Goal: Answer question/provide support: Share knowledge or assist other users

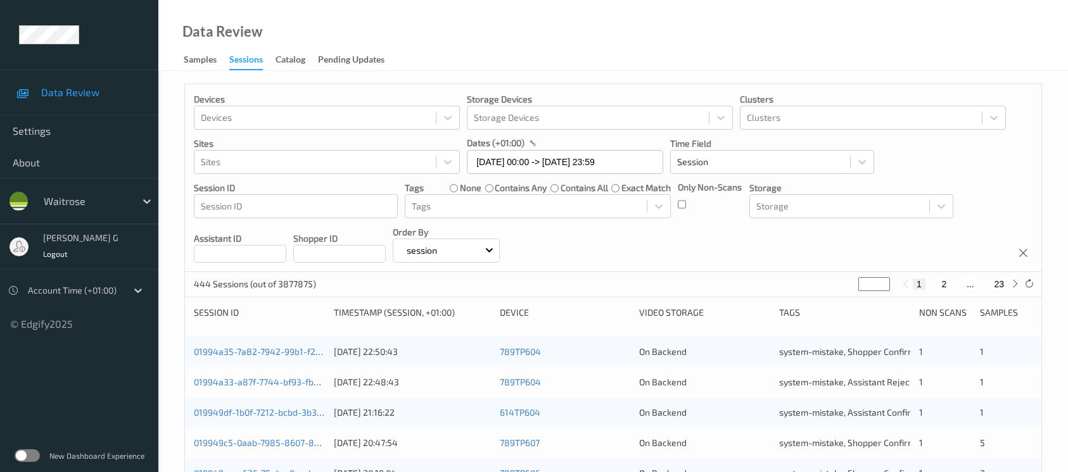
scroll to position [524, 0]
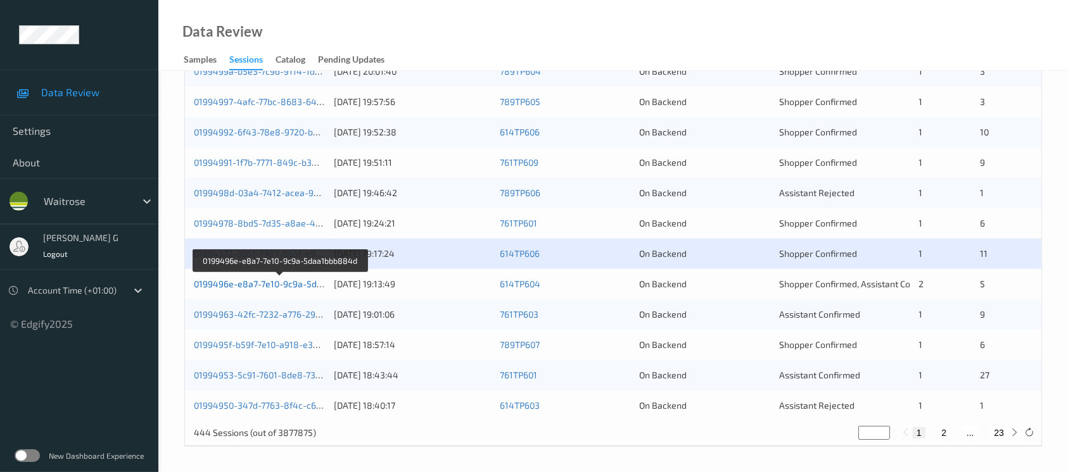
click at [261, 288] on link "0199496e-e8a7-7e10-9c9a-5daa1bbb884d" at bounding box center [281, 284] width 174 height 11
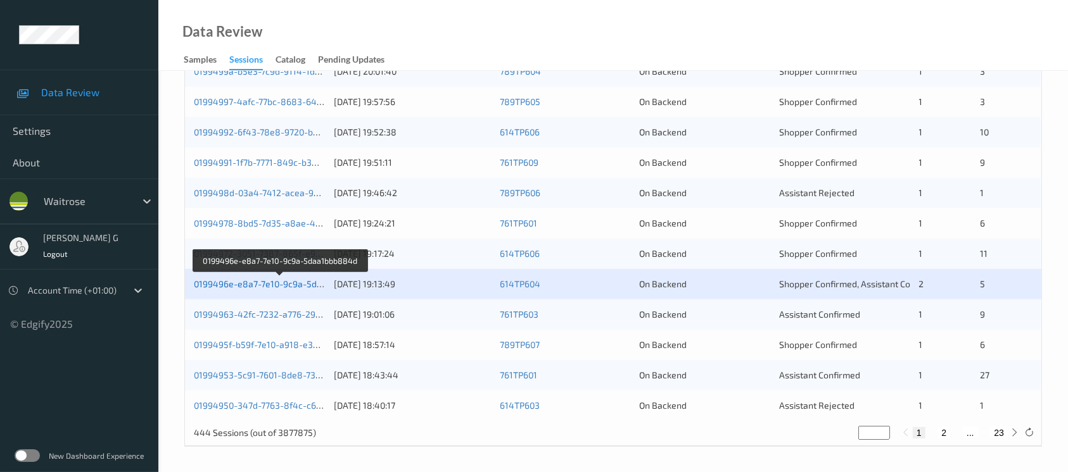
click at [231, 280] on link "0199496e-e8a7-7e10-9c9a-5daa1bbb884d" at bounding box center [281, 284] width 174 height 11
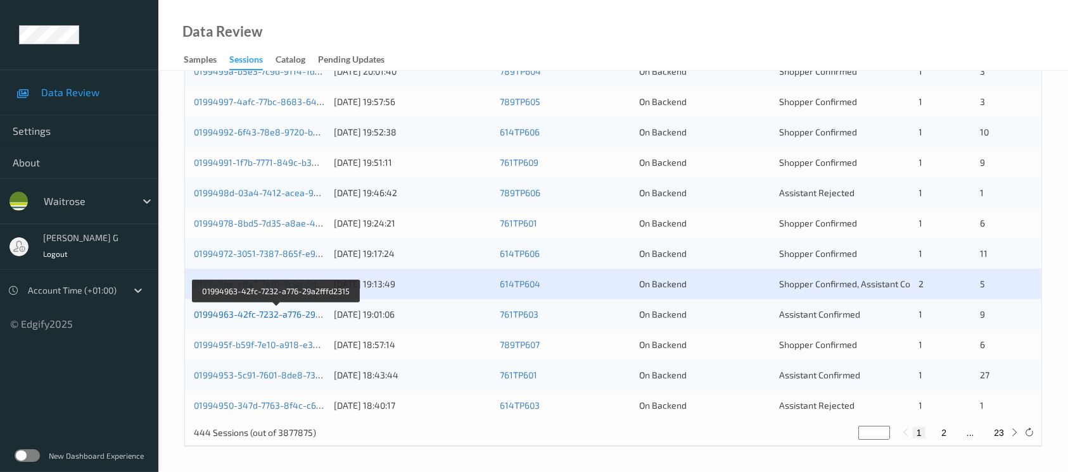
click at [252, 314] on link "01994963-42fc-7232-a776-29a2fffd2315" at bounding box center [276, 314] width 165 height 11
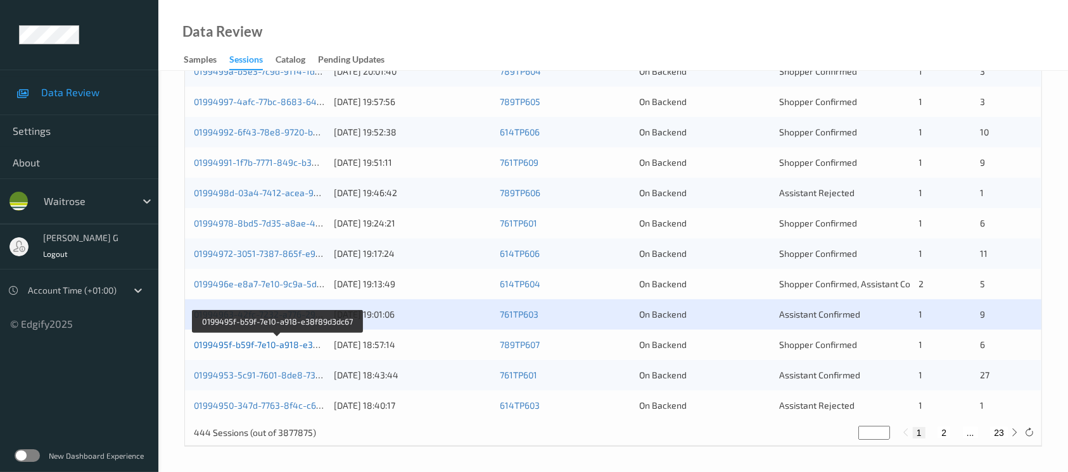
click at [256, 345] on link "0199495f-b59f-7e10-a918-e38f89d3dc67" at bounding box center [278, 344] width 168 height 11
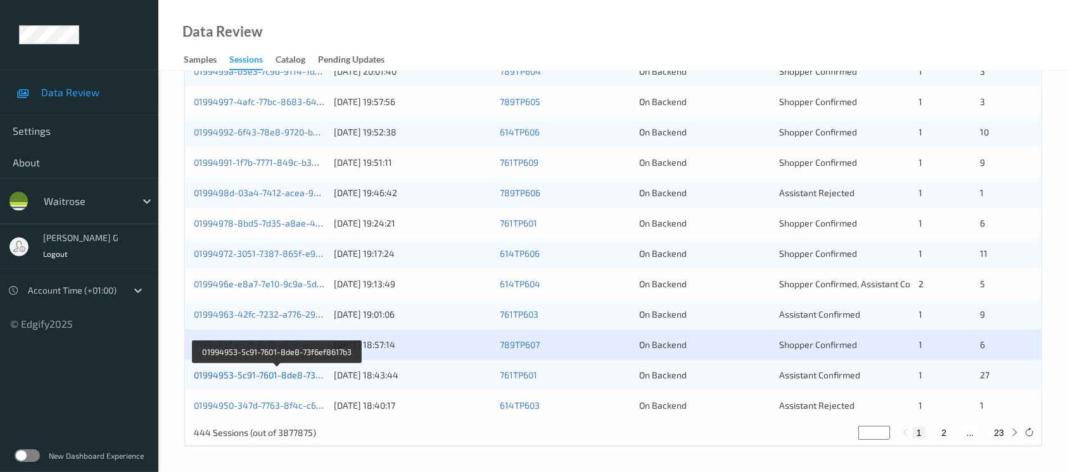
click at [241, 377] on link "01994953-5c91-7601-8de8-73f6ef8617b3" at bounding box center [277, 375] width 167 height 11
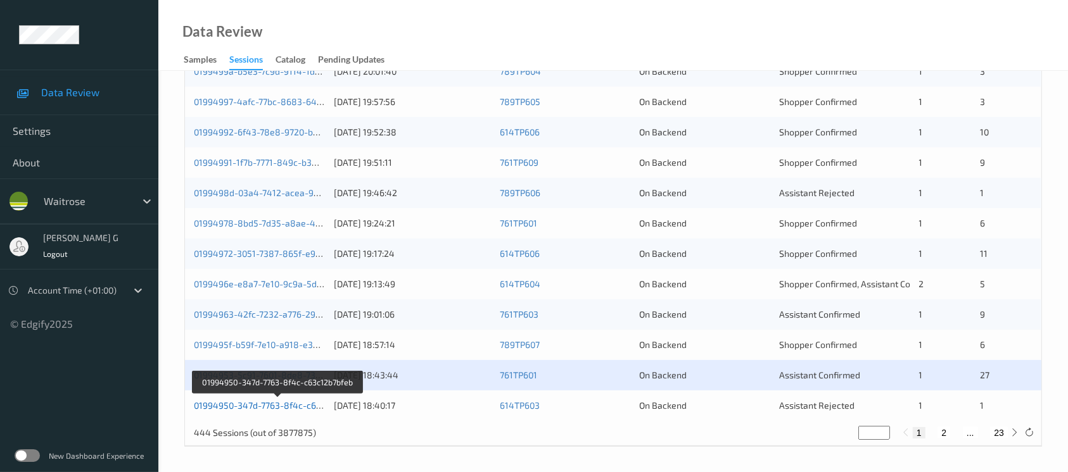
click at [240, 403] on link "01994950-347d-7763-8f4c-c63c12b7bfeb" at bounding box center [278, 405] width 168 height 11
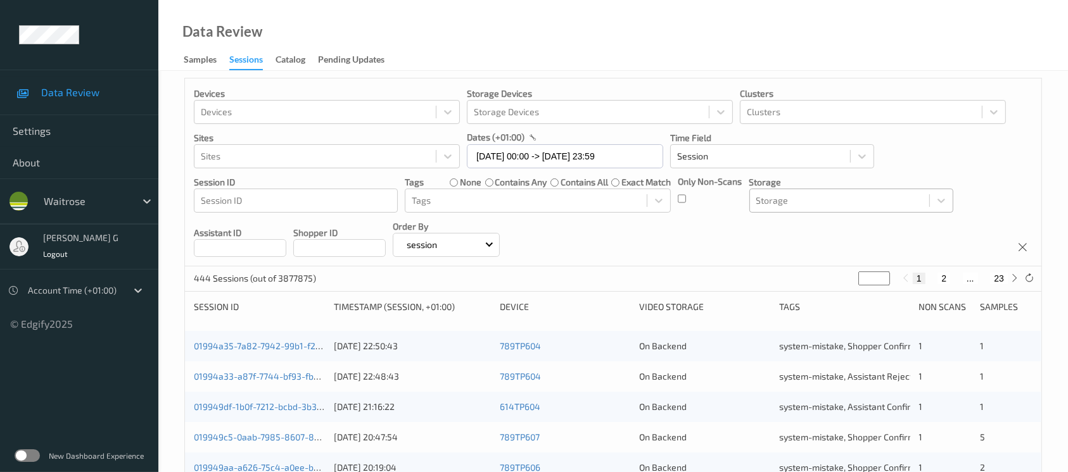
scroll to position [0, 0]
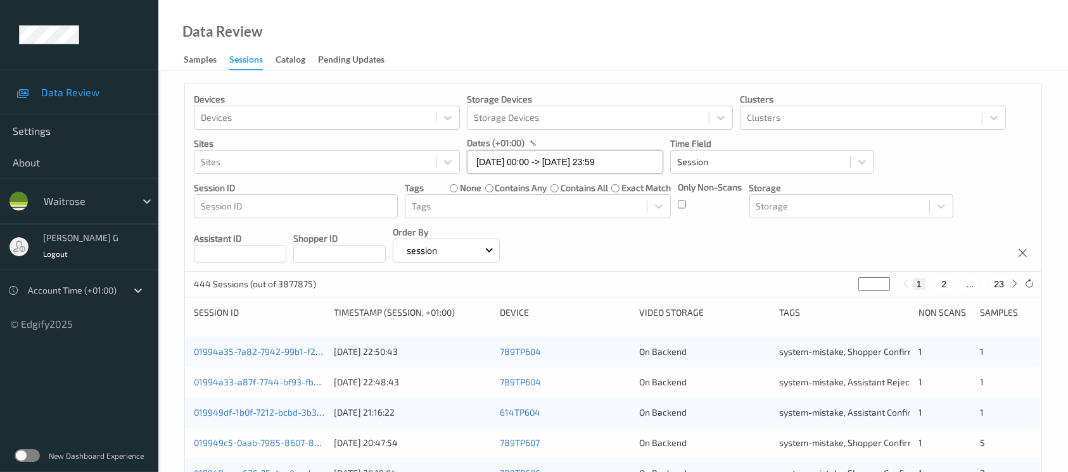
click at [612, 165] on input "14/09/2025 00:00 -> 14/09/2025 23:59" at bounding box center [565, 162] width 196 height 24
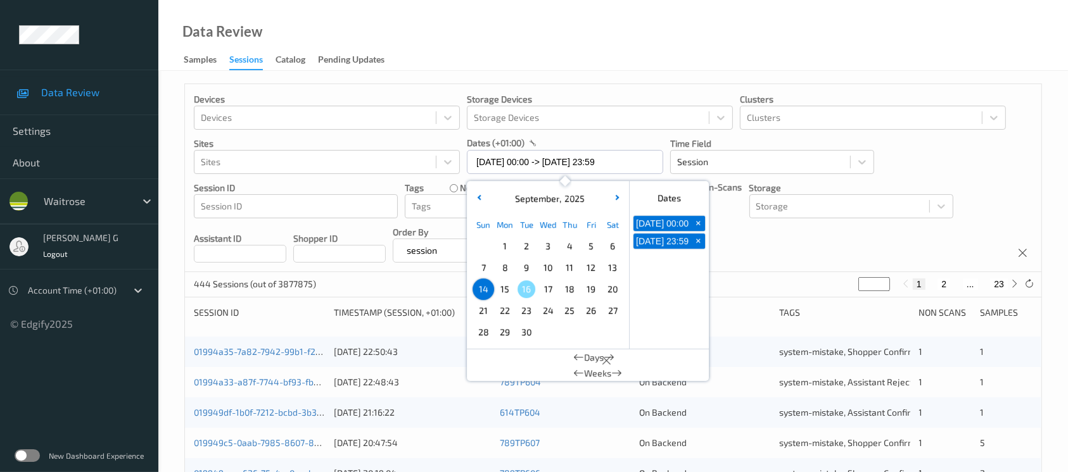
click at [510, 286] on span "15" at bounding box center [505, 290] width 18 height 18
type input "15/09/2025 00:00 -> 15/09/2025 23:59"
click at [757, 245] on div "Devices Devices Storage Devices Storage Devices Clusters Clusters Sites Sites d…" at bounding box center [613, 178] width 856 height 188
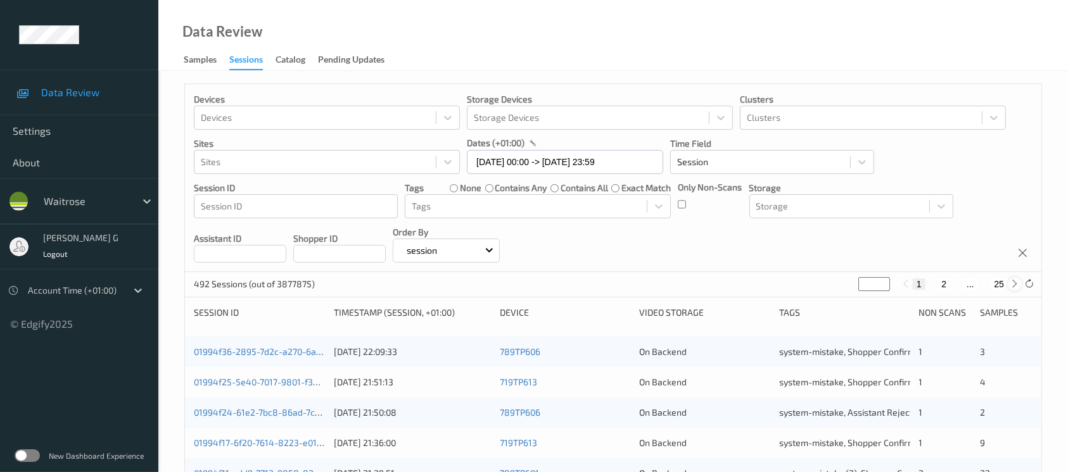
click at [1016, 286] on icon at bounding box center [1014, 283] width 9 height 9
type input "*"
click at [1016, 286] on icon at bounding box center [1014, 283] width 9 height 9
type input "*"
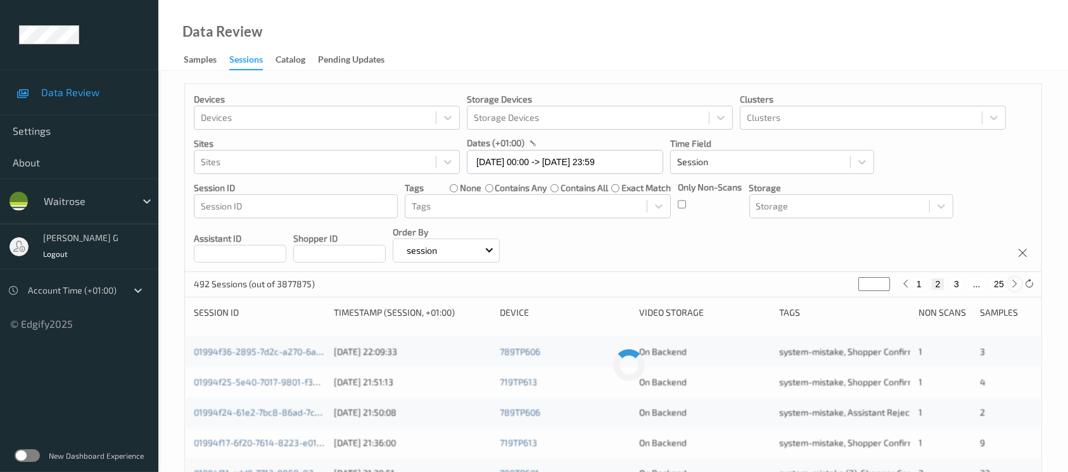
type input "*"
click at [1016, 286] on icon at bounding box center [1014, 283] width 9 height 9
type input "*"
click at [1016, 286] on icon at bounding box center [1014, 283] width 9 height 9
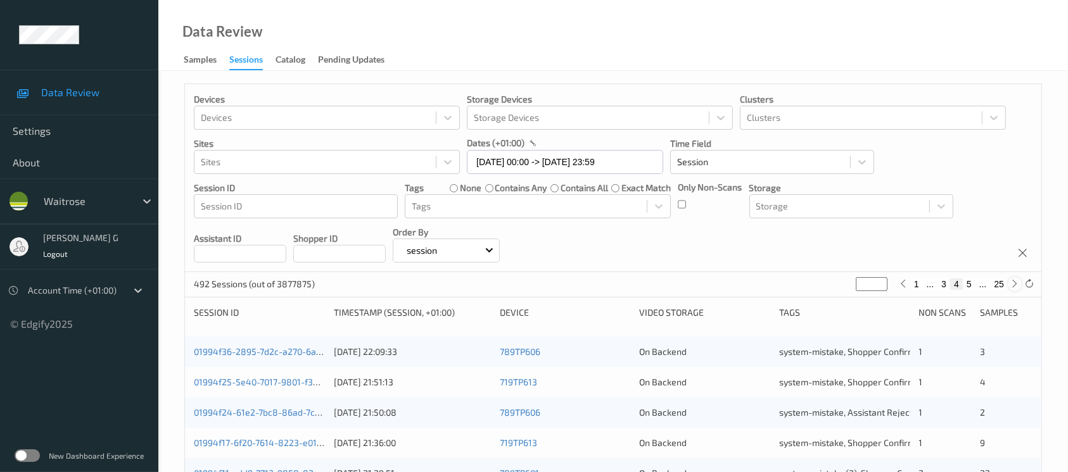
type input "*"
click at [1016, 286] on icon at bounding box center [1014, 283] width 9 height 9
type input "*"
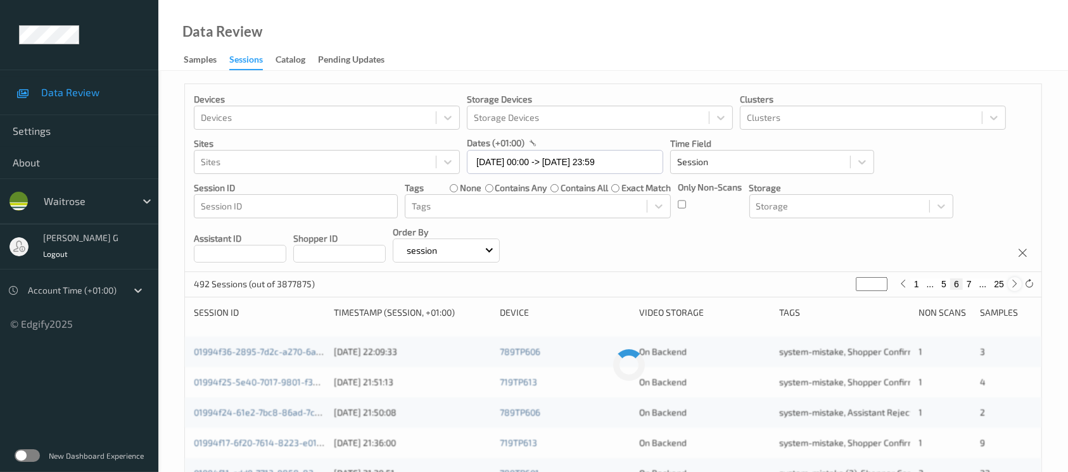
click at [1016, 286] on icon at bounding box center [1014, 283] width 9 height 9
type input "*"
click at [1016, 286] on icon at bounding box center [1014, 283] width 9 height 9
type input "*"
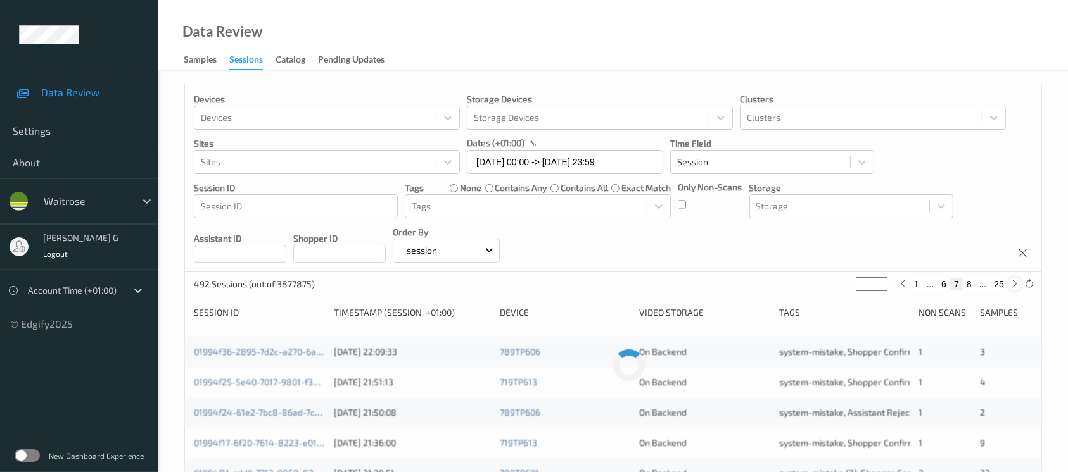
type input "*"
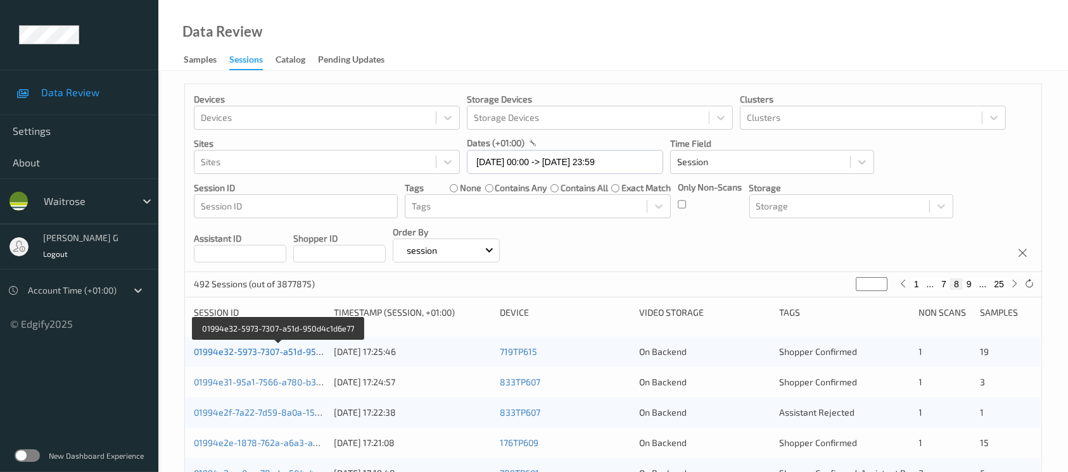
click at [251, 348] on link "01994e32-5973-7307-a51d-950d4c1d6e77" at bounding box center [279, 351] width 170 height 11
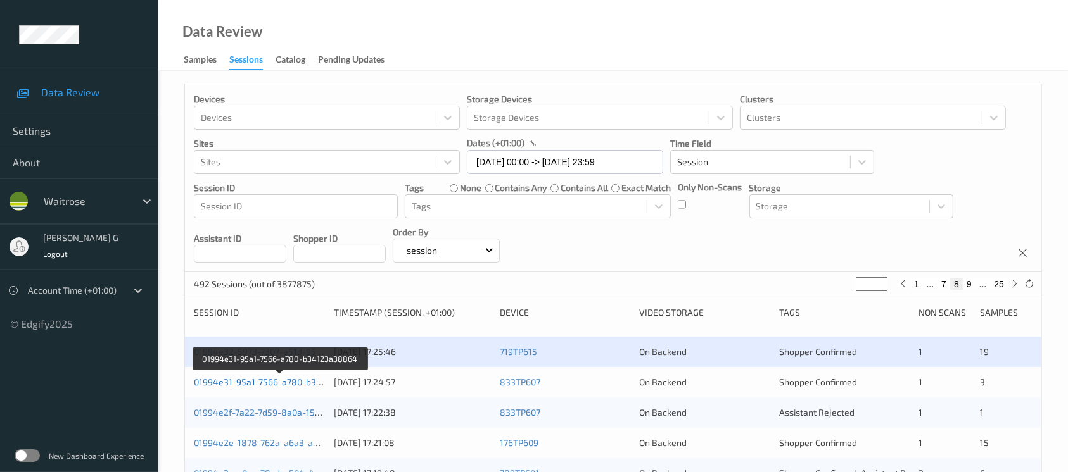
click at [221, 383] on link "01994e31-95a1-7566-a780-b34123a38864" at bounding box center [281, 382] width 174 height 11
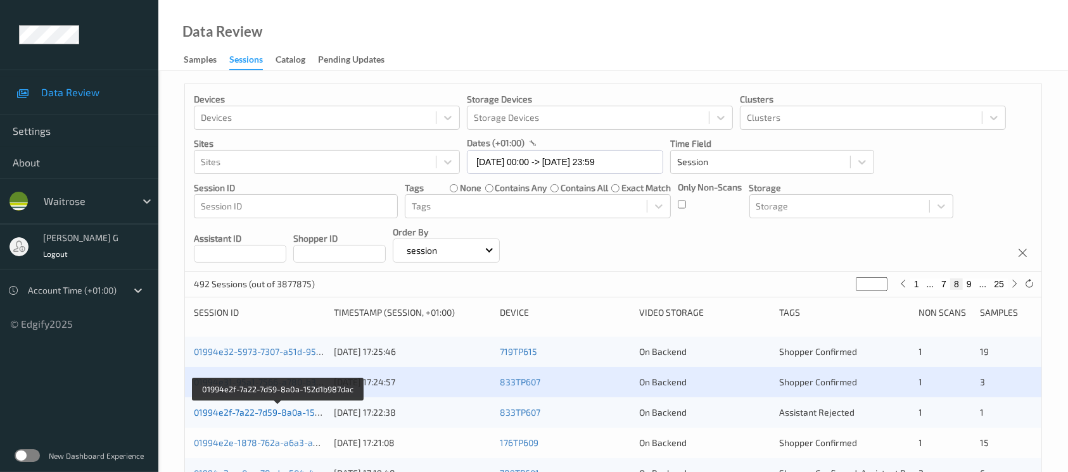
click at [274, 410] on link "01994e2f-7a22-7d59-8a0a-152d1b987dac" at bounding box center [279, 412] width 170 height 11
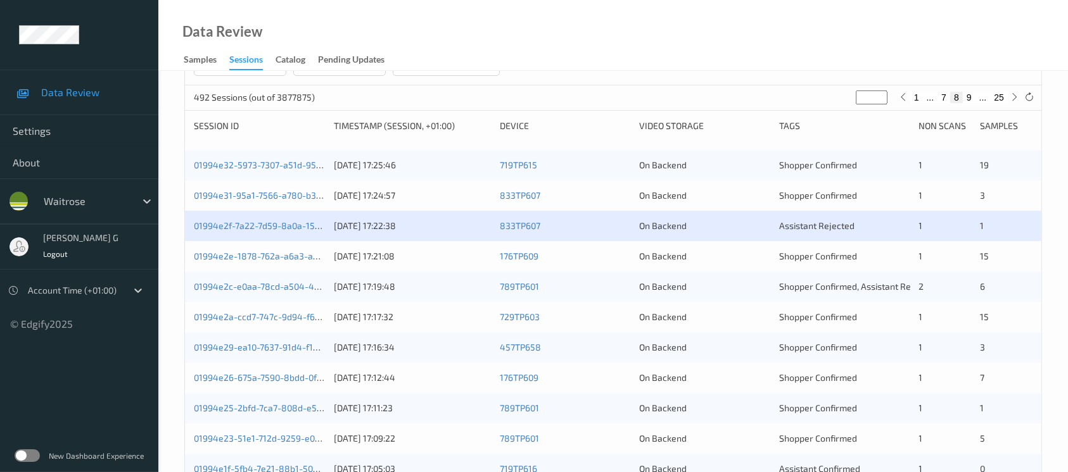
scroll to position [253, 0]
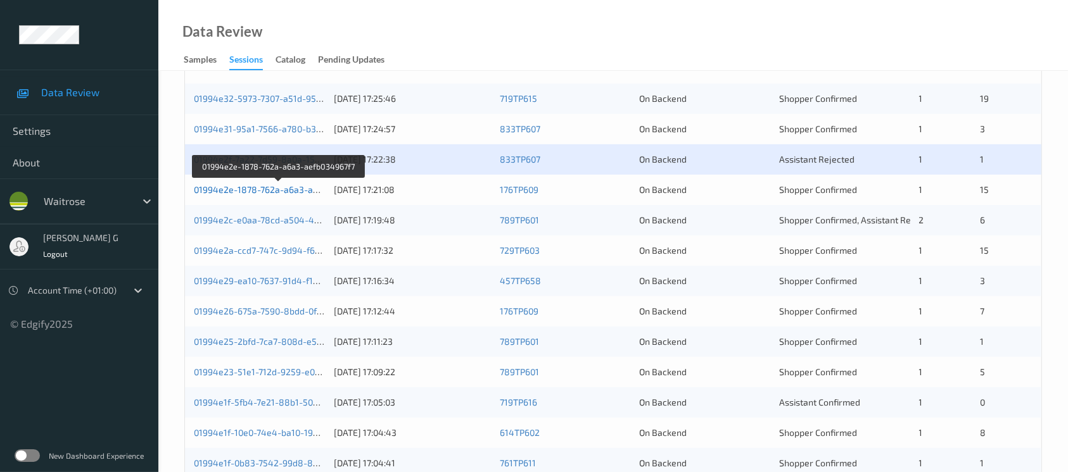
click at [257, 191] on link "01994e2e-1878-762a-a6a3-aefb034967f7" at bounding box center [279, 189] width 170 height 11
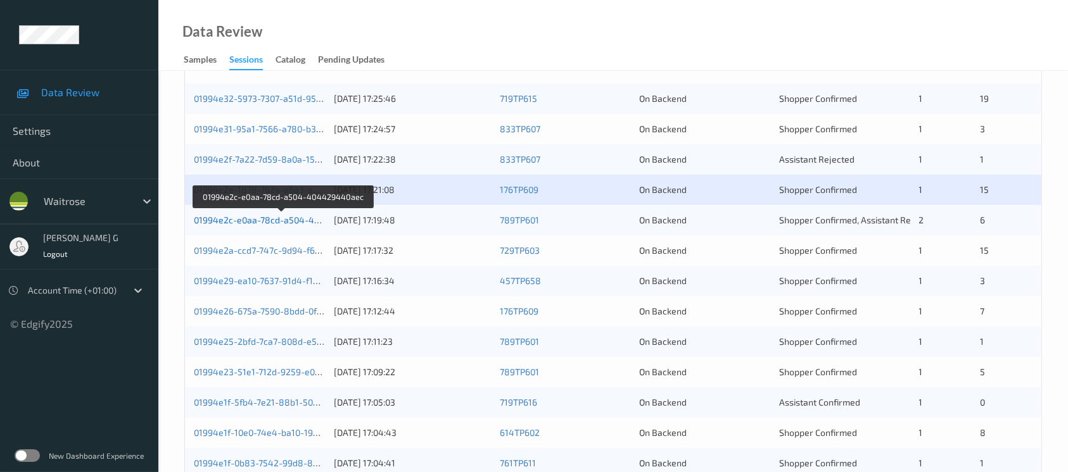
click at [251, 220] on link "01994e2c-e0aa-78cd-a504-404429440aec" at bounding box center [283, 220] width 178 height 11
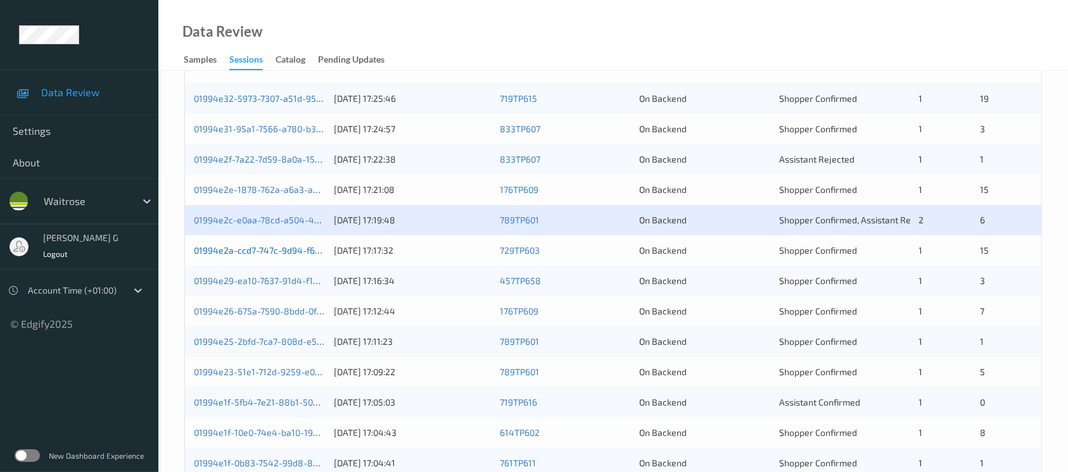
click at [244, 250] on link "01994e2a-ccd7-747c-9d94-f6ba4173843b" at bounding box center [280, 250] width 172 height 11
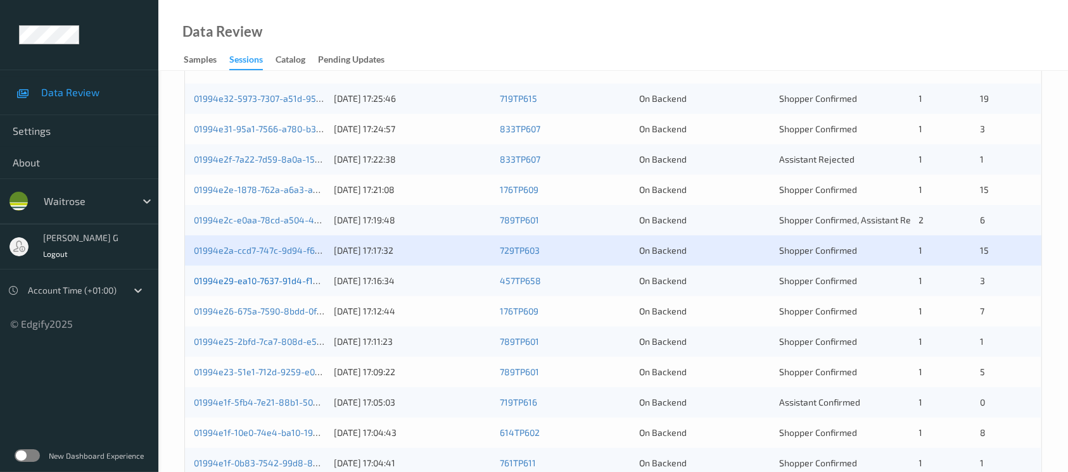
click at [284, 281] on link "01994e29-ea10-7637-91d4-f1ec26e3f82e" at bounding box center [278, 280] width 168 height 11
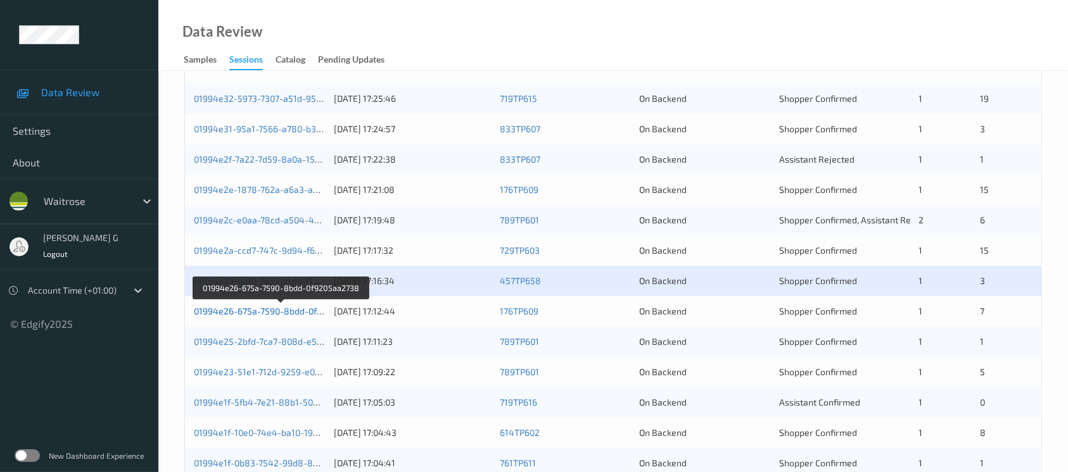
click at [274, 310] on link "01994e26-675a-7590-8bdd-0f9205aa2738" at bounding box center [281, 311] width 174 height 11
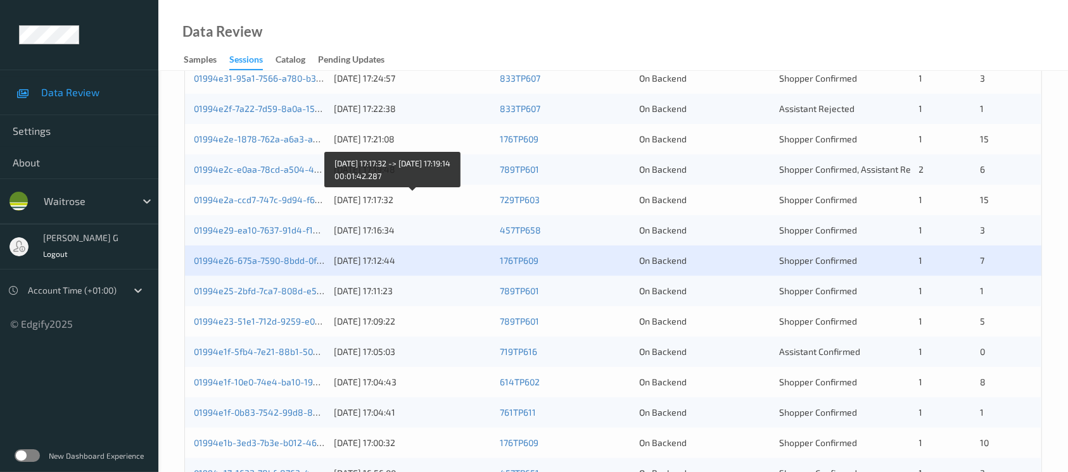
scroll to position [338, 0]
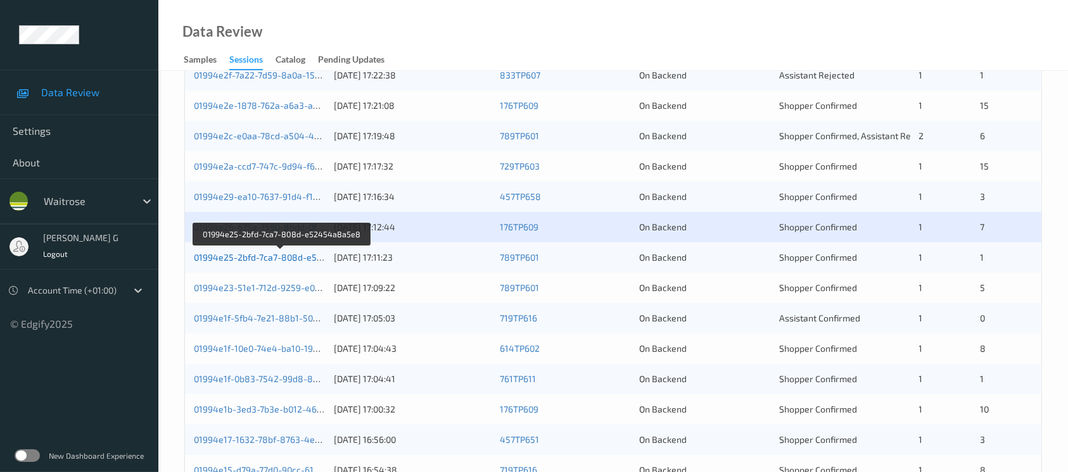
click at [271, 259] on link "01994e25-2bfd-7ca7-808d-e52454a8a5e8" at bounding box center [282, 257] width 176 height 11
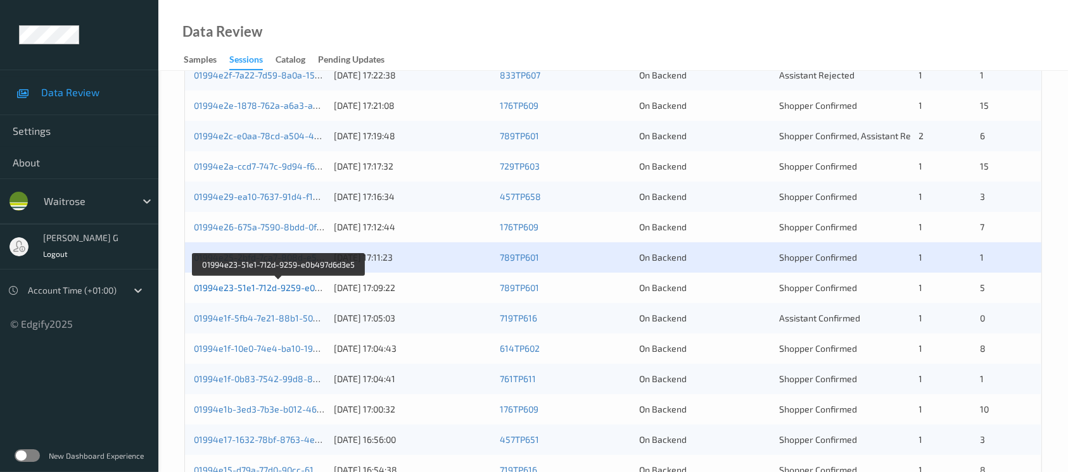
click at [286, 287] on link "01994e23-51e1-712d-9259-e0b497d6d3e5" at bounding box center [280, 287] width 172 height 11
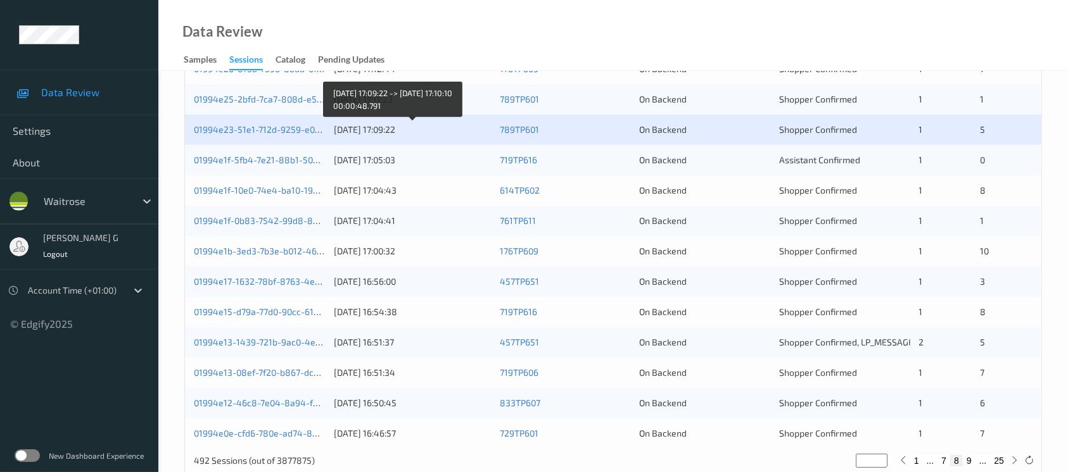
scroll to position [524, 0]
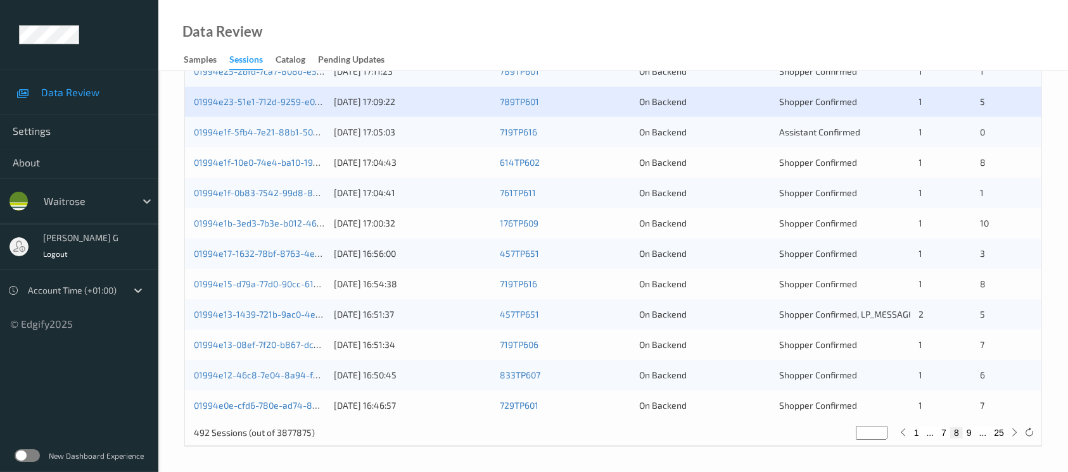
click at [245, 136] on div "01994e1f-5fb4-7e21-88b1-50a6fe04011b" at bounding box center [259, 132] width 131 height 13
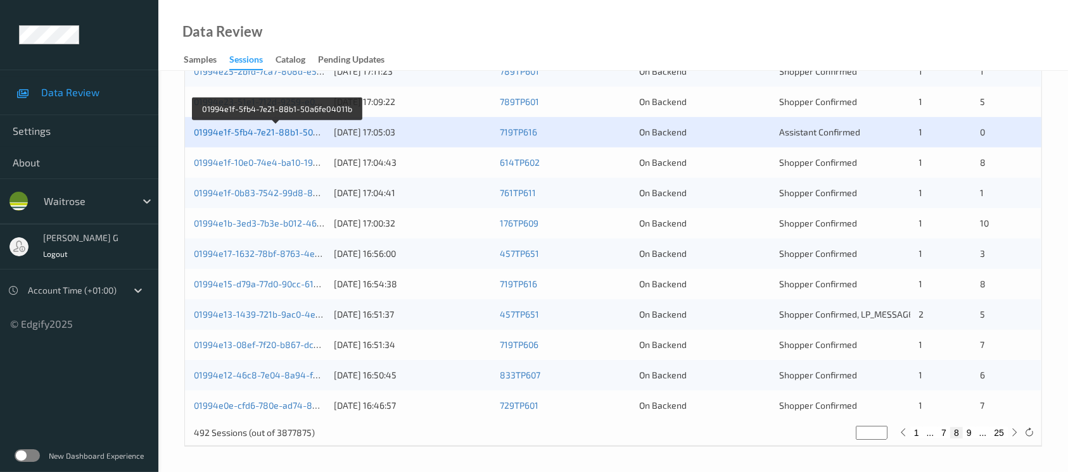
click at [250, 127] on link "01994e1f-5fb4-7e21-88b1-50a6fe04011b" at bounding box center [277, 132] width 166 height 11
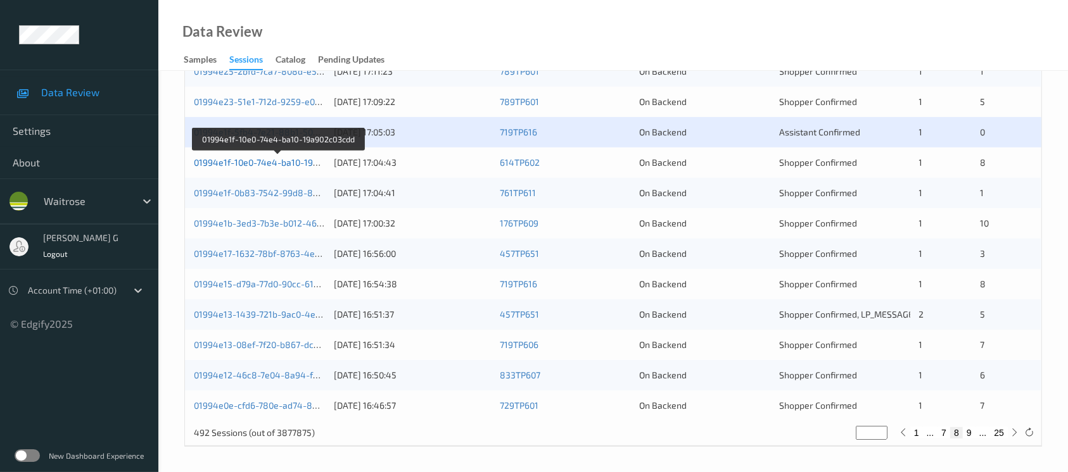
click at [260, 163] on link "01994e1f-10e0-74e4-ba10-19a902c03cdd" at bounding box center [278, 162] width 168 height 11
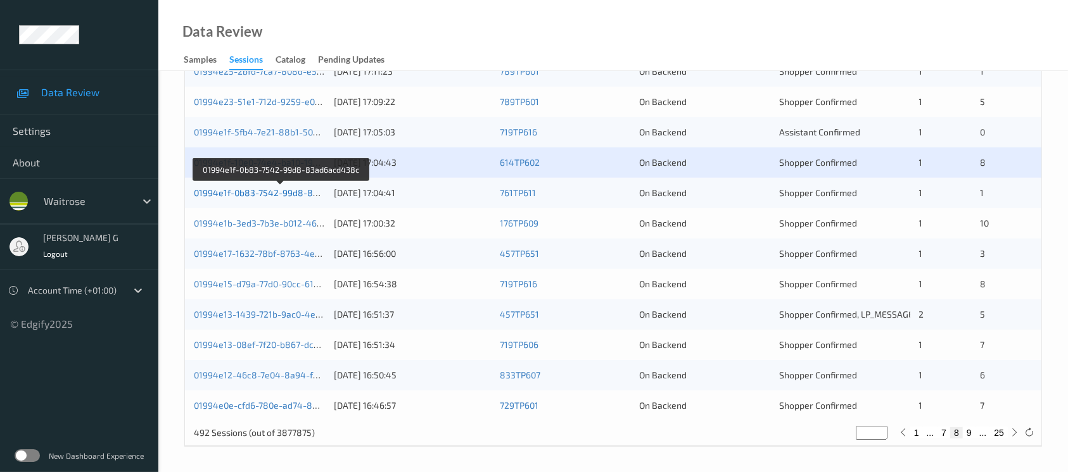
click at [246, 190] on link "01994e1f-0b83-7542-99d8-83ad6acd438c" at bounding box center [281, 192] width 175 height 11
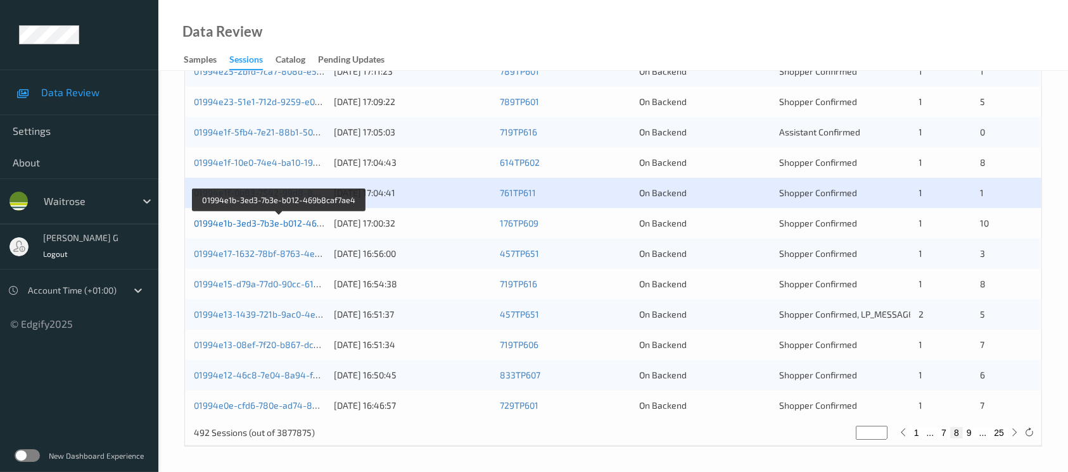
click at [258, 220] on link "01994e1b-3ed3-7b3e-b012-469b8caf7ae4" at bounding box center [280, 223] width 172 height 11
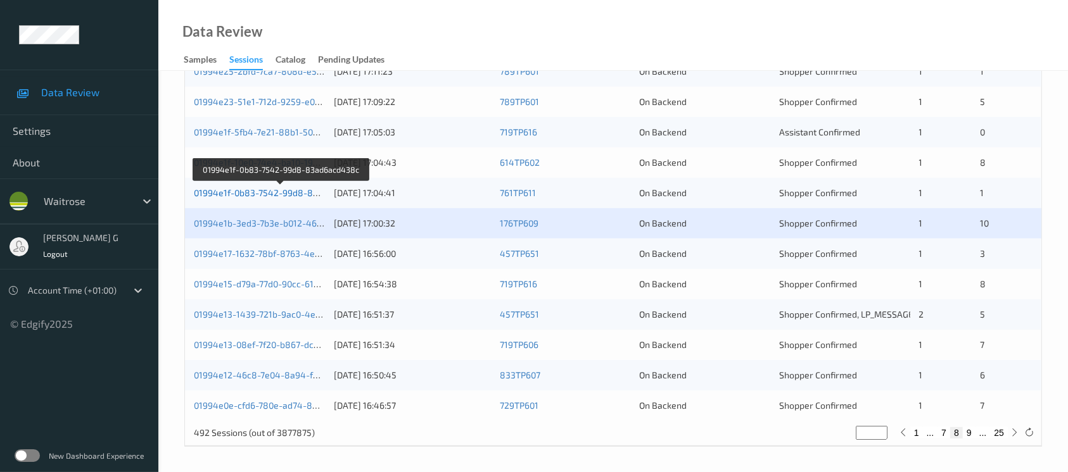
click at [258, 187] on link "01994e1f-0b83-7542-99d8-83ad6acd438c" at bounding box center [281, 192] width 175 height 11
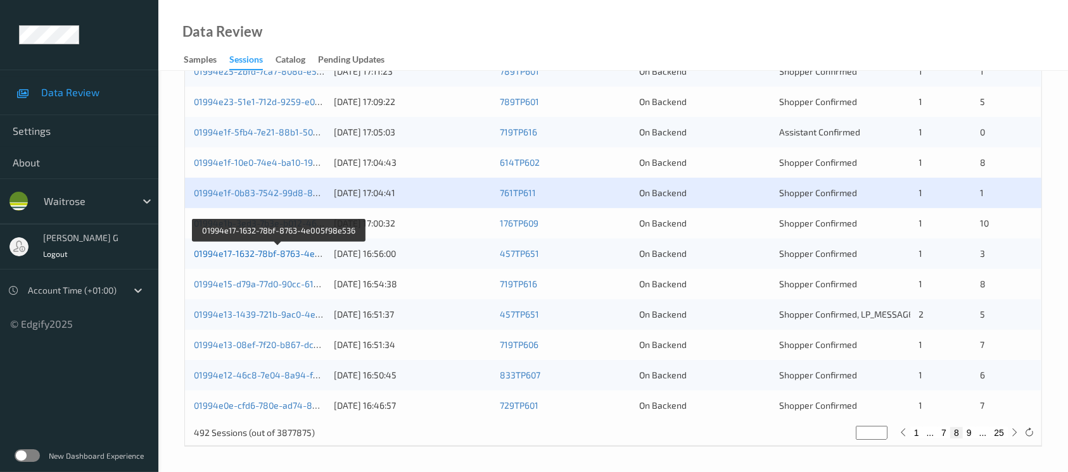
click at [241, 250] on link "01994e17-1632-78bf-8763-4e005f98e536" at bounding box center [279, 253] width 170 height 11
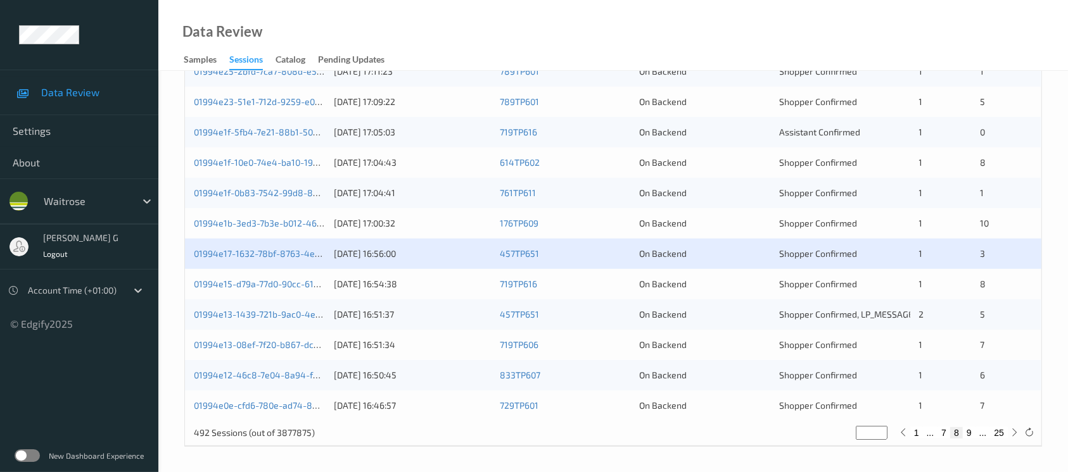
click at [274, 278] on div "01994e15-d79a-77d0-90cc-61aa59262c2a" at bounding box center [259, 284] width 131 height 13
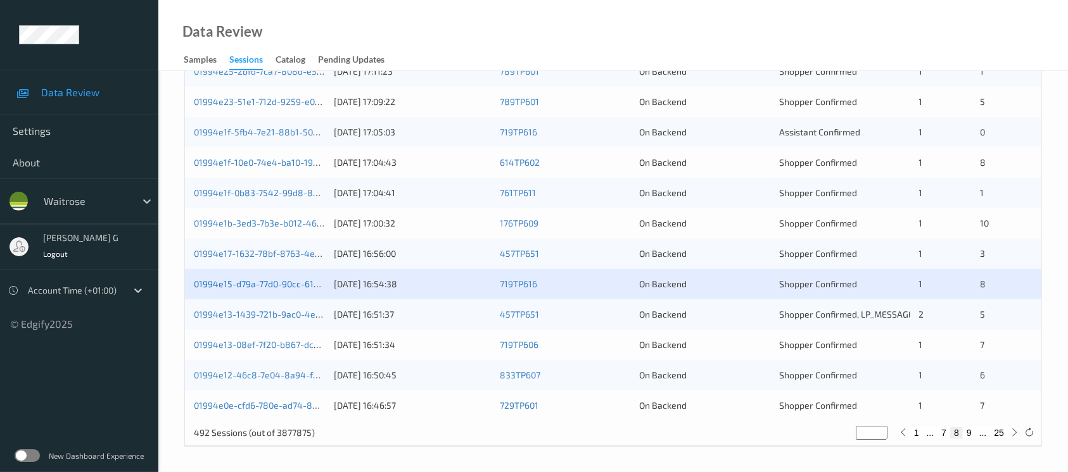
click at [241, 288] on link "01994e15-d79a-77d0-90cc-61aa59262c2a" at bounding box center [279, 284] width 170 height 11
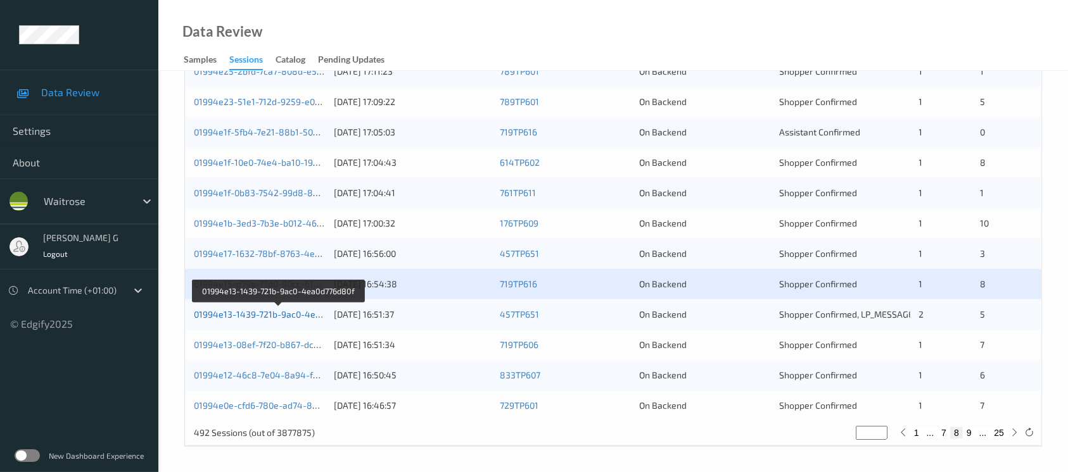
click at [258, 310] on link "01994e13-1439-721b-9ac0-4ea0d776d80f" at bounding box center [279, 314] width 170 height 11
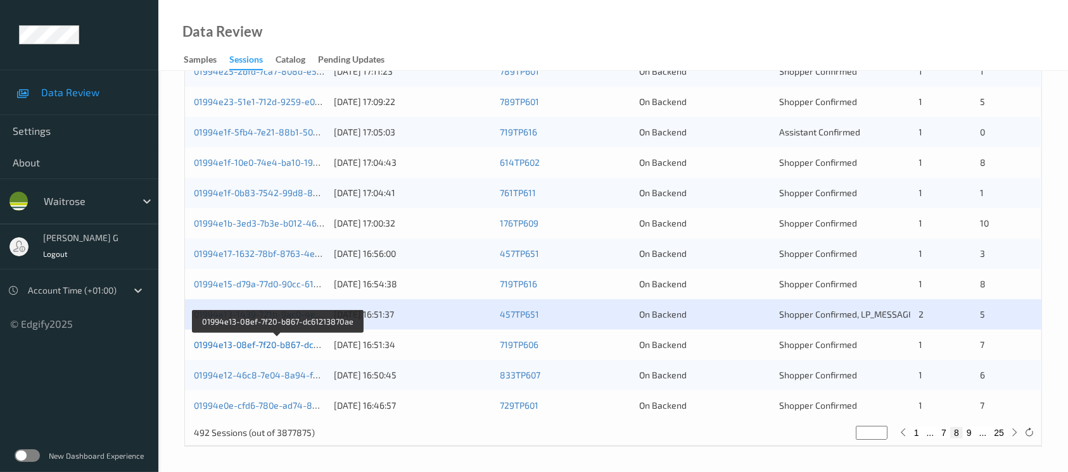
click at [234, 343] on link "01994e13-08ef-7f20-b867-dc61213870ae" at bounding box center [278, 344] width 168 height 11
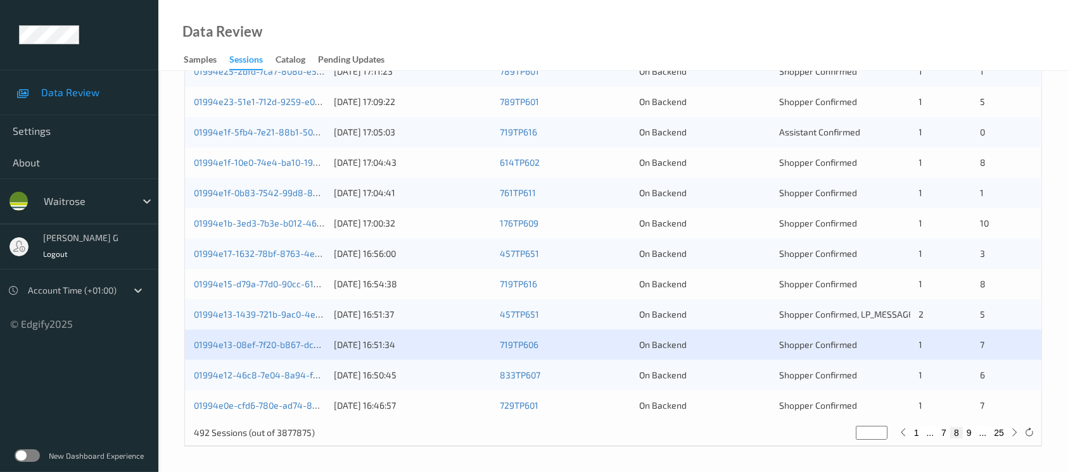
click at [237, 365] on div "01994e12-46c8-7e04-8a94-fbaf226a0ed0 15/09/2025 16:50:45 833TP607 On Backend Sh…" at bounding box center [613, 375] width 856 height 30
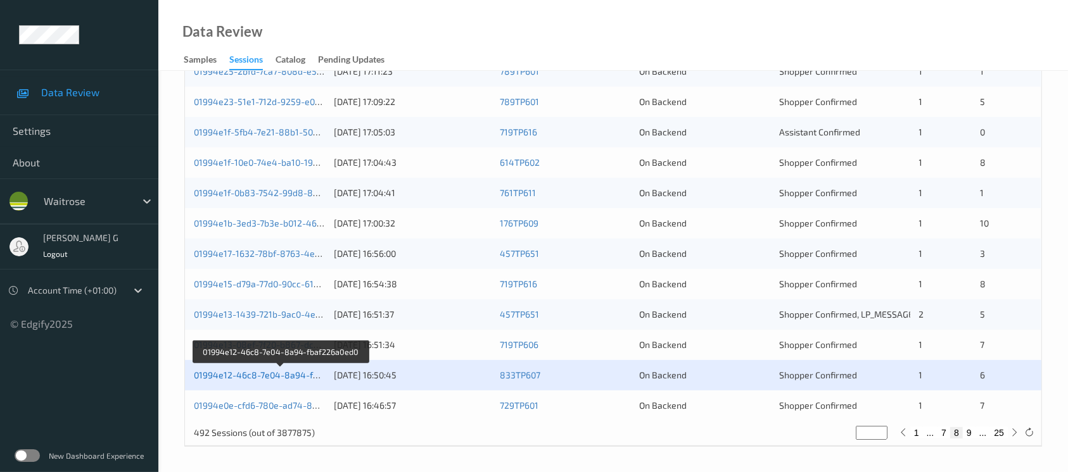
click at [238, 377] on link "01994e12-46c8-7e04-8a94-fbaf226a0ed0" at bounding box center [280, 375] width 173 height 11
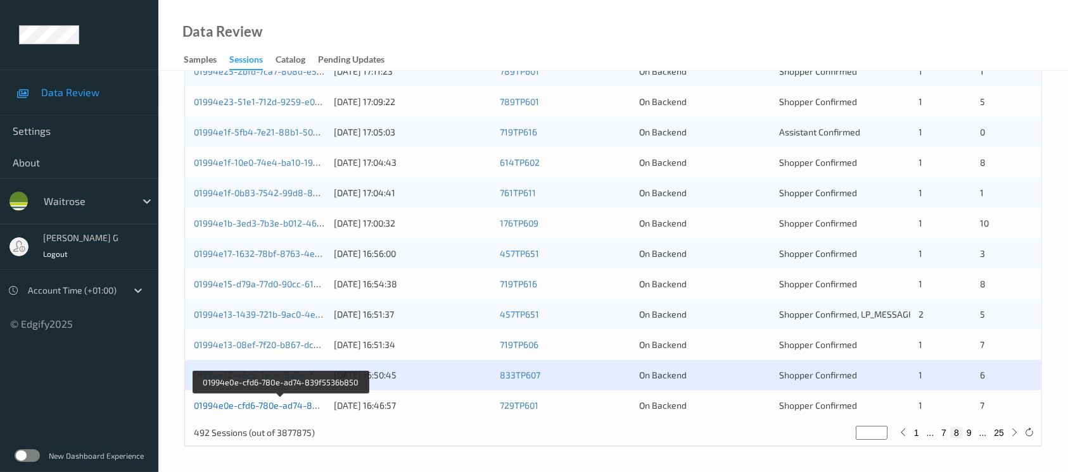
click at [267, 405] on link "01994e0e-cfd6-780e-ad74-839f5536b850" at bounding box center [280, 405] width 173 height 11
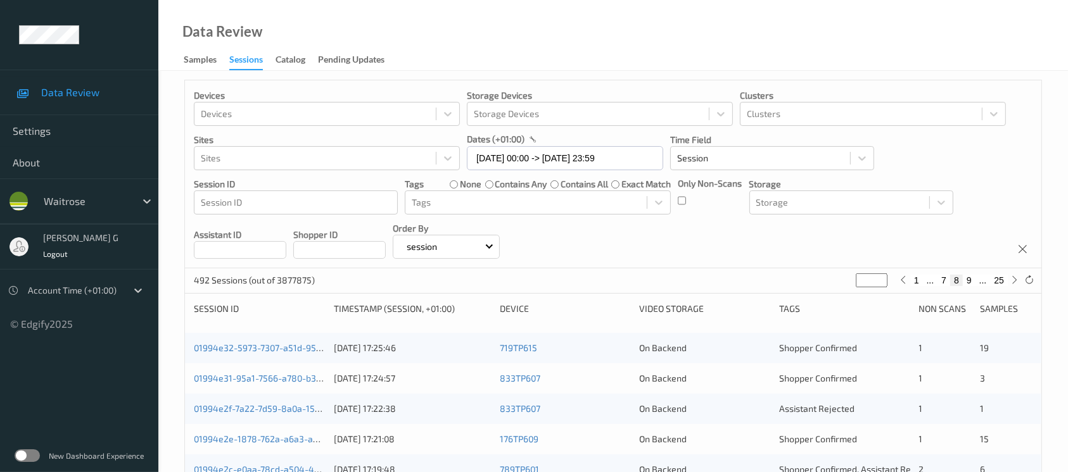
scroll to position [0, 0]
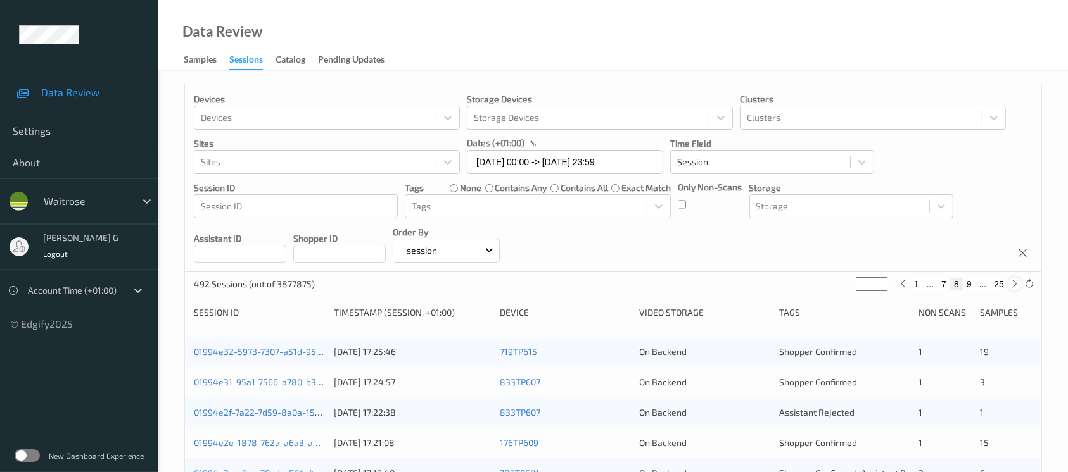
click at [1013, 289] on div at bounding box center [1015, 284] width 14 height 14
type input "*"
click at [1013, 289] on div at bounding box center [1015, 284] width 14 height 14
type input "**"
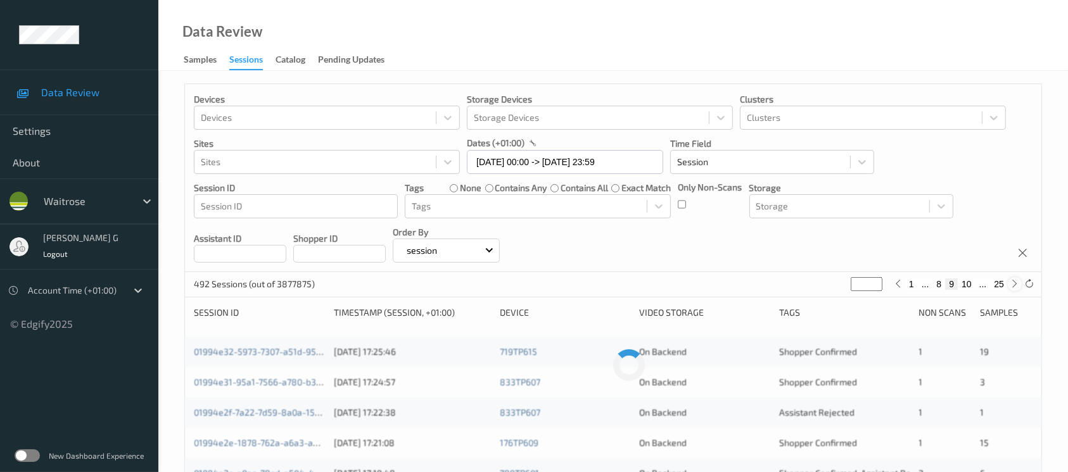
type input "**"
click at [1013, 289] on div at bounding box center [1015, 284] width 14 height 14
type input "**"
click at [1013, 289] on div at bounding box center [1015, 284] width 14 height 14
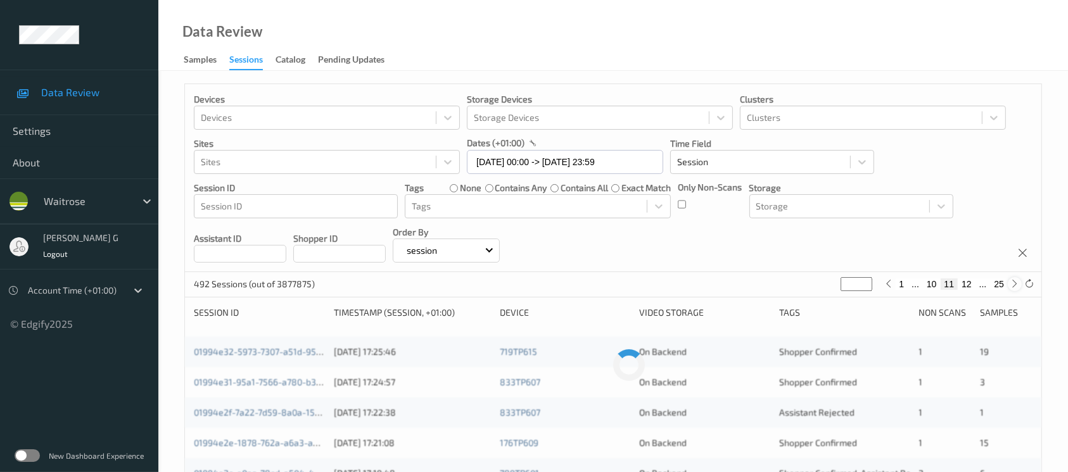
type input "**"
click at [1013, 289] on div at bounding box center [1015, 284] width 14 height 14
type input "**"
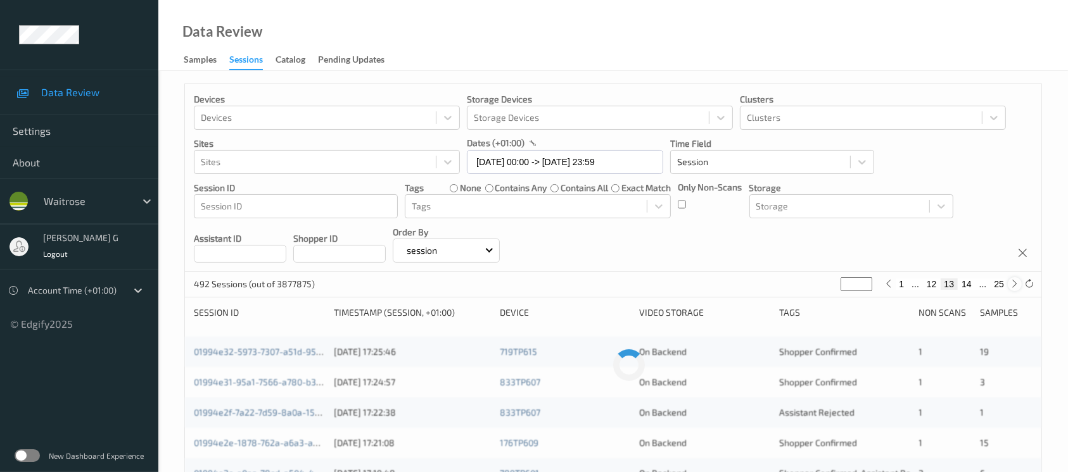
click at [1013, 289] on div at bounding box center [1015, 284] width 14 height 14
type input "**"
click at [1013, 289] on div at bounding box center [1015, 284] width 14 height 14
type input "**"
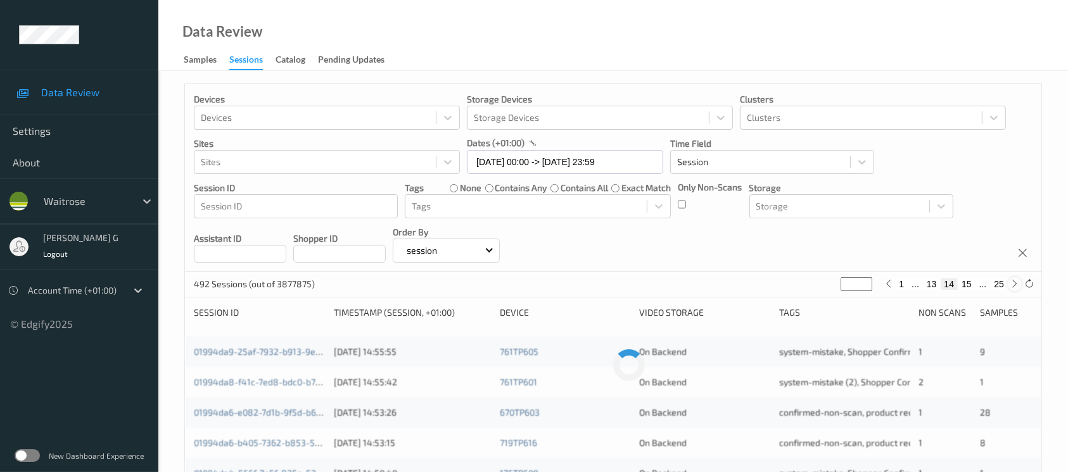
type input "**"
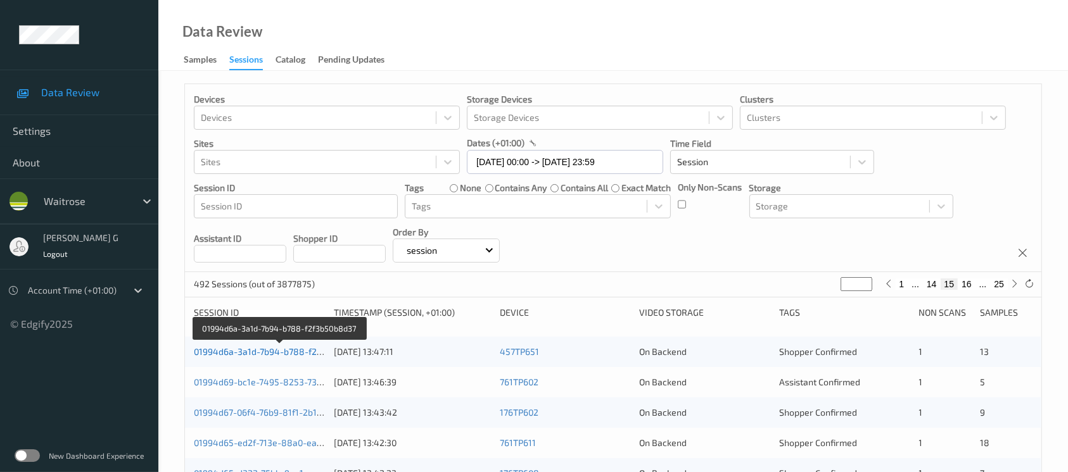
click at [253, 348] on link "01994d6a-3a1d-7b94-b788-f2f3b50b8d37" at bounding box center [280, 351] width 172 height 11
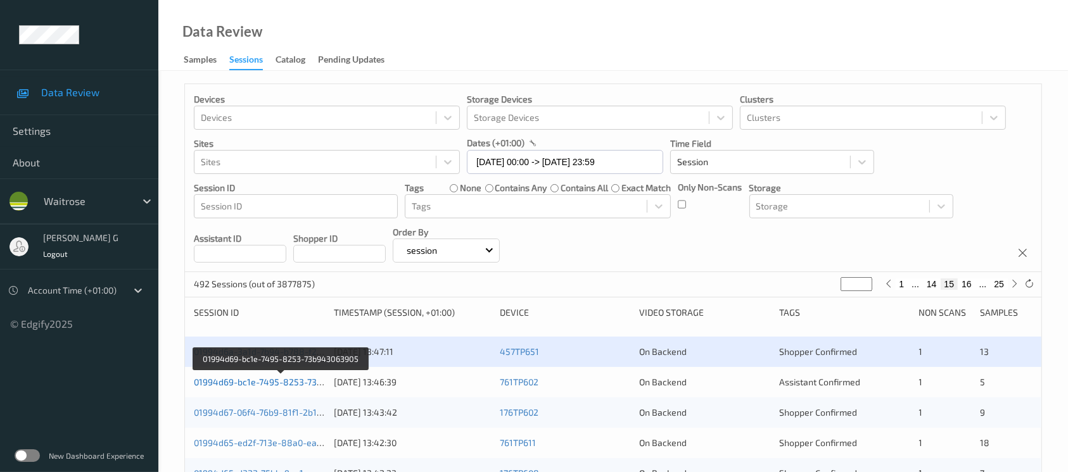
click at [244, 384] on link "01994d69-bc1e-7495-8253-73b943063905" at bounding box center [281, 382] width 174 height 11
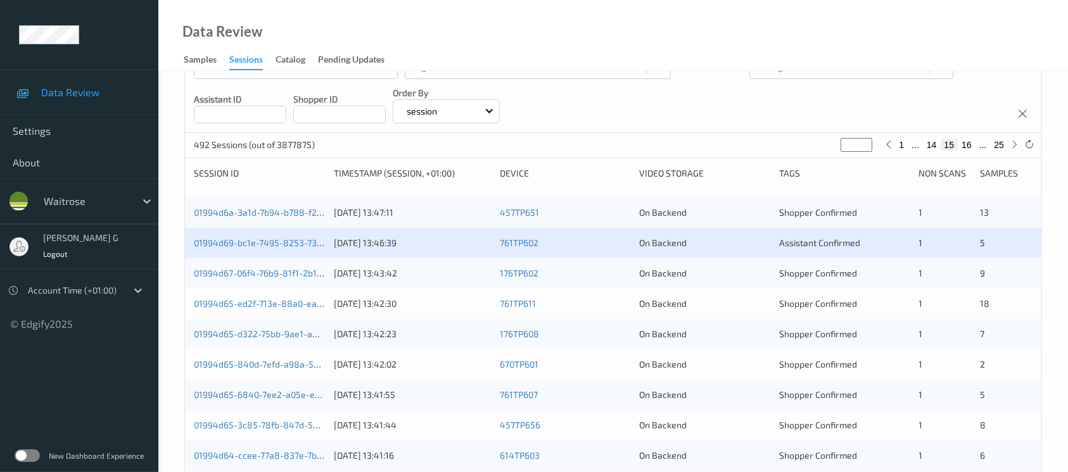
scroll to position [168, 0]
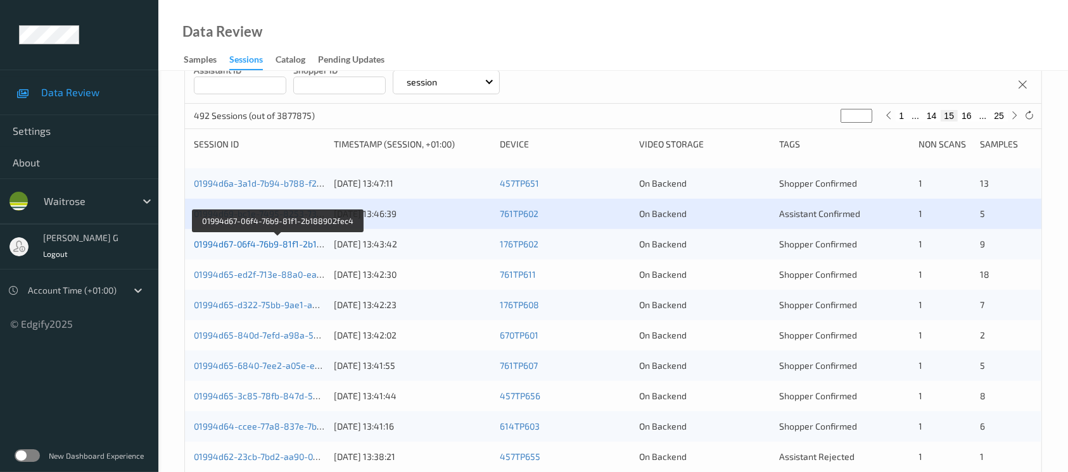
click at [217, 239] on link "01994d67-06f4-76b9-81f1-2b188902fec4" at bounding box center [278, 244] width 168 height 11
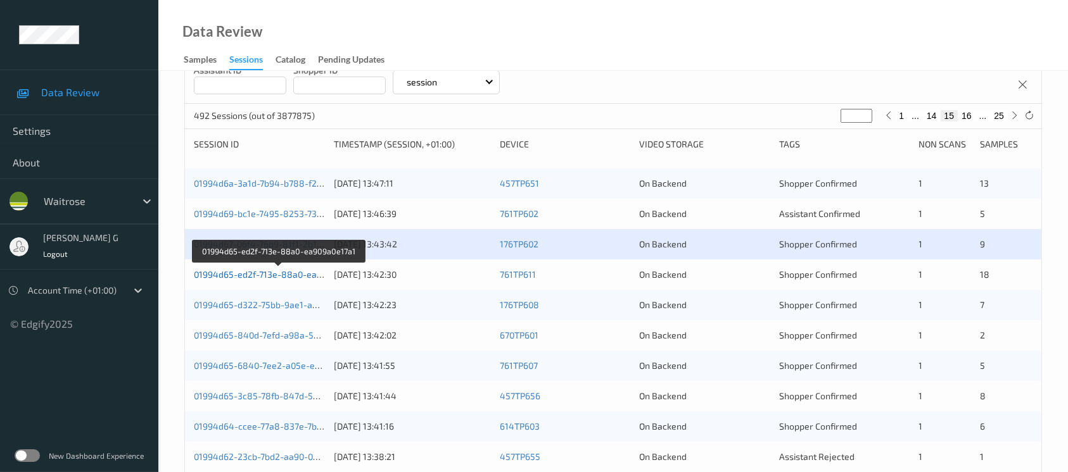
click at [293, 274] on link "01994d65-ed2f-713e-88a0-ea909a0e17a1" at bounding box center [279, 274] width 170 height 11
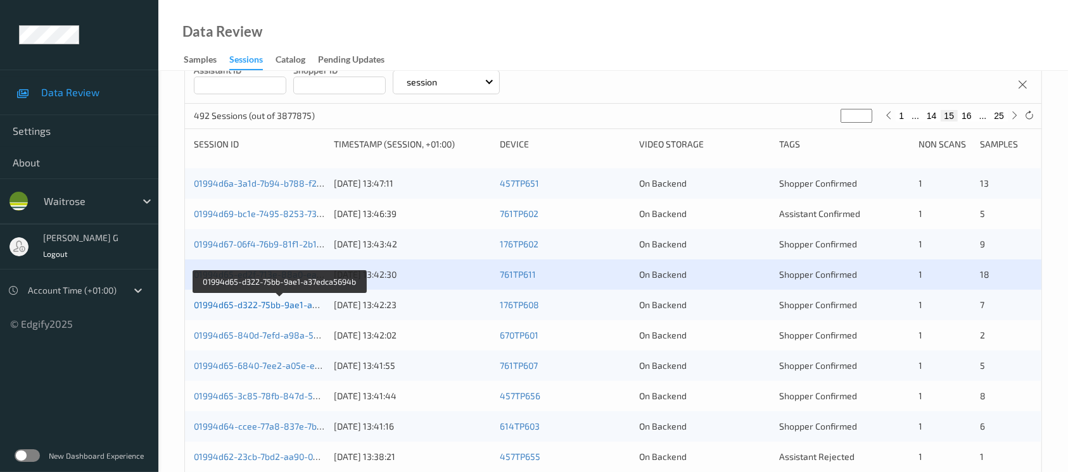
click at [258, 303] on link "01994d65-d322-75bb-9ae1-a37edca5694b" at bounding box center [281, 305] width 174 height 11
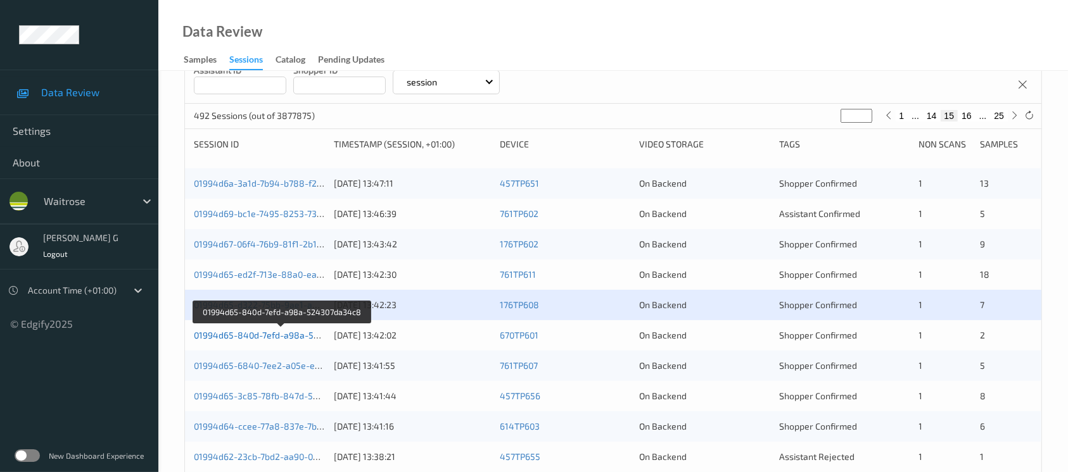
click at [260, 338] on link "01994d65-840d-7efd-a98a-524307da34c8" at bounding box center [282, 335] width 176 height 11
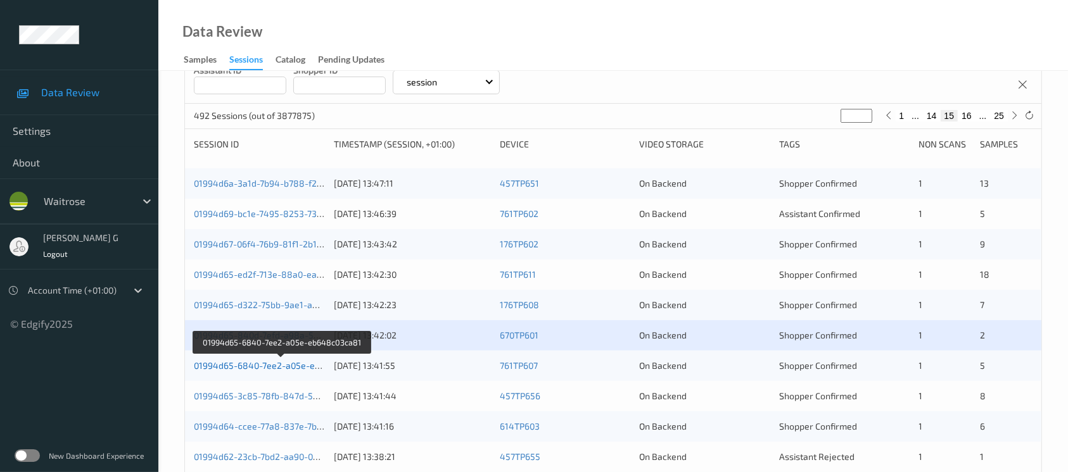
click at [233, 363] on link "01994d65-6840-7ee2-a05e-eb648c03ca81" at bounding box center [282, 365] width 176 height 11
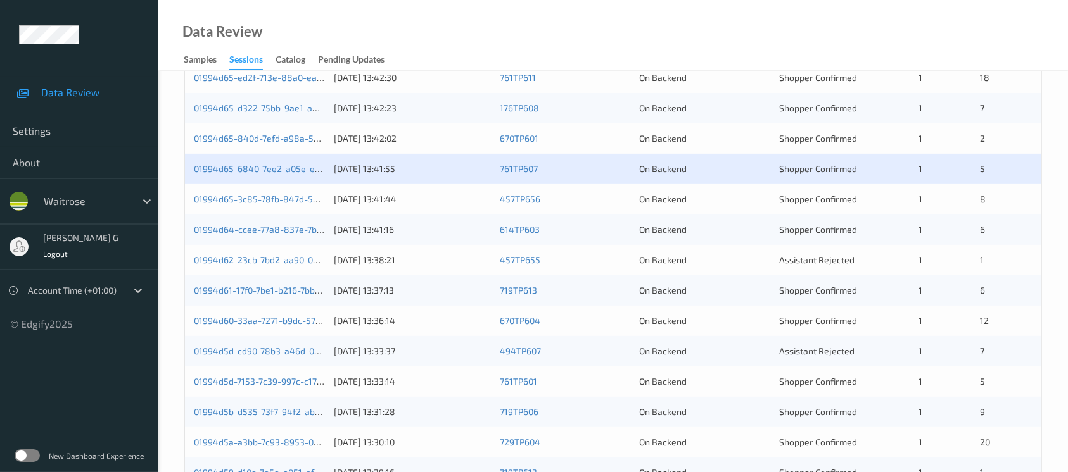
scroll to position [422, 0]
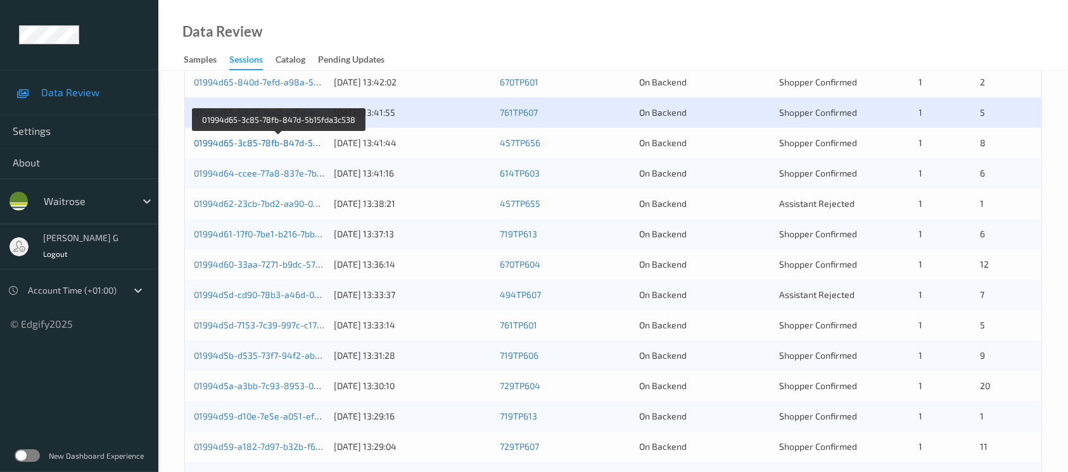
click at [277, 141] on link "01994d65-3c85-78fb-847d-5b15fda3c538" at bounding box center [280, 142] width 172 height 11
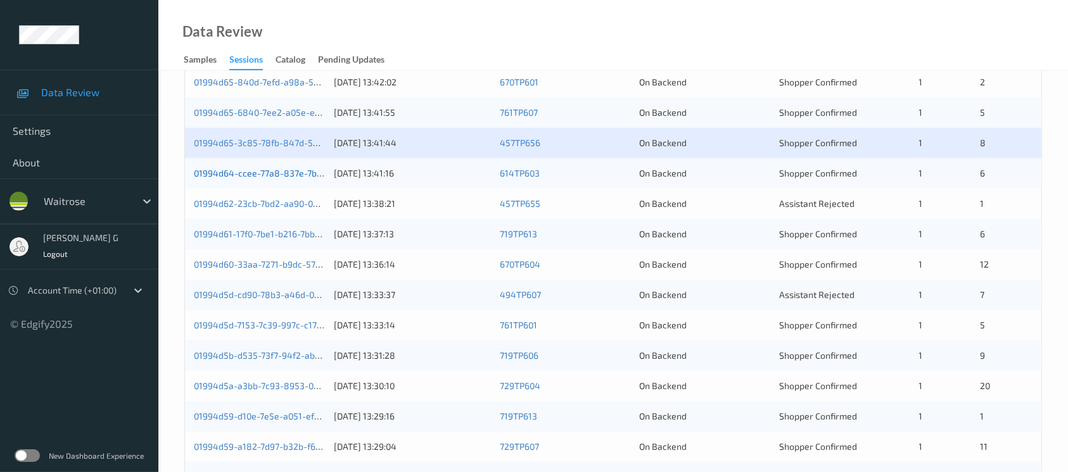
click at [238, 173] on link "01994d64-ccee-77a8-837e-7b815587e46e" at bounding box center [281, 173] width 174 height 11
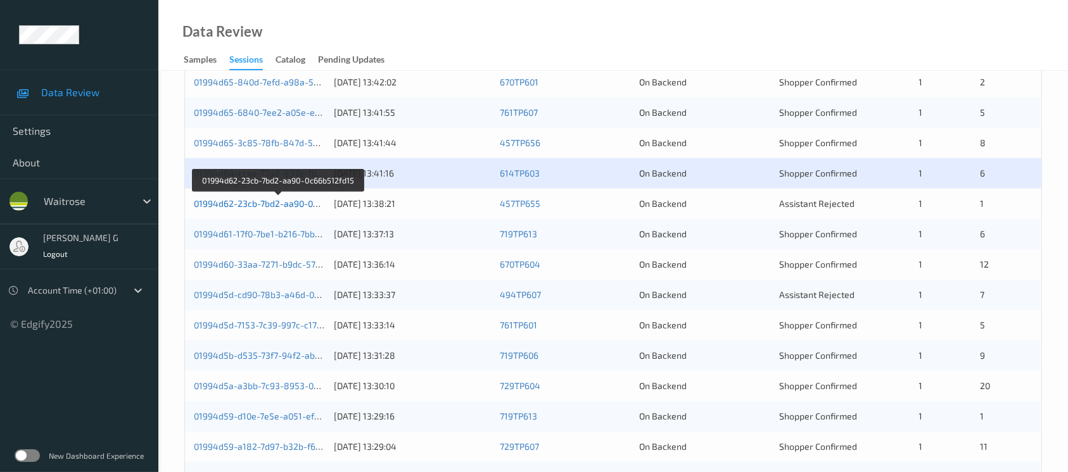
click at [228, 198] on link "01994d62-23cb-7bd2-aa90-0c66b512fd15" at bounding box center [279, 203] width 170 height 11
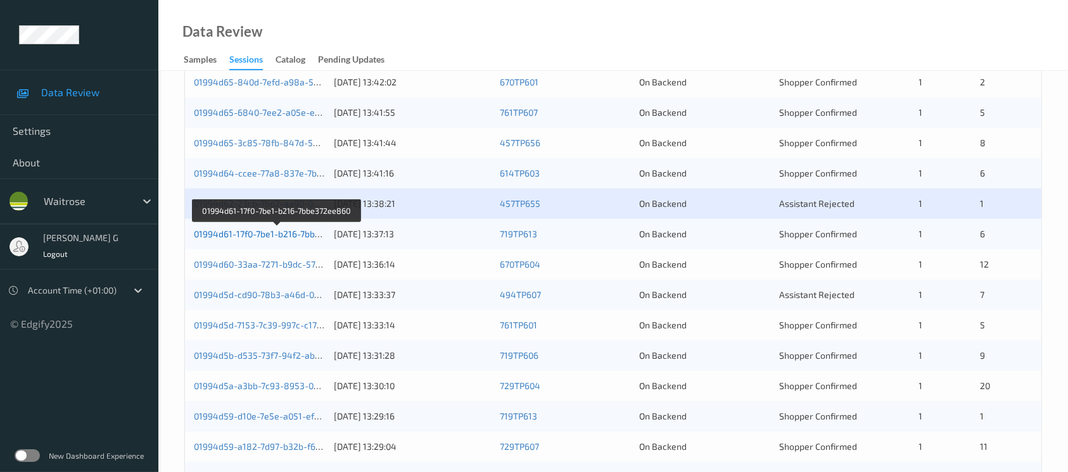
click at [264, 232] on link "01994d61-17f0-7be1-b216-7bbe372ee860" at bounding box center [277, 234] width 167 height 11
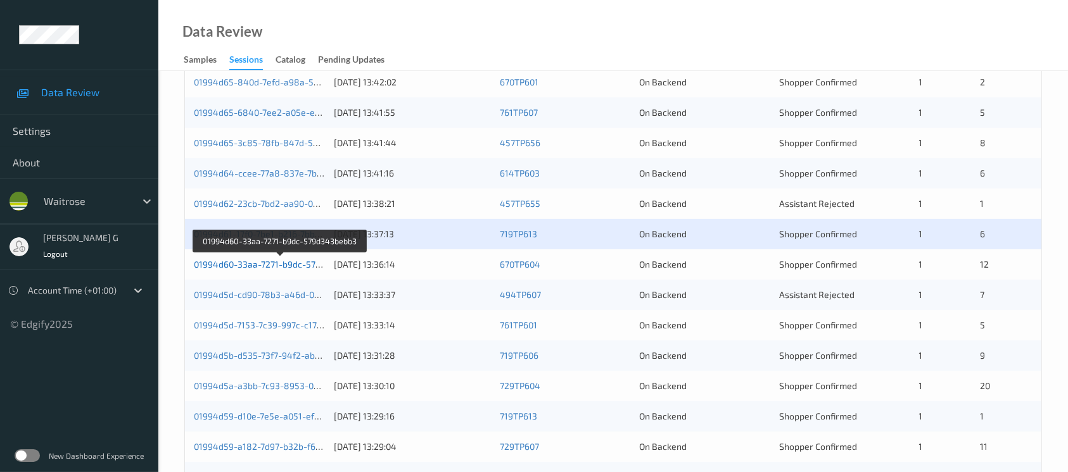
click at [248, 262] on link "01994d60-33aa-7271-b9dc-579d343bebb3" at bounding box center [280, 264] width 173 height 11
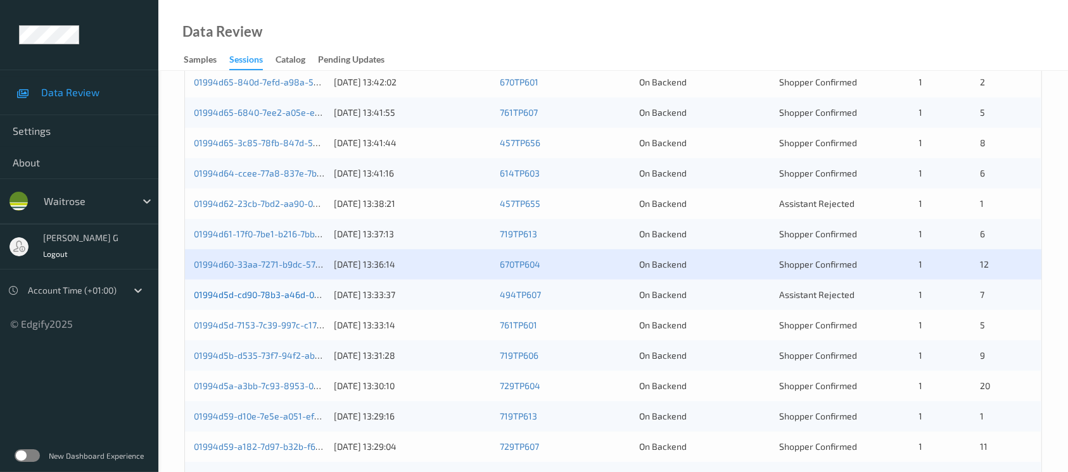
click at [261, 293] on link "01994d5d-cd90-78b3-a46d-0c35d76eb6b6" at bounding box center [281, 294] width 175 height 11
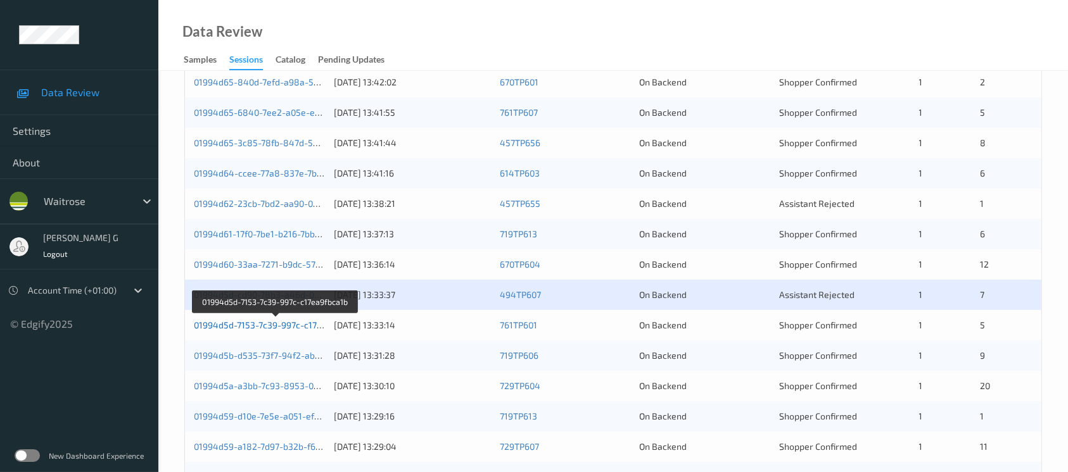
click at [265, 322] on link "01994d5d-7153-7c39-997c-c17ea9fbca1b" at bounding box center [276, 325] width 165 height 11
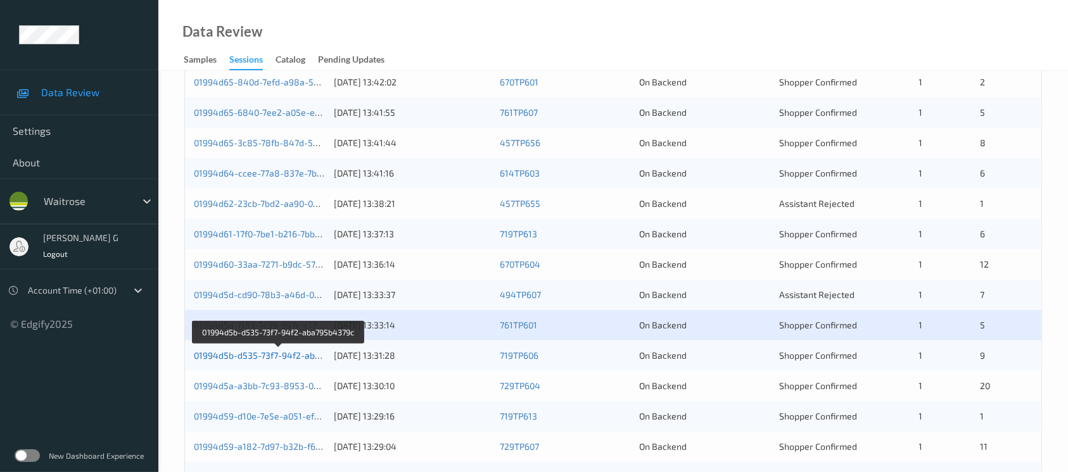
click at [225, 353] on link "01994d5b-d535-73f7-94f2-aba795b4379c" at bounding box center [279, 355] width 170 height 11
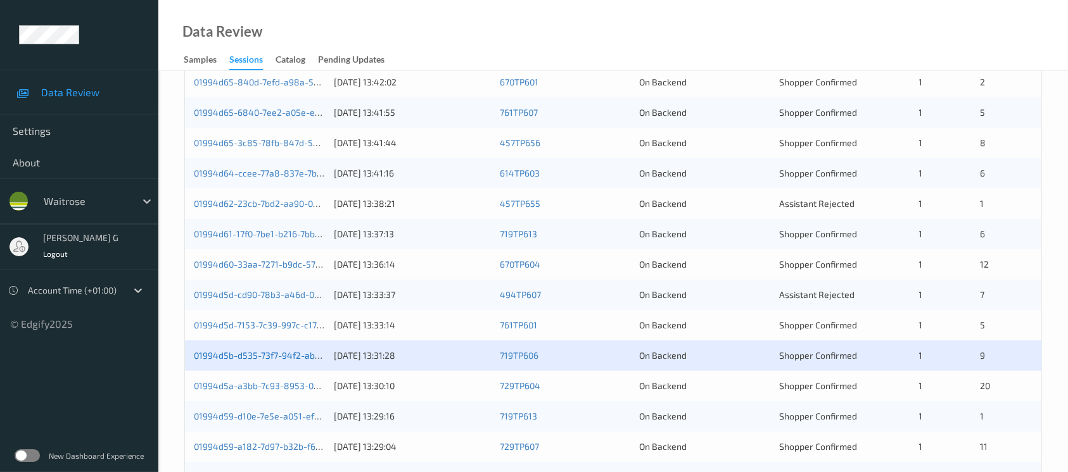
click at [246, 359] on link "01994d5b-d535-73f7-94f2-aba795b4379c" at bounding box center [279, 355] width 170 height 11
click at [243, 393] on div "01994d5a-a3bb-7c93-8953-08102e5a08b6 15/09/2025 13:30:10 729TP604 On Backend Sh…" at bounding box center [613, 386] width 856 height 30
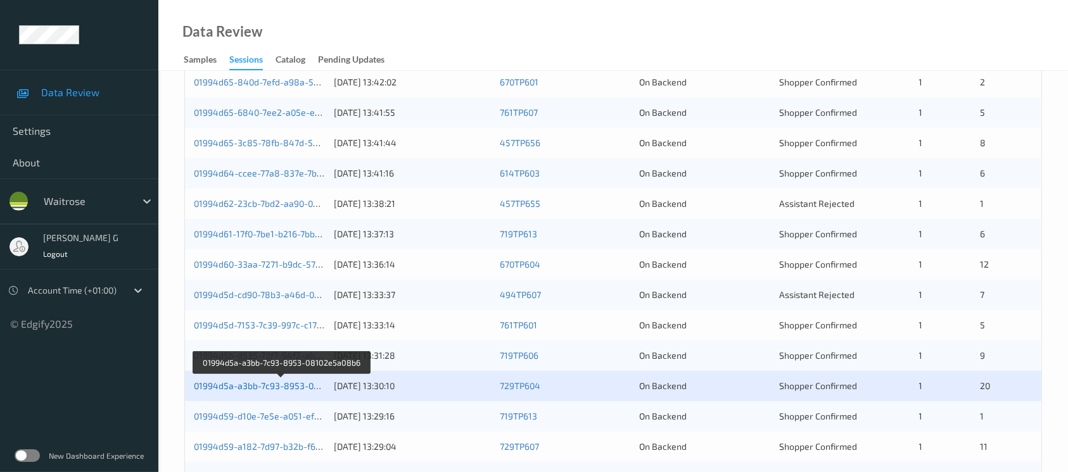
click at [260, 384] on link "01994d5a-a3bb-7c93-8953-08102e5a08b6" at bounding box center [281, 386] width 175 height 11
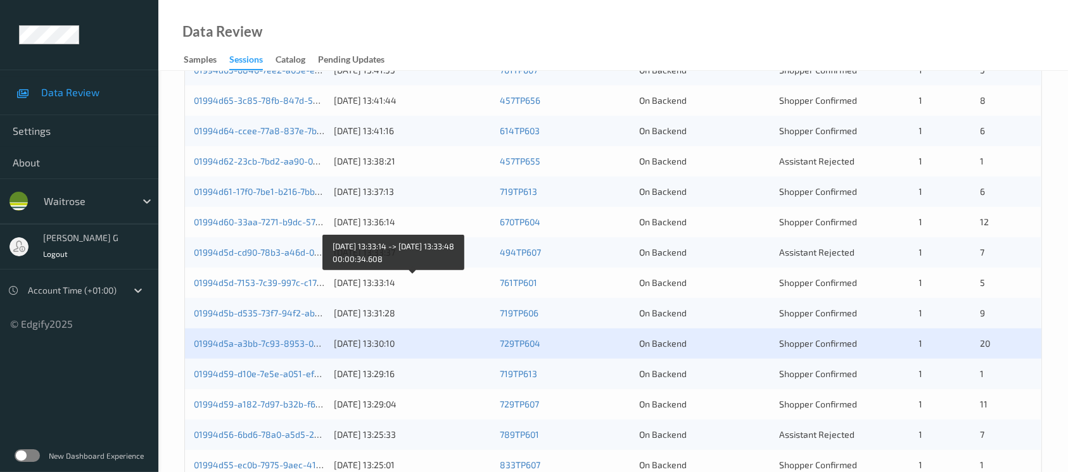
scroll to position [524, 0]
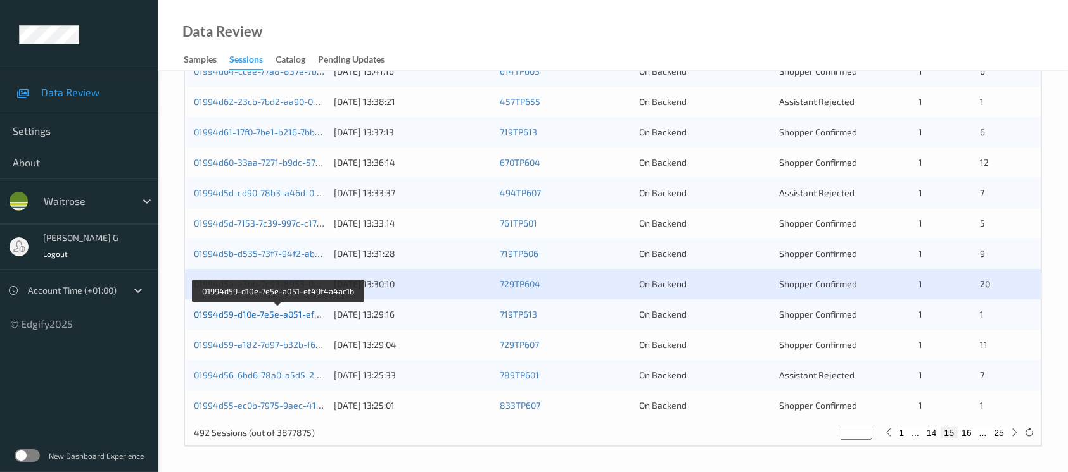
click at [228, 317] on link "01994d59-d10e-7e5e-a051-ef49f4a4ac1b" at bounding box center [278, 314] width 169 height 11
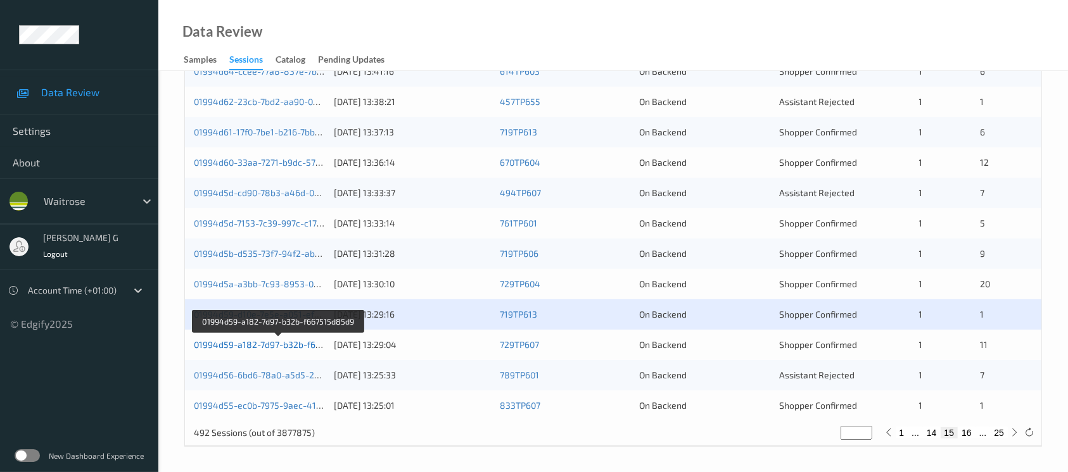
click at [263, 339] on link "01994d59-a182-7d97-b32b-f667515d85d9" at bounding box center [279, 344] width 171 height 11
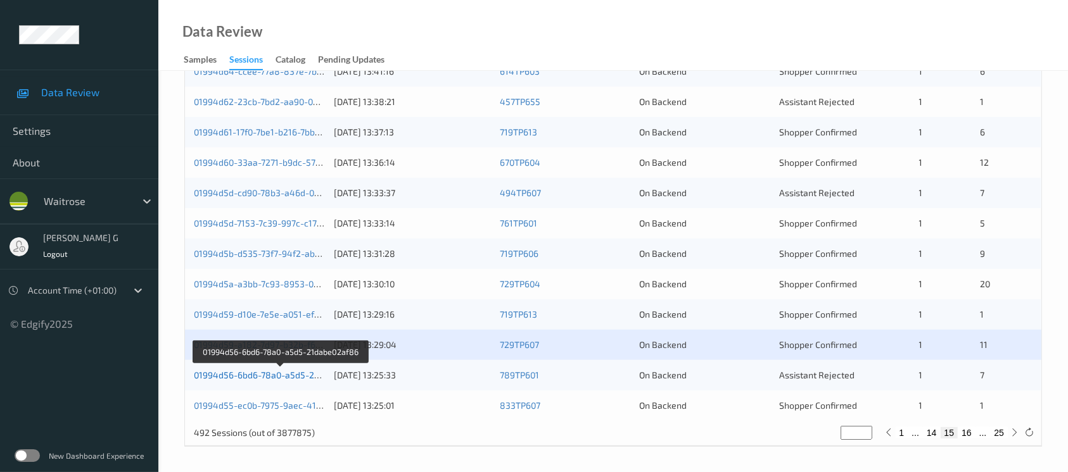
click at [264, 370] on link "01994d56-6bd6-78a0-a5d5-21dabe02af86" at bounding box center [281, 375] width 174 height 11
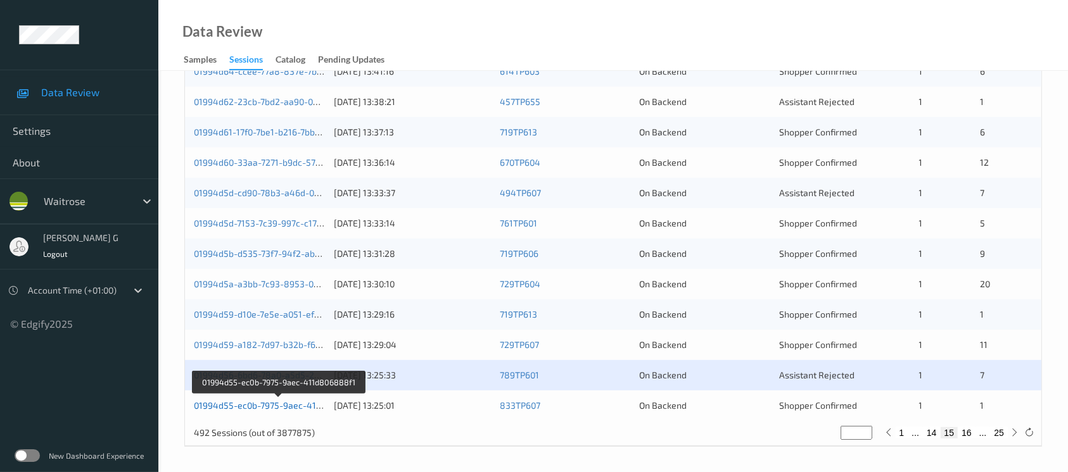
click at [255, 403] on link "01994d55-ec0b-7975-9aec-411d806888f1" at bounding box center [279, 405] width 171 height 11
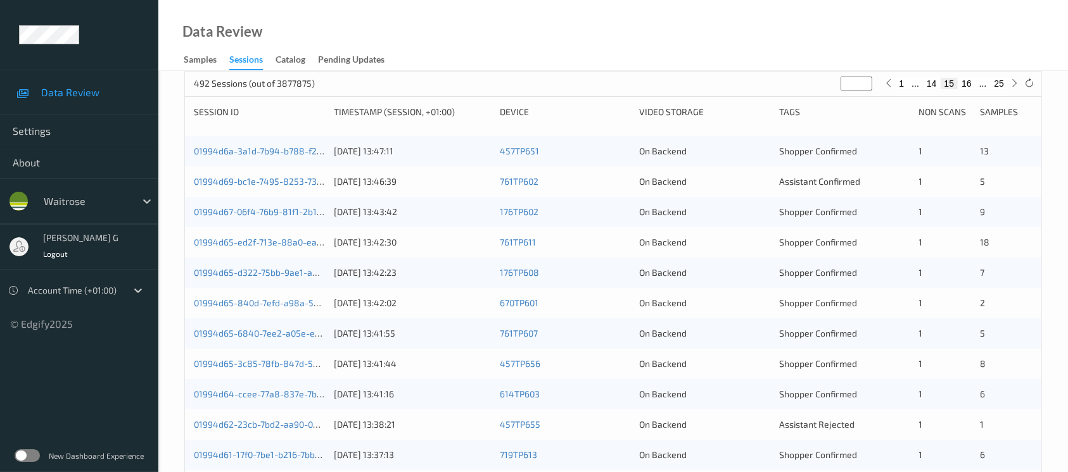
scroll to position [0, 0]
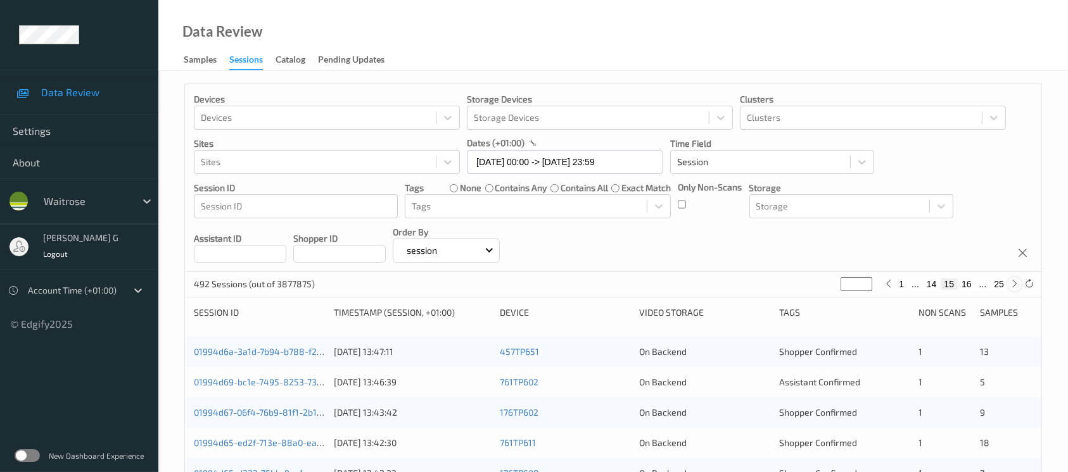
click at [1016, 283] on icon at bounding box center [1014, 283] width 9 height 9
type input "**"
click at [1016, 283] on icon at bounding box center [1014, 283] width 9 height 9
type input "**"
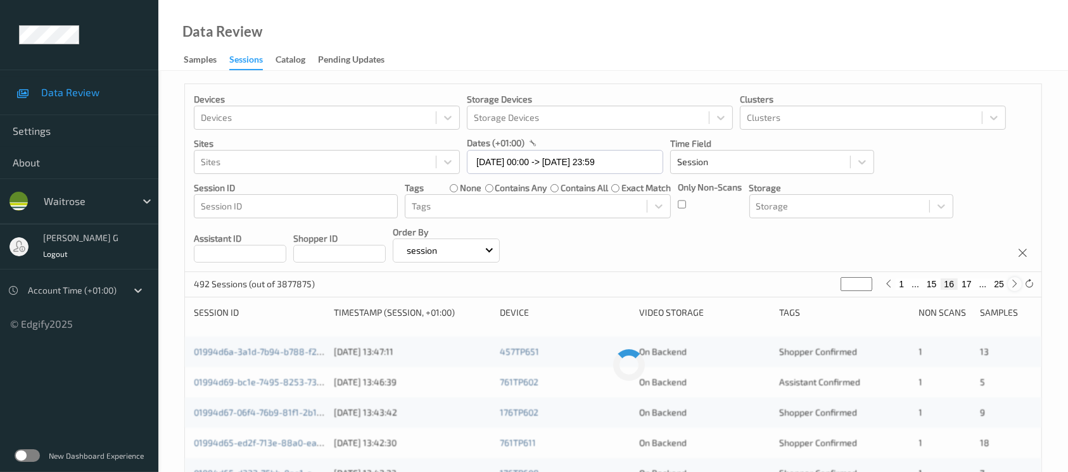
type input "**"
click at [1016, 283] on icon at bounding box center [1014, 283] width 9 height 9
type input "**"
click at [1016, 283] on icon at bounding box center [1014, 283] width 9 height 9
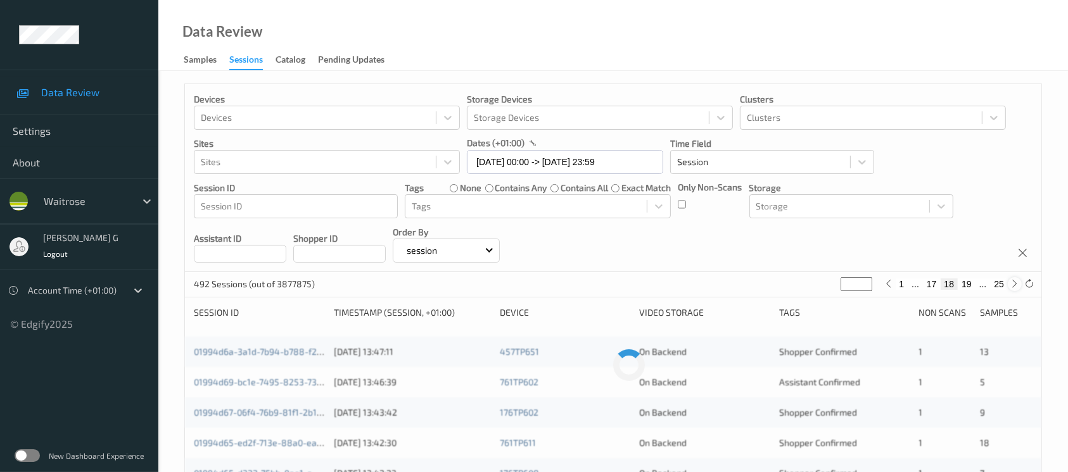
type input "**"
click at [1016, 283] on icon at bounding box center [1014, 283] width 9 height 9
type input "**"
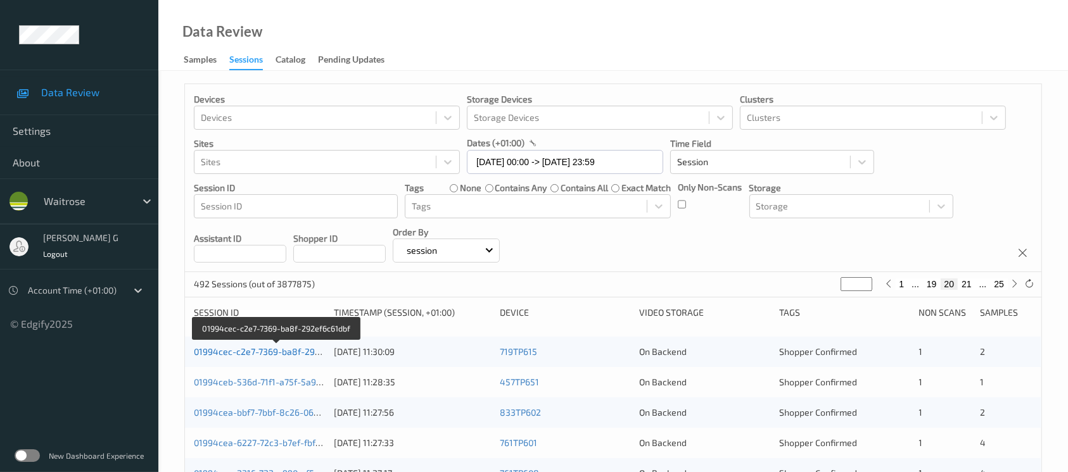
click at [231, 350] on link "01994cec-c2e7-7369-ba8f-292ef6c61dbf" at bounding box center [277, 351] width 166 height 11
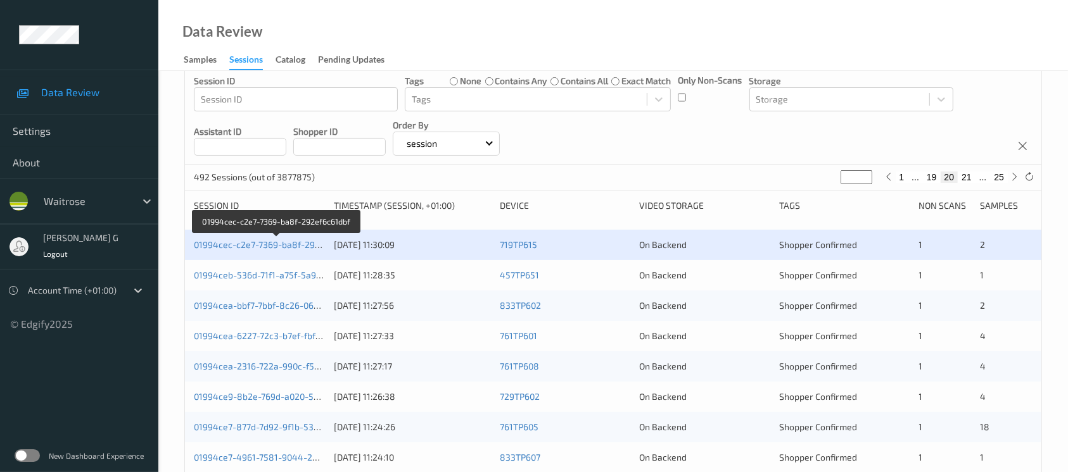
scroll to position [168, 0]
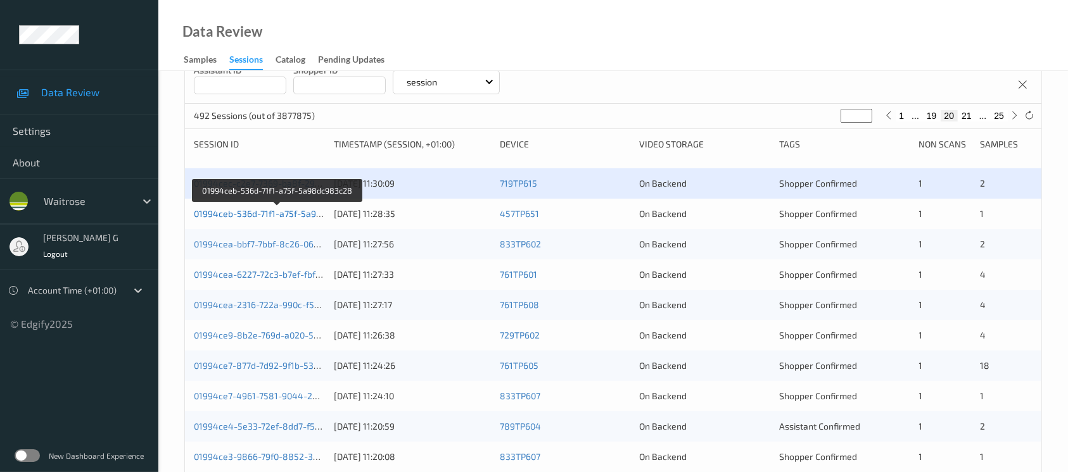
click at [282, 210] on link "01994ceb-536d-71f1-a75f-5a98dc983c28" at bounding box center [278, 213] width 168 height 11
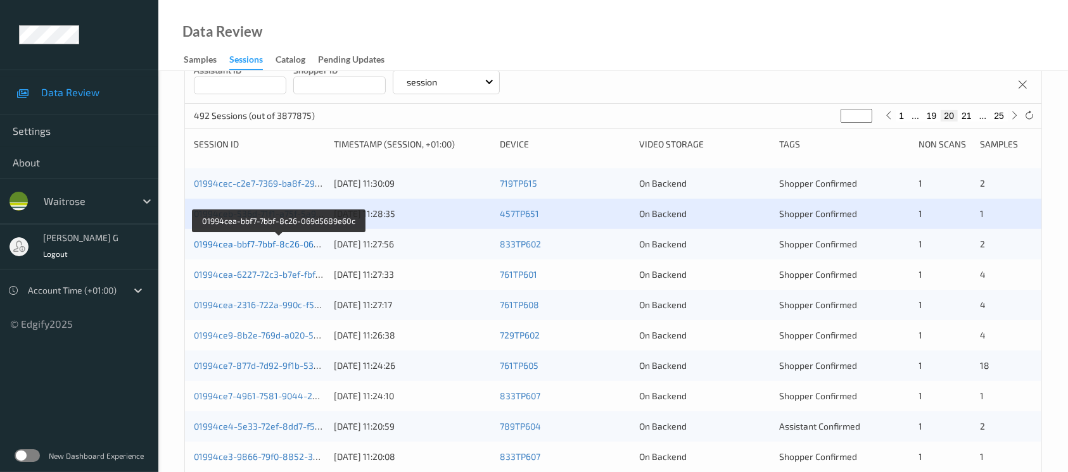
click at [243, 241] on link "01994cea-bbf7-7bbf-8c26-069d5689e60c" at bounding box center [279, 244] width 170 height 11
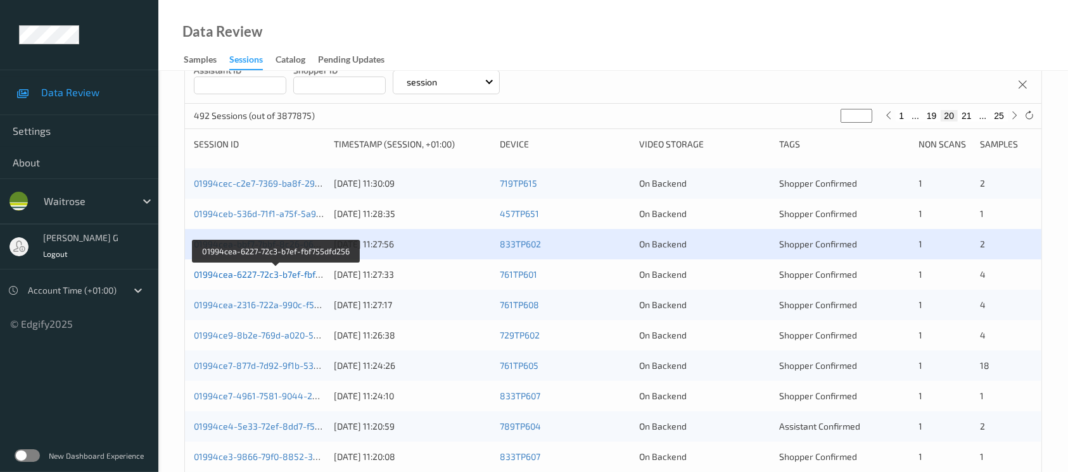
click at [261, 275] on link "01994cea-6227-72c3-b7ef-fbf755dfd256" at bounding box center [276, 274] width 165 height 11
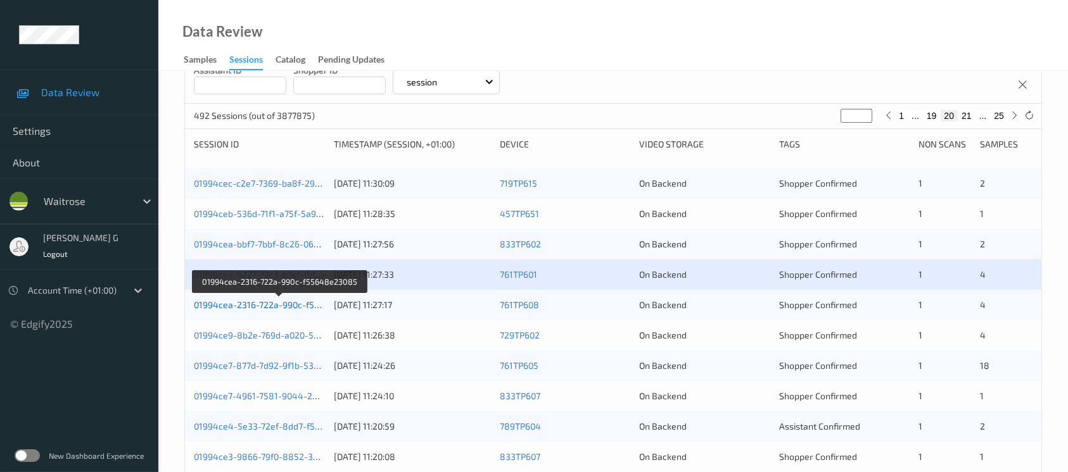
click at [229, 304] on link "01994cea-2316-722a-990c-f55648e23085" at bounding box center [280, 305] width 173 height 11
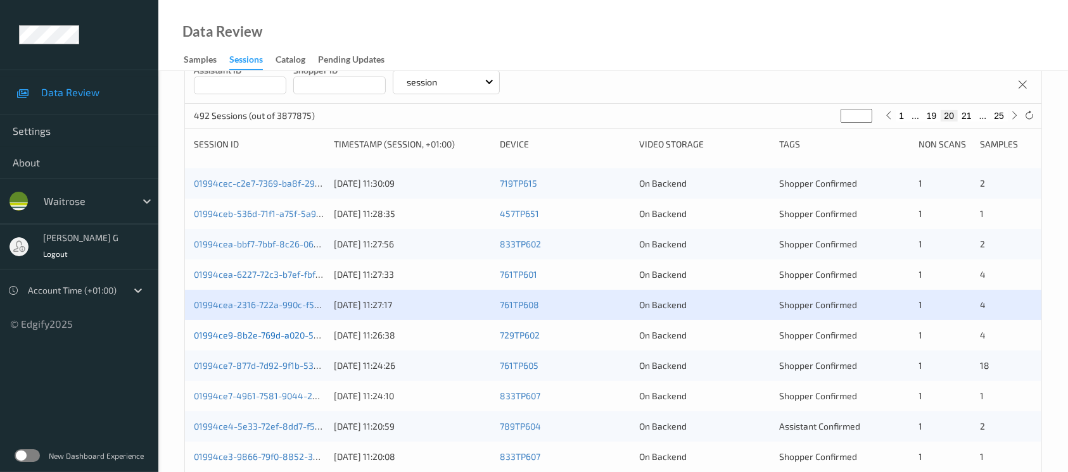
click at [246, 331] on link "01994ce9-8b2e-769d-a020-536feb9eb2e0" at bounding box center [281, 335] width 174 height 11
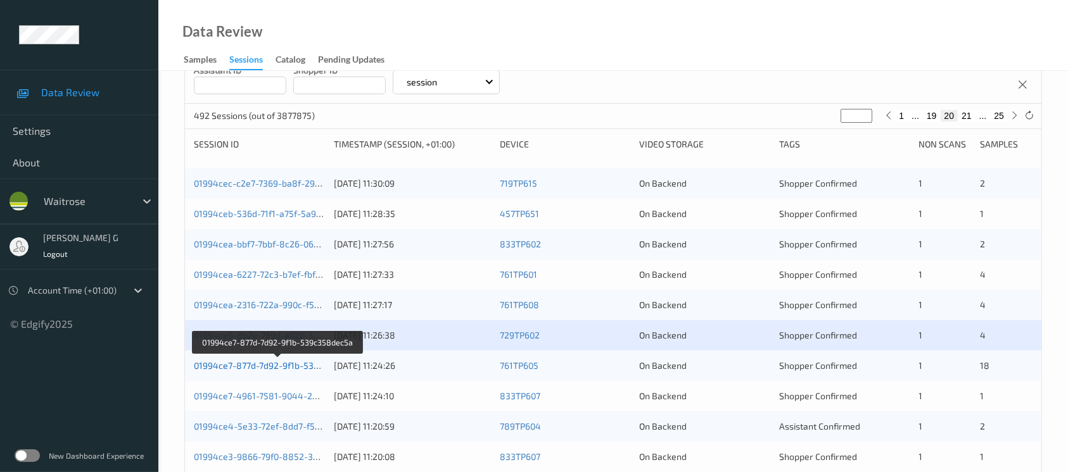
click at [266, 365] on link "01994ce7-877d-7d92-9f1b-539c358dec5a" at bounding box center [279, 365] width 170 height 11
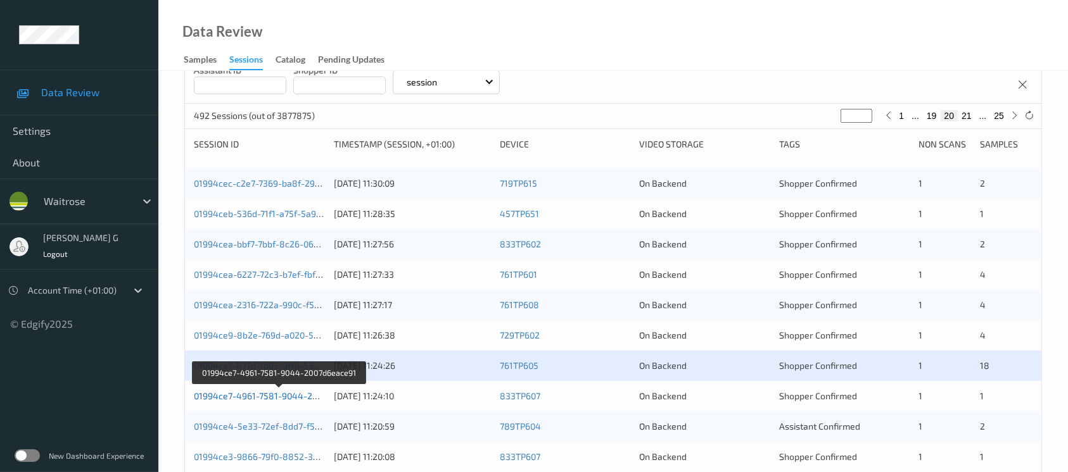
click at [243, 392] on link "01994ce7-4961-7581-9044-2007d6eace91" at bounding box center [280, 396] width 172 height 11
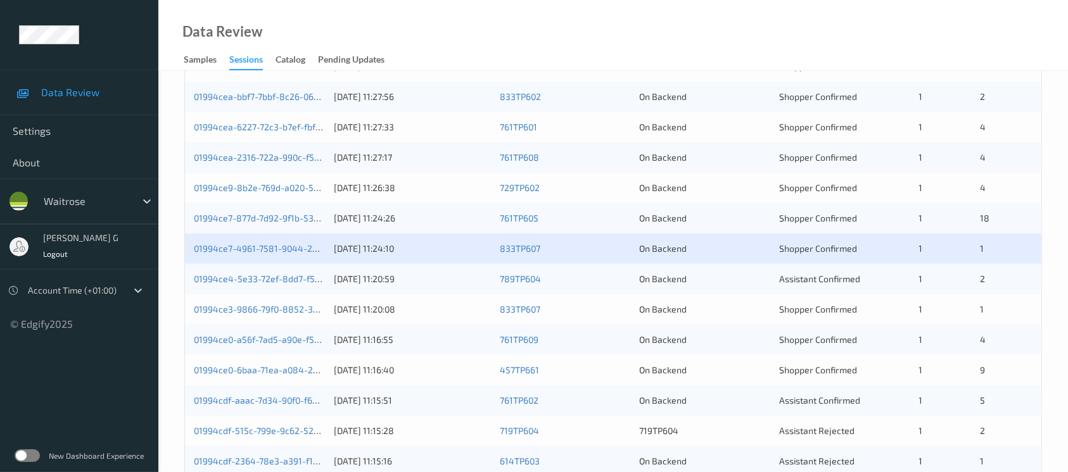
scroll to position [422, 0]
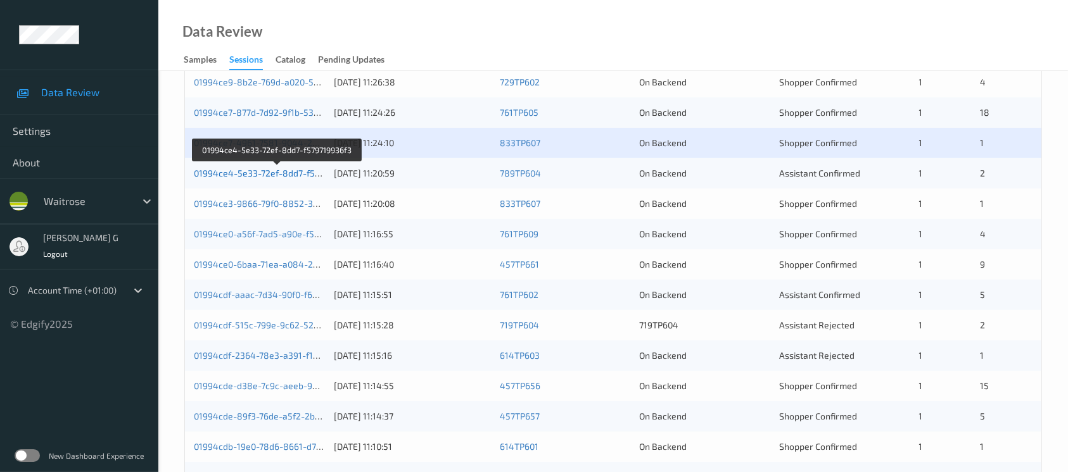
click at [254, 168] on link "01994ce4-5e33-72ef-8dd7-f579719936f3" at bounding box center [277, 173] width 167 height 11
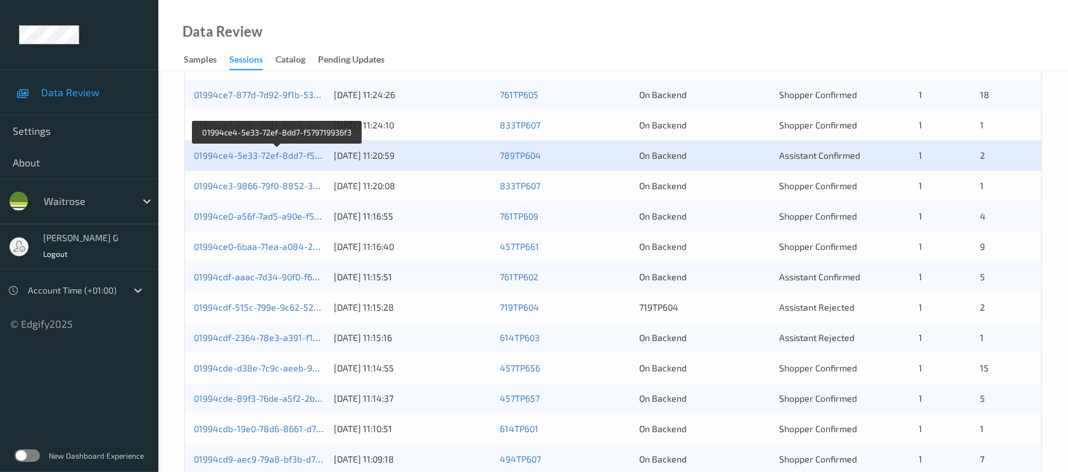
scroll to position [524, 0]
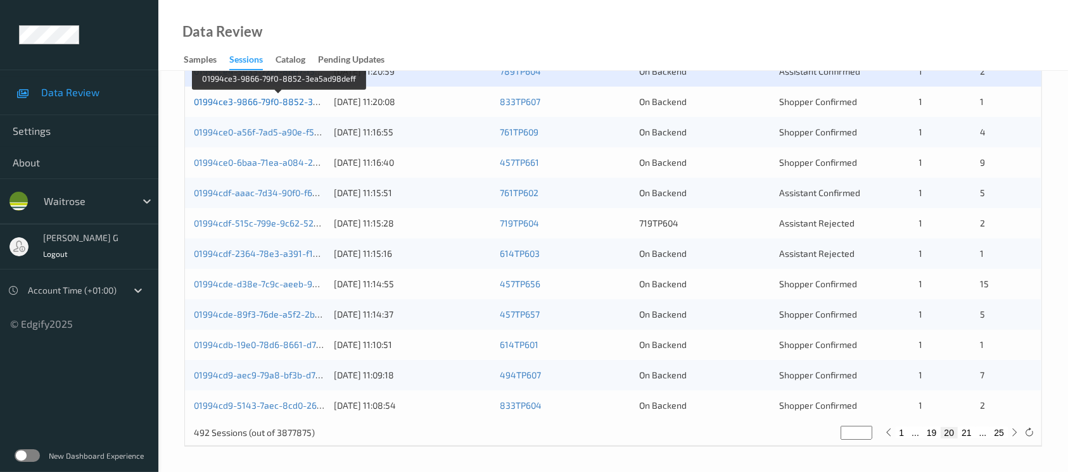
click at [258, 98] on link "01994ce3-9866-79f0-8852-3ea5ad98deff" at bounding box center [280, 101] width 172 height 11
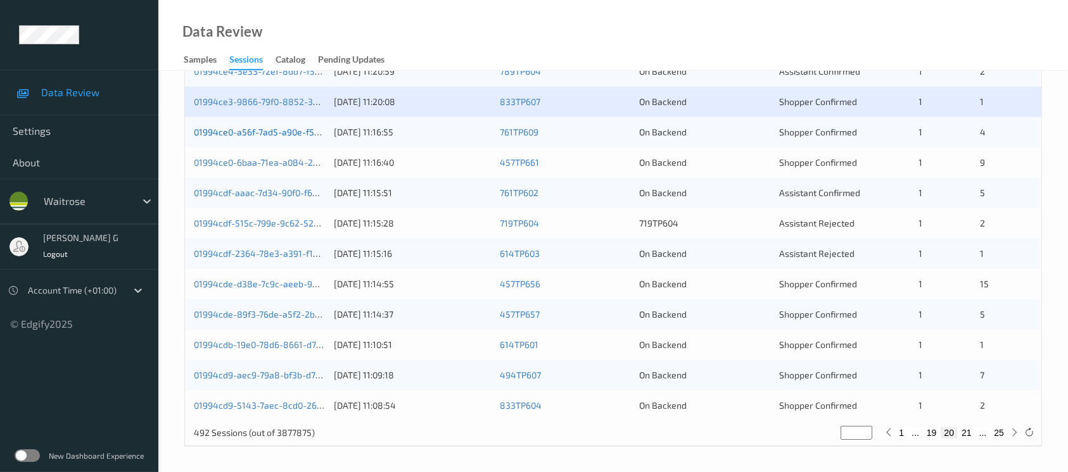
click at [249, 130] on link "01994ce0-a56f-7ad5-a90e-f5e027815bdf" at bounding box center [278, 132] width 168 height 11
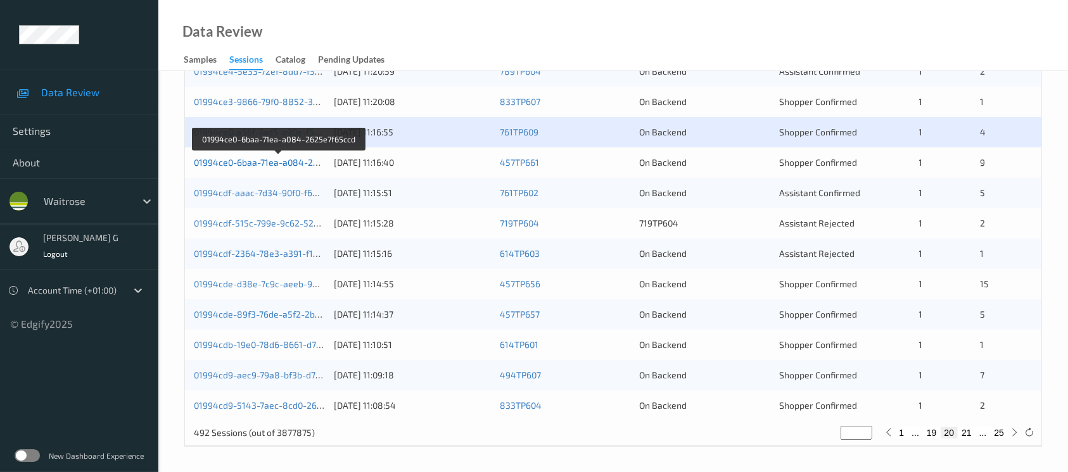
click at [264, 160] on link "01994ce0-6baa-71ea-a084-2625e7f65ccd" at bounding box center [279, 162] width 171 height 11
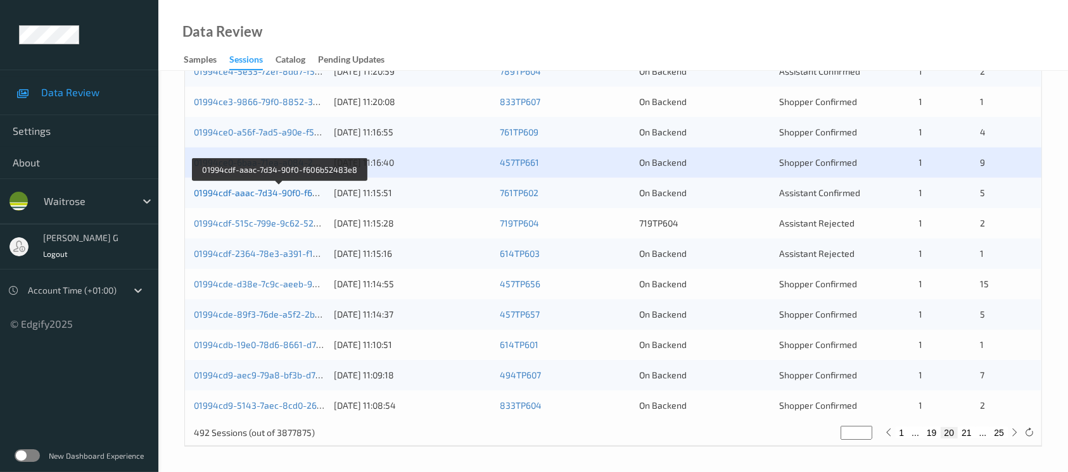
click at [260, 187] on link "01994cdf-aaac-7d34-90f0-f606b52483e8" at bounding box center [279, 192] width 171 height 11
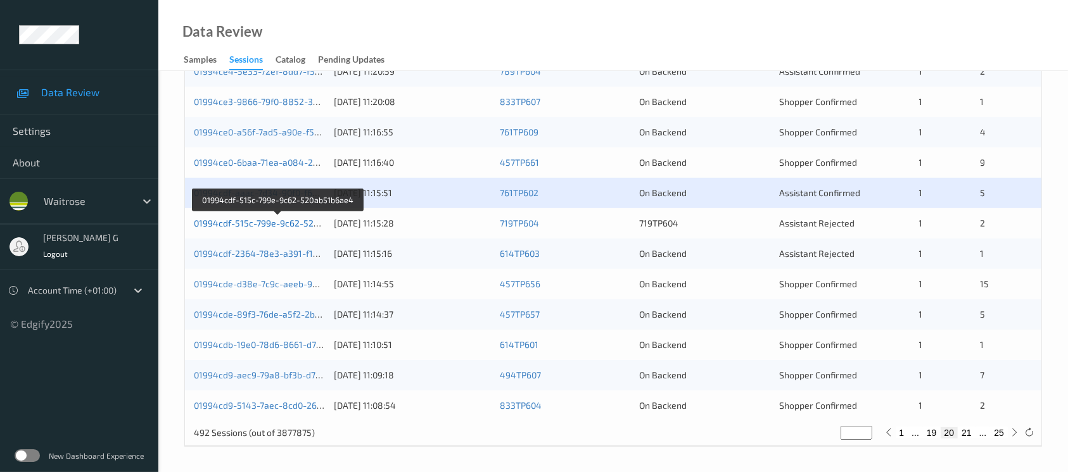
click at [254, 222] on link "01994cdf-515c-799e-9c62-520ab51b6ae4" at bounding box center [279, 223] width 170 height 11
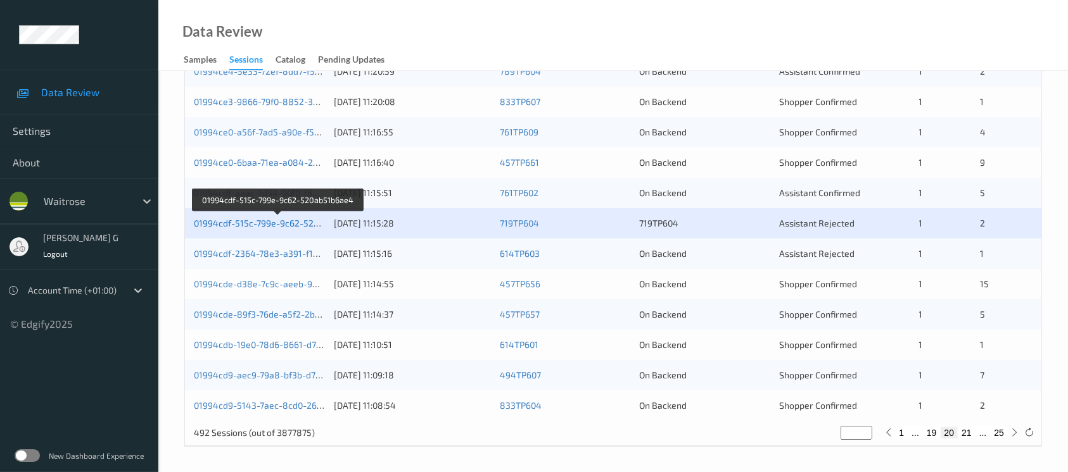
click at [256, 224] on link "01994cdf-515c-799e-9c62-520ab51b6ae4" at bounding box center [279, 223] width 170 height 11
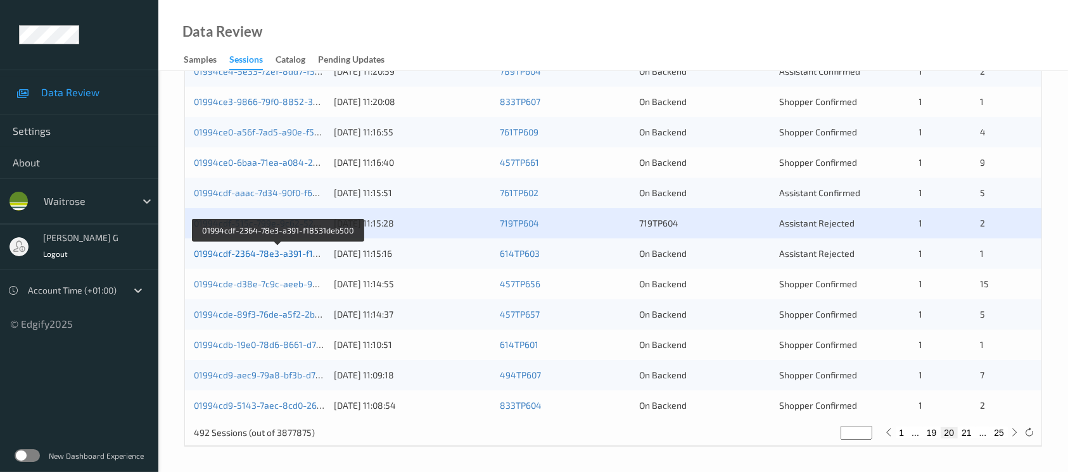
click at [248, 251] on link "01994cdf-2364-78e3-a391-f18531deb500" at bounding box center [278, 253] width 169 height 11
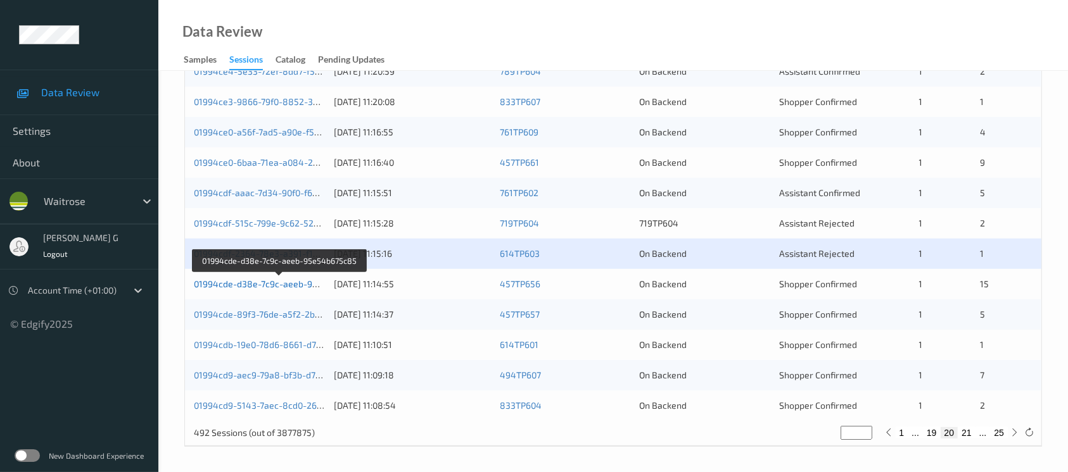
click at [249, 287] on link "01994cde-d38e-7c9c-aeeb-95e54b675c85" at bounding box center [281, 284] width 174 height 11
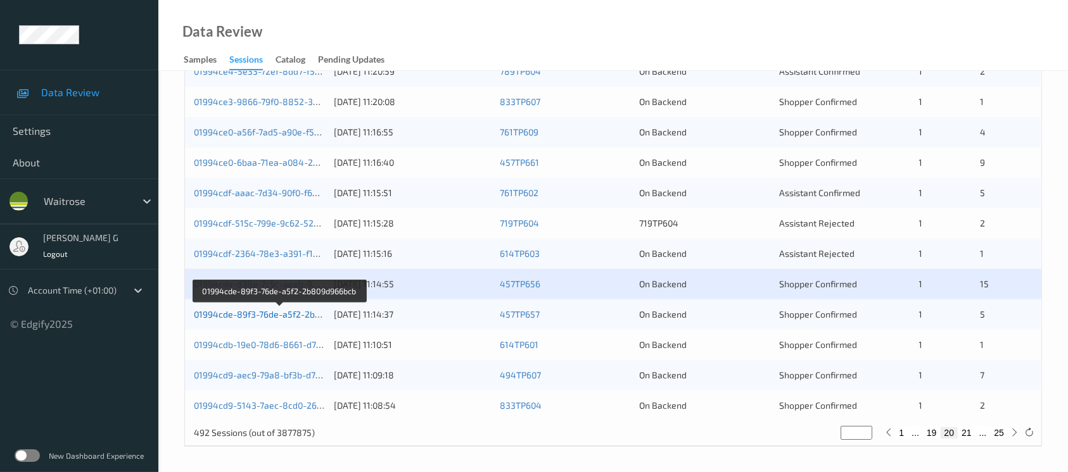
click at [256, 314] on link "01994cde-89f3-76de-a5f2-2b809d966bcb" at bounding box center [280, 314] width 172 height 11
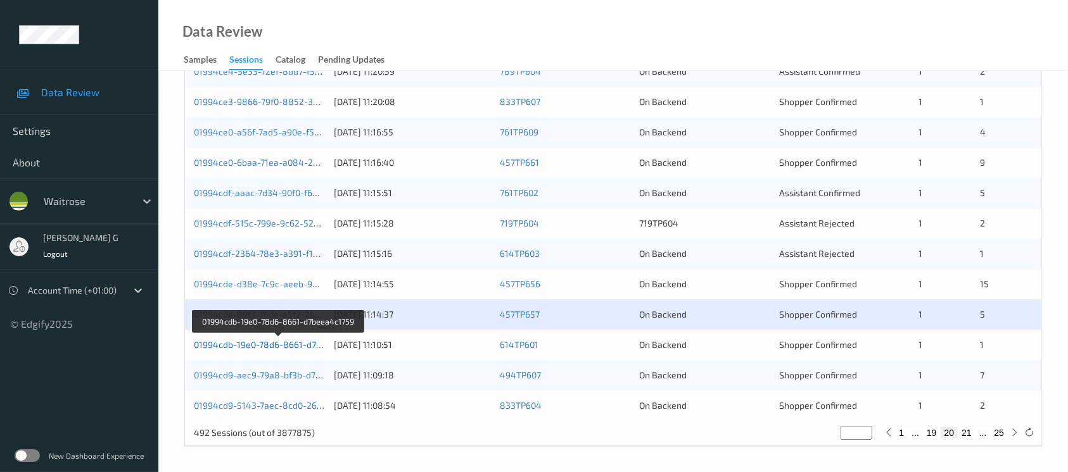
click at [260, 346] on link "01994cdb-19e0-78d6-8661-d7beea4c1759" at bounding box center [279, 344] width 171 height 11
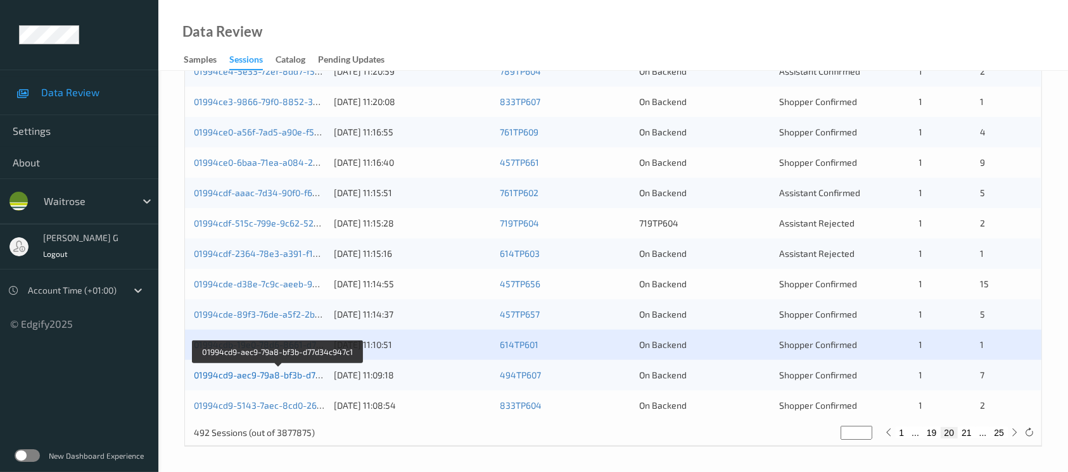
click at [278, 376] on link "01994cd9-aec9-79a8-bf3b-d77d34c947c1" at bounding box center [279, 375] width 170 height 11
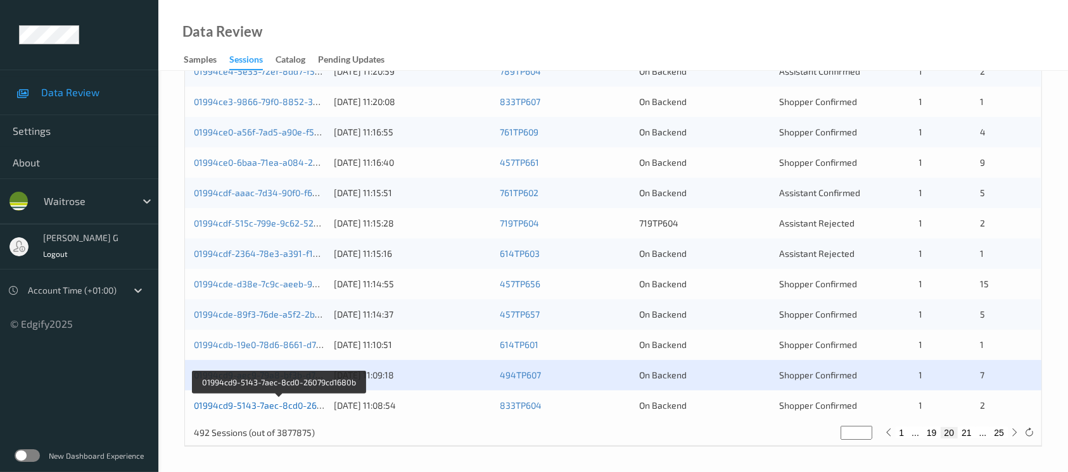
click at [274, 406] on link "01994cd9-5143-7aec-8cd0-26079cd1680b" at bounding box center [280, 405] width 172 height 11
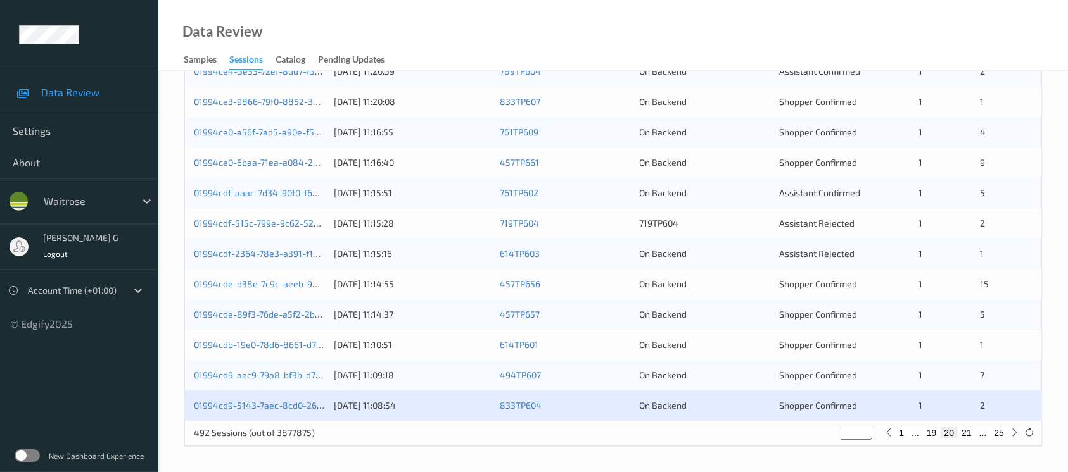
click at [212, 410] on div "01994cd9-5143-7aec-8cd0-26079cd1680b" at bounding box center [259, 406] width 131 height 13
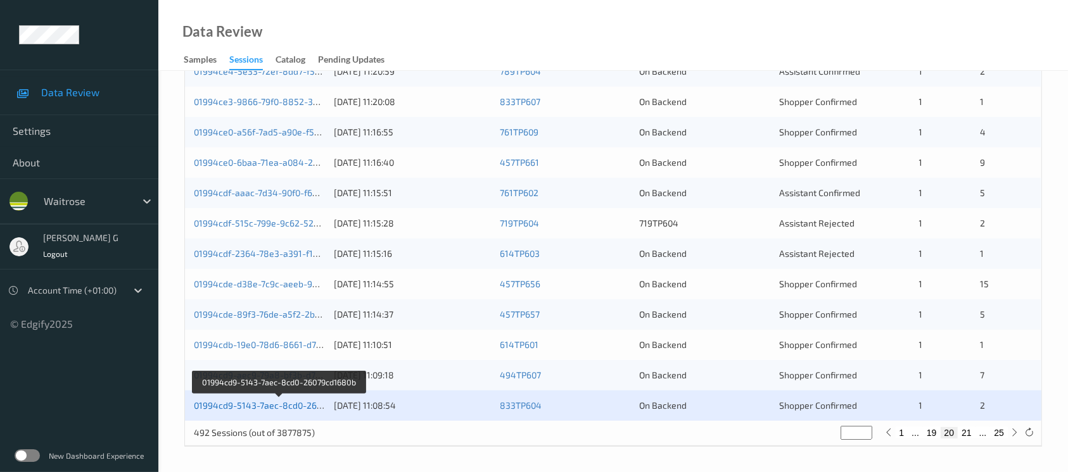
click at [218, 402] on link "01994cd9-5143-7aec-8cd0-26079cd1680b" at bounding box center [280, 405] width 172 height 11
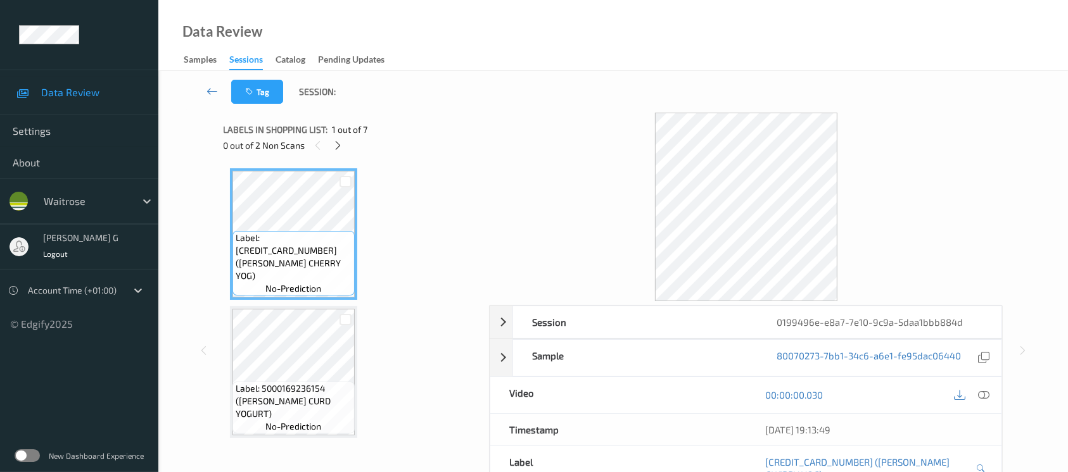
click at [331, 151] on div "0 out of 2 Non Scans" at bounding box center [352, 145] width 257 height 16
click at [333, 147] on icon at bounding box center [337, 145] width 11 height 11
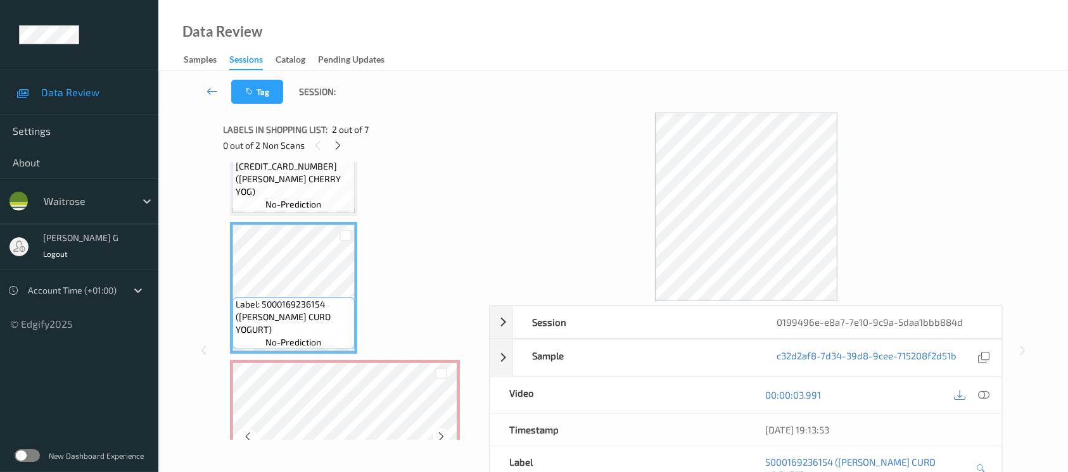
scroll to position [168, 0]
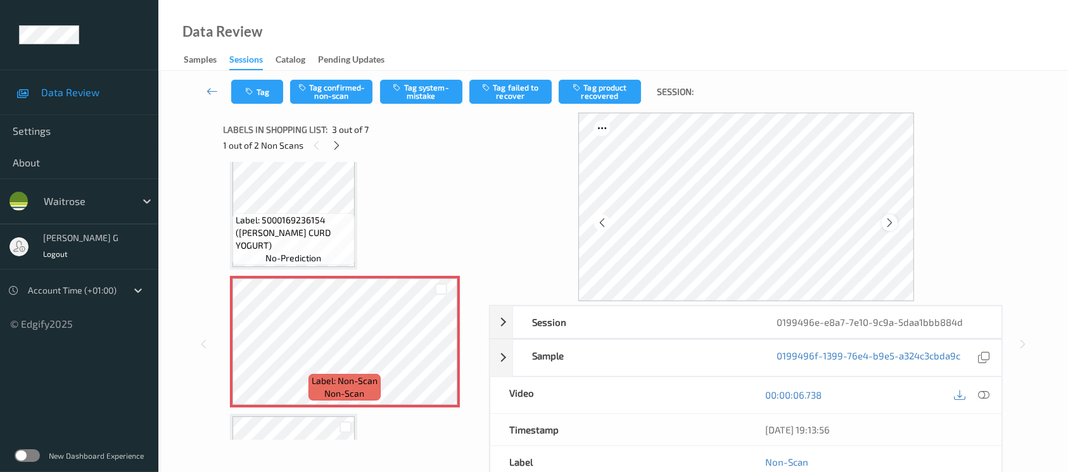
click at [892, 220] on icon at bounding box center [889, 222] width 11 height 11
click at [987, 396] on icon at bounding box center [983, 394] width 11 height 11
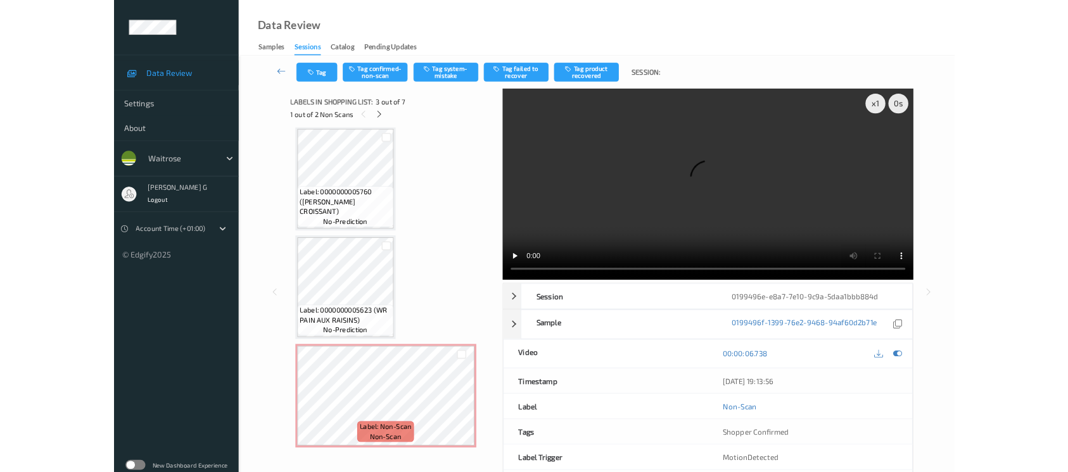
scroll to position [555, 0]
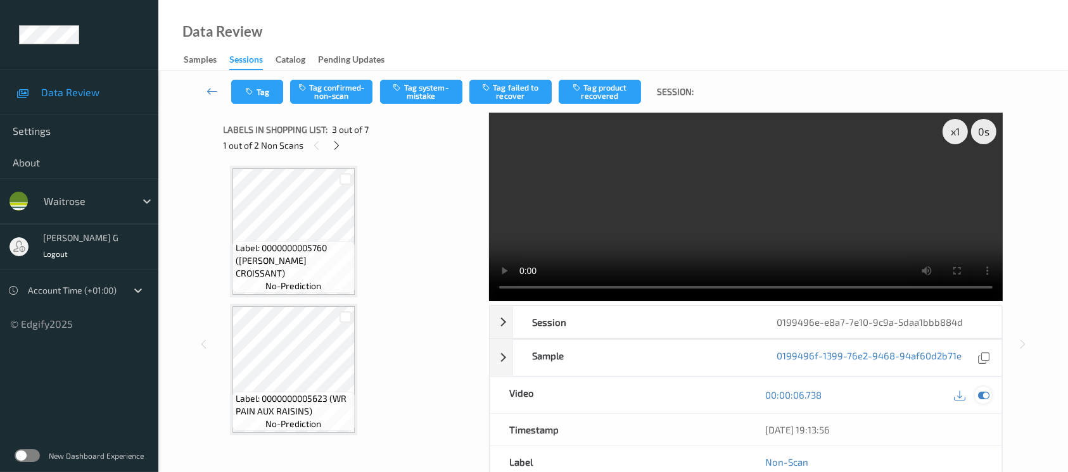
click at [981, 398] on icon at bounding box center [983, 394] width 11 height 11
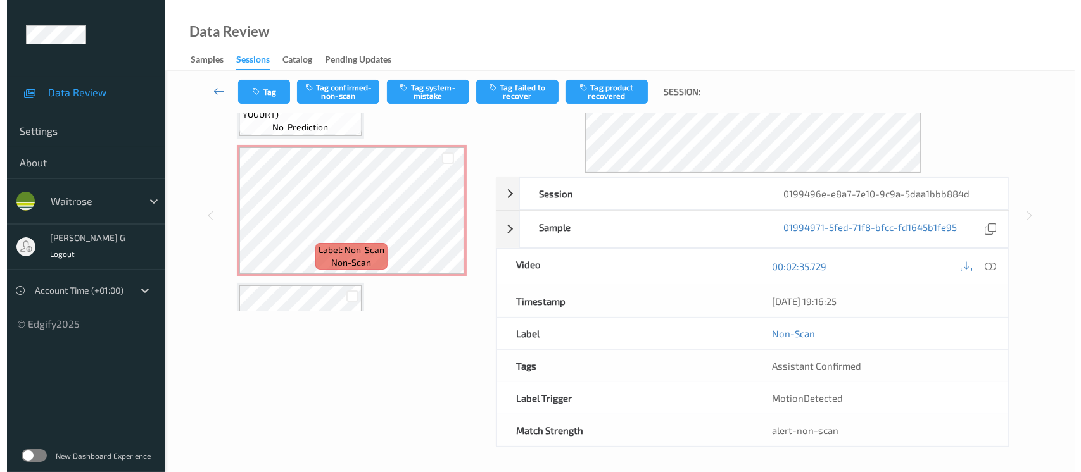
scroll to position [253, 0]
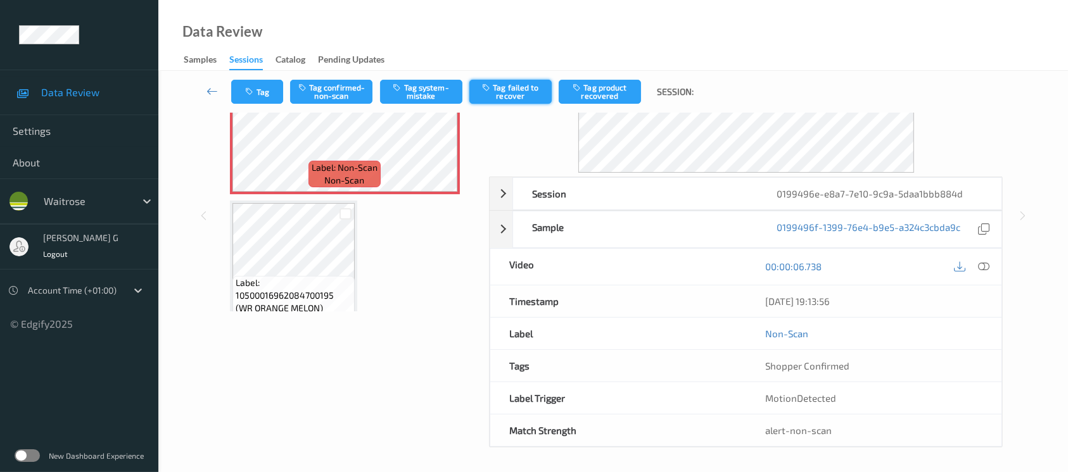
click at [511, 87] on button "Tag failed to recover" at bounding box center [510, 92] width 82 height 24
click at [511, 88] on button "Untag failed to recover" at bounding box center [510, 92] width 82 height 24
click at [424, 89] on button "Tag system-mistake" at bounding box center [421, 92] width 82 height 24
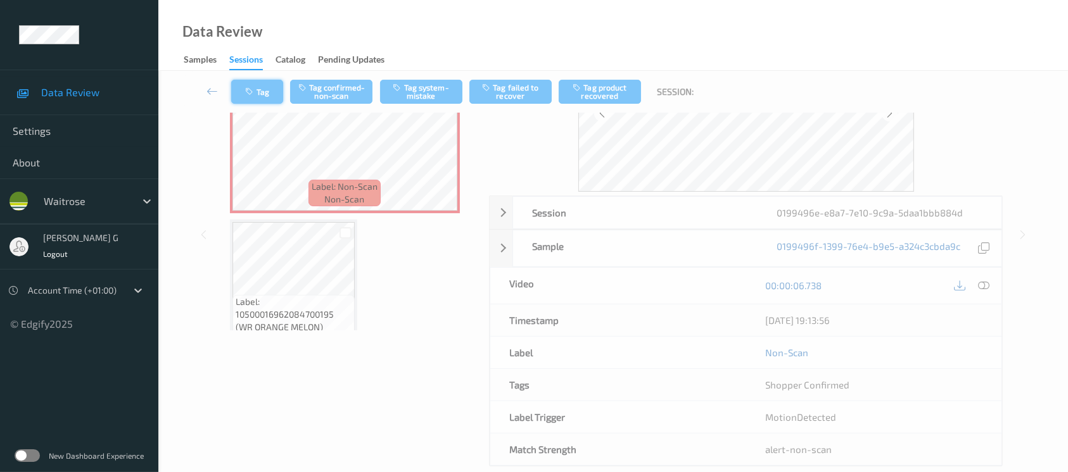
click at [256, 85] on button "Tag" at bounding box center [257, 92] width 52 height 24
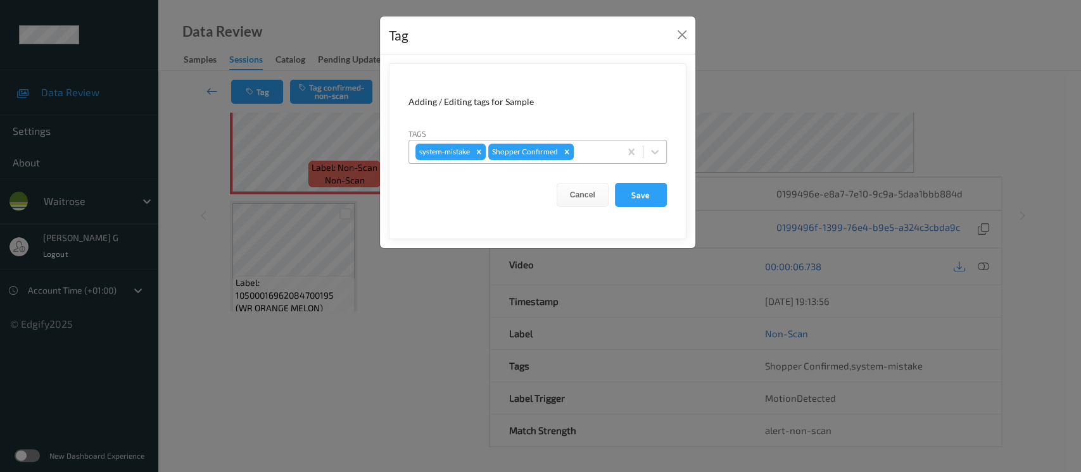
click at [588, 153] on div at bounding box center [594, 151] width 37 height 15
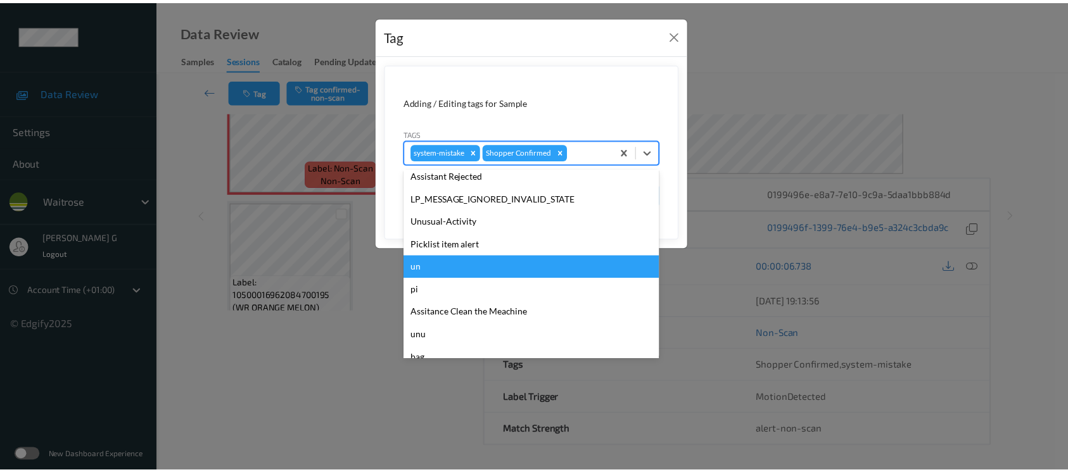
scroll to position [316, 0]
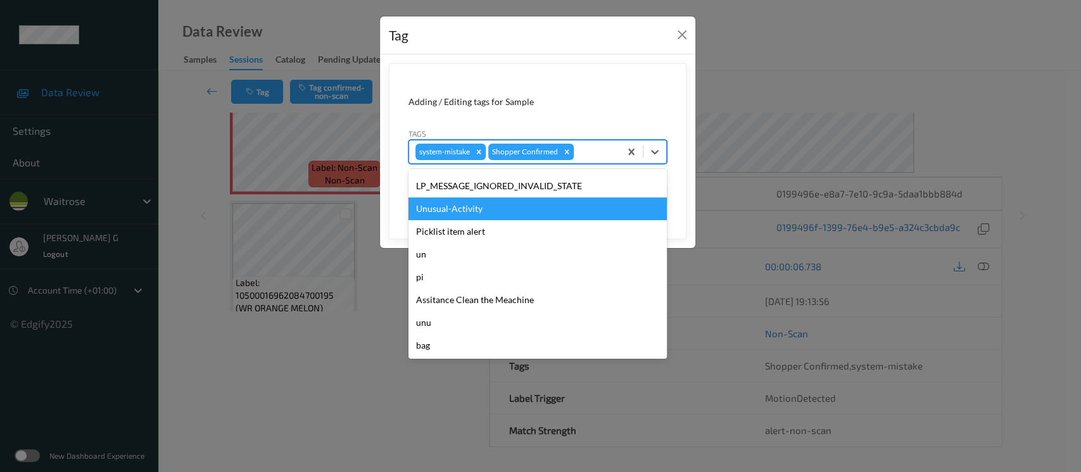
click at [447, 217] on div "Unusual-Activity" at bounding box center [537, 209] width 258 height 23
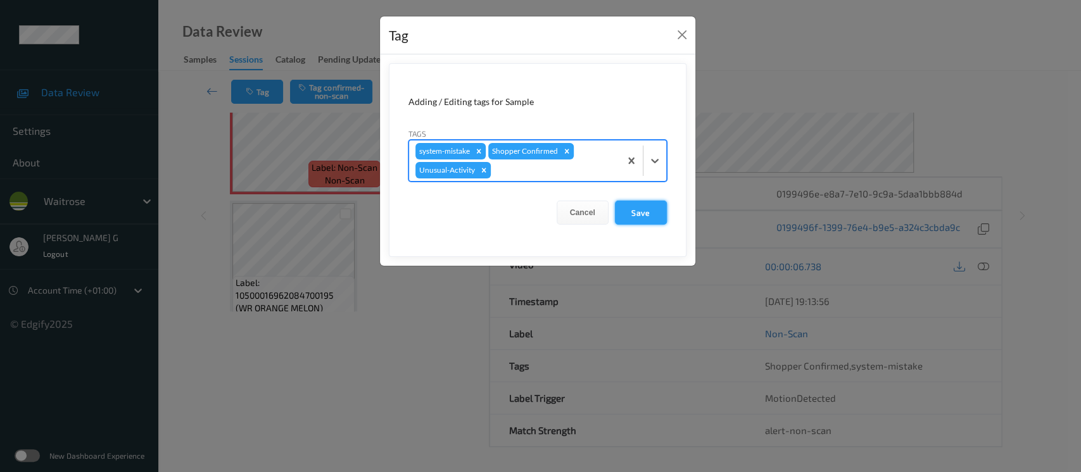
click at [637, 210] on button "Save" at bounding box center [641, 213] width 52 height 24
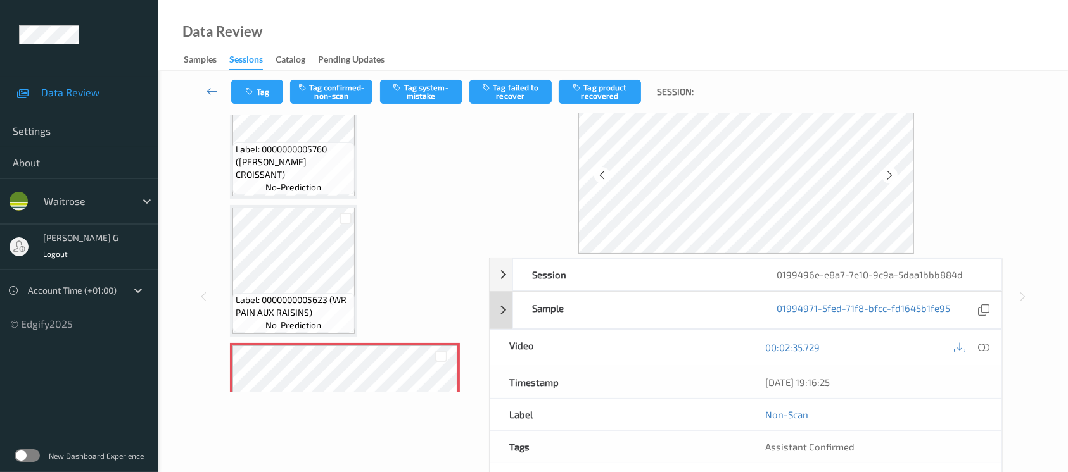
scroll to position [0, 0]
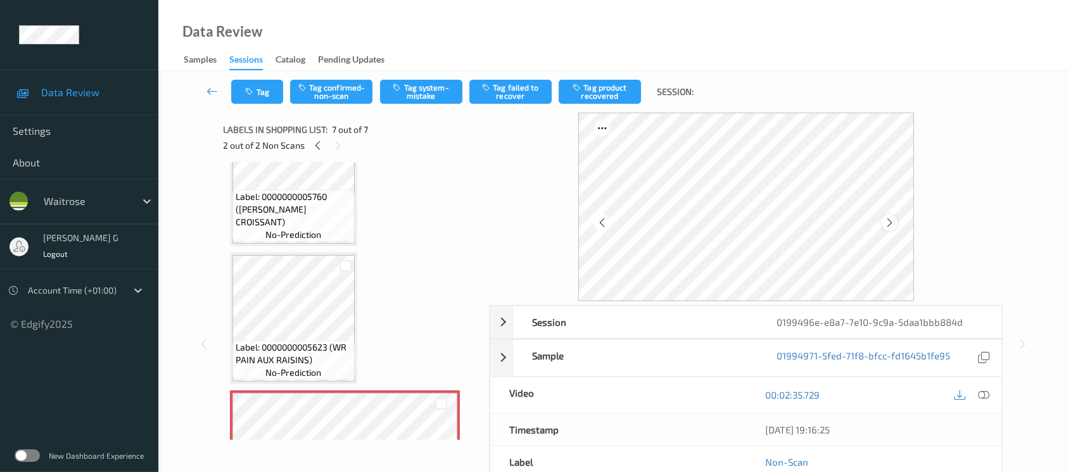
click at [885, 224] on icon at bounding box center [889, 222] width 11 height 11
click at [411, 85] on button "Tag system-mistake" at bounding box center [421, 92] width 82 height 24
click at [248, 99] on button "Tag" at bounding box center [257, 92] width 52 height 24
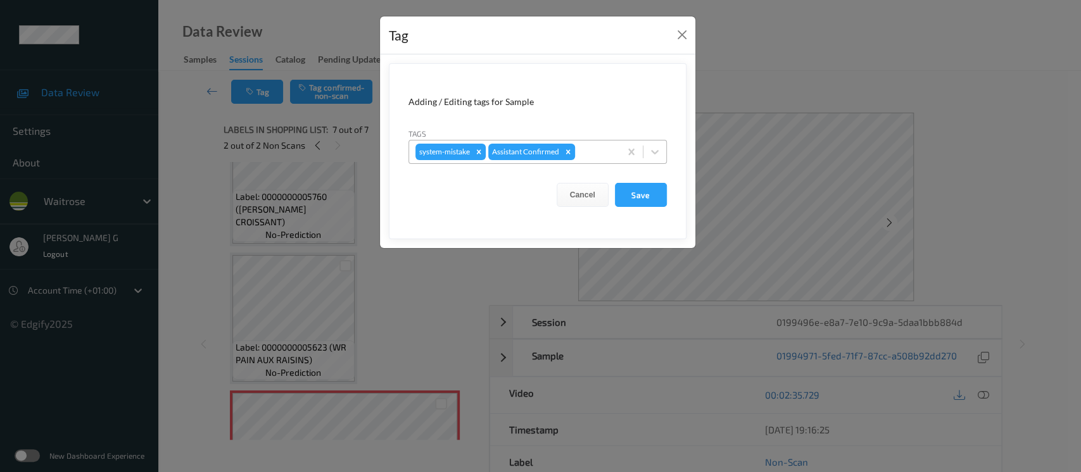
click at [598, 155] on div at bounding box center [596, 151] width 36 height 15
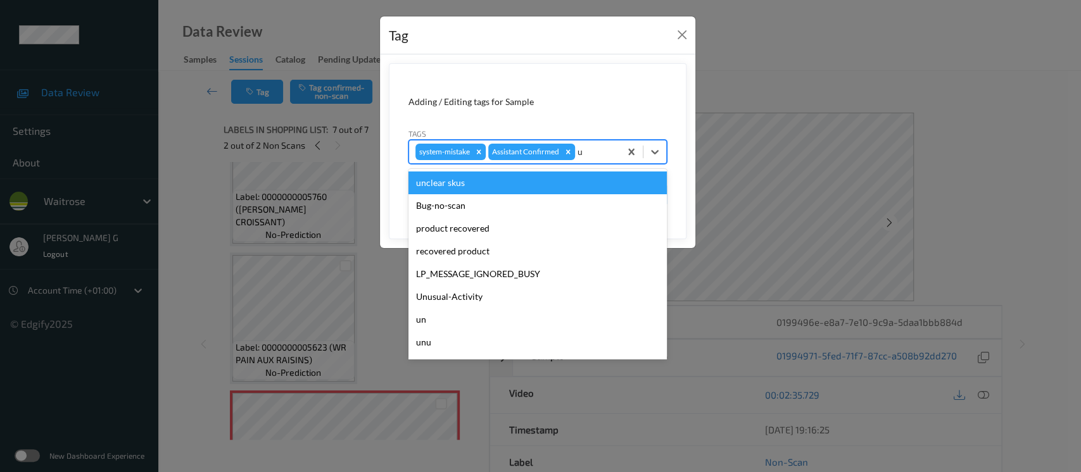
type input "un"
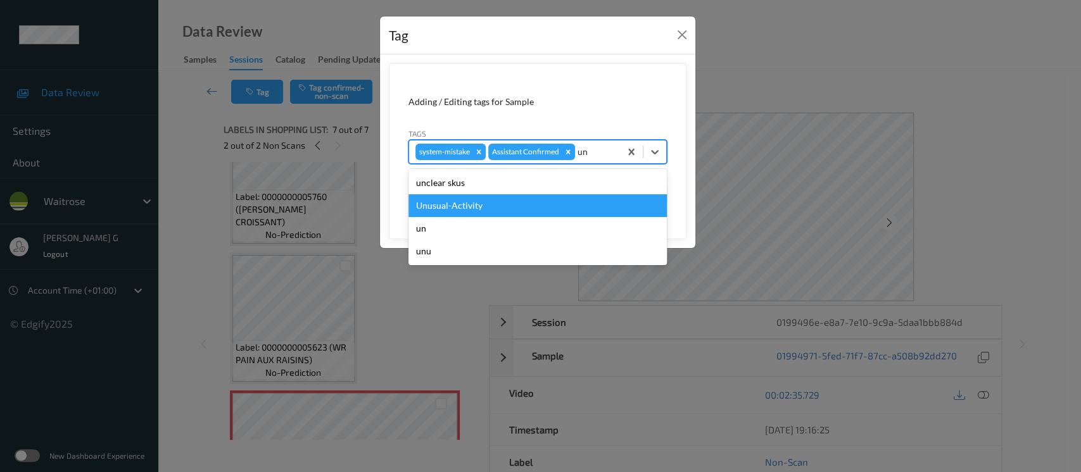
click at [457, 203] on div "Unusual-Activity" at bounding box center [537, 205] width 258 height 23
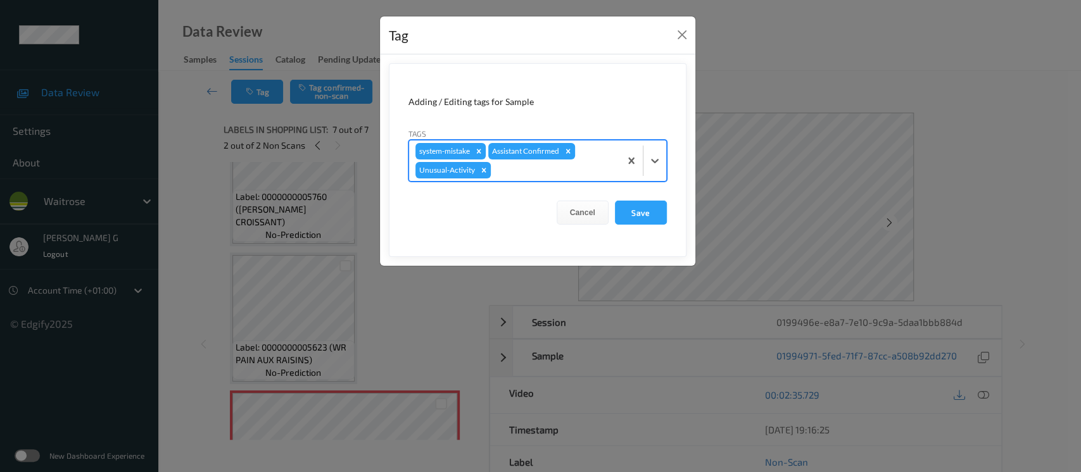
click at [532, 179] on div "system-mistake Assistant Confirmed Unusual-Activity" at bounding box center [514, 161] width 211 height 41
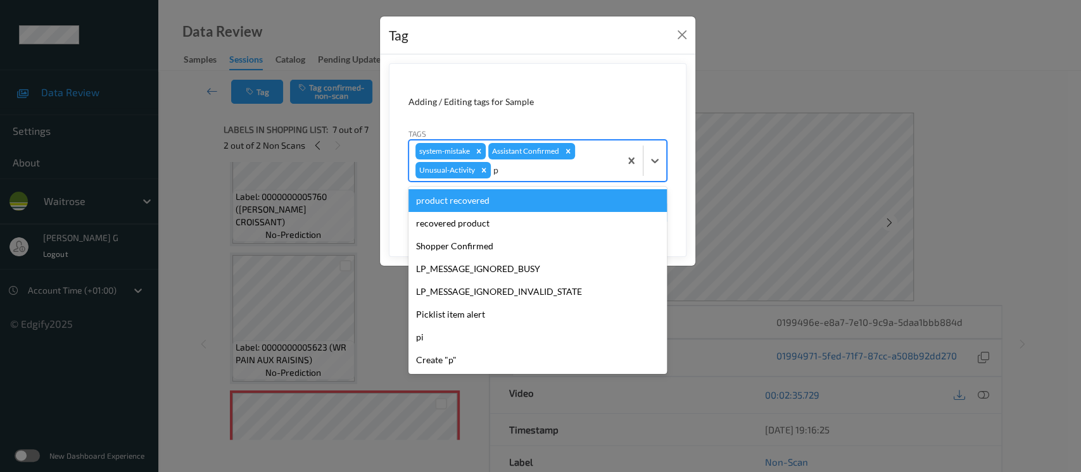
type input "pi"
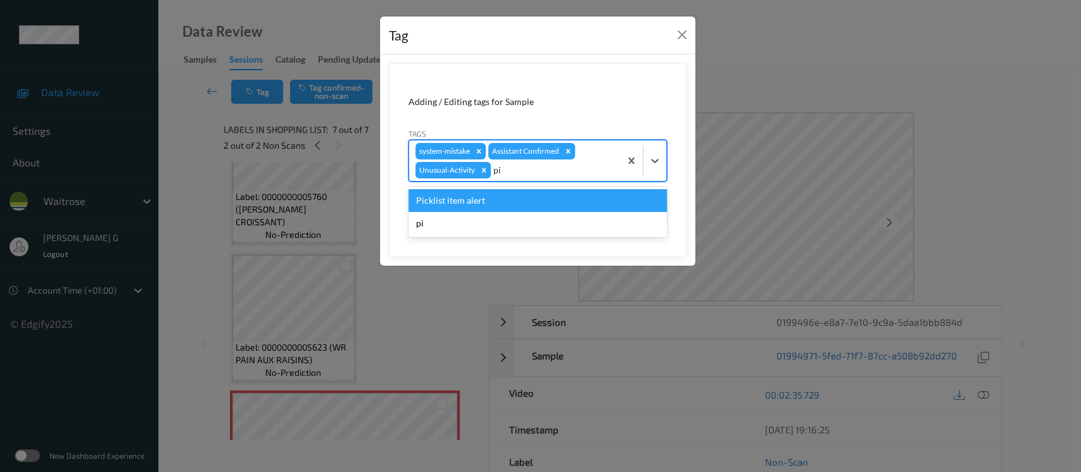
click at [441, 210] on div "Picklist item alert" at bounding box center [537, 200] width 258 height 23
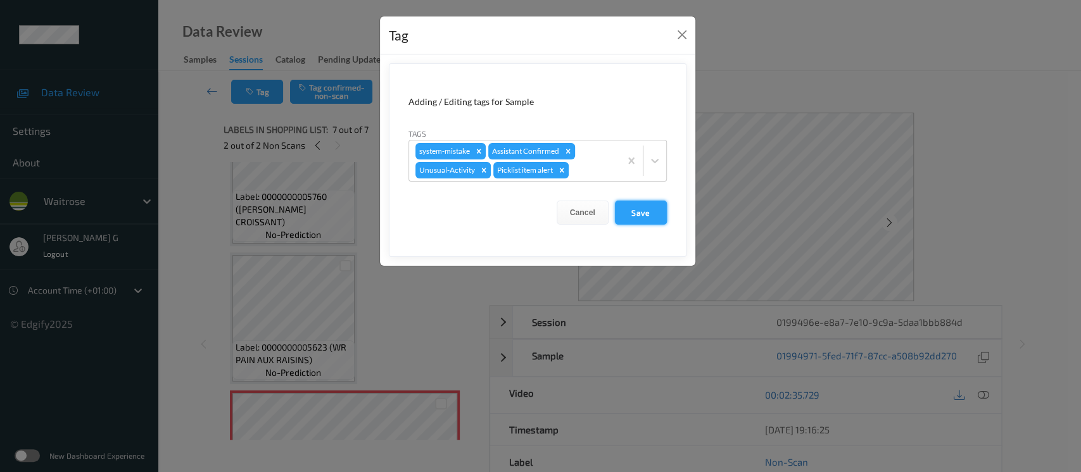
click at [630, 206] on button "Save" at bounding box center [641, 213] width 52 height 24
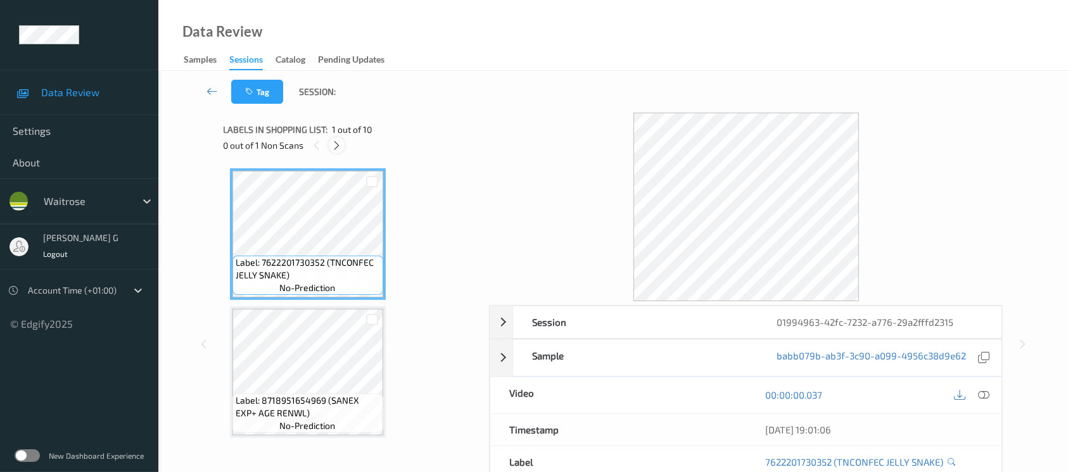
click at [336, 149] on icon at bounding box center [336, 145] width 11 height 11
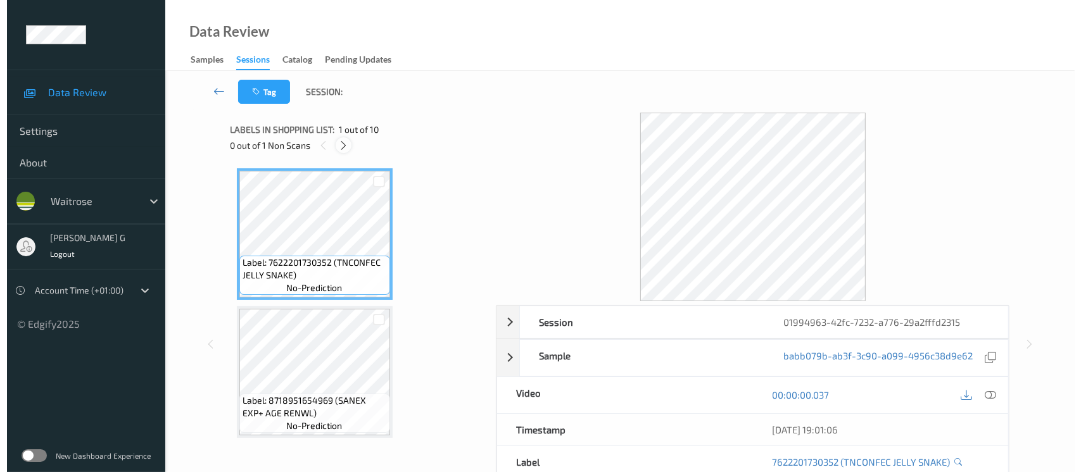
scroll to position [968, 0]
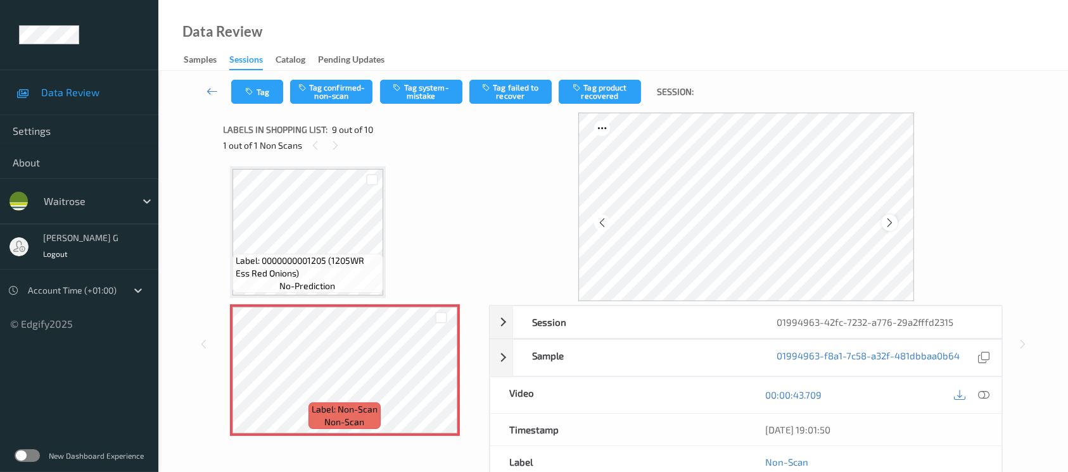
click at [892, 218] on icon at bounding box center [889, 222] width 11 height 11
click at [986, 398] on icon at bounding box center [983, 394] width 11 height 11
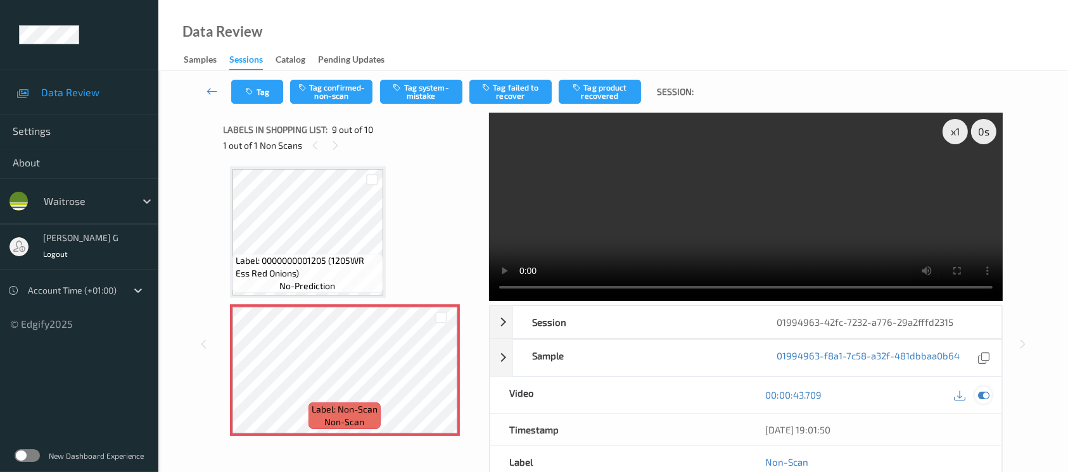
click at [980, 395] on icon at bounding box center [983, 394] width 11 height 11
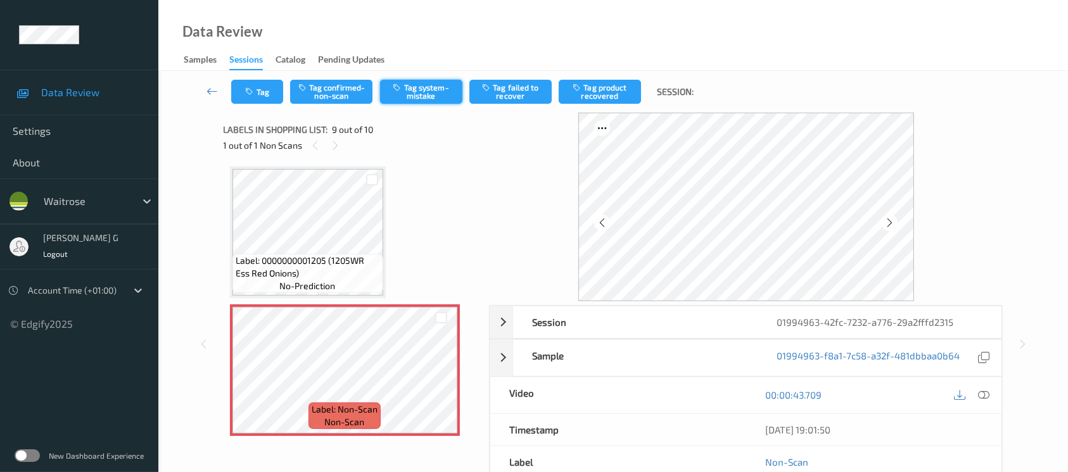
click at [432, 91] on button "Tag system-mistake" at bounding box center [421, 92] width 82 height 24
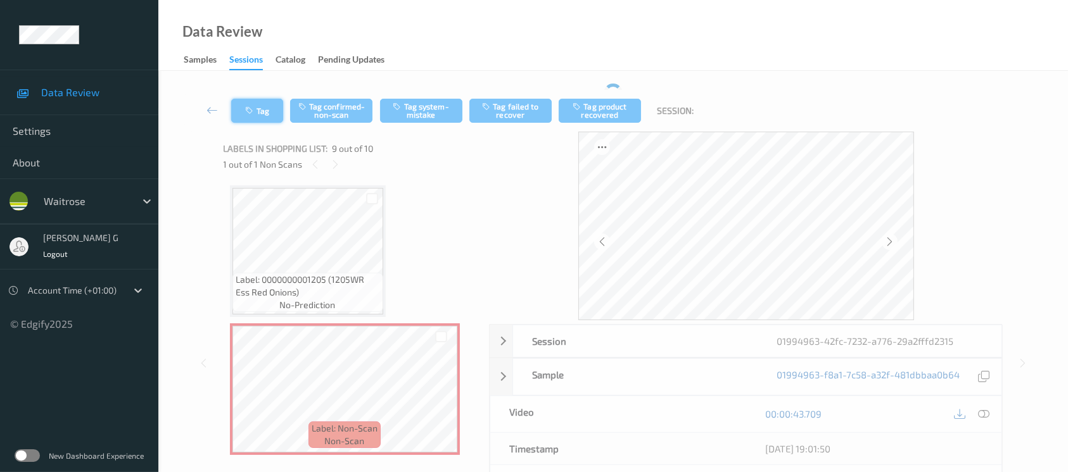
click at [255, 104] on button "Tag" at bounding box center [257, 111] width 52 height 24
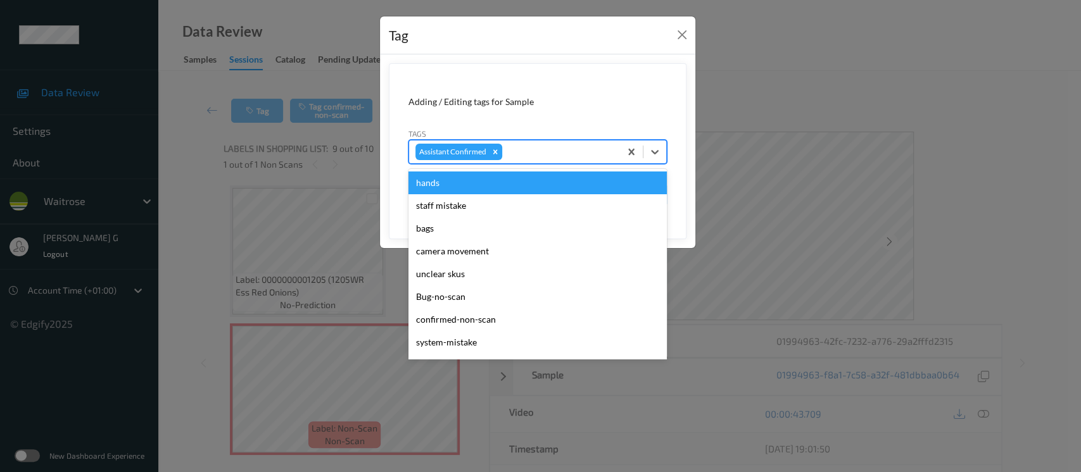
click at [539, 155] on div at bounding box center [559, 151] width 109 height 15
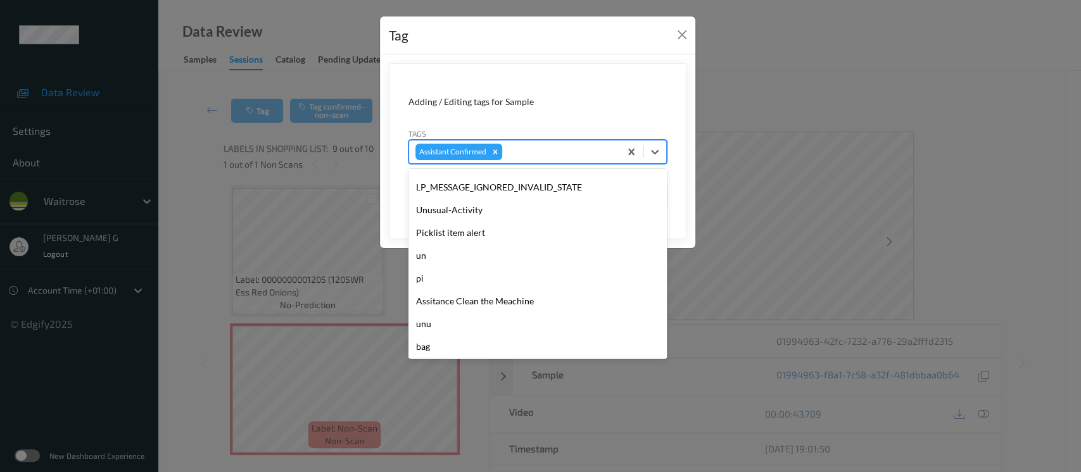
scroll to position [339, 0]
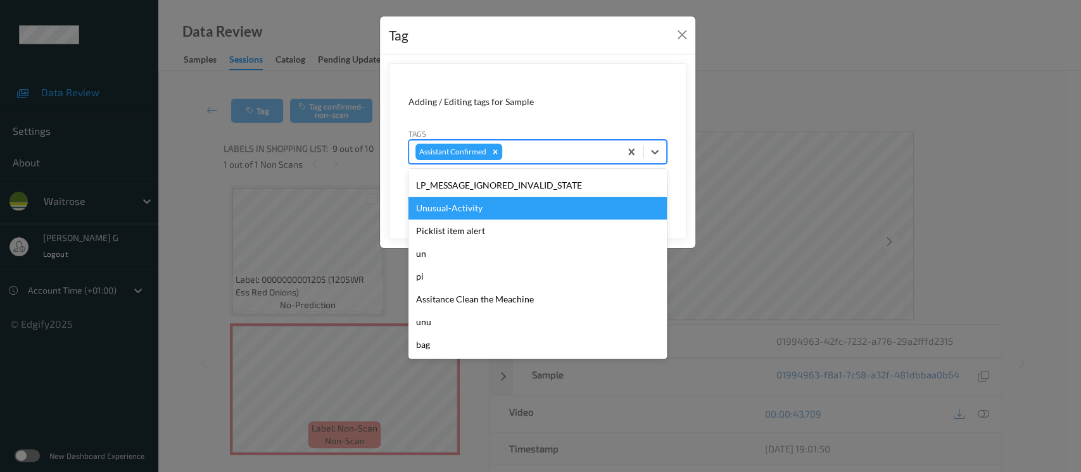
click at [451, 210] on div "Unusual-Activity" at bounding box center [537, 208] width 258 height 23
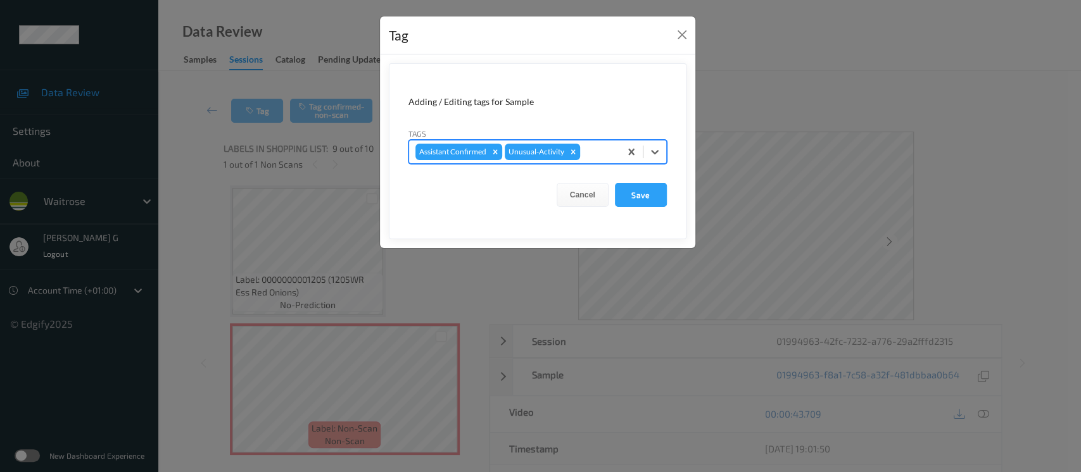
click at [605, 151] on div at bounding box center [598, 151] width 31 height 15
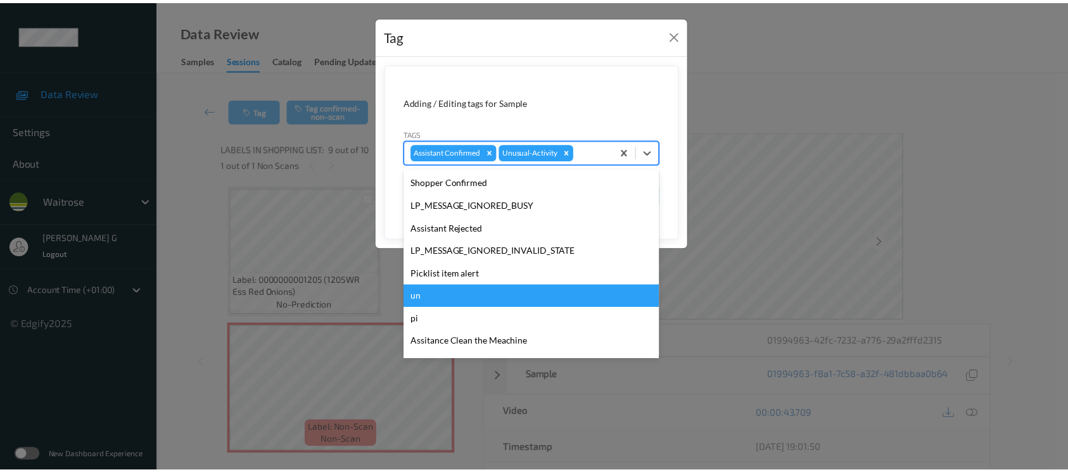
scroll to position [316, 0]
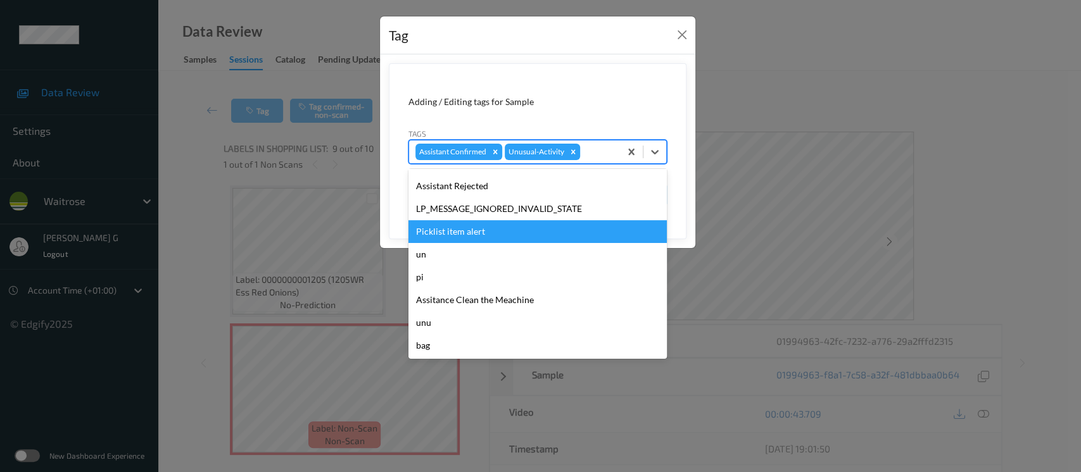
click at [453, 234] on div "Picklist item alert" at bounding box center [537, 231] width 258 height 23
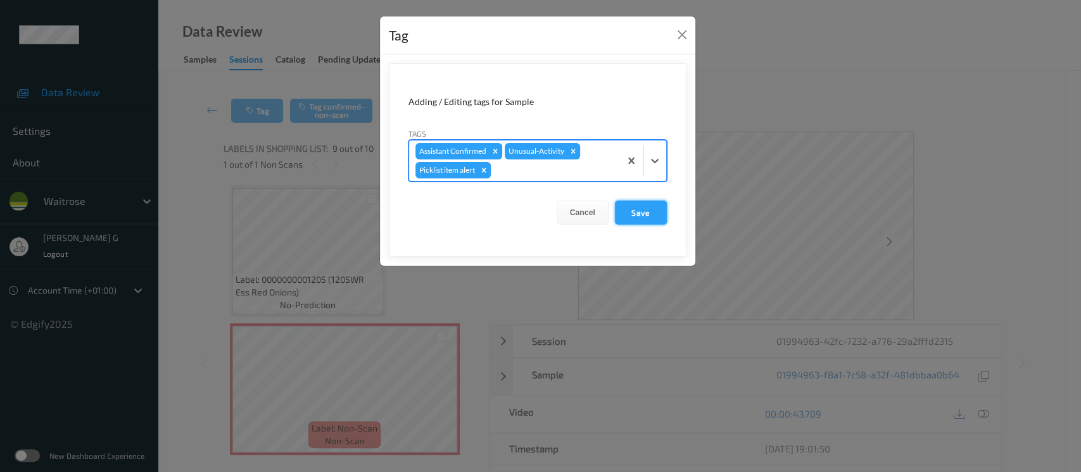
click at [645, 217] on button "Save" at bounding box center [641, 213] width 52 height 24
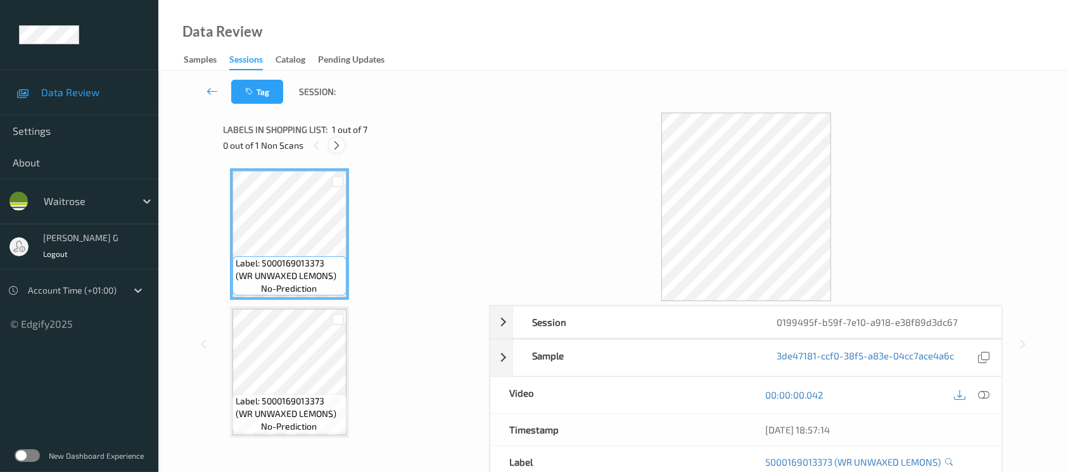
click at [343, 146] on div at bounding box center [337, 145] width 16 height 16
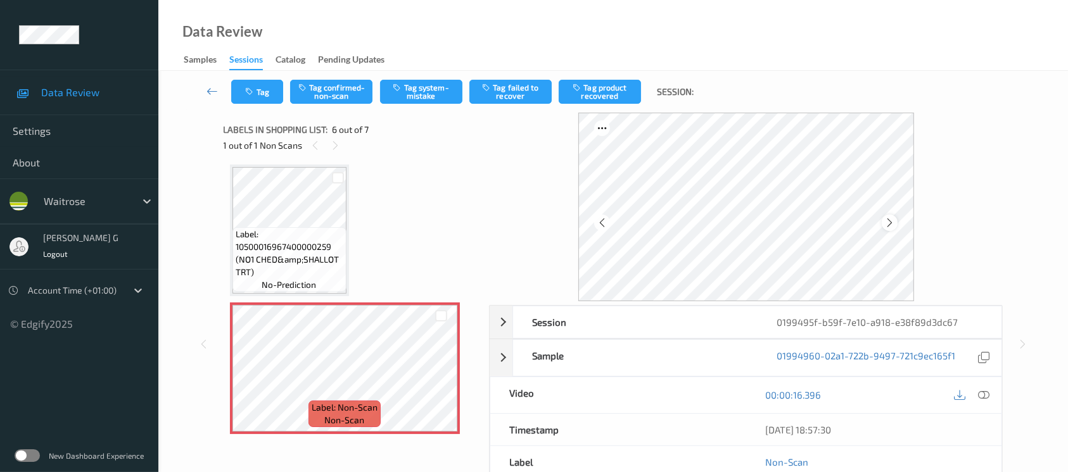
click at [888, 222] on icon at bounding box center [889, 222] width 11 height 11
click at [989, 398] on div at bounding box center [983, 395] width 17 height 17
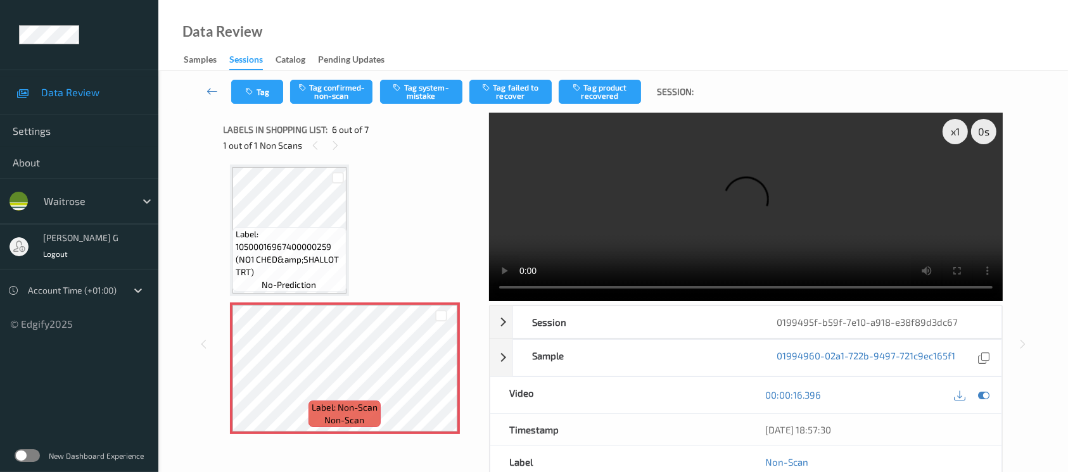
scroll to position [555, 0]
click at [985, 403] on div at bounding box center [983, 395] width 17 height 17
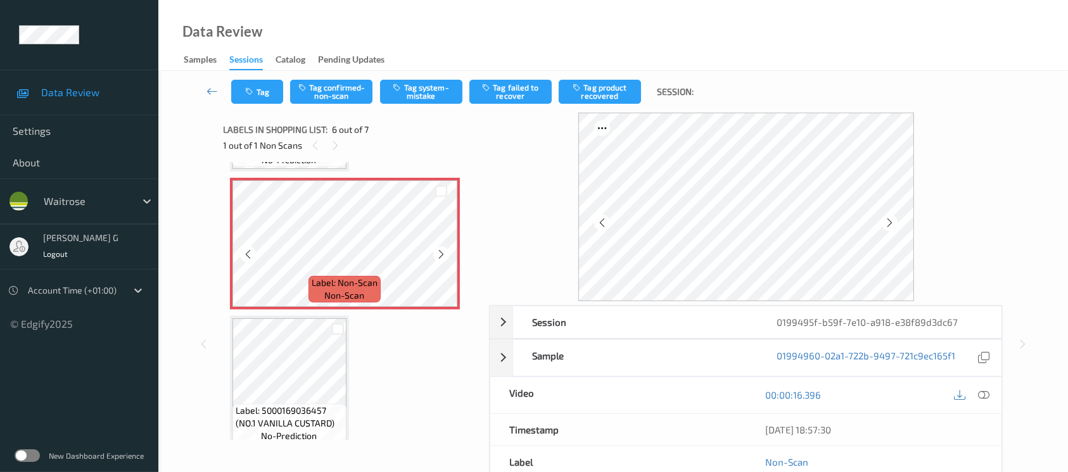
scroll to position [690, 0]
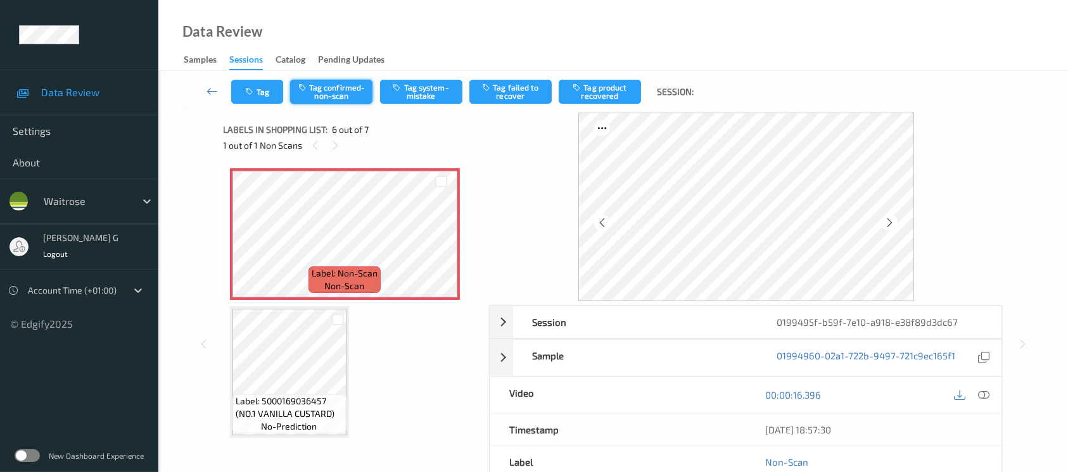
click at [327, 90] on button "Tag confirmed-non-scan" at bounding box center [331, 92] width 82 height 24
click at [600, 89] on button "Tag product recovered" at bounding box center [600, 92] width 82 height 24
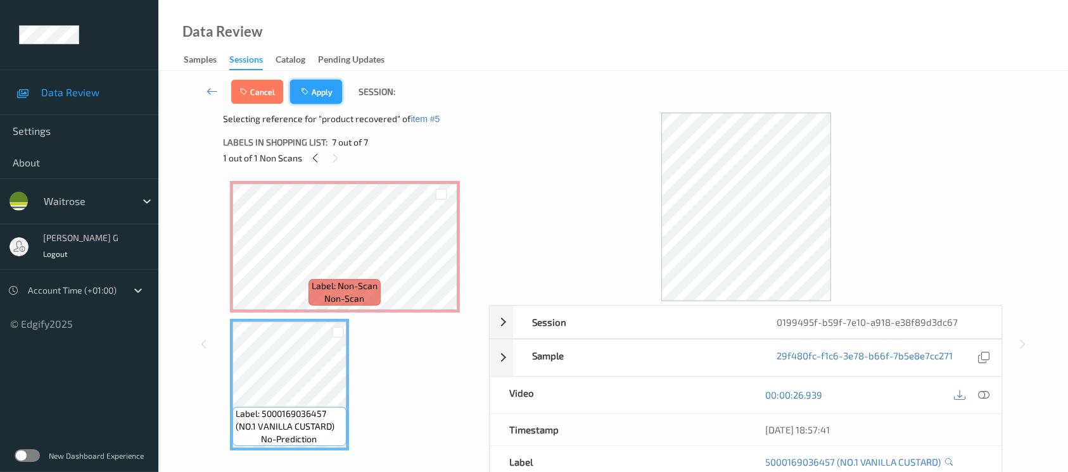
click at [324, 89] on button "Apply" at bounding box center [316, 92] width 52 height 24
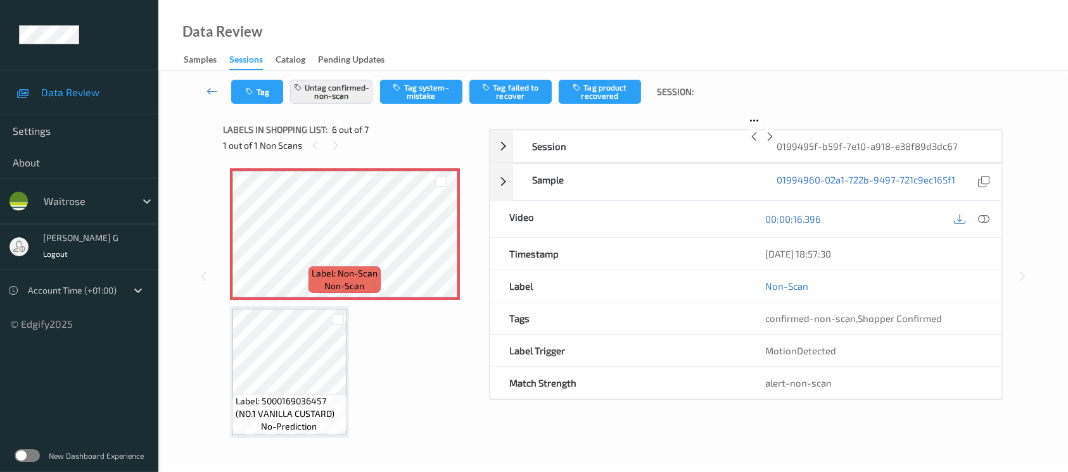
scroll to position [556, 0]
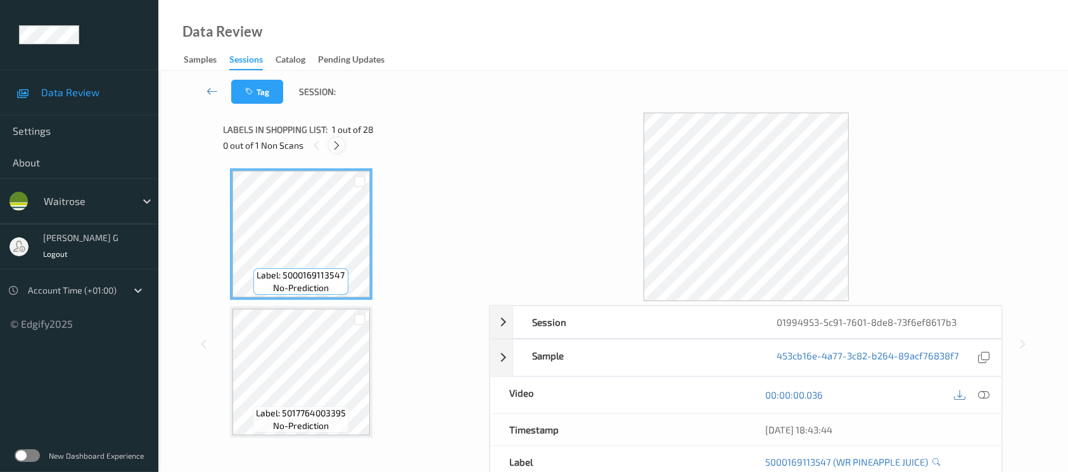
click at [334, 144] on icon at bounding box center [336, 145] width 11 height 11
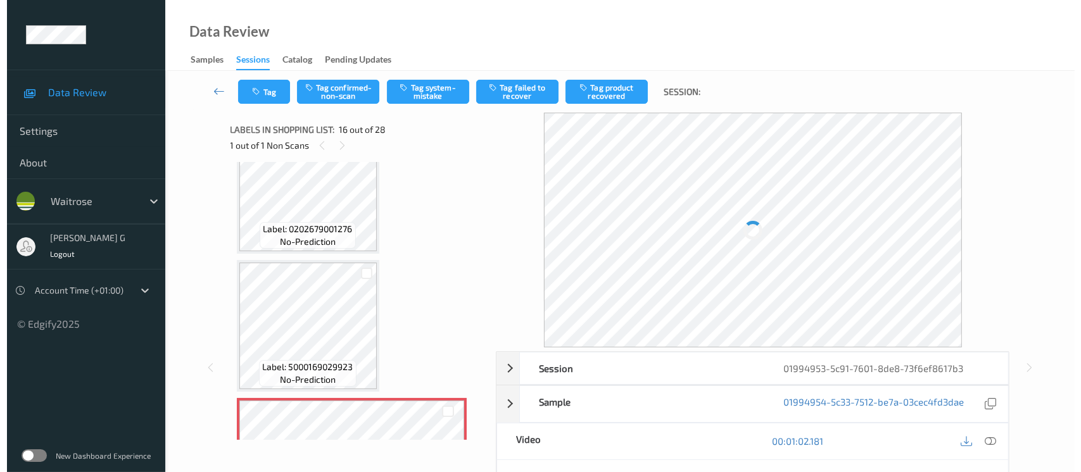
scroll to position [1931, 0]
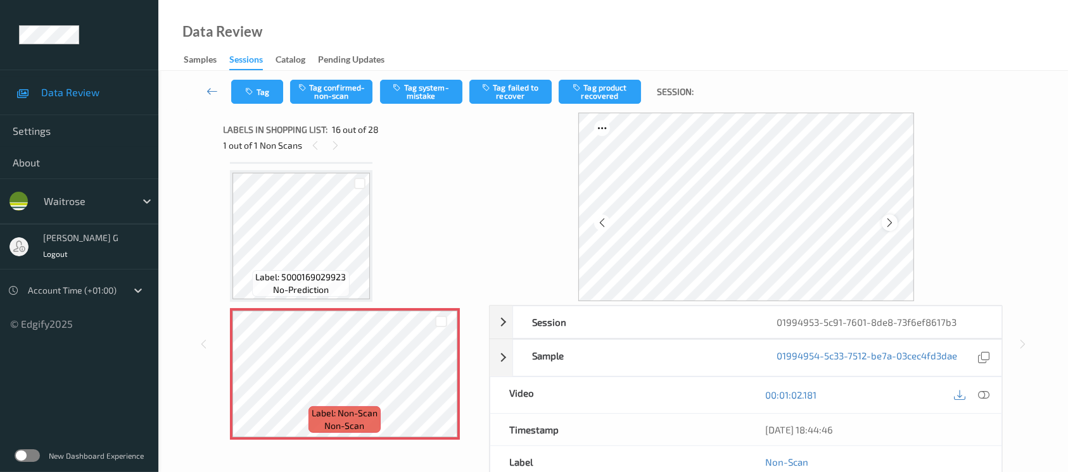
click at [887, 218] on icon at bounding box center [889, 222] width 11 height 11
click at [982, 398] on icon at bounding box center [983, 394] width 11 height 11
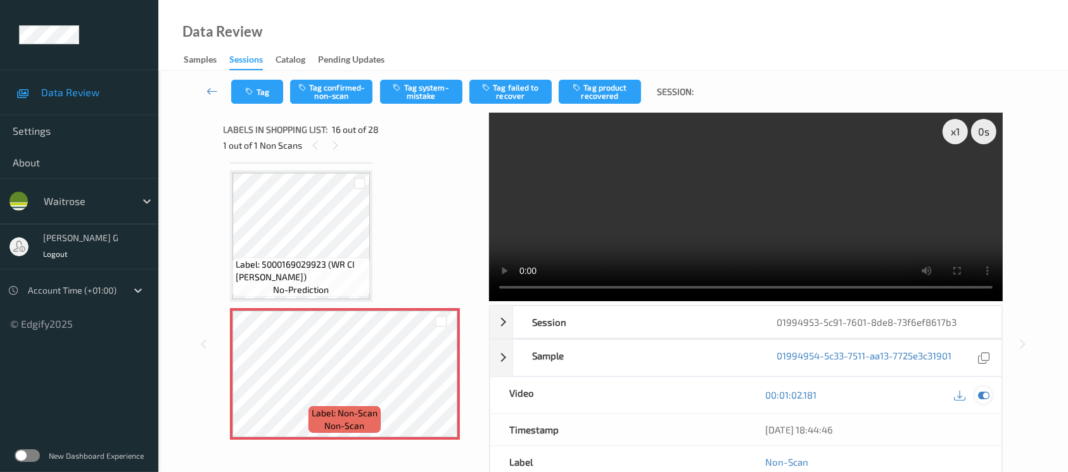
click at [984, 394] on icon at bounding box center [983, 394] width 11 height 11
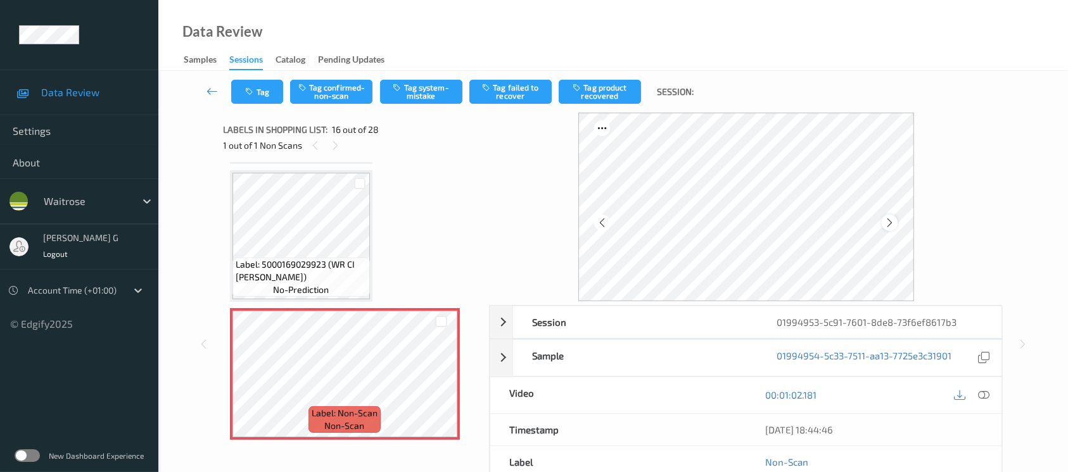
click at [897, 222] on div at bounding box center [890, 223] width 16 height 16
click at [428, 105] on div "Tag Tag confirmed-non-scan Tag system-mistake Tag failed to recover Tag product…" at bounding box center [613, 92] width 858 height 42
click at [424, 85] on button "Tag system-mistake" at bounding box center [421, 92] width 82 height 24
click at [253, 92] on icon "button" at bounding box center [251, 91] width 11 height 9
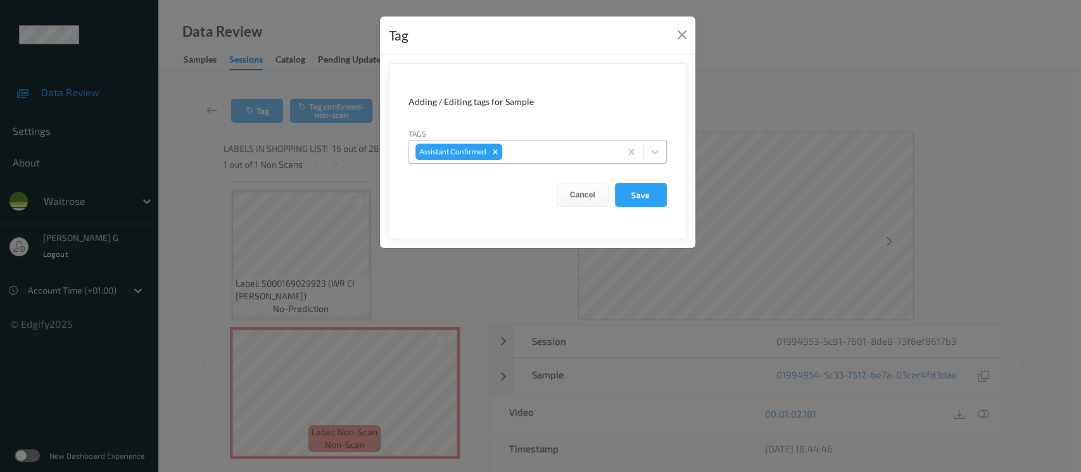
click at [538, 148] on div at bounding box center [559, 151] width 109 height 15
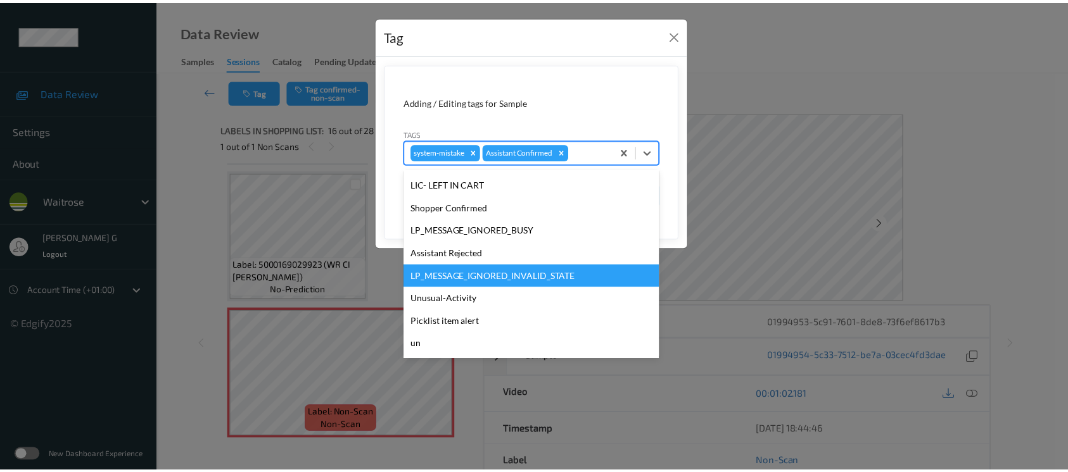
scroll to position [316, 0]
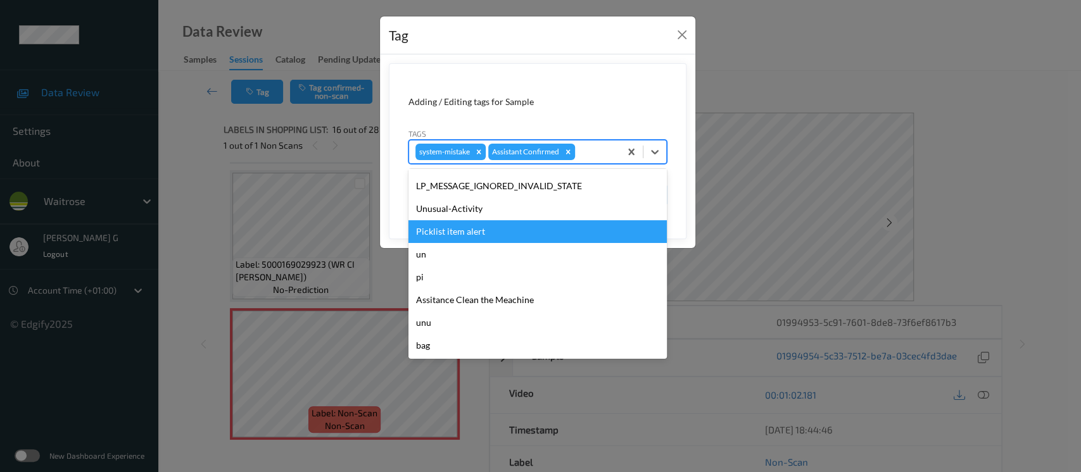
click at [462, 213] on div "Unusual-Activity" at bounding box center [537, 209] width 258 height 23
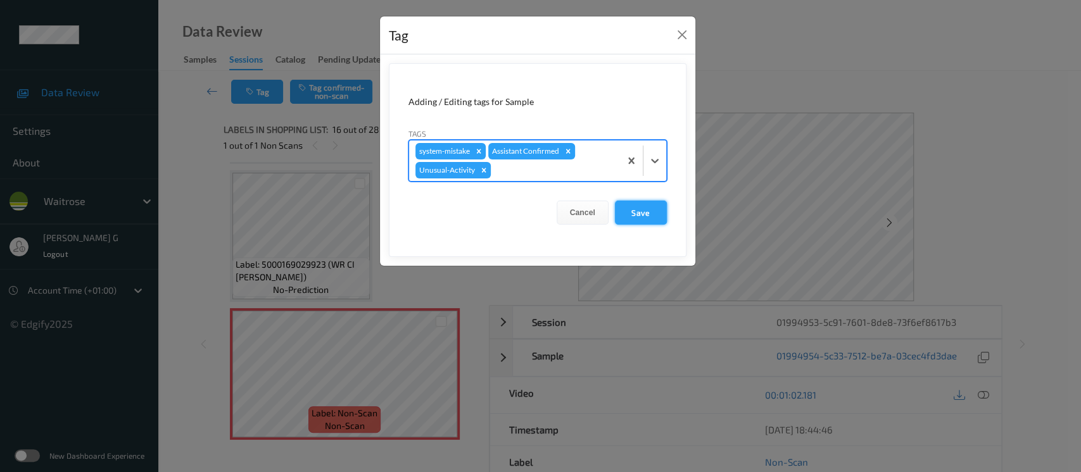
click at [635, 210] on button "Save" at bounding box center [641, 213] width 52 height 24
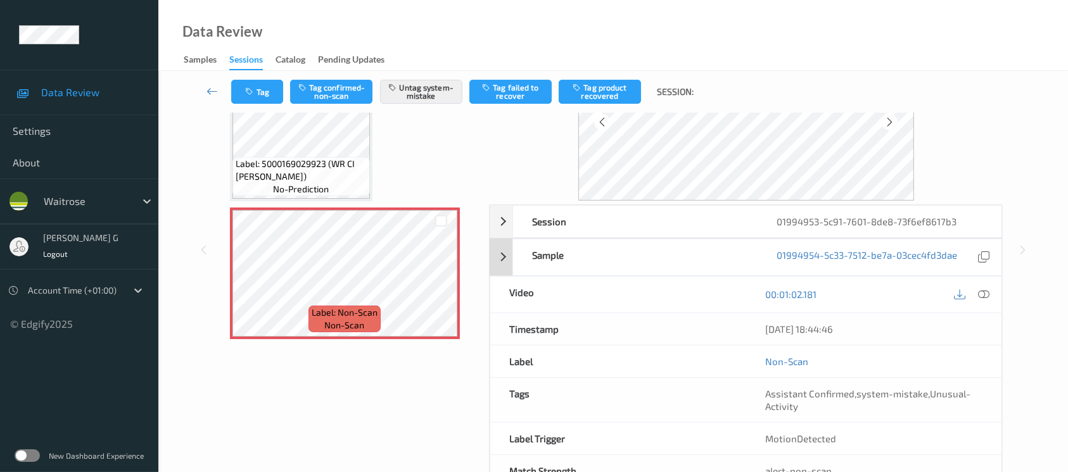
scroll to position [142, 0]
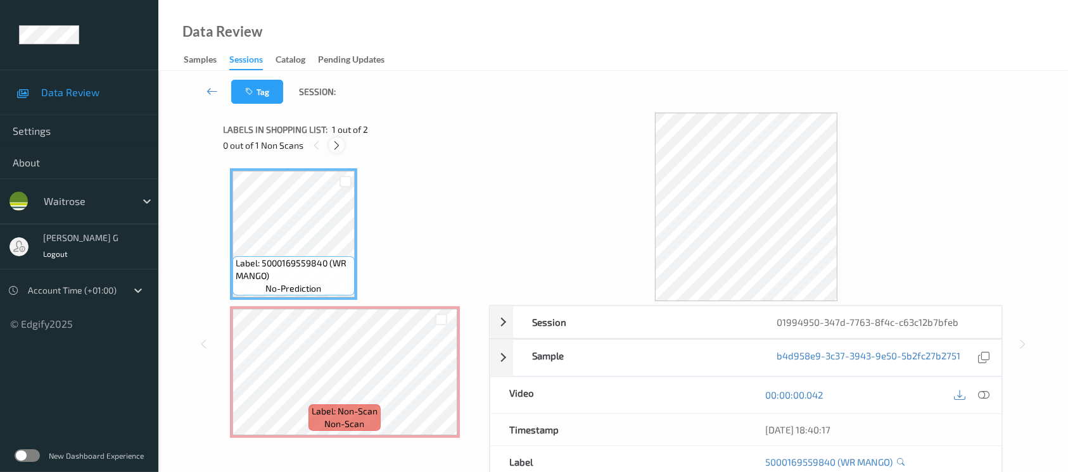
click at [334, 147] on icon at bounding box center [336, 145] width 11 height 11
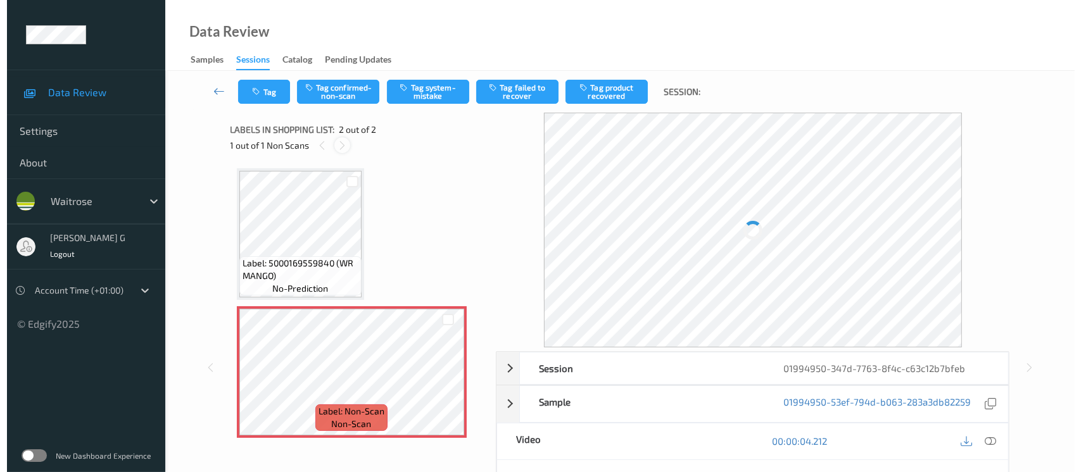
scroll to position [3, 0]
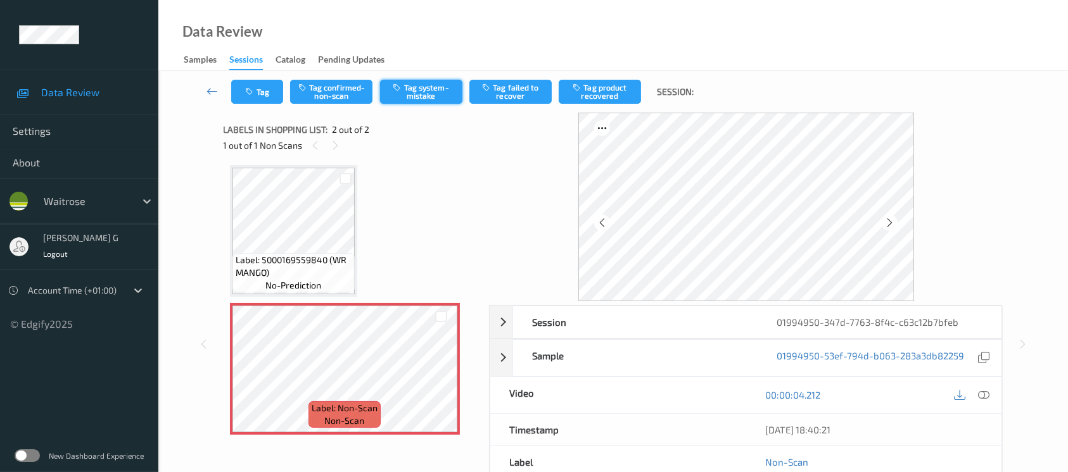
click at [419, 95] on button "Tag system-mistake" at bounding box center [421, 92] width 82 height 24
click at [257, 92] on button "Tag" at bounding box center [257, 92] width 52 height 24
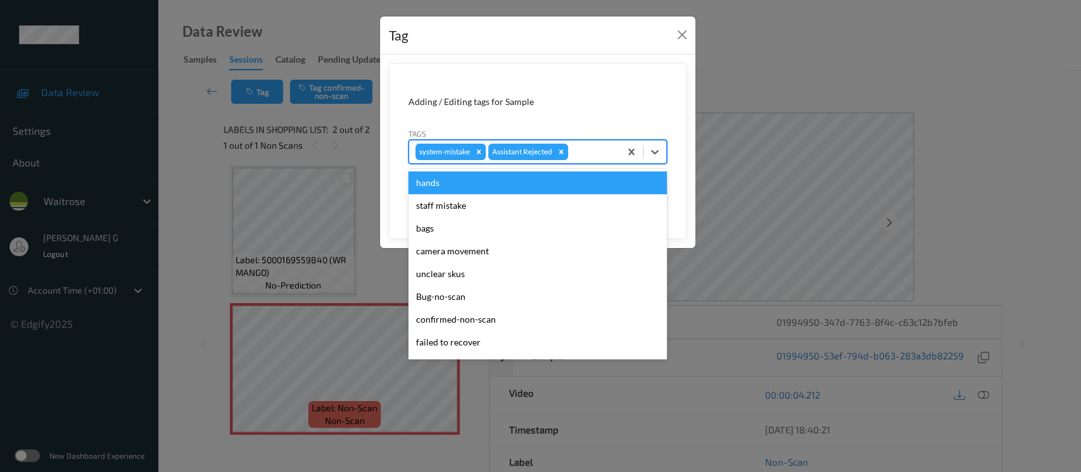
click at [589, 151] on div at bounding box center [592, 151] width 43 height 15
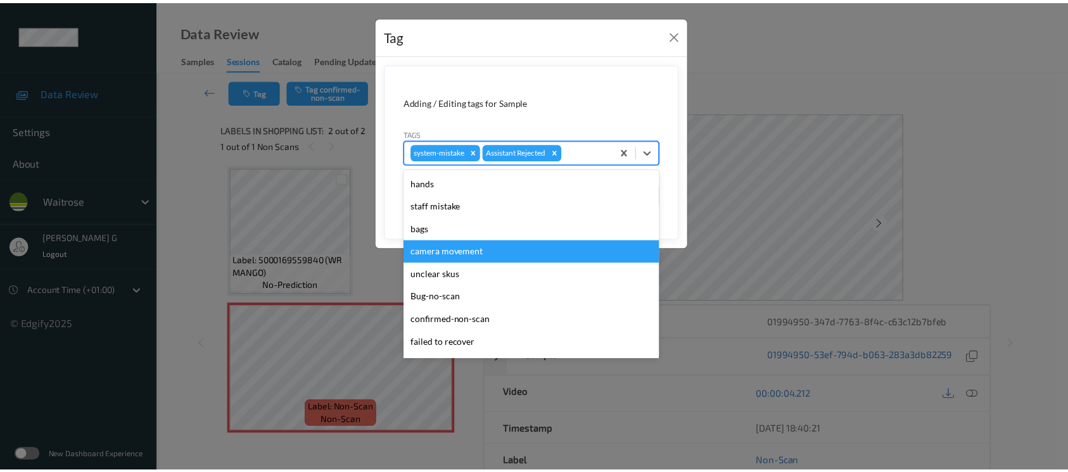
scroll to position [316, 0]
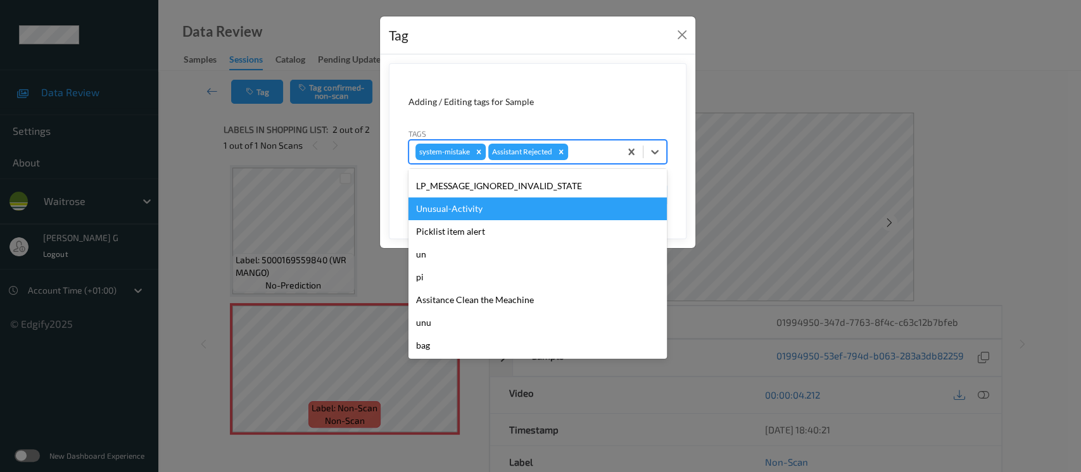
click at [445, 213] on div "Unusual-Activity" at bounding box center [537, 209] width 258 height 23
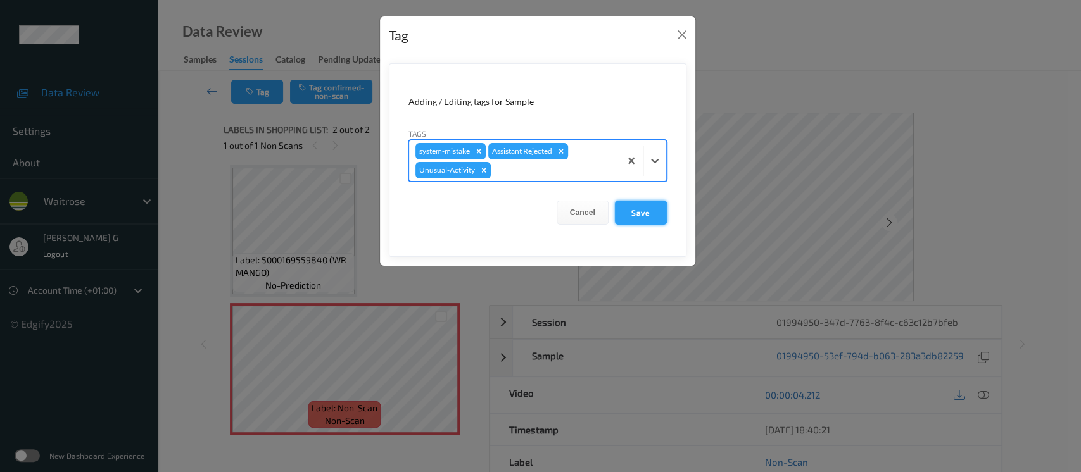
click at [638, 217] on button "Save" at bounding box center [641, 213] width 52 height 24
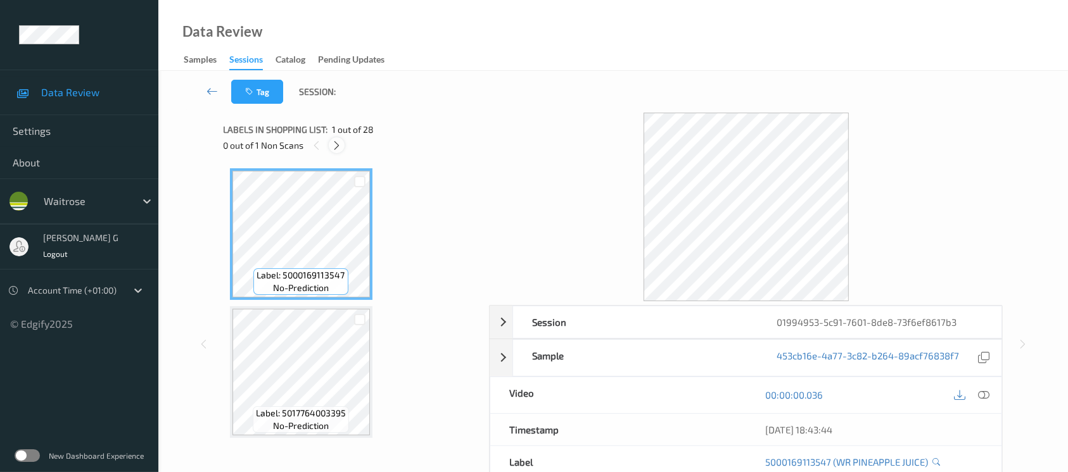
click at [334, 141] on icon at bounding box center [336, 145] width 11 height 11
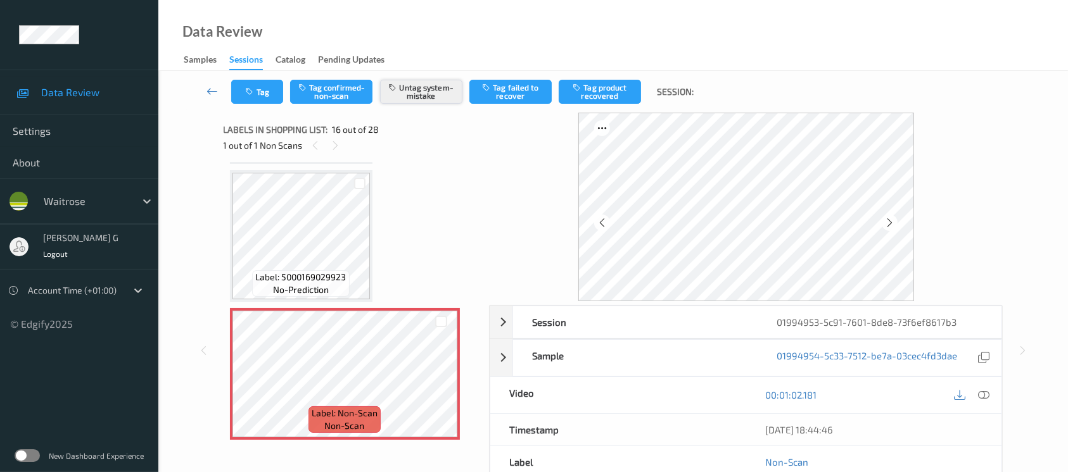
click at [427, 90] on button "Untag system-mistake" at bounding box center [421, 92] width 82 height 24
click at [418, 91] on button "Tag system-mistake" at bounding box center [421, 92] width 82 height 24
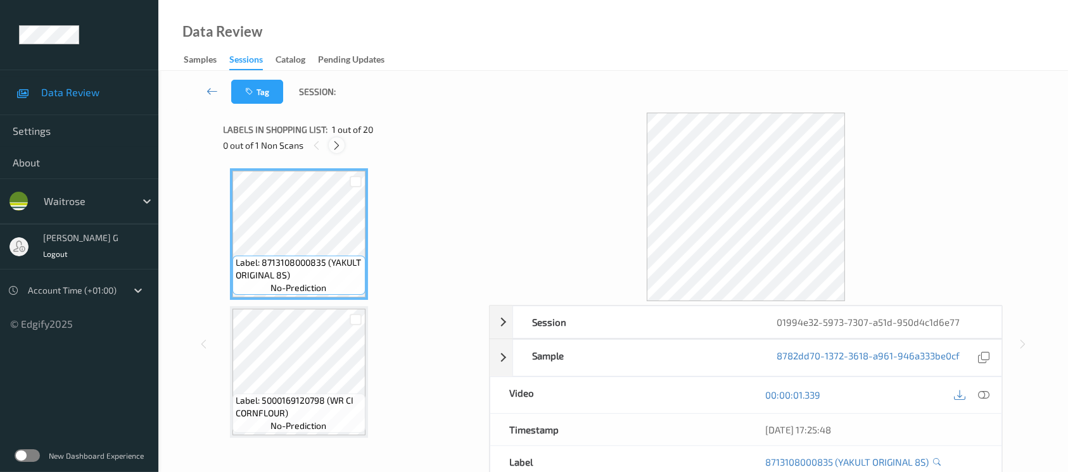
click at [329, 145] on div at bounding box center [337, 145] width 16 height 16
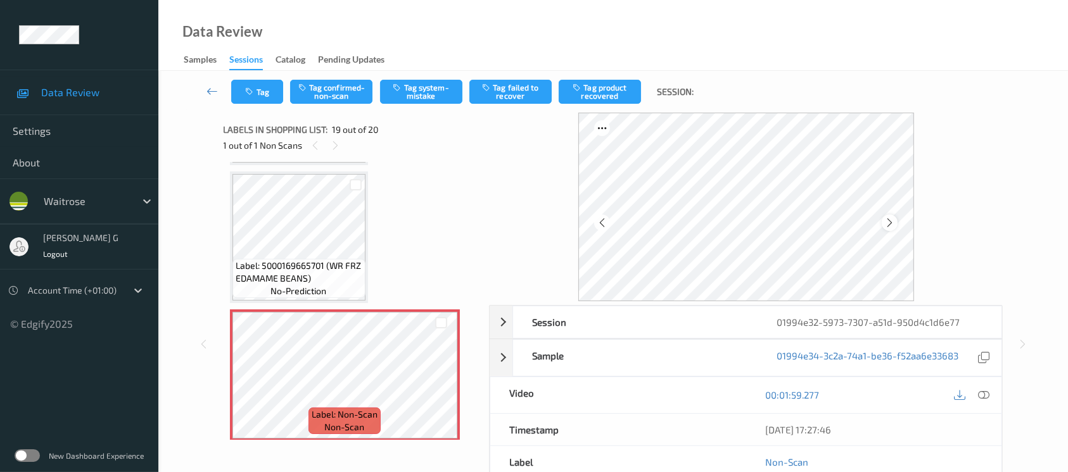
click at [889, 223] on icon at bounding box center [889, 222] width 11 height 11
click at [987, 402] on div at bounding box center [983, 395] width 17 height 17
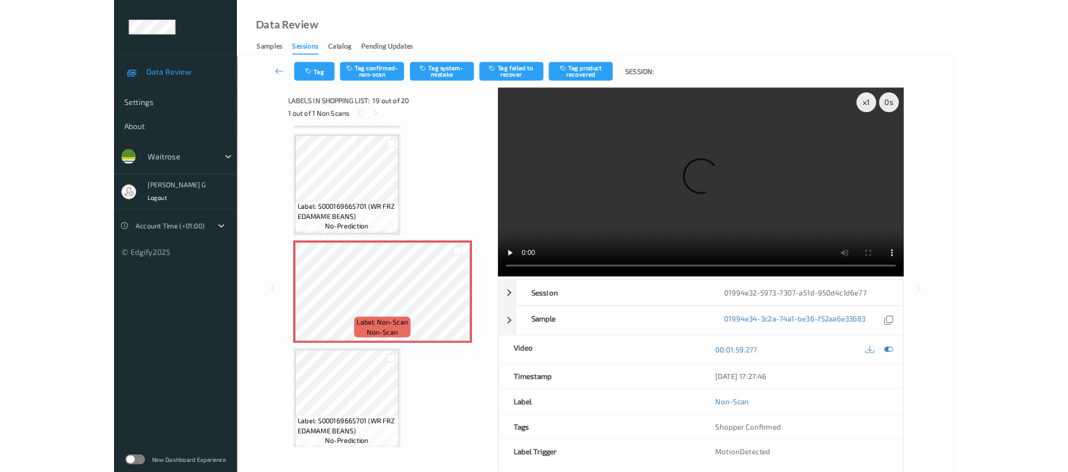
scroll to position [2342, 0]
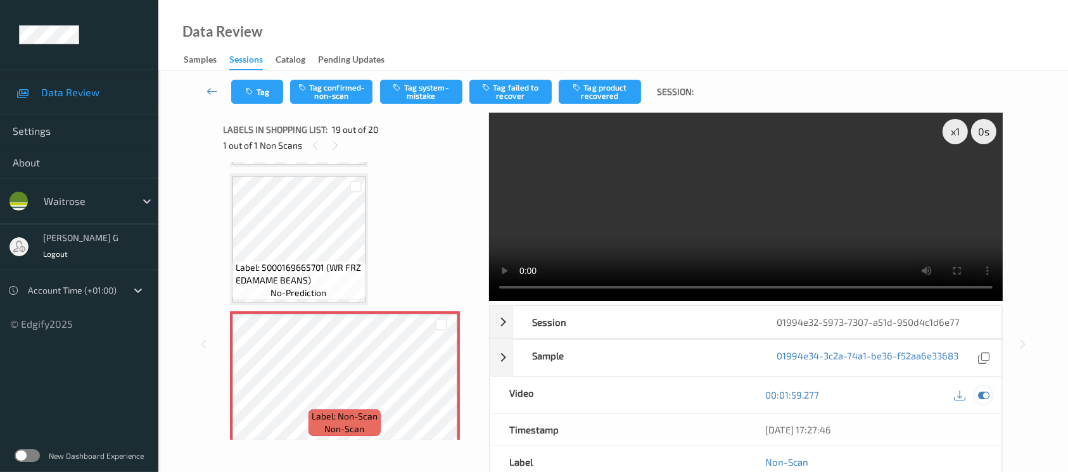
click at [983, 399] on icon at bounding box center [983, 394] width 11 height 11
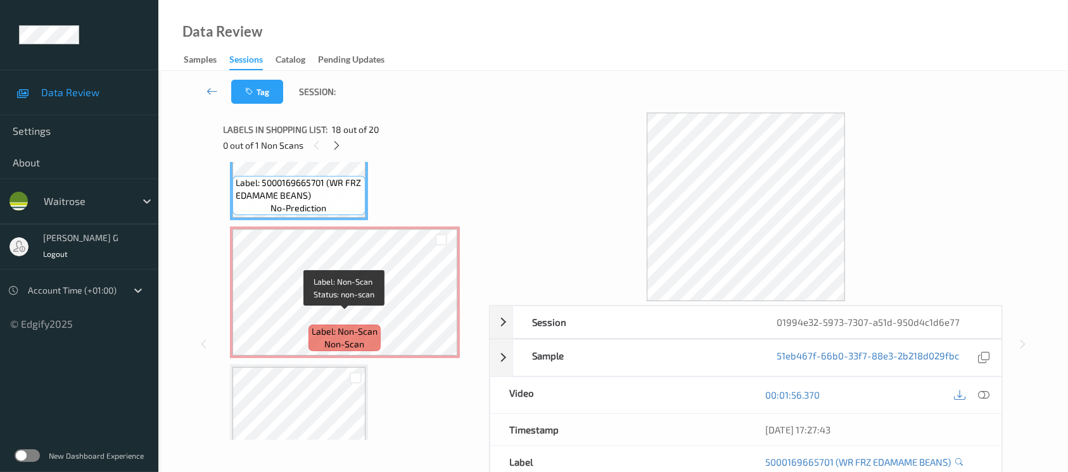
scroll to position [2478, 0]
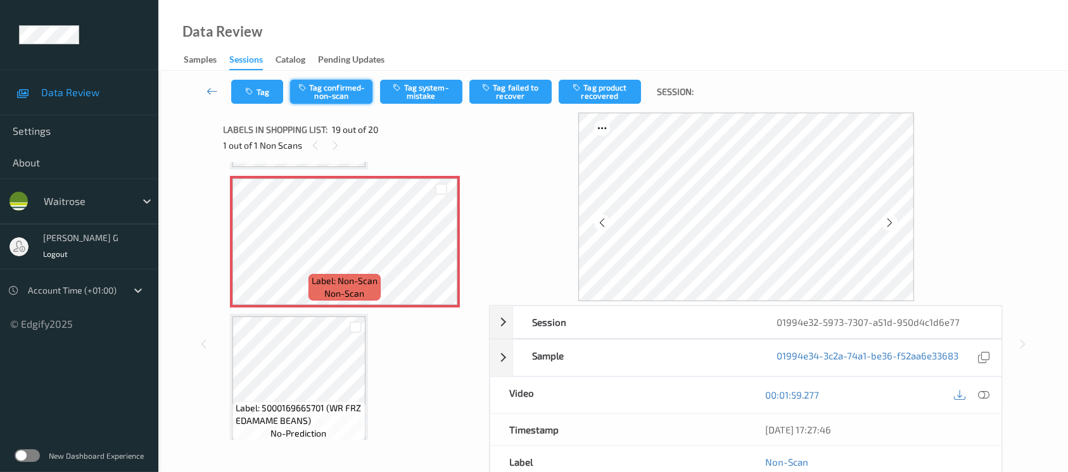
click at [331, 89] on button "Tag confirmed-non-scan" at bounding box center [331, 92] width 82 height 24
click at [608, 99] on button "Tag product recovered" at bounding box center [600, 92] width 82 height 24
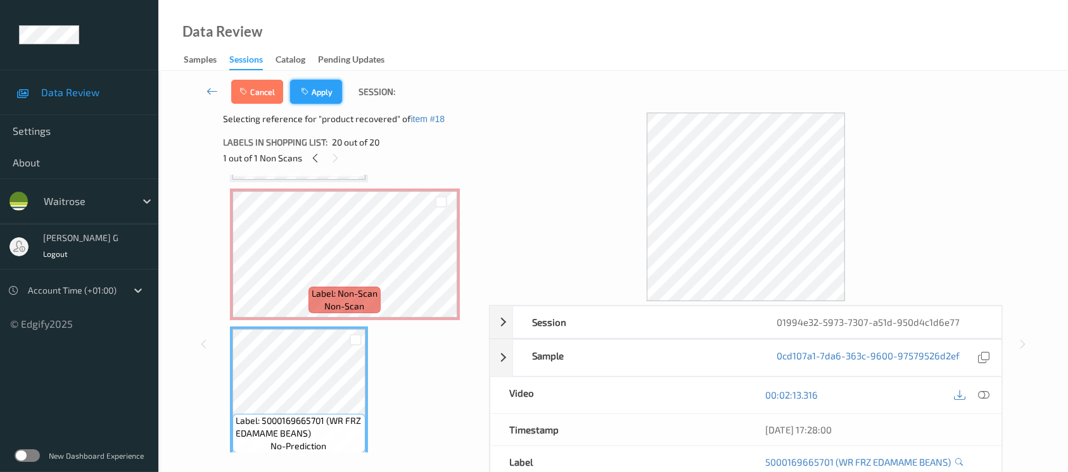
click at [322, 84] on button "Apply" at bounding box center [316, 92] width 52 height 24
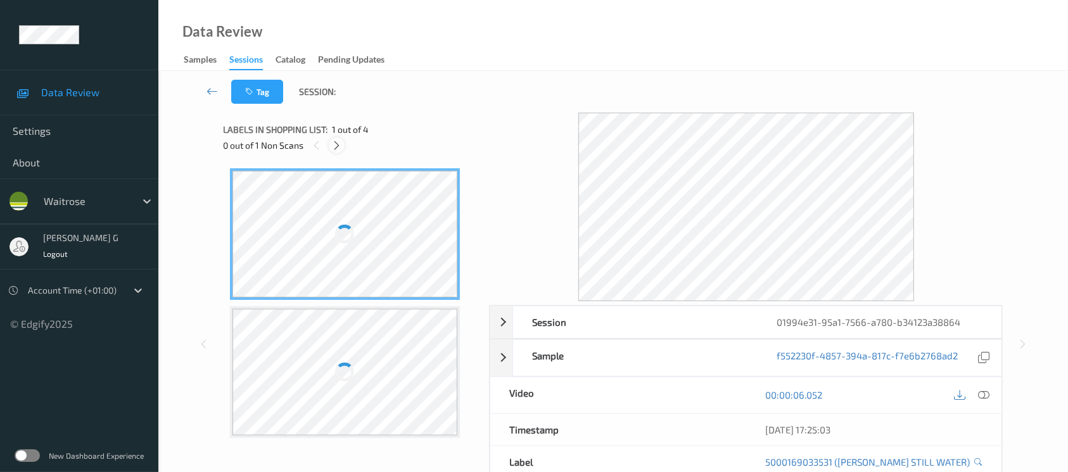
click at [334, 146] on icon at bounding box center [336, 145] width 11 height 11
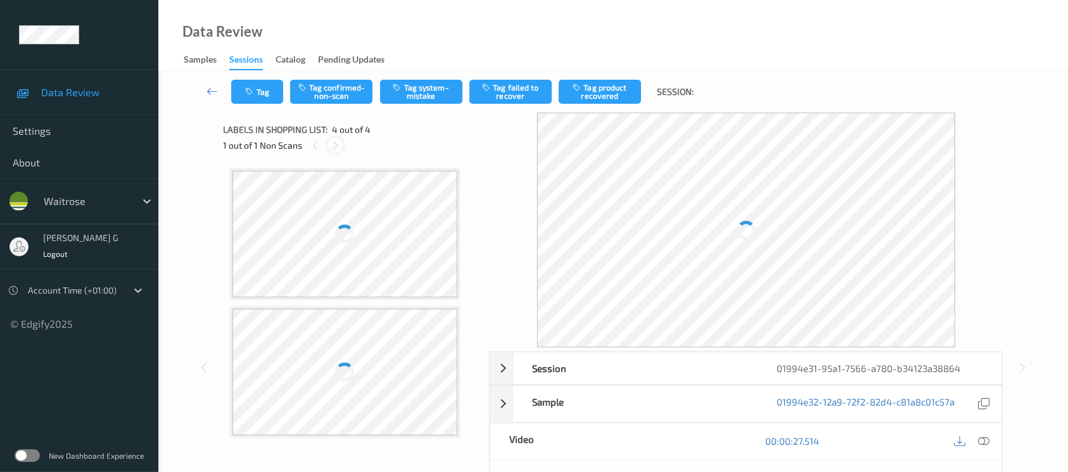
scroll to position [278, 0]
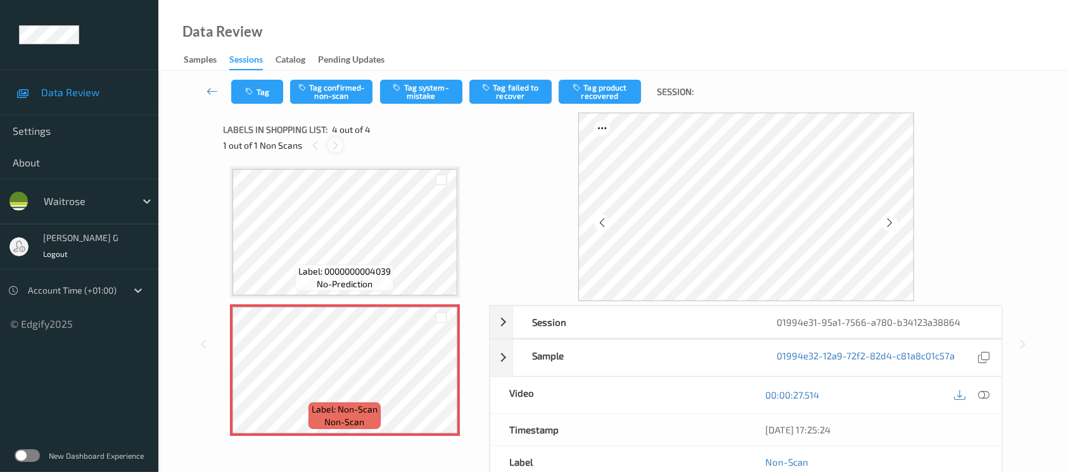
click at [335, 144] on icon at bounding box center [335, 145] width 11 height 11
click at [885, 223] on icon at bounding box center [889, 222] width 11 height 11
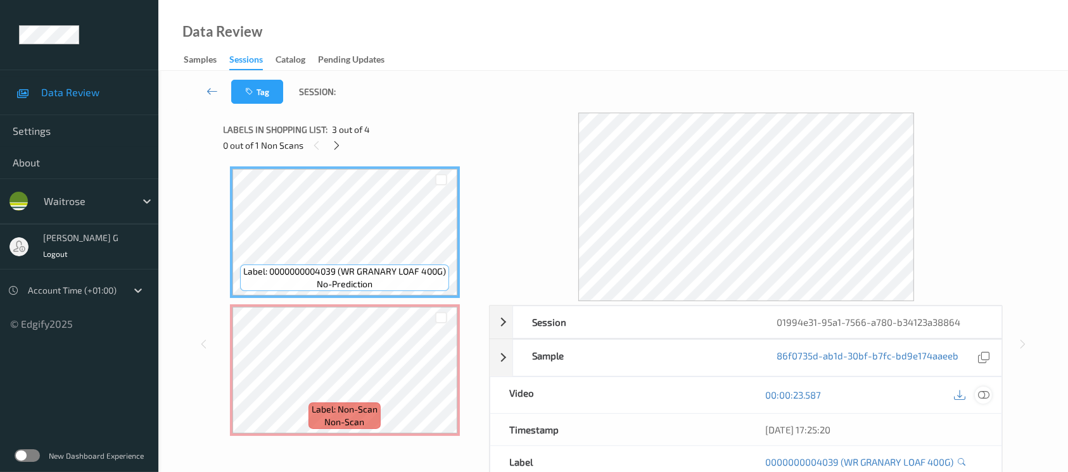
click at [983, 393] on icon at bounding box center [983, 394] width 11 height 11
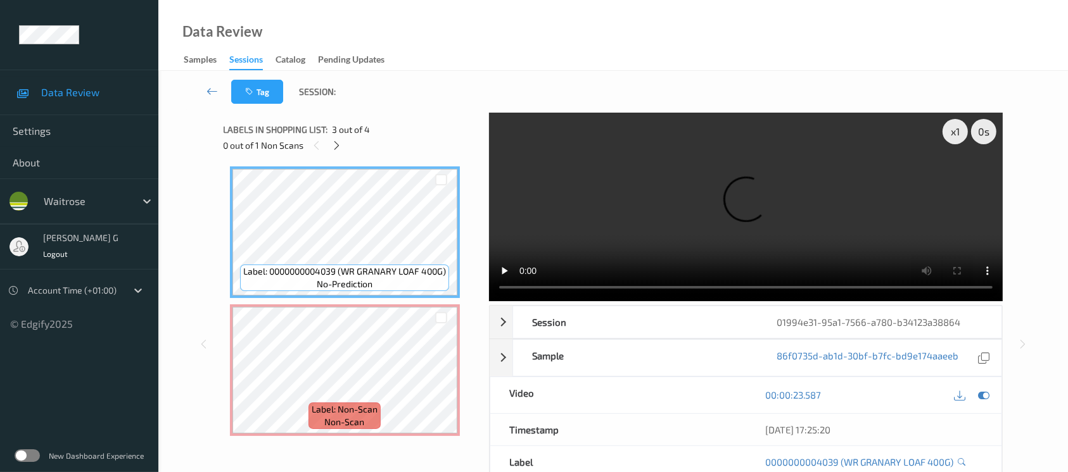
scroll to position [142, 0]
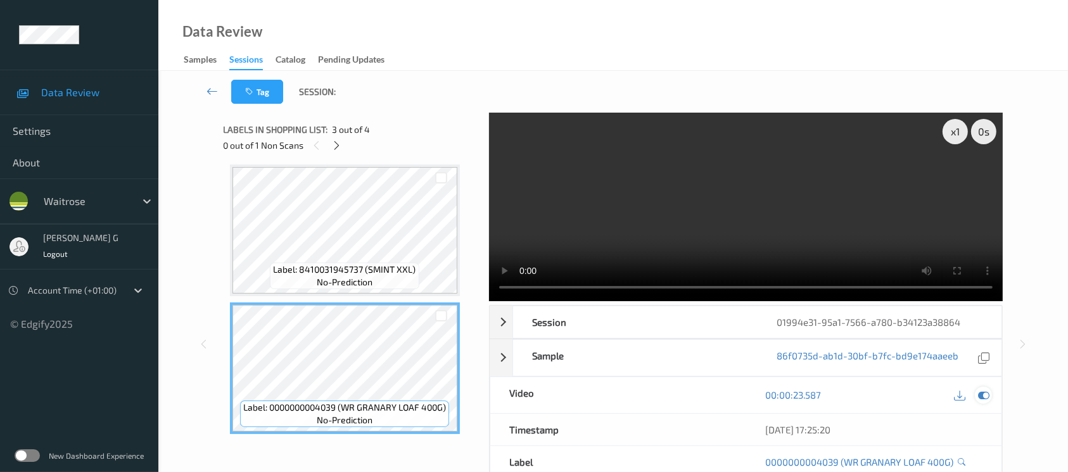
click at [987, 398] on icon at bounding box center [983, 394] width 11 height 11
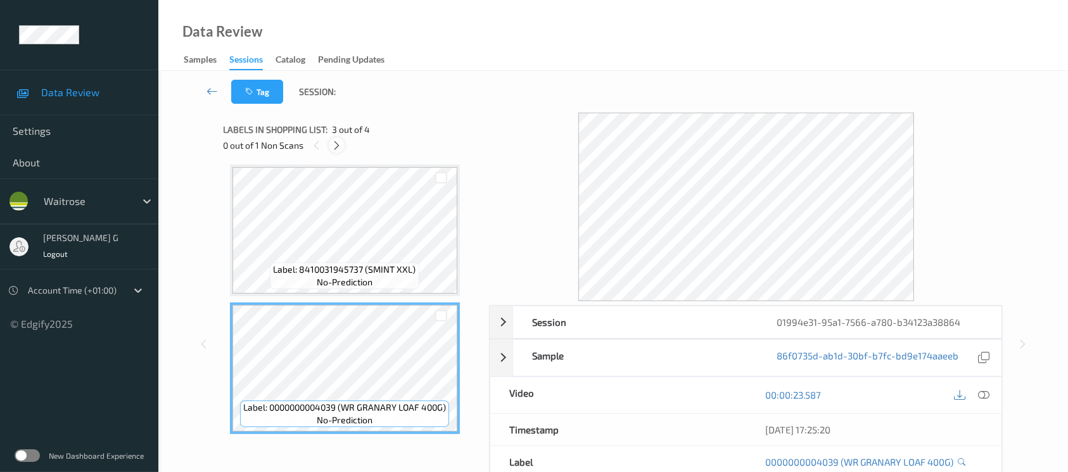
click at [331, 140] on icon at bounding box center [336, 145] width 11 height 11
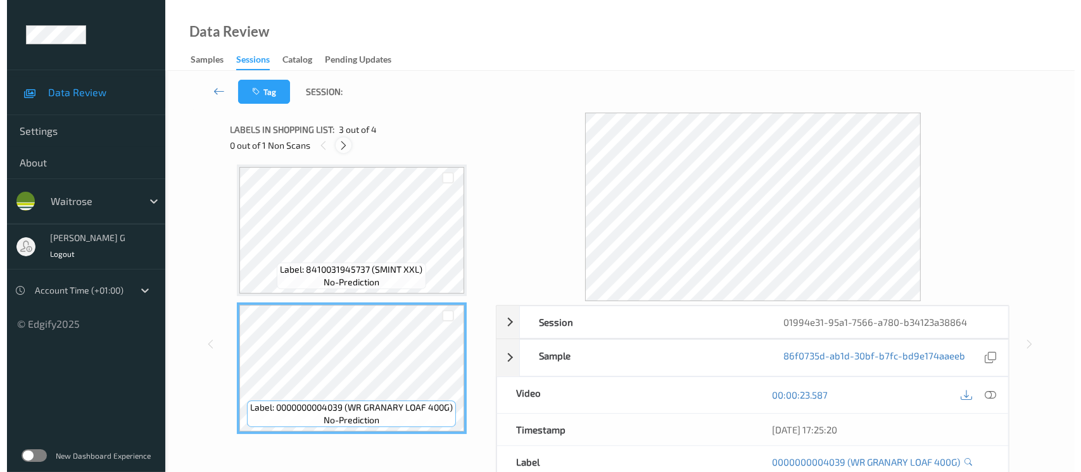
scroll to position [278, 0]
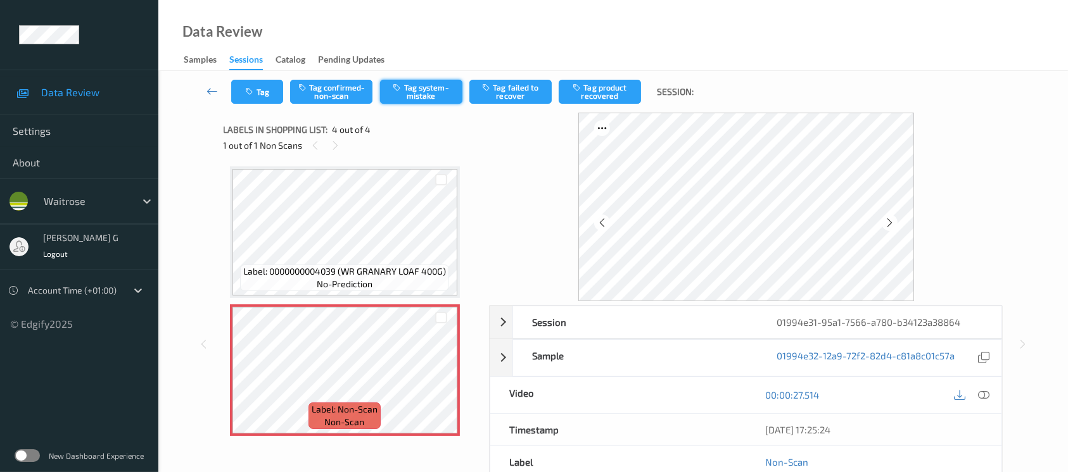
click at [421, 87] on button "Tag system-mistake" at bounding box center [421, 92] width 82 height 24
click at [258, 99] on button "Tag" at bounding box center [257, 92] width 52 height 24
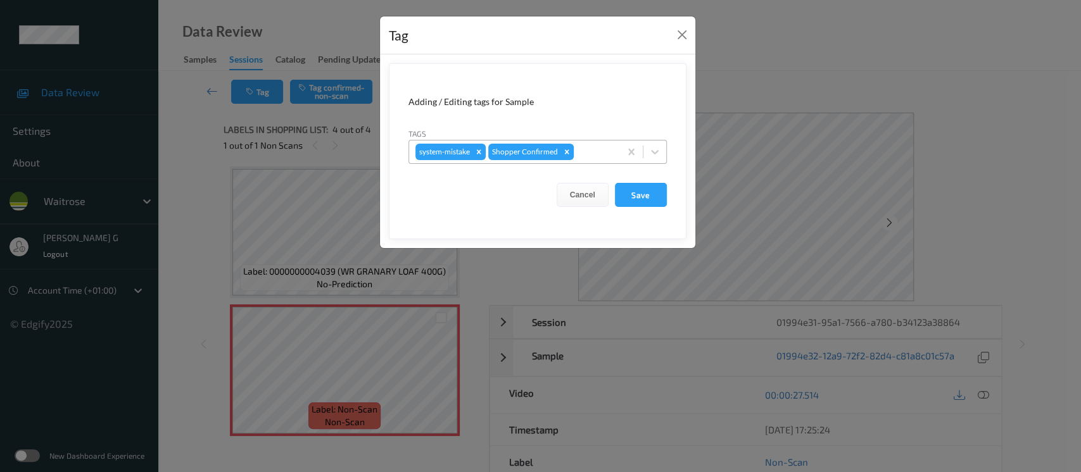
click at [592, 154] on div at bounding box center [594, 151] width 37 height 15
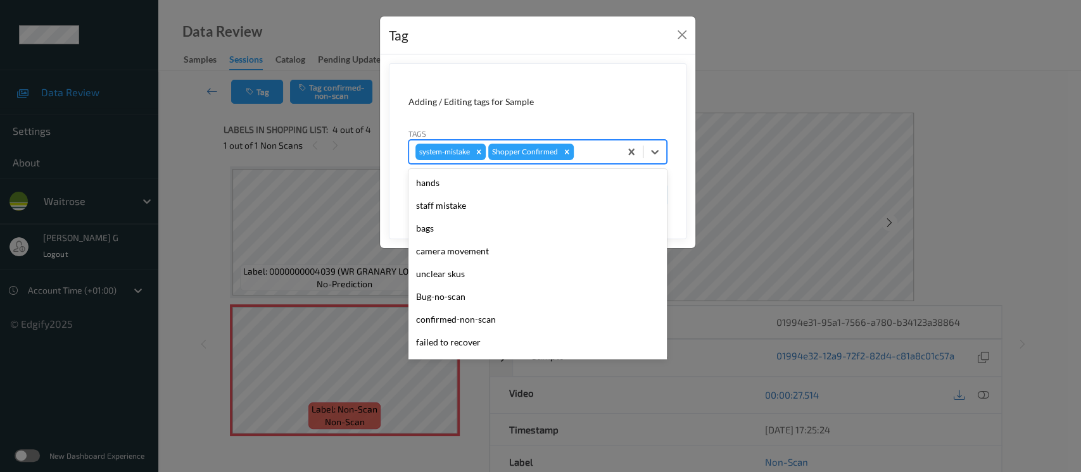
scroll to position [316, 0]
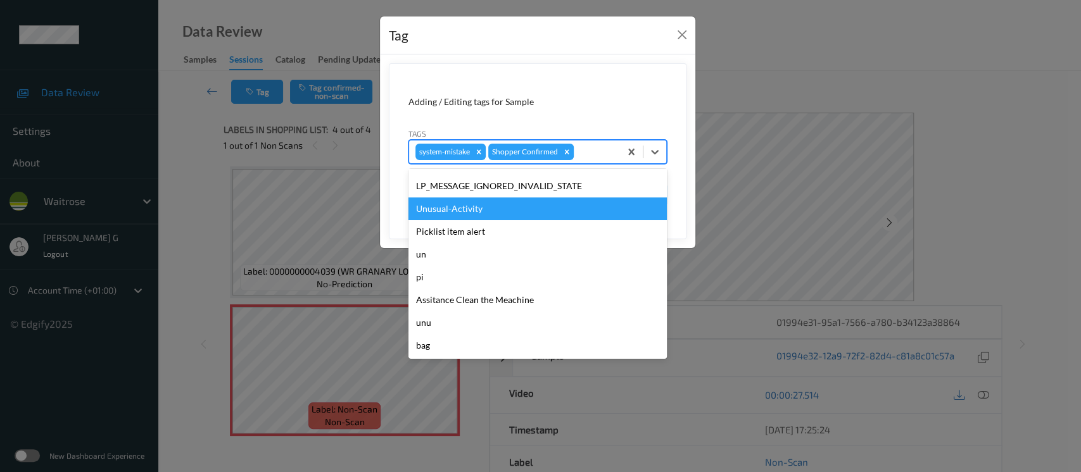
click at [450, 208] on div "Unusual-Activity" at bounding box center [537, 209] width 258 height 23
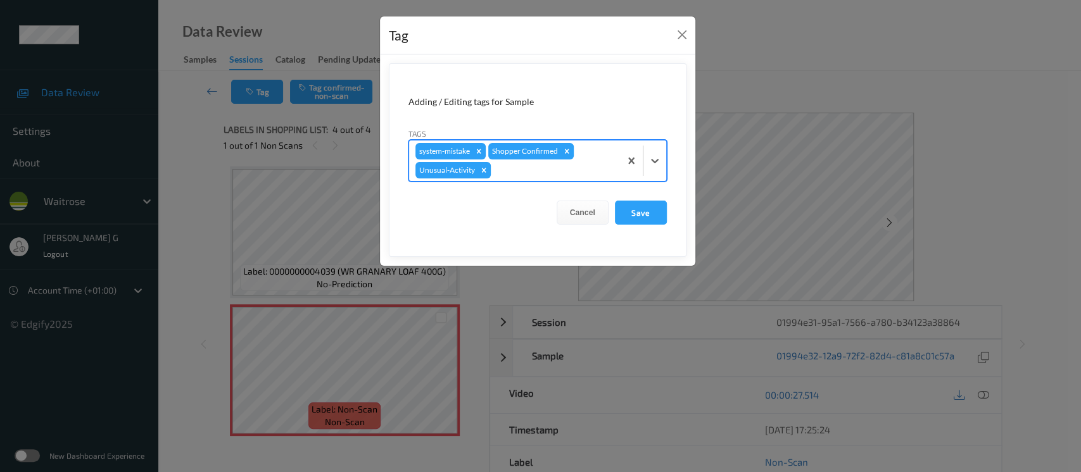
click at [585, 164] on div at bounding box center [553, 170] width 120 height 15
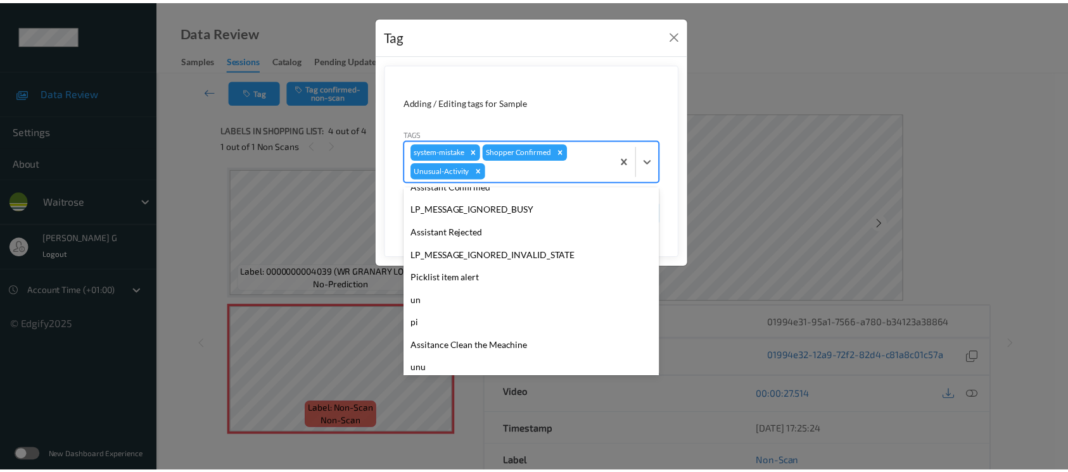
scroll to position [294, 0]
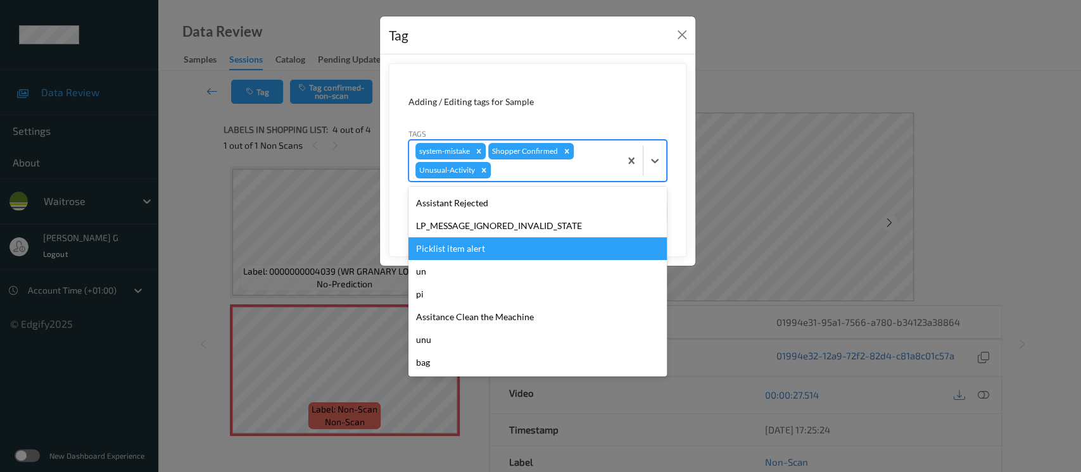
click at [444, 244] on div "Picklist item alert" at bounding box center [537, 248] width 258 height 23
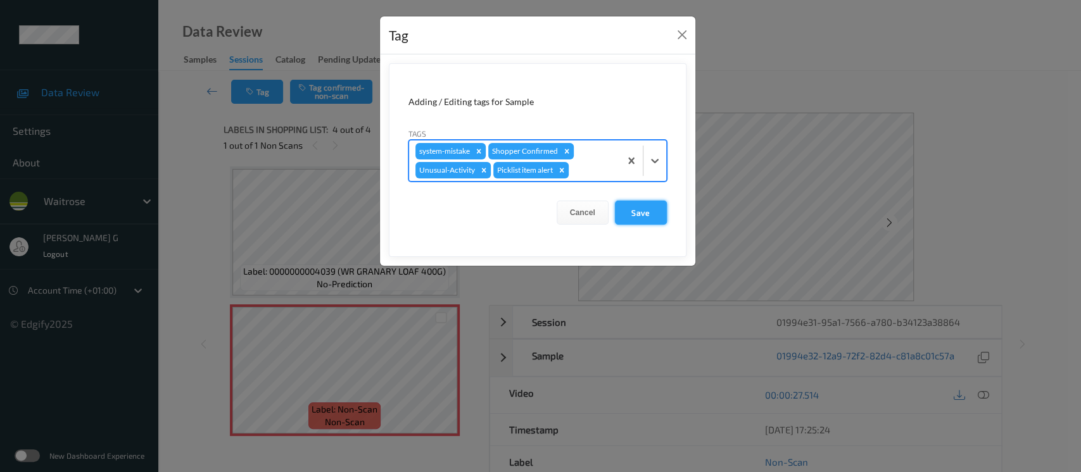
click at [632, 218] on button "Save" at bounding box center [641, 213] width 52 height 24
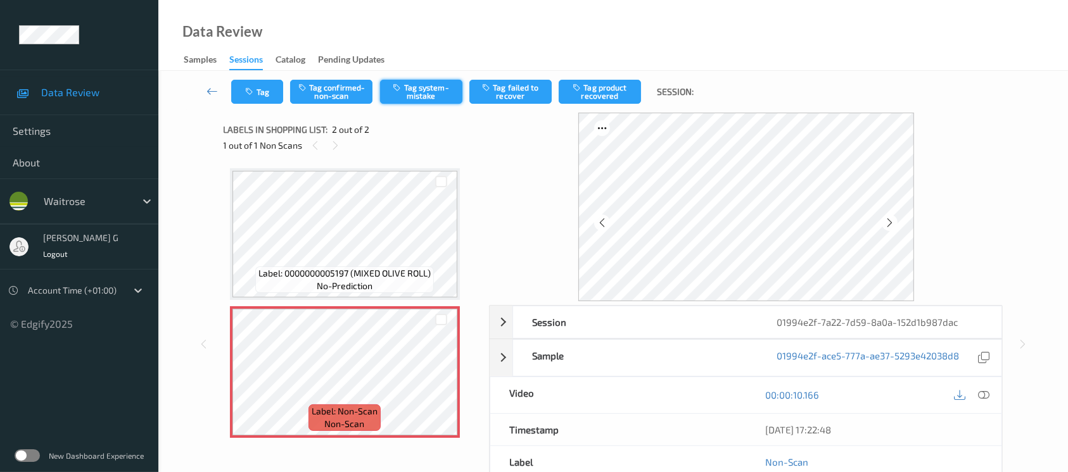
click at [433, 89] on button "Tag system-mistake" at bounding box center [421, 92] width 82 height 24
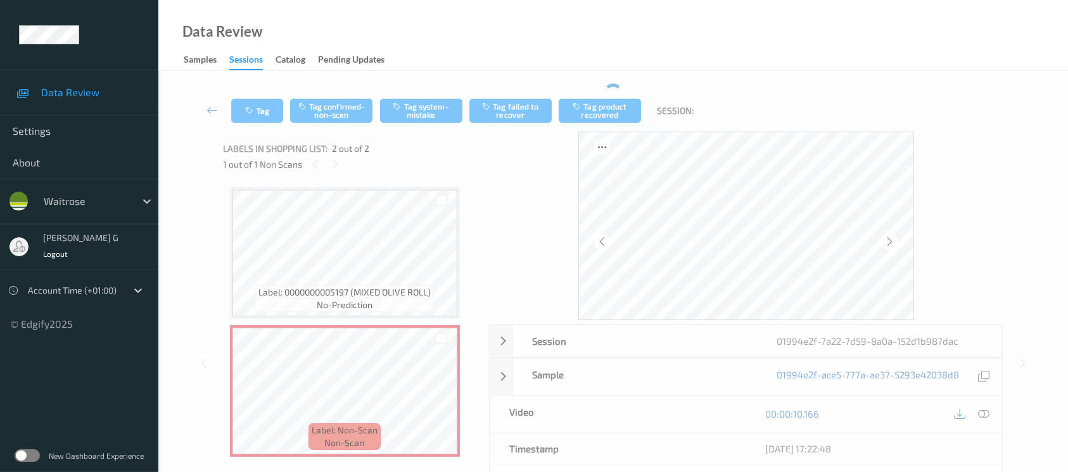
click at [263, 106] on div "Tag Tag confirmed-non-scan Tag system-mistake Tag failed to recover Tag product…" at bounding box center [613, 111] width 858 height 42
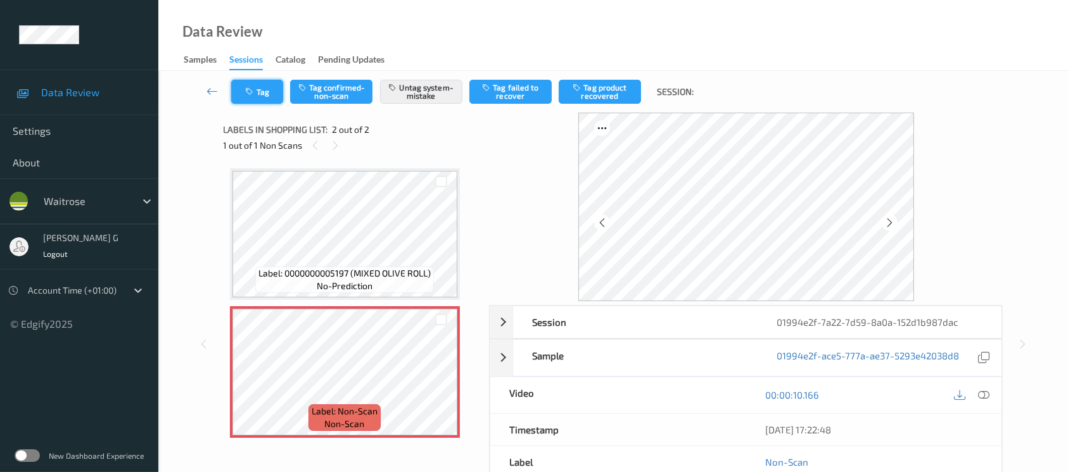
click at [269, 85] on button "Tag" at bounding box center [257, 92] width 52 height 24
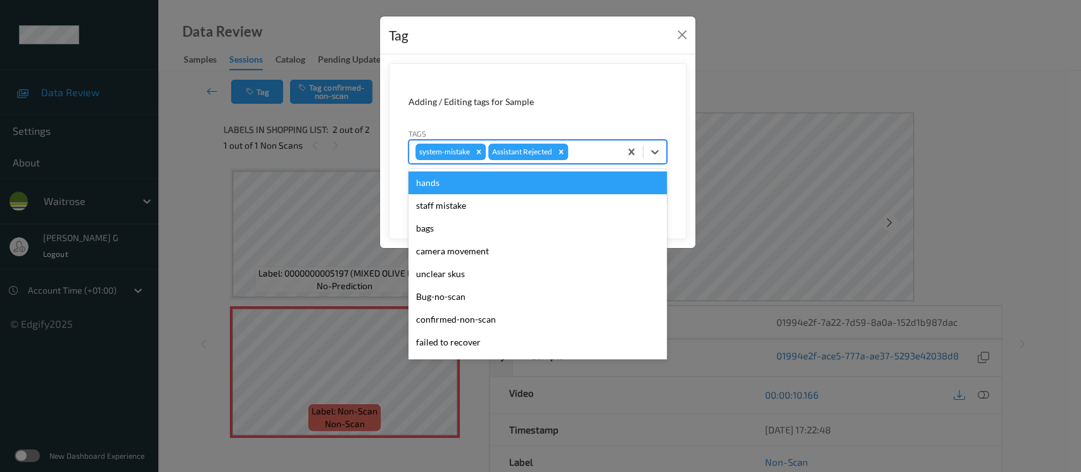
click at [583, 144] on div at bounding box center [592, 151] width 43 height 15
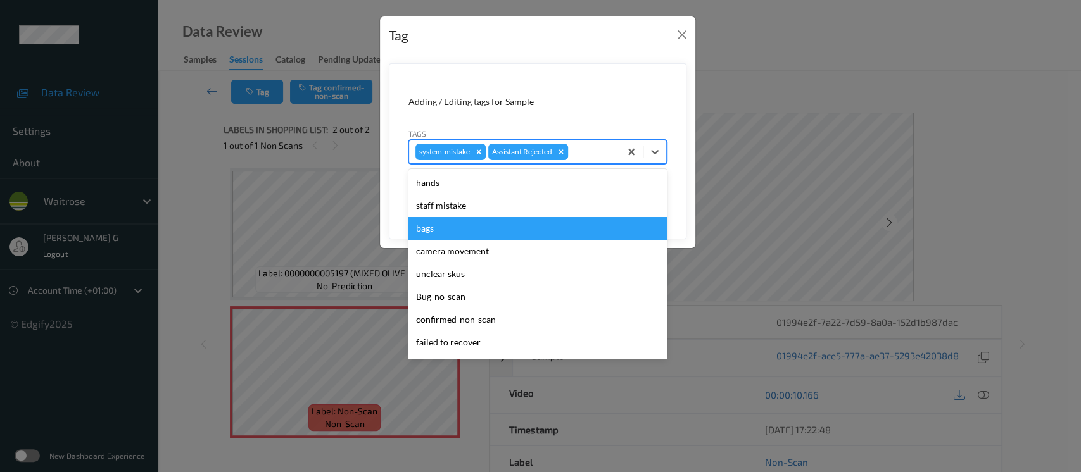
scroll to position [316, 0]
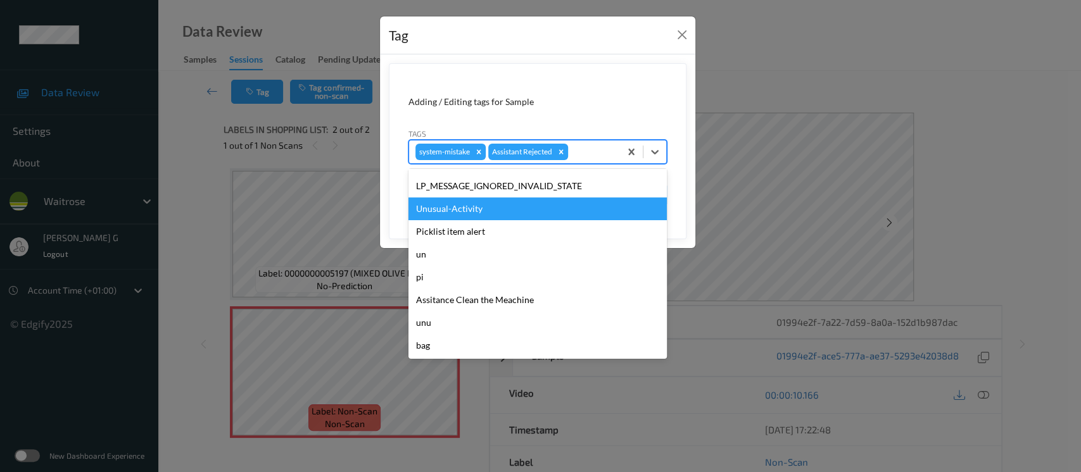
click at [449, 210] on div "Unusual-Activity" at bounding box center [537, 209] width 258 height 23
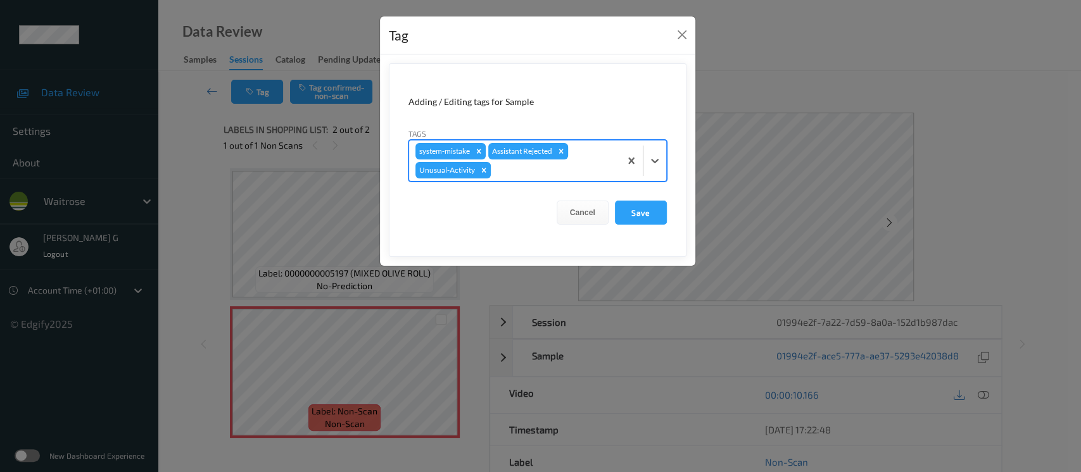
click at [587, 168] on div at bounding box center [553, 170] width 120 height 15
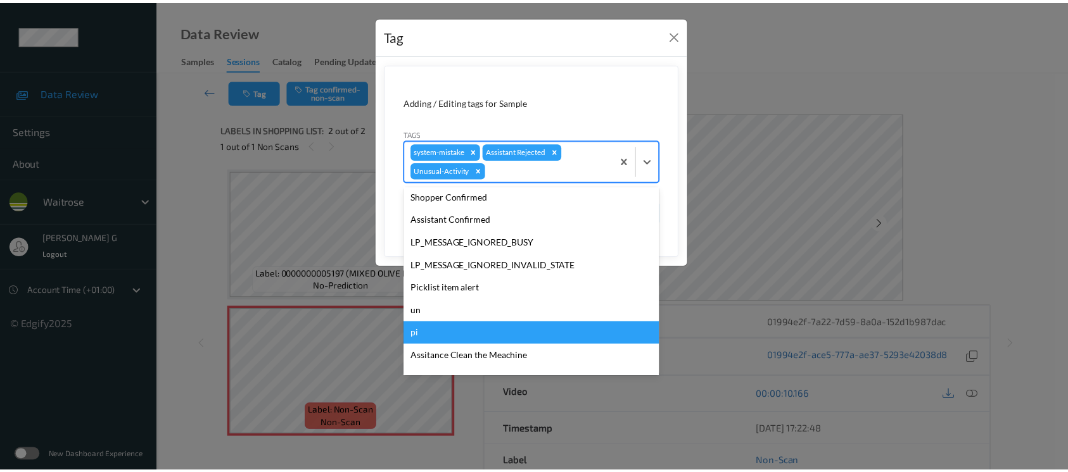
scroll to position [294, 0]
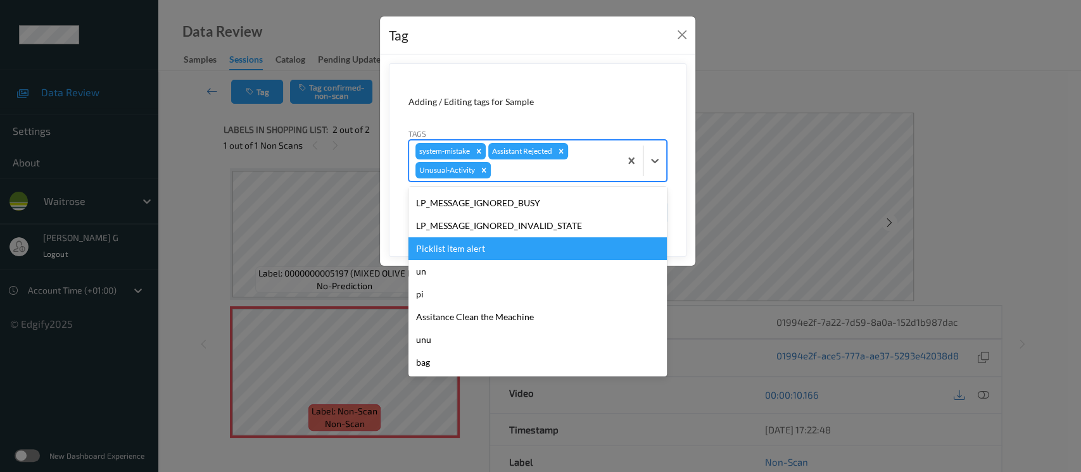
click at [474, 250] on div "Picklist item alert" at bounding box center [537, 248] width 258 height 23
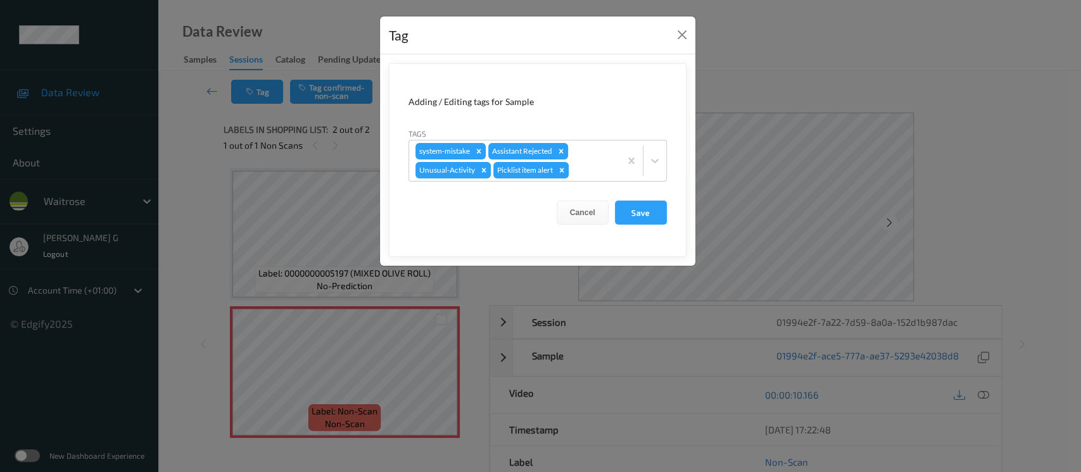
click at [633, 199] on form "Adding / Editing tags for Sample Tags system-mistake Assistant Rejected Unusual…" at bounding box center [538, 160] width 298 height 194
click at [631, 208] on button "Save" at bounding box center [641, 213] width 52 height 24
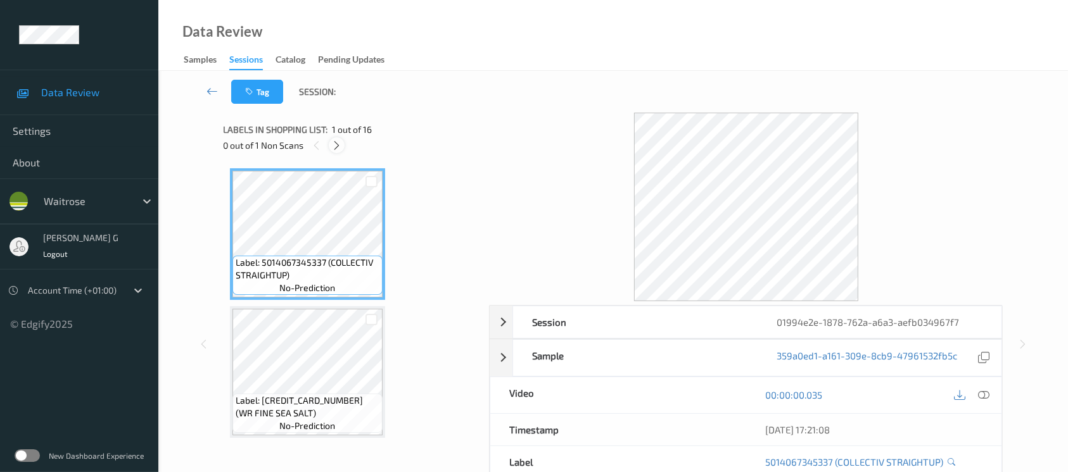
click at [332, 148] on icon at bounding box center [336, 145] width 11 height 11
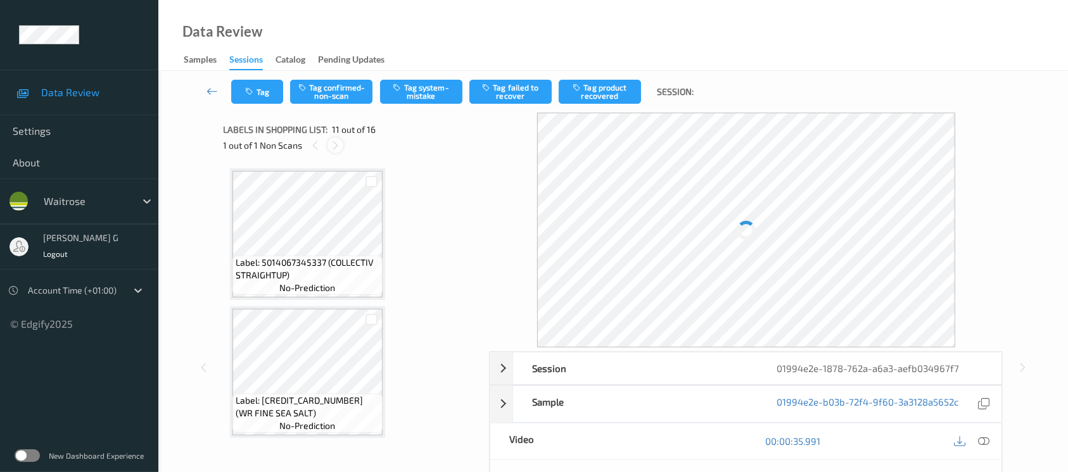
scroll to position [1244, 0]
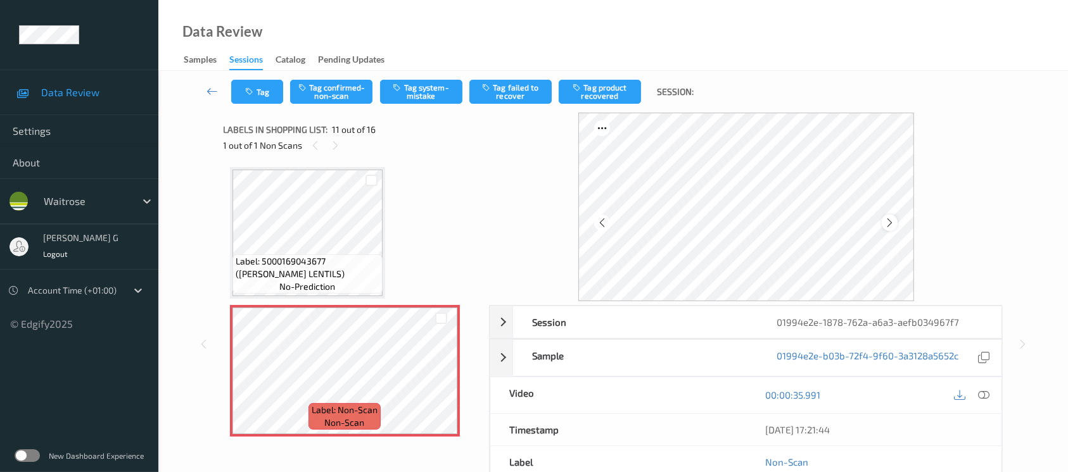
click at [886, 228] on icon at bounding box center [889, 222] width 11 height 11
click at [986, 401] on div at bounding box center [983, 395] width 17 height 17
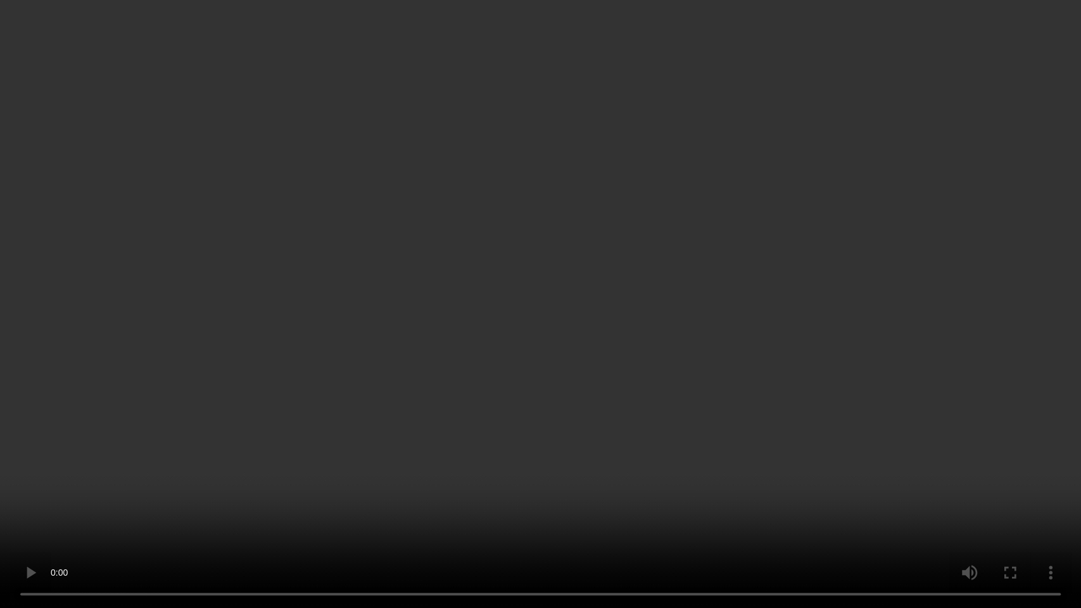
click at [920, 398] on video at bounding box center [540, 304] width 1081 height 608
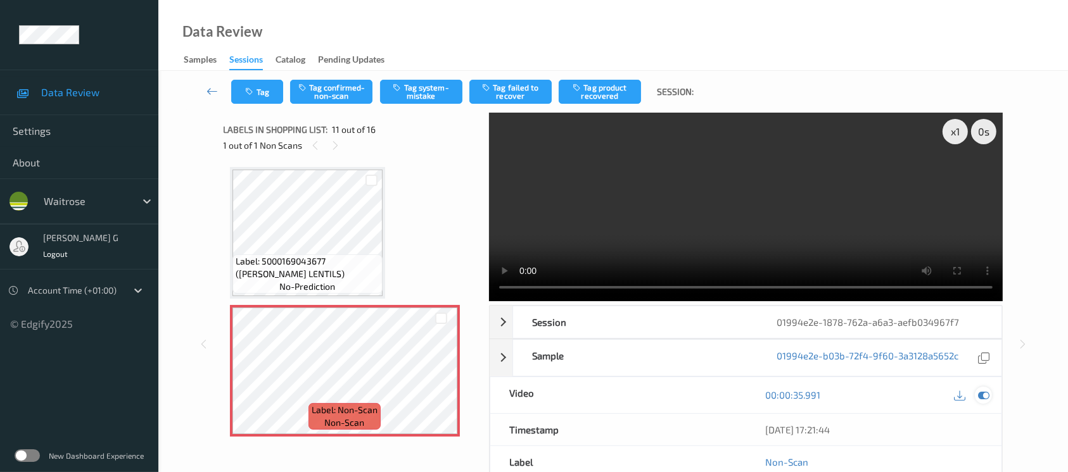
click at [988, 397] on icon at bounding box center [983, 394] width 11 height 11
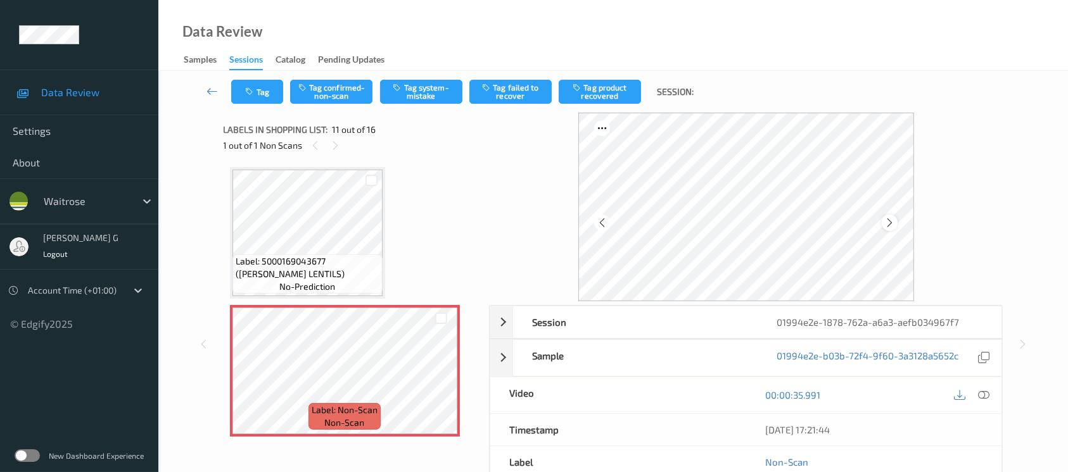
click at [885, 220] on icon at bounding box center [889, 222] width 11 height 11
click at [330, 89] on button "Tag confirmed-non-scan" at bounding box center [331, 92] width 82 height 24
click at [610, 94] on button "Tag product recovered" at bounding box center [600, 92] width 82 height 24
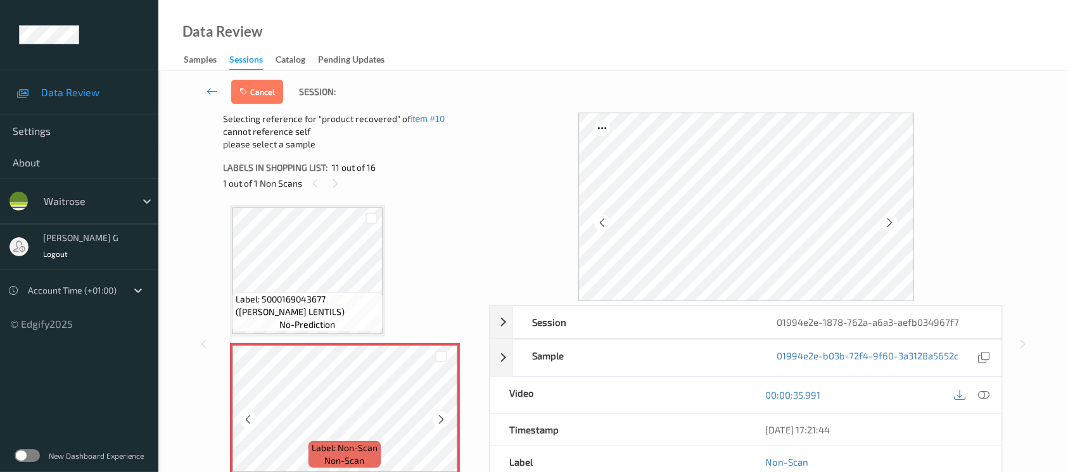
scroll to position [1497, 0]
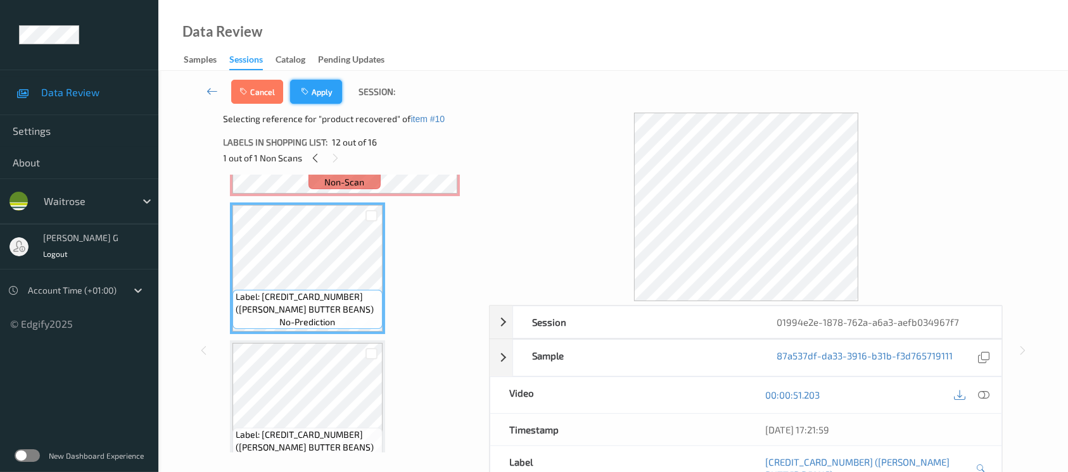
click at [322, 97] on button "Apply" at bounding box center [316, 92] width 52 height 24
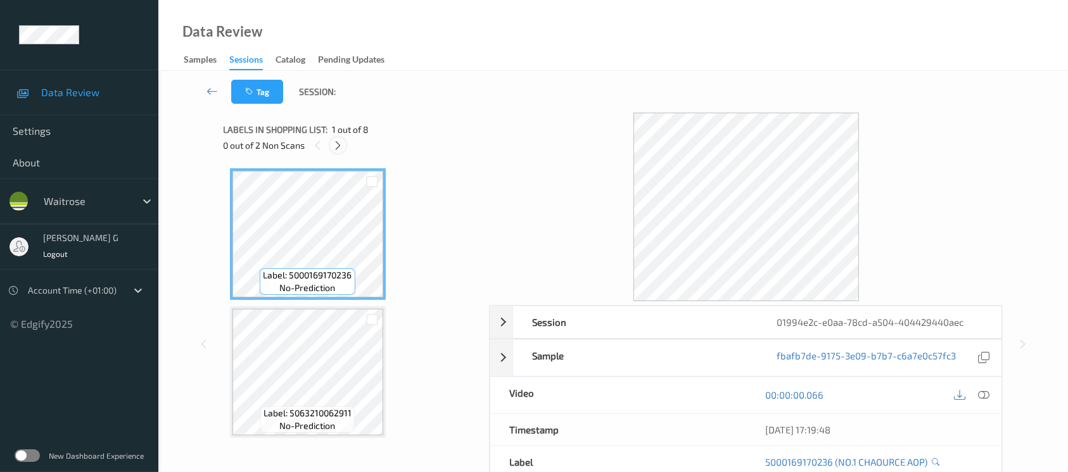
click at [339, 146] on icon at bounding box center [337, 145] width 11 height 11
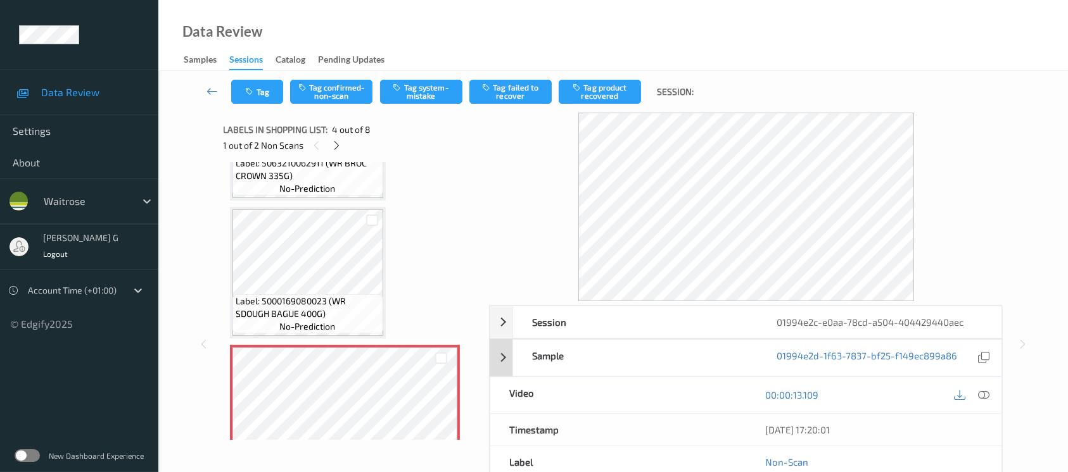
scroll to position [253, 0]
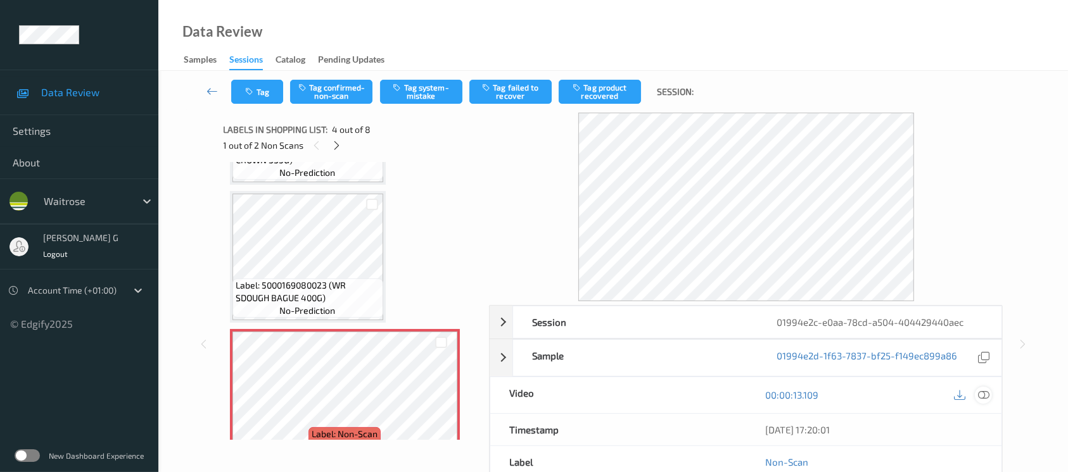
click at [982, 392] on icon at bounding box center [983, 394] width 11 height 11
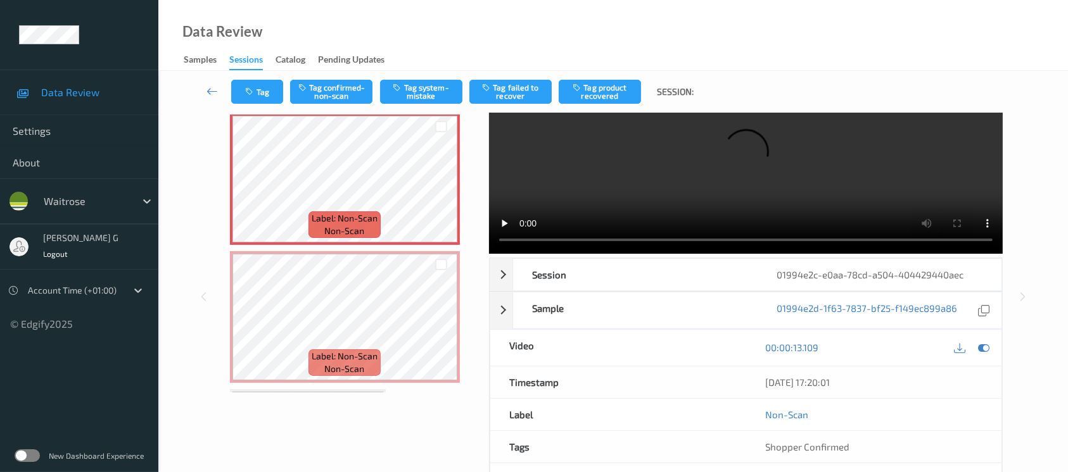
scroll to position [0, 0]
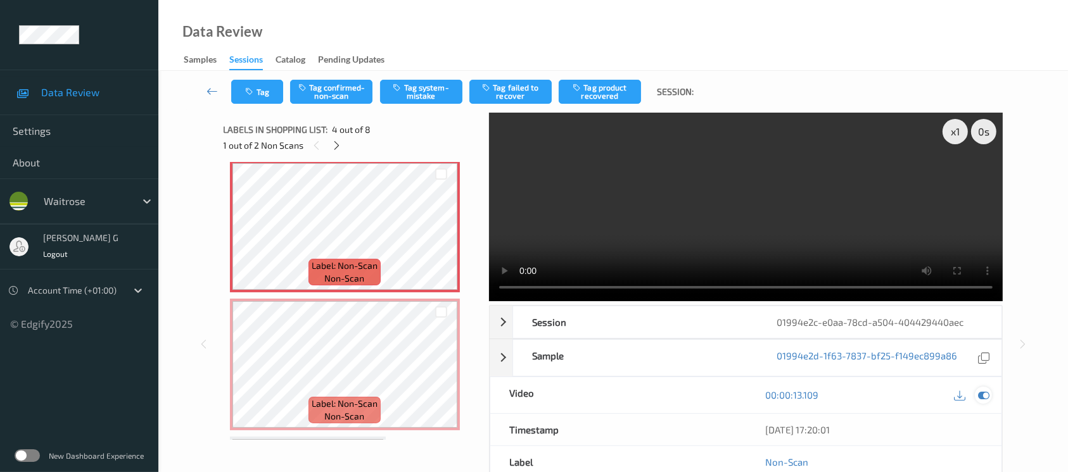
click at [980, 394] on icon at bounding box center [983, 394] width 11 height 11
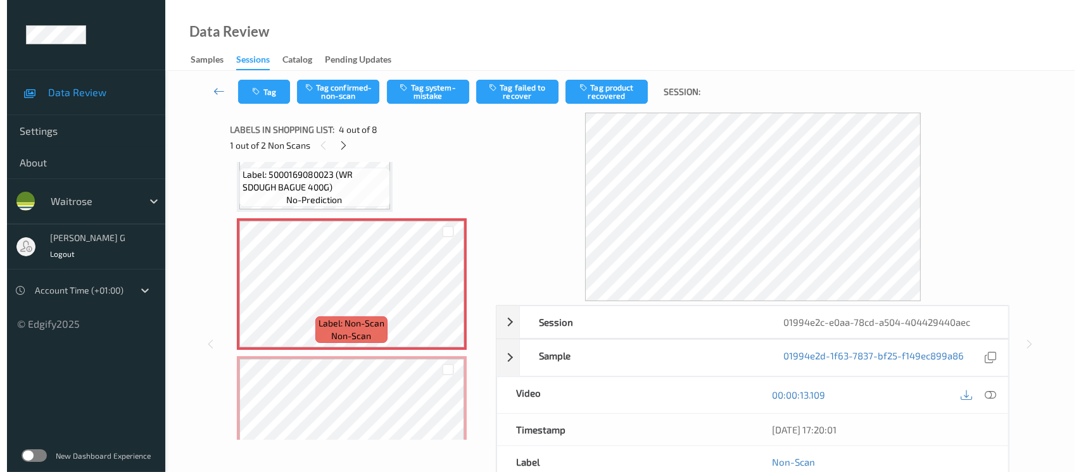
scroll to position [338, 0]
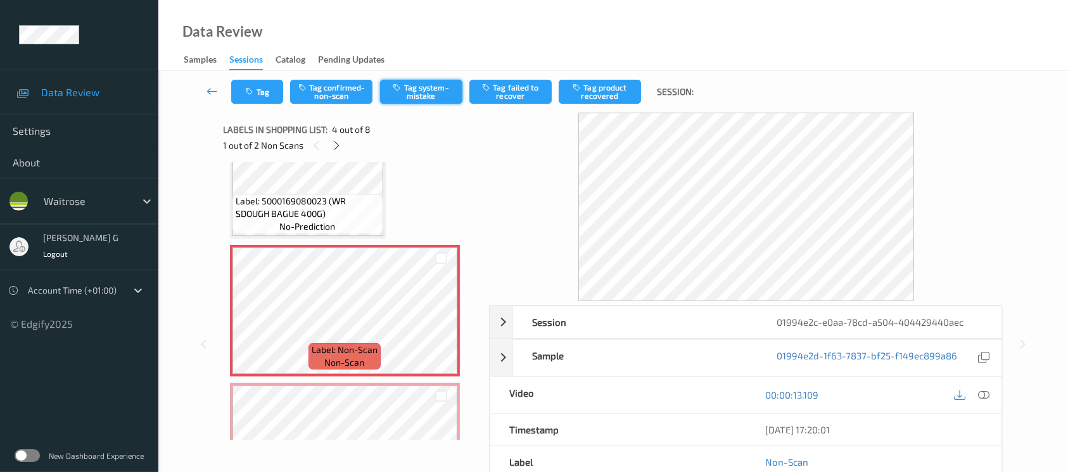
click at [426, 89] on button "Tag system-mistake" at bounding box center [421, 92] width 82 height 24
click at [249, 93] on icon "button" at bounding box center [251, 91] width 11 height 9
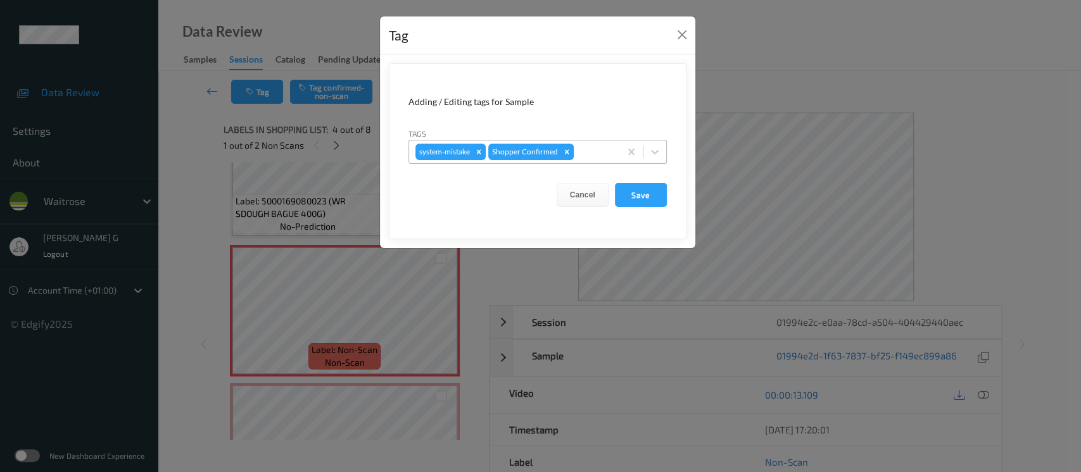
click at [592, 155] on div at bounding box center [594, 151] width 37 height 15
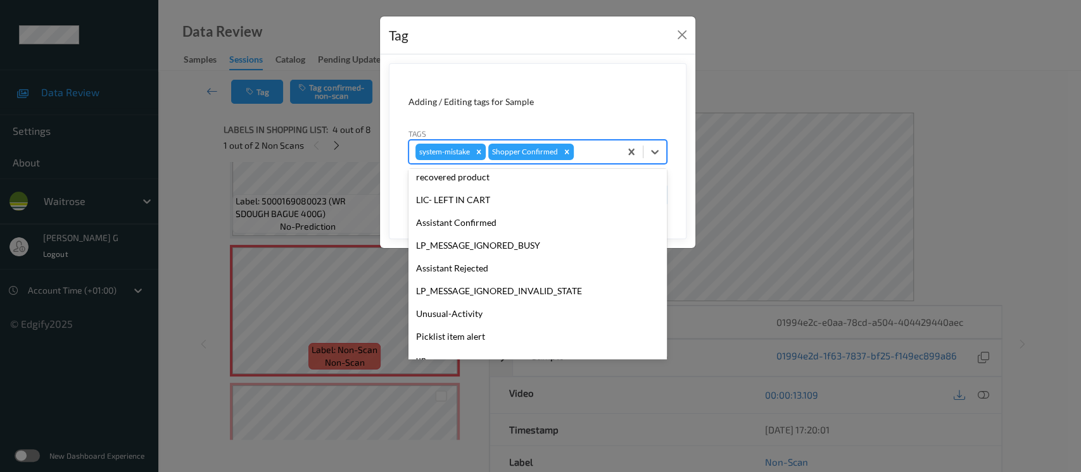
scroll to position [316, 0]
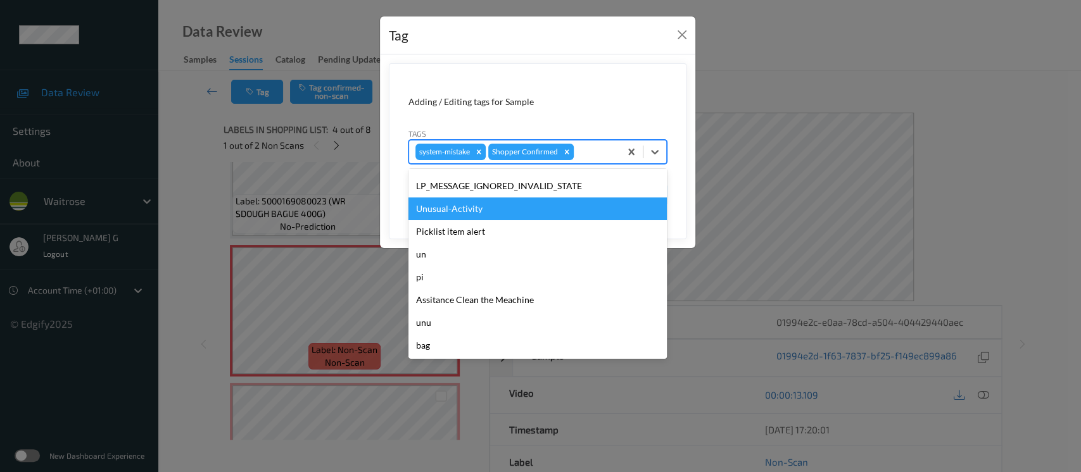
click at [440, 210] on div "Unusual-Activity" at bounding box center [537, 209] width 258 height 23
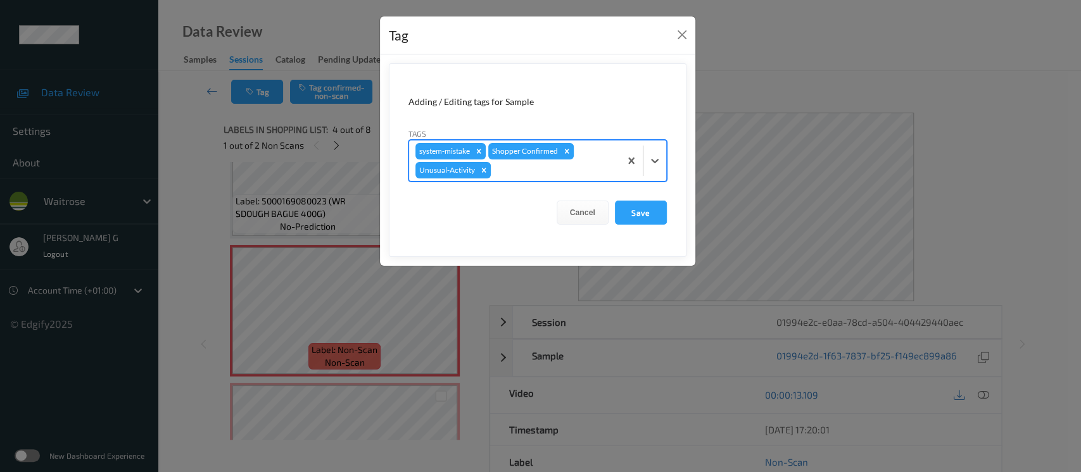
click at [569, 163] on div at bounding box center [553, 170] width 120 height 15
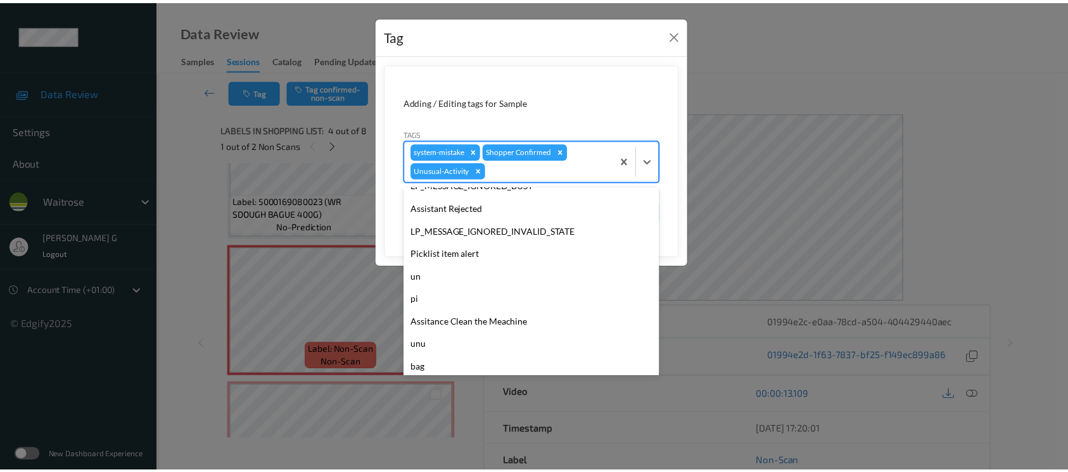
scroll to position [294, 0]
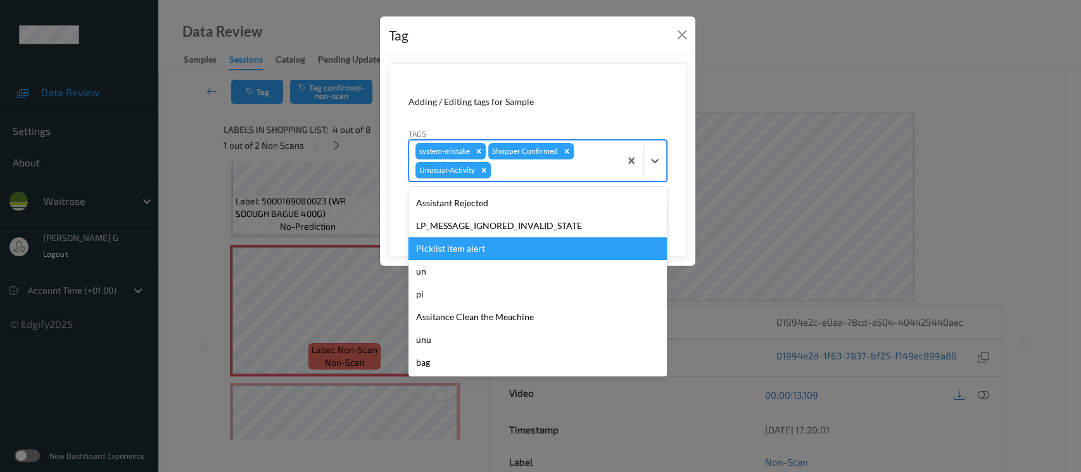
click at [465, 244] on div "Picklist item alert" at bounding box center [537, 248] width 258 height 23
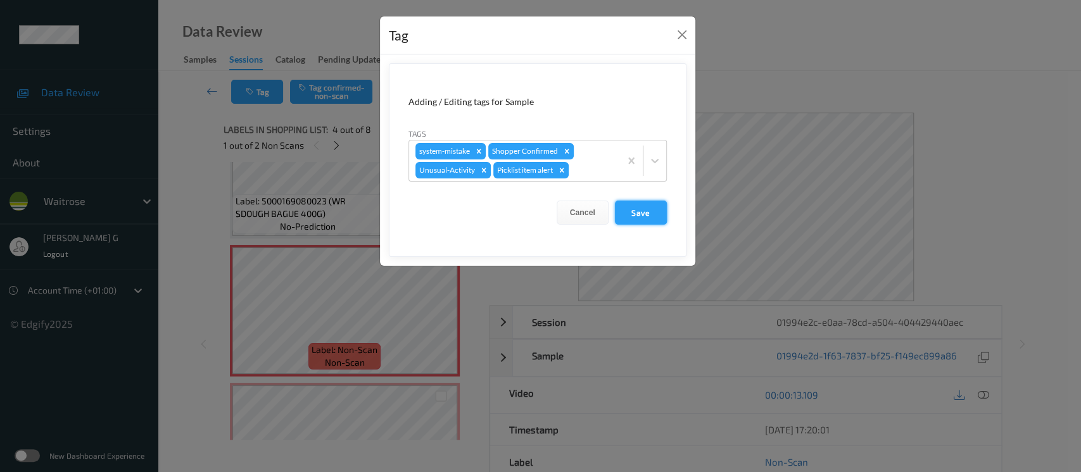
click at [638, 212] on button "Save" at bounding box center [641, 213] width 52 height 24
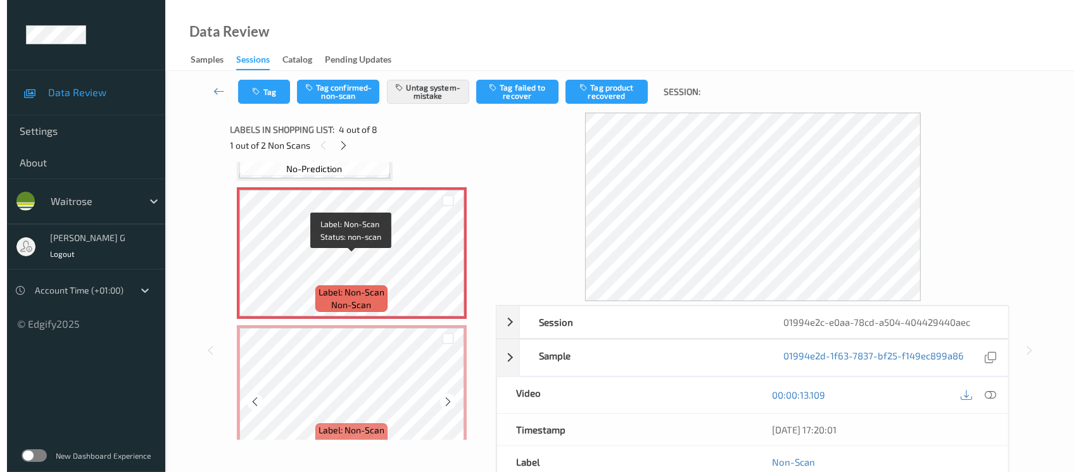
scroll to position [507, 0]
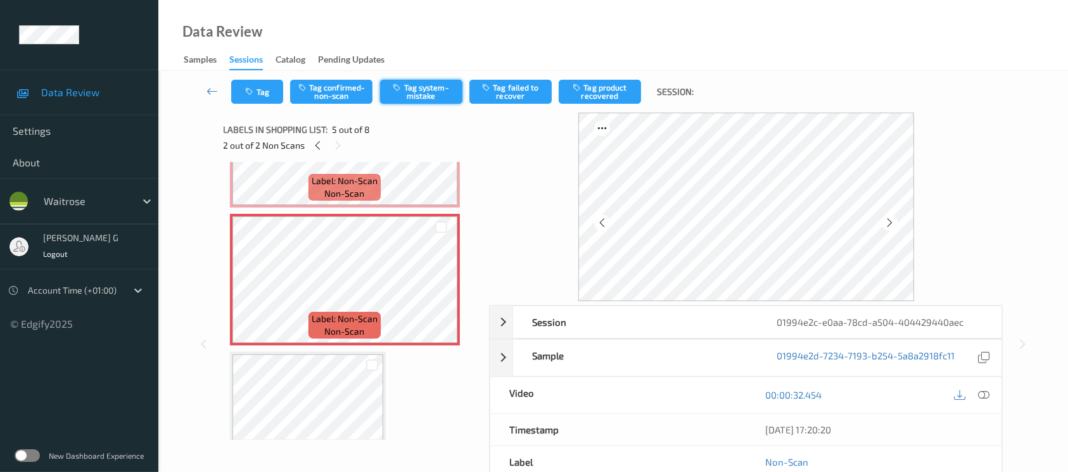
click at [418, 97] on button "Tag system-mistake" at bounding box center [421, 92] width 82 height 24
click at [240, 89] on button "Tag" at bounding box center [257, 92] width 52 height 24
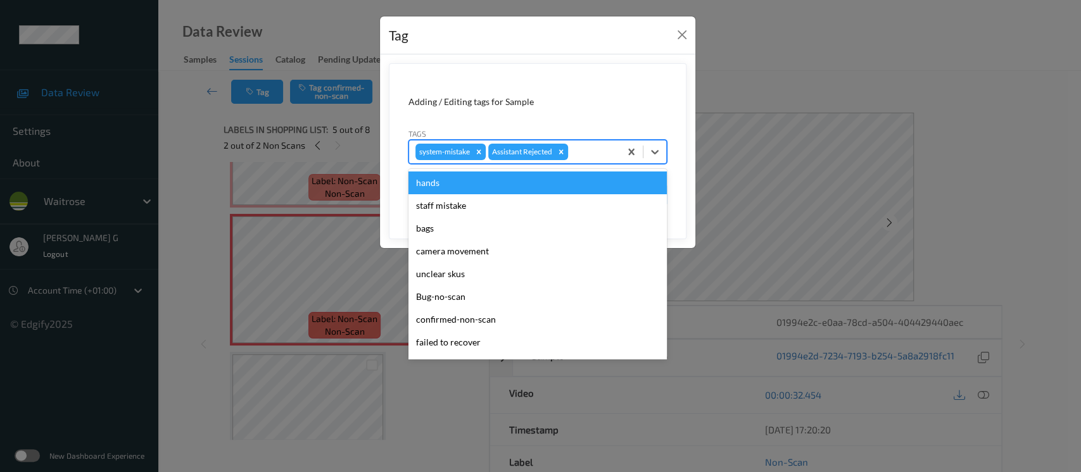
click at [593, 152] on div at bounding box center [592, 151] width 43 height 15
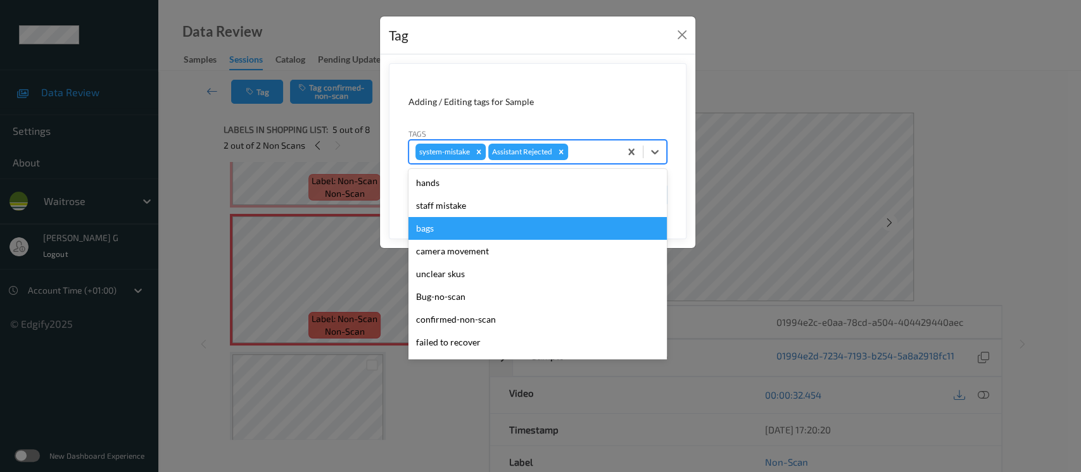
scroll to position [316, 0]
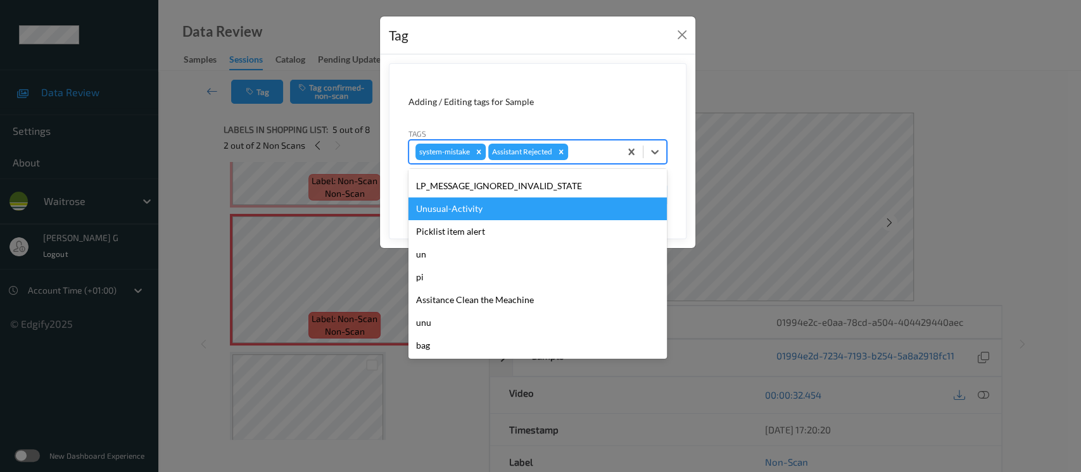
click at [444, 214] on div "Unusual-Activity" at bounding box center [537, 209] width 258 height 23
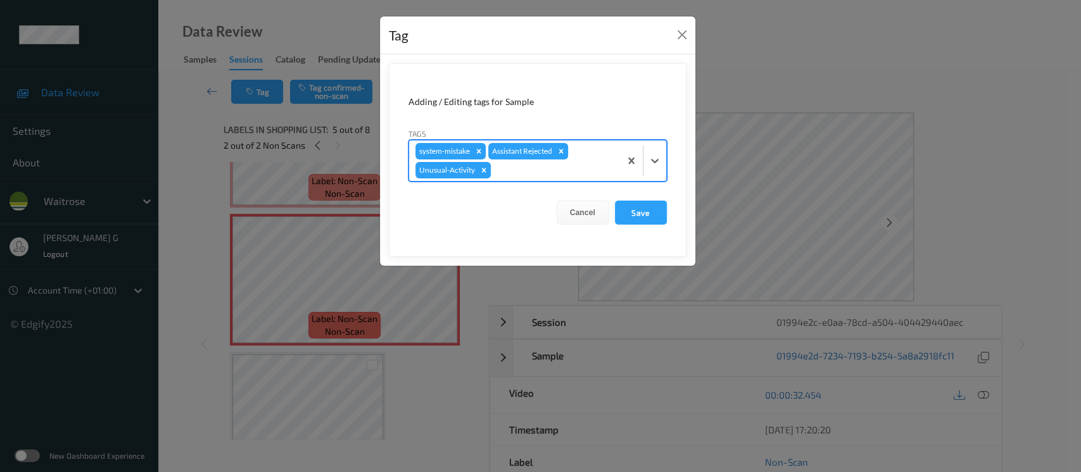
click at [580, 167] on div at bounding box center [553, 170] width 120 height 15
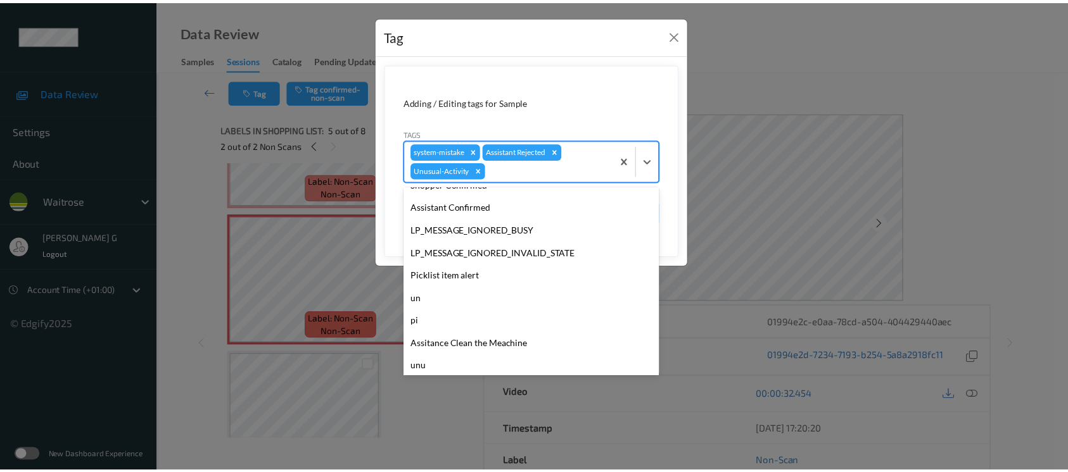
scroll to position [294, 0]
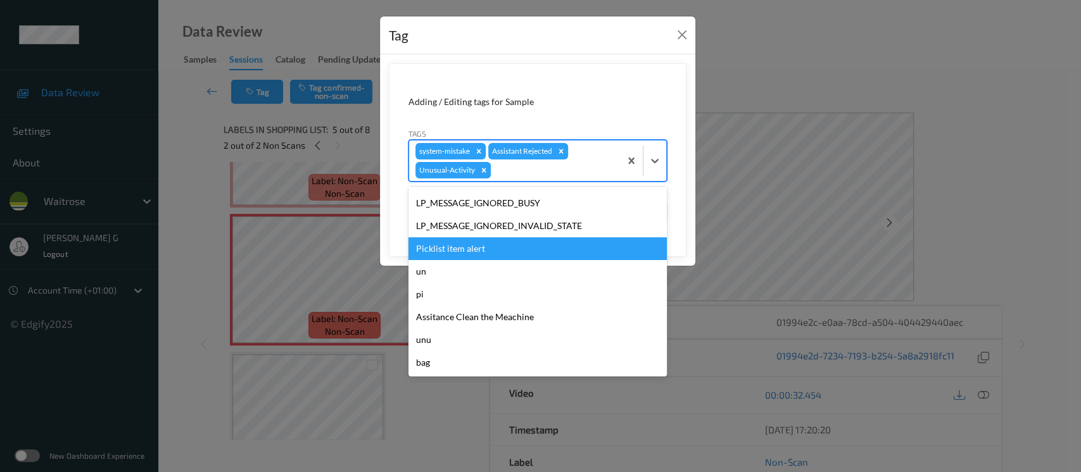
click at [446, 244] on div "Picklist item alert" at bounding box center [537, 248] width 258 height 23
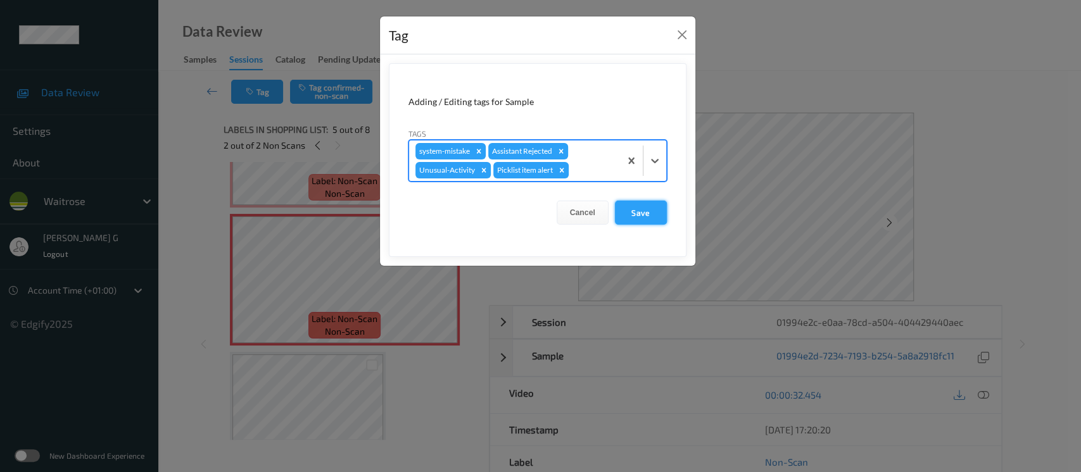
click at [636, 212] on button "Save" at bounding box center [641, 213] width 52 height 24
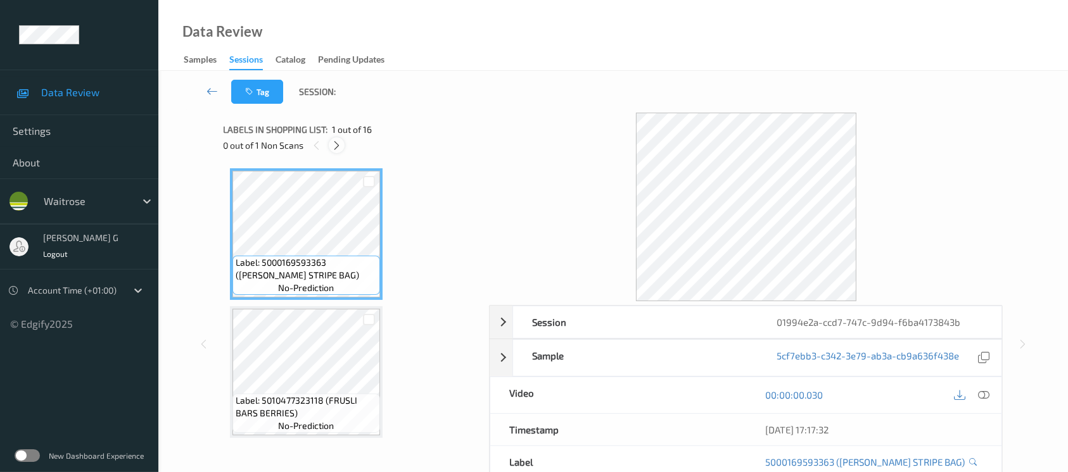
click at [332, 140] on icon at bounding box center [336, 145] width 11 height 11
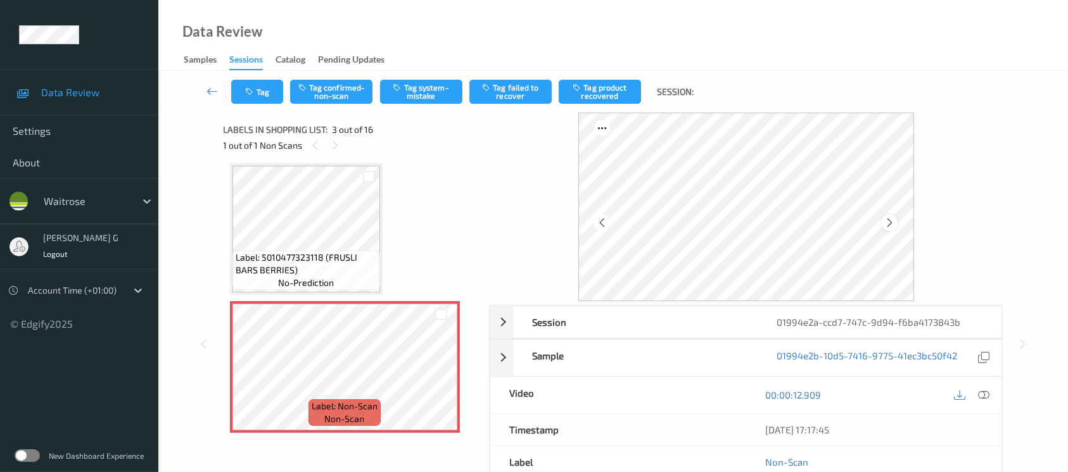
click at [897, 222] on div at bounding box center [890, 223] width 16 height 16
click at [891, 221] on icon at bounding box center [889, 222] width 11 height 11
click at [334, 140] on icon at bounding box center [335, 145] width 11 height 11
click at [884, 220] on icon at bounding box center [889, 222] width 11 height 11
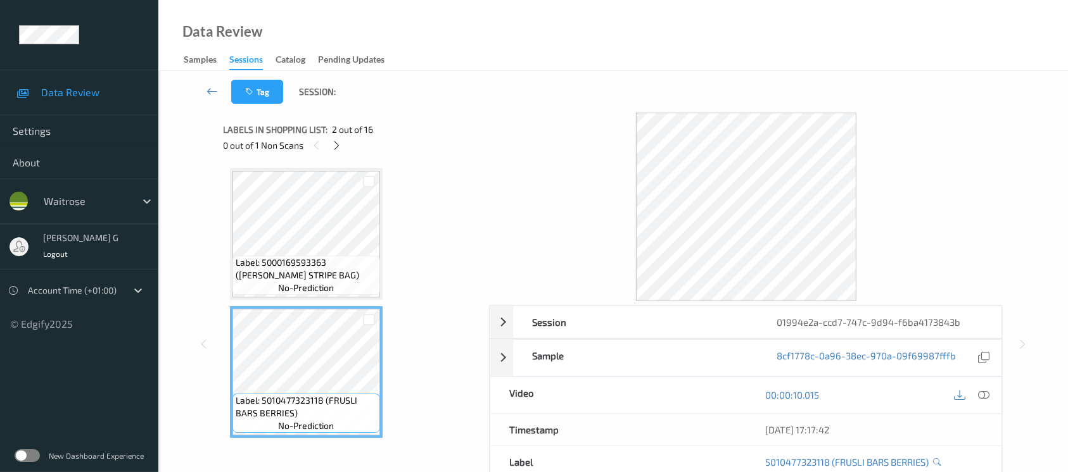
scroll to position [84, 0]
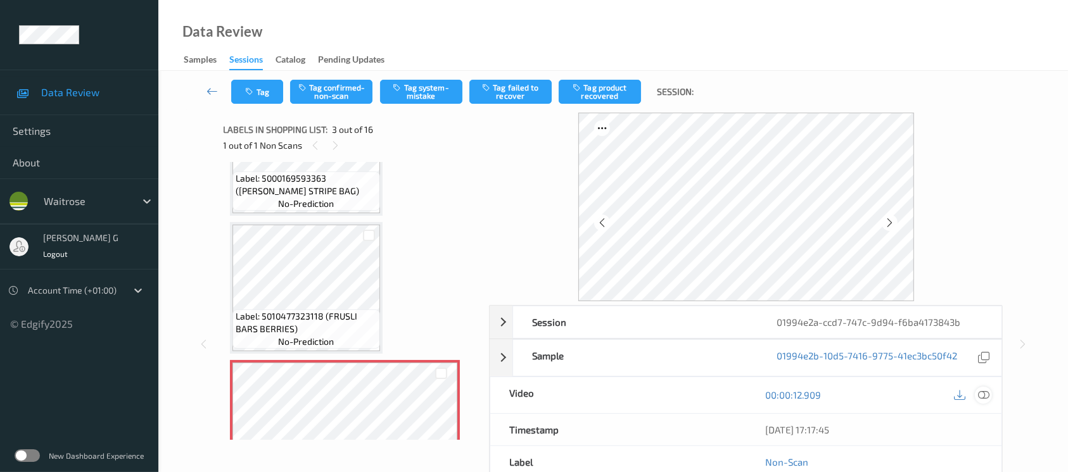
click at [988, 400] on icon at bounding box center [983, 394] width 11 height 11
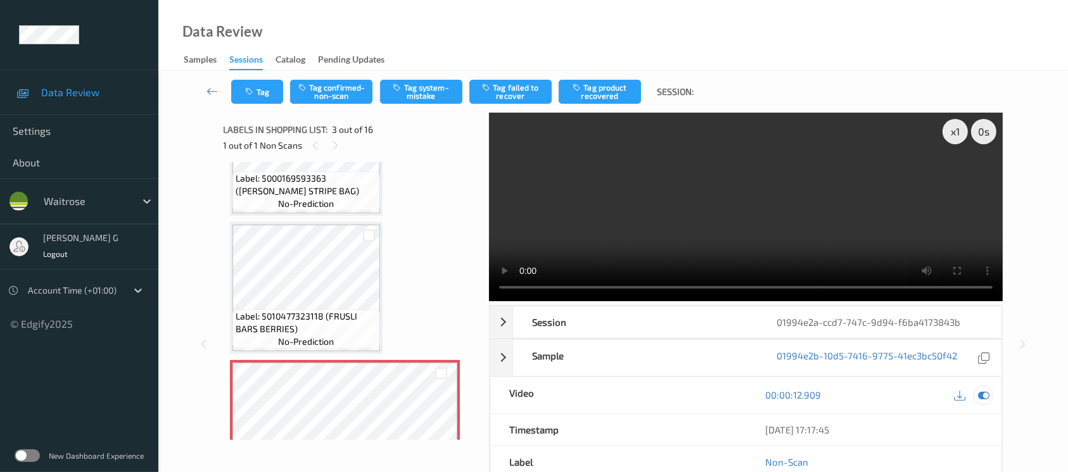
click at [977, 395] on div at bounding box center [983, 395] width 17 height 17
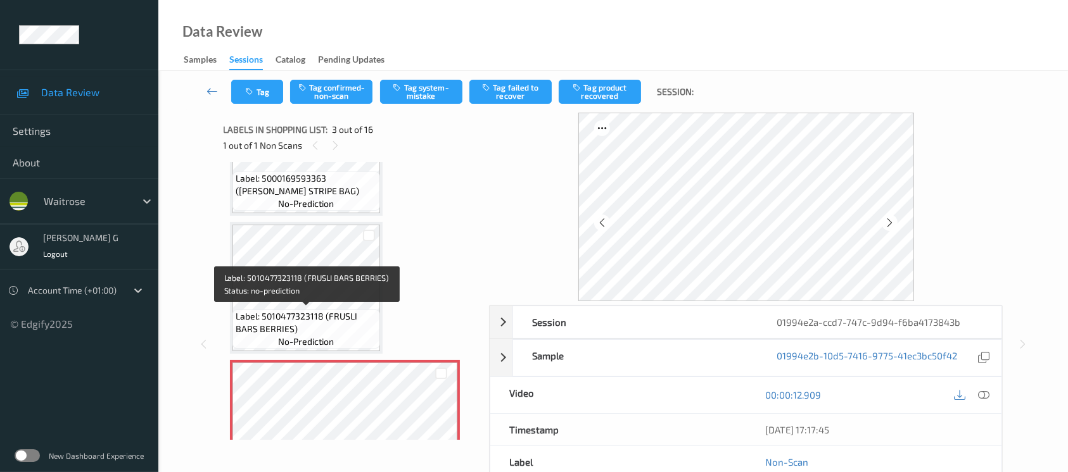
scroll to position [168, 0]
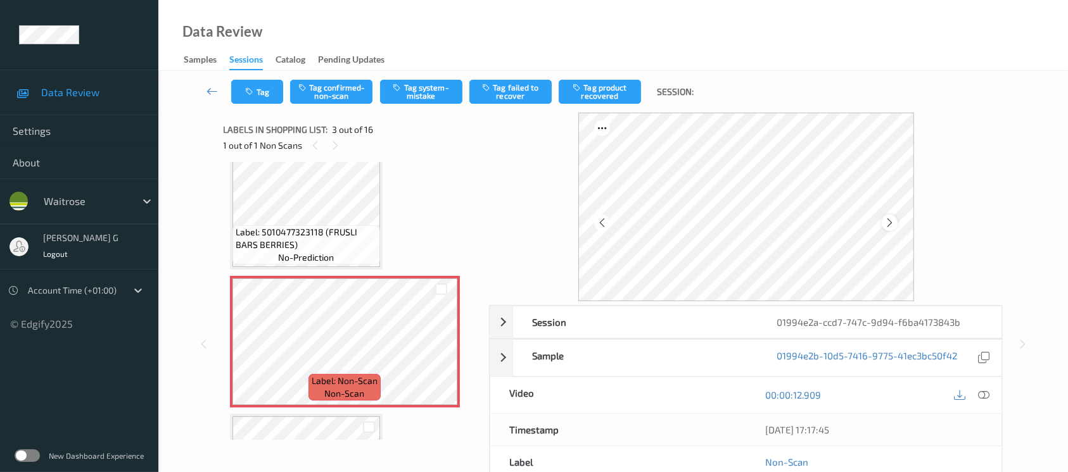
click at [892, 223] on icon at bounding box center [889, 222] width 11 height 11
click at [345, 101] on button "Tag confirmed-non-scan" at bounding box center [331, 92] width 82 height 24
click at [591, 41] on div "Data Review Samples Sessions Catalog Pending Updates" at bounding box center [612, 35] width 909 height 71
click at [616, 96] on button "Tag product recovered" at bounding box center [600, 92] width 82 height 24
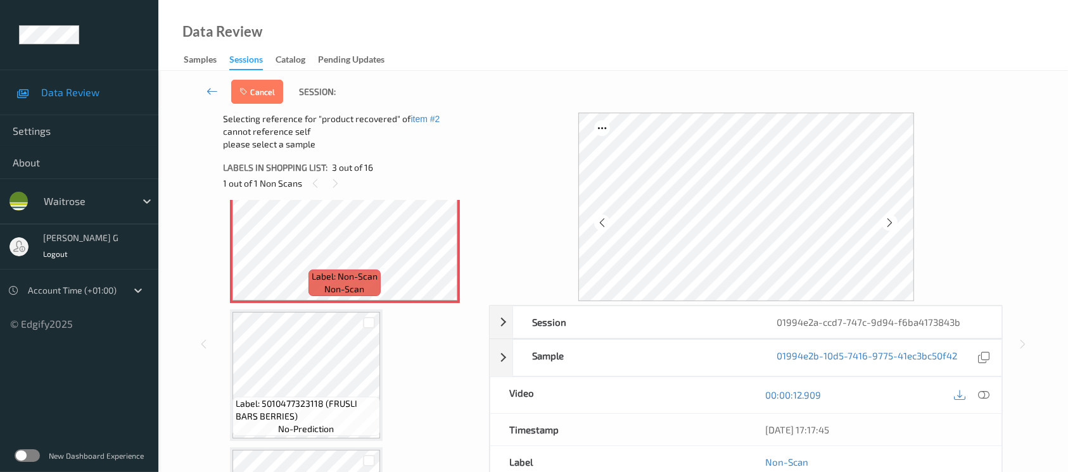
scroll to position [338, 0]
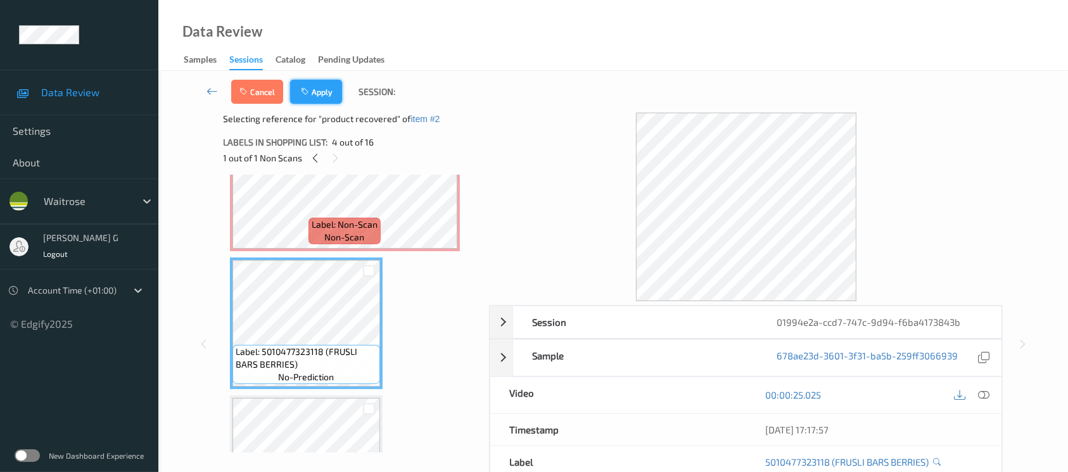
click at [310, 89] on icon "button" at bounding box center [306, 91] width 11 height 9
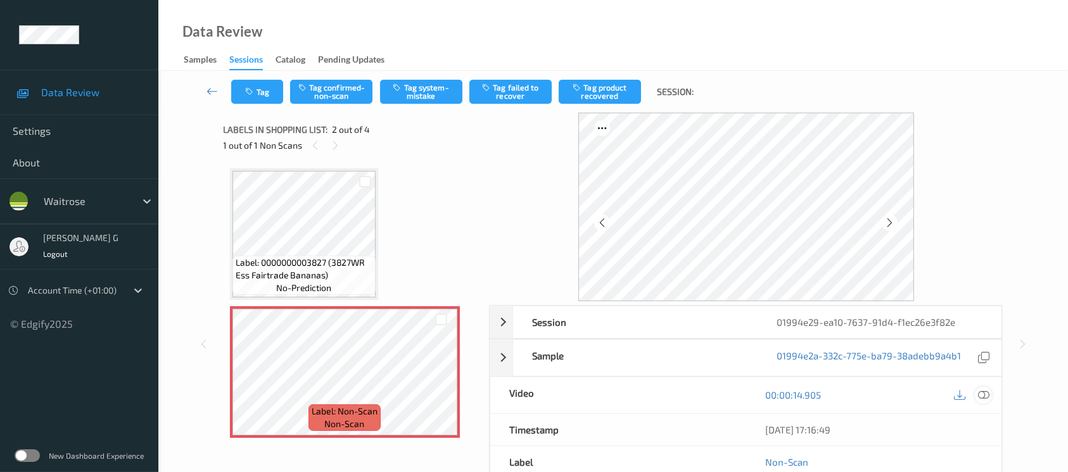
click at [988, 395] on icon at bounding box center [983, 394] width 11 height 11
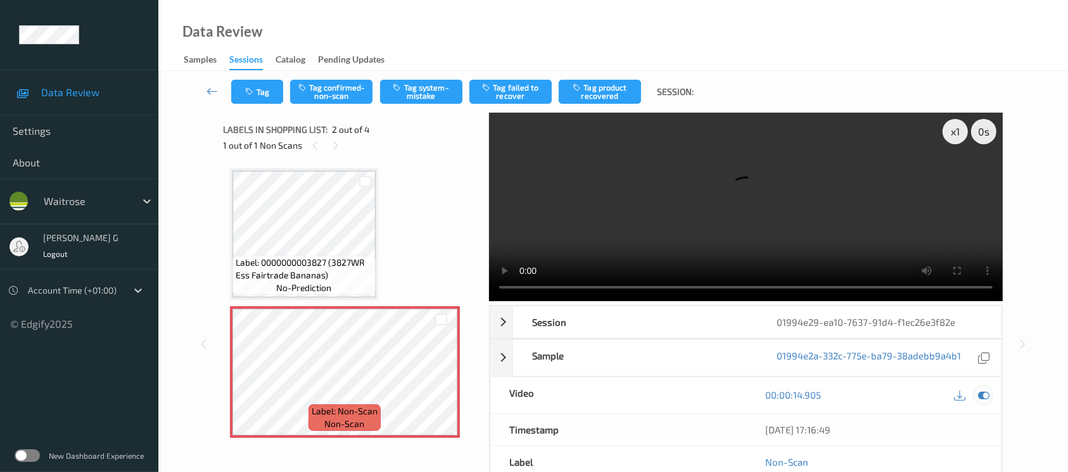
click at [989, 397] on icon at bounding box center [983, 394] width 11 height 11
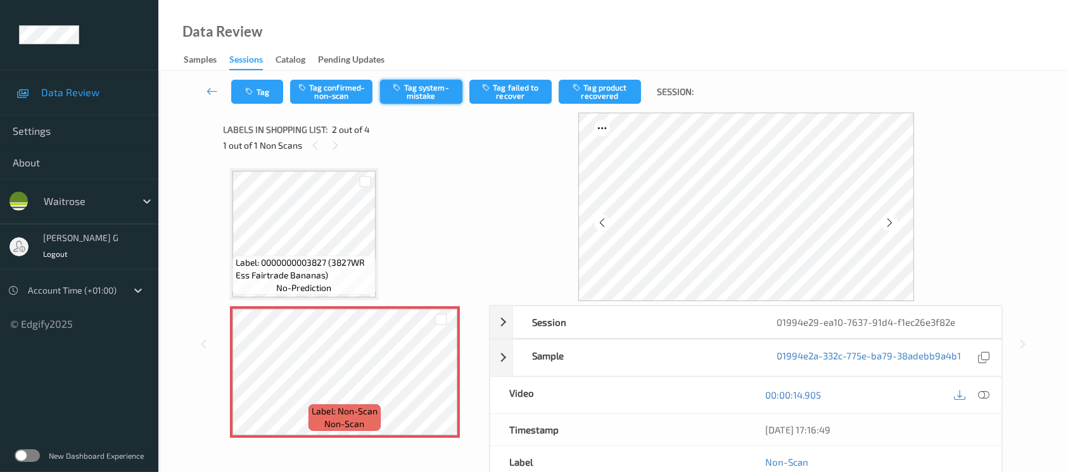
click at [406, 103] on button "Tag system-mistake" at bounding box center [421, 92] width 82 height 24
click at [253, 92] on icon "button" at bounding box center [251, 91] width 11 height 9
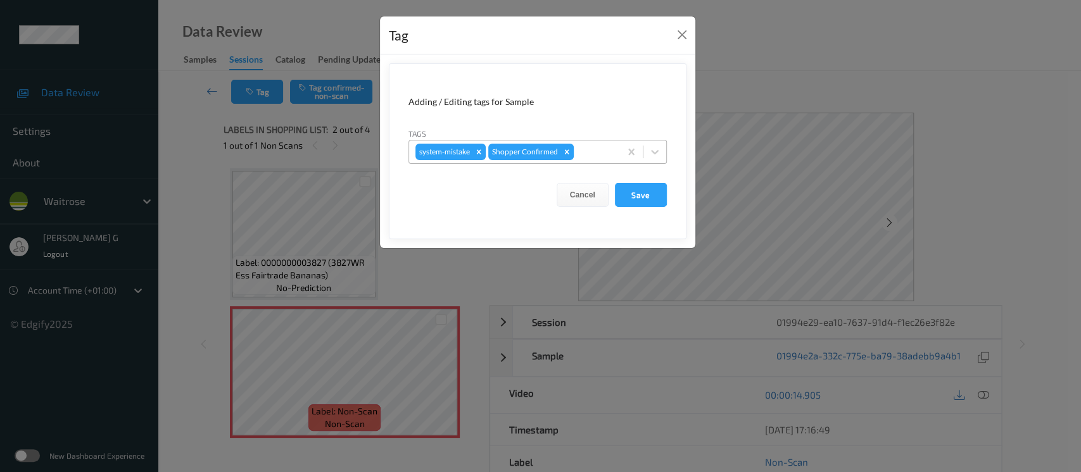
click at [585, 155] on div at bounding box center [594, 151] width 37 height 15
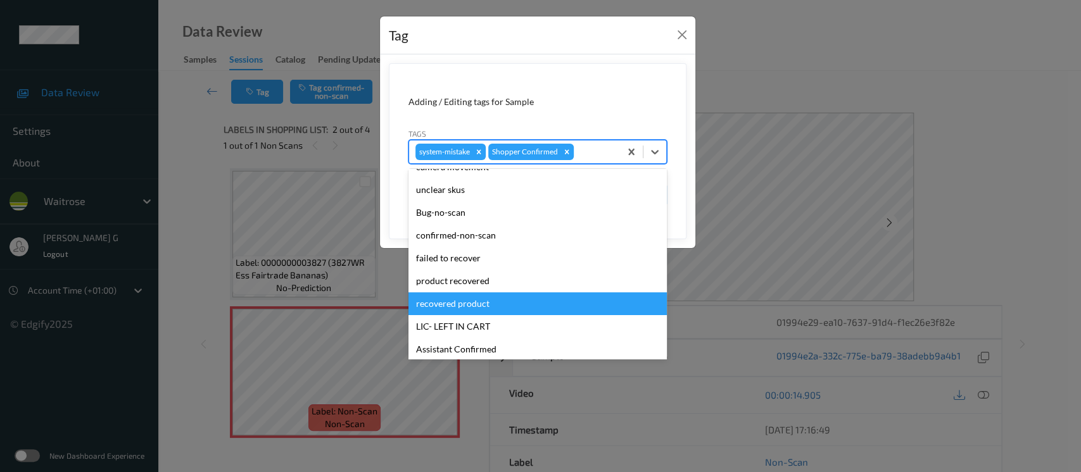
scroll to position [316, 0]
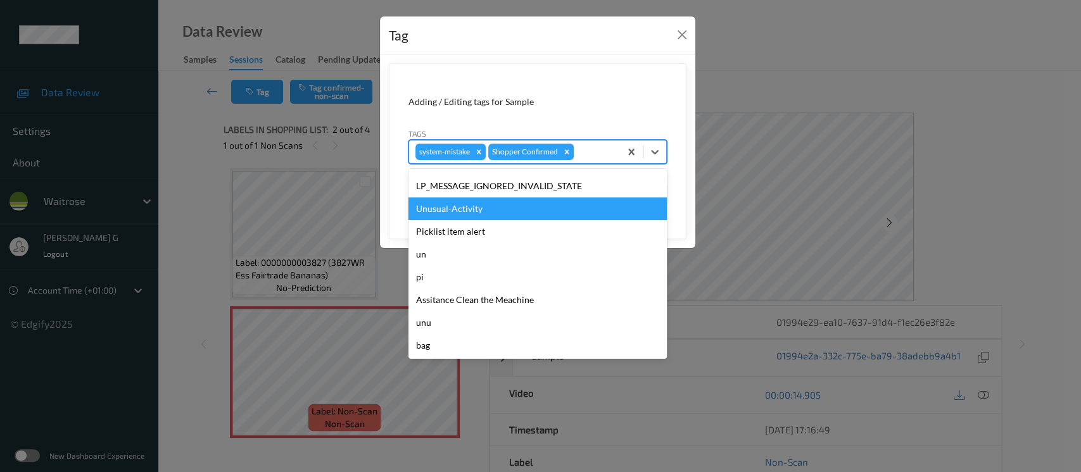
click at [450, 217] on div "Unusual-Activity" at bounding box center [537, 209] width 258 height 23
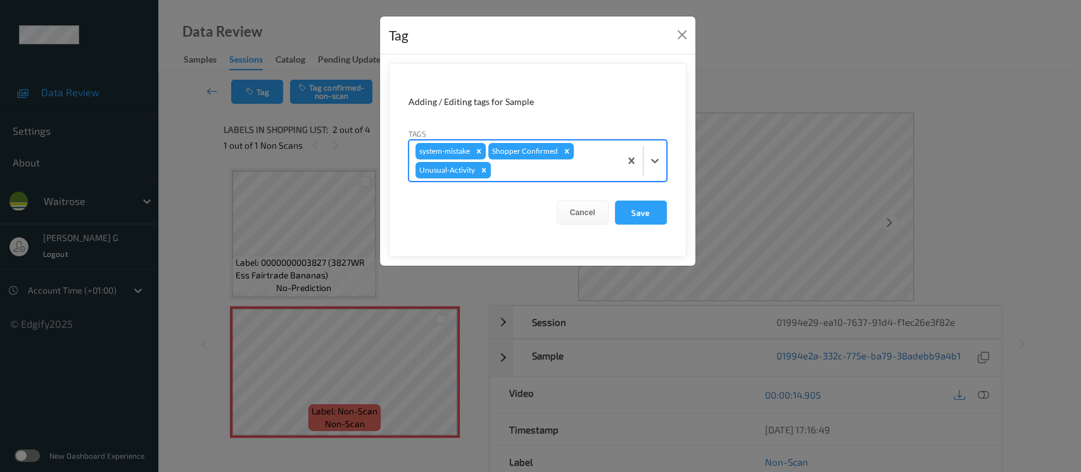
click at [566, 178] on div "system-mistake Shopper Confirmed Unusual-Activity" at bounding box center [514, 161] width 211 height 41
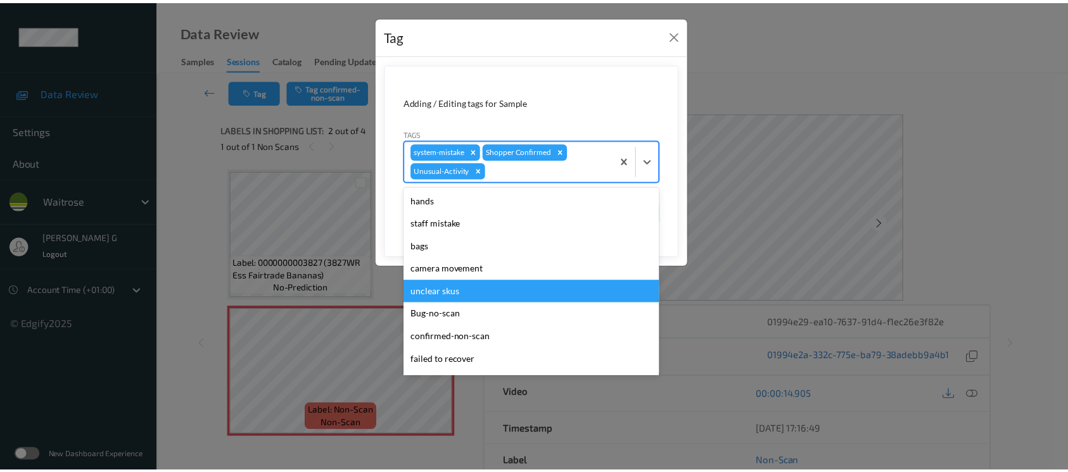
scroll to position [294, 0]
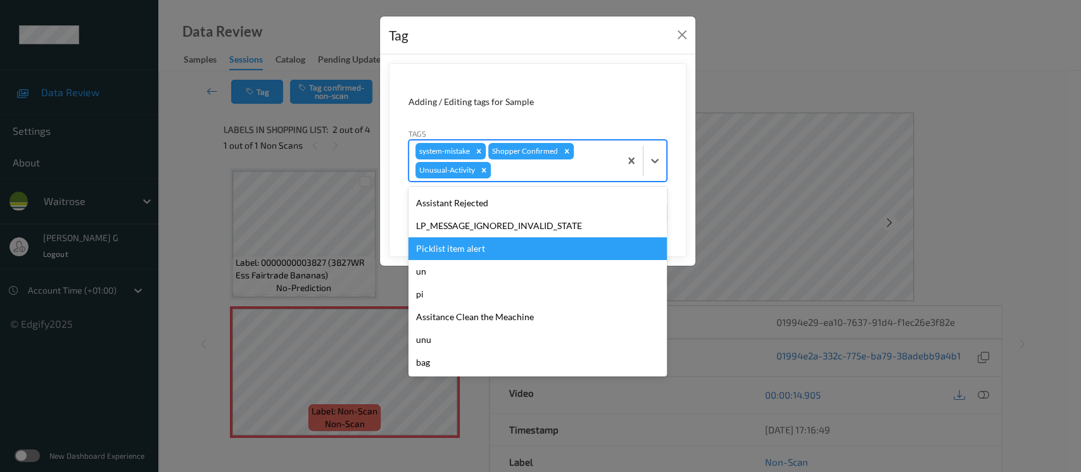
click at [445, 251] on div "Picklist item alert" at bounding box center [537, 248] width 258 height 23
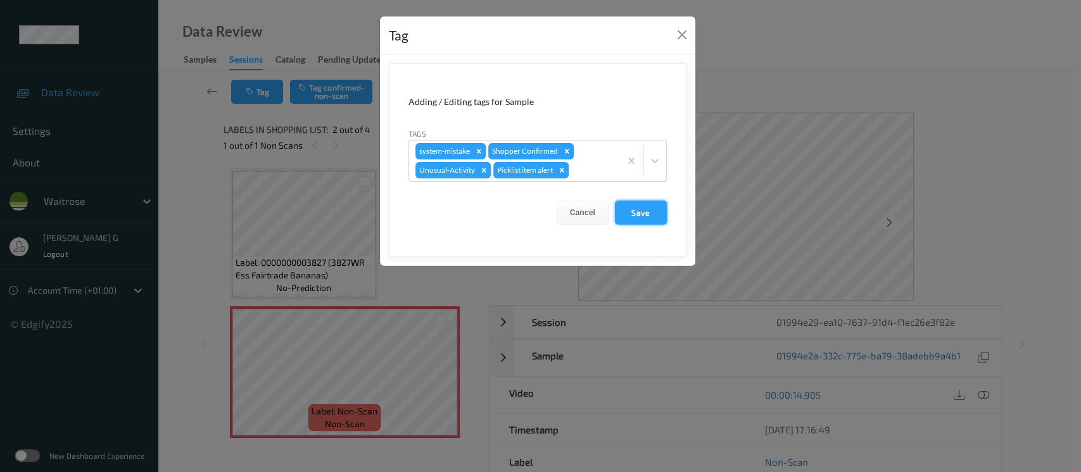
click at [638, 212] on button "Save" at bounding box center [641, 213] width 52 height 24
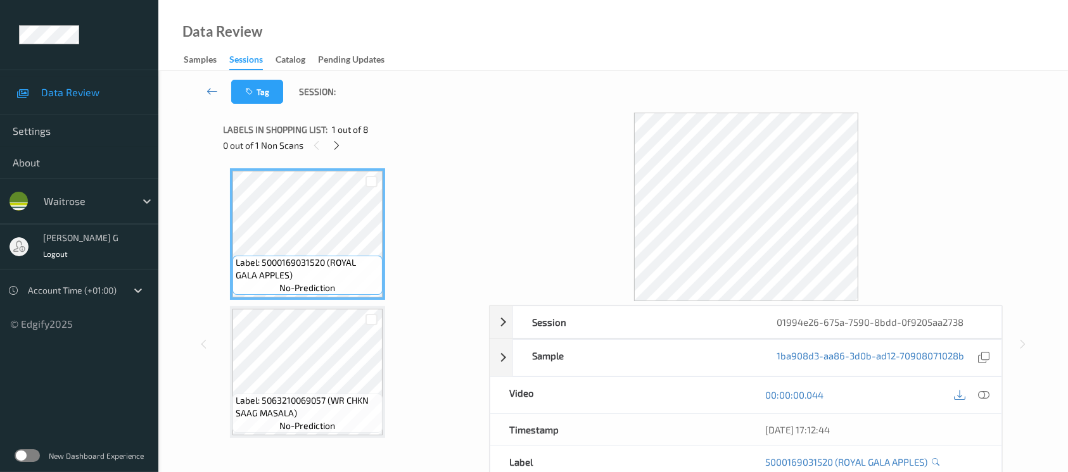
click at [343, 152] on div "0 out of 1 Non Scans" at bounding box center [352, 145] width 257 height 16
click at [336, 146] on icon at bounding box center [336, 145] width 11 height 11
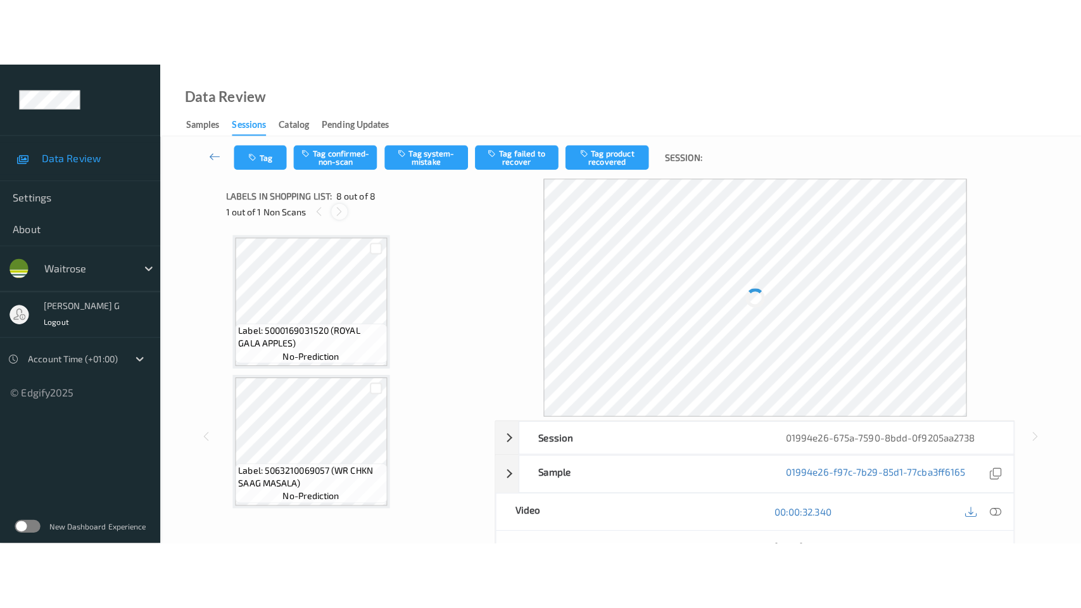
scroll to position [828, 0]
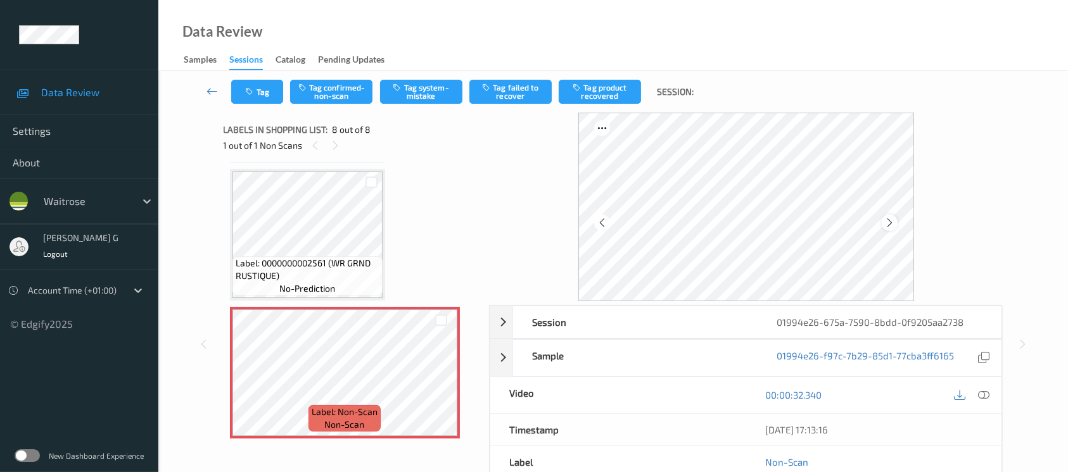
click at [892, 222] on icon at bounding box center [889, 222] width 11 height 11
click at [999, 392] on div "00:00:32.340" at bounding box center [874, 395] width 256 height 36
click at [988, 399] on div at bounding box center [983, 395] width 17 height 17
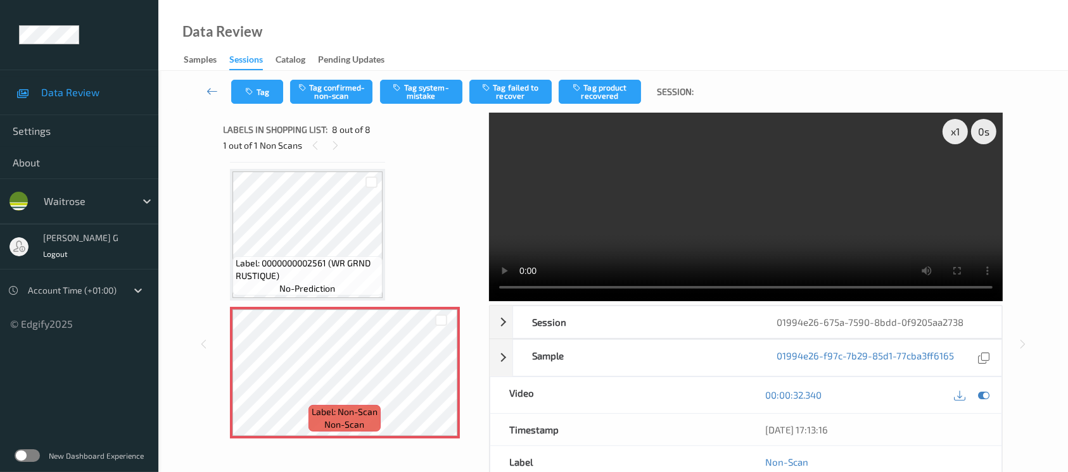
scroll to position [692, 0]
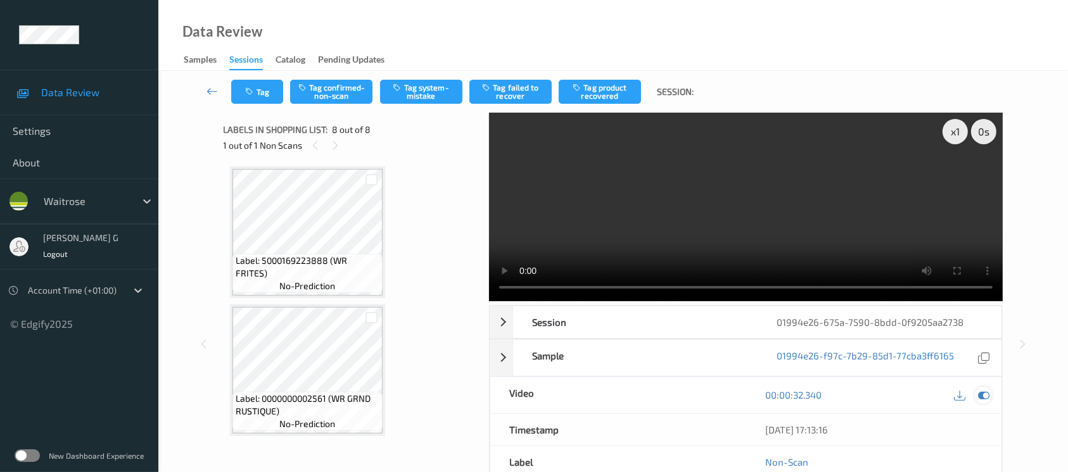
click at [975, 392] on div at bounding box center [983, 395] width 17 height 17
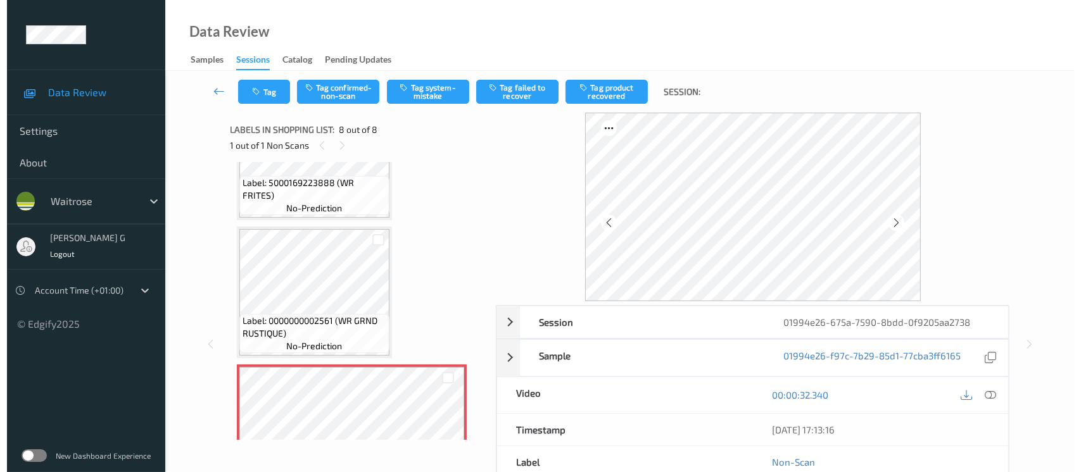
scroll to position [828, 0]
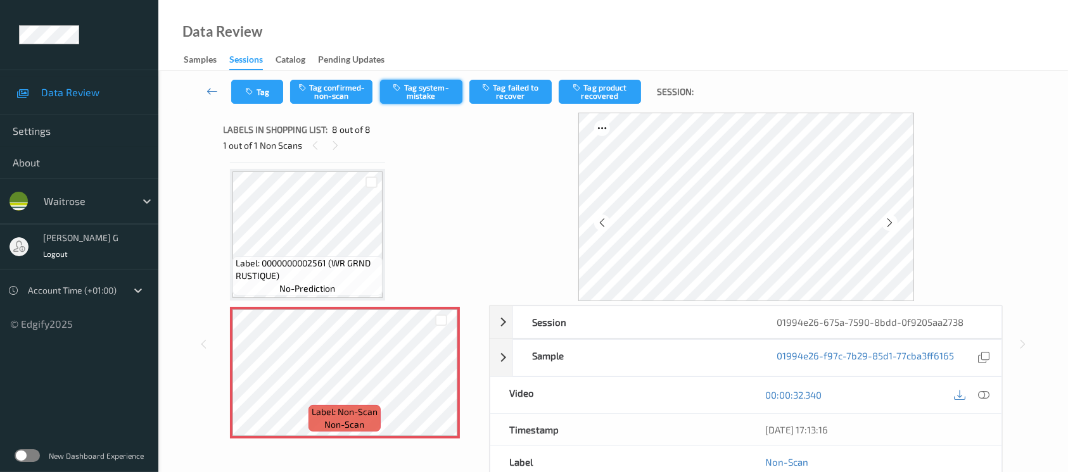
click at [447, 80] on button "Tag system-mistake" at bounding box center [421, 92] width 82 height 24
click at [251, 89] on icon "button" at bounding box center [251, 91] width 11 height 9
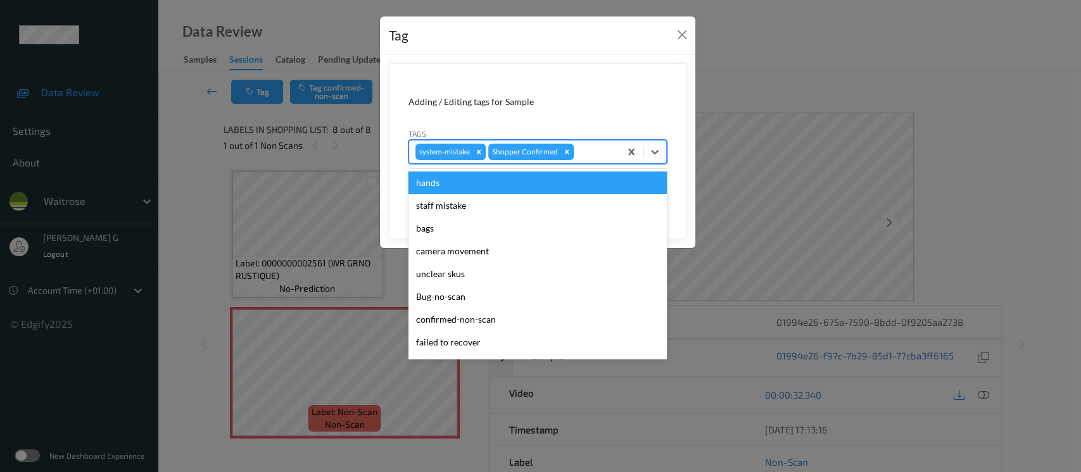
click at [617, 149] on div "system-mistake Shopper Confirmed" at bounding box center [514, 152] width 211 height 22
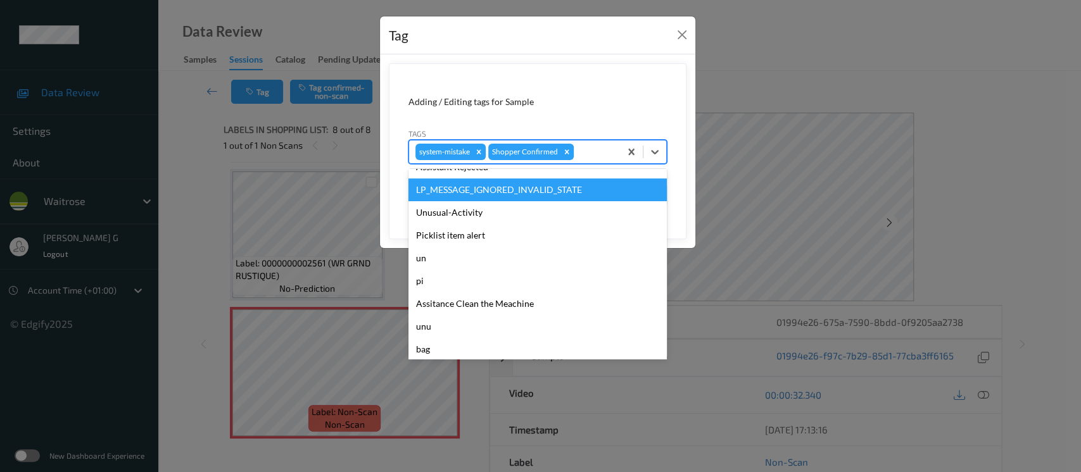
scroll to position [316, 0]
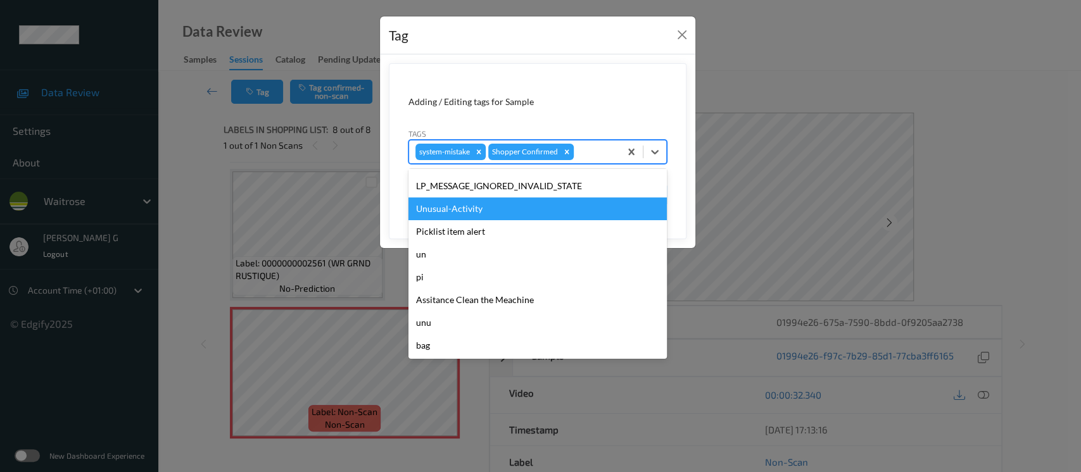
click at [526, 210] on div "Unusual-Activity" at bounding box center [537, 209] width 258 height 23
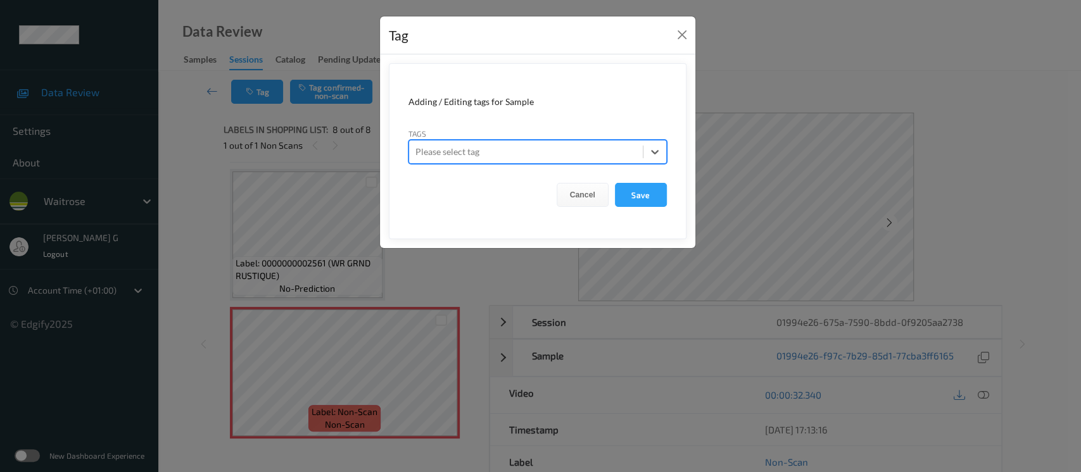
click at [889, 121] on div "Tag Adding / Editing tags for Sample Tags All selected options have been cleare…" at bounding box center [540, 236] width 1081 height 472
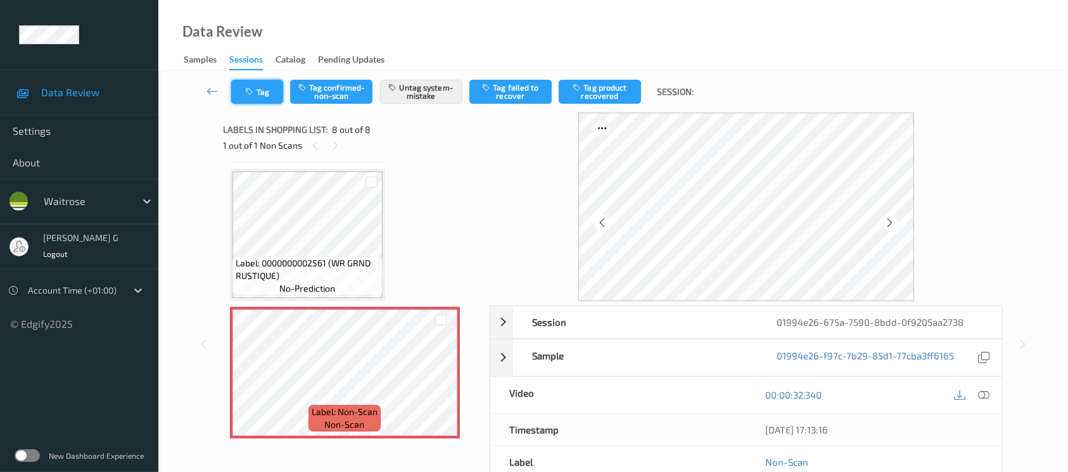
click at [258, 99] on button "Tag" at bounding box center [257, 92] width 52 height 24
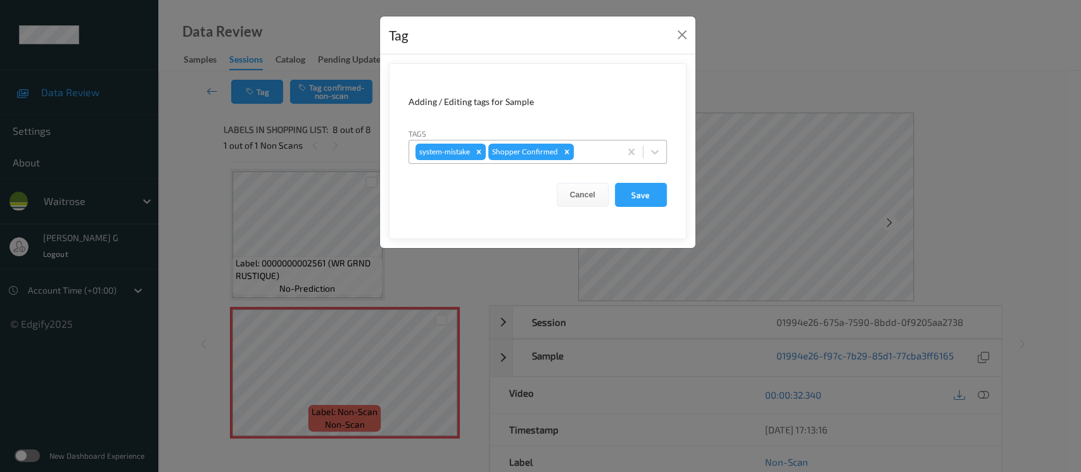
click at [583, 149] on div at bounding box center [594, 151] width 37 height 15
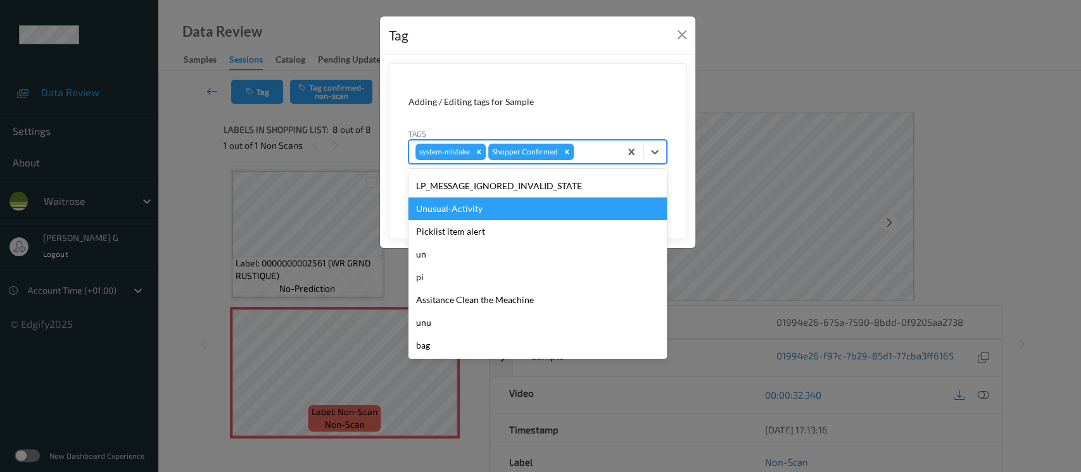
click at [456, 210] on div "Unusual-Activity" at bounding box center [537, 209] width 258 height 23
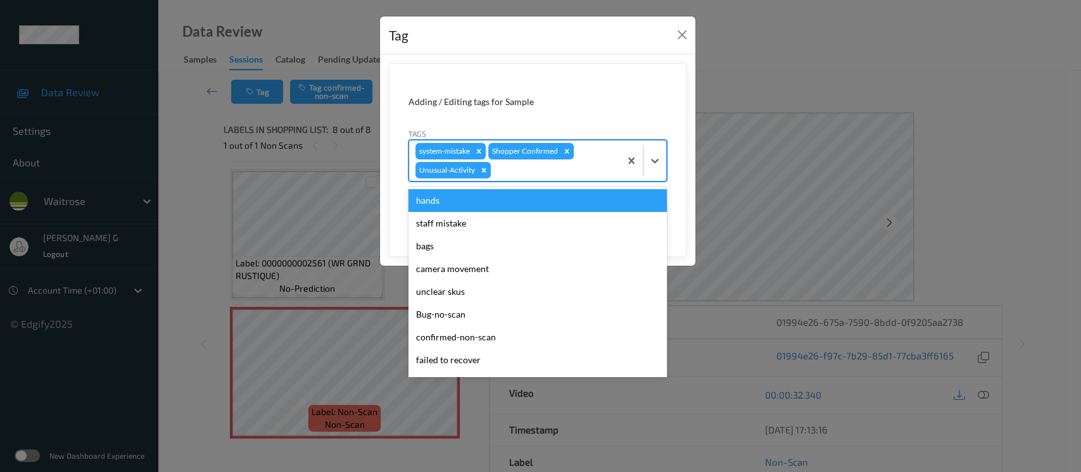
click at [582, 160] on div "system-mistake Shopper Confirmed Unusual-Activity" at bounding box center [514, 161] width 211 height 41
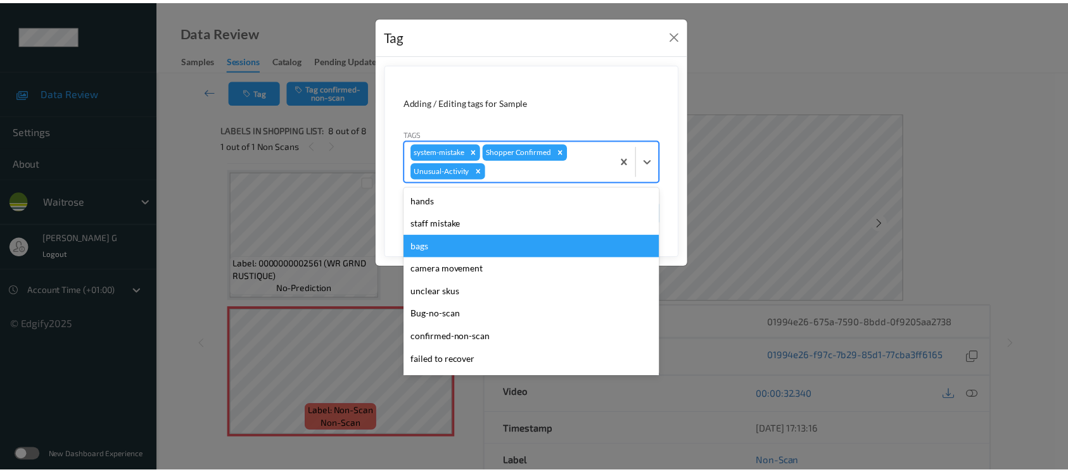
scroll to position [294, 0]
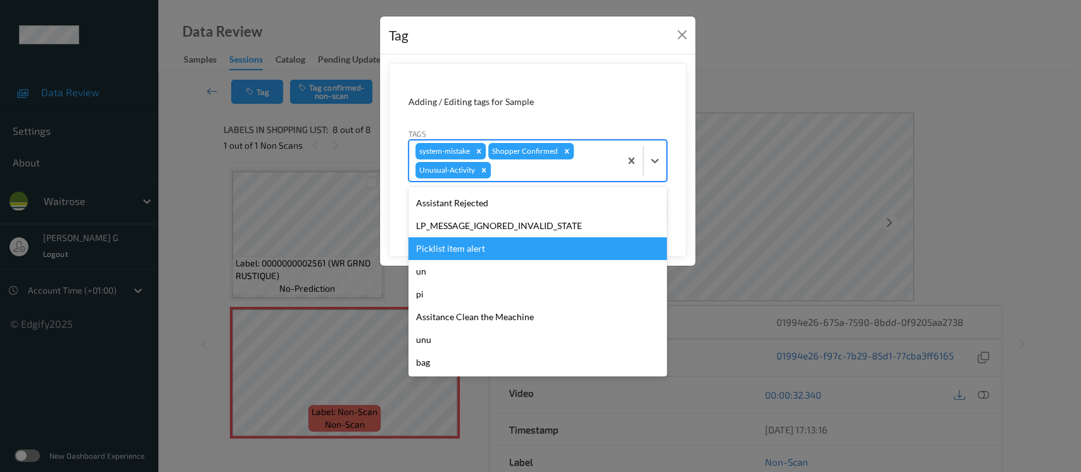
click at [470, 250] on div "Picklist item alert" at bounding box center [537, 248] width 258 height 23
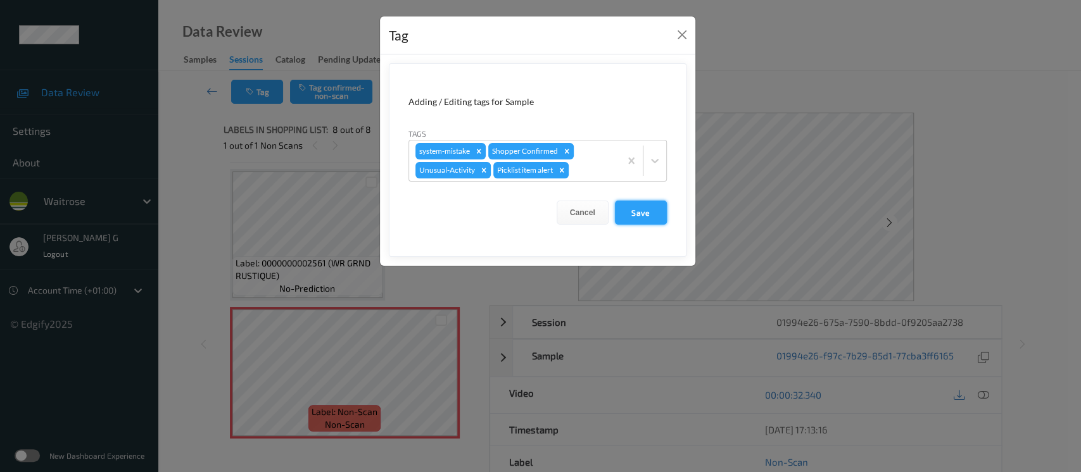
click at [649, 217] on button "Save" at bounding box center [641, 213] width 52 height 24
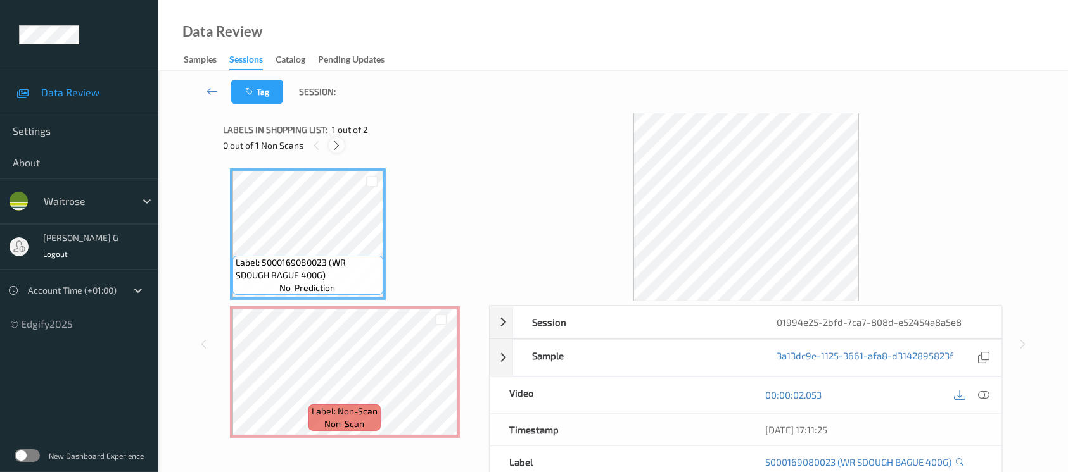
click at [336, 151] on div at bounding box center [337, 145] width 16 height 16
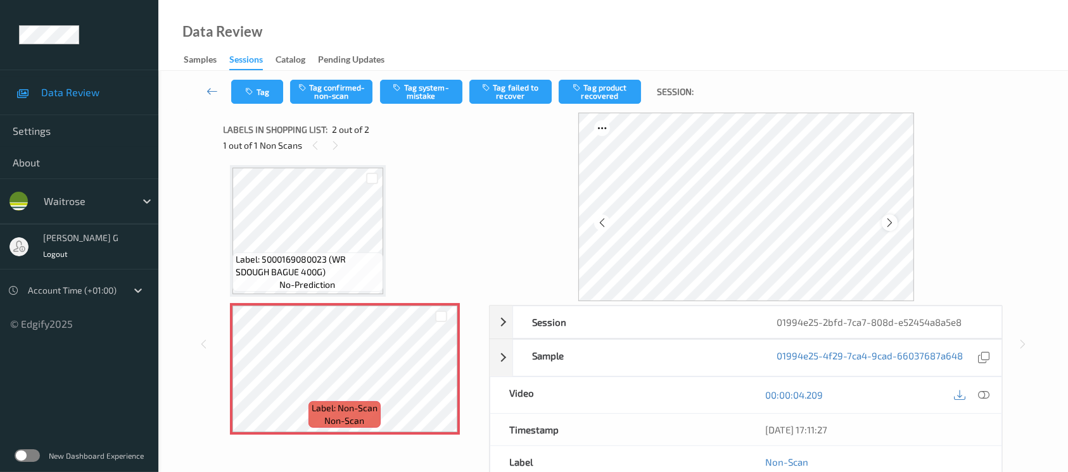
click at [895, 222] on div at bounding box center [890, 223] width 16 height 16
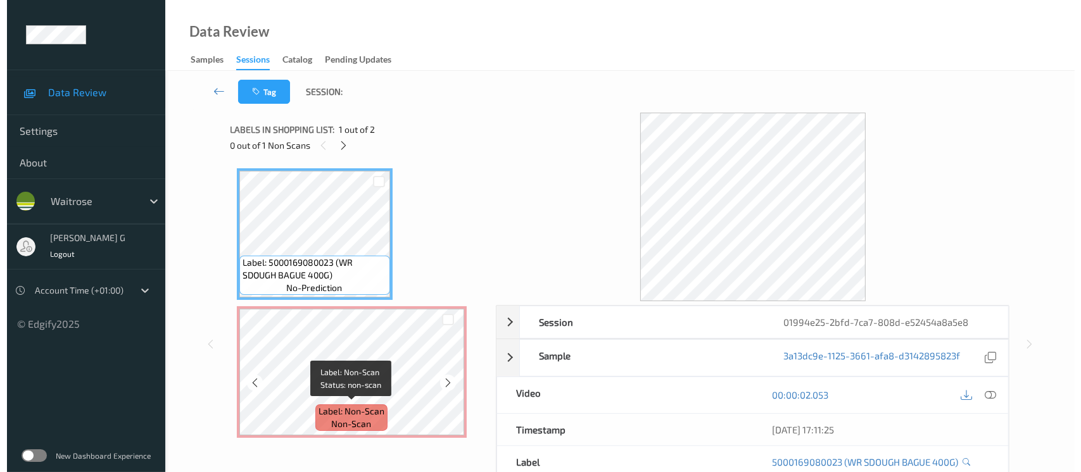
scroll to position [0, 0]
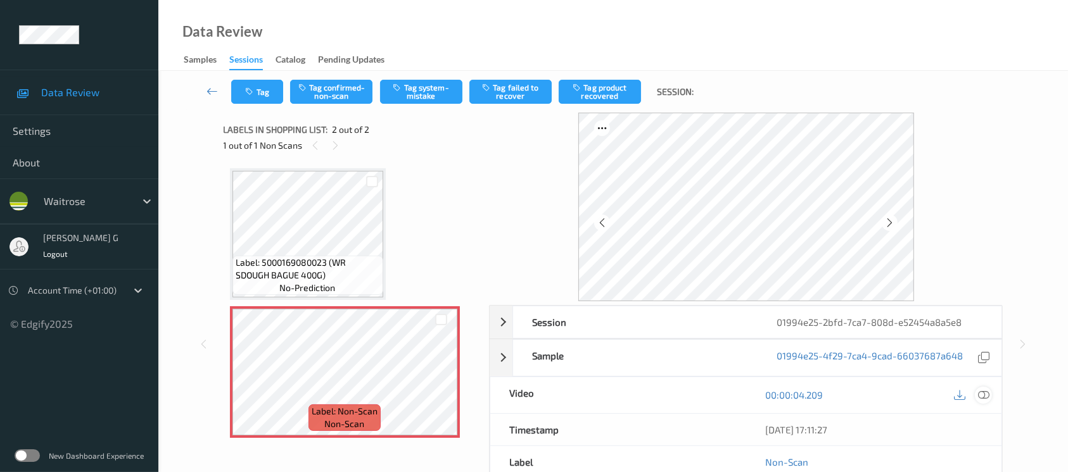
click at [982, 392] on icon at bounding box center [983, 394] width 11 height 11
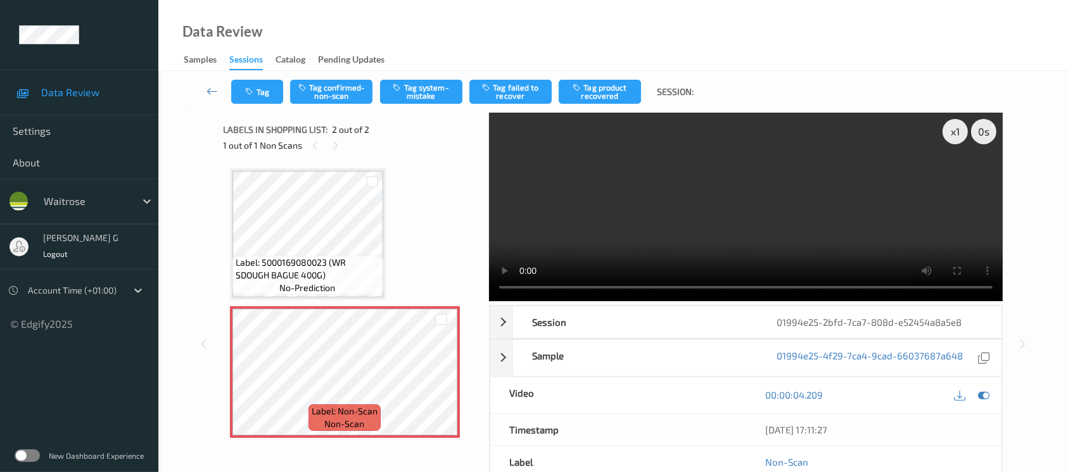
click at [975, 401] on div at bounding box center [971, 395] width 41 height 17
click at [983, 397] on icon at bounding box center [983, 394] width 11 height 11
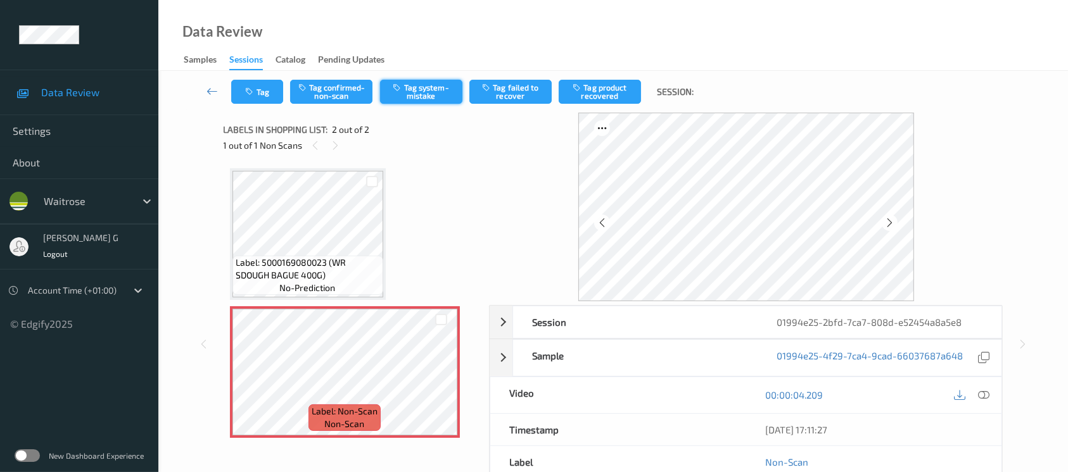
click at [414, 95] on button "Tag system-mistake" at bounding box center [421, 92] width 82 height 24
click at [244, 95] on button "Tag" at bounding box center [257, 92] width 52 height 24
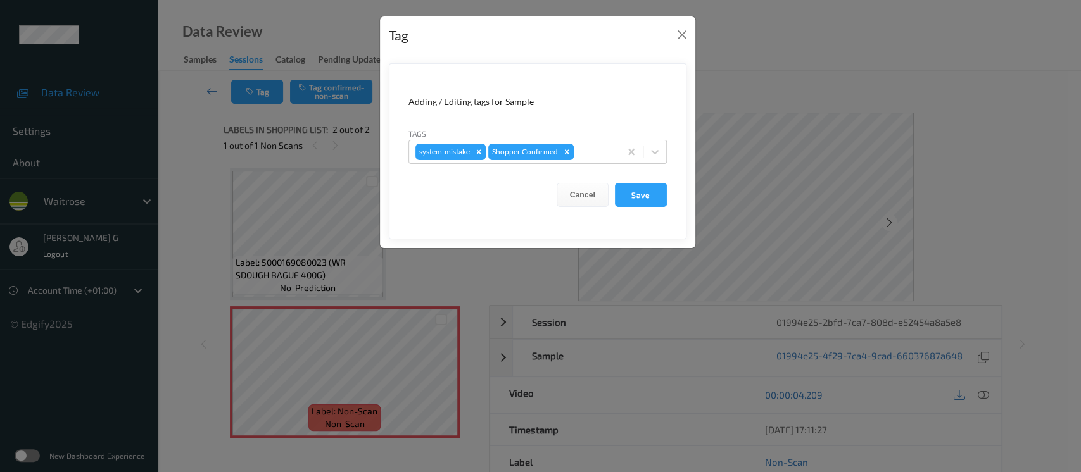
click at [615, 130] on div "Tags system-mistake Shopper Confirmed" at bounding box center [537, 145] width 258 height 37
click at [584, 172] on form "Adding / Editing tags for Sample Tags system-mistake Shopper Confirmed Cancel S…" at bounding box center [538, 151] width 298 height 176
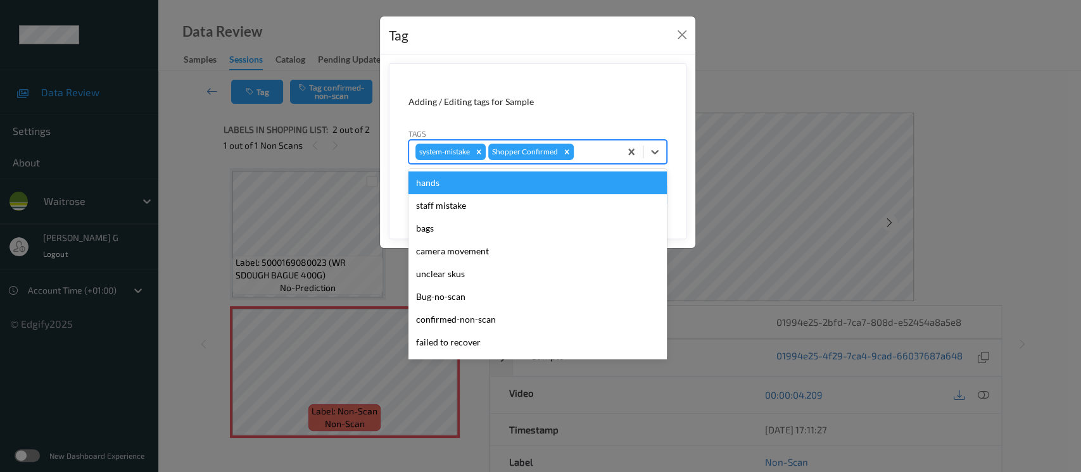
click at [586, 142] on div "system-mistake Shopper Confirmed" at bounding box center [514, 152] width 211 height 22
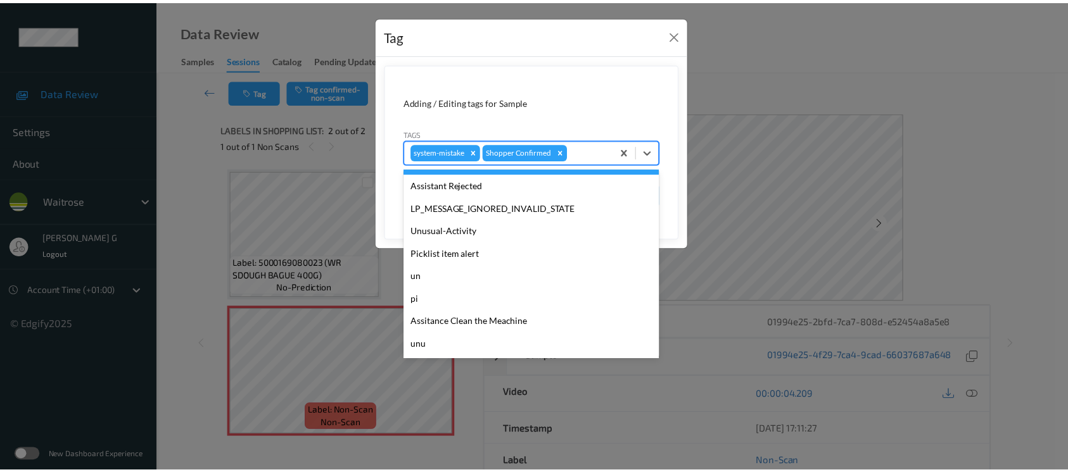
scroll to position [316, 0]
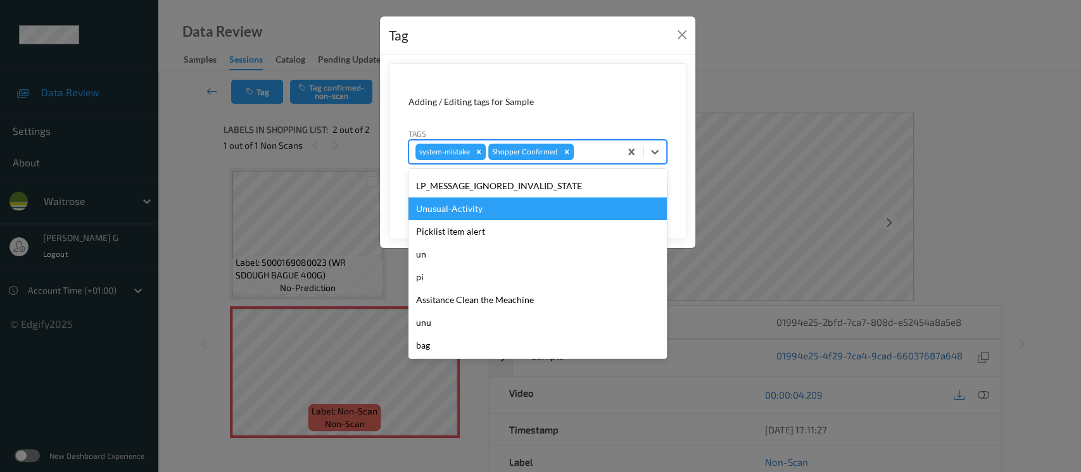
click at [450, 215] on div "Unusual-Activity" at bounding box center [537, 209] width 258 height 23
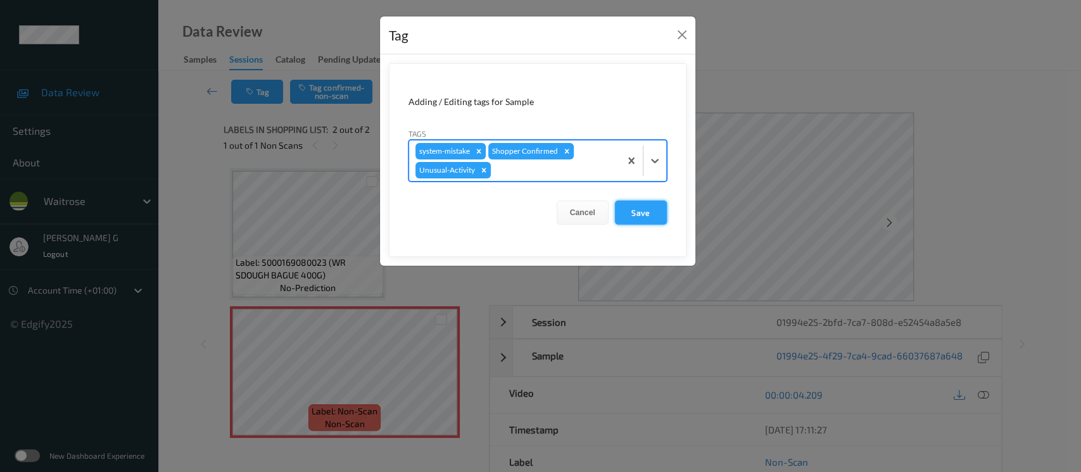
click at [660, 212] on button "Save" at bounding box center [641, 213] width 52 height 24
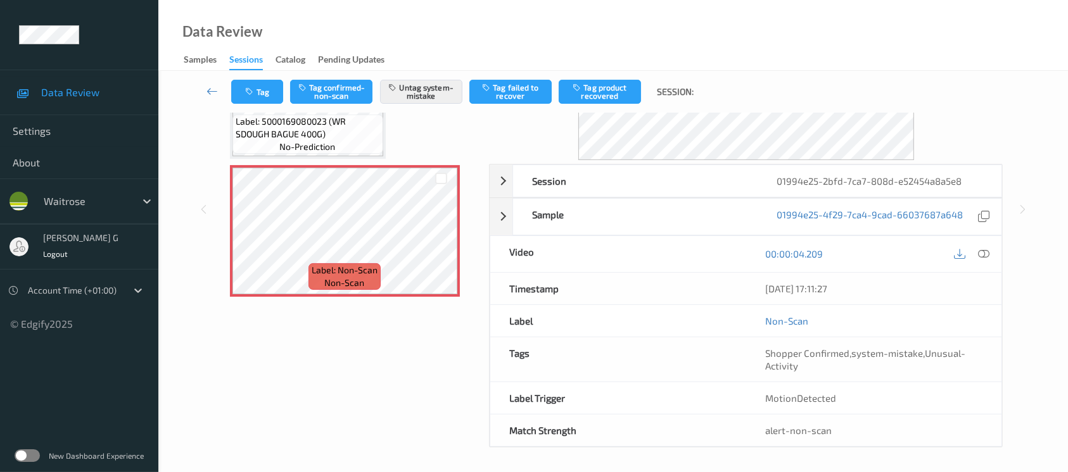
scroll to position [142, 0]
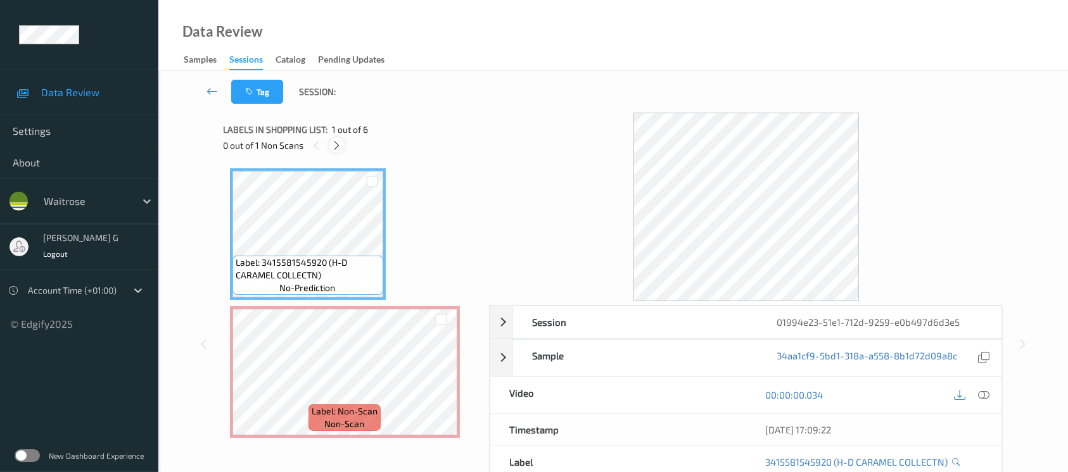
click at [334, 142] on icon at bounding box center [336, 145] width 11 height 11
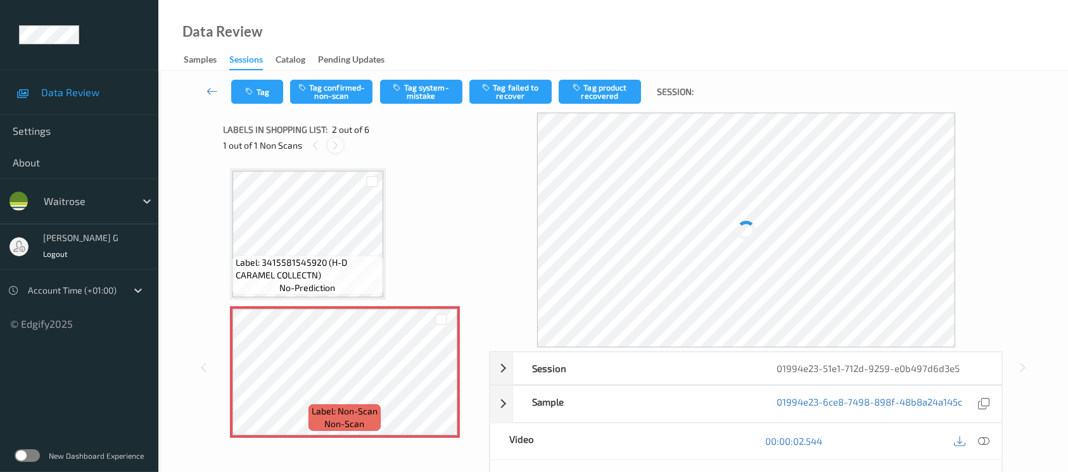
scroll to position [6, 0]
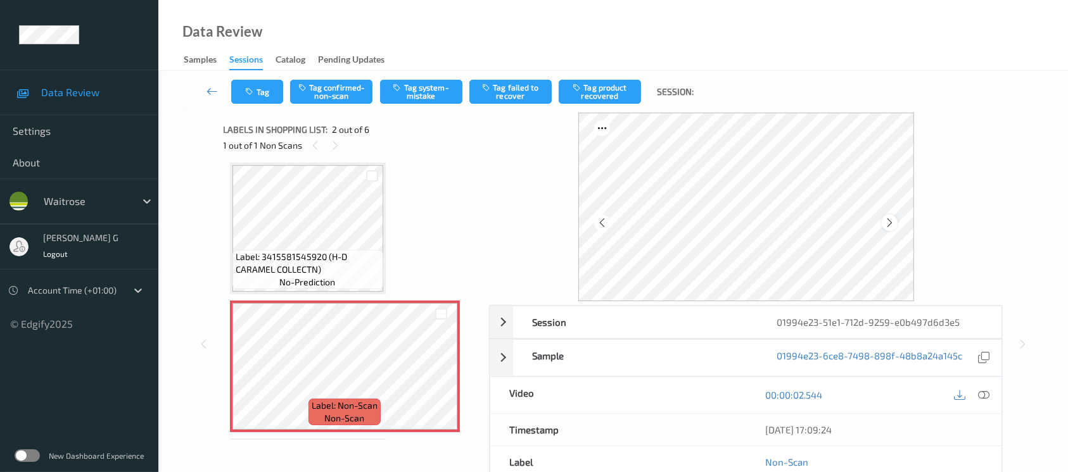
click at [894, 220] on icon at bounding box center [889, 222] width 11 height 11
click at [982, 398] on icon at bounding box center [983, 394] width 11 height 11
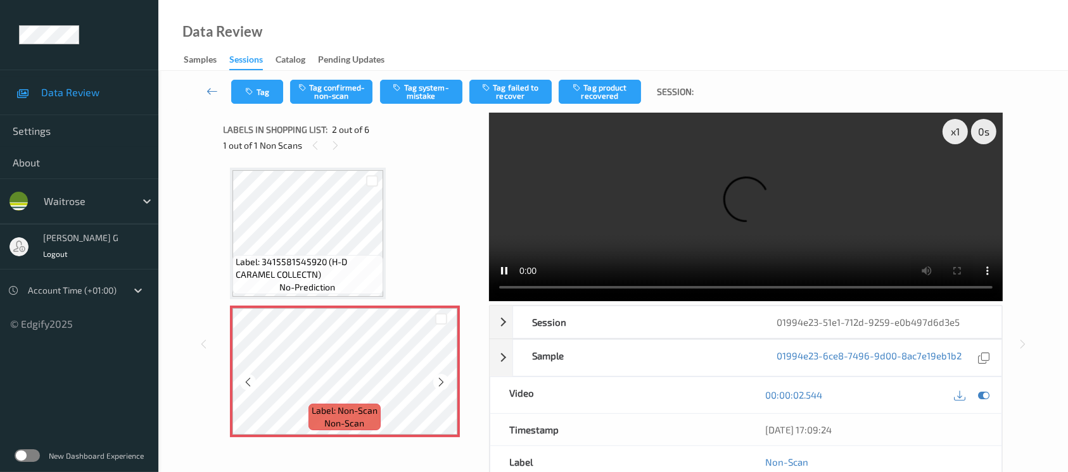
scroll to position [0, 0]
click at [985, 390] on icon at bounding box center [983, 394] width 11 height 11
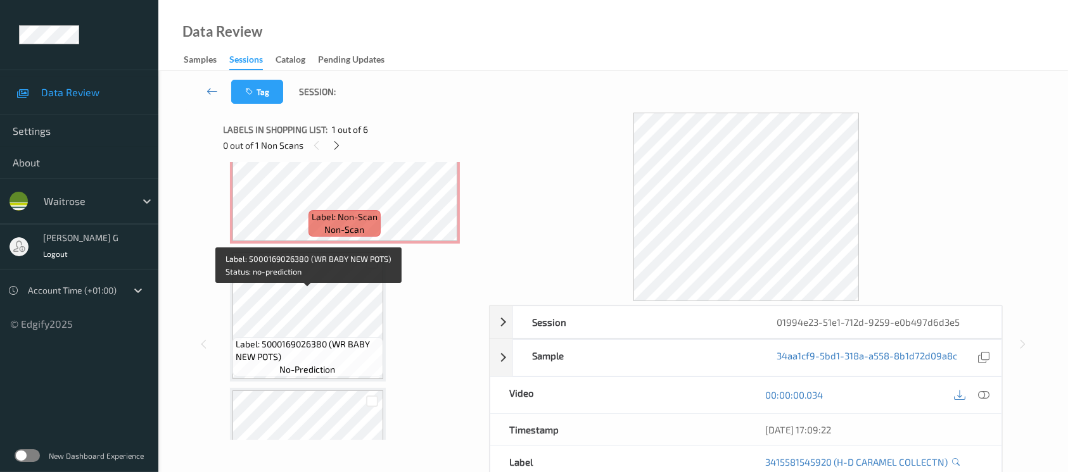
scroll to position [168, 0]
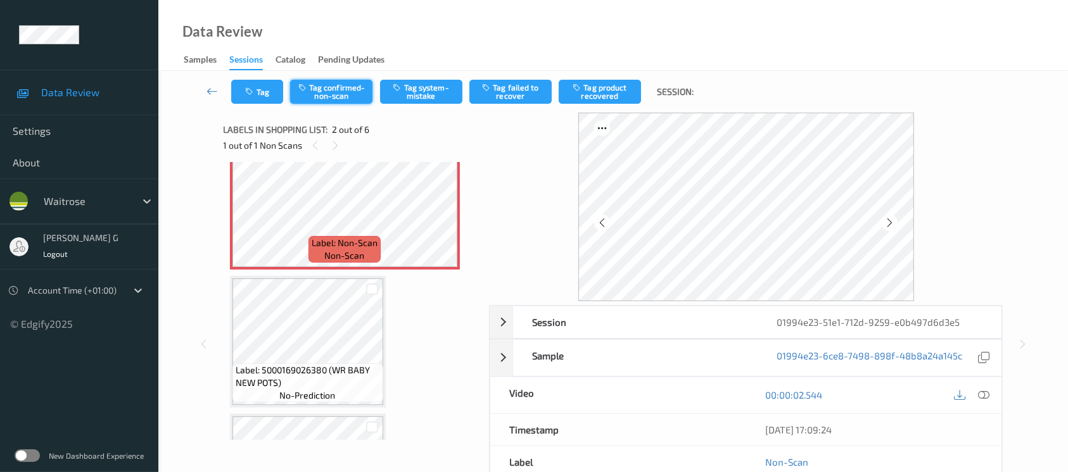
click at [324, 94] on button "Tag confirmed-non-scan" at bounding box center [331, 92] width 82 height 24
click at [612, 85] on button "Tag product recovered" at bounding box center [600, 92] width 82 height 24
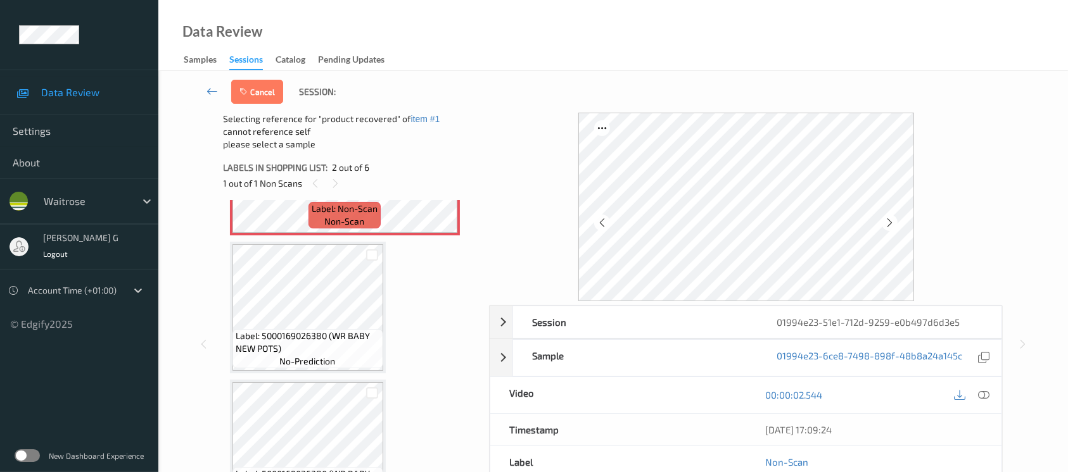
scroll to position [253, 0]
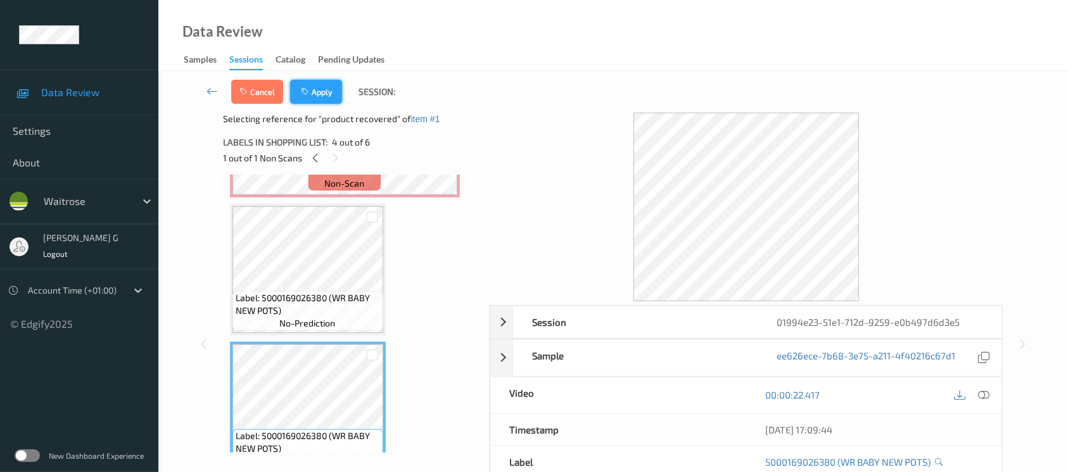
click at [325, 85] on button "Apply" at bounding box center [316, 92] width 52 height 24
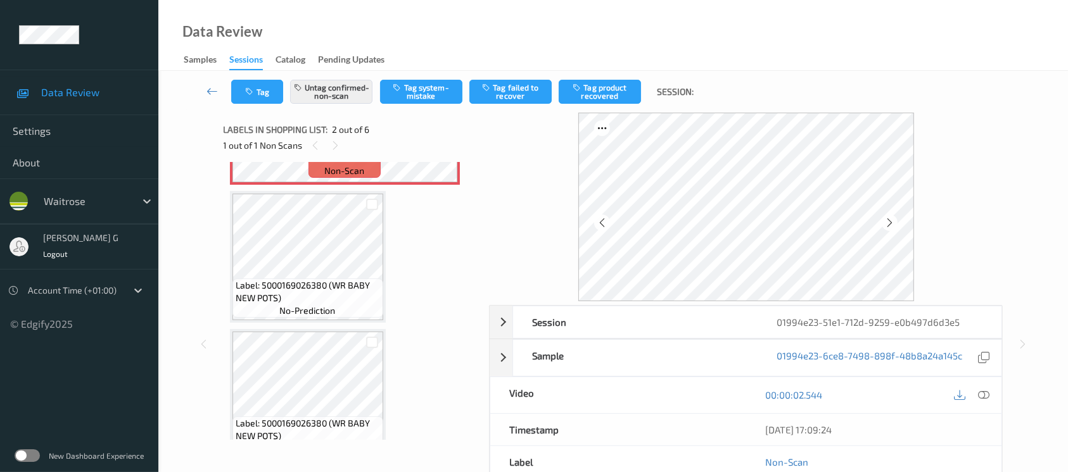
scroll to position [6, 0]
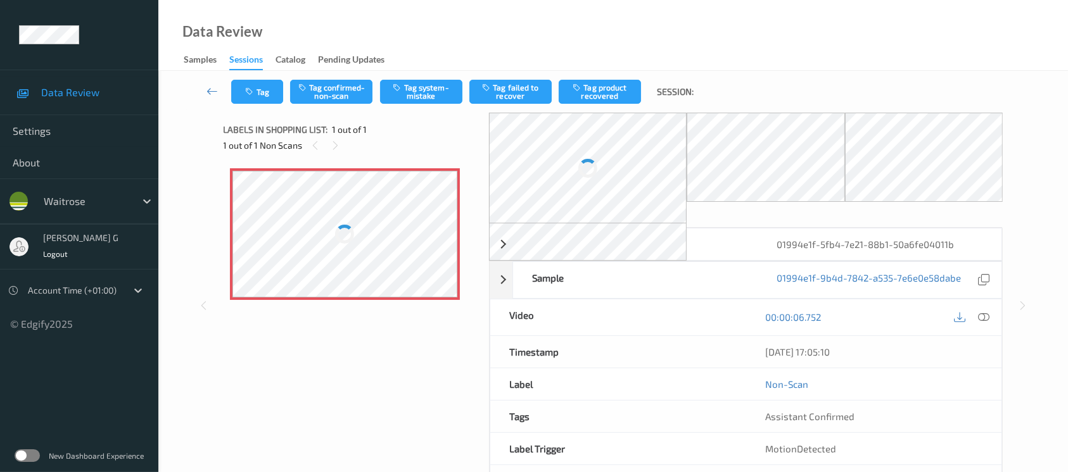
click at [583, 162] on div at bounding box center [587, 168] width 19 height 19
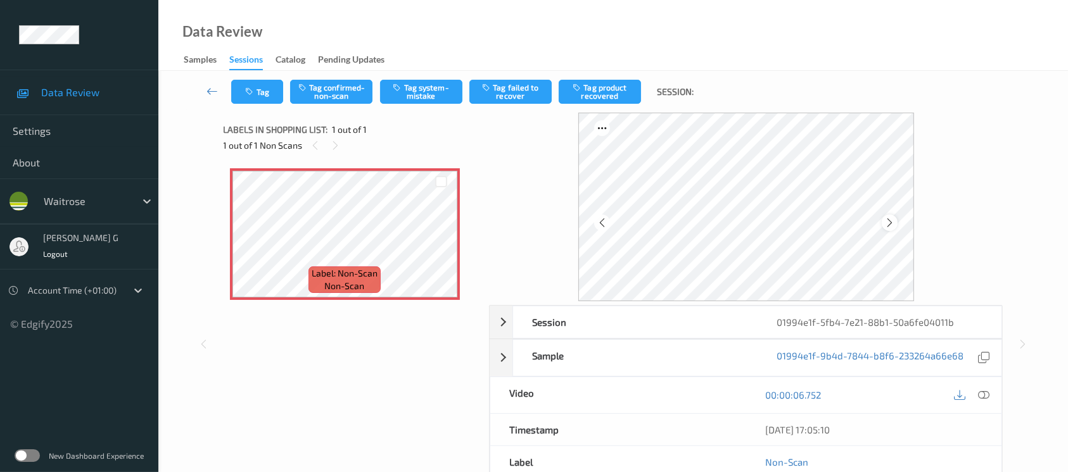
click at [889, 225] on icon at bounding box center [889, 222] width 11 height 11
click at [983, 398] on icon at bounding box center [983, 394] width 11 height 11
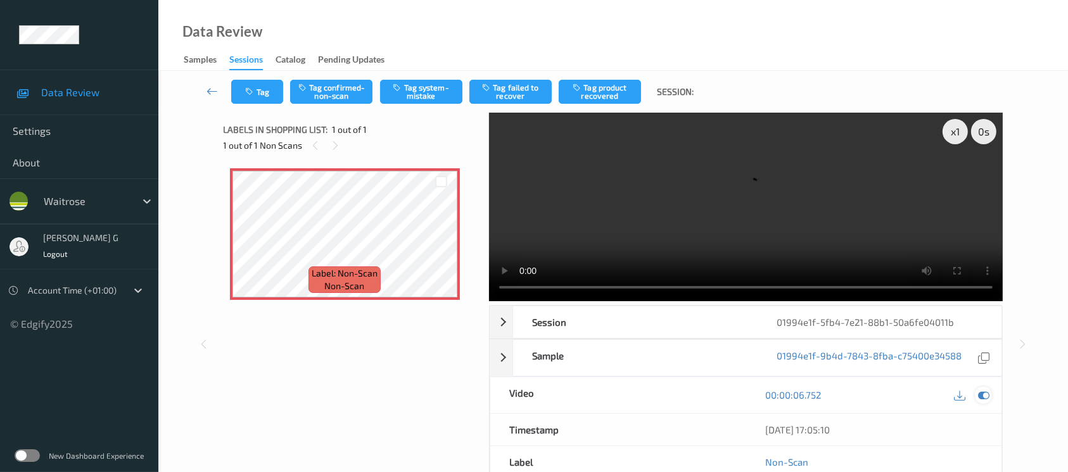
click at [983, 395] on icon at bounding box center [983, 394] width 11 height 11
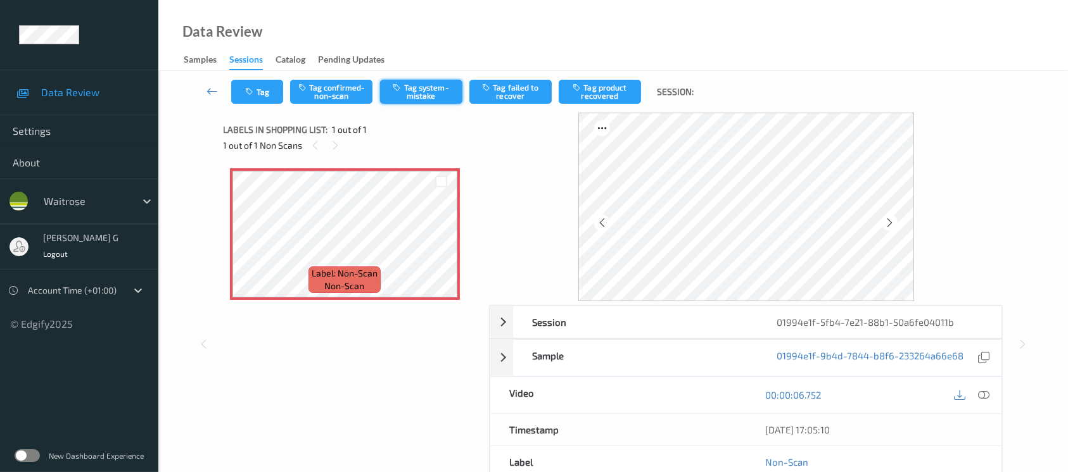
click at [437, 81] on button "Tag system-mistake" at bounding box center [421, 92] width 82 height 24
click at [247, 96] on icon "button" at bounding box center [251, 91] width 11 height 9
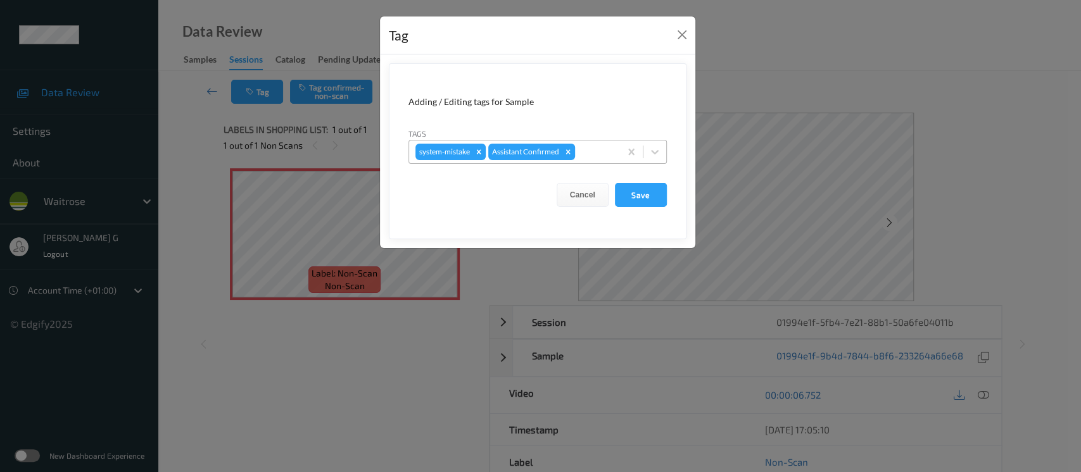
click at [591, 155] on div at bounding box center [596, 151] width 36 height 15
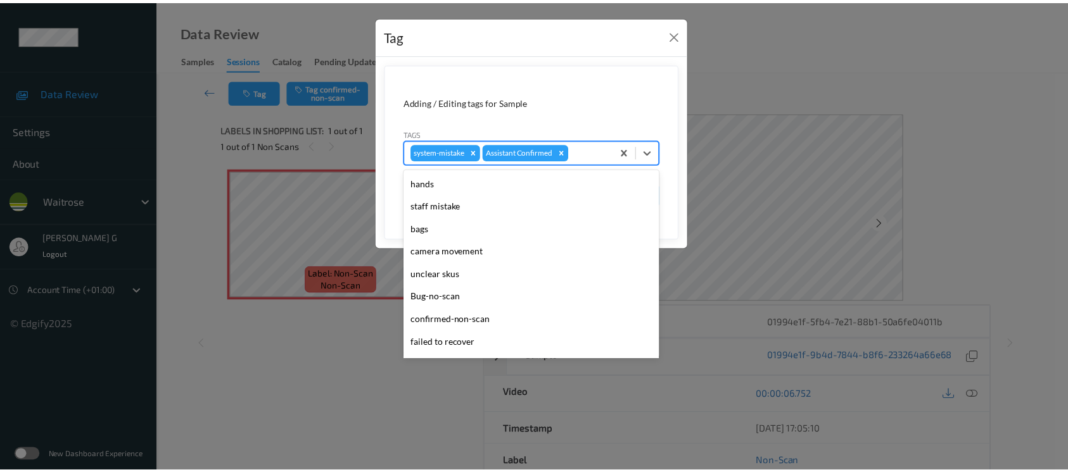
scroll to position [316, 0]
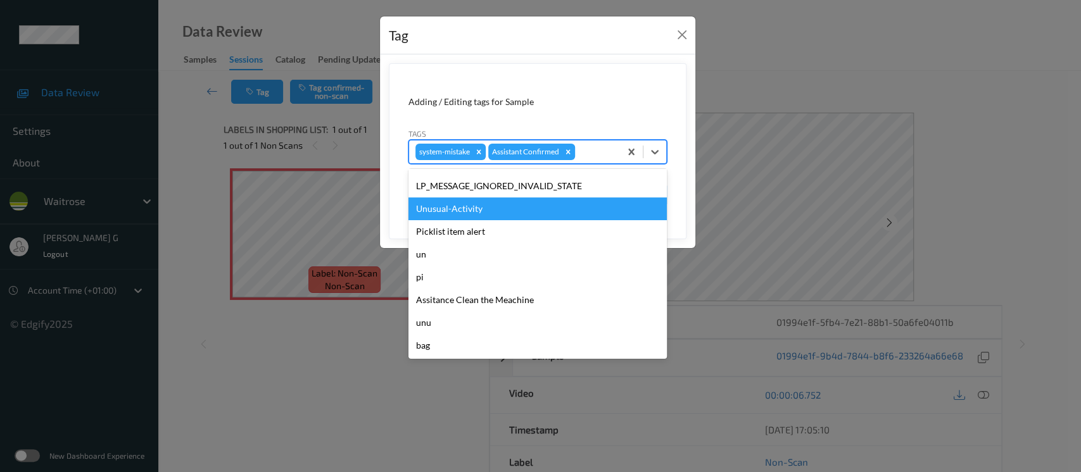
click at [459, 210] on div "Unusual-Activity" at bounding box center [537, 209] width 258 height 23
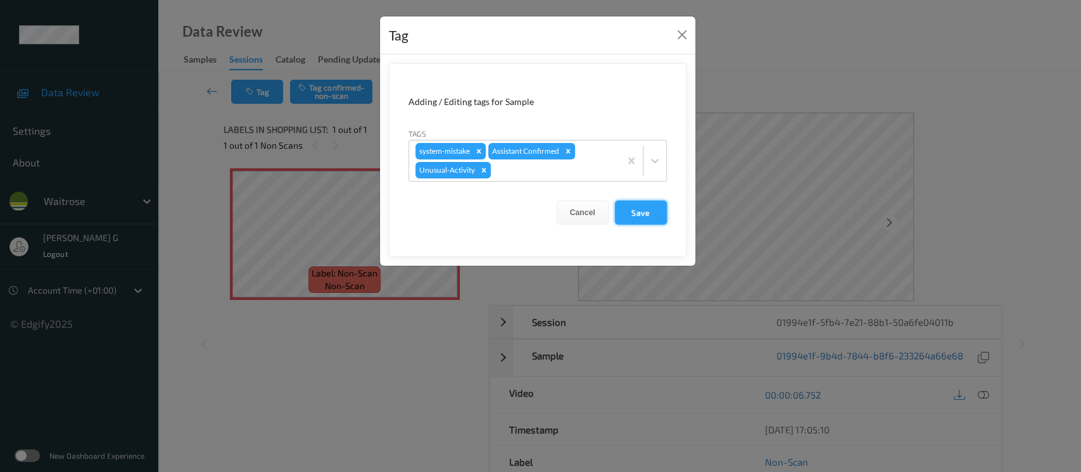
click at [652, 213] on button "Save" at bounding box center [641, 213] width 52 height 24
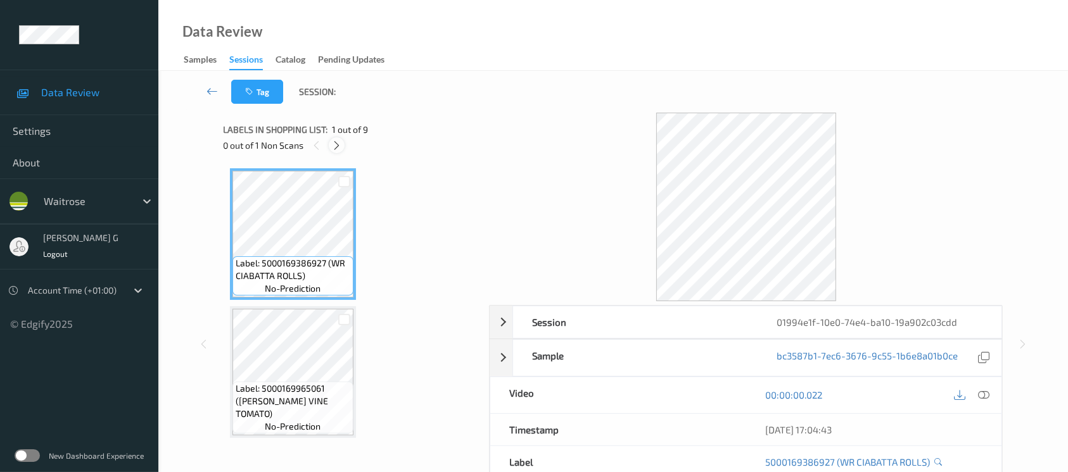
click at [332, 149] on icon at bounding box center [336, 145] width 11 height 11
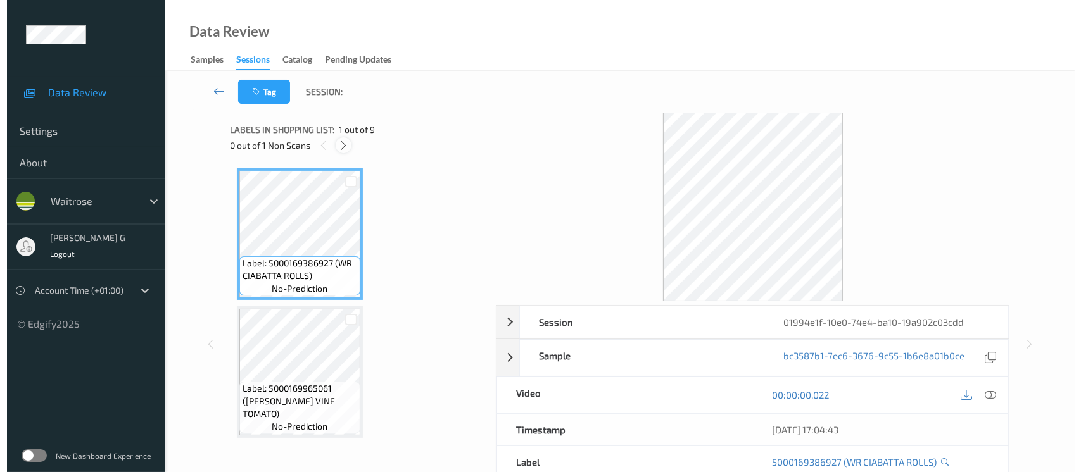
scroll to position [694, 0]
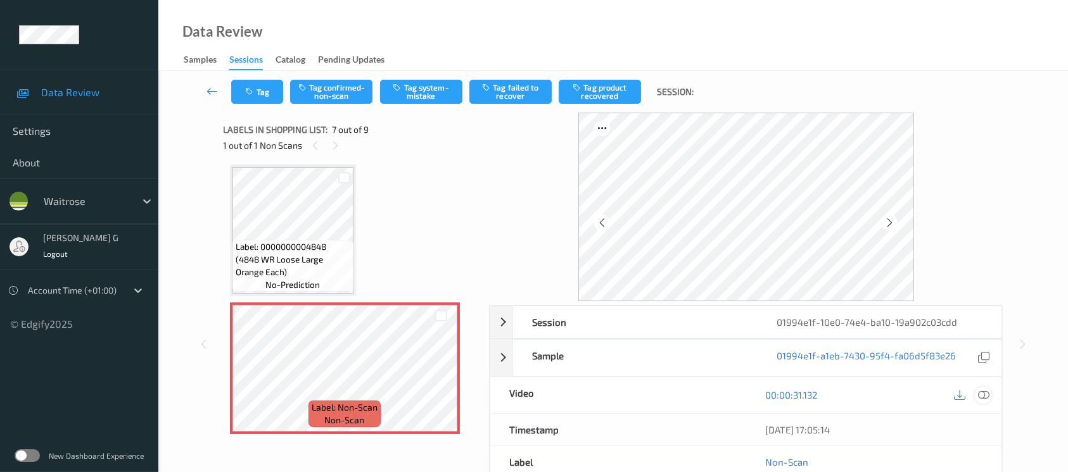
click at [983, 397] on icon at bounding box center [983, 394] width 11 height 11
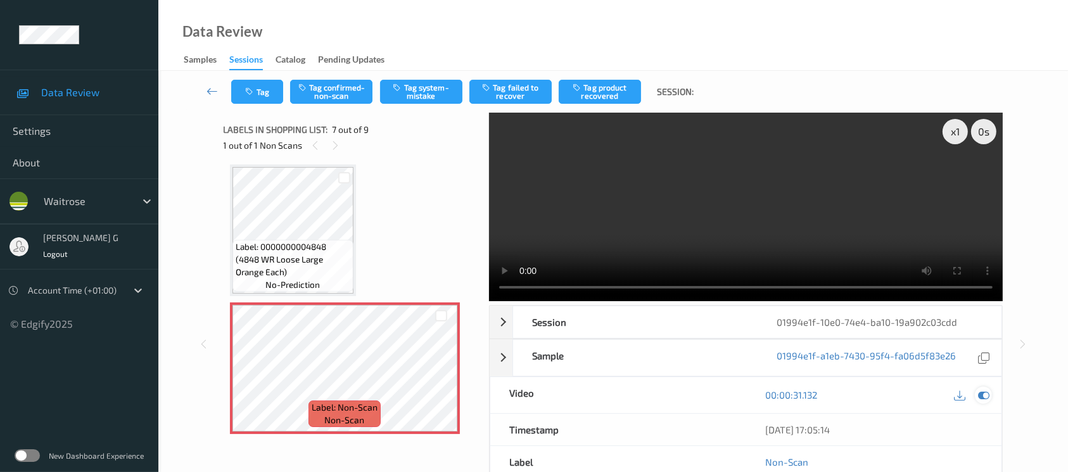
click at [980, 399] on icon at bounding box center [983, 394] width 11 height 11
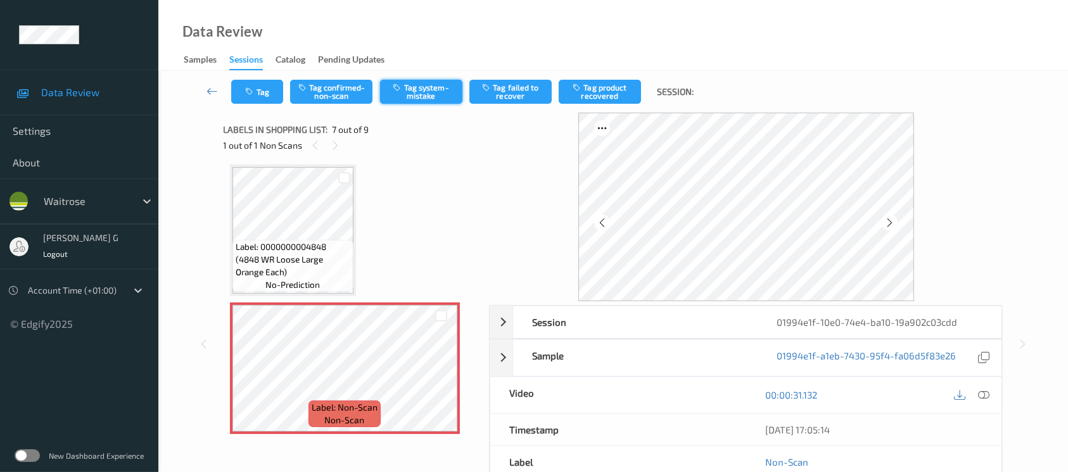
click at [428, 82] on button "Tag system-mistake" at bounding box center [421, 92] width 82 height 24
click at [263, 87] on button "Tag" at bounding box center [257, 92] width 52 height 24
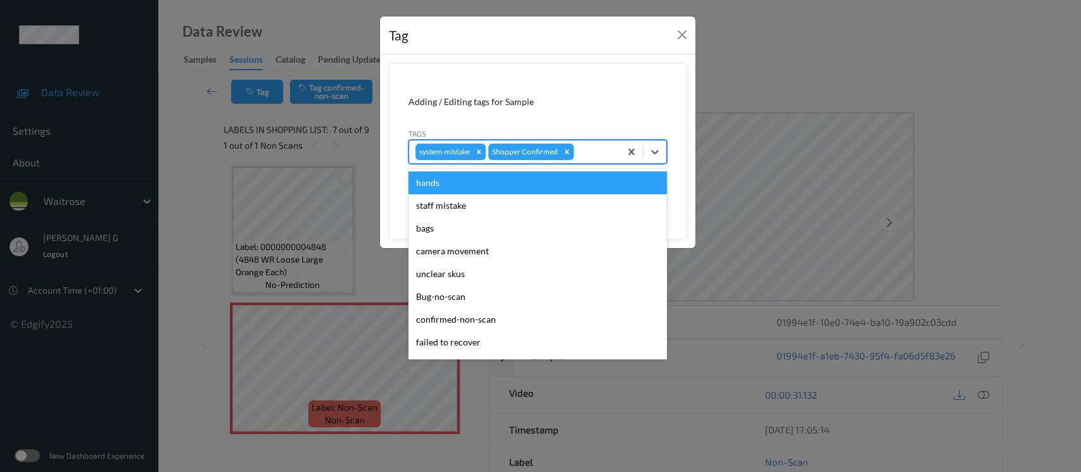
click at [586, 149] on div at bounding box center [594, 151] width 37 height 15
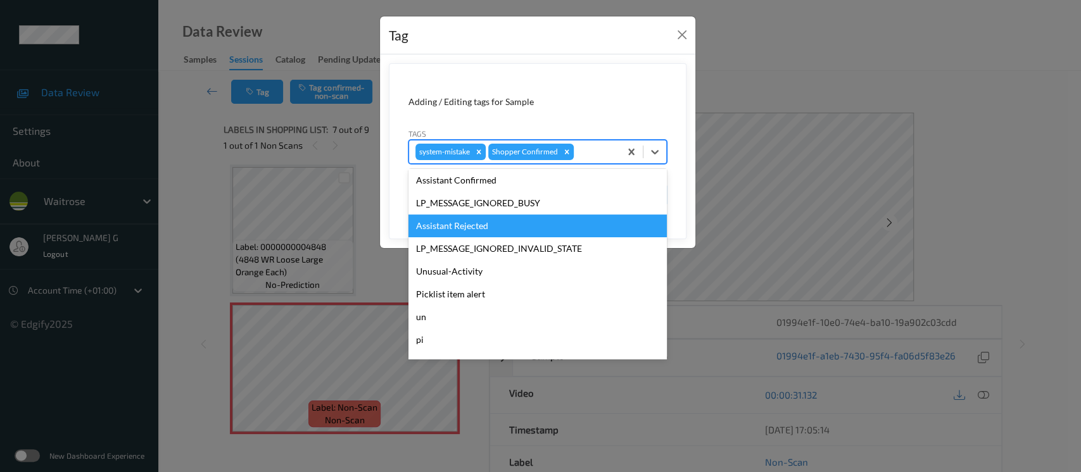
scroll to position [316, 0]
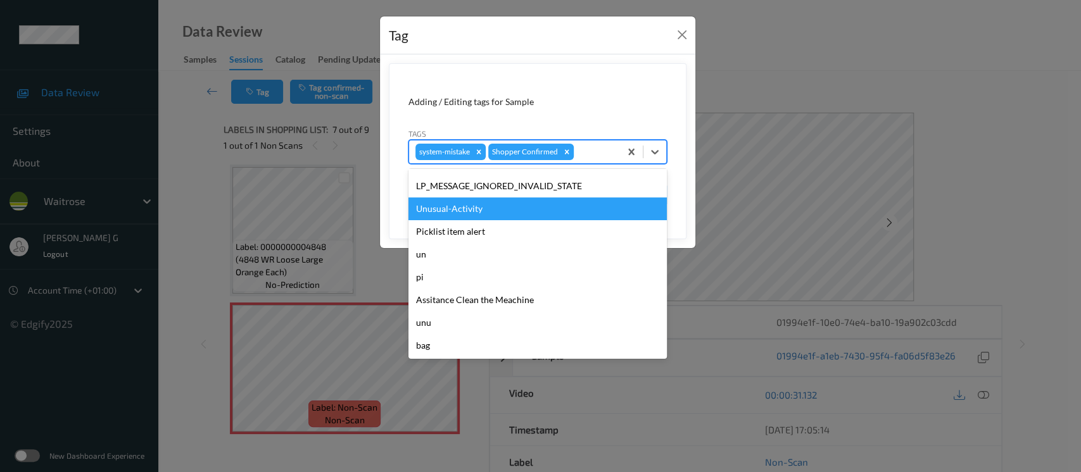
click at [466, 217] on div "Unusual-Activity" at bounding box center [537, 209] width 258 height 23
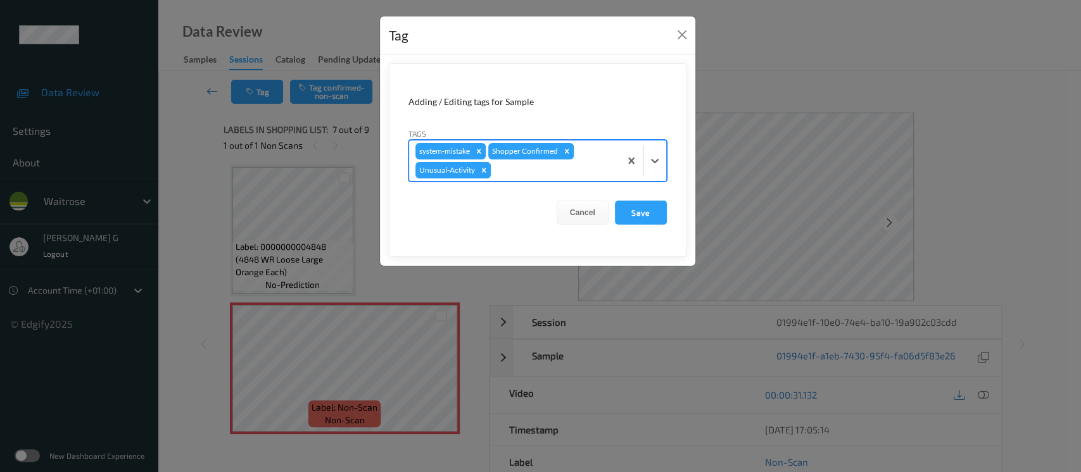
click at [545, 177] on div at bounding box center [553, 170] width 120 height 15
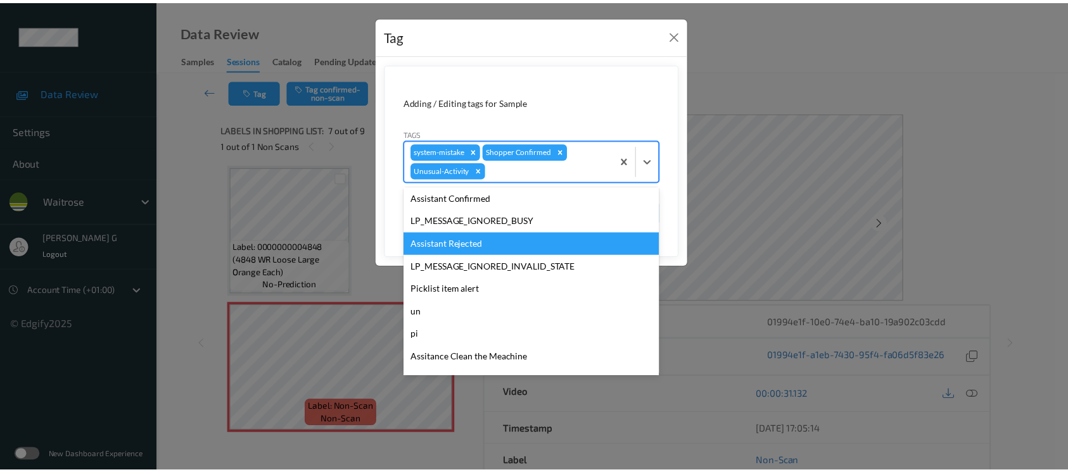
scroll to position [294, 0]
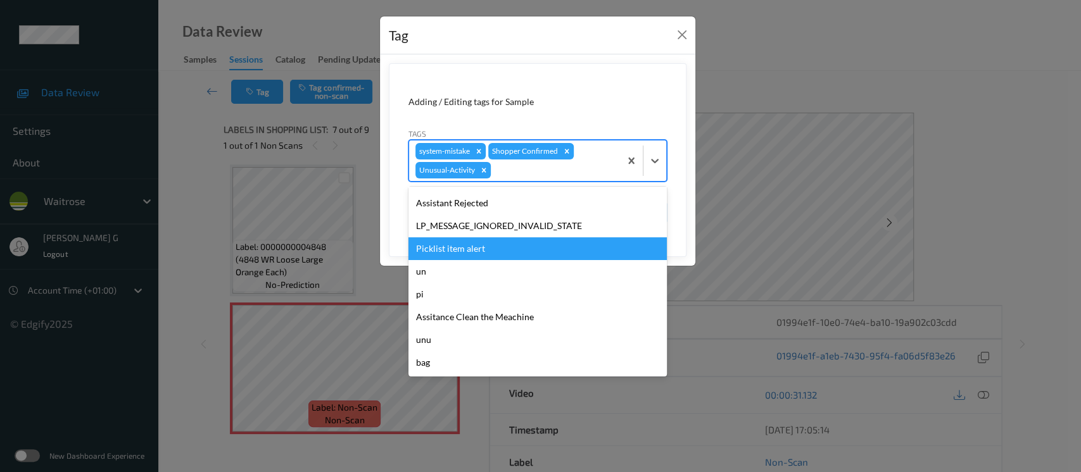
click at [438, 250] on div "Picklist item alert" at bounding box center [537, 248] width 258 height 23
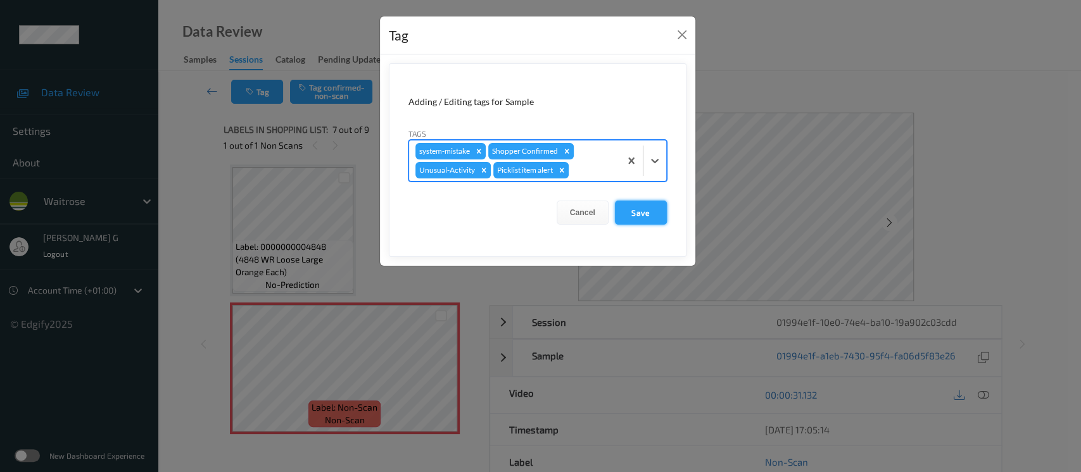
click at [659, 208] on button "Save" at bounding box center [641, 213] width 52 height 24
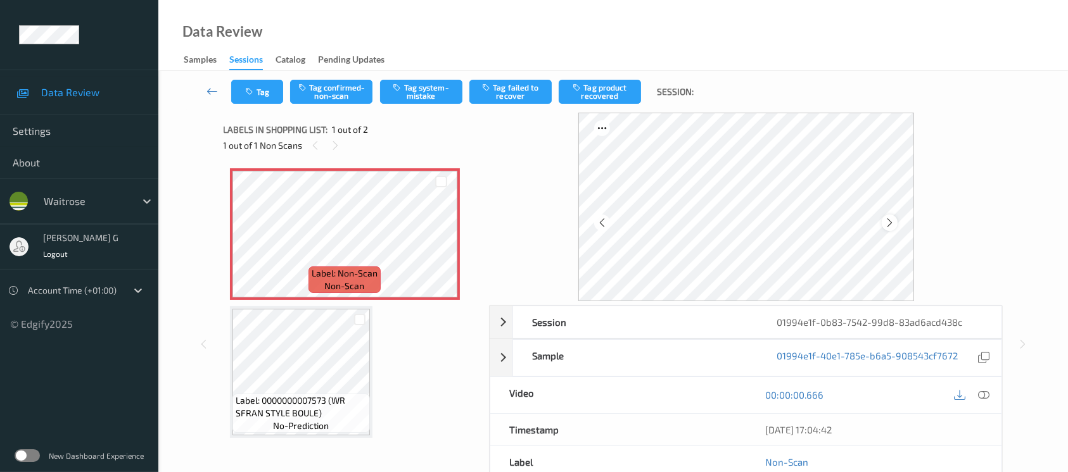
click at [896, 219] on div at bounding box center [890, 223] width 16 height 16
click at [984, 392] on icon at bounding box center [983, 394] width 11 height 11
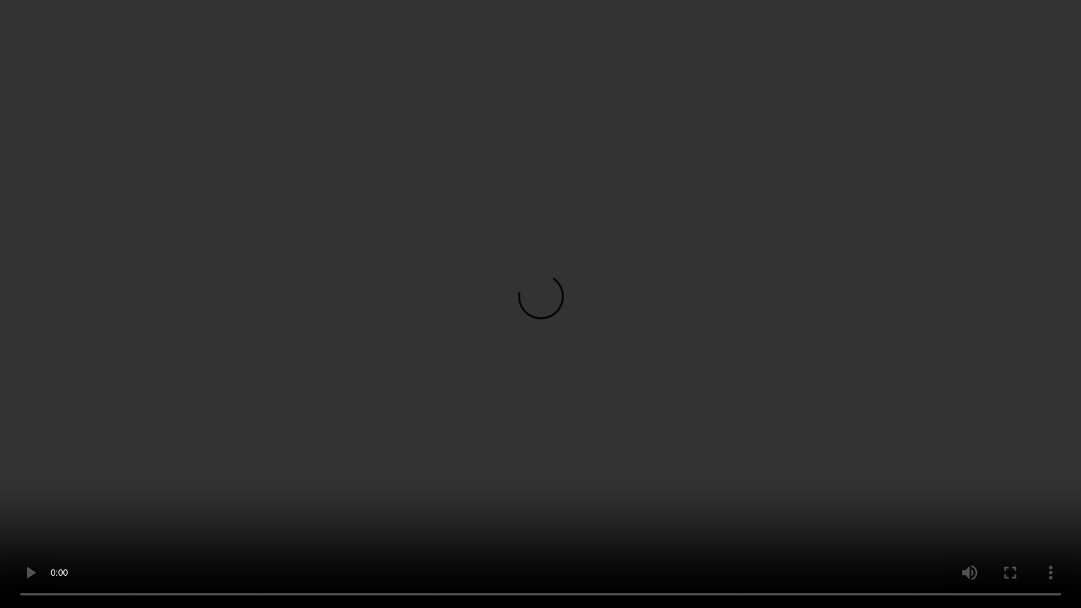
click at [345, 472] on video at bounding box center [540, 304] width 1081 height 608
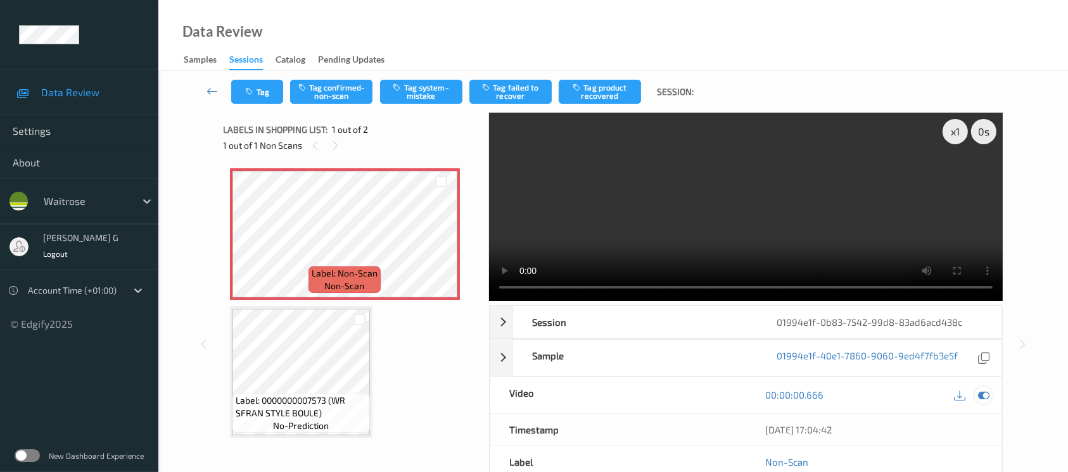
click at [985, 396] on icon at bounding box center [983, 394] width 11 height 11
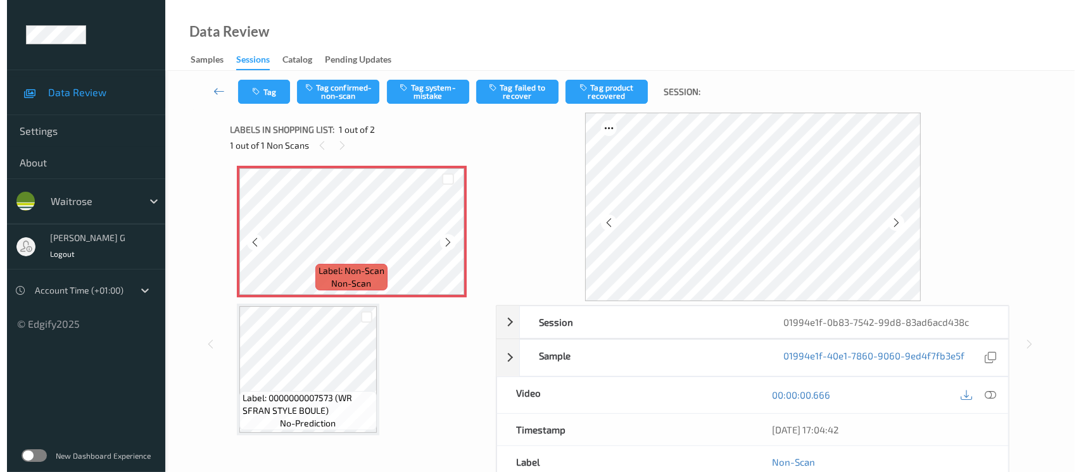
scroll to position [3, 0]
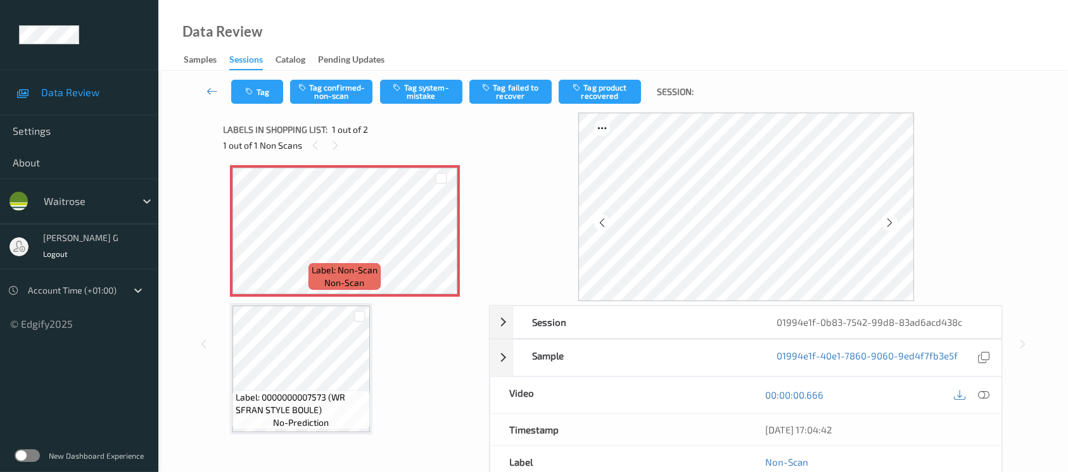
click at [375, 162] on div "Label: Non-Scan non-scan Label: Non-Scan non-scan Label: Non-Scan non-scan Labe…" at bounding box center [352, 301] width 257 height 278
click at [303, 303] on div "Label: 0000000007573 (WR SFRAN STYLE BOULE) no-prediction" at bounding box center [301, 369] width 142 height 132
click at [403, 89] on icon "button" at bounding box center [398, 87] width 11 height 9
click at [253, 84] on button "Tag" at bounding box center [257, 92] width 52 height 24
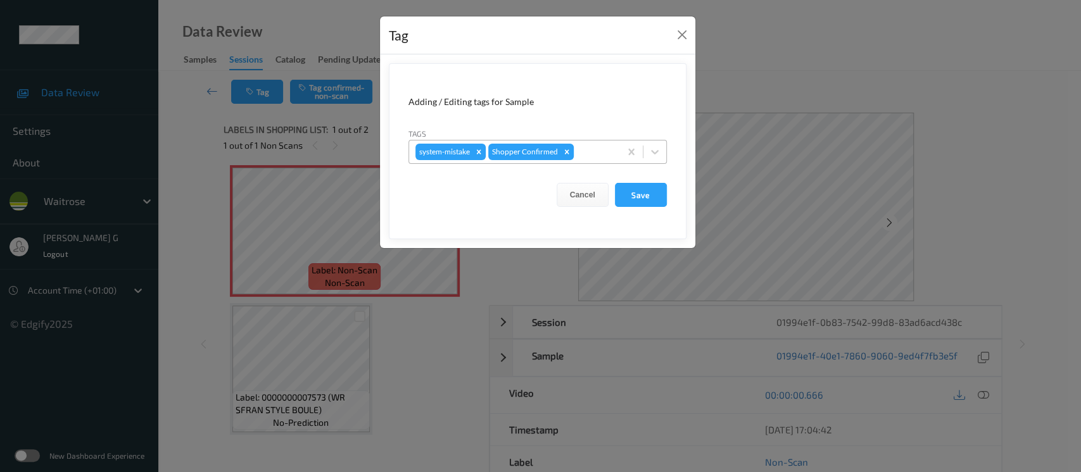
click at [579, 149] on div at bounding box center [594, 151] width 37 height 15
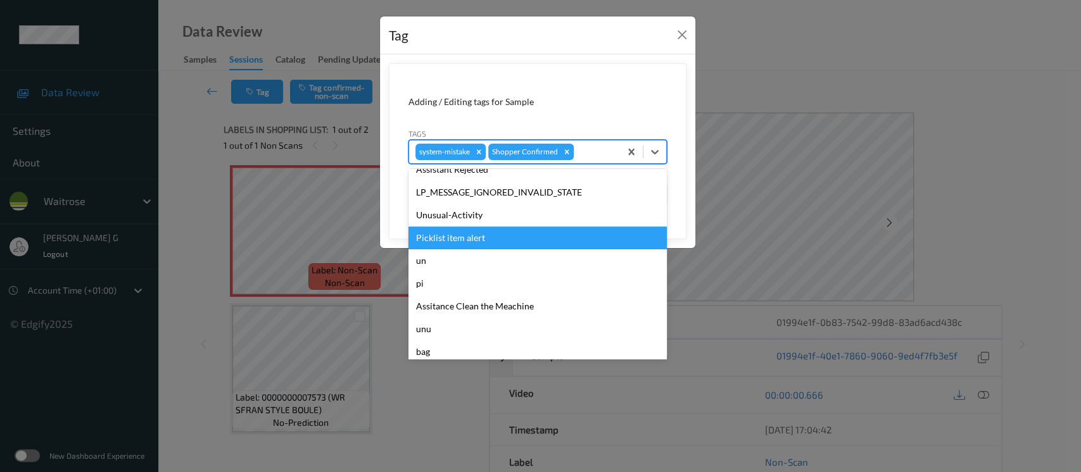
scroll to position [316, 0]
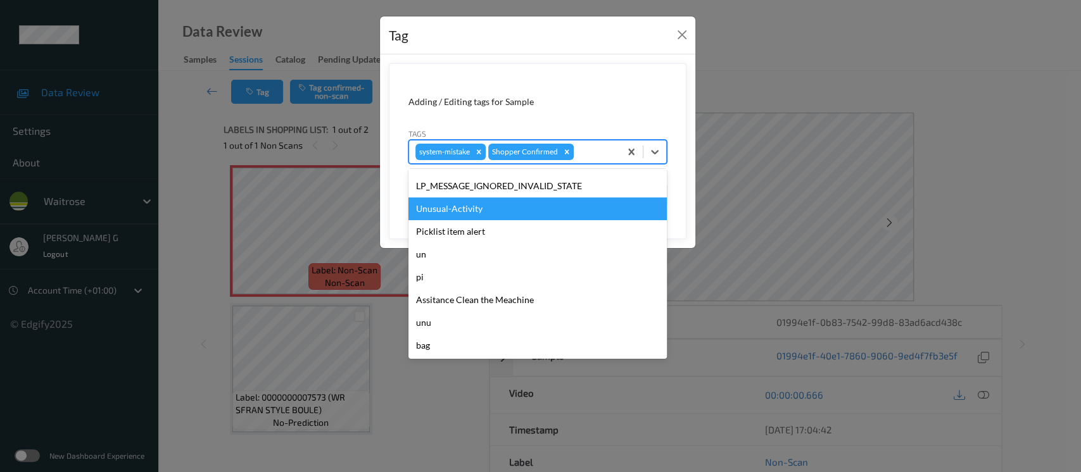
click at [451, 218] on div "Unusual-Activity" at bounding box center [537, 209] width 258 height 23
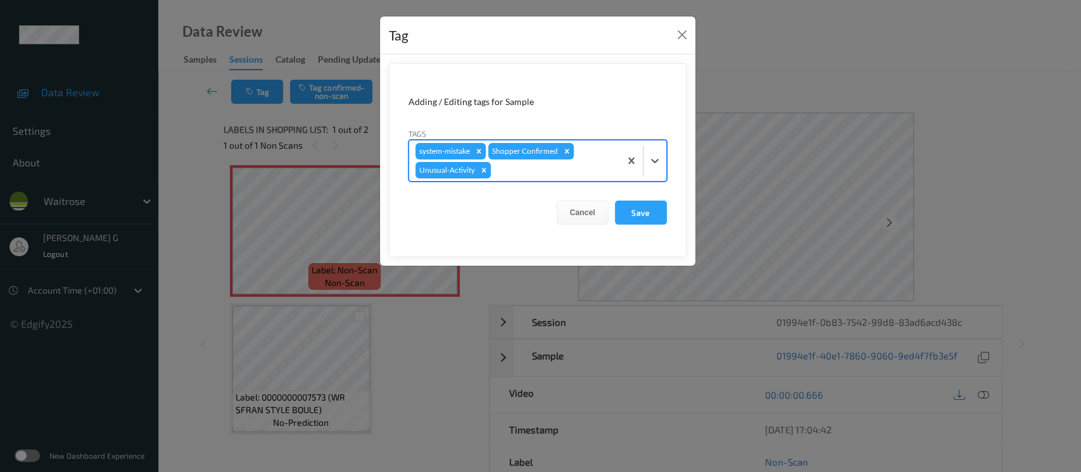
click at [560, 176] on div at bounding box center [553, 170] width 120 height 15
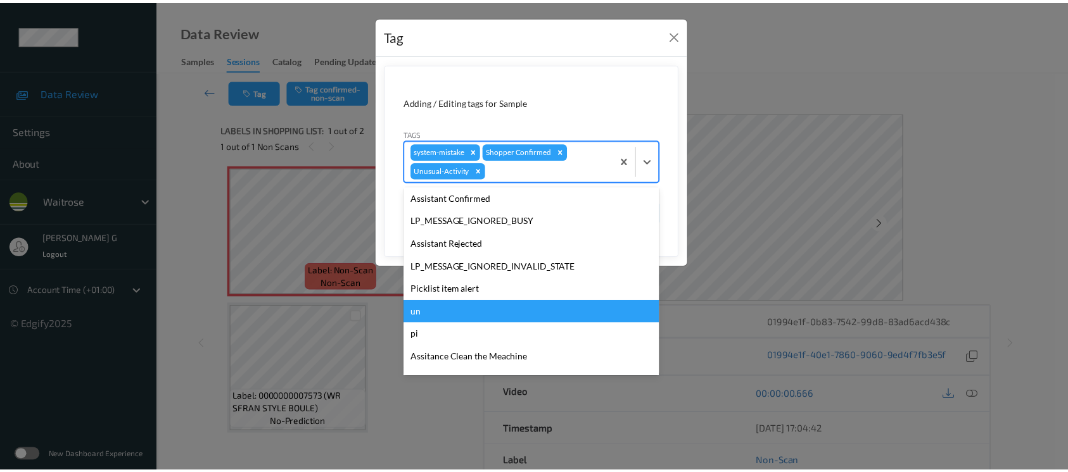
scroll to position [294, 0]
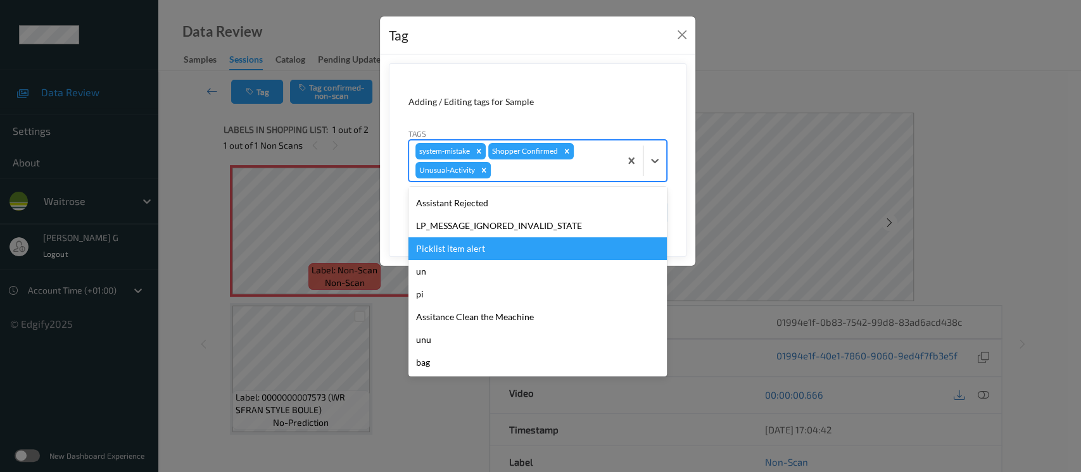
click at [448, 249] on div "Picklist item alert" at bounding box center [537, 248] width 258 height 23
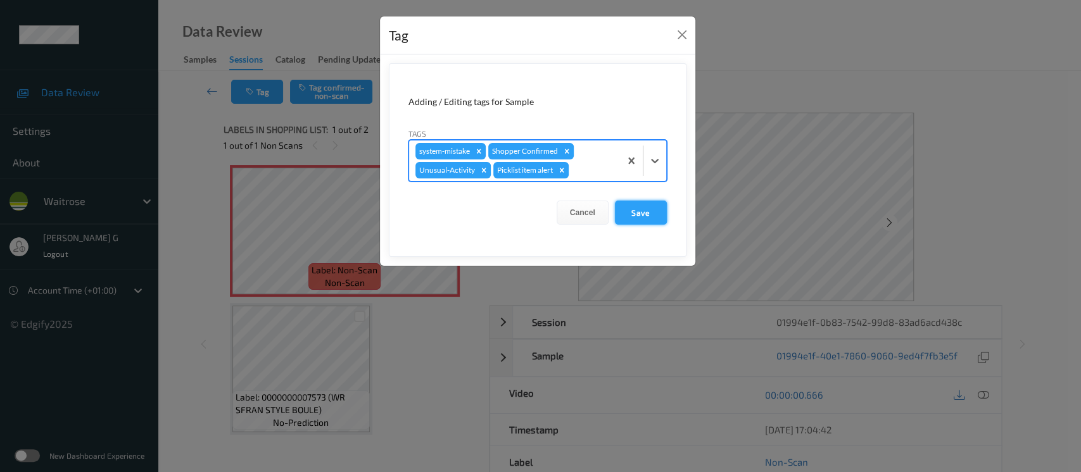
click at [642, 212] on button "Save" at bounding box center [641, 213] width 52 height 24
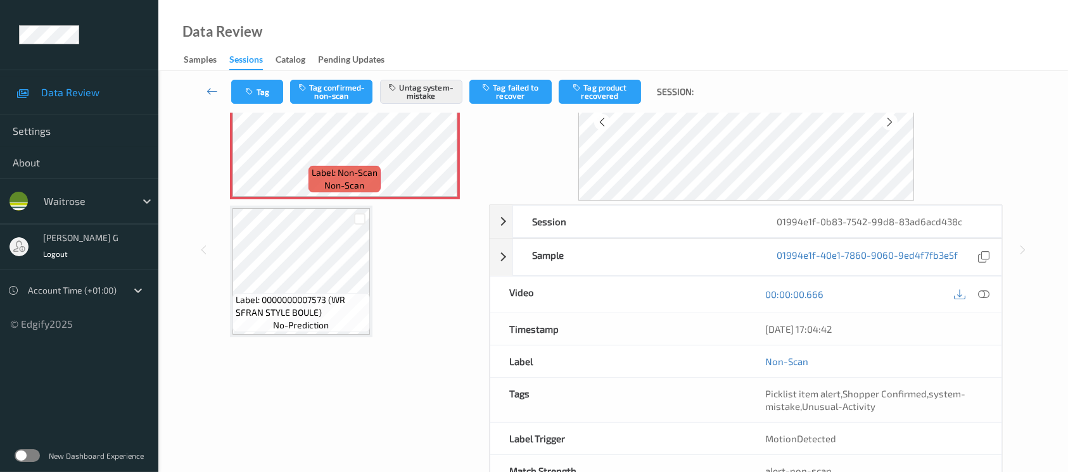
scroll to position [142, 0]
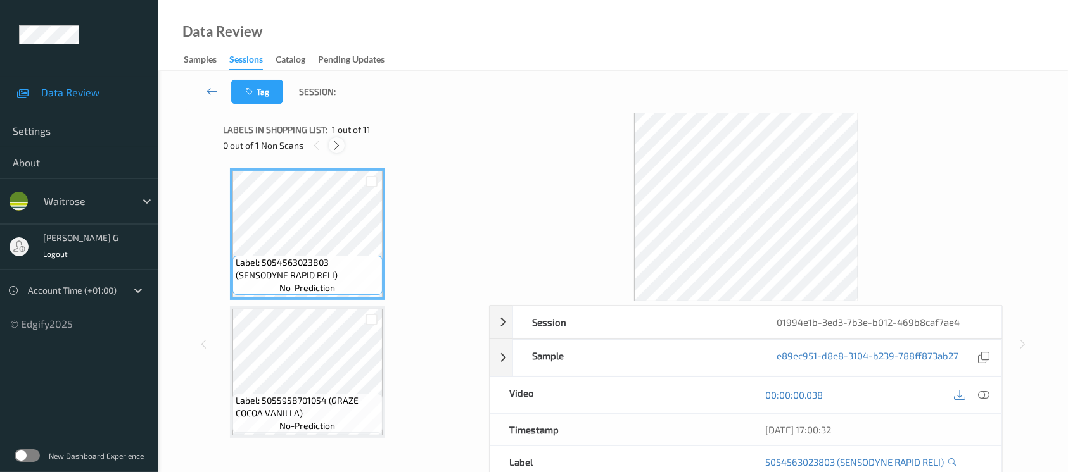
click at [336, 151] on div at bounding box center [337, 145] width 16 height 16
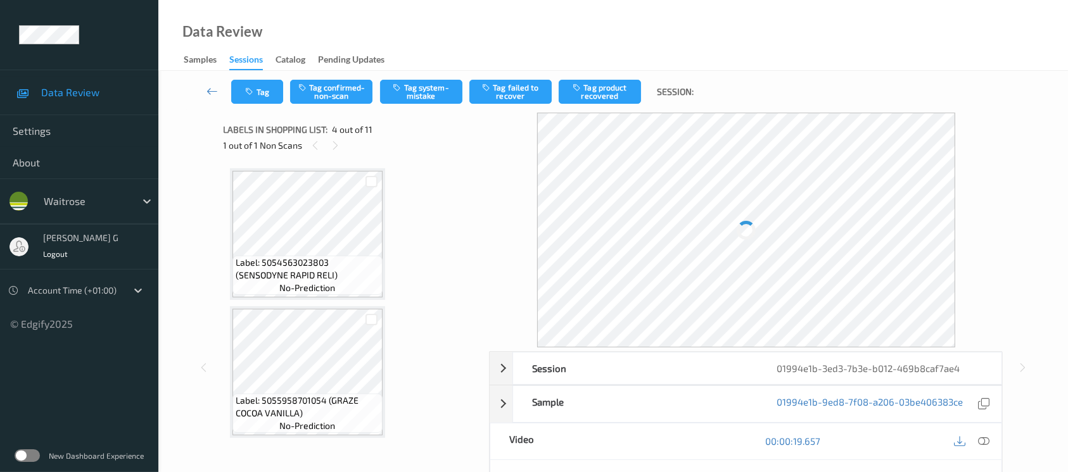
scroll to position [281, 0]
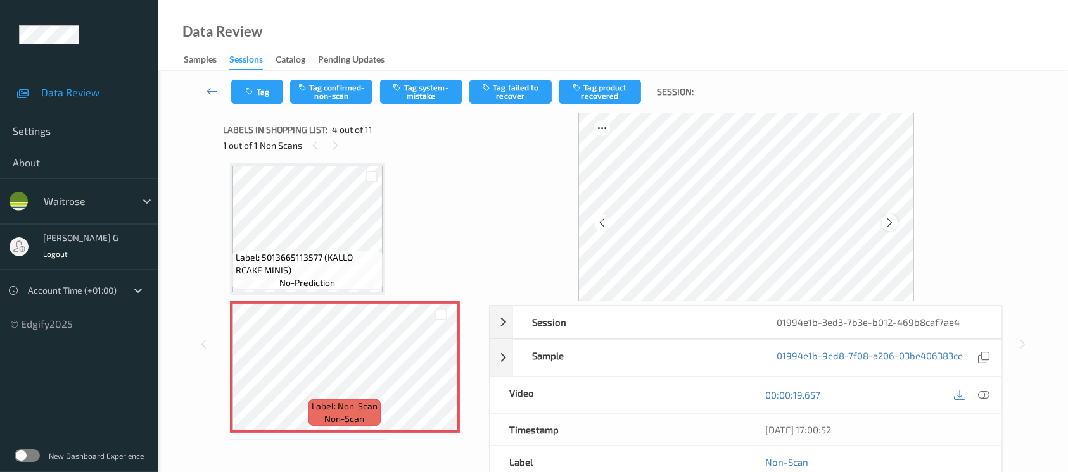
click at [893, 225] on icon at bounding box center [889, 222] width 11 height 11
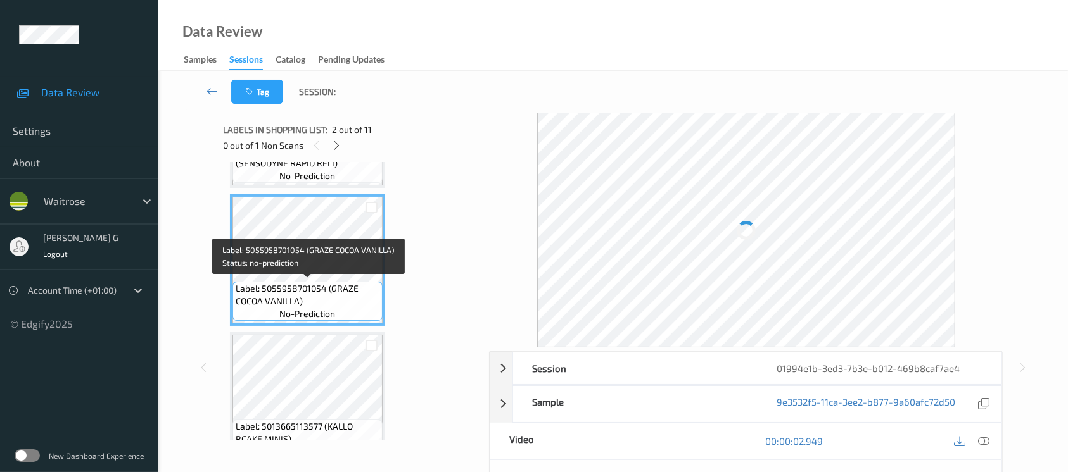
scroll to position [0, 0]
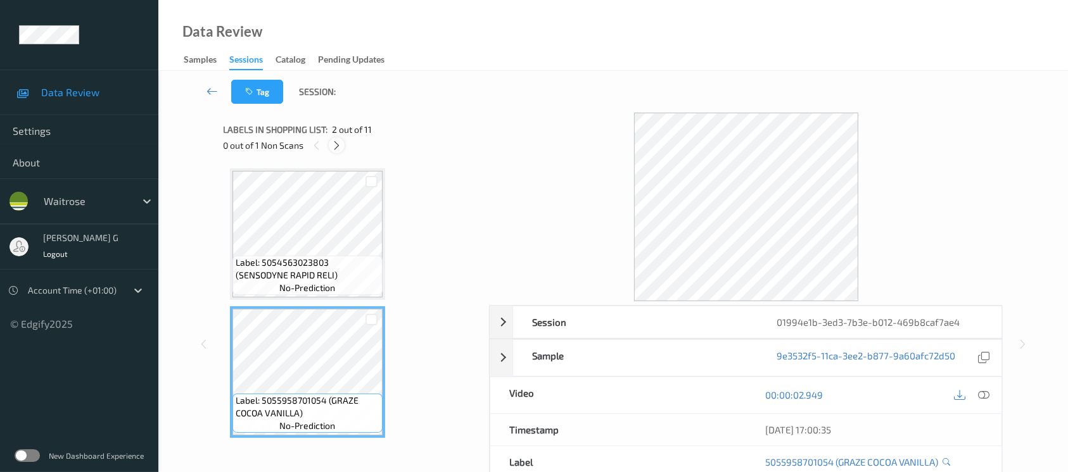
click at [339, 147] on icon at bounding box center [336, 145] width 11 height 11
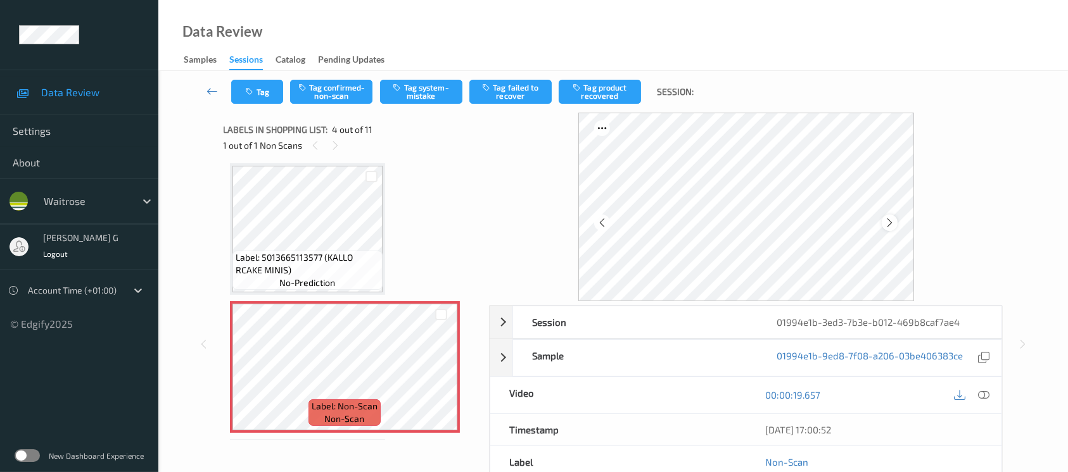
click at [892, 229] on div at bounding box center [890, 223] width 16 height 16
click at [889, 223] on icon at bounding box center [889, 222] width 11 height 11
click at [982, 391] on icon at bounding box center [983, 394] width 11 height 11
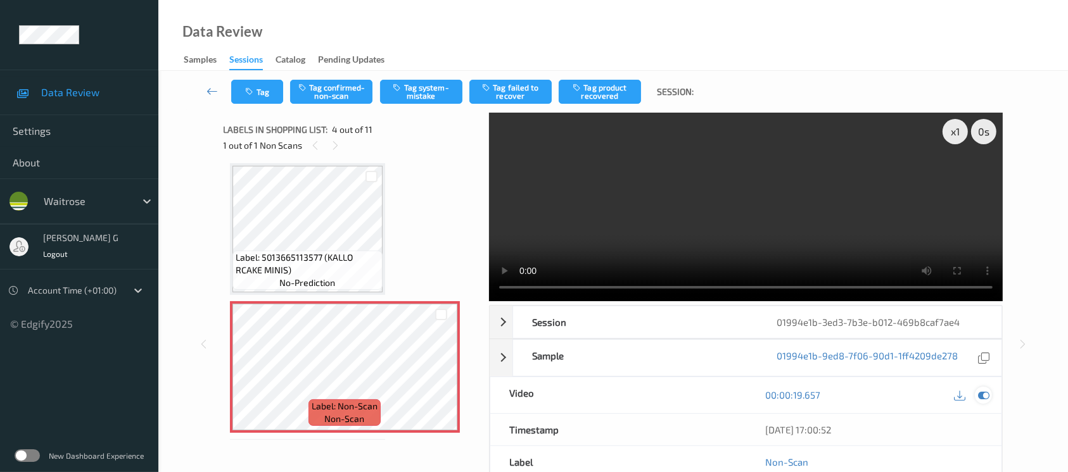
click at [983, 389] on icon at bounding box center [983, 394] width 11 height 11
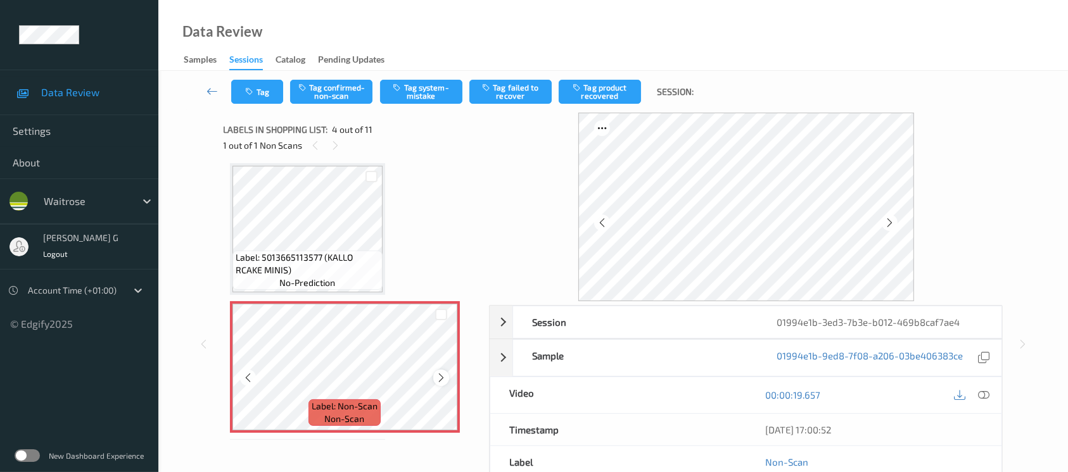
click at [435, 381] on div at bounding box center [441, 378] width 16 height 16
click at [332, 87] on button "Tag confirmed-non-scan" at bounding box center [331, 92] width 82 height 24
click at [605, 91] on button "Tag product recovered" at bounding box center [600, 92] width 82 height 24
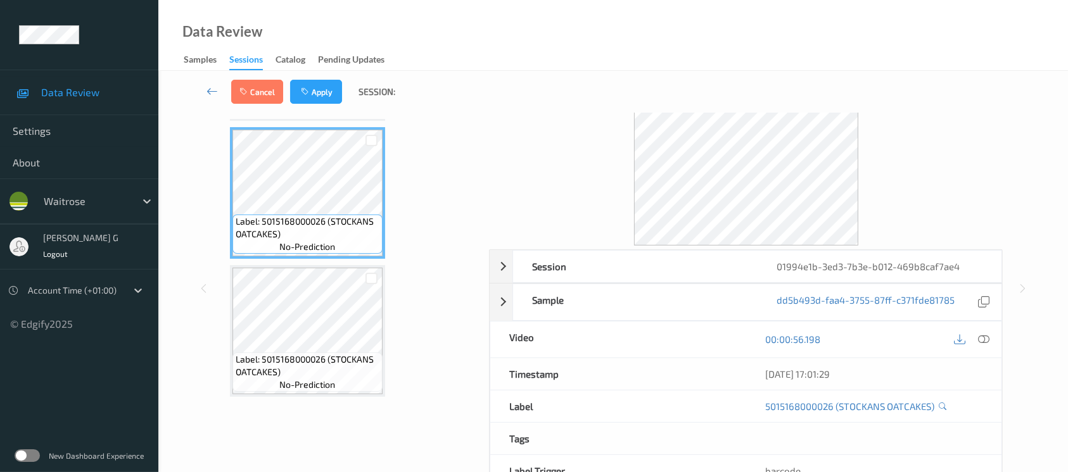
scroll to position [0, 0]
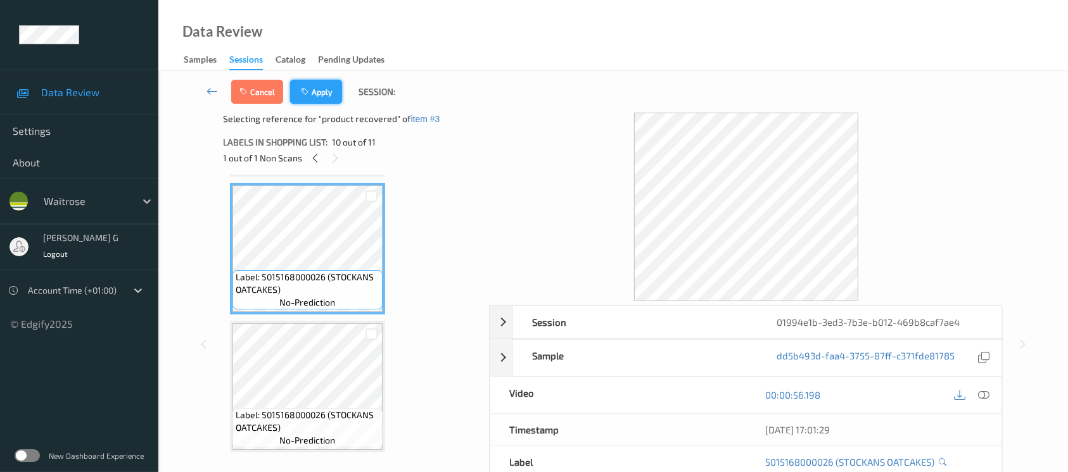
click at [305, 89] on icon "button" at bounding box center [306, 91] width 11 height 9
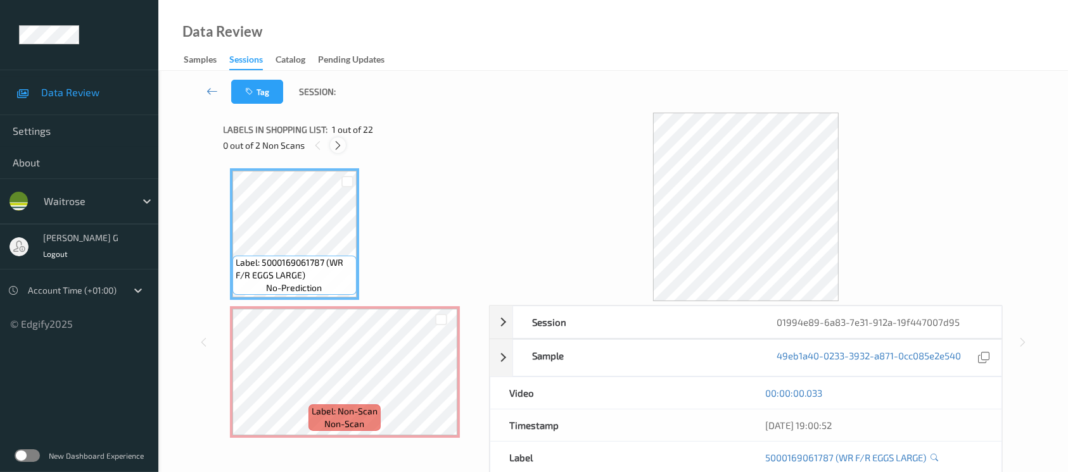
click at [334, 144] on icon at bounding box center [337, 145] width 11 height 11
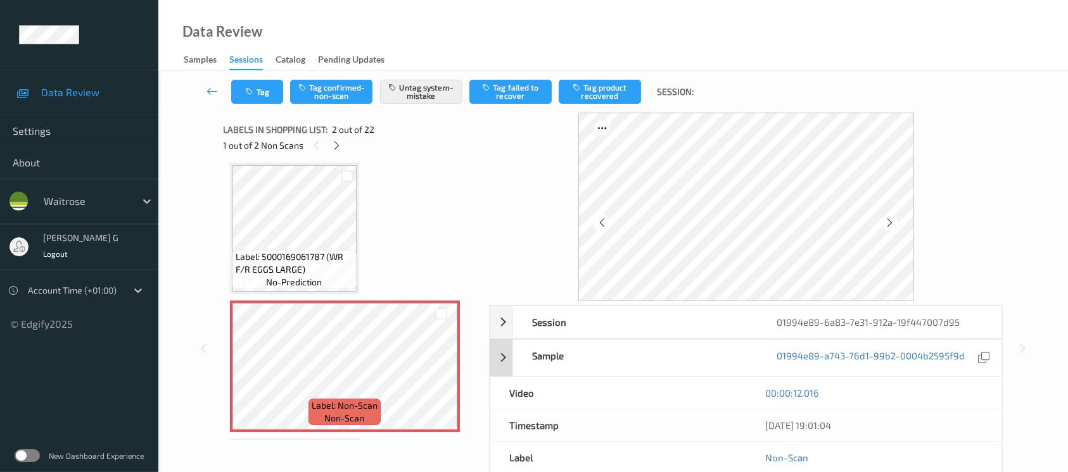
click at [499, 365] on div "Sample 01994e89-a743-76d1-99b2-0004b2595f9d" at bounding box center [746, 357] width 512 height 37
click at [891, 387] on div "00:00:12.016" at bounding box center [874, 393] width 218 height 13
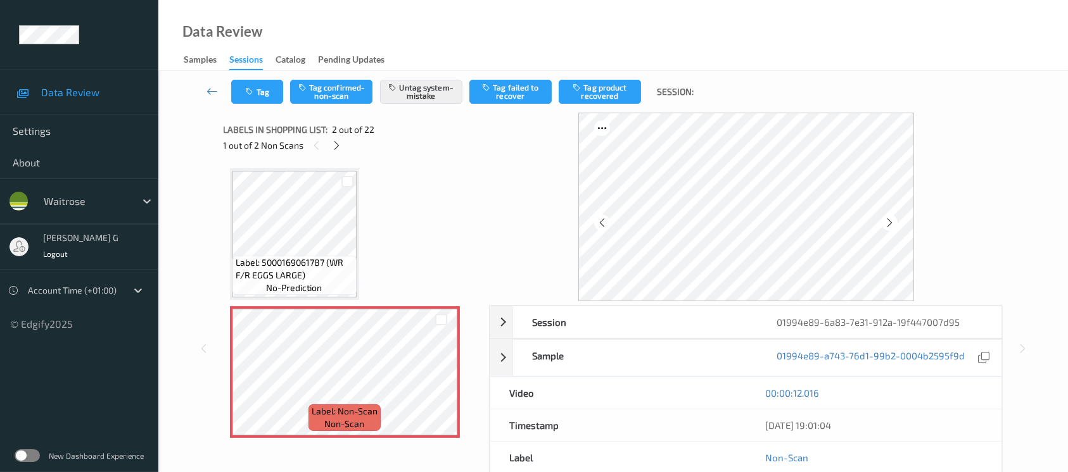
click at [298, 156] on div "Labels in shopping list: 2 out of 22 1 out of 2 Non Scans" at bounding box center [352, 137] width 257 height 49
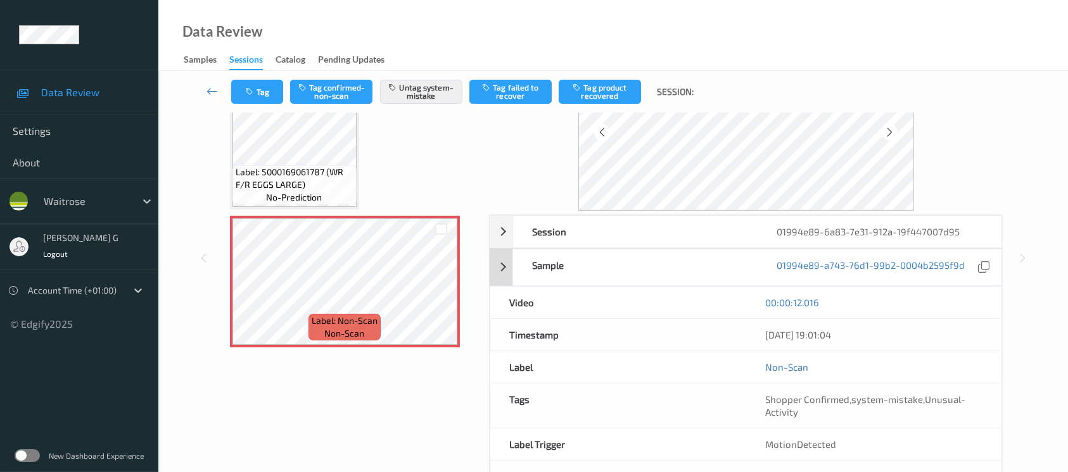
scroll to position [53, 0]
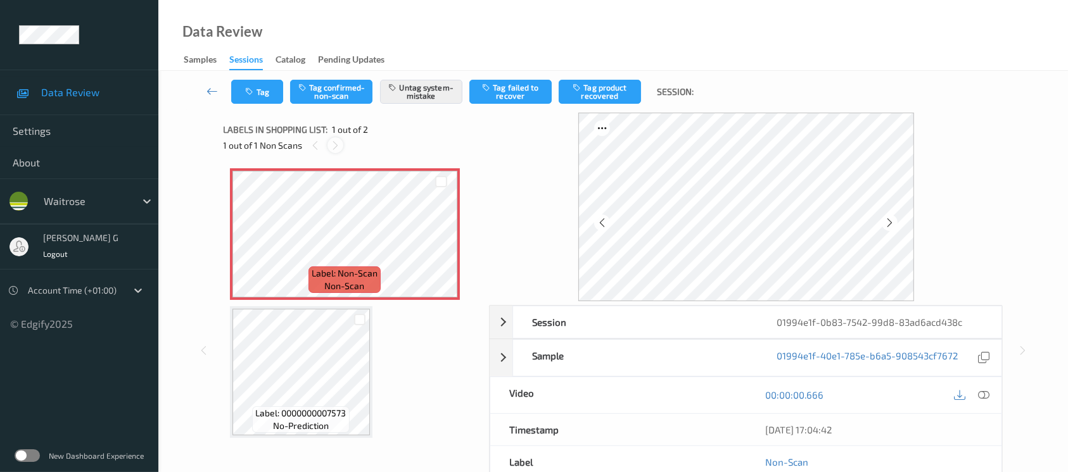
click at [331, 146] on icon at bounding box center [335, 145] width 11 height 11
click at [890, 220] on icon at bounding box center [889, 222] width 11 height 11
click at [985, 398] on icon at bounding box center [983, 394] width 11 height 11
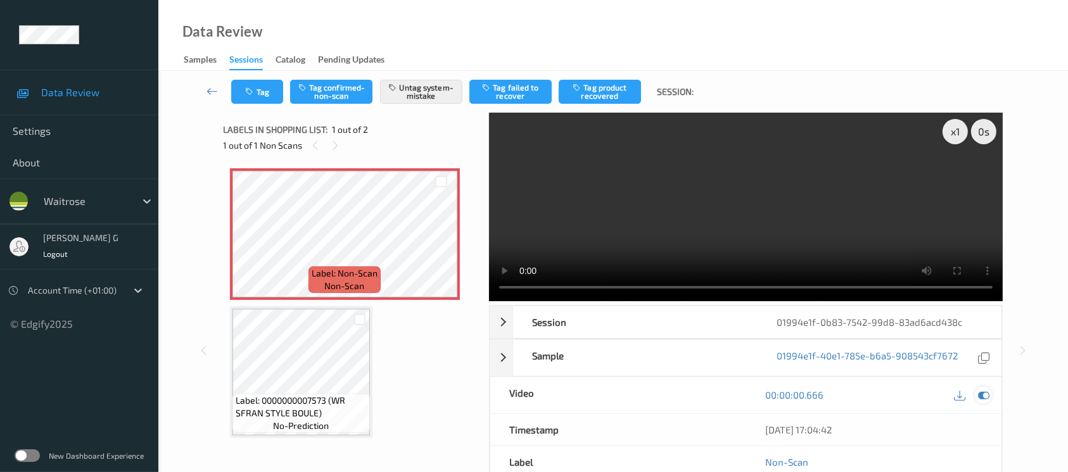
click at [985, 398] on icon at bounding box center [983, 394] width 11 height 11
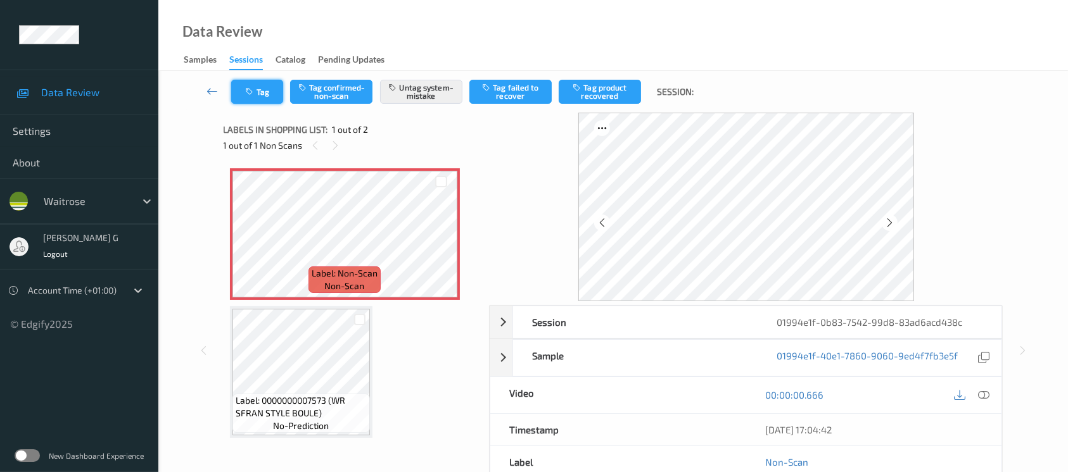
click at [248, 97] on button "Tag" at bounding box center [257, 92] width 52 height 24
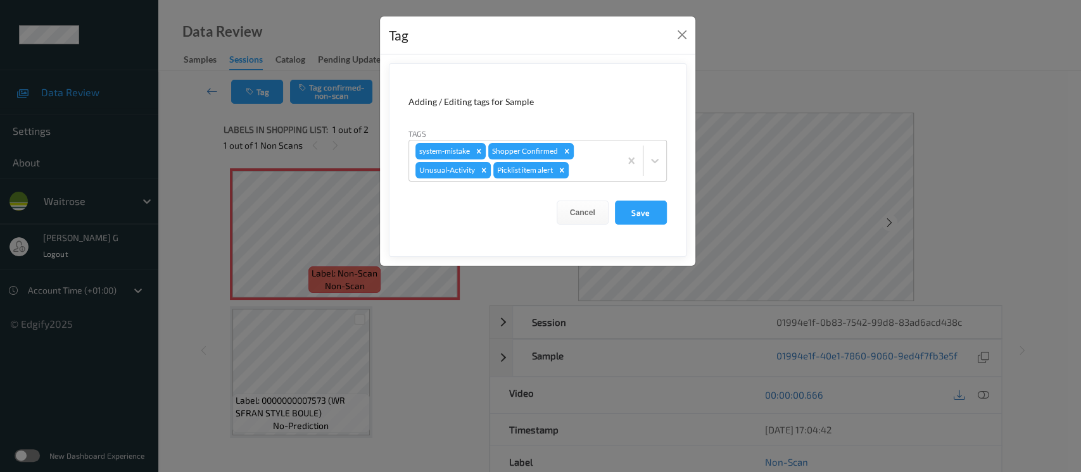
click at [767, 53] on div "Tag Adding / Editing tags for Sample Tags system-mistake Shopper Confirmed Unus…" at bounding box center [540, 236] width 1081 height 472
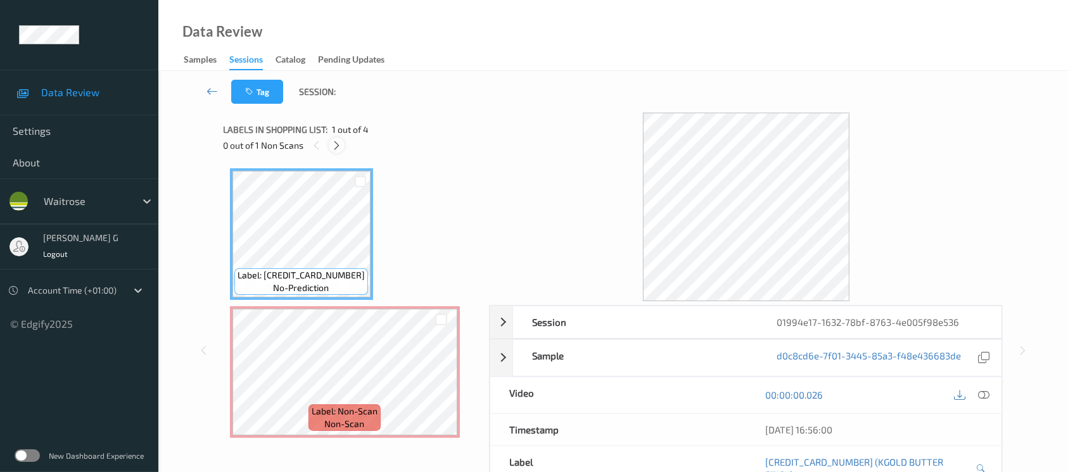
click at [338, 149] on icon at bounding box center [336, 145] width 11 height 11
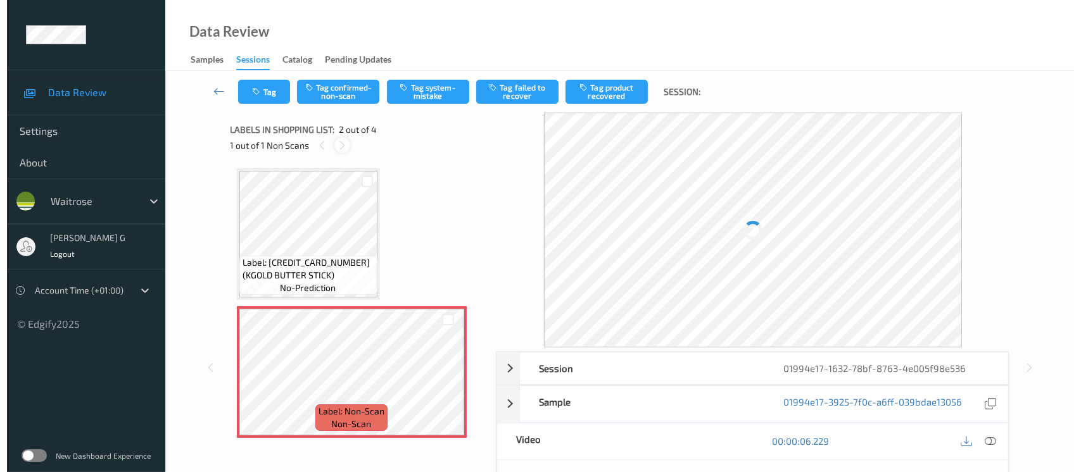
scroll to position [6, 0]
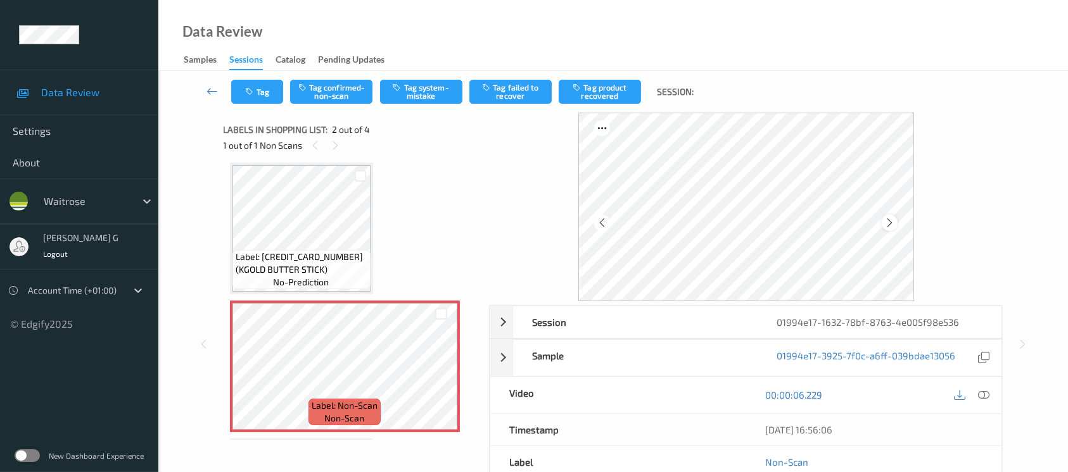
click at [885, 225] on icon at bounding box center [889, 222] width 11 height 11
click at [408, 79] on div "Tag Tag confirmed-non-scan Tag system-mistake Tag failed to recover Tag product…" at bounding box center [613, 92] width 858 height 42
click at [411, 84] on button "Tag system-mistake" at bounding box center [421, 92] width 82 height 24
click at [266, 87] on button "Tag" at bounding box center [257, 92] width 52 height 24
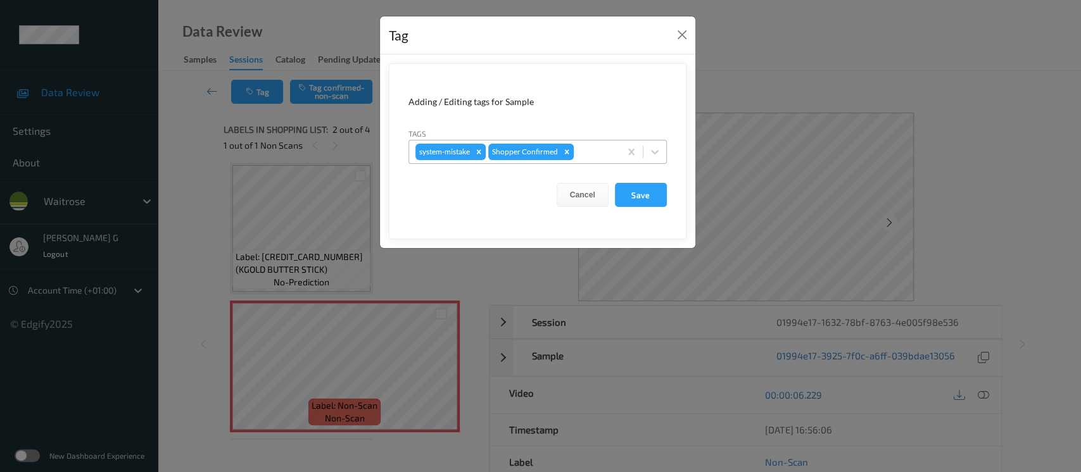
click at [602, 155] on div at bounding box center [594, 151] width 37 height 15
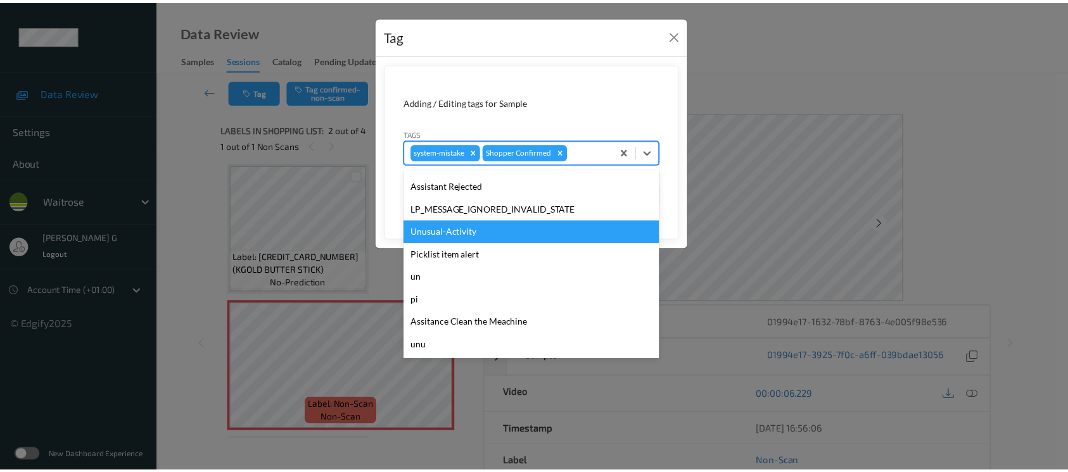
scroll to position [316, 0]
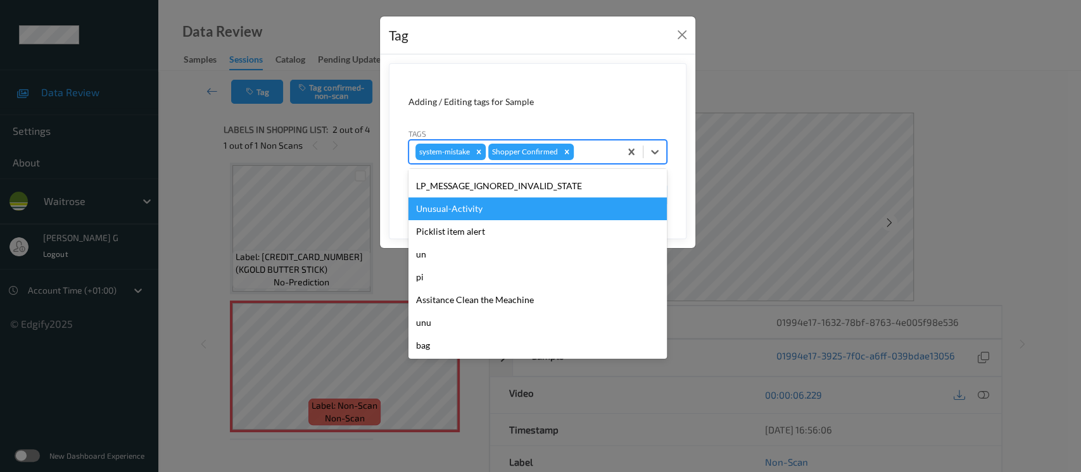
click at [453, 206] on div "Unusual-Activity" at bounding box center [537, 209] width 258 height 23
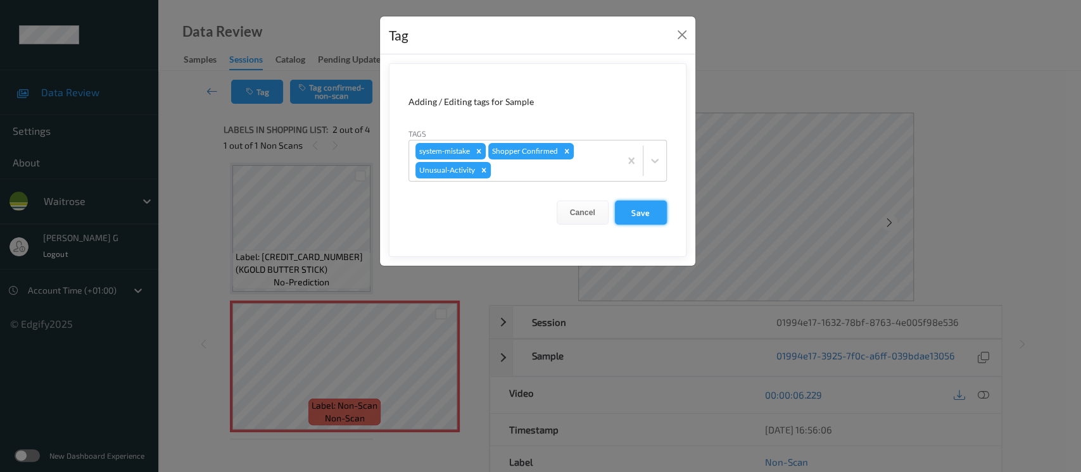
click at [638, 210] on button "Save" at bounding box center [641, 213] width 52 height 24
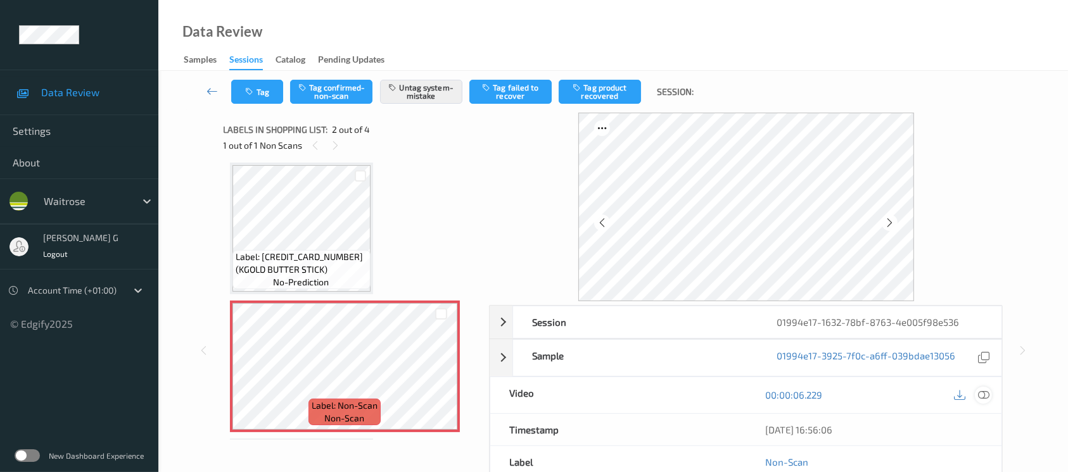
click at [984, 398] on icon at bounding box center [983, 394] width 11 height 11
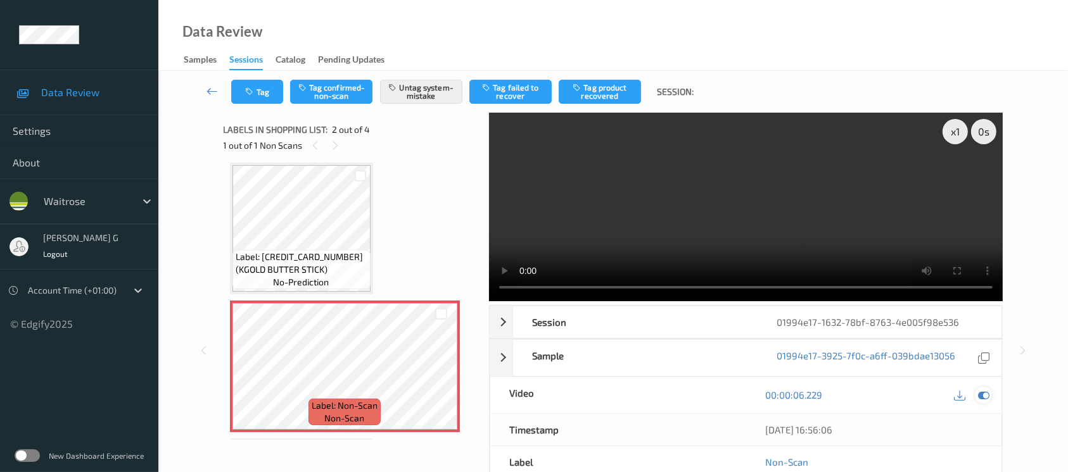
click at [988, 398] on icon at bounding box center [983, 394] width 11 height 11
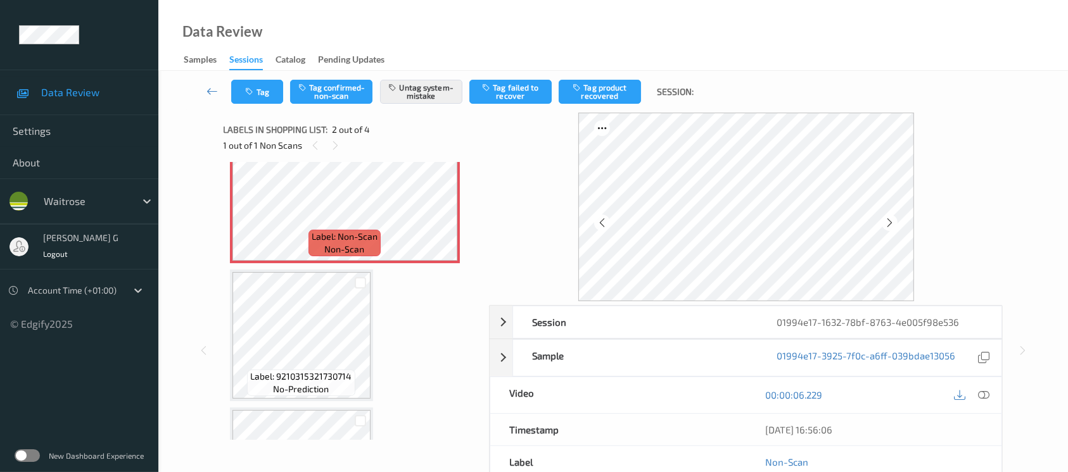
scroll to position [91, 0]
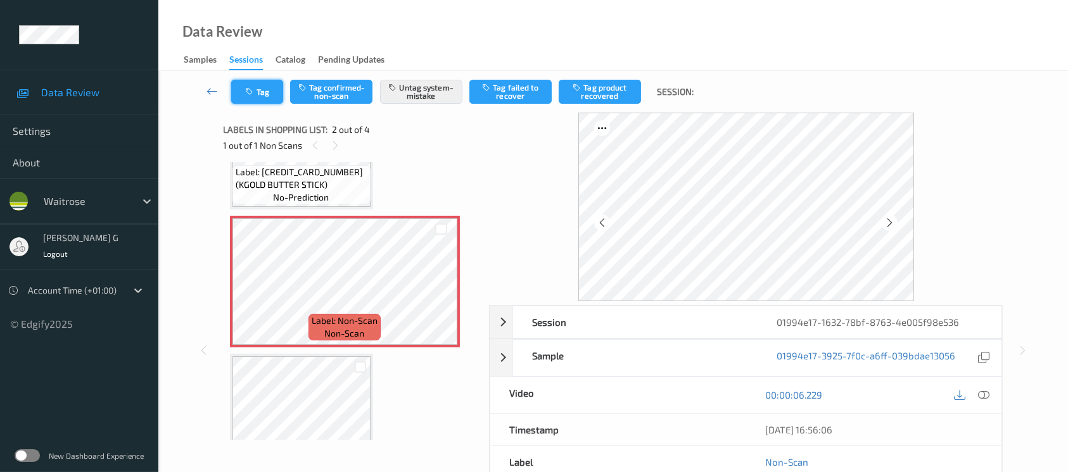
click at [248, 96] on button "Tag" at bounding box center [257, 92] width 52 height 24
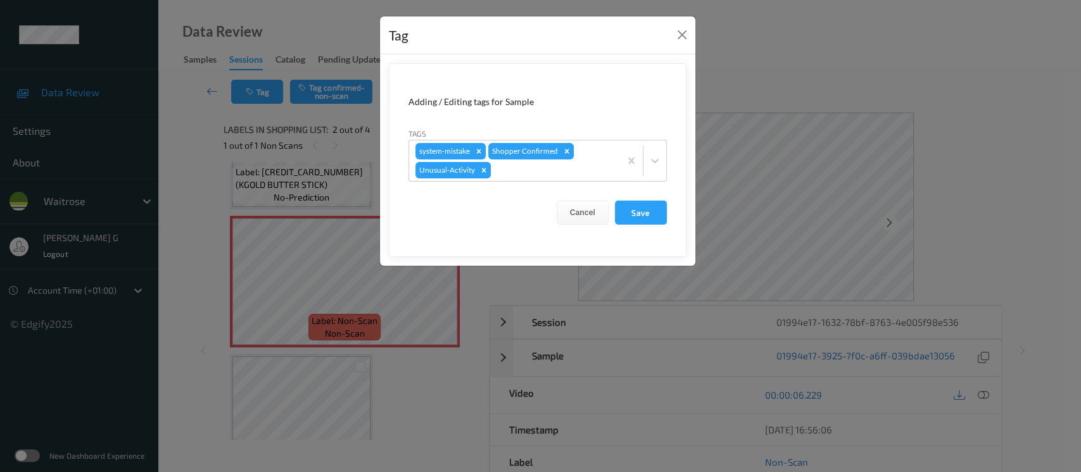
click at [191, 177] on div "Tag Adding / Editing tags for Sample Tags system-mistake Shopper Confirmed Unus…" at bounding box center [540, 236] width 1081 height 472
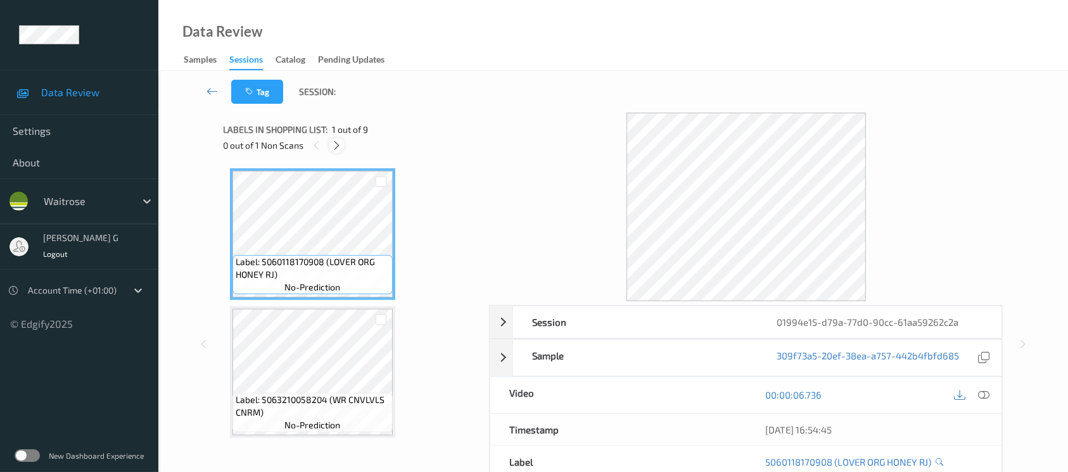
click at [340, 144] on icon at bounding box center [336, 145] width 11 height 11
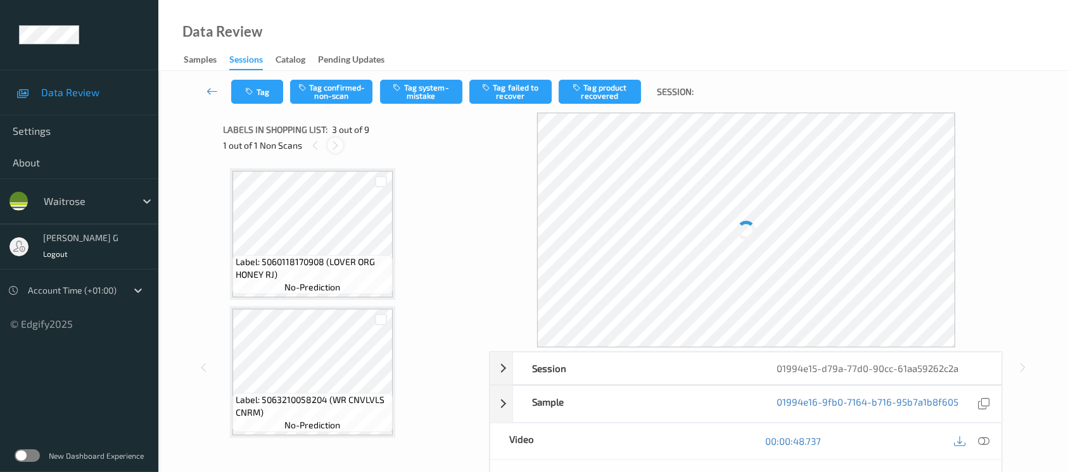
scroll to position [143, 0]
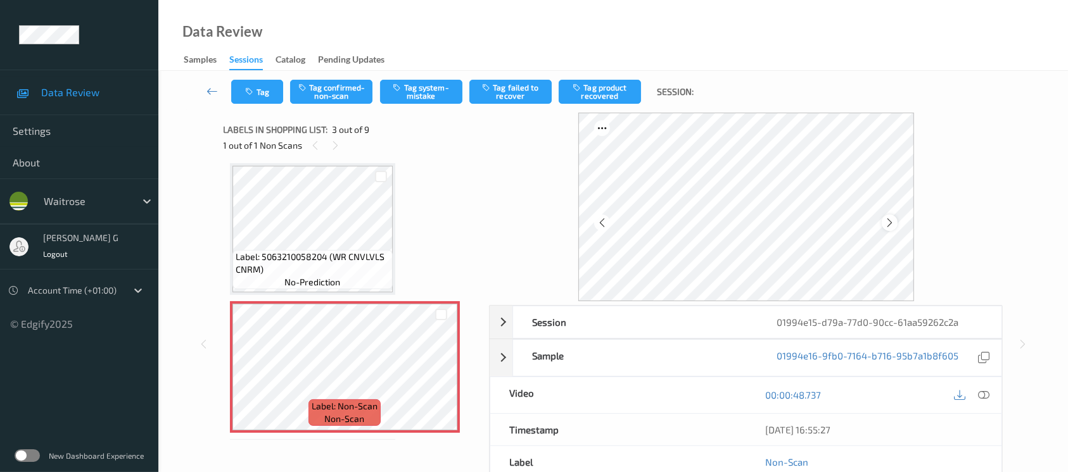
click at [894, 224] on icon at bounding box center [889, 222] width 11 height 11
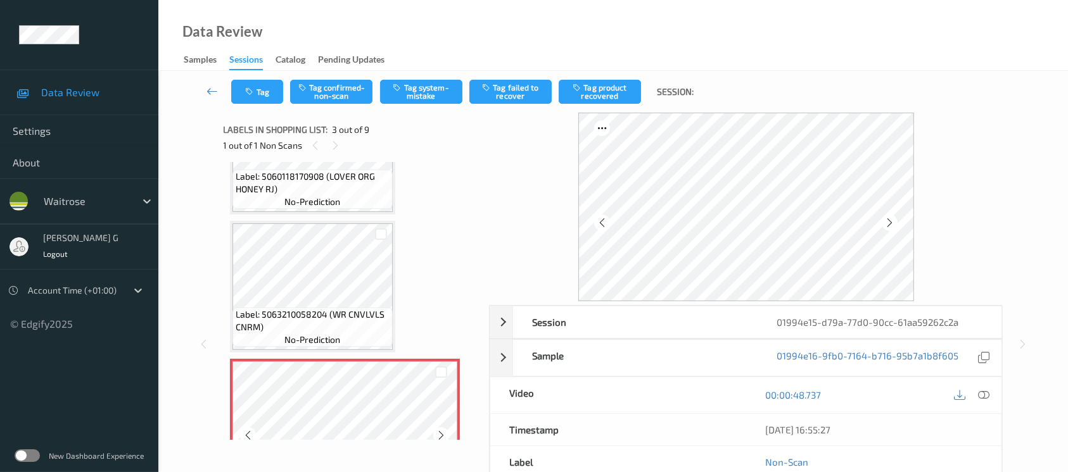
scroll to position [59, 0]
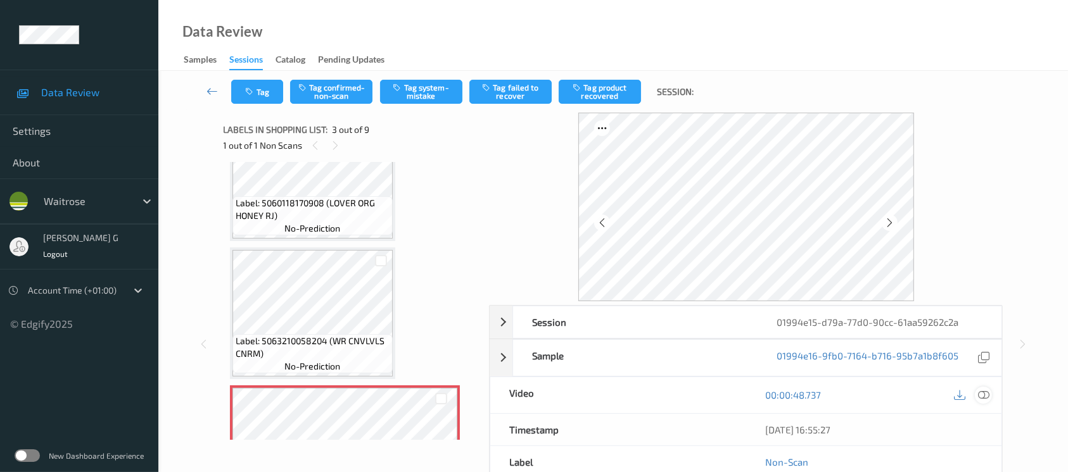
click at [983, 389] on icon at bounding box center [983, 394] width 11 height 11
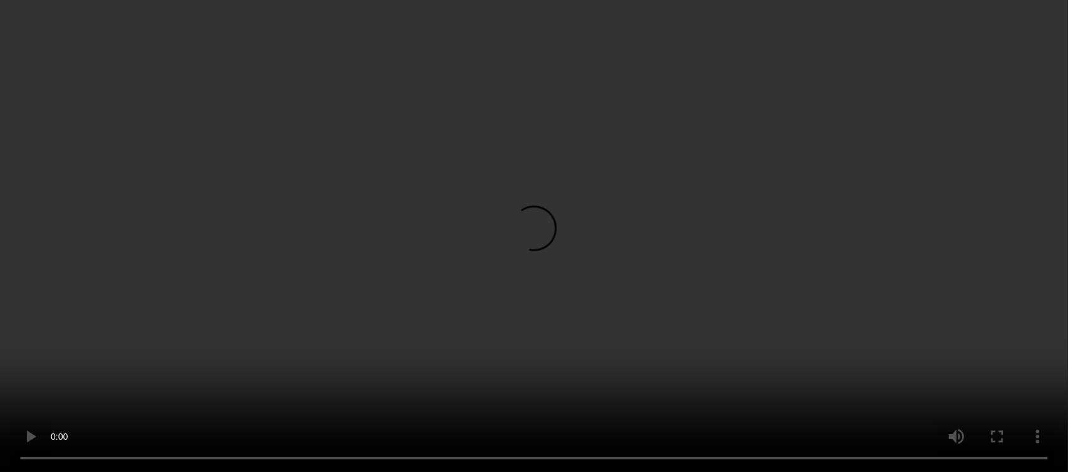
scroll to position [84, 0]
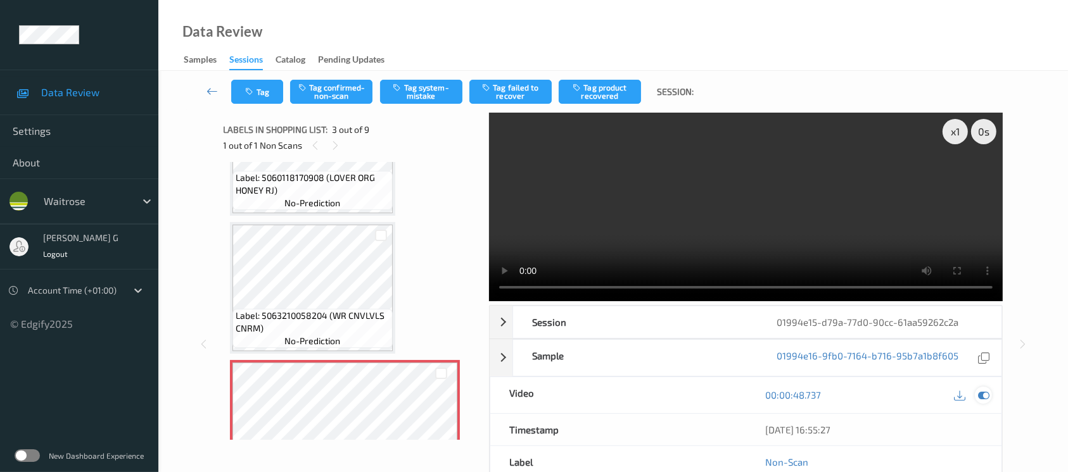
click at [985, 399] on icon at bounding box center [983, 394] width 11 height 11
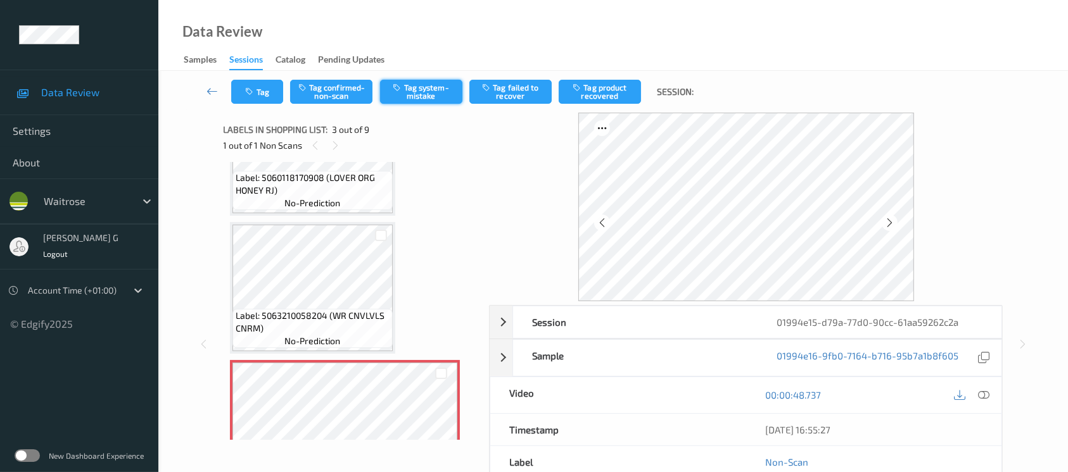
click at [417, 86] on button "Tag system-mistake" at bounding box center [421, 92] width 82 height 24
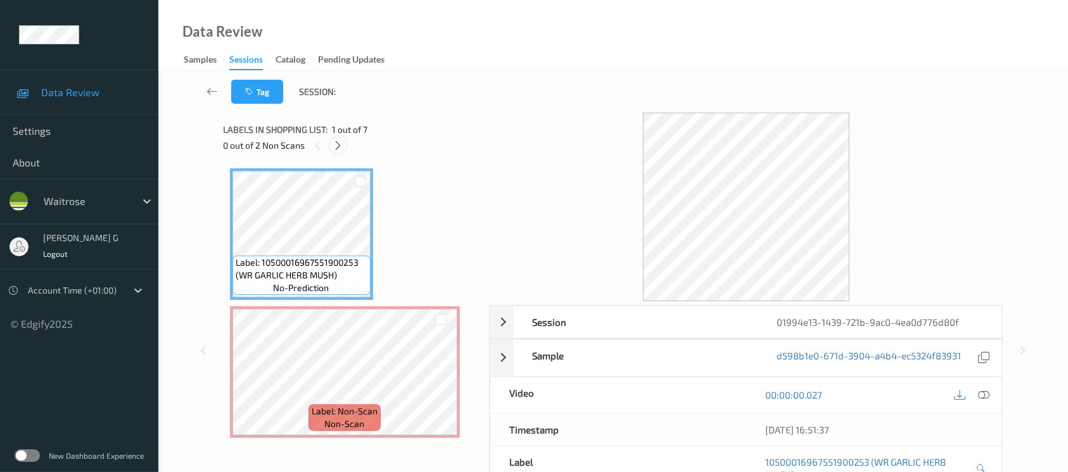
click at [336, 140] on icon at bounding box center [337, 145] width 11 height 11
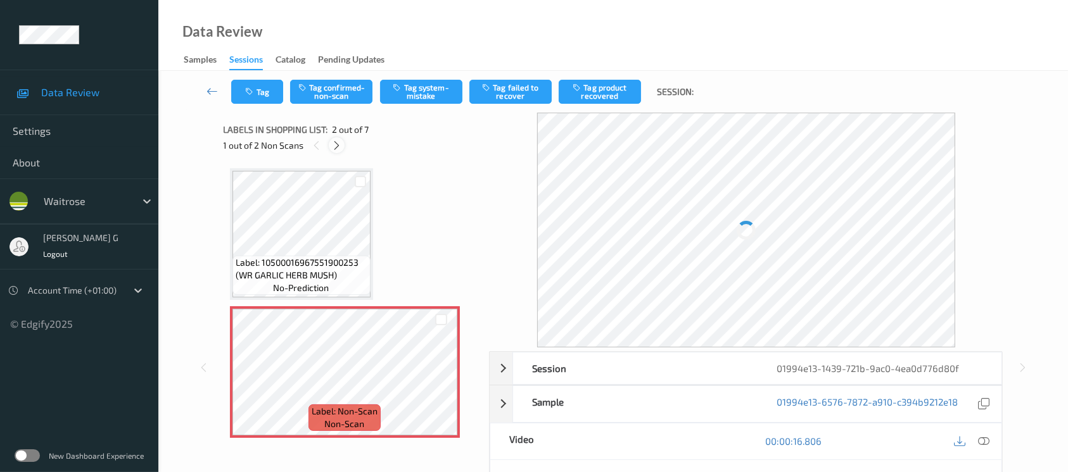
scroll to position [6, 0]
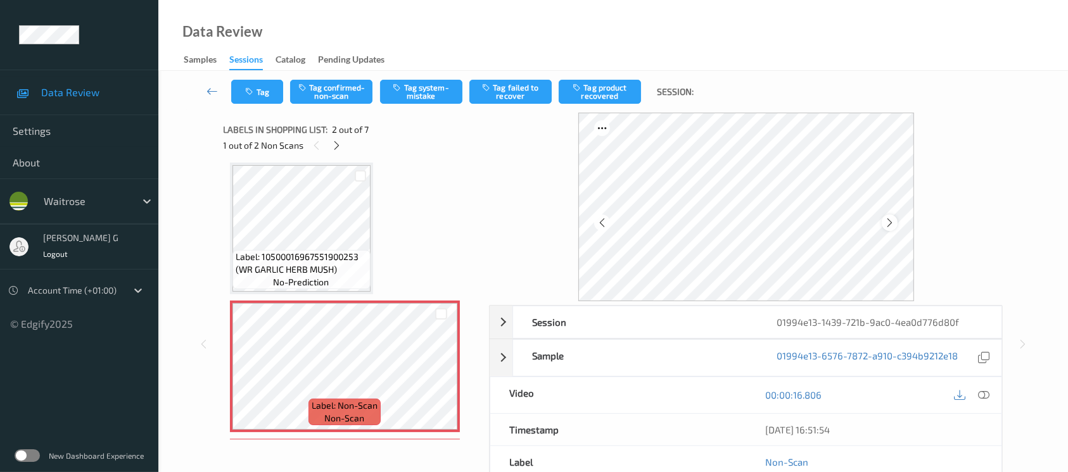
click at [892, 220] on icon at bounding box center [889, 222] width 11 height 11
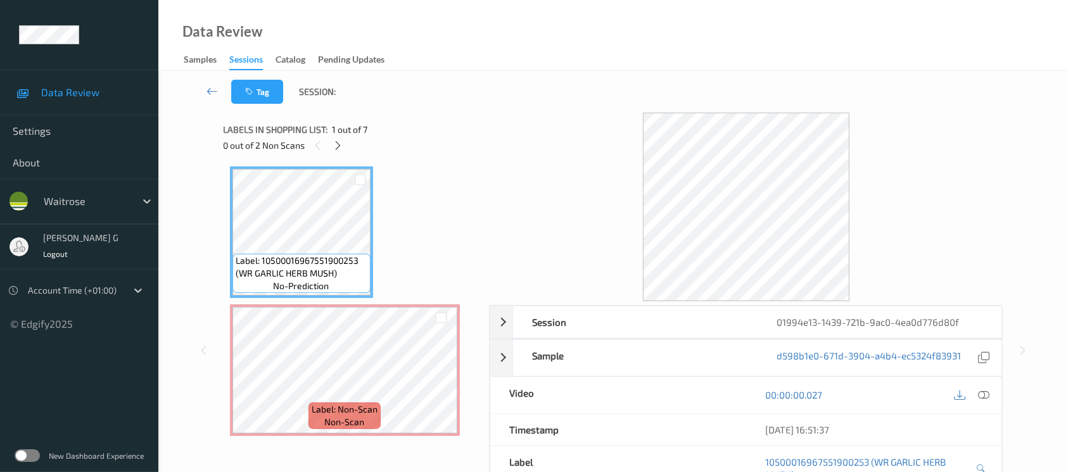
scroll to position [0, 0]
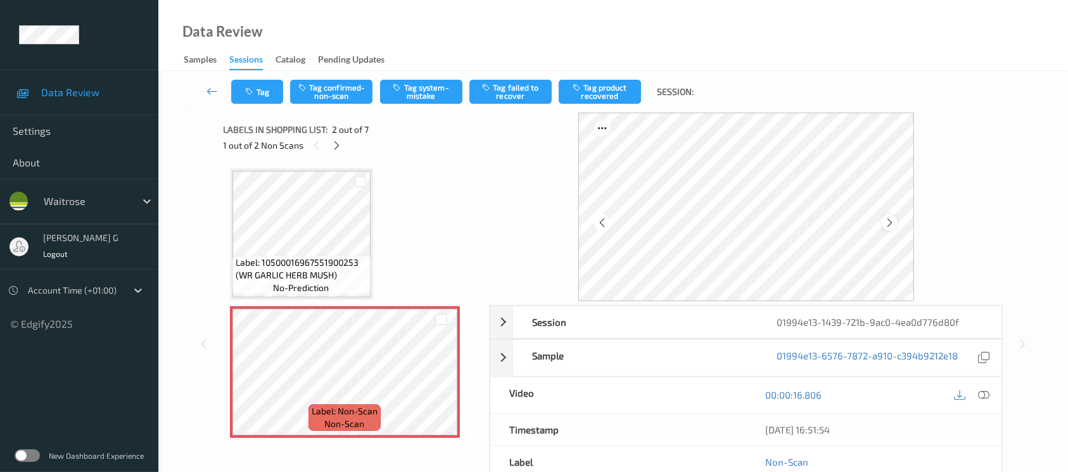
click at [894, 225] on icon at bounding box center [889, 222] width 11 height 11
click at [985, 398] on icon at bounding box center [983, 394] width 11 height 11
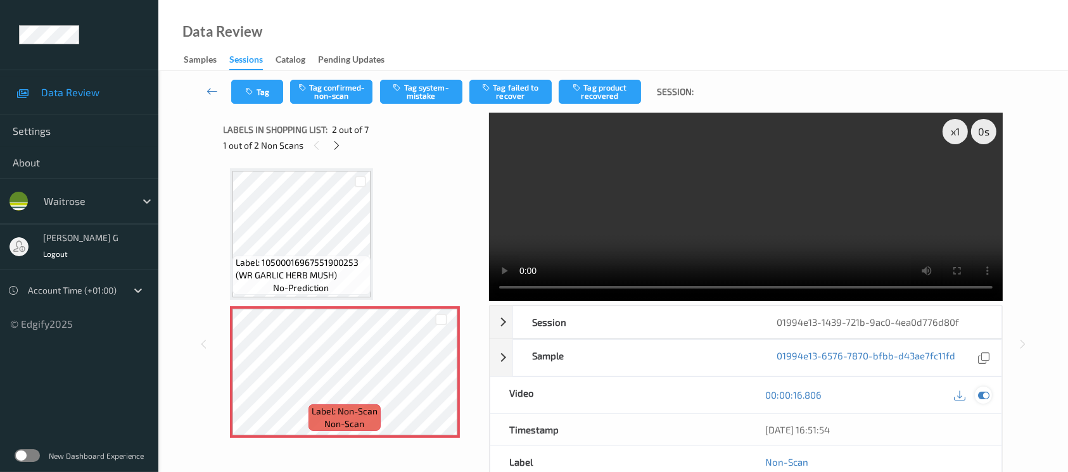
click at [980, 393] on icon at bounding box center [983, 394] width 11 height 11
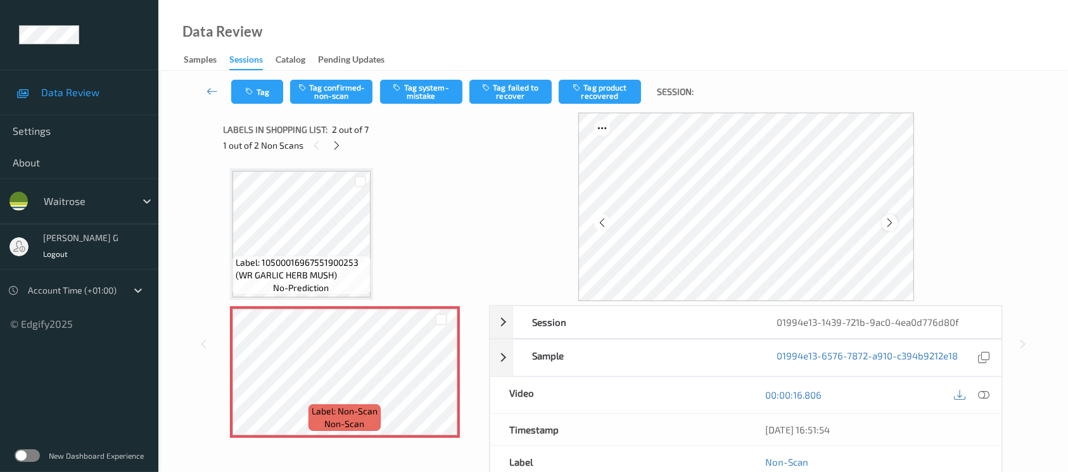
click at [887, 227] on icon at bounding box center [889, 222] width 11 height 11
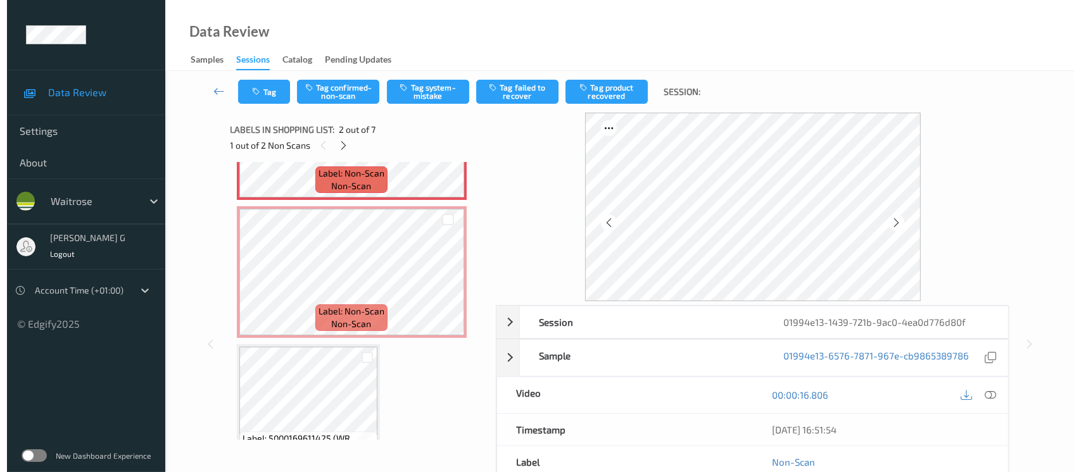
scroll to position [253, 0]
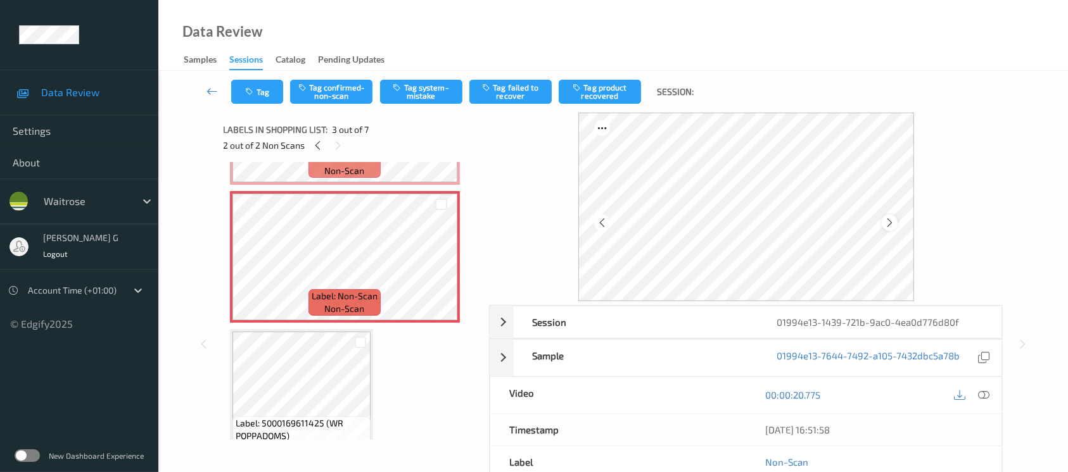
click at [894, 224] on icon at bounding box center [889, 222] width 11 height 11
click at [434, 92] on button "Tag system-mistake" at bounding box center [421, 92] width 82 height 24
click at [253, 87] on icon "button" at bounding box center [251, 91] width 11 height 9
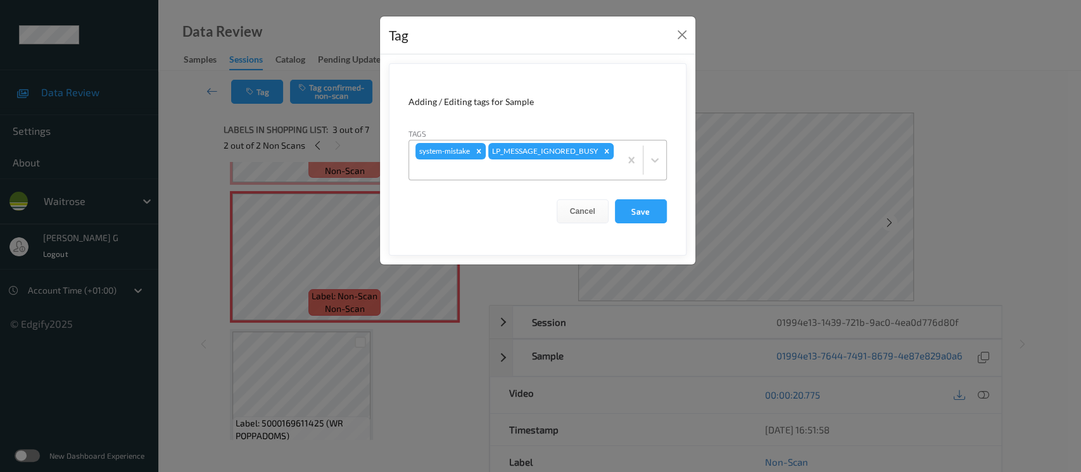
click at [526, 172] on div at bounding box center [514, 169] width 198 height 15
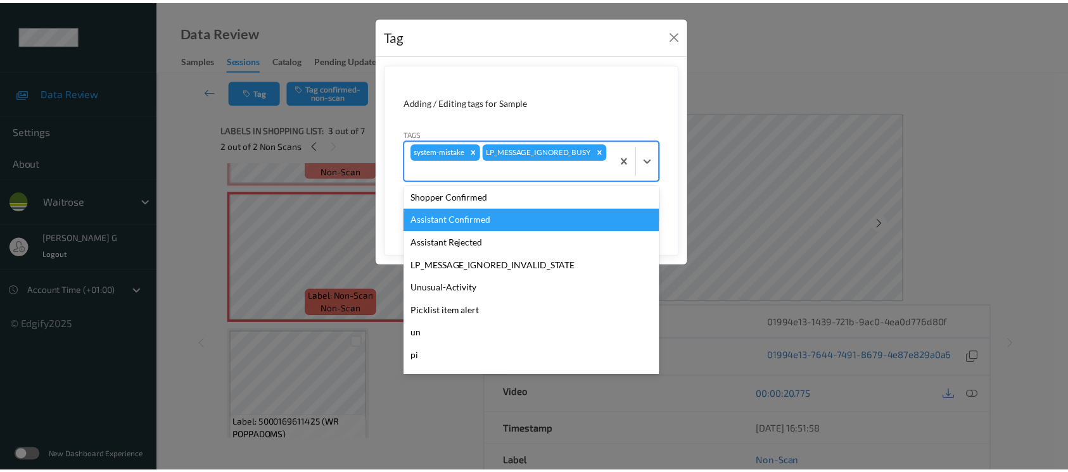
scroll to position [316, 0]
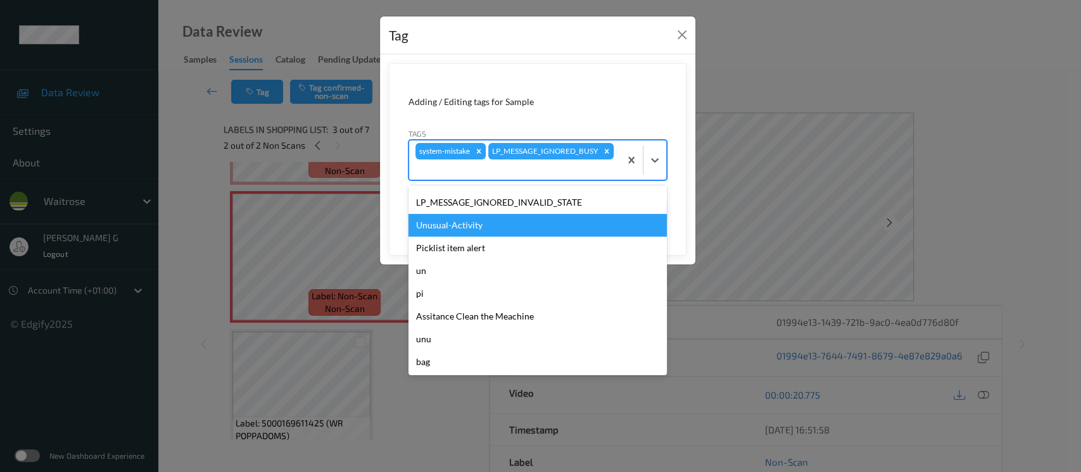
click at [454, 232] on div "Unusual-Activity" at bounding box center [537, 225] width 258 height 23
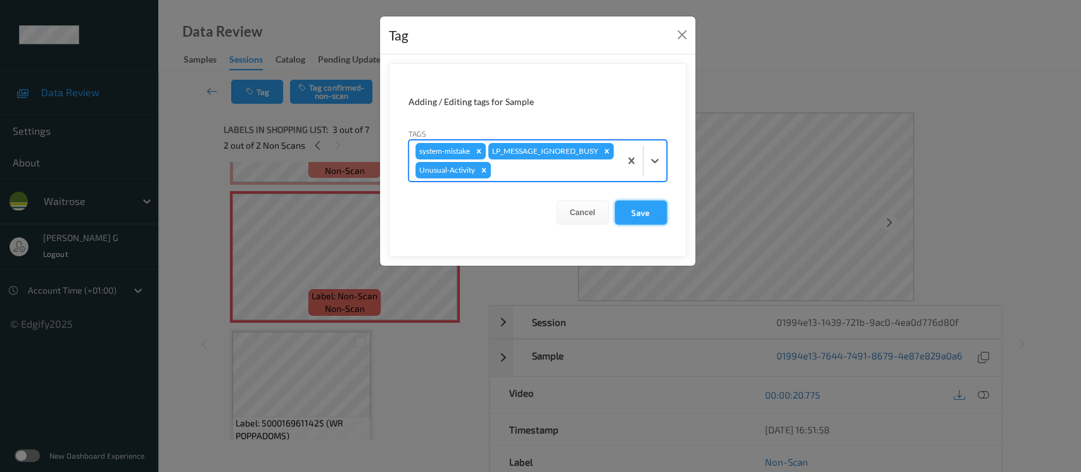
click at [630, 206] on button "Save" at bounding box center [641, 213] width 52 height 24
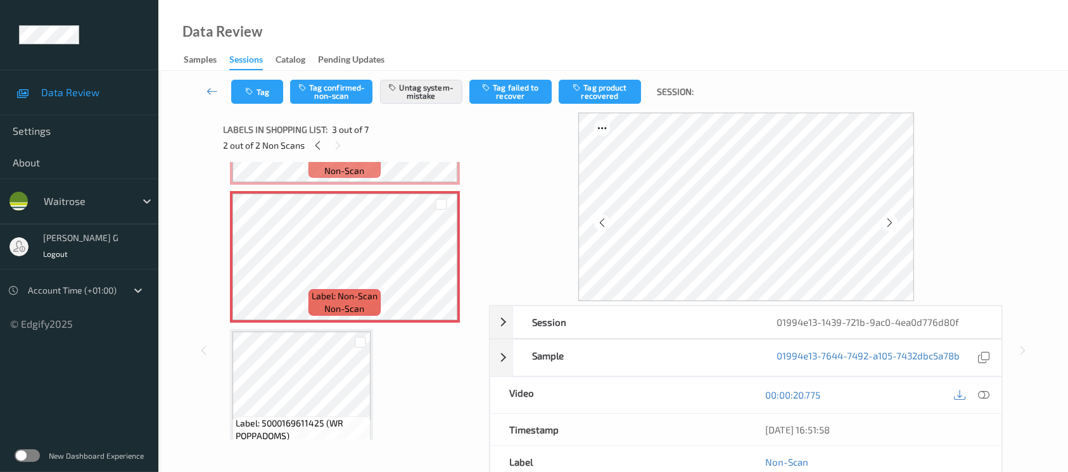
scroll to position [338, 0]
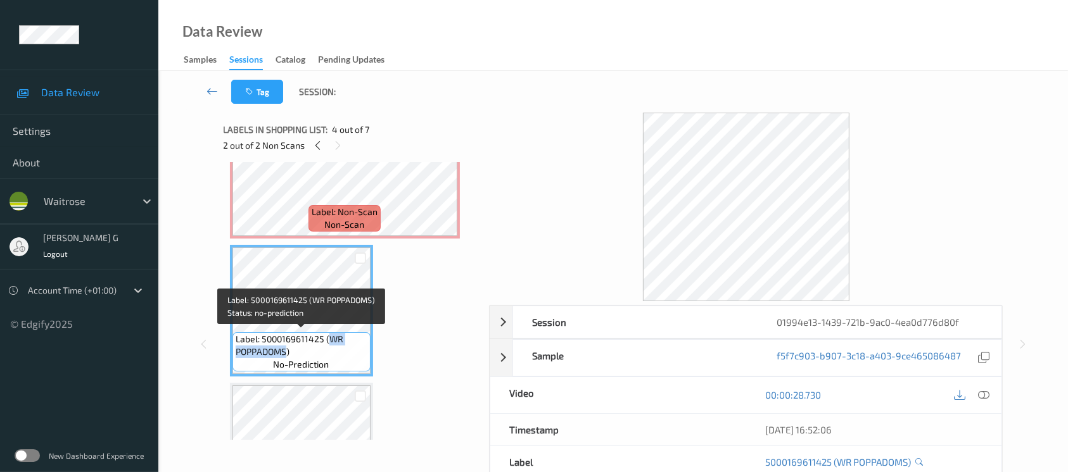
drag, startPoint x: 286, startPoint y: 350, endPoint x: 329, endPoint y: 338, distance: 44.7
click at [329, 338] on span "Label: 5000169611425 (WR POPPADOMS)" at bounding box center [302, 345] width 132 height 25
copy span "WR POPPADOMS"
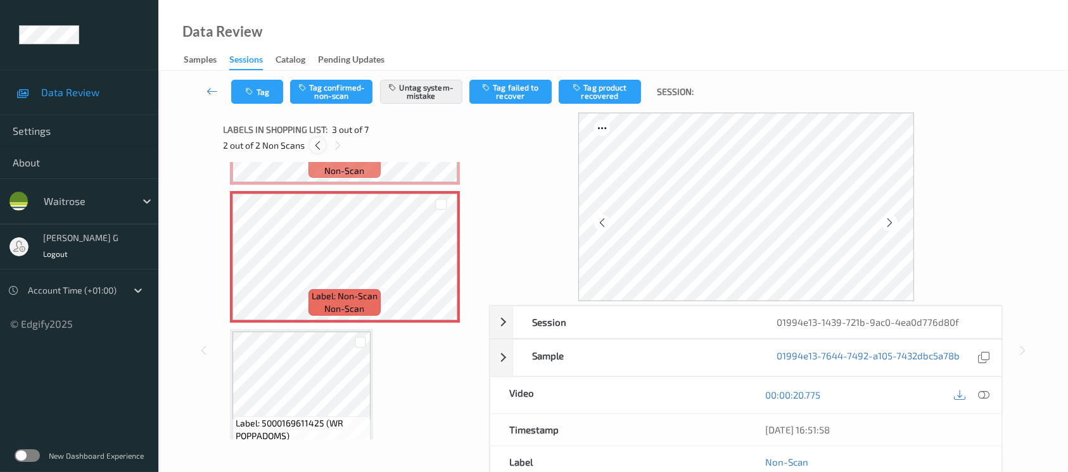
click at [322, 146] on icon at bounding box center [317, 145] width 11 height 11
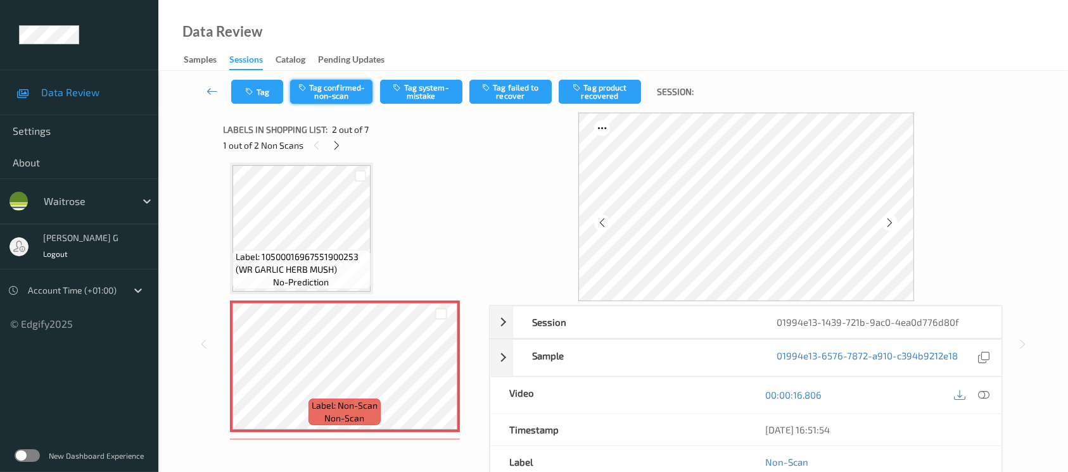
click at [321, 89] on button "Tag confirmed-non-scan" at bounding box center [331, 92] width 82 height 24
click at [592, 95] on button "Tag product recovered" at bounding box center [600, 92] width 82 height 24
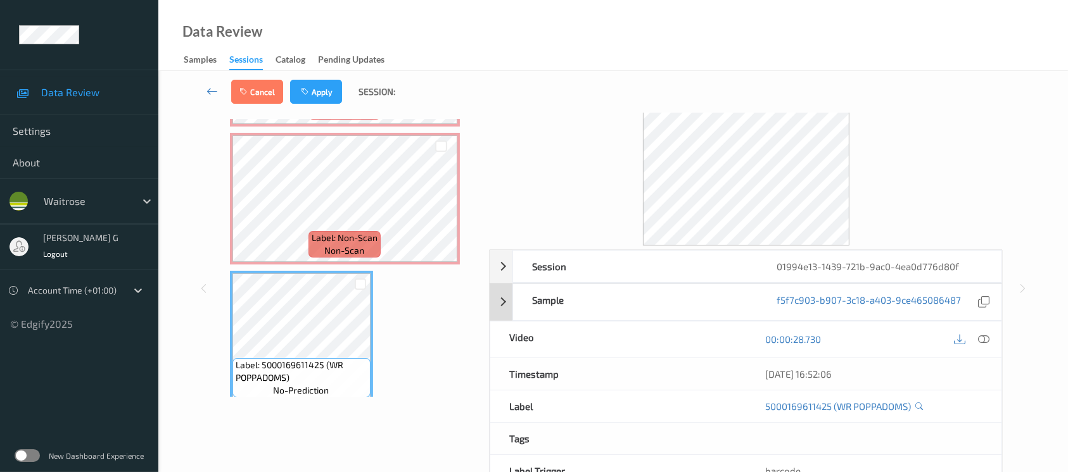
scroll to position [0, 0]
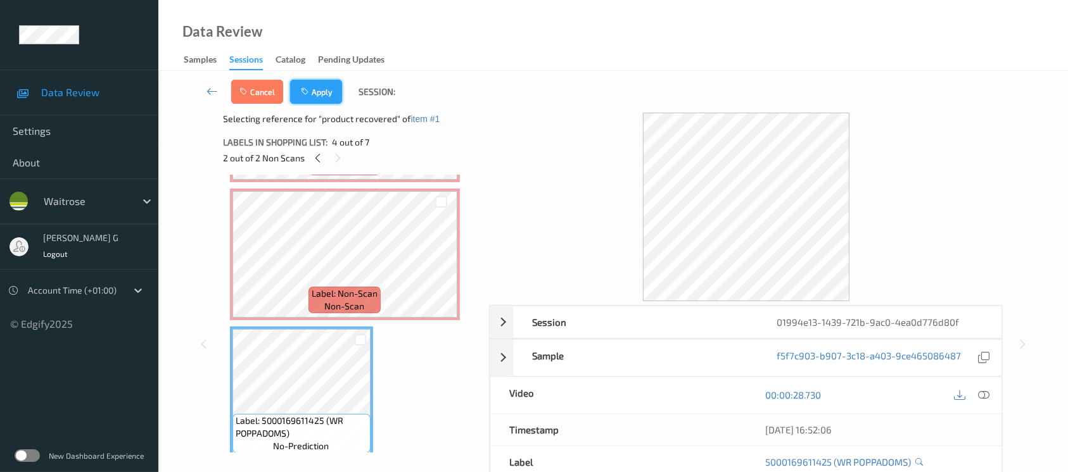
click at [321, 85] on button "Apply" at bounding box center [316, 92] width 52 height 24
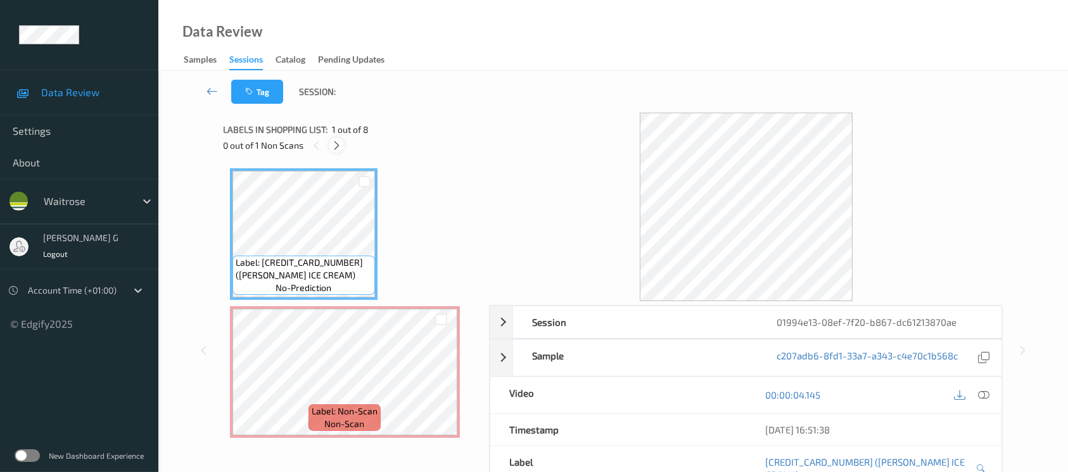
click at [337, 141] on icon at bounding box center [336, 145] width 11 height 11
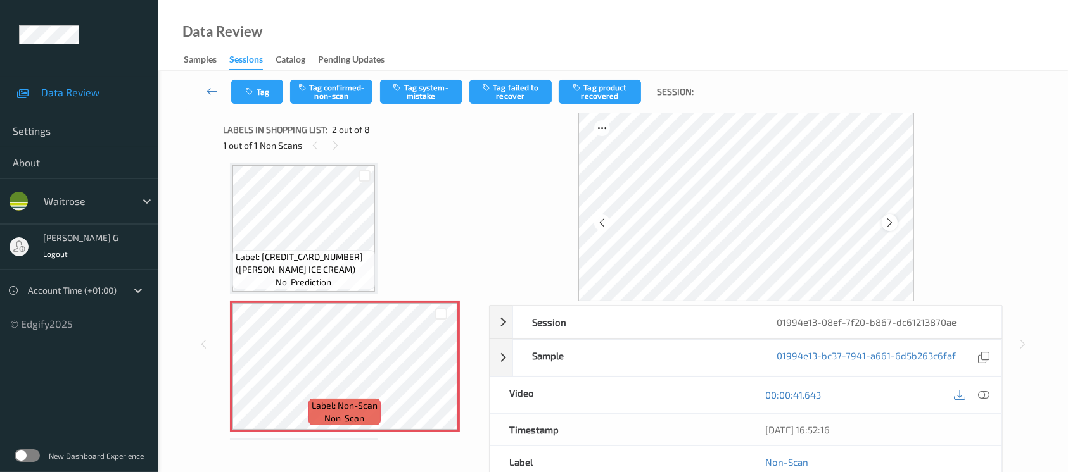
click at [887, 224] on icon at bounding box center [889, 222] width 11 height 11
click at [984, 395] on icon at bounding box center [983, 394] width 11 height 11
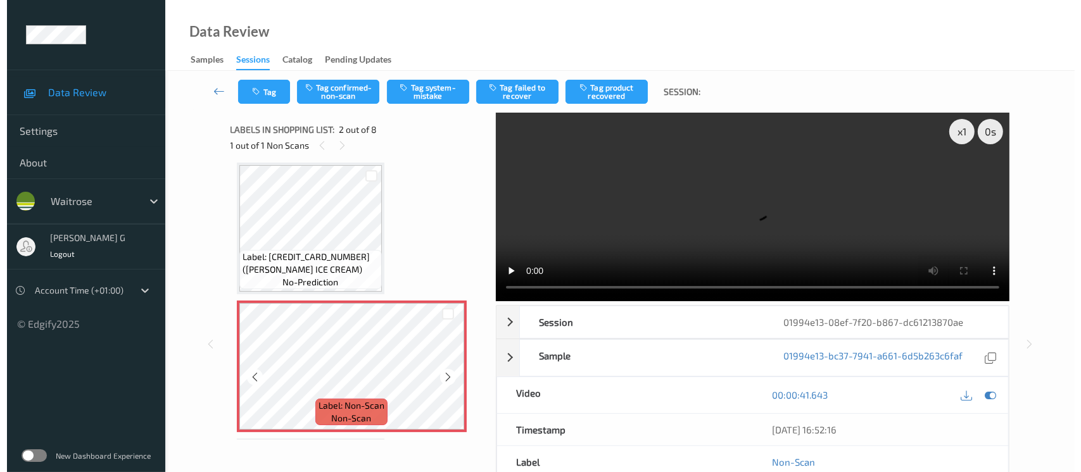
scroll to position [0, 0]
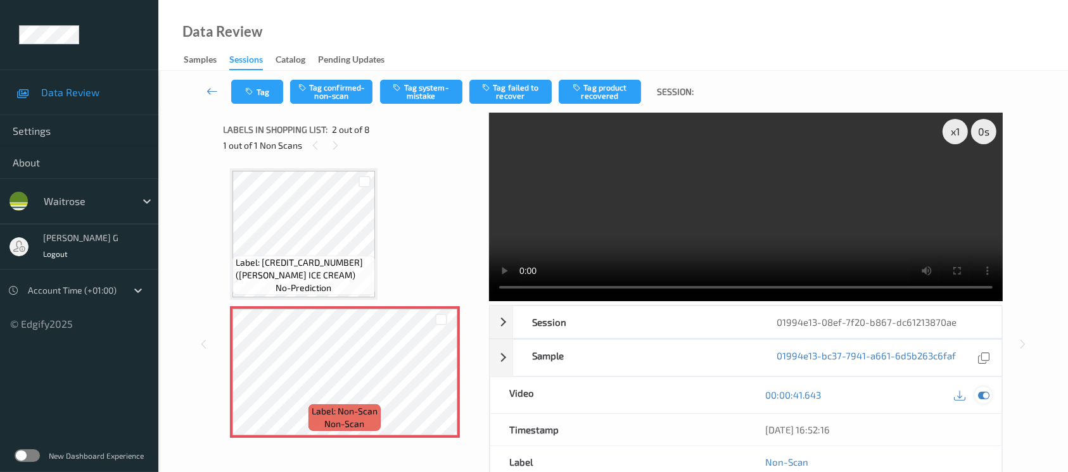
click at [978, 397] on icon at bounding box center [983, 394] width 11 height 11
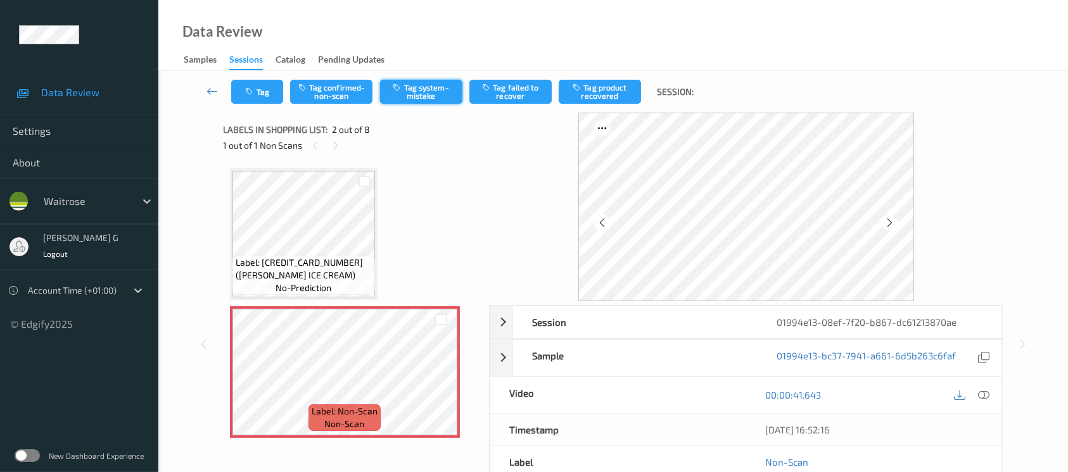
click at [415, 94] on button "Tag system-mistake" at bounding box center [421, 92] width 82 height 24
click at [258, 84] on button "Tag" at bounding box center [257, 92] width 52 height 24
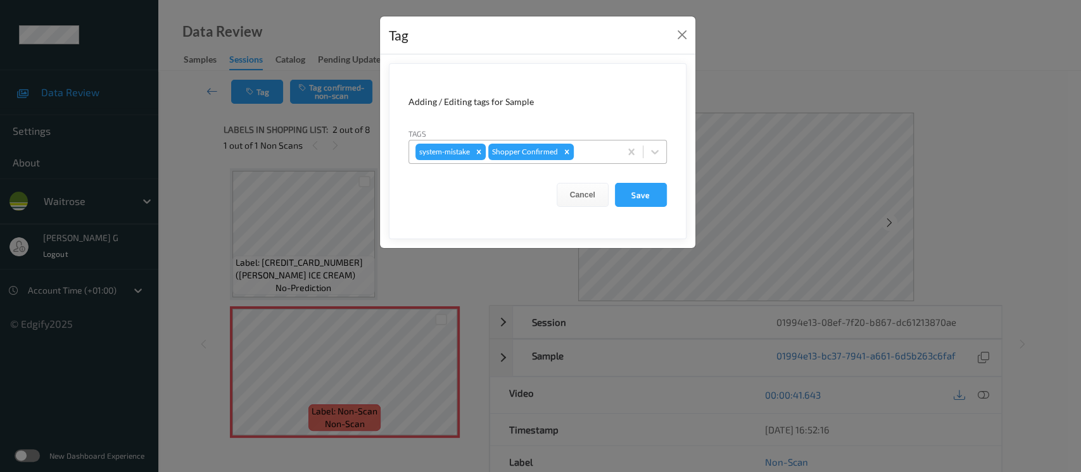
click at [602, 156] on div at bounding box center [594, 151] width 37 height 15
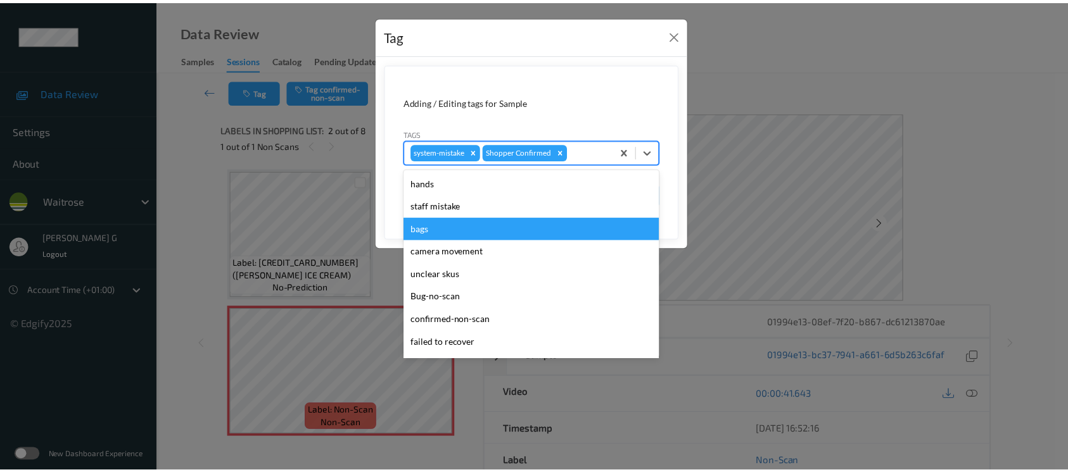
scroll to position [316, 0]
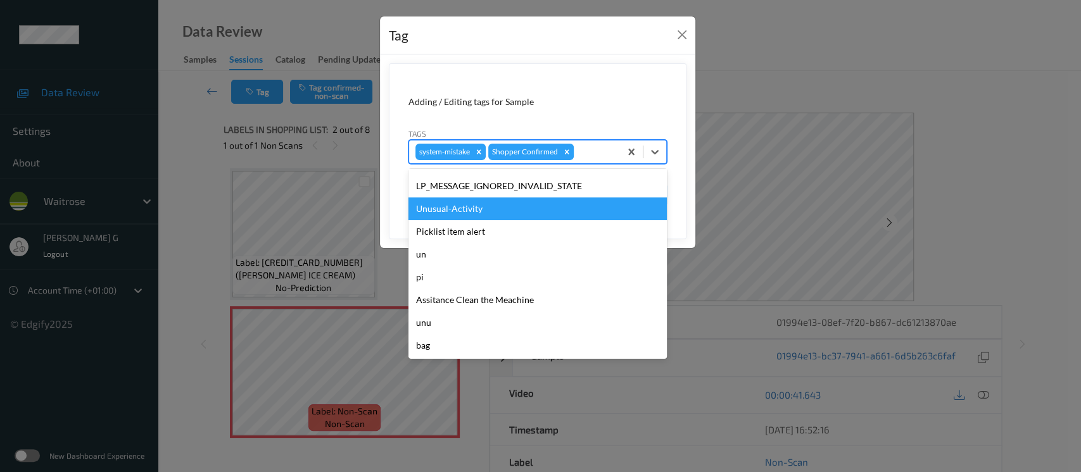
click at [450, 213] on div "Unusual-Activity" at bounding box center [537, 209] width 258 height 23
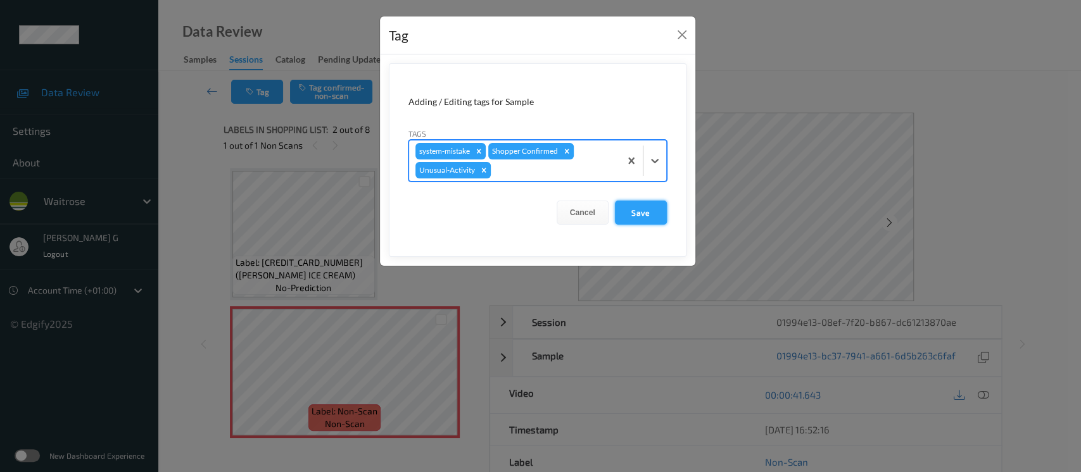
click at [636, 213] on button "Save" at bounding box center [641, 213] width 52 height 24
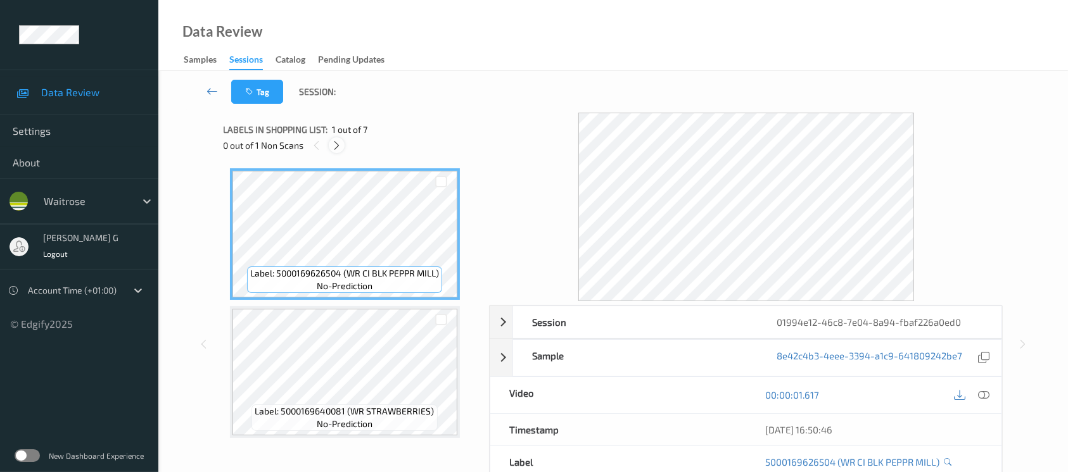
click at [331, 140] on icon at bounding box center [336, 145] width 11 height 11
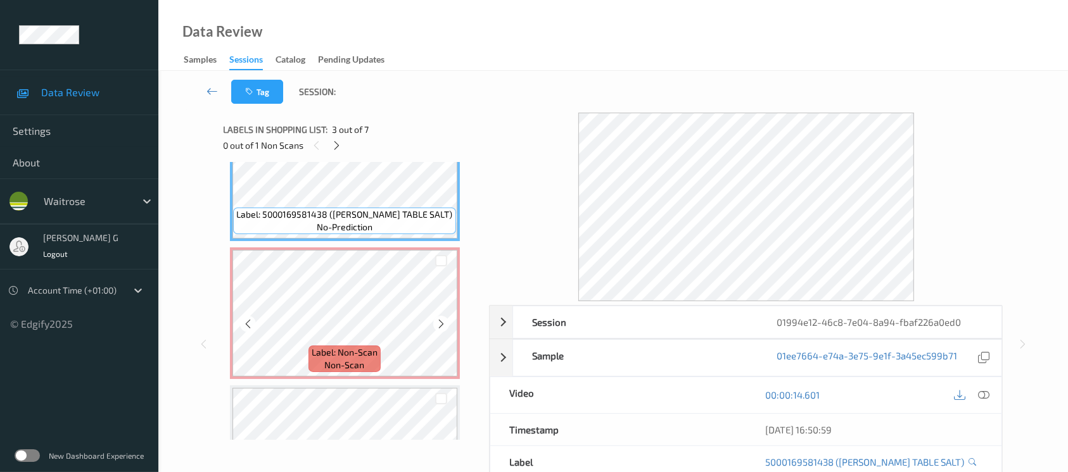
scroll to position [338, 0]
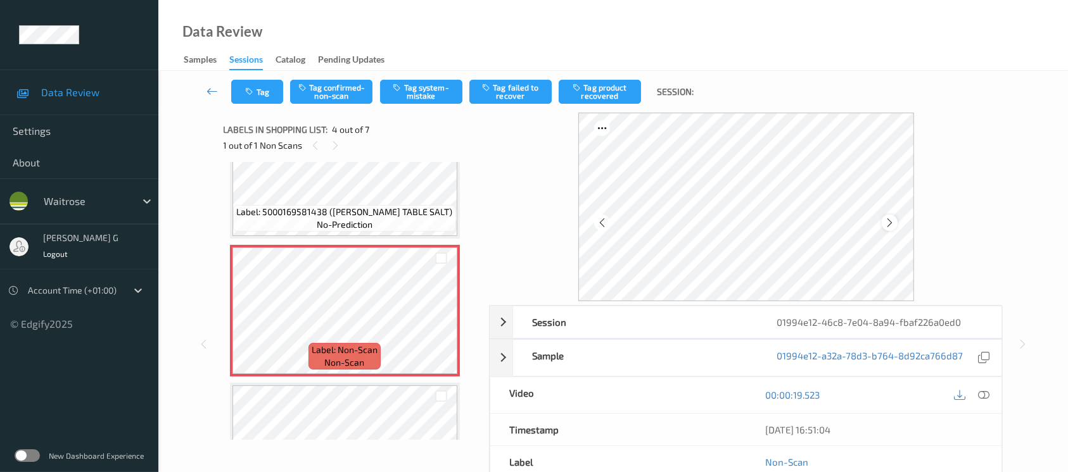
click at [885, 220] on icon at bounding box center [889, 222] width 11 height 11
click at [986, 395] on icon at bounding box center [983, 394] width 11 height 11
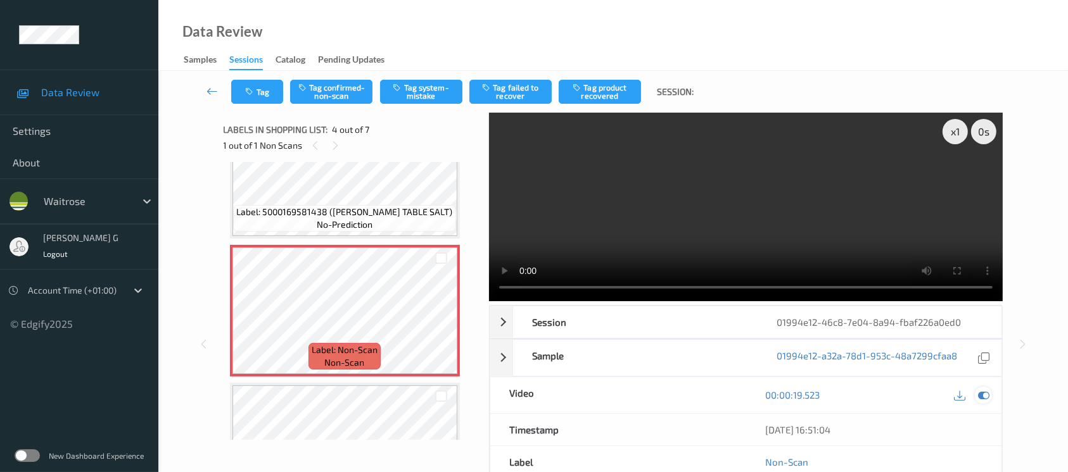
click at [984, 394] on icon at bounding box center [983, 394] width 11 height 11
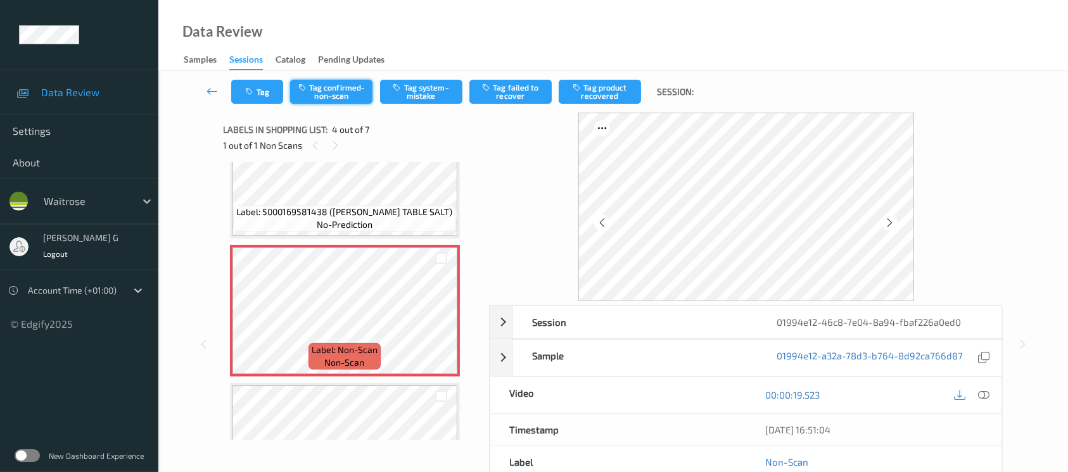
click at [337, 99] on button "Tag confirmed-non-scan" at bounding box center [331, 92] width 82 height 24
click at [600, 108] on div "Tag Untag confirmed-non-scan Tag system-mistake Tag failed to recover Tag produ…" at bounding box center [613, 92] width 858 height 42
click at [611, 92] on button "Tag product recovered" at bounding box center [600, 92] width 82 height 24
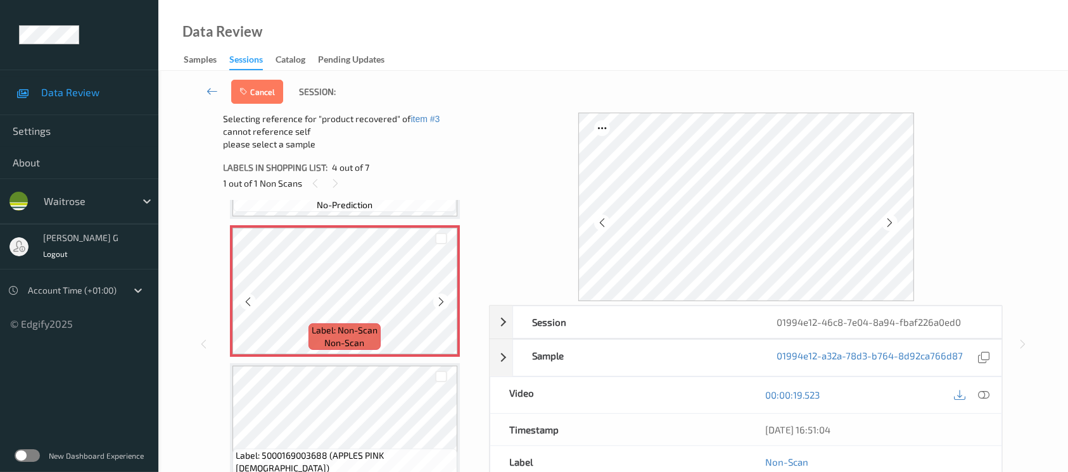
scroll to position [507, 0]
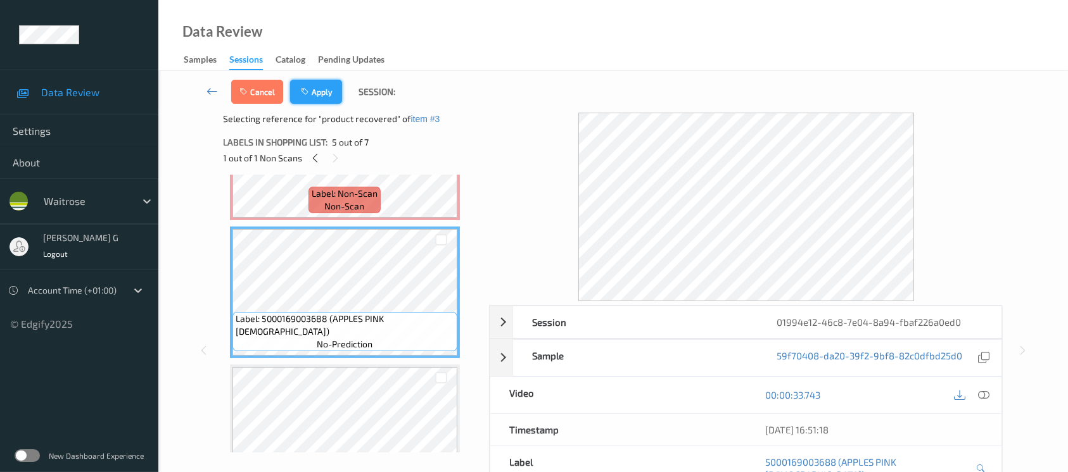
click at [332, 87] on button "Apply" at bounding box center [316, 92] width 52 height 24
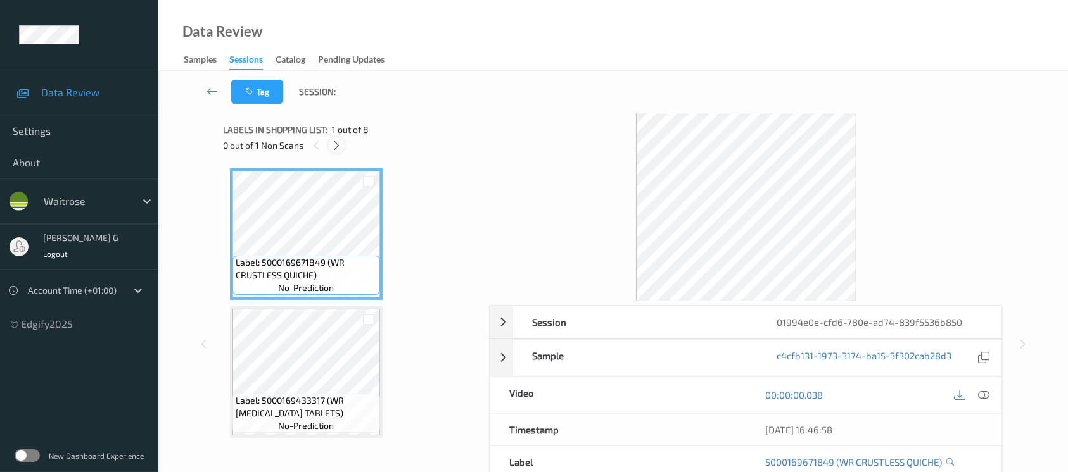
click at [336, 146] on icon at bounding box center [336, 145] width 11 height 11
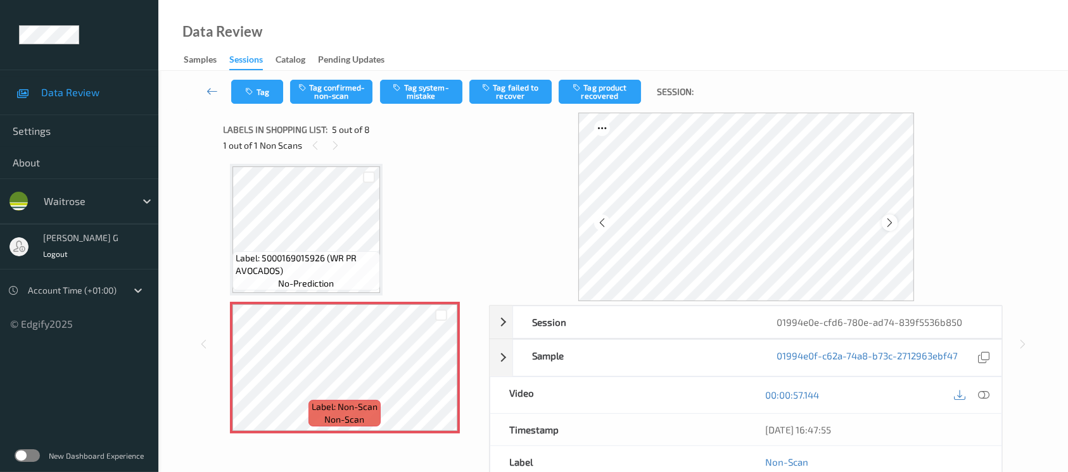
click at [892, 226] on icon at bounding box center [889, 222] width 11 height 11
click at [982, 395] on icon at bounding box center [983, 394] width 11 height 11
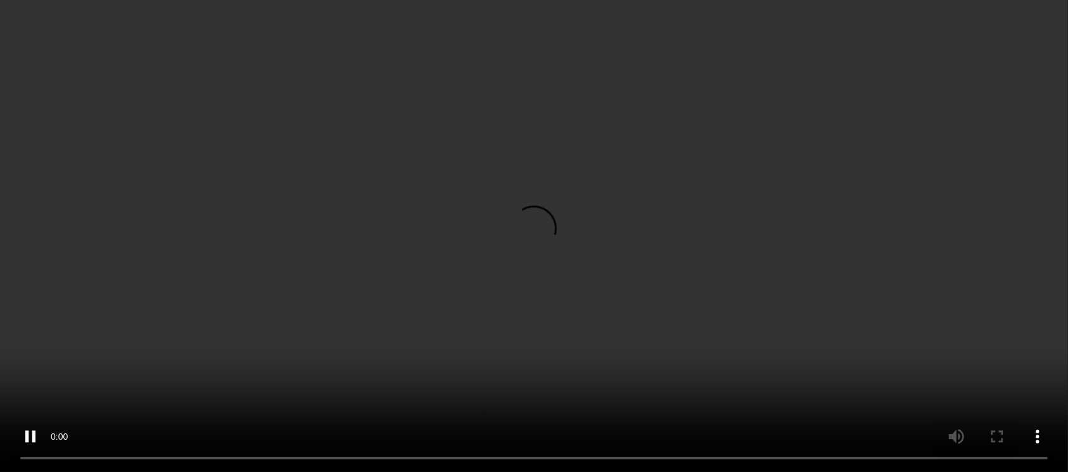
scroll to position [165, 0]
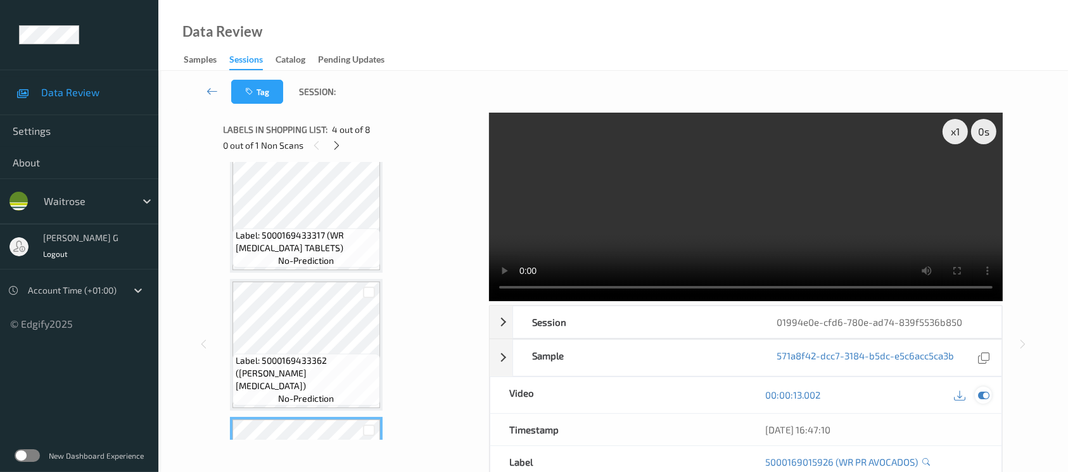
click at [986, 402] on div at bounding box center [983, 395] width 17 height 17
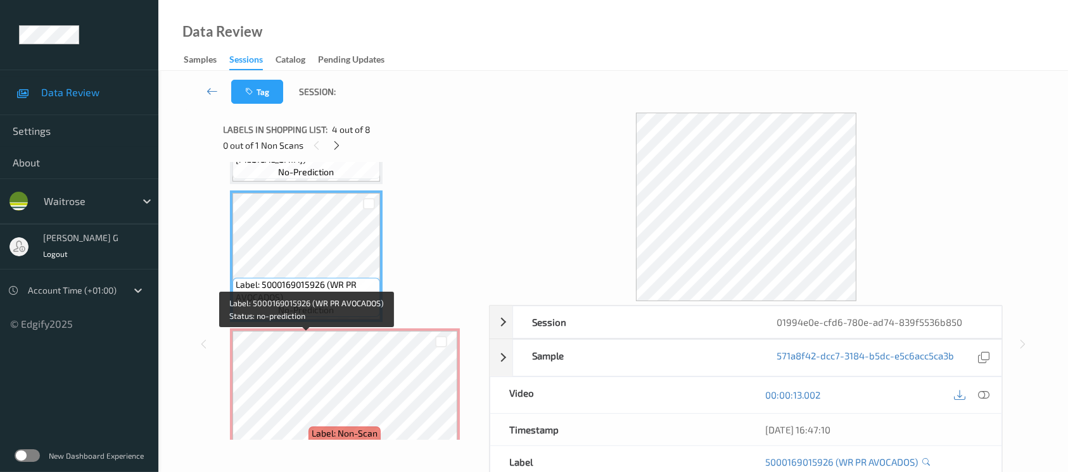
scroll to position [419, 0]
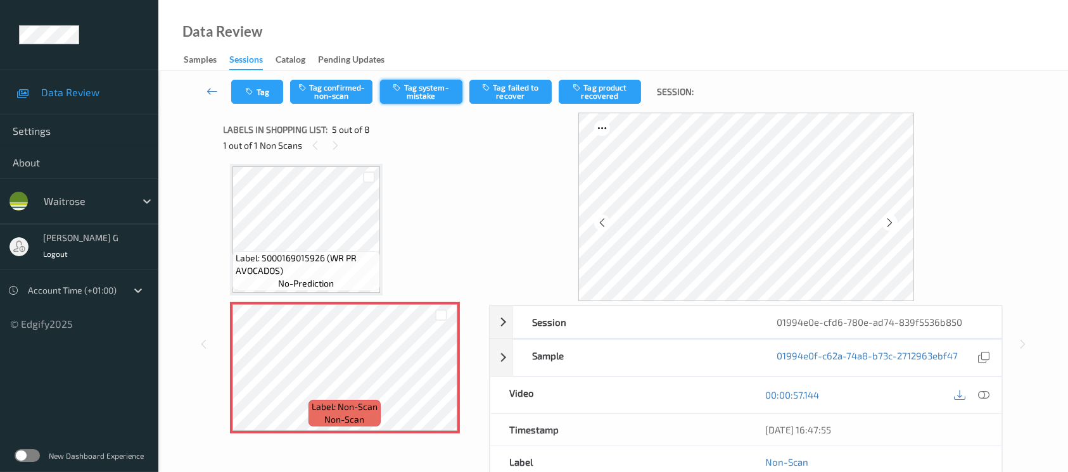
click at [426, 86] on button "Tag system-mistake" at bounding box center [421, 92] width 82 height 24
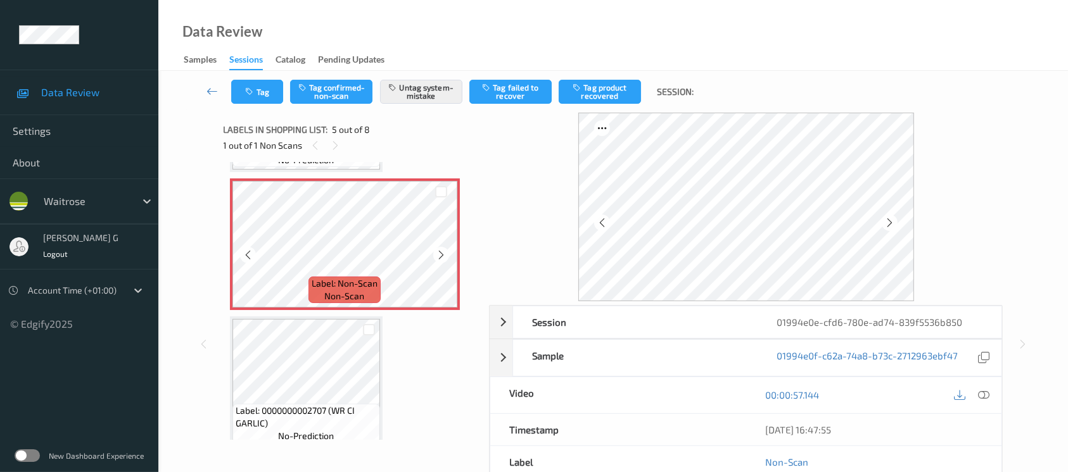
scroll to position [588, 0]
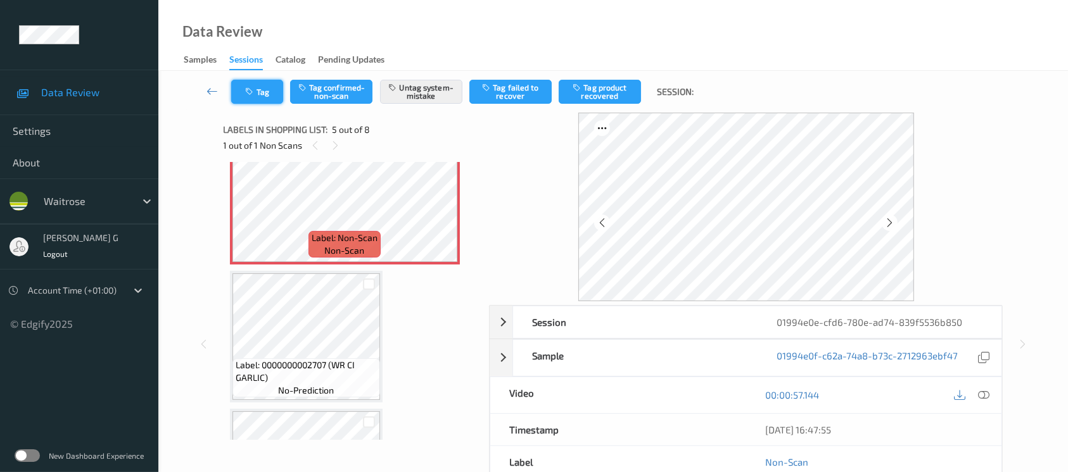
click at [244, 94] on button "Tag" at bounding box center [257, 92] width 52 height 24
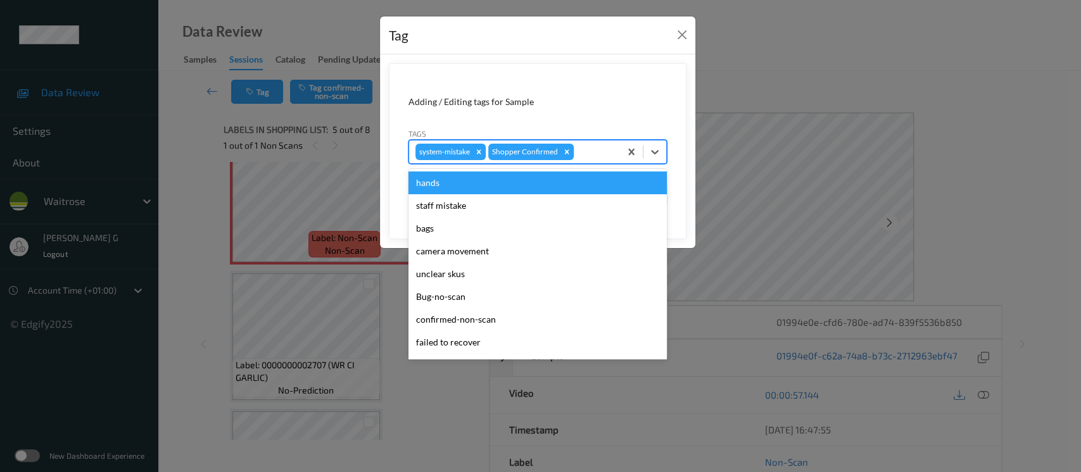
click at [604, 151] on div at bounding box center [594, 151] width 37 height 15
type input "un"
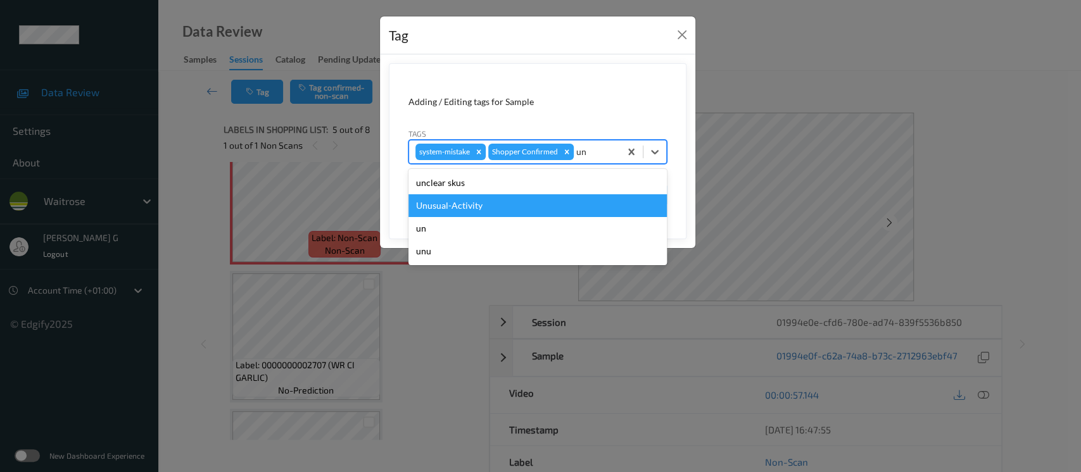
click at [447, 210] on div "Unusual-Activity" at bounding box center [537, 205] width 258 height 23
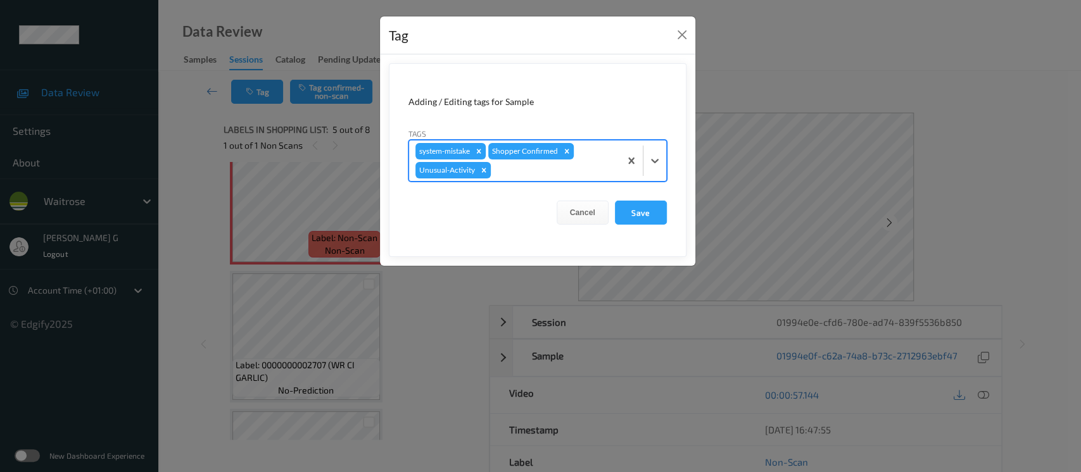
click at [574, 186] on form "Adding / Editing tags for Sample Tags option Unusual-Activity, selected. Select…" at bounding box center [538, 160] width 298 height 194
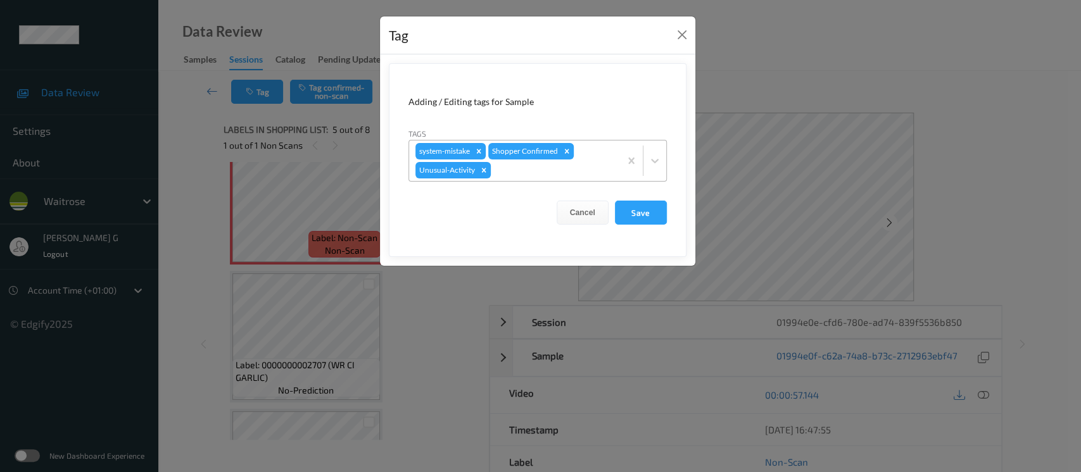
click at [569, 173] on div at bounding box center [553, 170] width 120 height 15
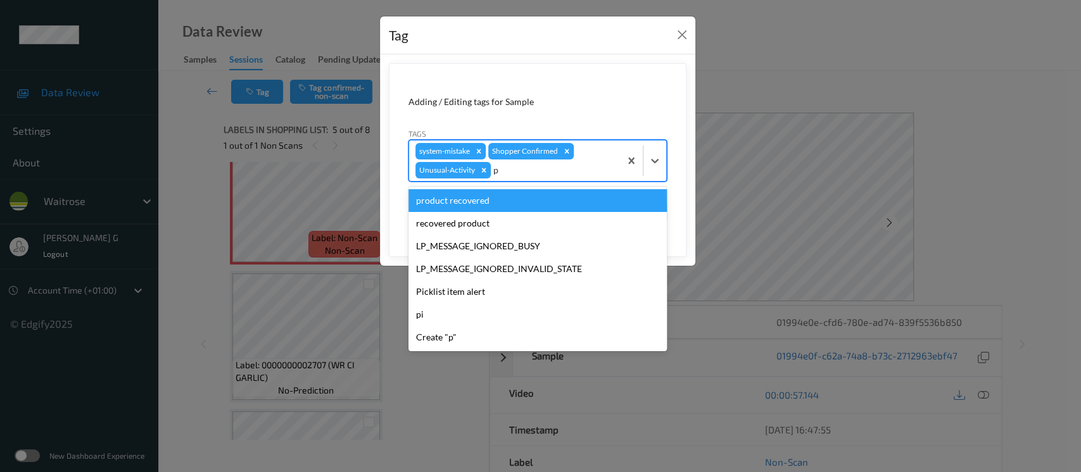
type input "pi"
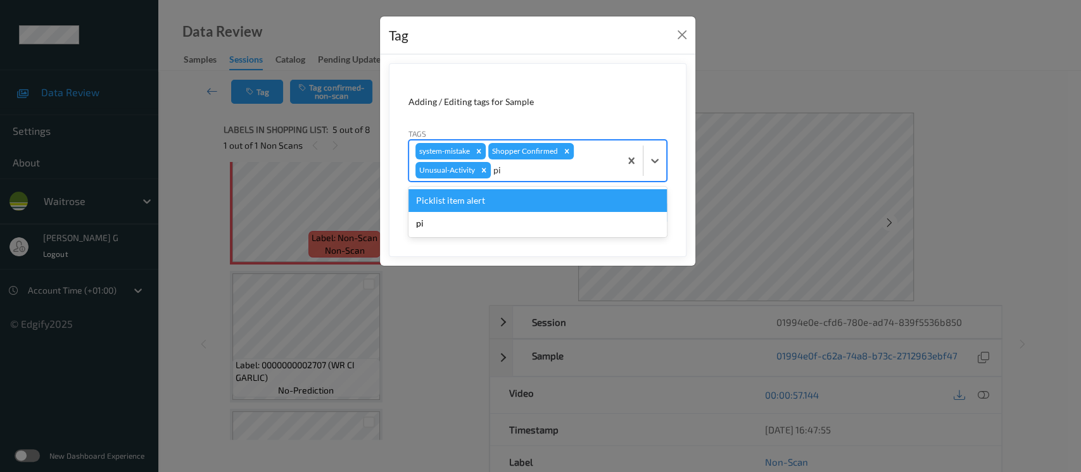
click at [490, 201] on div "Picklist item alert" at bounding box center [537, 200] width 258 height 23
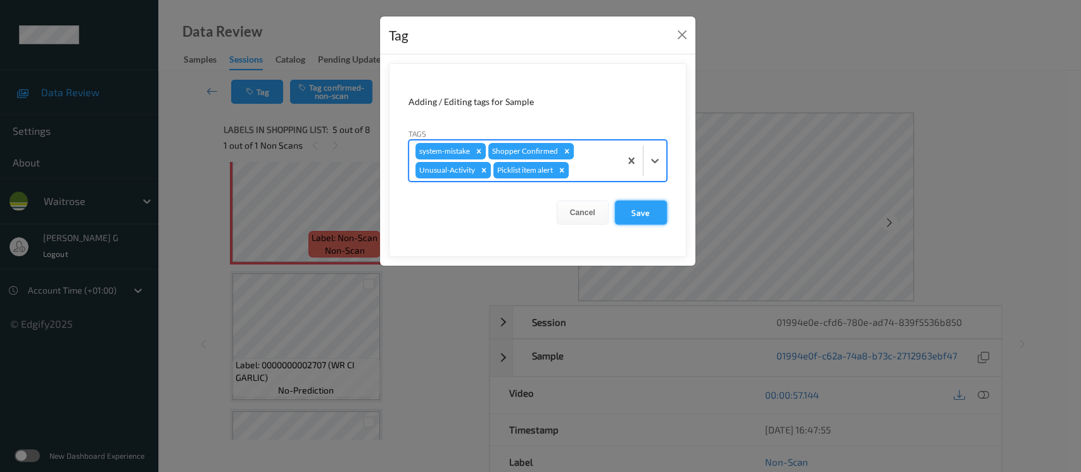
click at [645, 216] on button "Save" at bounding box center [641, 213] width 52 height 24
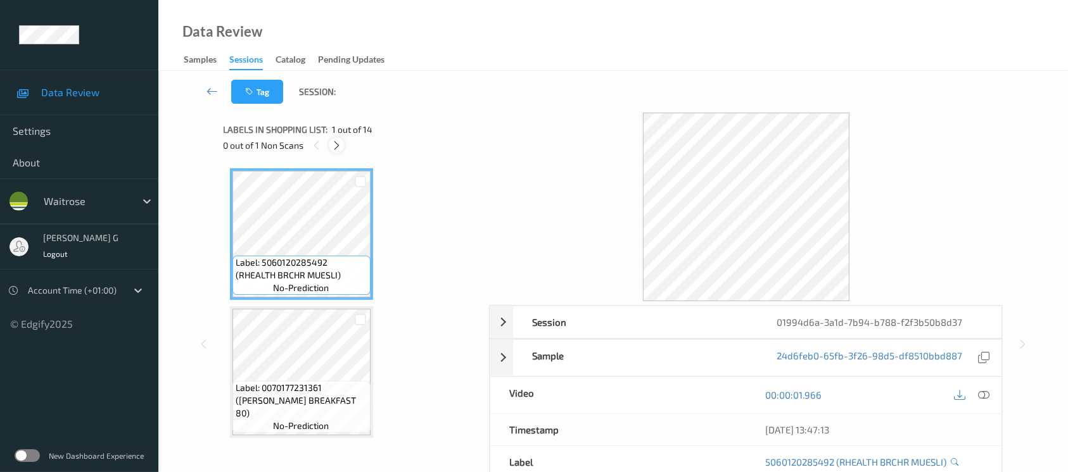
click at [337, 147] on icon at bounding box center [336, 145] width 11 height 11
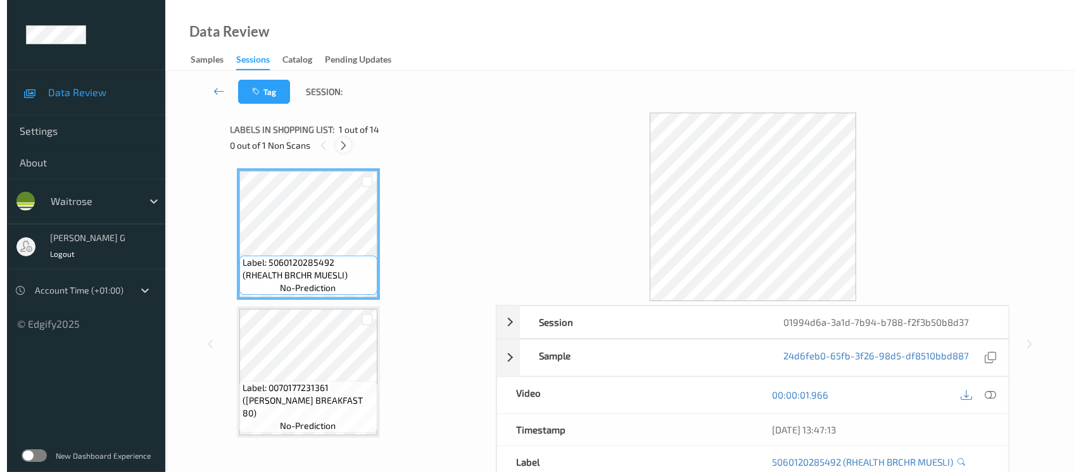
scroll to position [1381, 0]
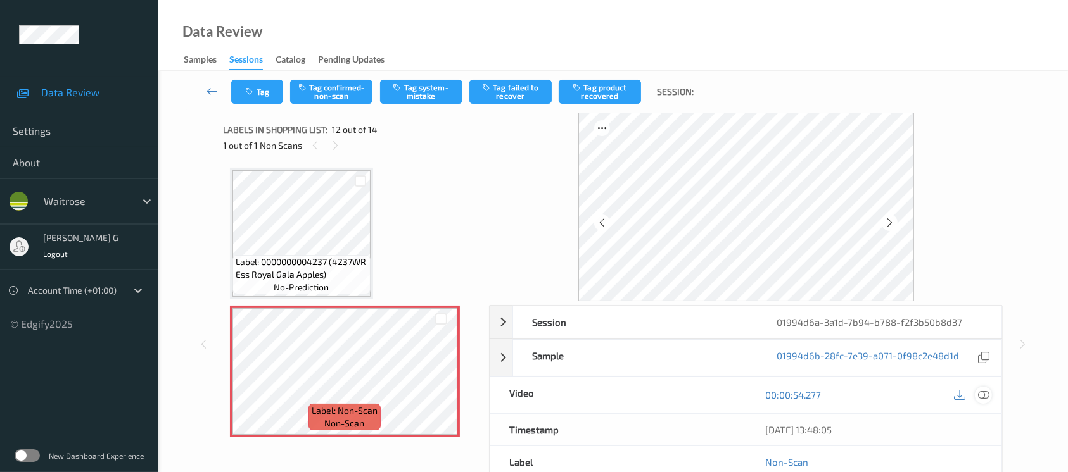
click at [983, 398] on icon at bounding box center [983, 394] width 11 height 11
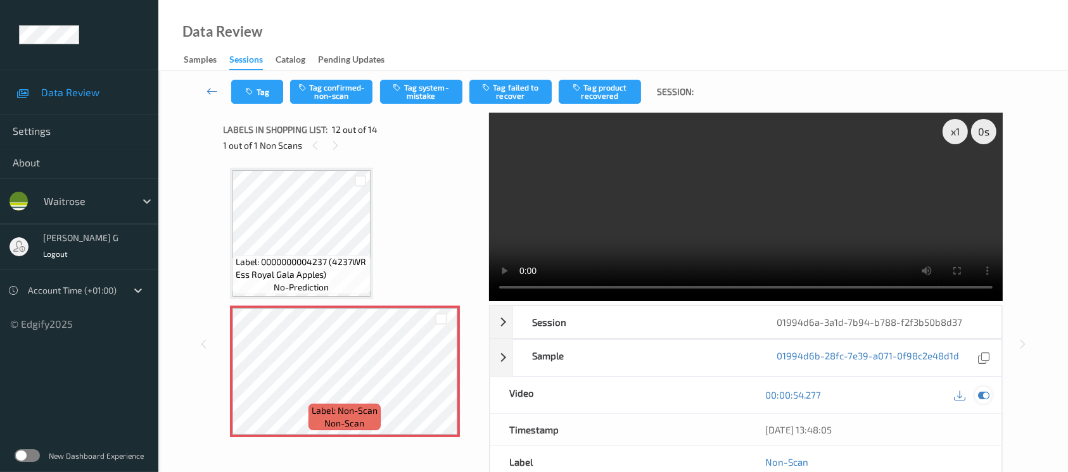
click at [987, 395] on icon at bounding box center [983, 394] width 11 height 11
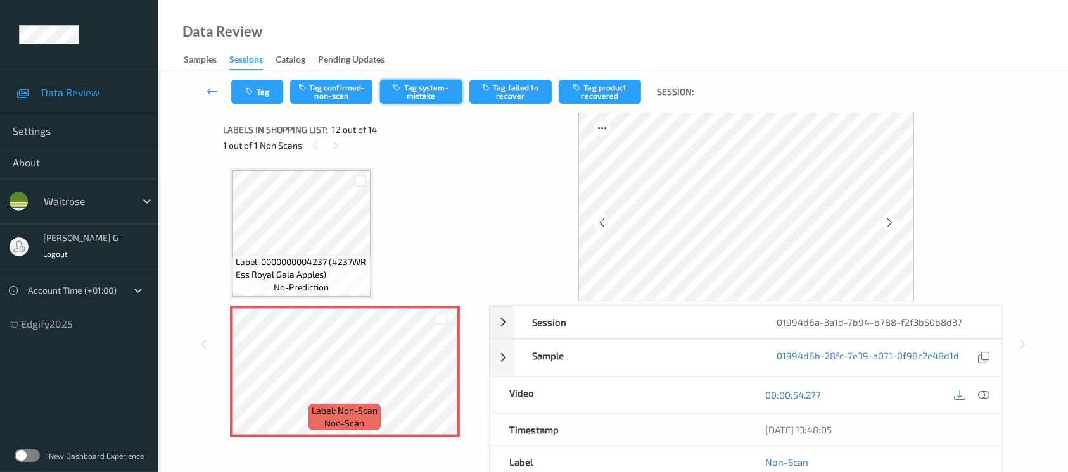
click at [418, 95] on button "Tag system-mistake" at bounding box center [421, 92] width 82 height 24
click at [253, 90] on icon "button" at bounding box center [251, 91] width 11 height 9
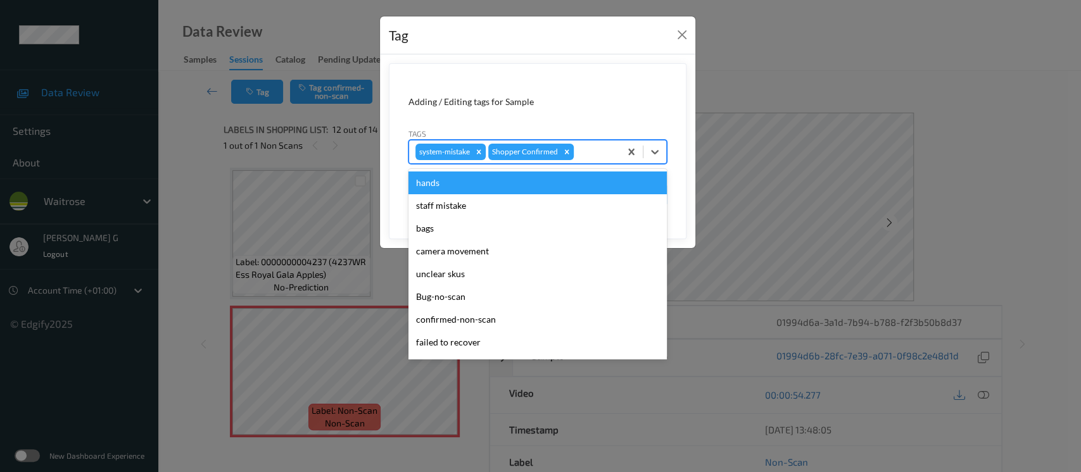
click at [603, 153] on div at bounding box center [594, 151] width 37 height 15
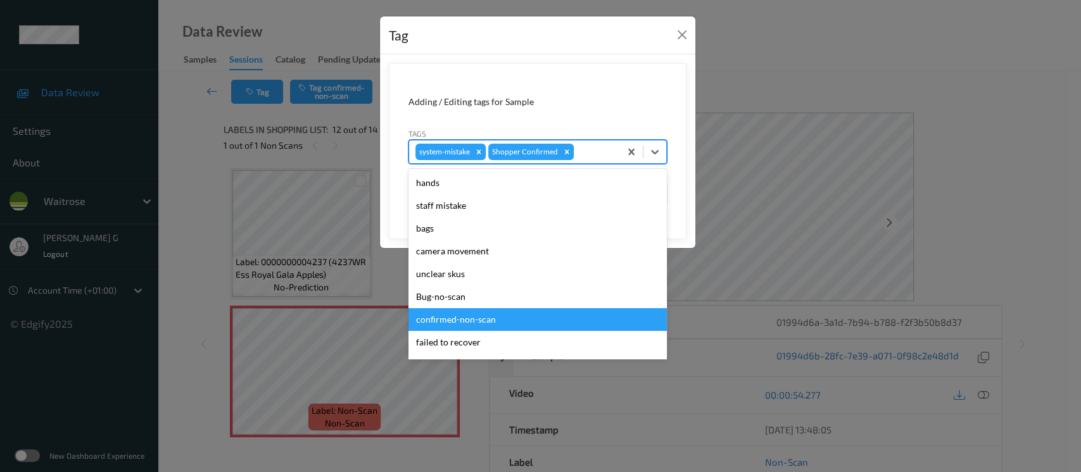
scroll to position [316, 0]
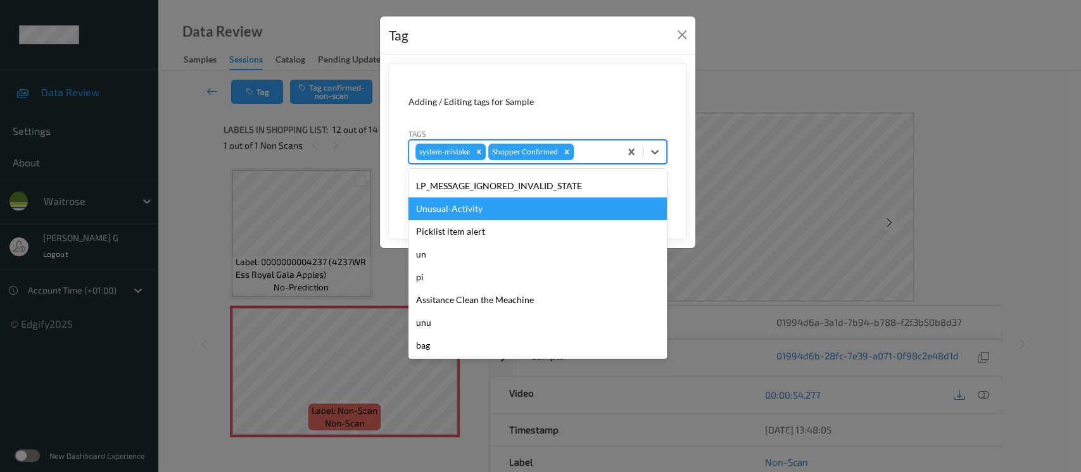
click at [446, 213] on div "Unusual-Activity" at bounding box center [537, 209] width 258 height 23
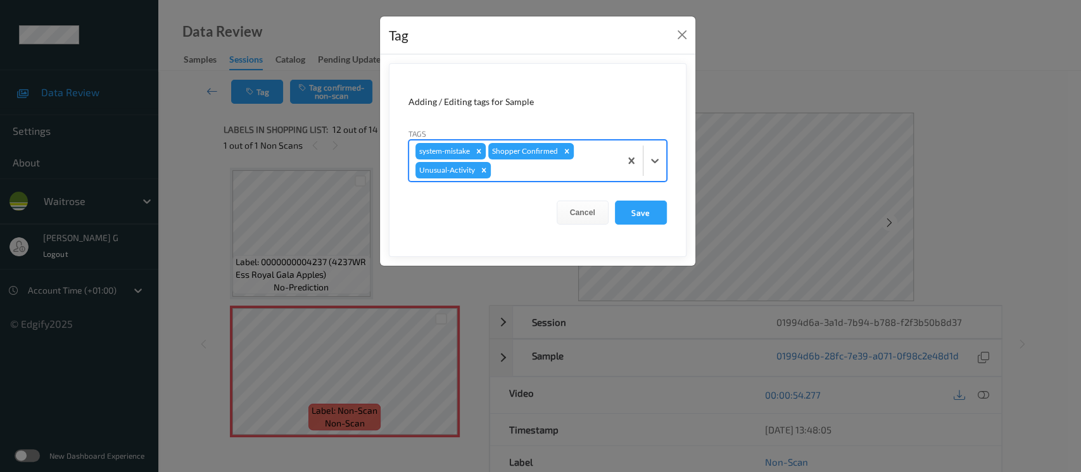
click at [550, 167] on div at bounding box center [553, 170] width 120 height 15
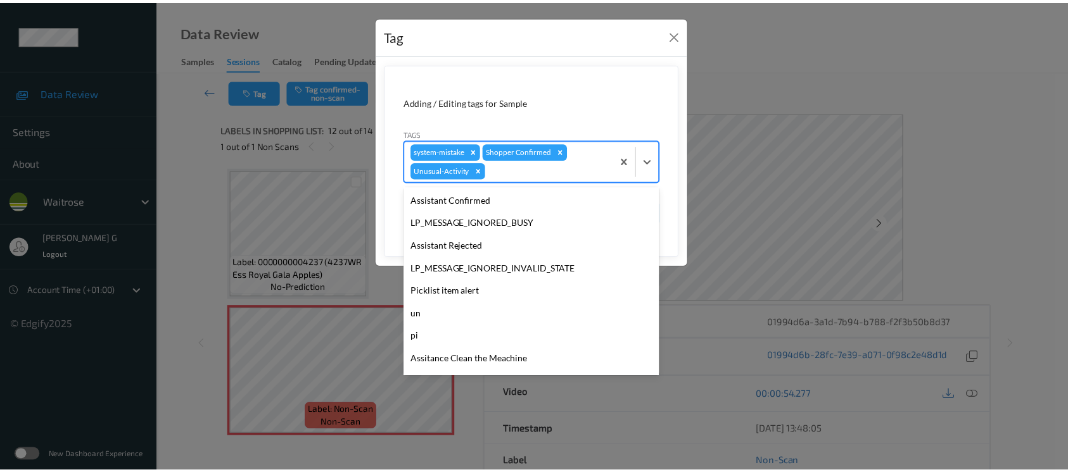
scroll to position [294, 0]
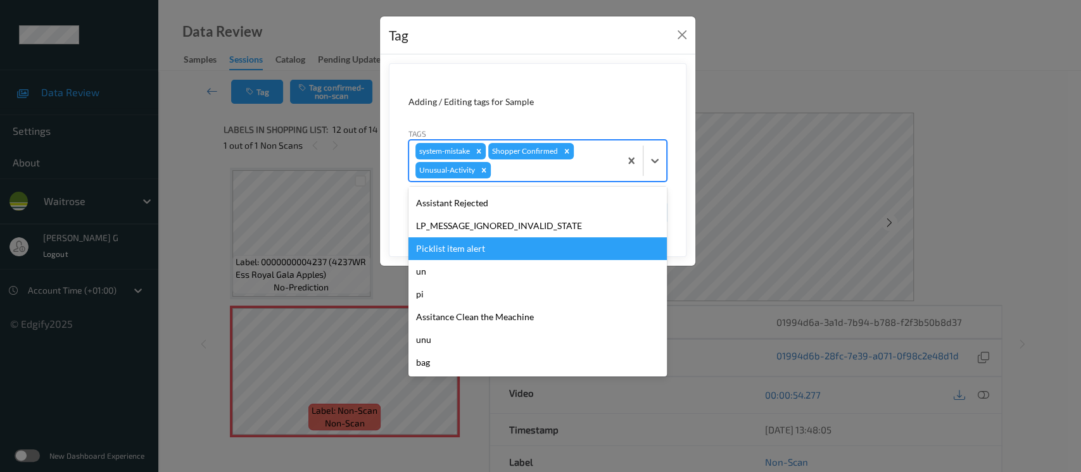
click at [446, 246] on div "Picklist item alert" at bounding box center [537, 248] width 258 height 23
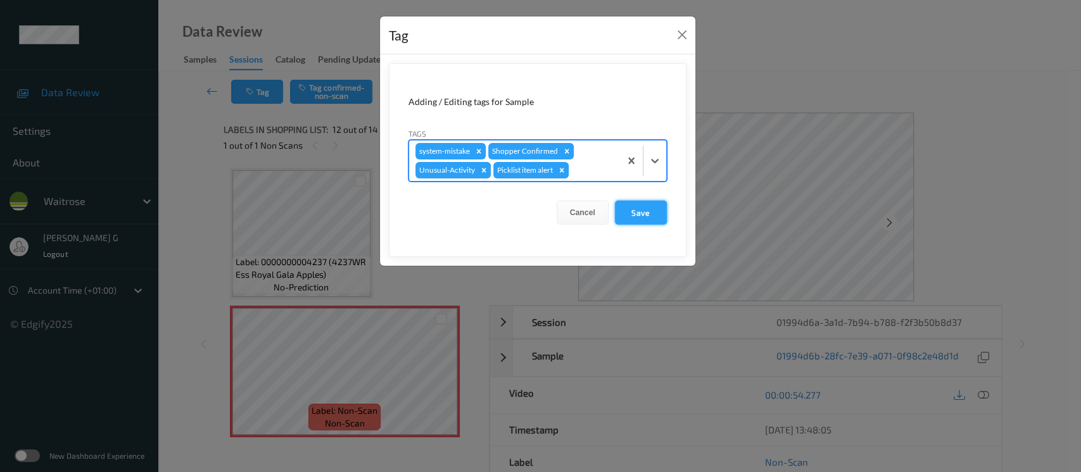
click at [630, 215] on button "Save" at bounding box center [641, 213] width 52 height 24
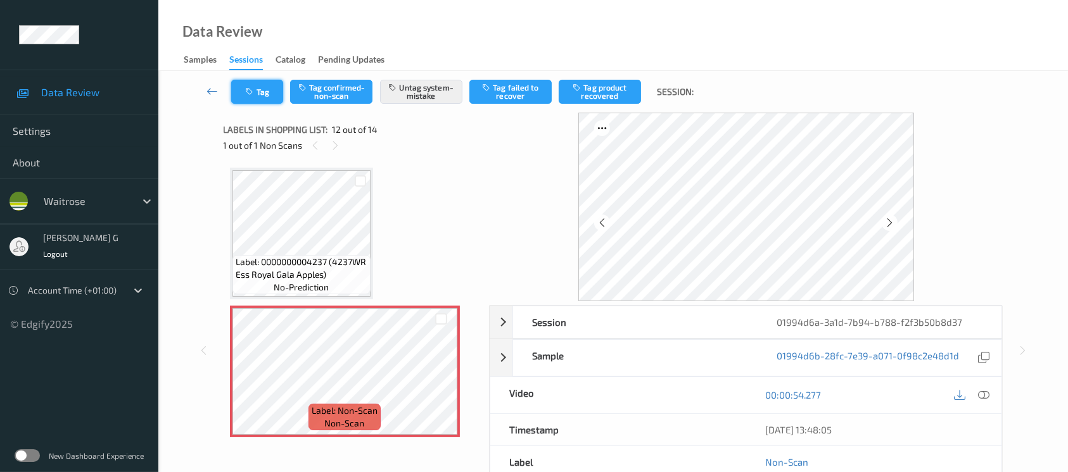
click at [251, 94] on icon "button" at bounding box center [251, 91] width 11 height 9
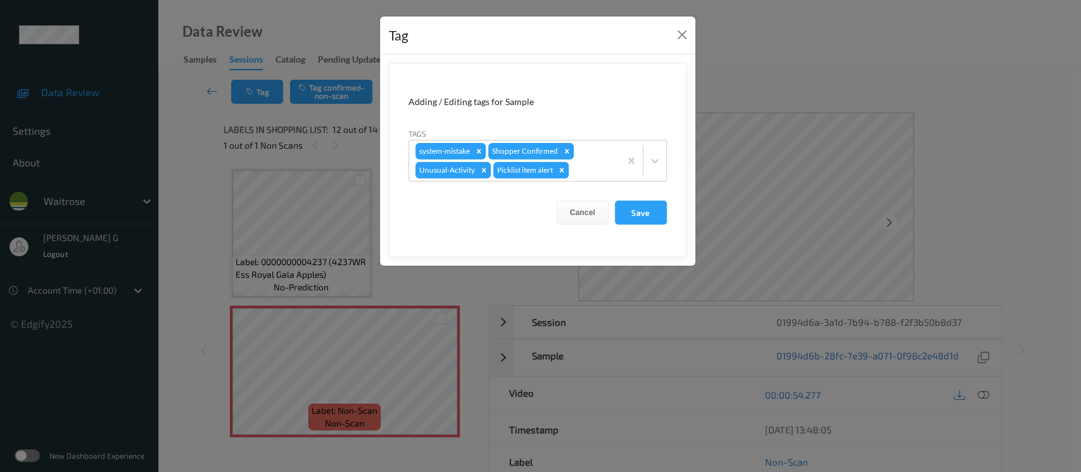
click at [745, 37] on div "Tag Adding / Editing tags for Sample Tags system-mistake Shopper Confirmed Unus…" at bounding box center [540, 236] width 1081 height 472
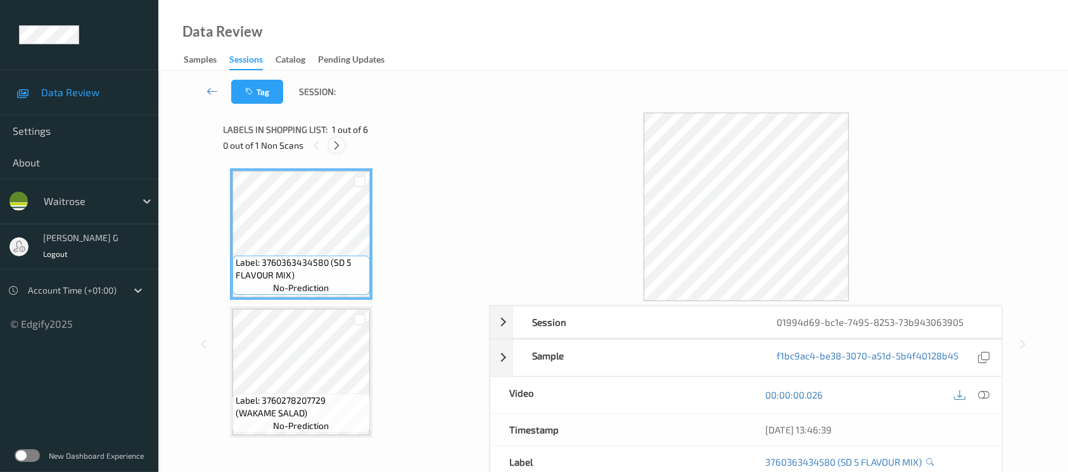
click at [342, 147] on div at bounding box center [337, 145] width 16 height 16
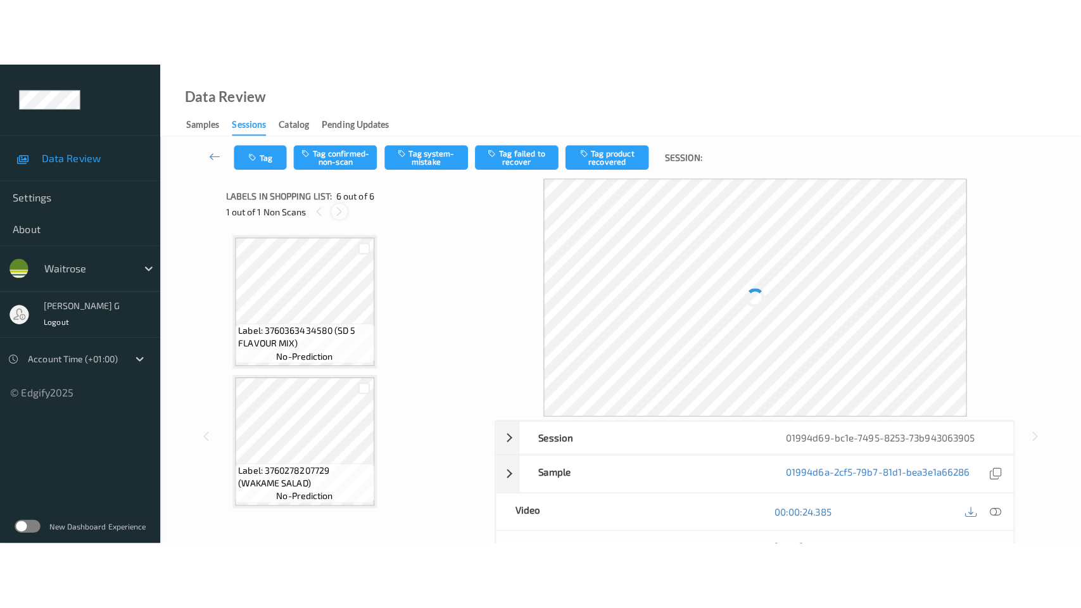
scroll to position [553, 0]
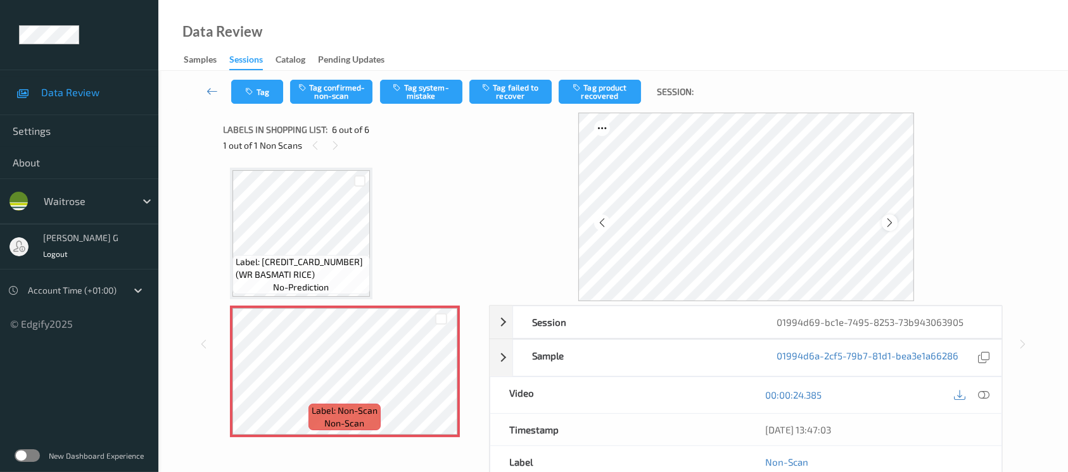
click at [887, 219] on icon at bounding box center [889, 222] width 11 height 11
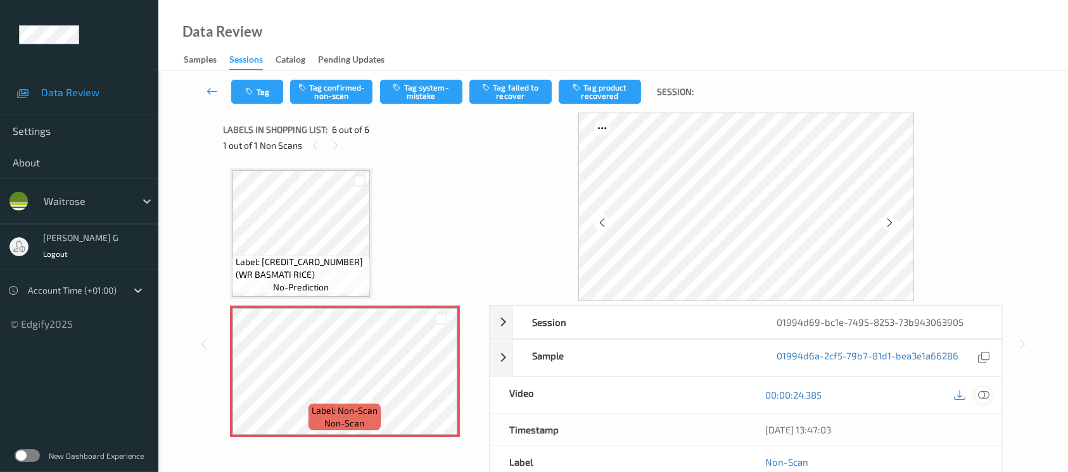
click at [983, 391] on icon at bounding box center [983, 394] width 11 height 11
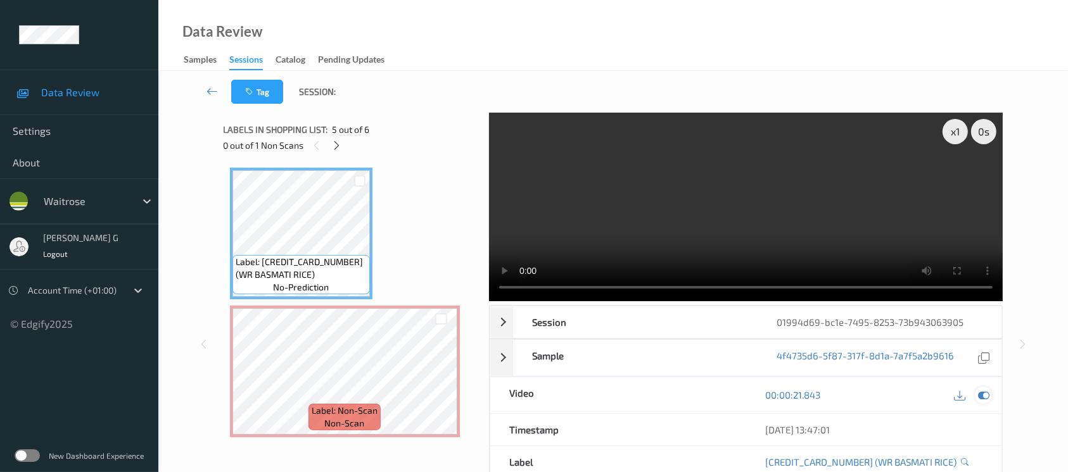
click at [985, 389] on icon at bounding box center [983, 394] width 11 height 11
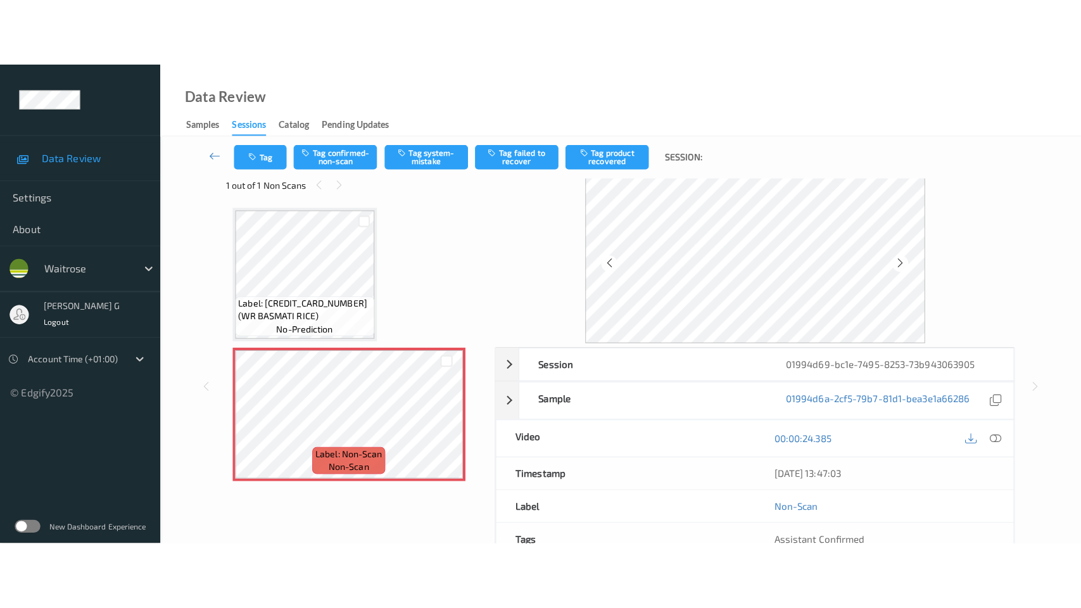
scroll to position [0, 0]
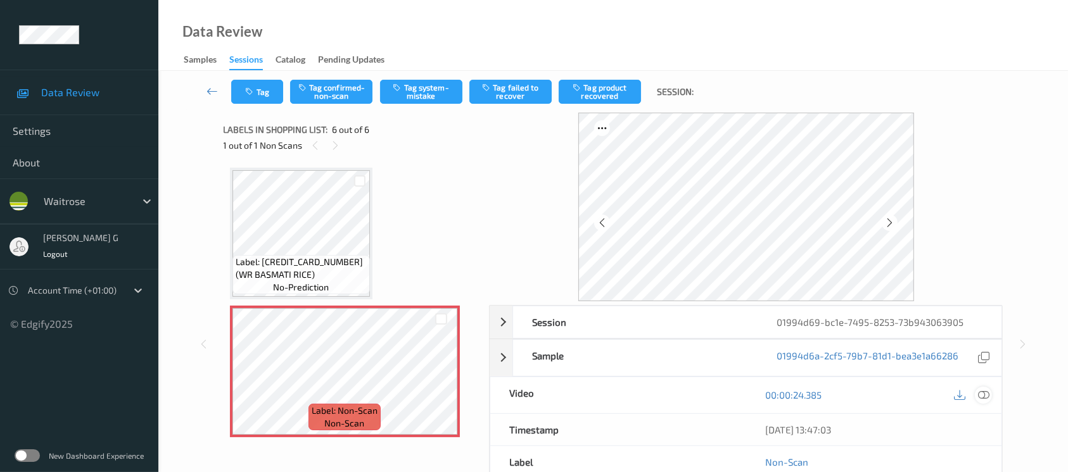
click at [984, 396] on icon at bounding box center [983, 394] width 11 height 11
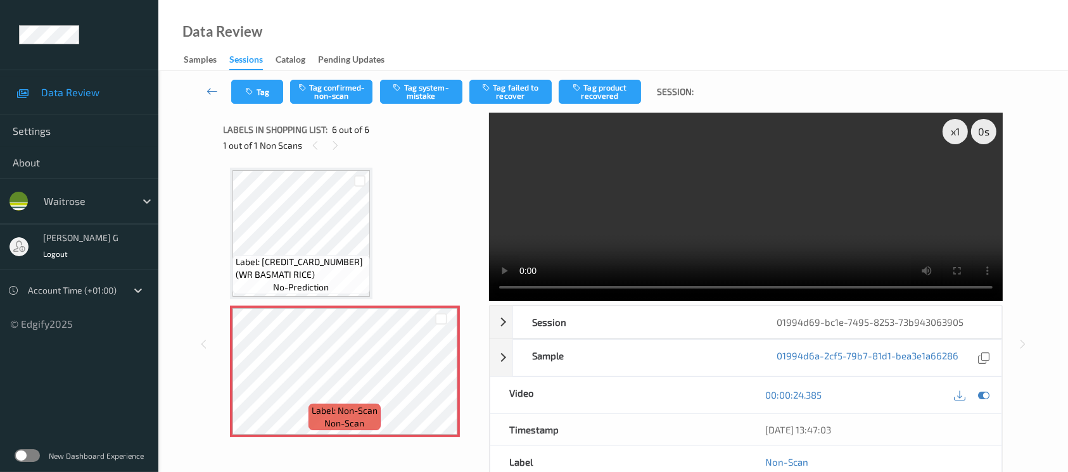
scroll to position [417, 0]
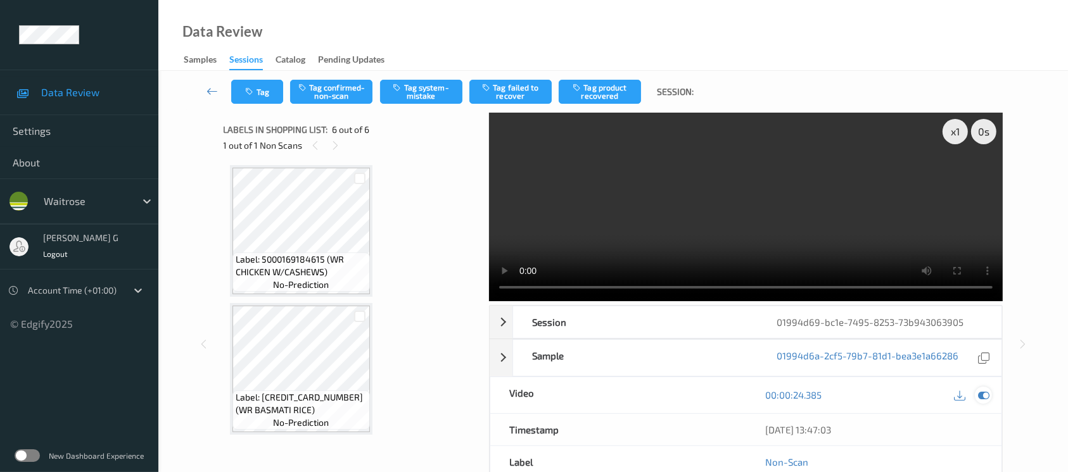
click at [979, 395] on icon at bounding box center [983, 394] width 11 height 11
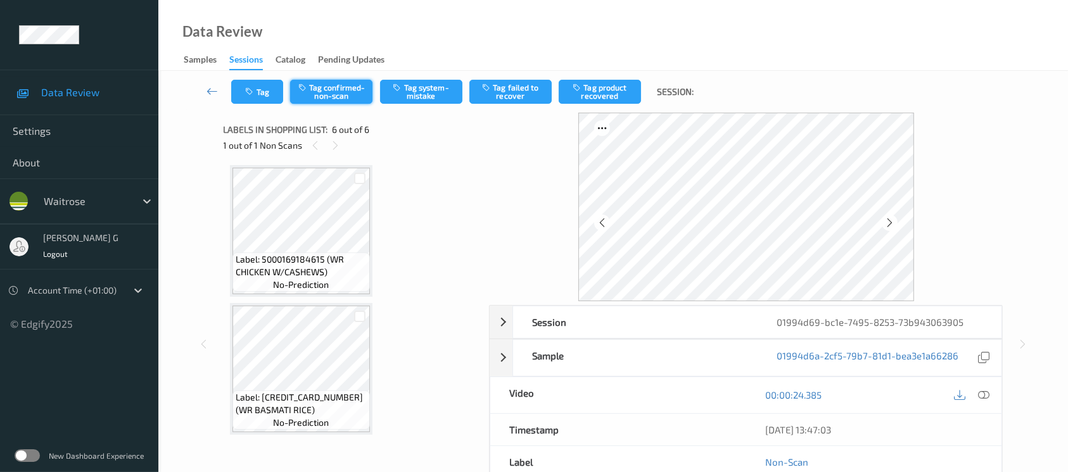
click at [339, 91] on button "Tag confirmed-non-scan" at bounding box center [331, 92] width 82 height 24
click at [522, 92] on button "Tag failed to recover" at bounding box center [510, 92] width 82 height 24
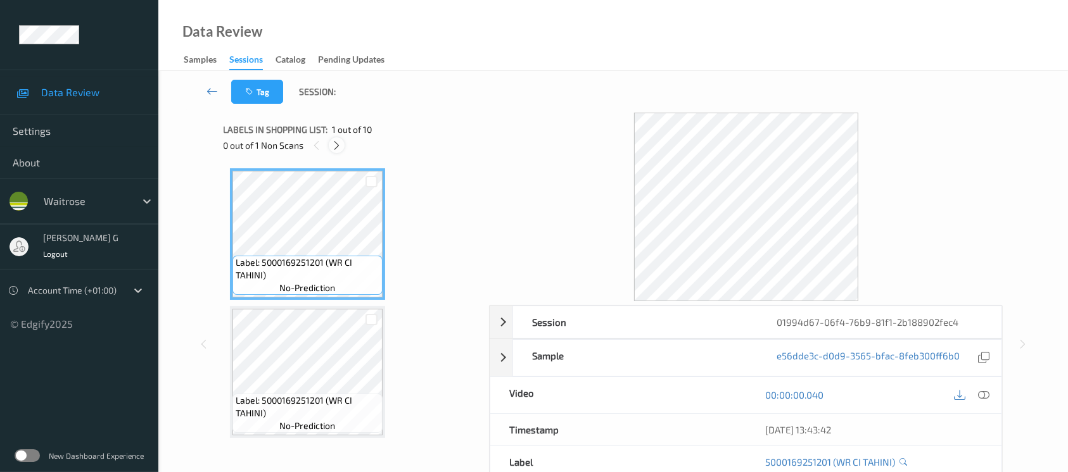
click at [339, 140] on icon at bounding box center [336, 145] width 11 height 11
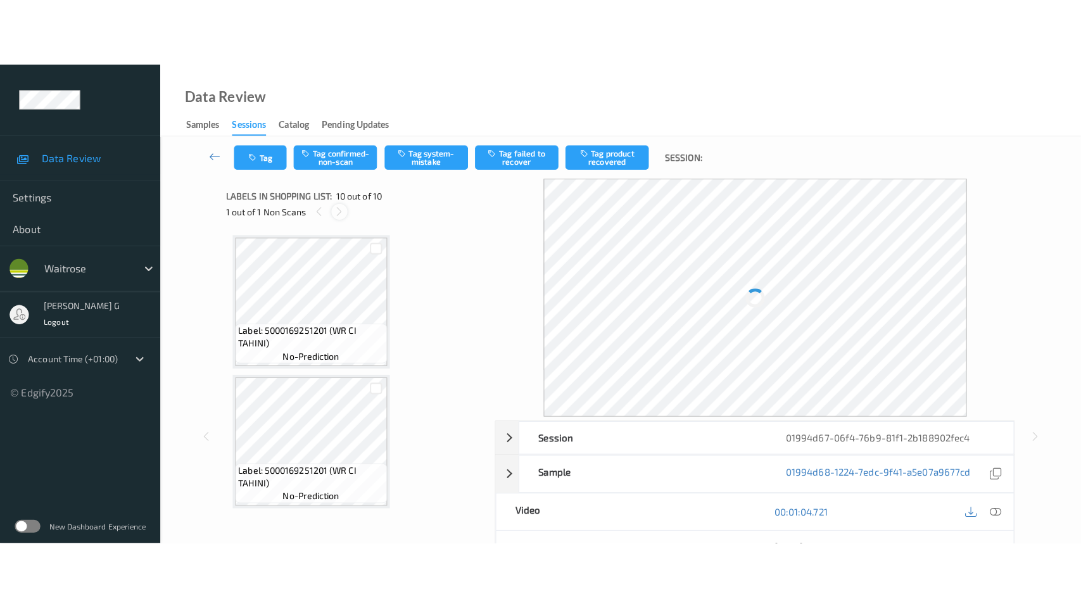
scroll to position [1103, 0]
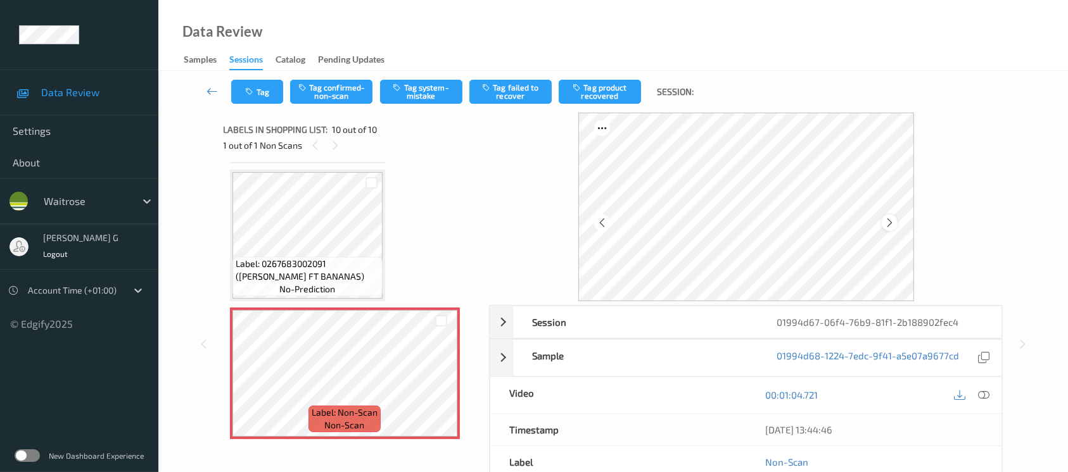
click at [890, 224] on icon at bounding box center [889, 222] width 11 height 11
click at [985, 397] on icon at bounding box center [983, 394] width 11 height 11
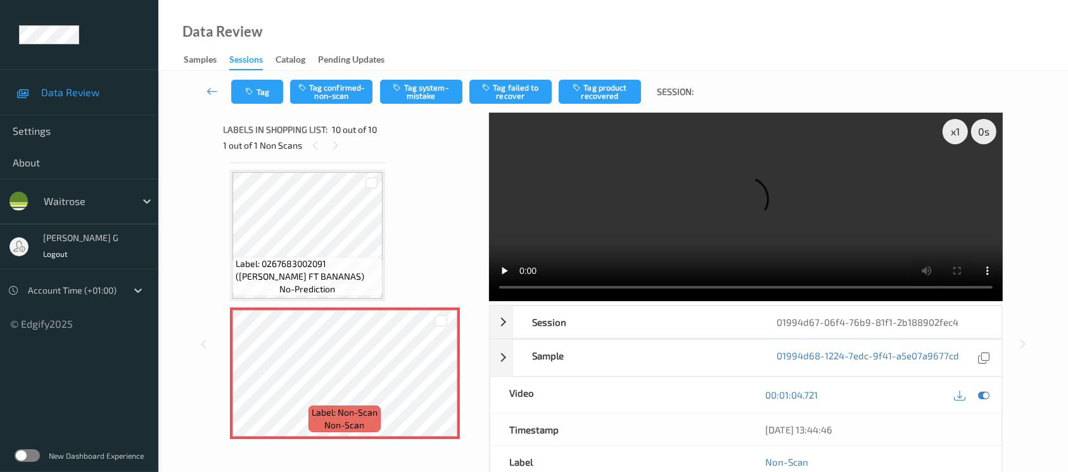
scroll to position [968, 0]
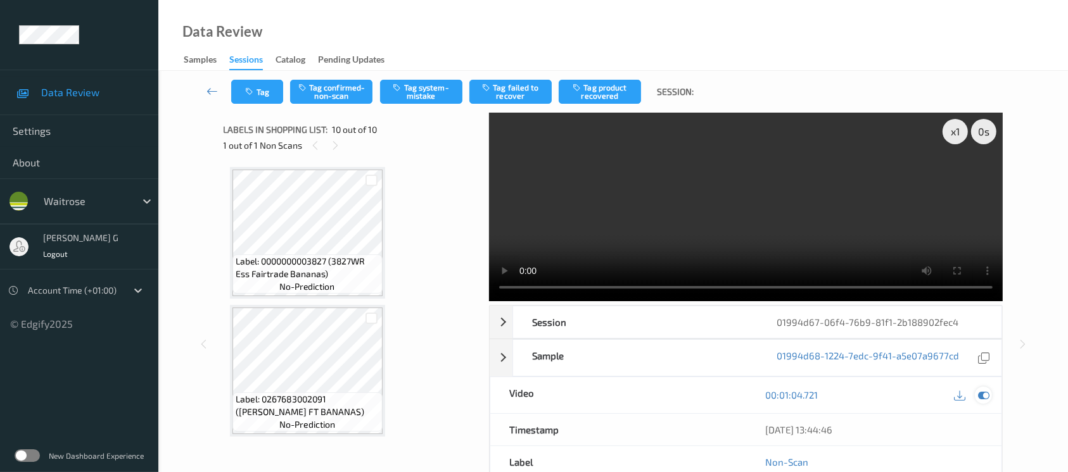
click at [982, 398] on icon at bounding box center [983, 394] width 11 height 11
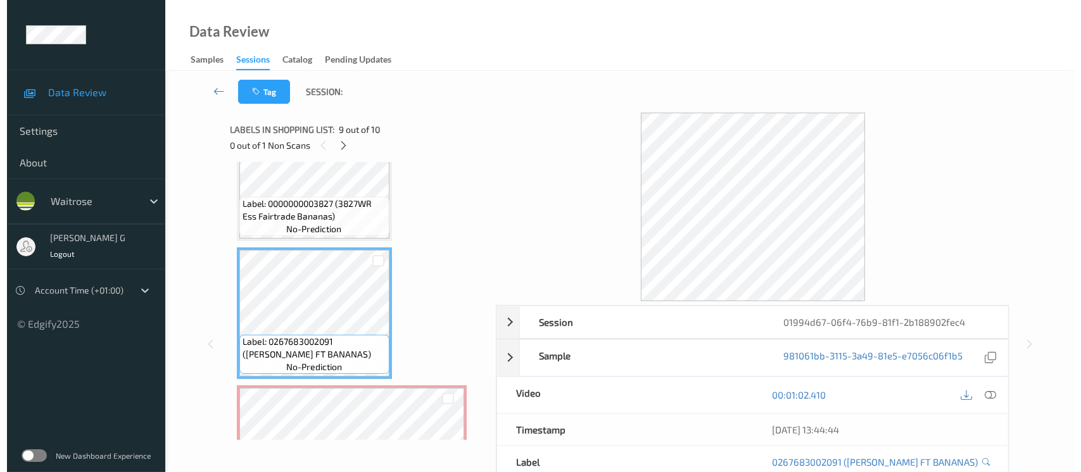
scroll to position [1052, 0]
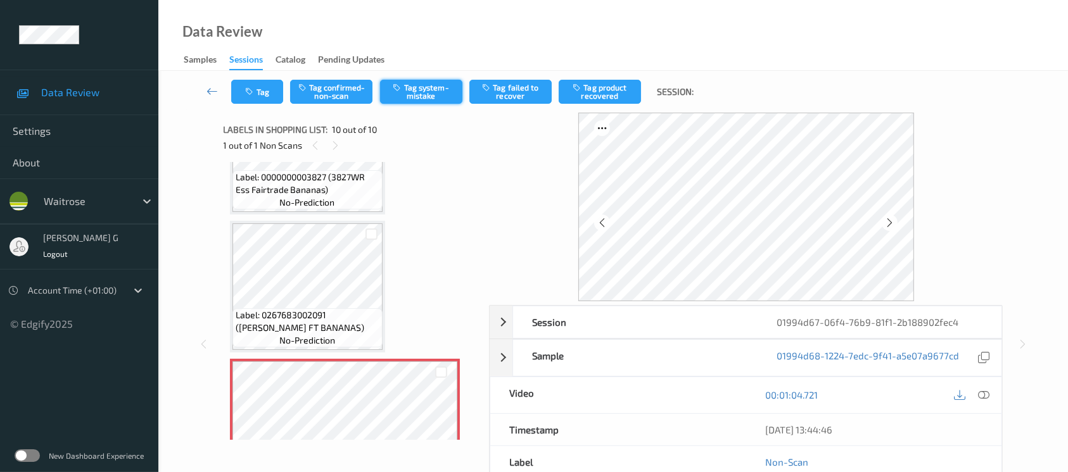
click at [403, 83] on icon "button" at bounding box center [398, 87] width 11 height 9
click at [250, 96] on icon "button" at bounding box center [251, 91] width 11 height 9
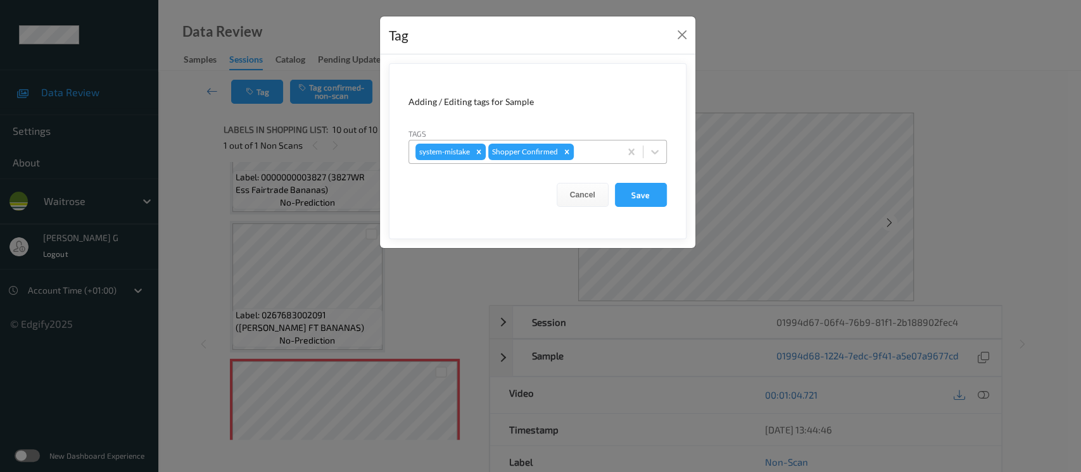
click at [609, 144] on div at bounding box center [594, 151] width 37 height 15
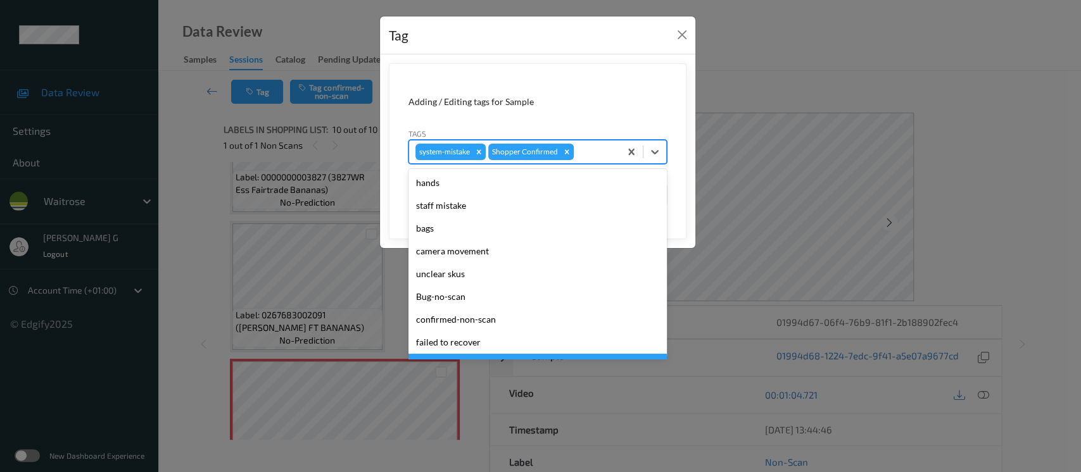
scroll to position [316, 0]
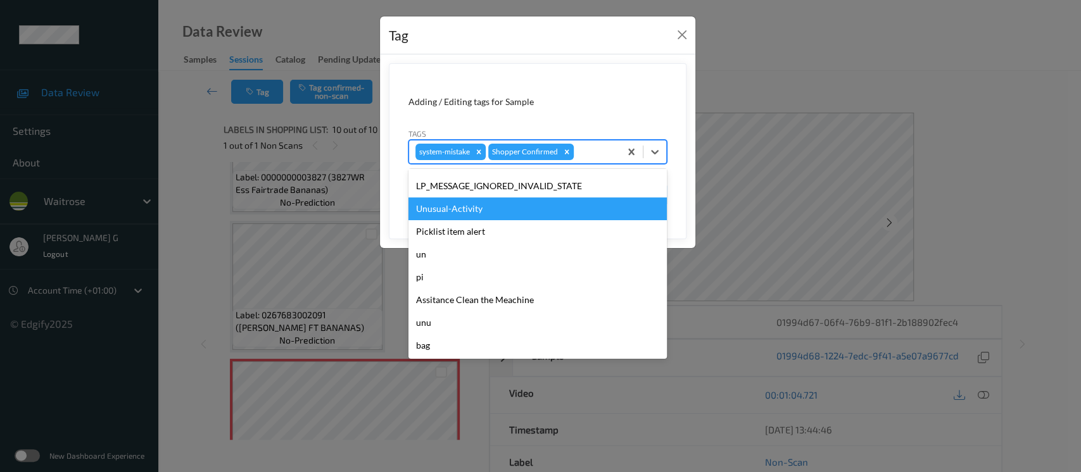
click at [474, 215] on div "Unusual-Activity" at bounding box center [537, 209] width 258 height 23
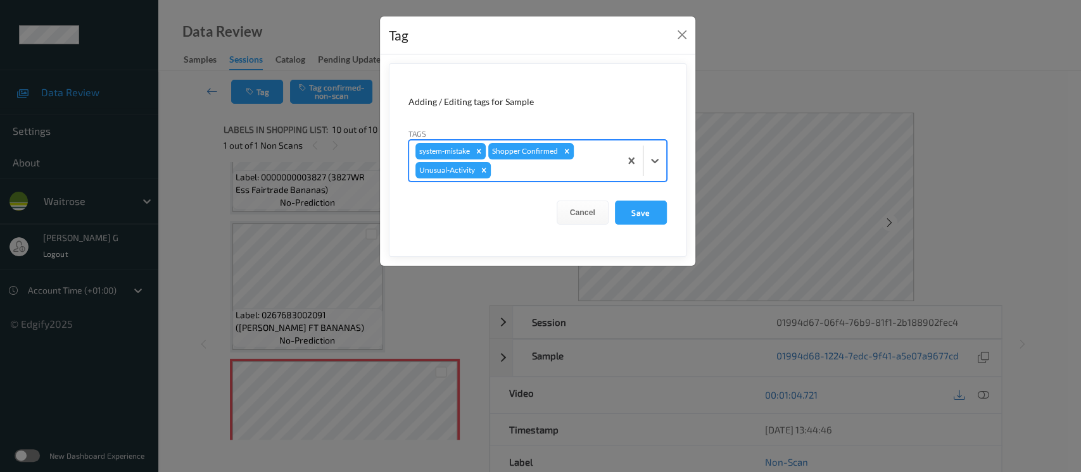
click at [604, 160] on div "system-mistake Shopper Confirmed Unusual-Activity" at bounding box center [514, 161] width 211 height 41
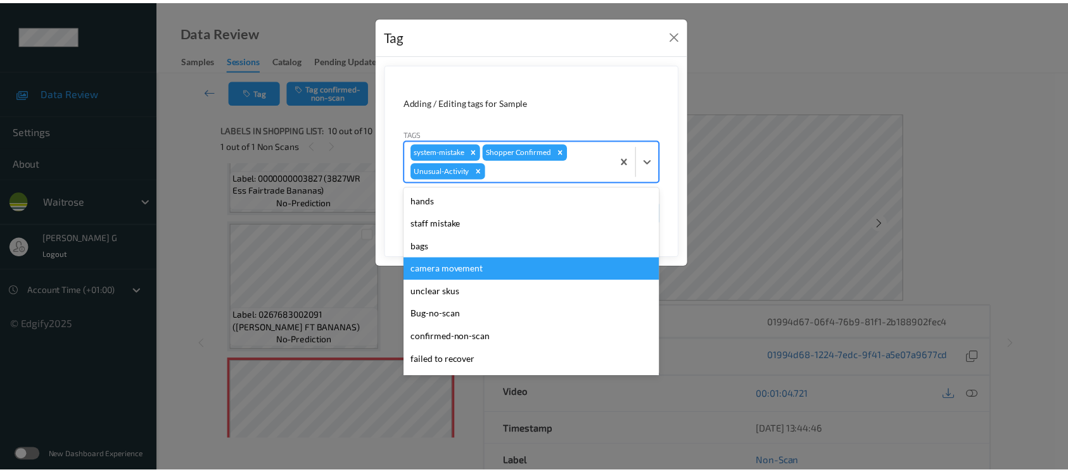
scroll to position [294, 0]
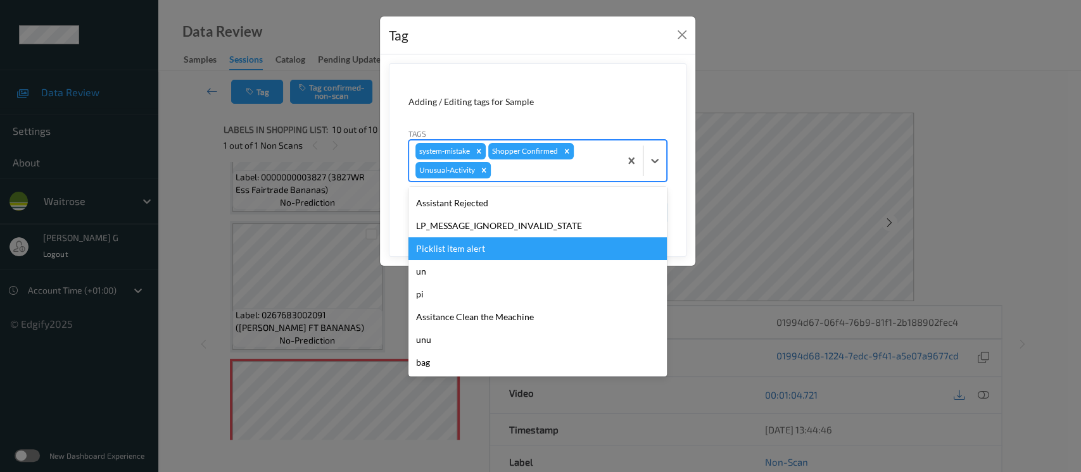
click at [449, 254] on div "Picklist item alert" at bounding box center [537, 248] width 258 height 23
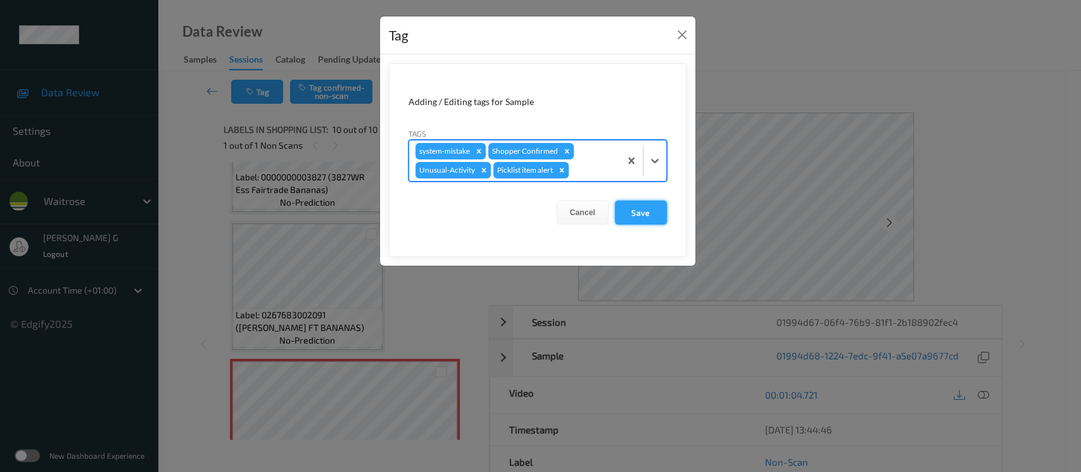
click at [649, 219] on button "Save" at bounding box center [641, 213] width 52 height 24
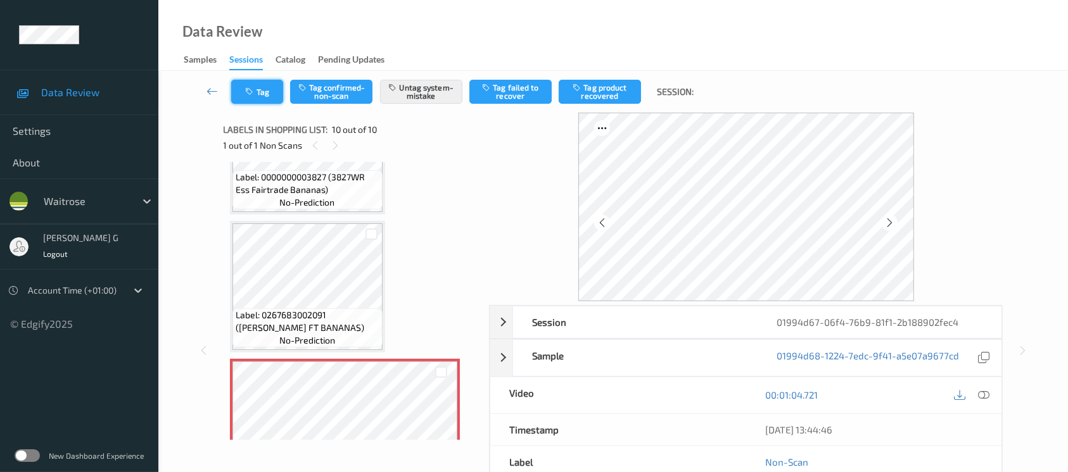
click at [255, 91] on icon "button" at bounding box center [251, 91] width 11 height 9
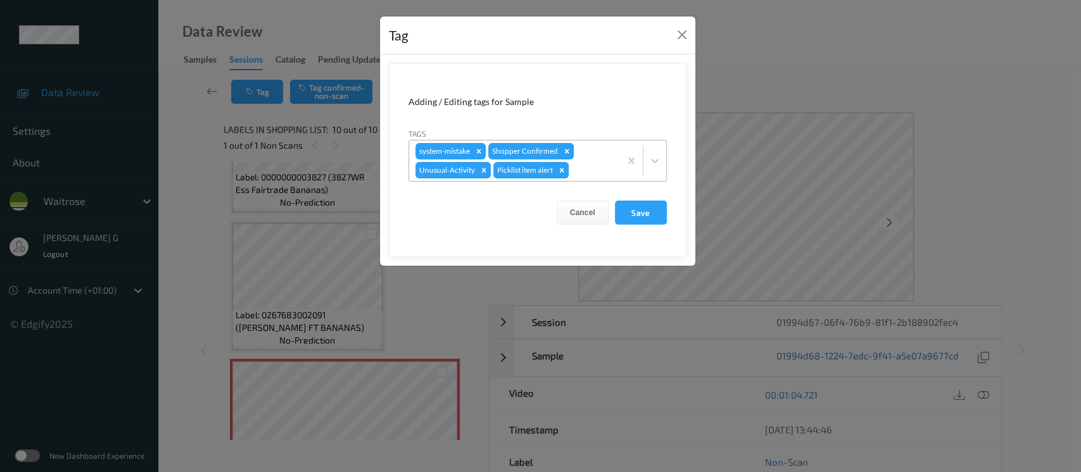
click at [562, 170] on icon "Remove Picklist item alert" at bounding box center [561, 170] width 9 height 9
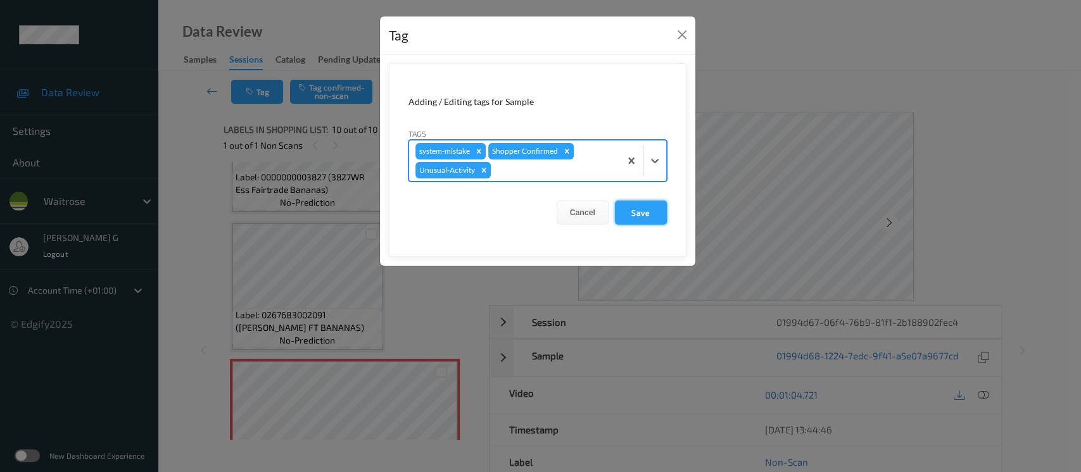
click at [640, 210] on button "Save" at bounding box center [641, 213] width 52 height 24
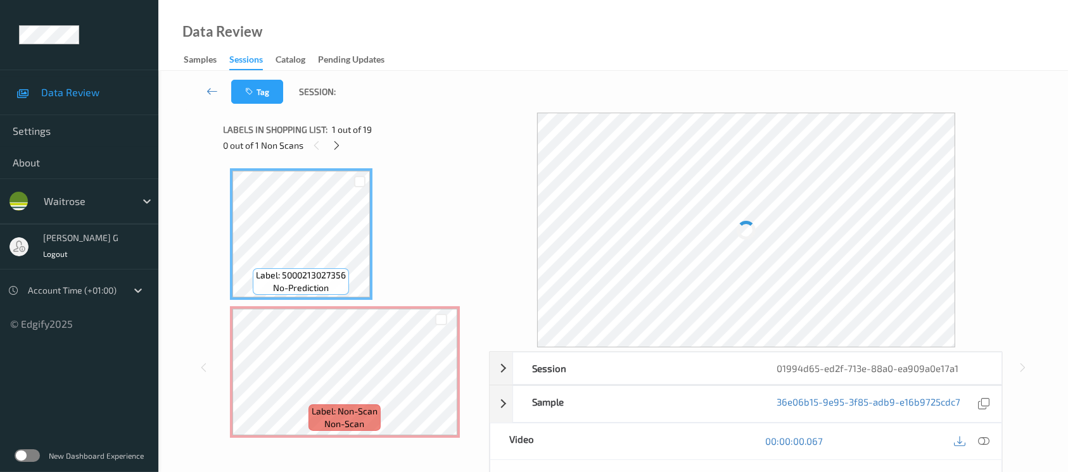
click at [486, 67] on div "Data Review Samples Sessions Catalog Pending Updates" at bounding box center [612, 35] width 909 height 71
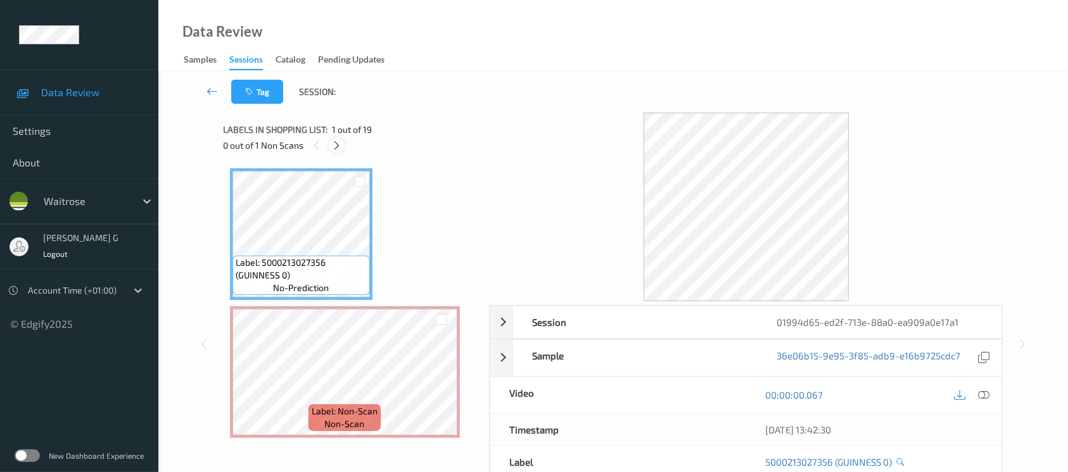
click at [343, 144] on div at bounding box center [337, 145] width 16 height 16
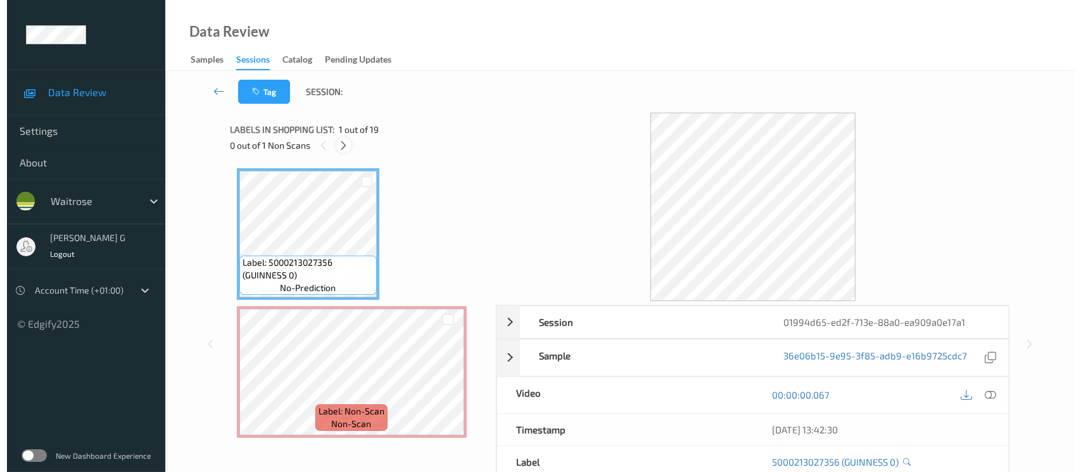
scroll to position [6, 0]
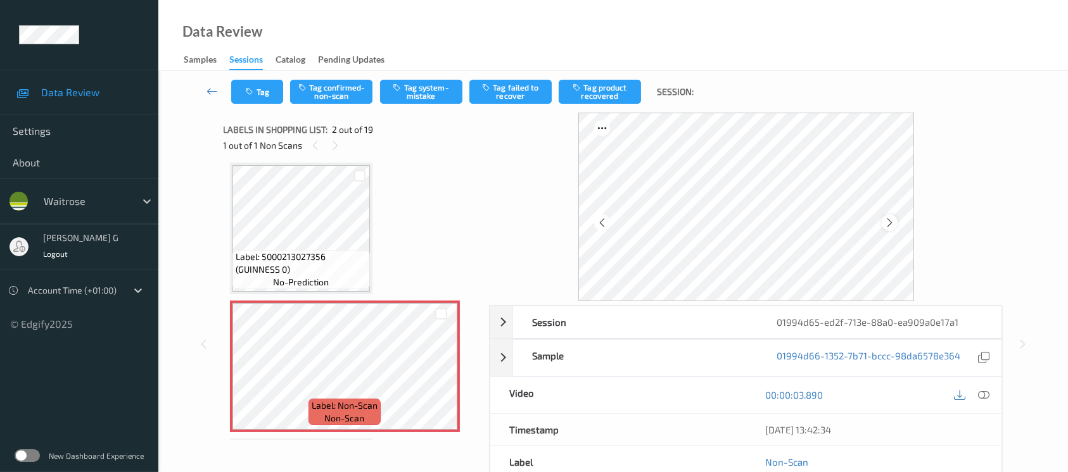
click at [887, 215] on div at bounding box center [890, 223] width 16 height 16
click at [419, 89] on button "Tag system-mistake" at bounding box center [421, 92] width 82 height 24
click at [255, 89] on icon "button" at bounding box center [251, 91] width 11 height 9
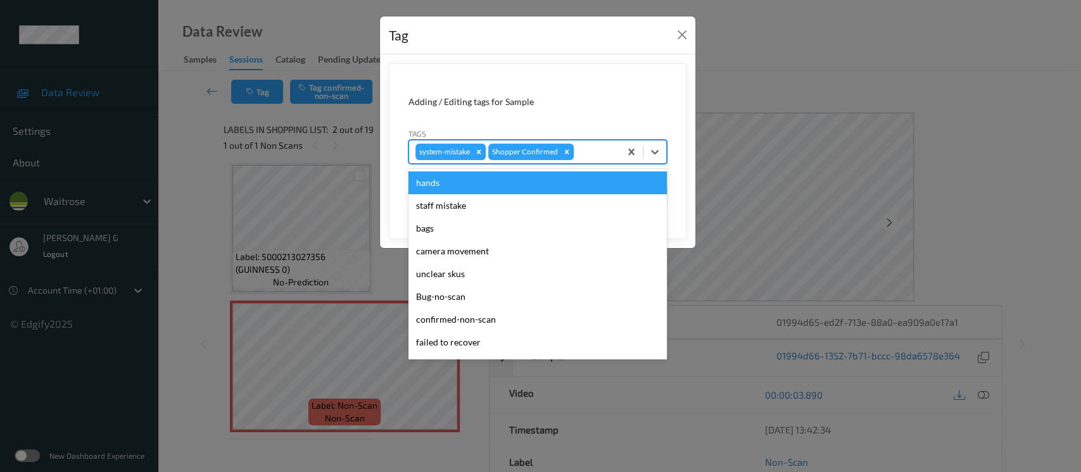
click at [586, 158] on div at bounding box center [594, 151] width 37 height 15
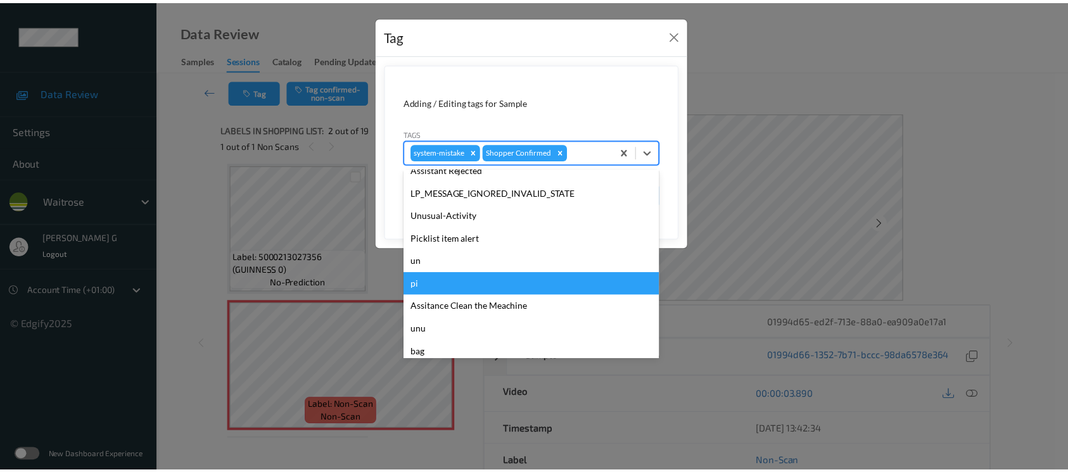
scroll to position [316, 0]
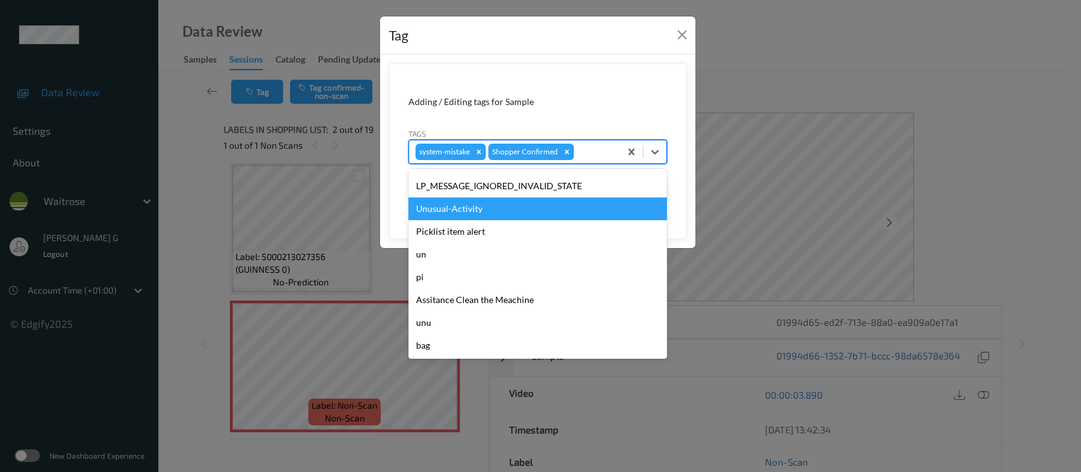
click at [453, 213] on div "Unusual-Activity" at bounding box center [537, 209] width 258 height 23
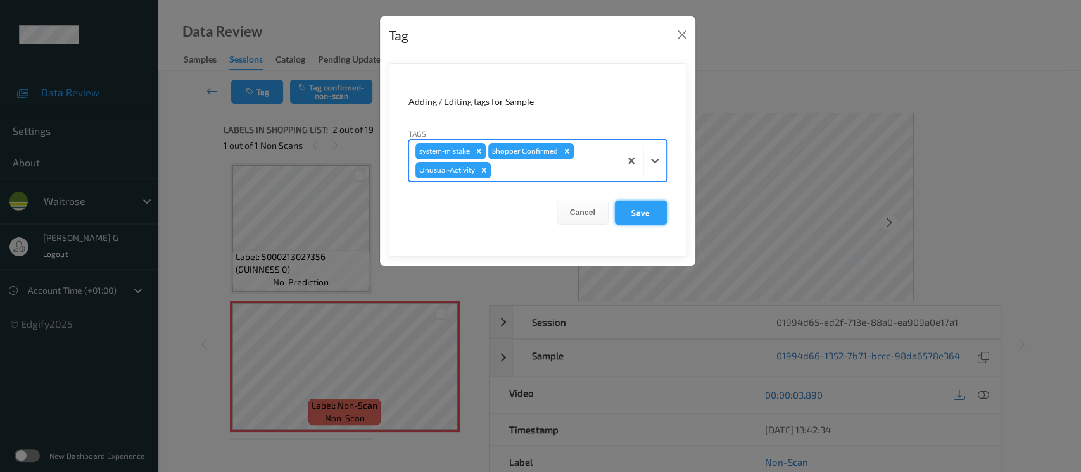
click at [634, 210] on button "Save" at bounding box center [641, 213] width 52 height 24
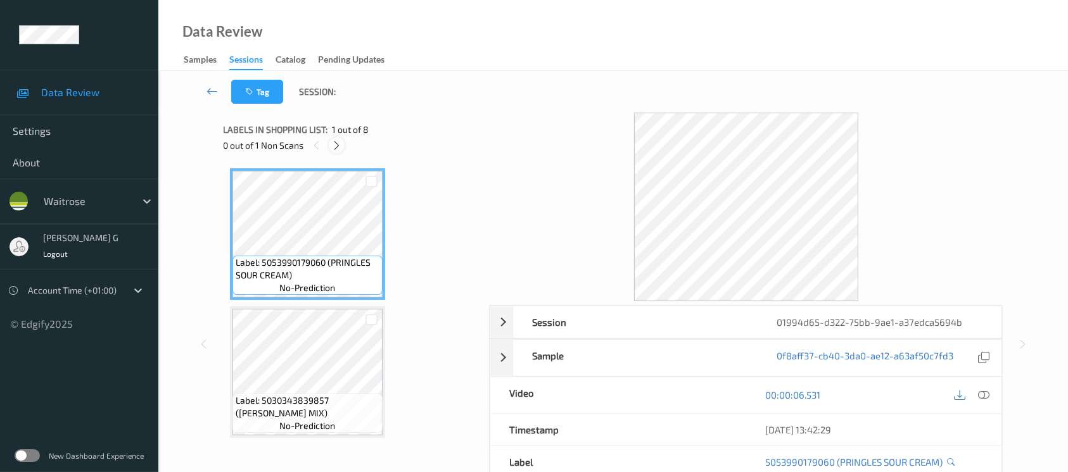
click at [339, 145] on icon at bounding box center [336, 145] width 11 height 11
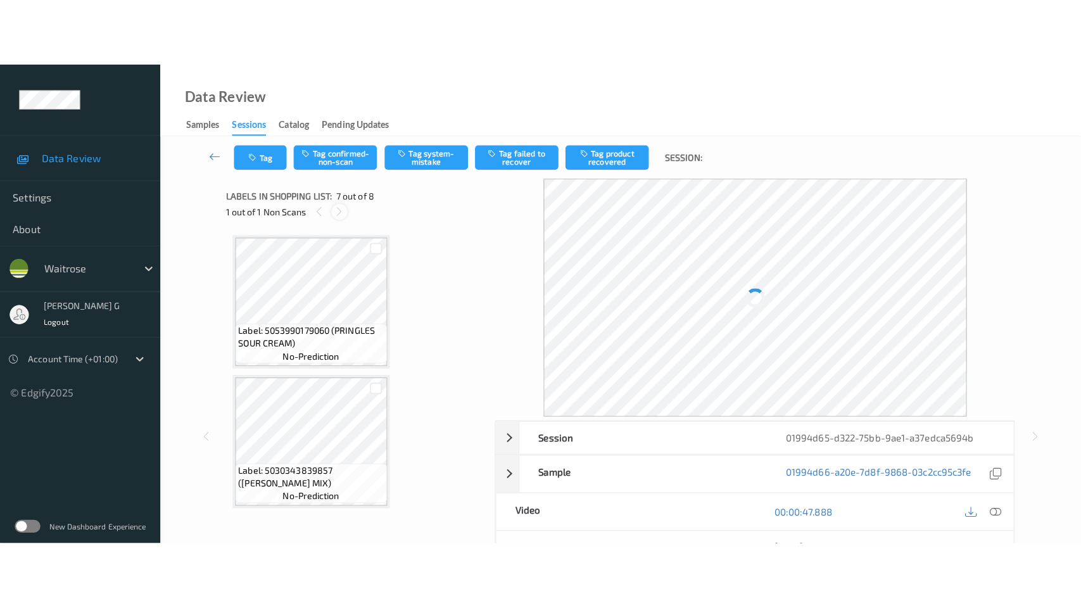
scroll to position [694, 0]
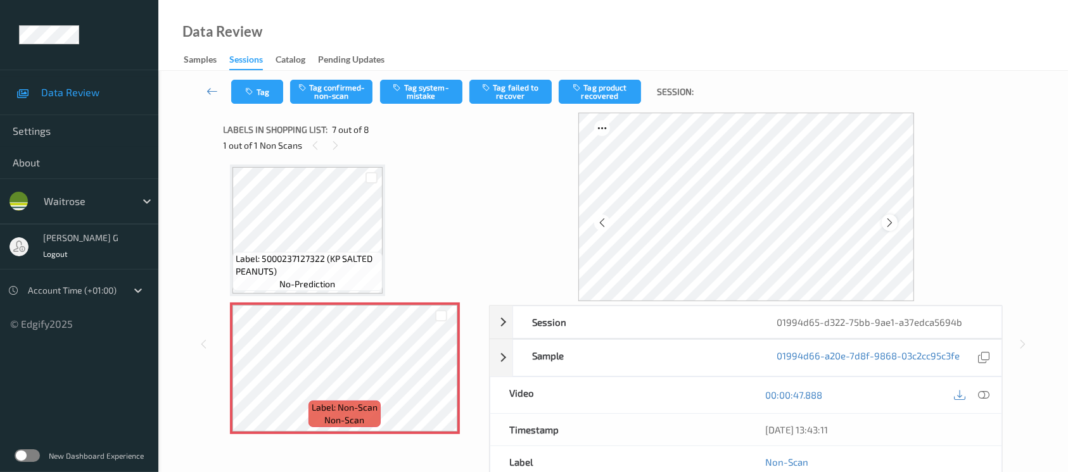
click at [889, 224] on icon at bounding box center [889, 222] width 11 height 11
click at [985, 397] on icon at bounding box center [983, 394] width 11 height 11
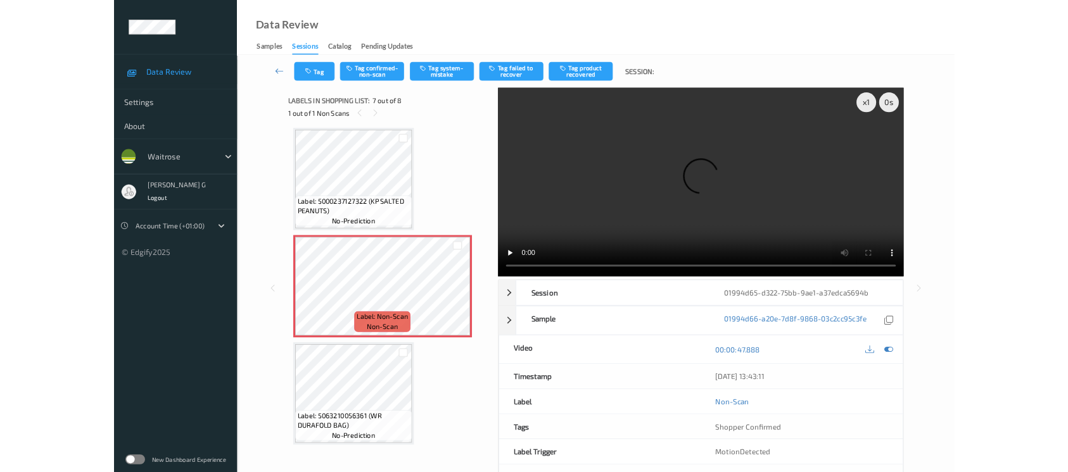
scroll to position [692, 0]
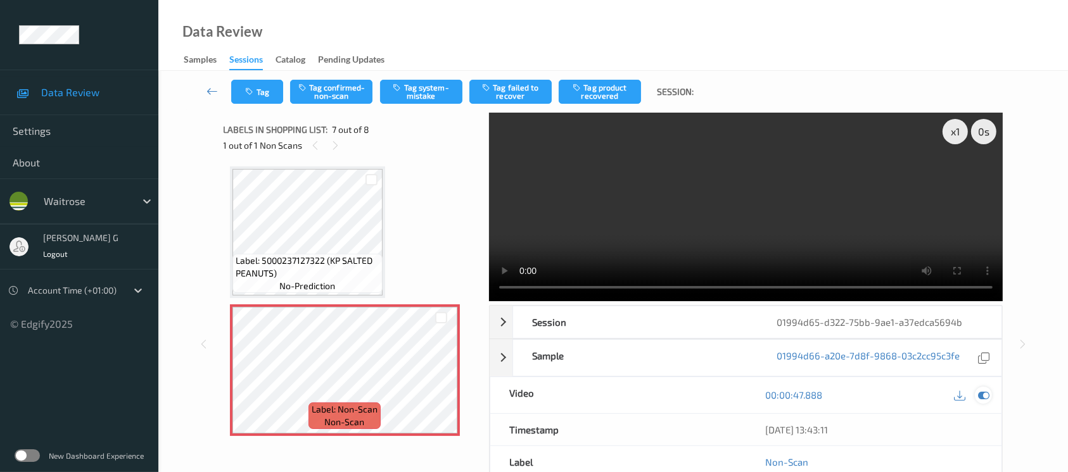
click at [986, 402] on div at bounding box center [983, 395] width 17 height 17
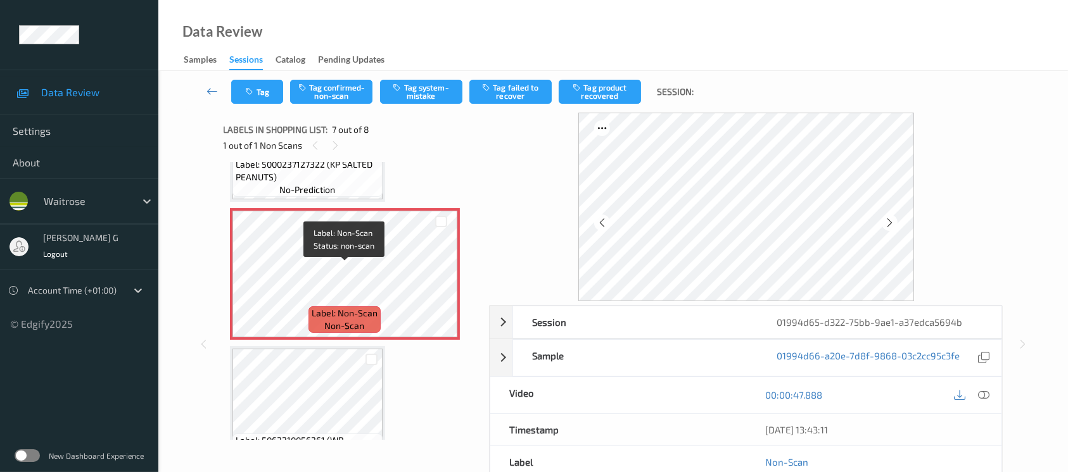
scroll to position [828, 0]
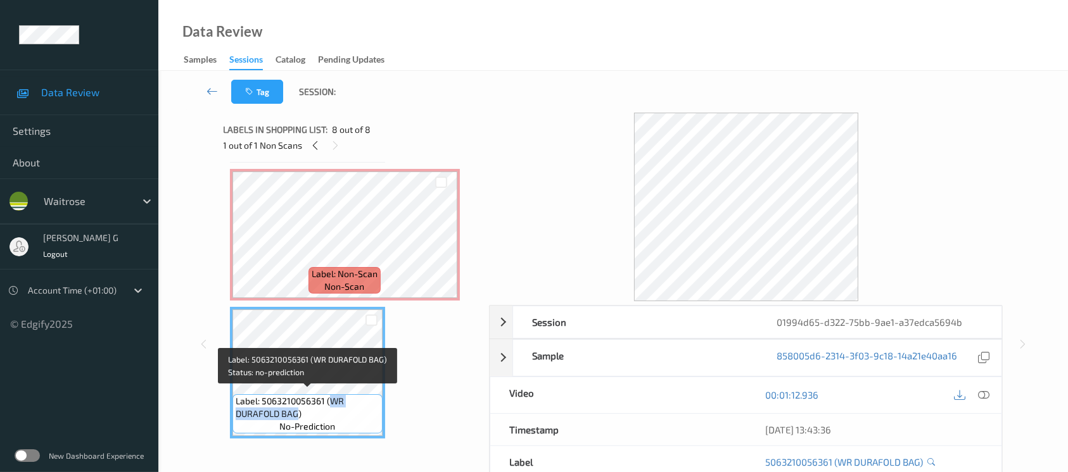
drag, startPoint x: 333, startPoint y: 398, endPoint x: 298, endPoint y: 409, distance: 37.3
click at [297, 413] on span "Label: 5063210056361 (WR DURAFOLD BAG)" at bounding box center [308, 407] width 144 height 25
copy span "WR DURAFOLD BAG"
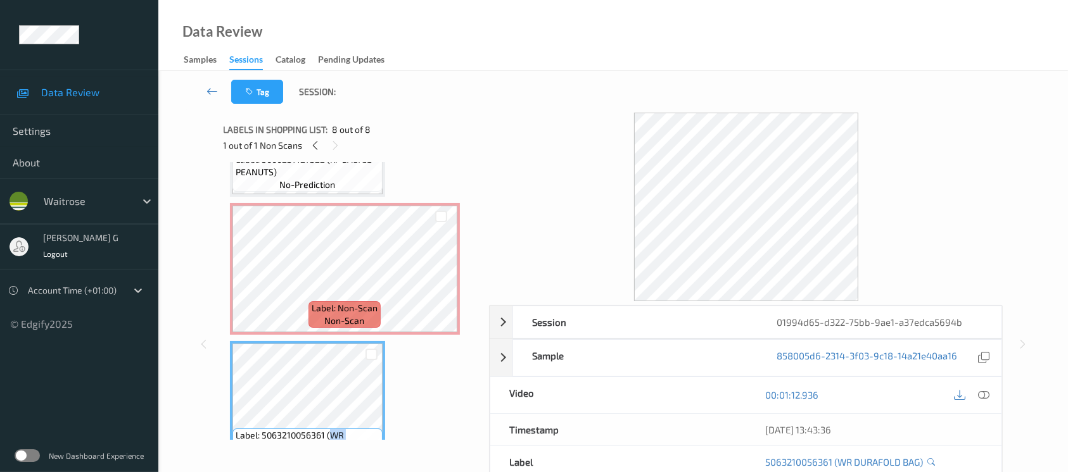
scroll to position [744, 0]
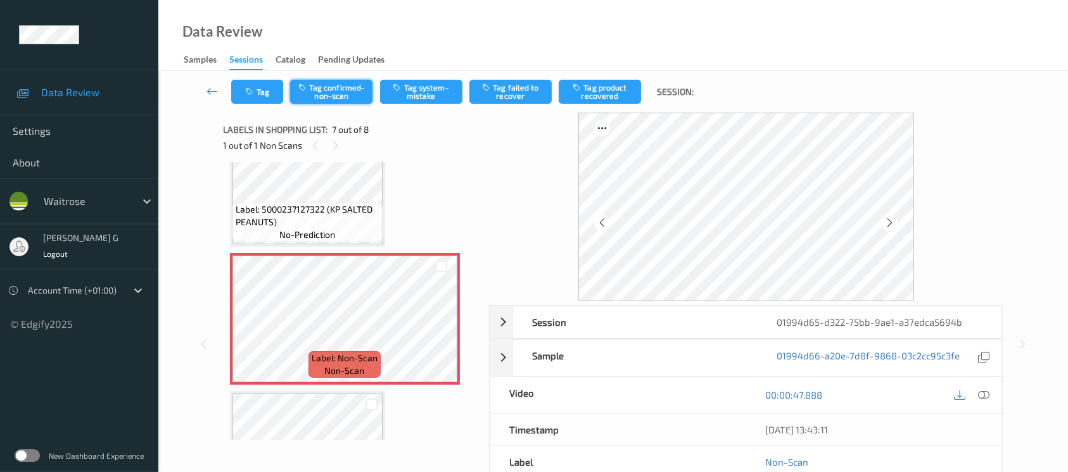
click at [321, 101] on button "Tag confirmed-non-scan" at bounding box center [331, 92] width 82 height 24
click at [518, 92] on button "Tag failed to recover" at bounding box center [510, 92] width 82 height 24
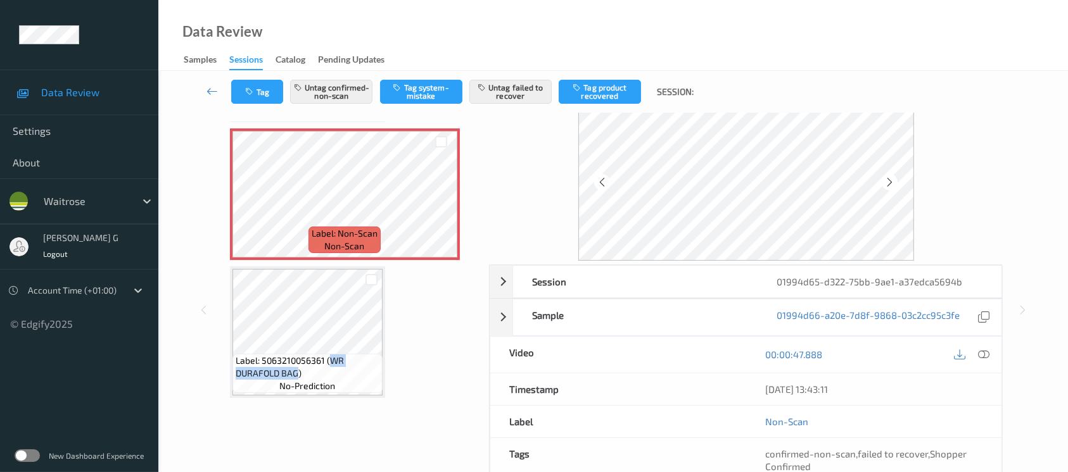
scroll to position [0, 0]
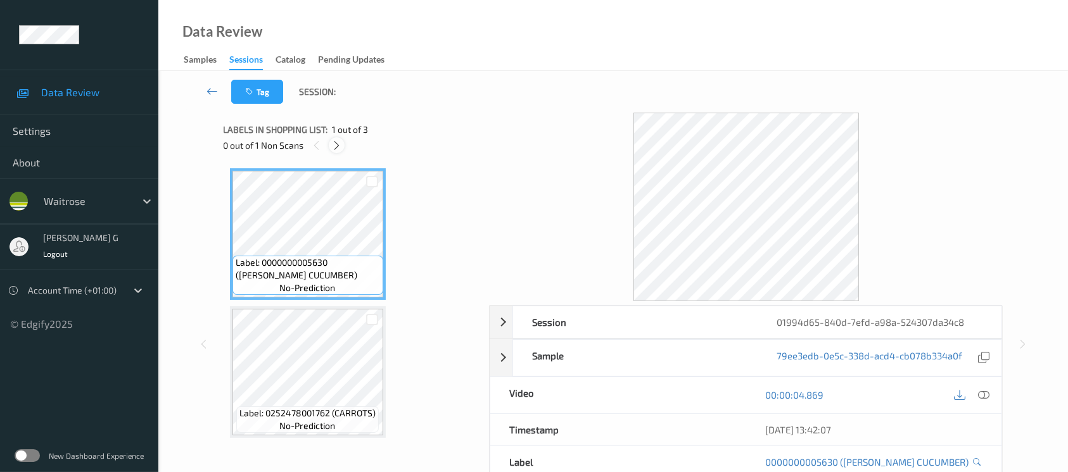
click at [337, 142] on icon at bounding box center [336, 145] width 11 height 11
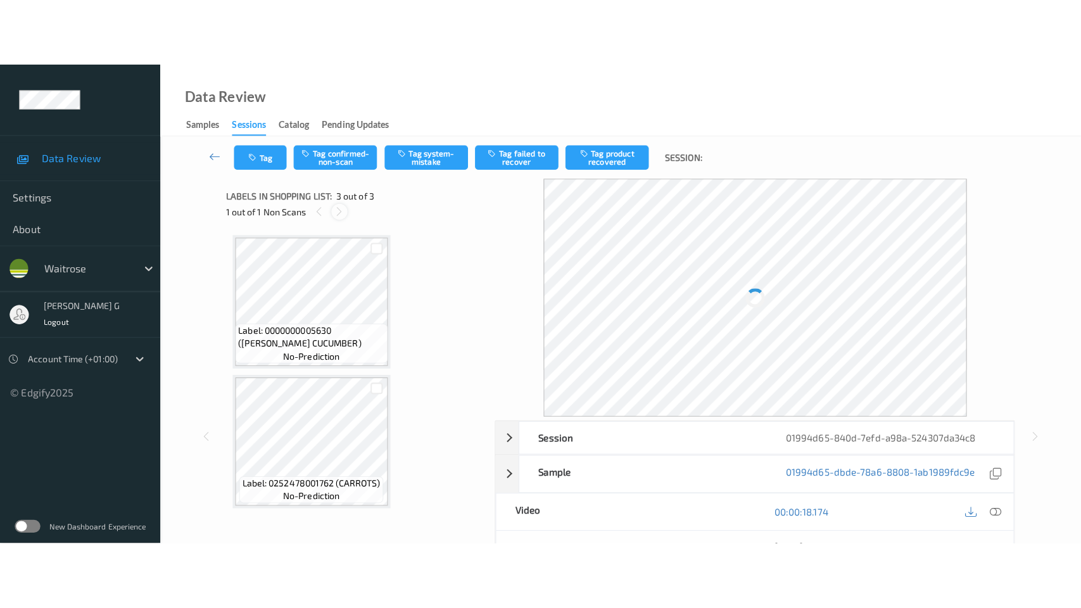
scroll to position [141, 0]
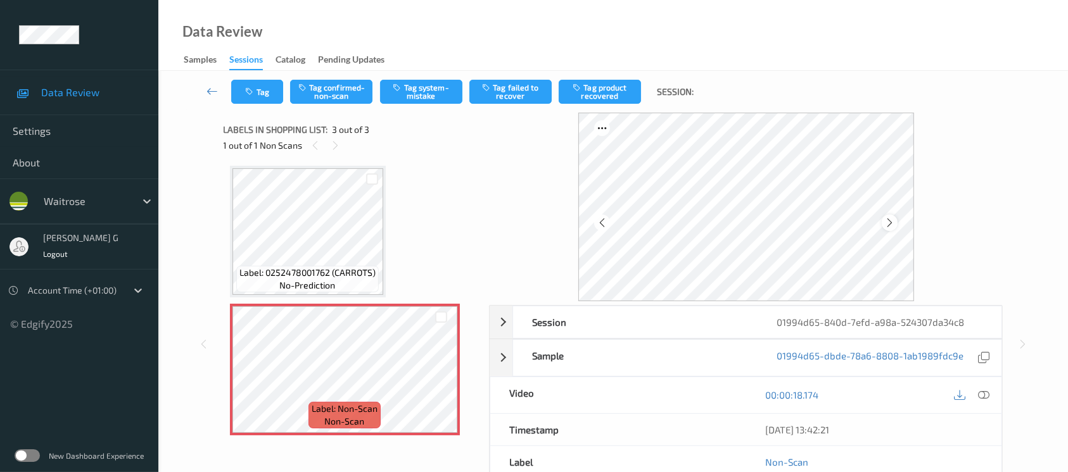
click at [884, 222] on icon at bounding box center [889, 222] width 11 height 11
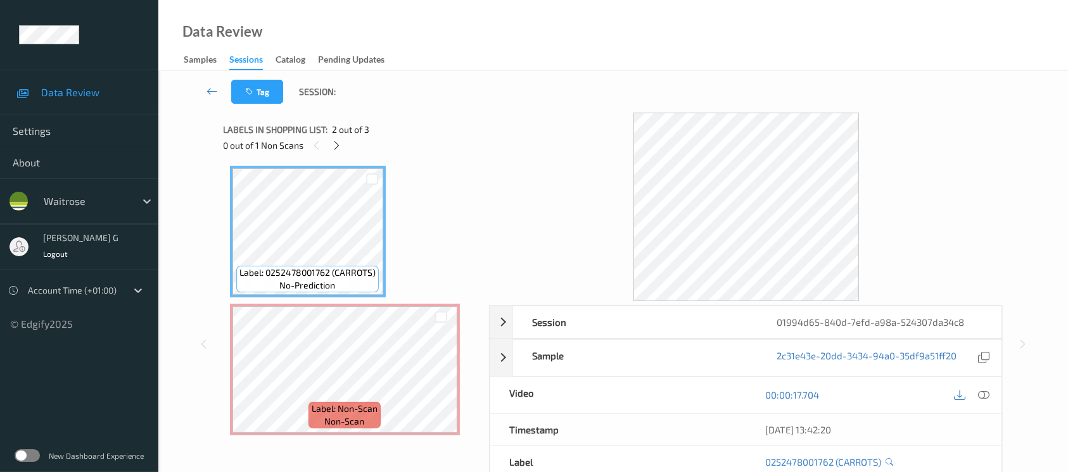
click at [994, 394] on div "00:00:17.704" at bounding box center [874, 395] width 256 height 36
click at [983, 397] on icon at bounding box center [983, 394] width 11 height 11
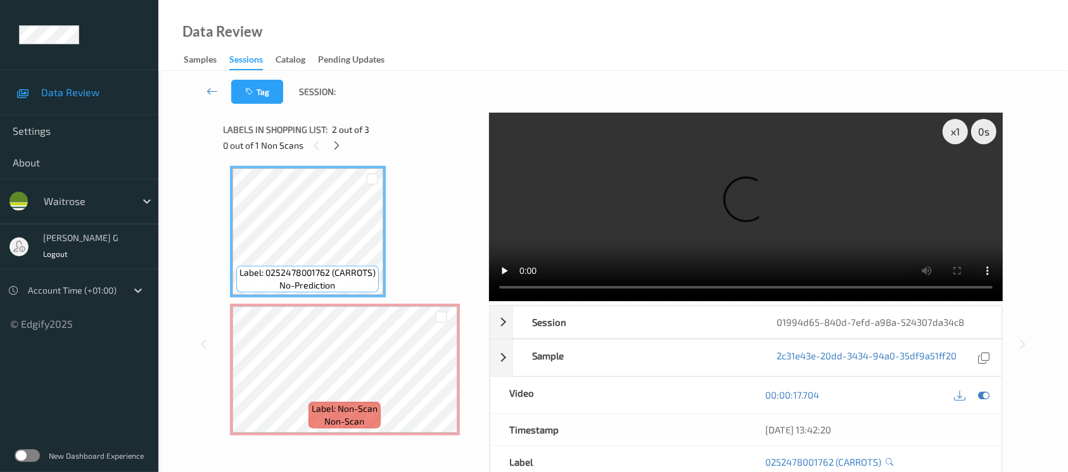
scroll to position [5, 0]
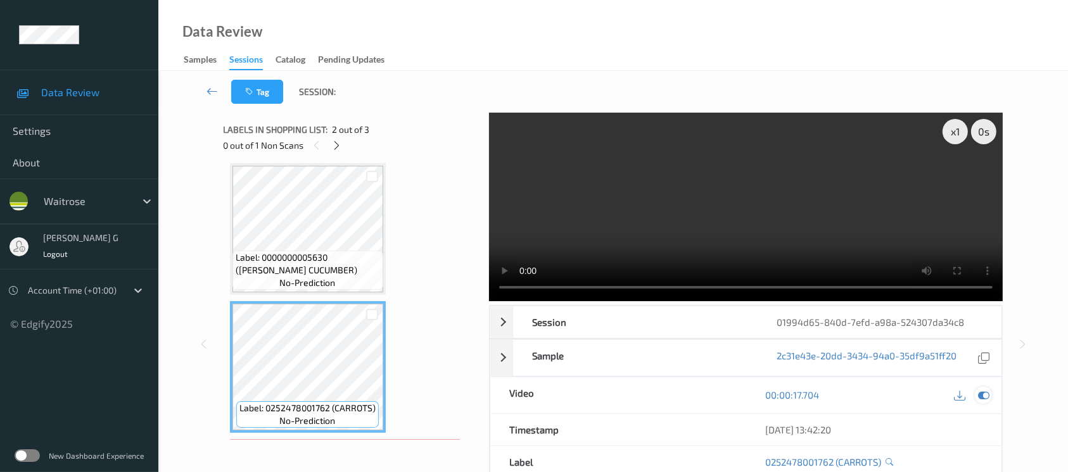
click at [982, 392] on icon at bounding box center [983, 394] width 11 height 11
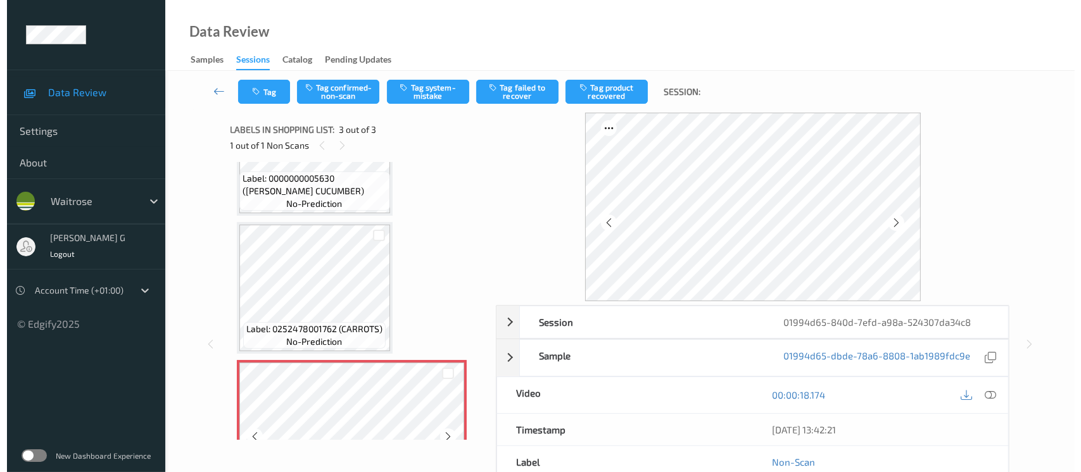
scroll to position [141, 0]
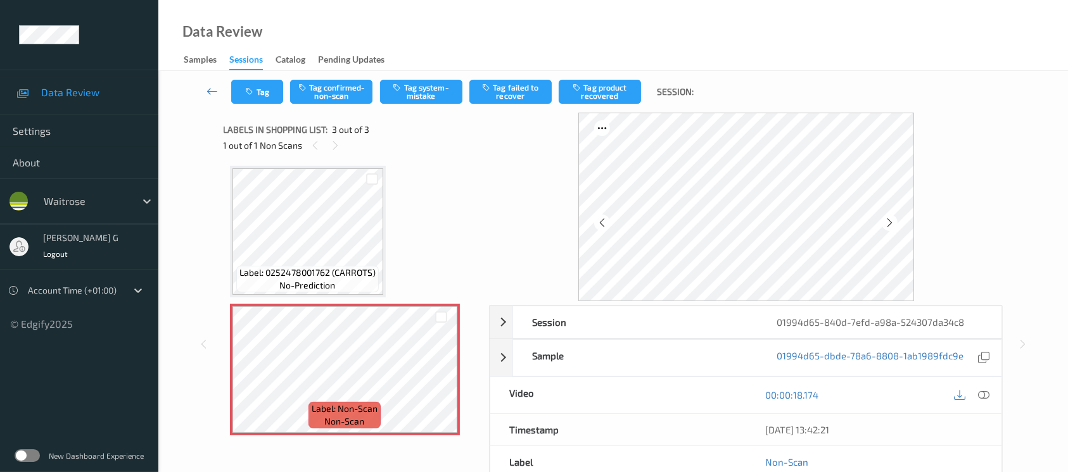
click at [432, 106] on div "Tag Tag confirmed-non-scan Tag system-mistake Tag failed to recover Tag product…" at bounding box center [613, 92] width 858 height 42
click at [432, 104] on div "Tag Tag confirmed-non-scan Tag system-mistake Tag failed to recover Tag product…" at bounding box center [613, 92] width 858 height 42
click at [431, 94] on button "Tag system-mistake" at bounding box center [421, 92] width 82 height 24
click at [254, 94] on icon "button" at bounding box center [251, 91] width 11 height 9
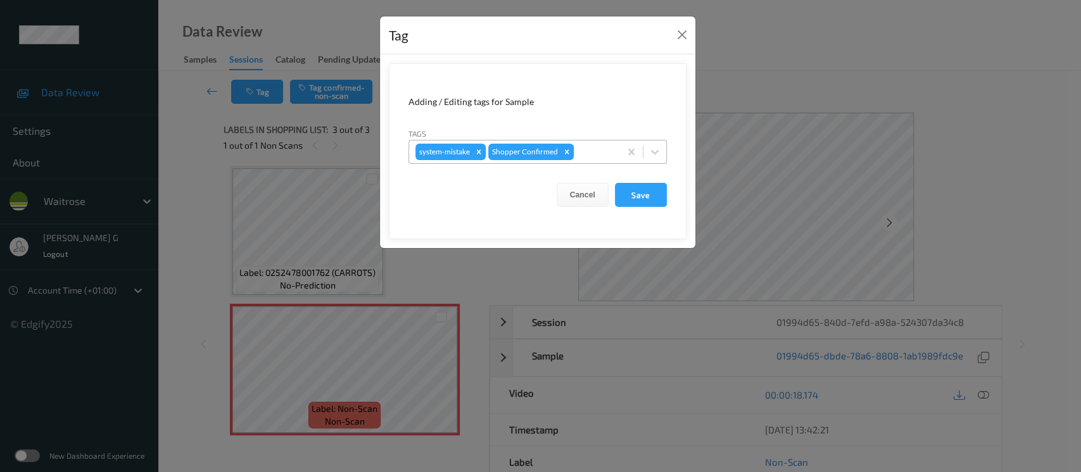
click at [592, 149] on div at bounding box center [594, 151] width 37 height 15
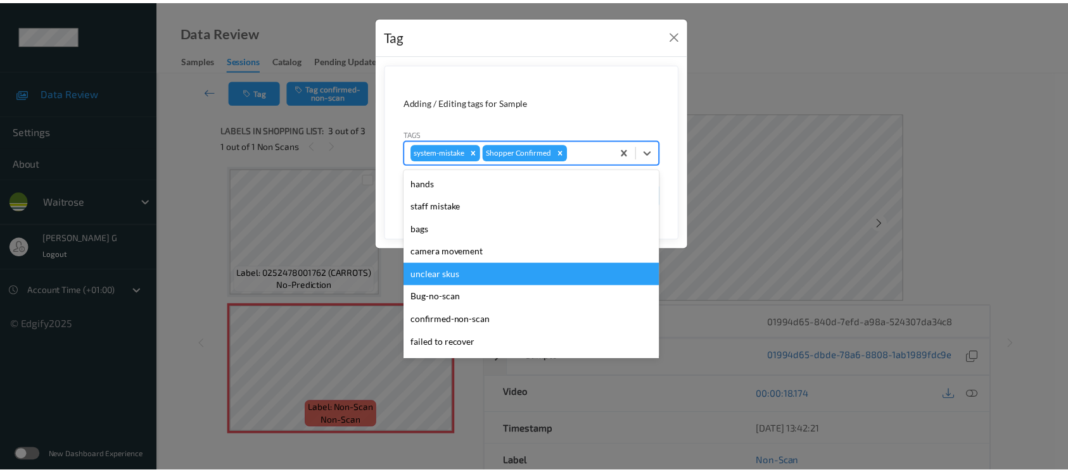
scroll to position [316, 0]
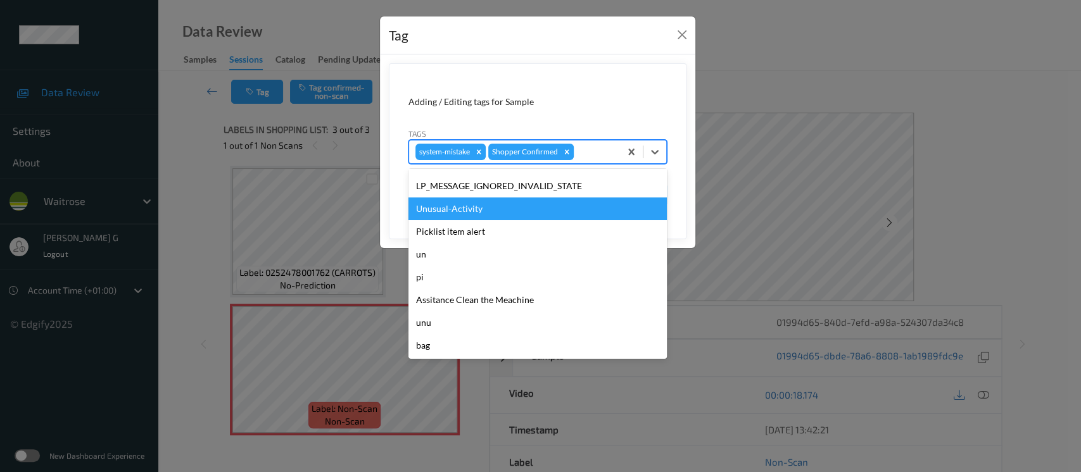
click at [458, 210] on div "Unusual-Activity" at bounding box center [537, 209] width 258 height 23
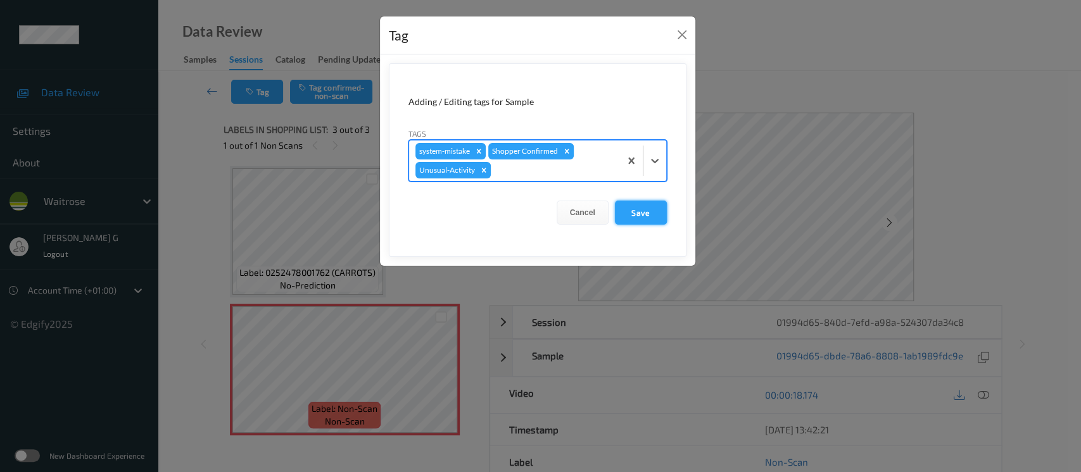
click at [633, 206] on button "Save" at bounding box center [641, 213] width 52 height 24
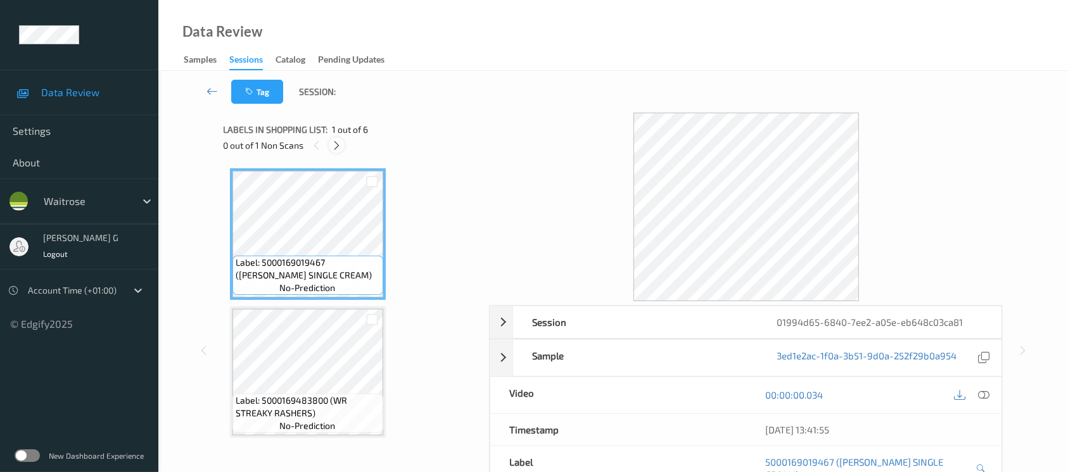
click at [338, 141] on icon at bounding box center [336, 145] width 11 height 11
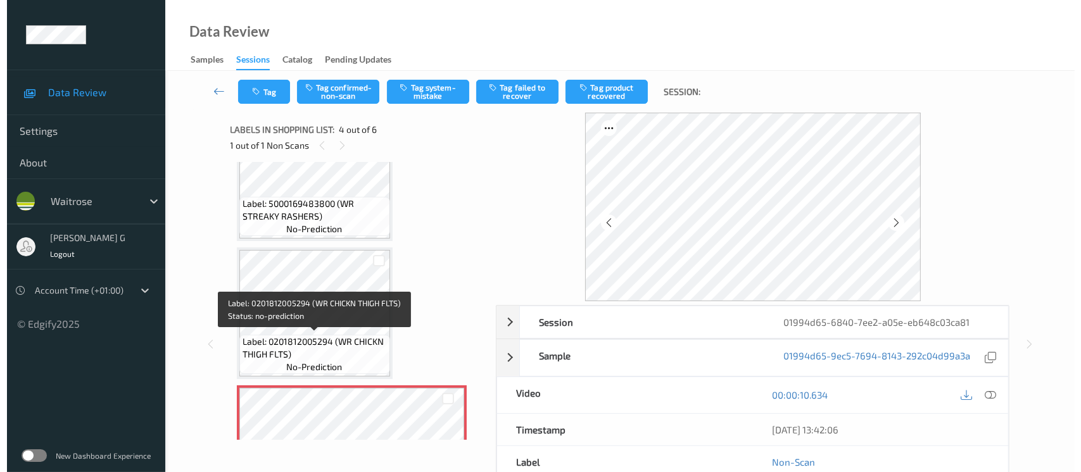
scroll to position [281, 0]
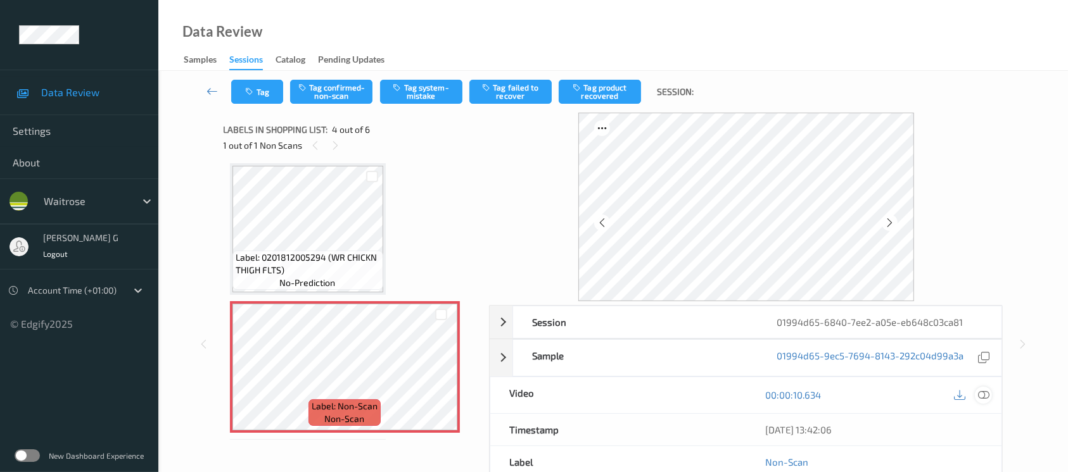
click at [982, 396] on icon at bounding box center [983, 394] width 11 height 11
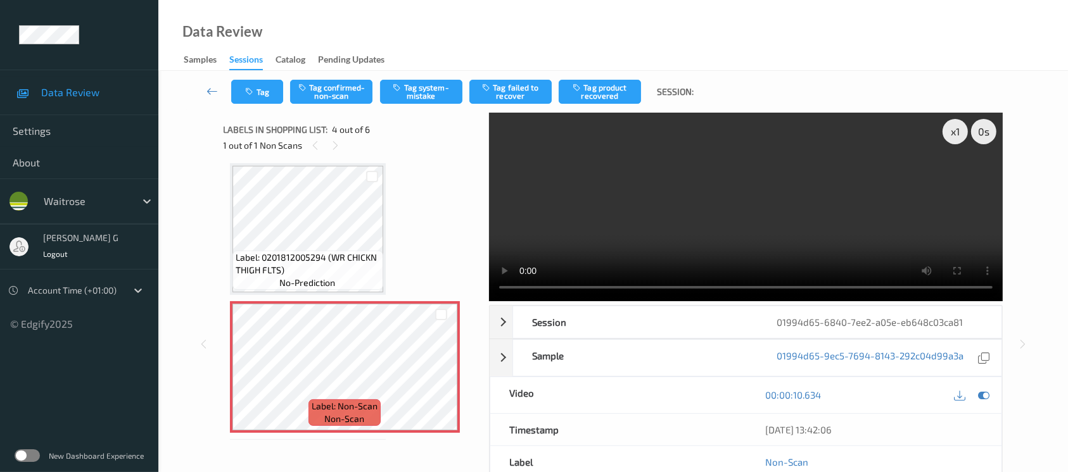
click at [958, 178] on video at bounding box center [746, 207] width 514 height 189
click at [981, 390] on icon at bounding box center [983, 394] width 11 height 11
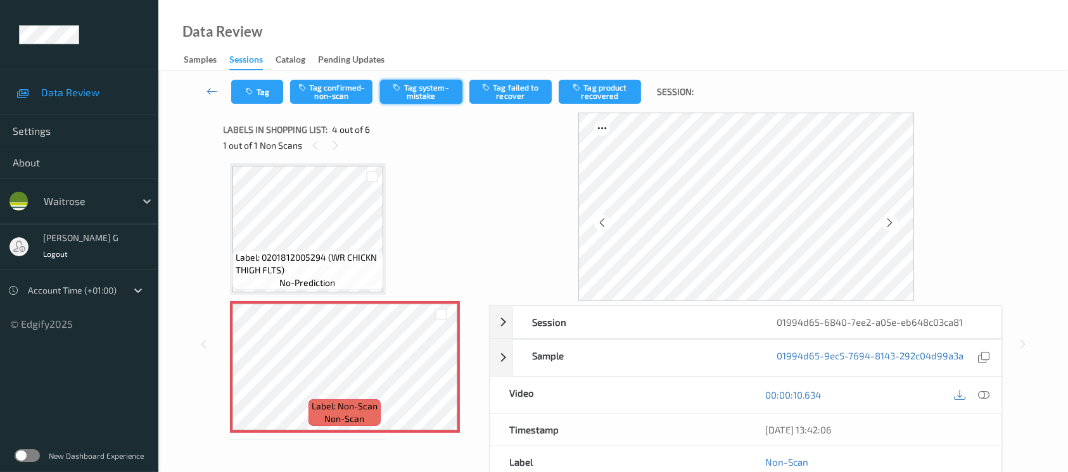
click at [417, 87] on button "Tag system-mistake" at bounding box center [421, 92] width 82 height 24
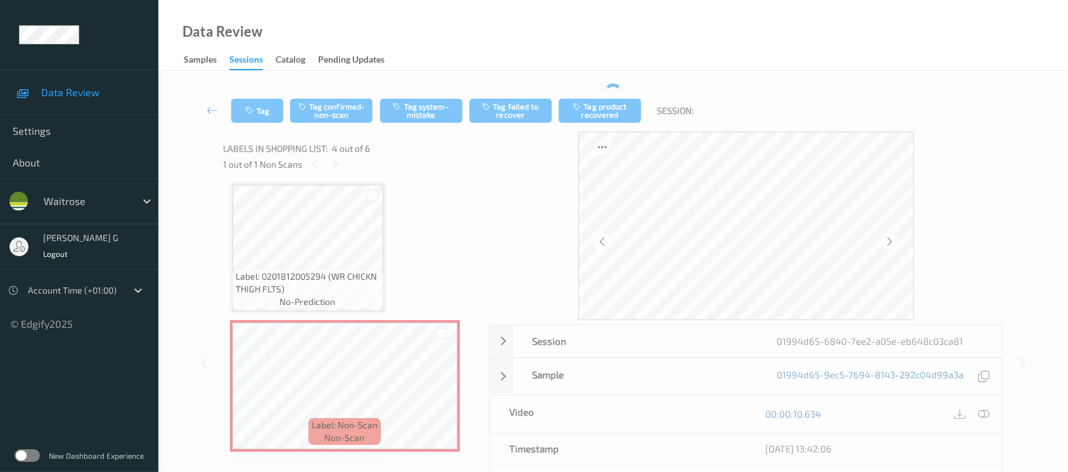
click at [256, 95] on div "Tag Tag confirmed-non-scan Tag system-mistake Tag failed to recover Tag product…" at bounding box center [613, 111] width 858 height 42
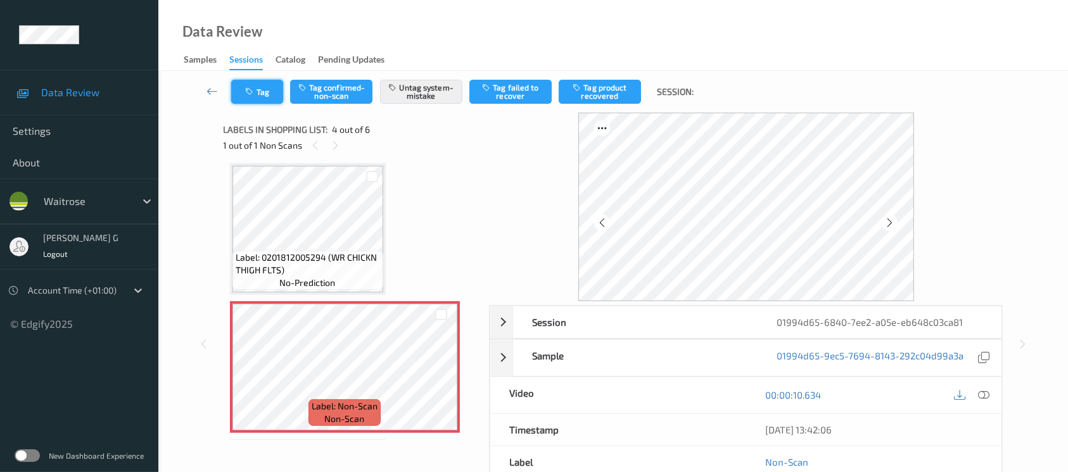
click at [269, 99] on button "Tag" at bounding box center [257, 92] width 52 height 24
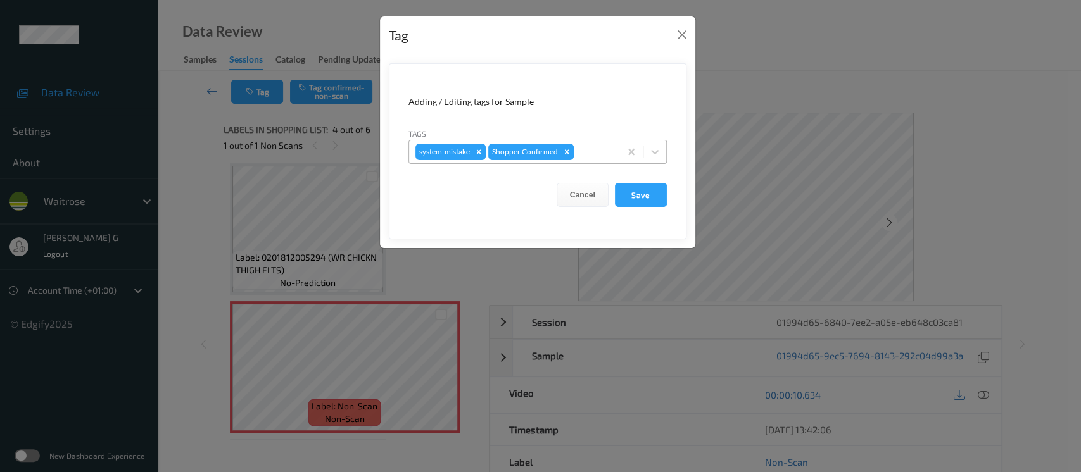
click at [600, 147] on div at bounding box center [594, 151] width 37 height 15
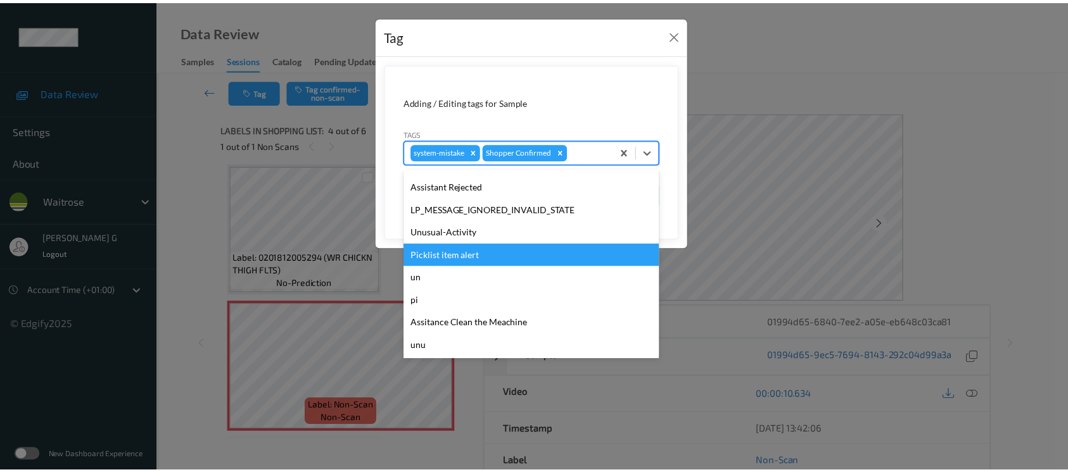
scroll to position [316, 0]
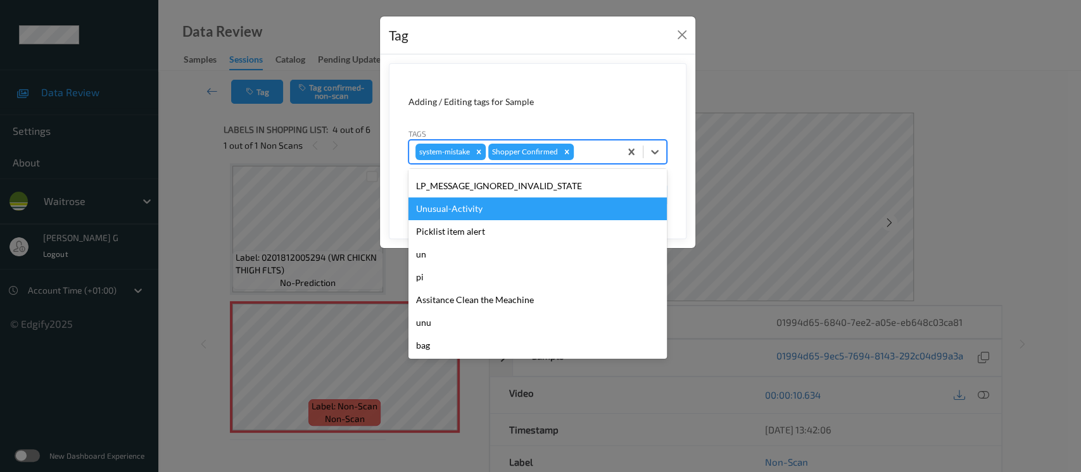
click at [468, 214] on div "Unusual-Activity" at bounding box center [537, 209] width 258 height 23
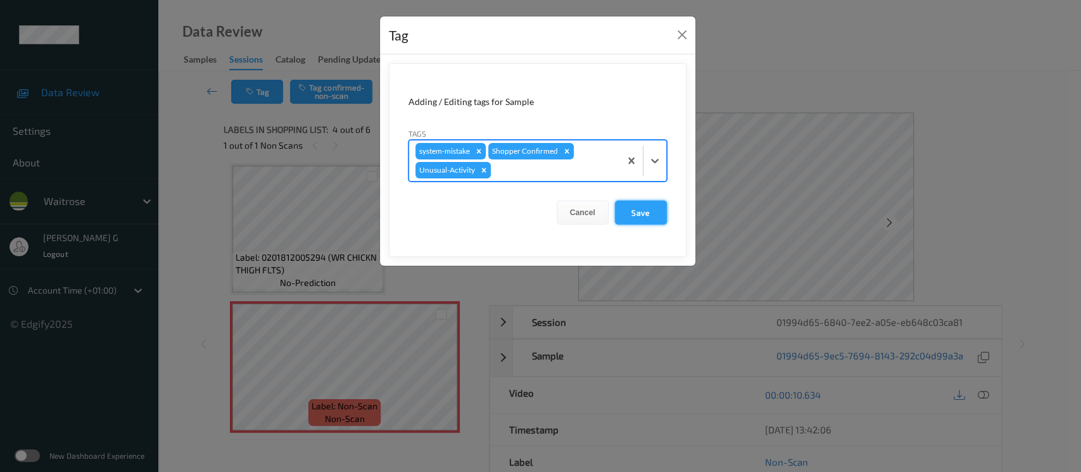
click at [634, 218] on button "Save" at bounding box center [641, 213] width 52 height 24
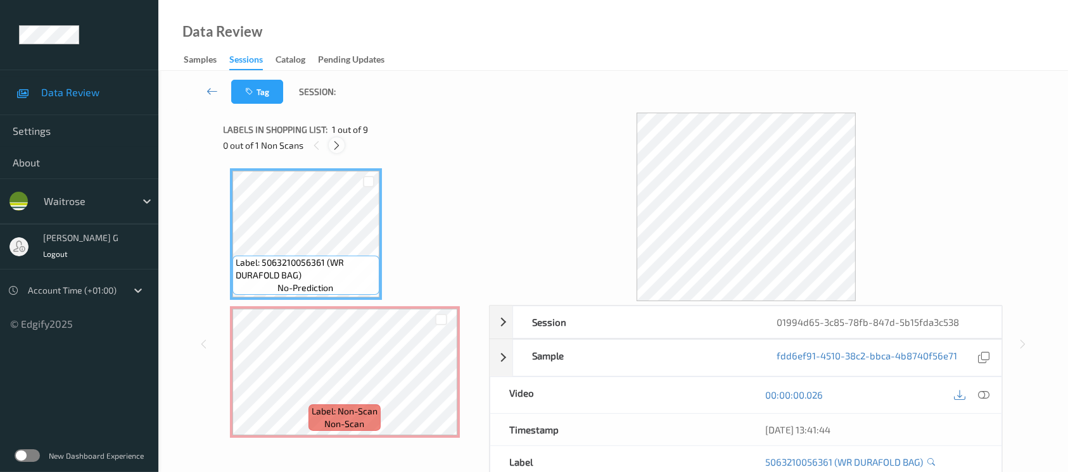
click at [337, 146] on icon at bounding box center [336, 145] width 11 height 11
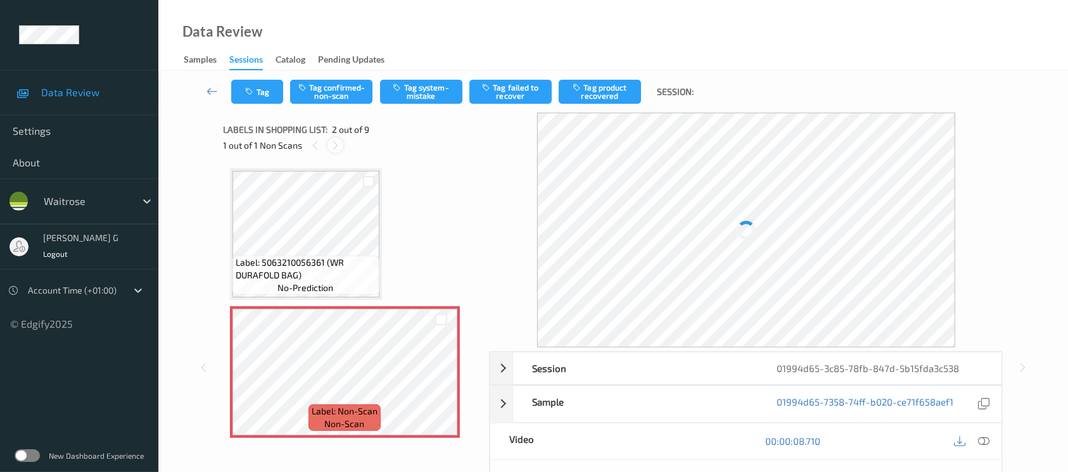
scroll to position [6, 0]
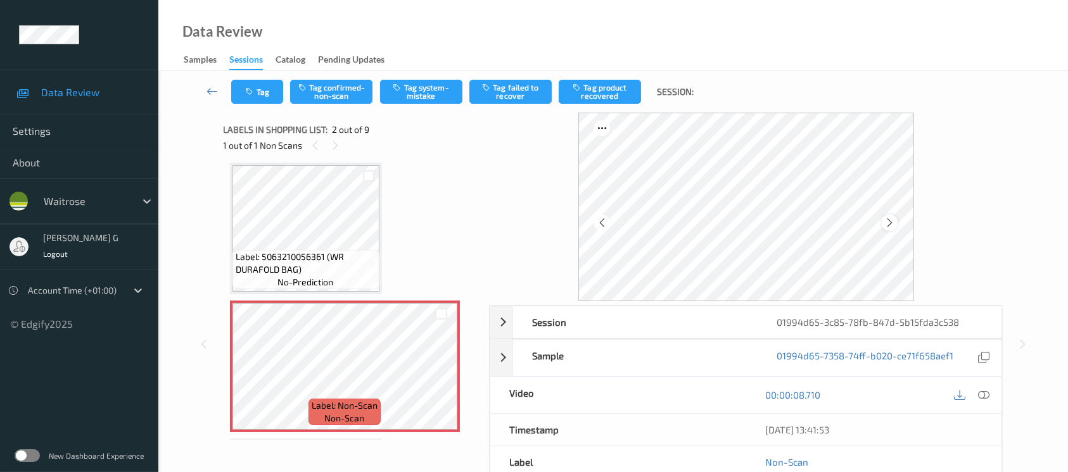
click at [888, 223] on icon at bounding box center [889, 222] width 11 height 11
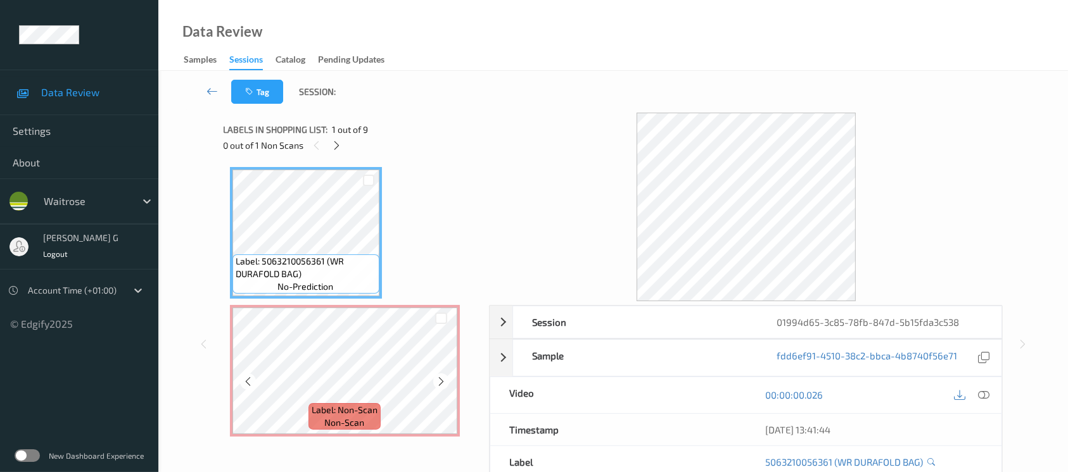
scroll to position [0, 0]
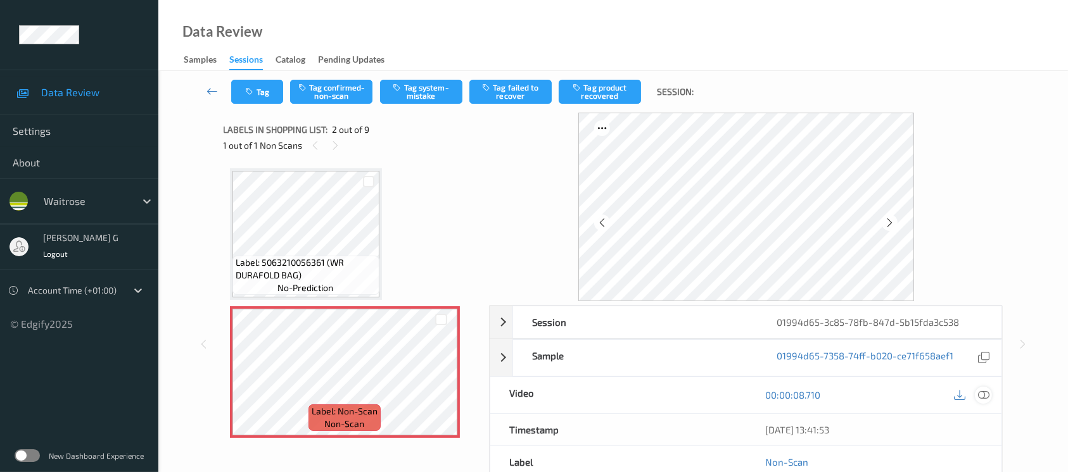
click at [982, 393] on icon at bounding box center [983, 394] width 11 height 11
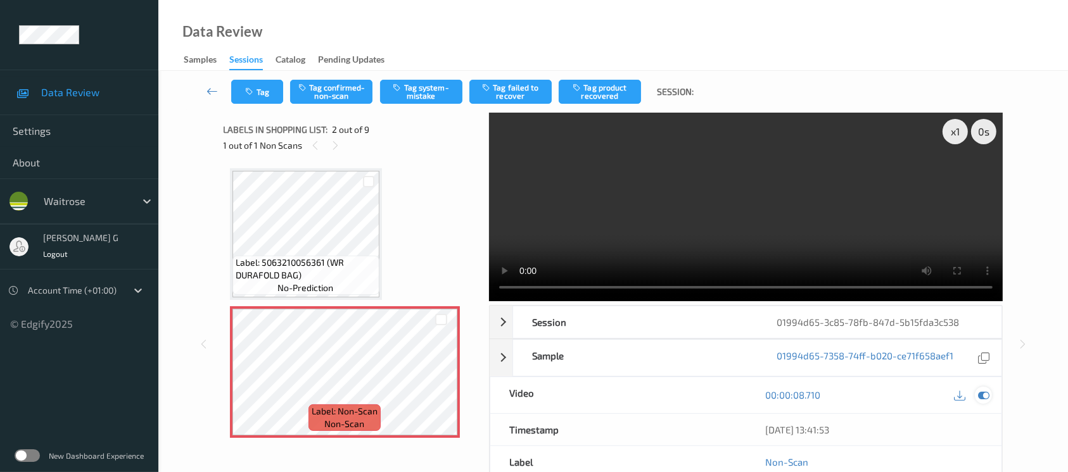
click at [984, 395] on icon at bounding box center [983, 394] width 11 height 11
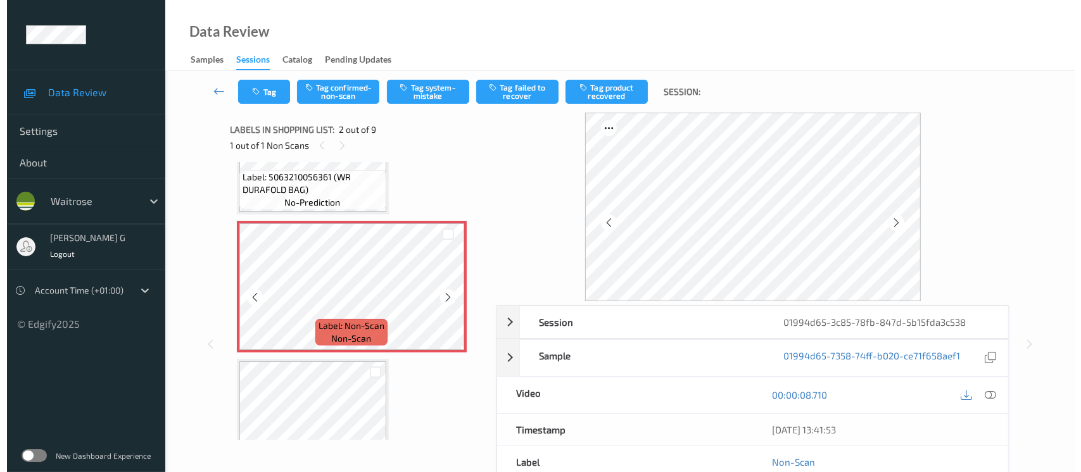
scroll to position [168, 0]
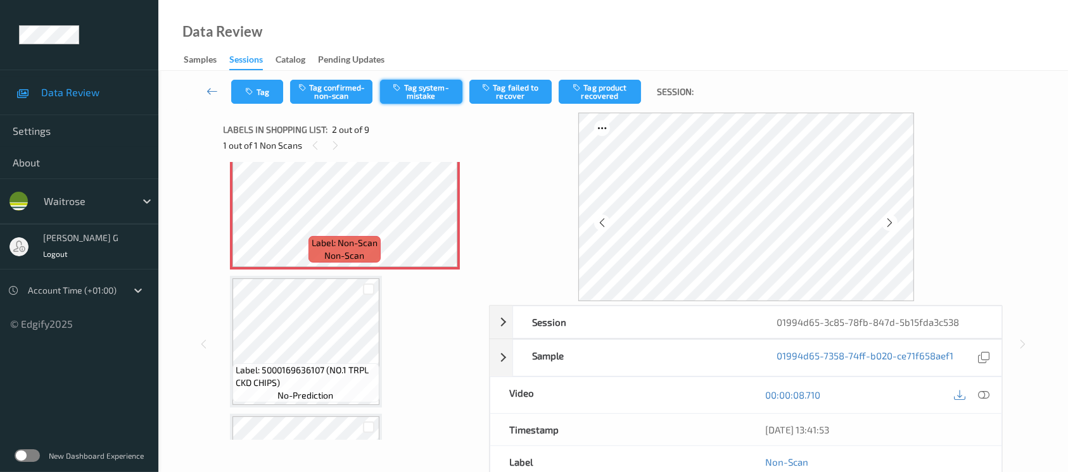
click at [429, 87] on button "Tag system-mistake" at bounding box center [421, 92] width 82 height 24
click at [247, 91] on icon "button" at bounding box center [251, 91] width 11 height 9
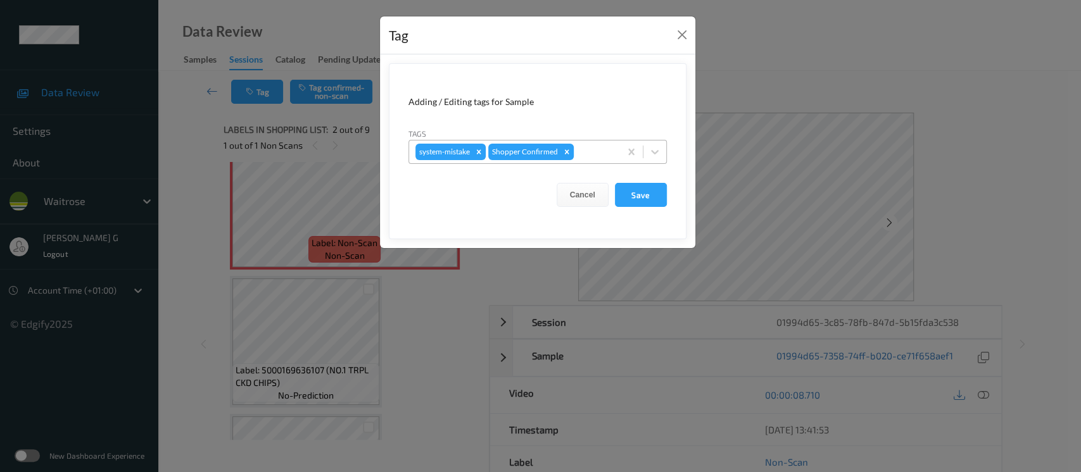
click at [592, 154] on div at bounding box center [594, 151] width 37 height 15
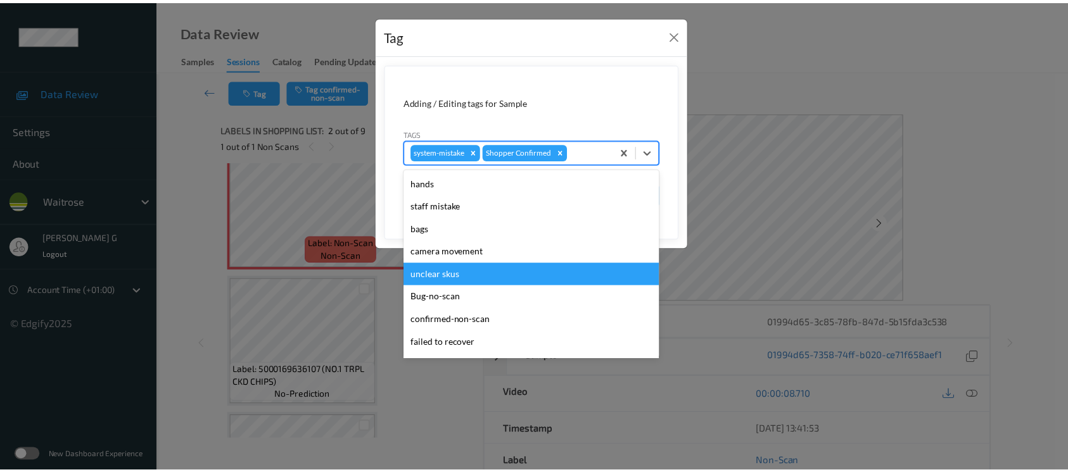
scroll to position [253, 0]
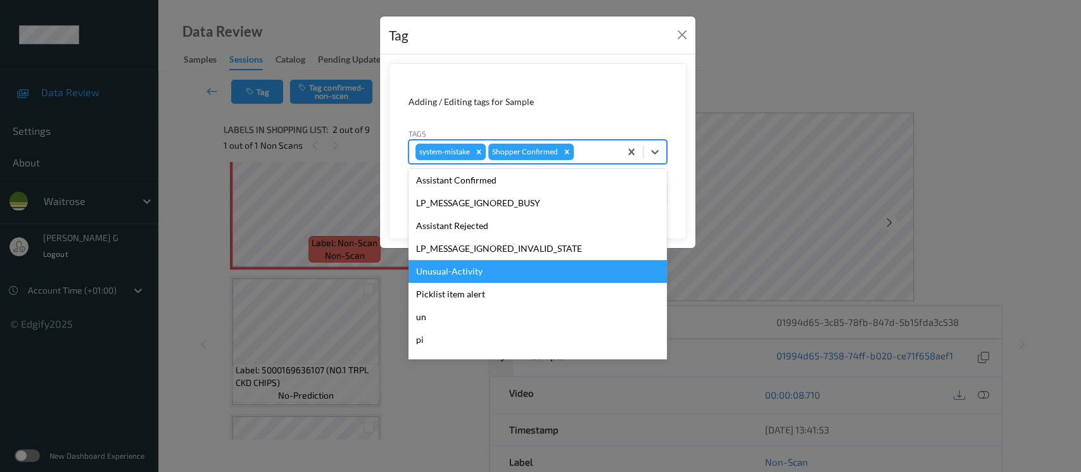
click at [444, 272] on div "Unusual-Activity" at bounding box center [537, 271] width 258 height 23
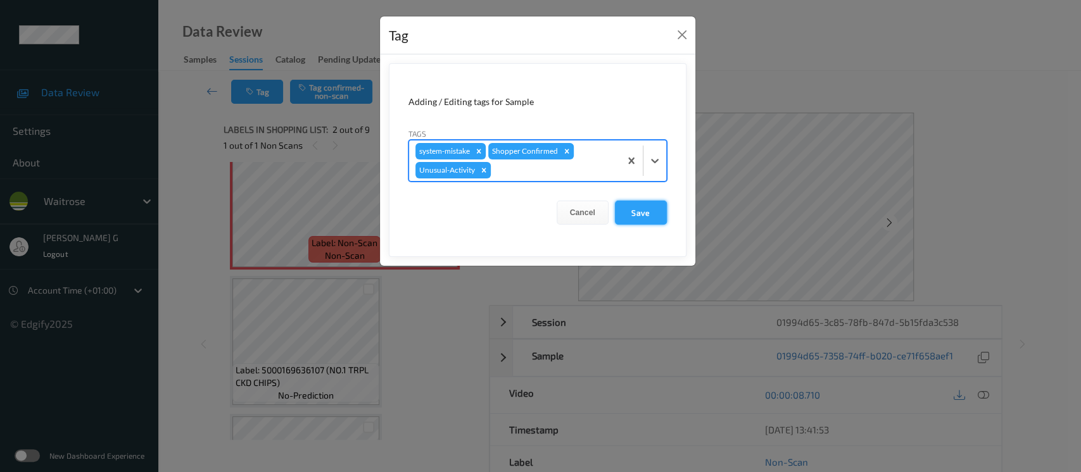
click at [641, 208] on button "Save" at bounding box center [641, 213] width 52 height 24
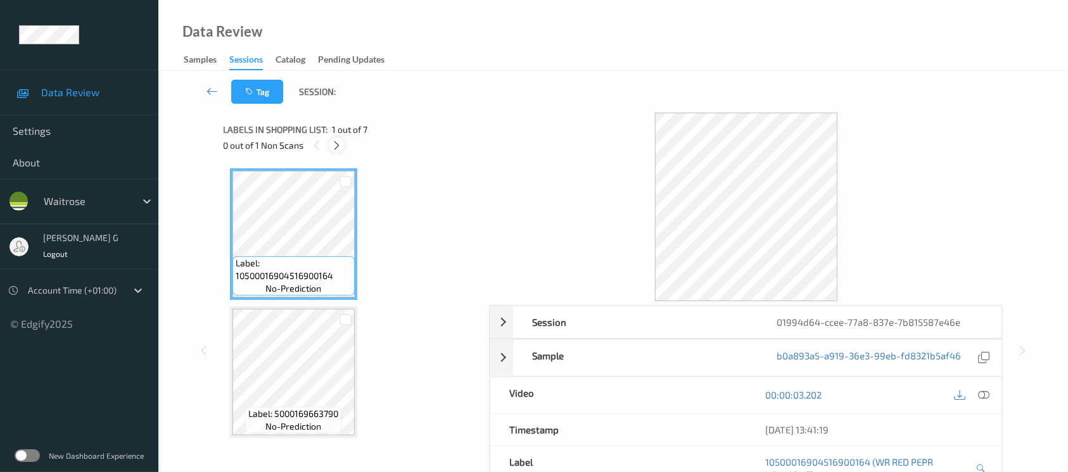
click at [329, 144] on div at bounding box center [337, 145] width 16 height 16
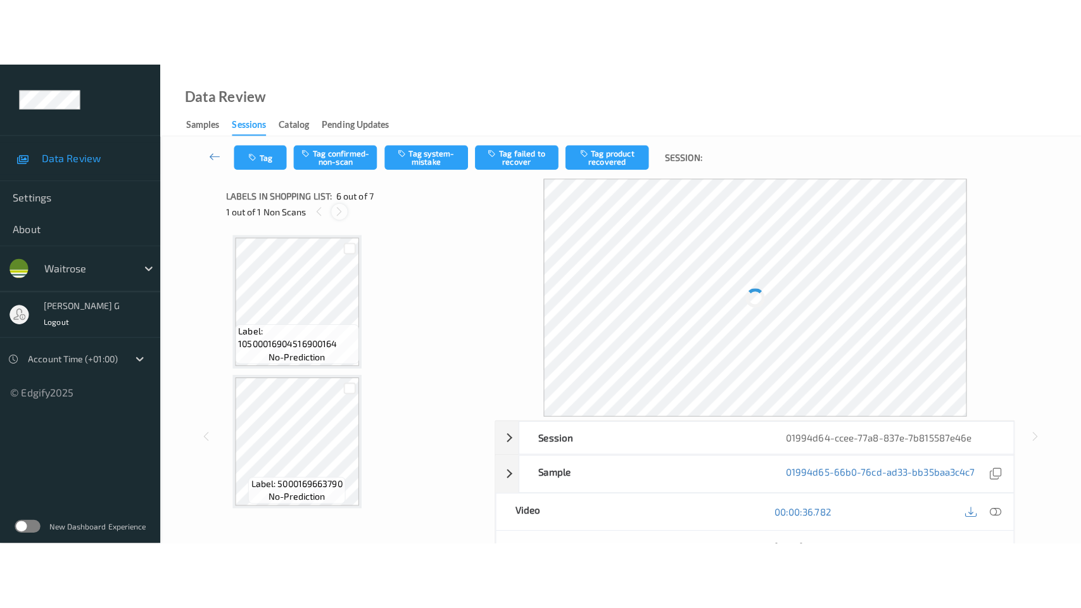
scroll to position [556, 0]
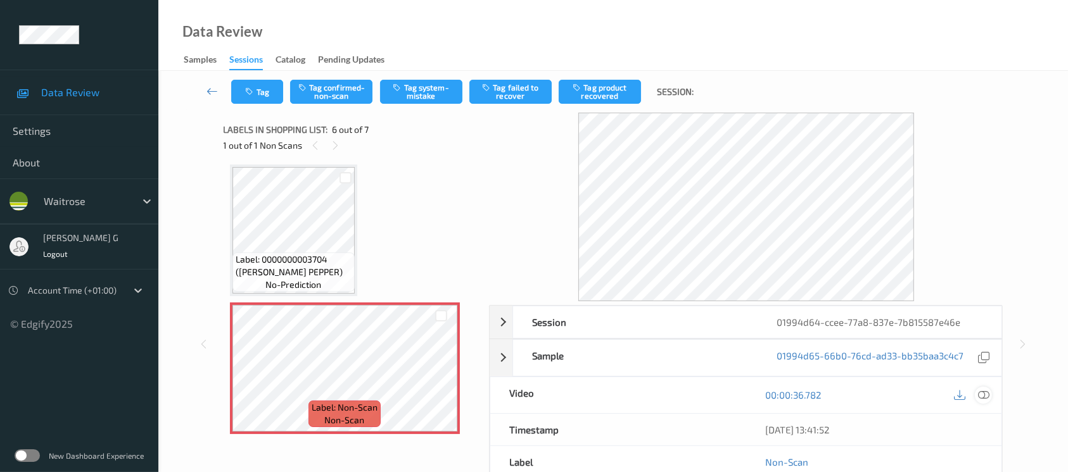
click at [983, 393] on icon at bounding box center [983, 394] width 11 height 11
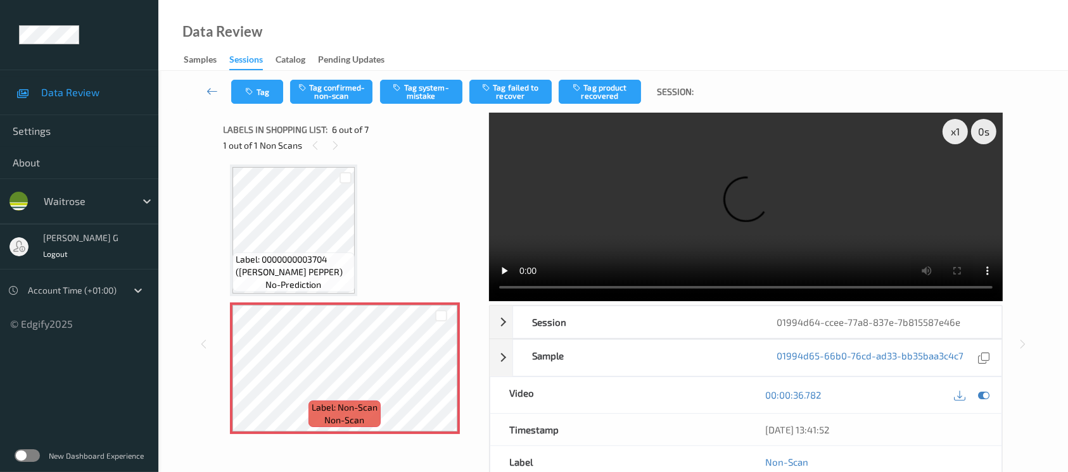
scroll to position [555, 0]
click at [984, 396] on icon at bounding box center [983, 394] width 11 height 11
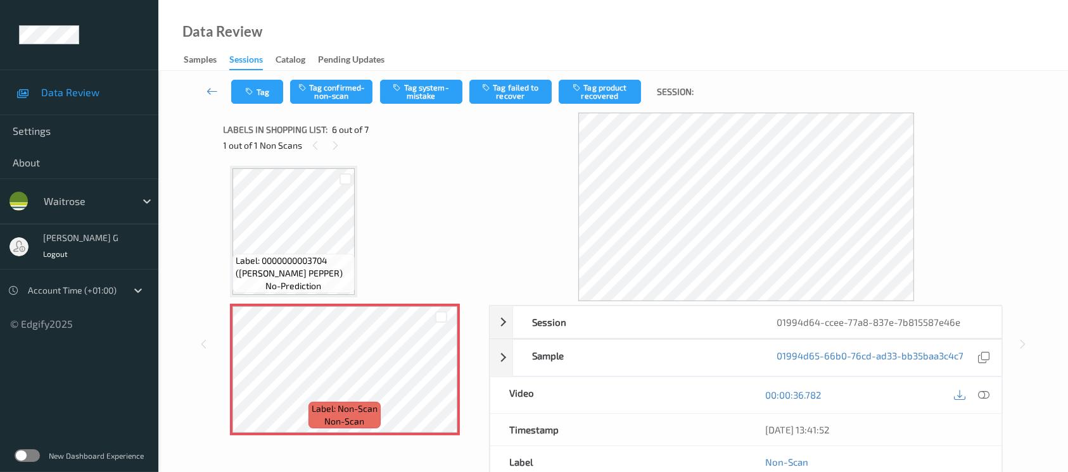
click at [439, 79] on div "Tag Tag confirmed-non-scan Tag system-mistake Tag failed to recover Tag product…" at bounding box center [613, 92] width 858 height 42
click at [430, 94] on button "Tag system-mistake" at bounding box center [421, 92] width 82 height 24
click at [253, 89] on icon "button" at bounding box center [251, 91] width 11 height 9
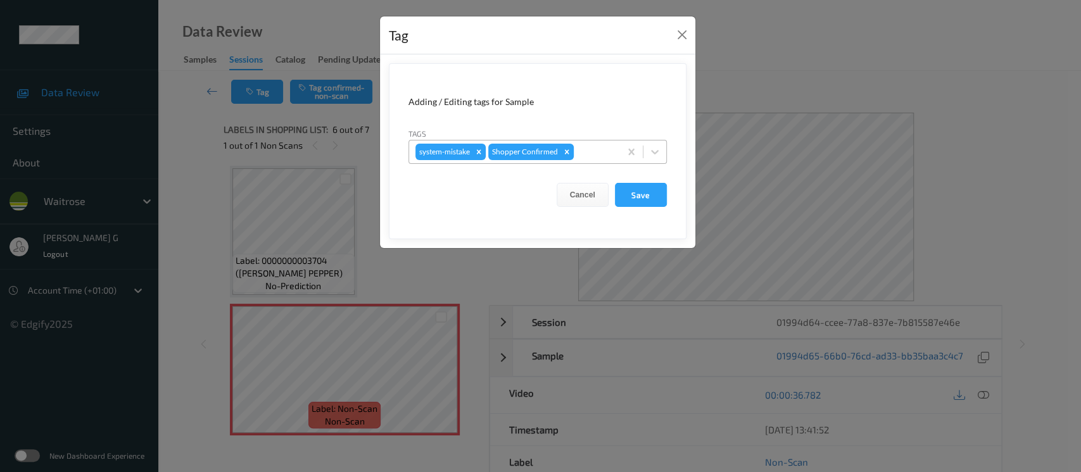
click at [598, 152] on div at bounding box center [594, 151] width 37 height 15
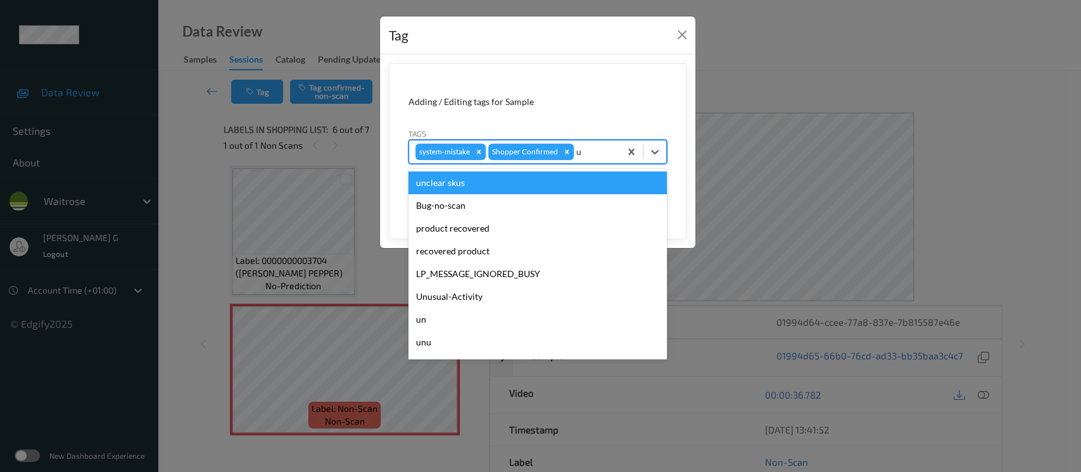
type input "un"
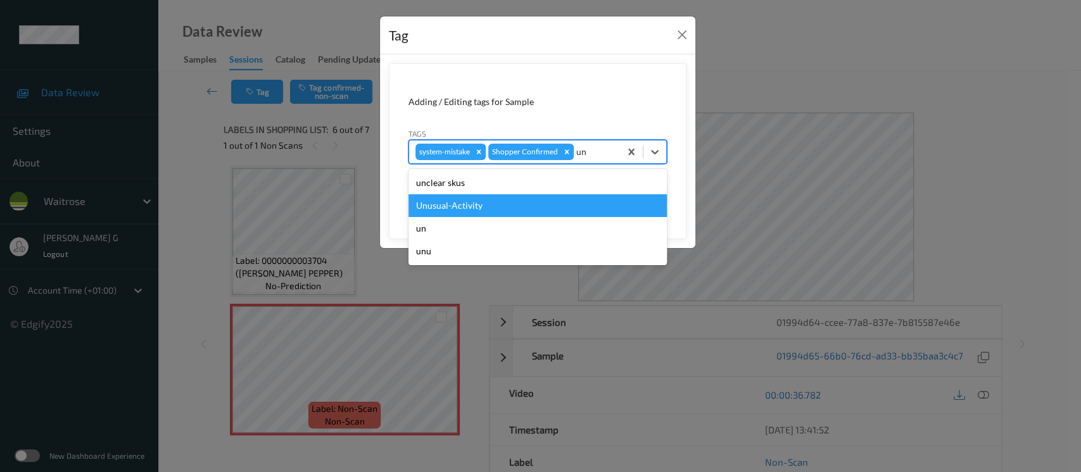
click at [483, 202] on div "Unusual-Activity" at bounding box center [537, 205] width 258 height 23
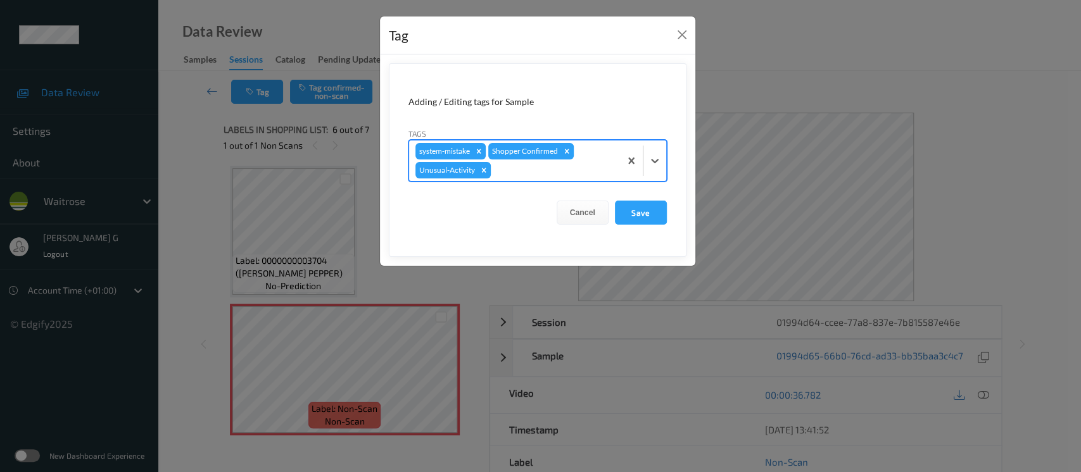
click at [566, 174] on div at bounding box center [553, 170] width 120 height 15
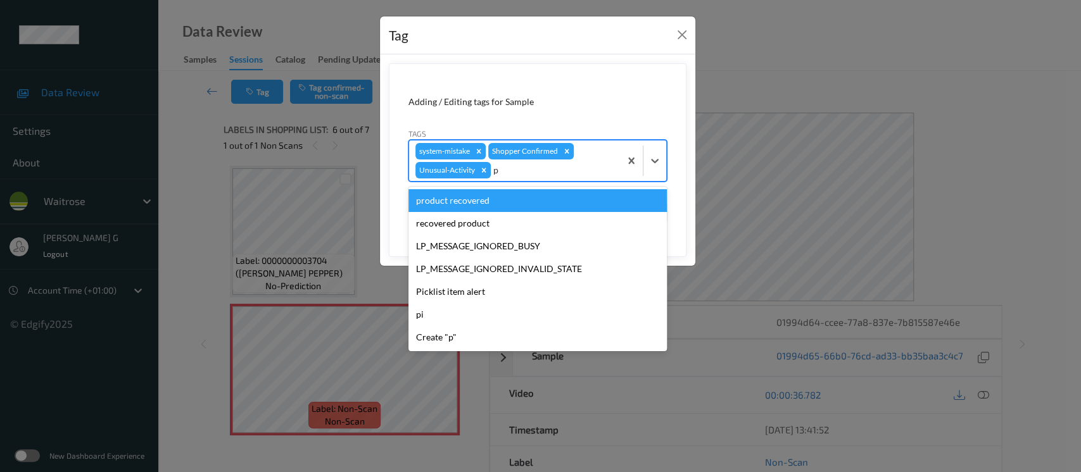
type input "pi"
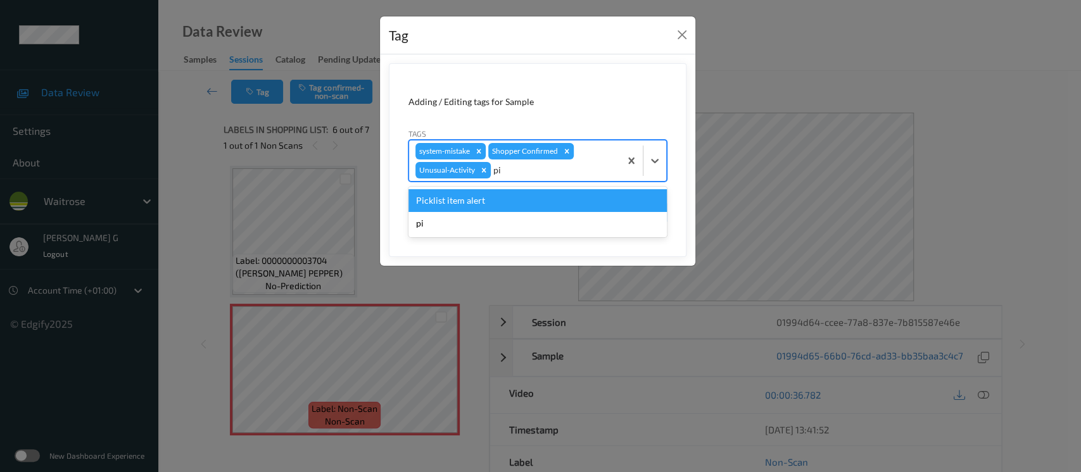
click at [484, 198] on div "Picklist item alert" at bounding box center [537, 200] width 258 height 23
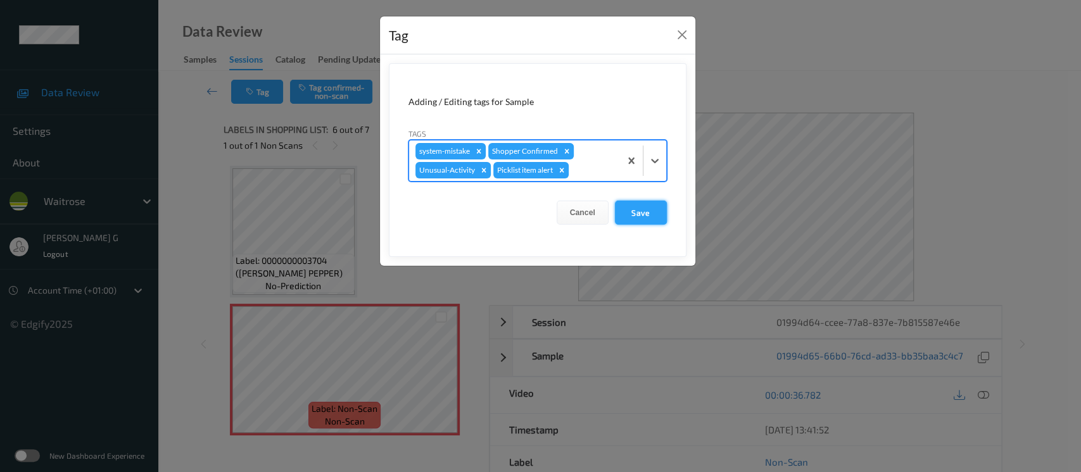
click at [645, 207] on button "Save" at bounding box center [641, 213] width 52 height 24
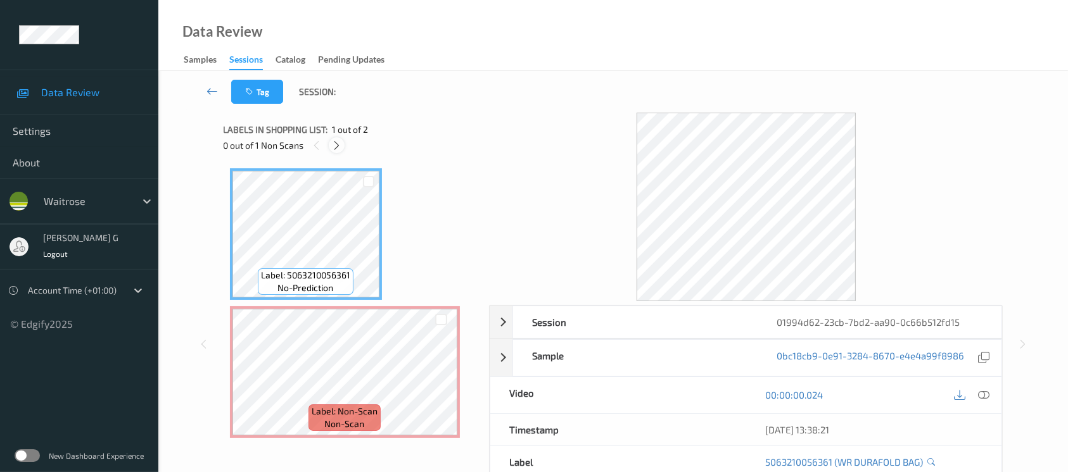
click at [334, 144] on icon at bounding box center [336, 145] width 11 height 11
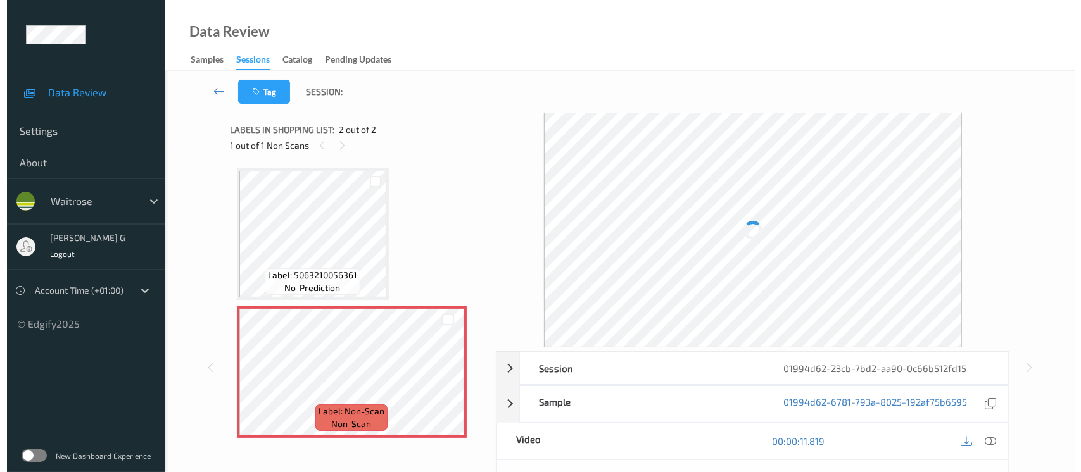
scroll to position [3, 0]
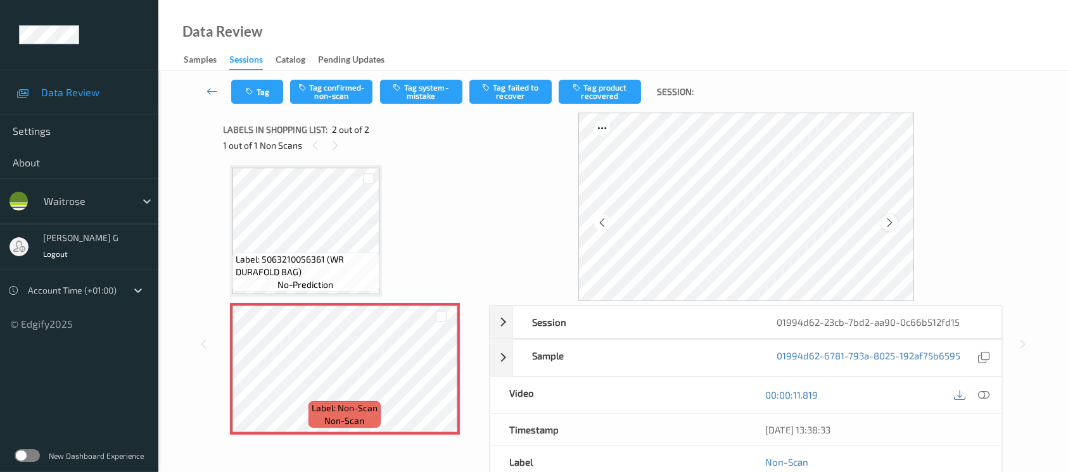
click at [889, 225] on icon at bounding box center [889, 222] width 11 height 11
click at [885, 221] on icon at bounding box center [889, 222] width 11 height 11
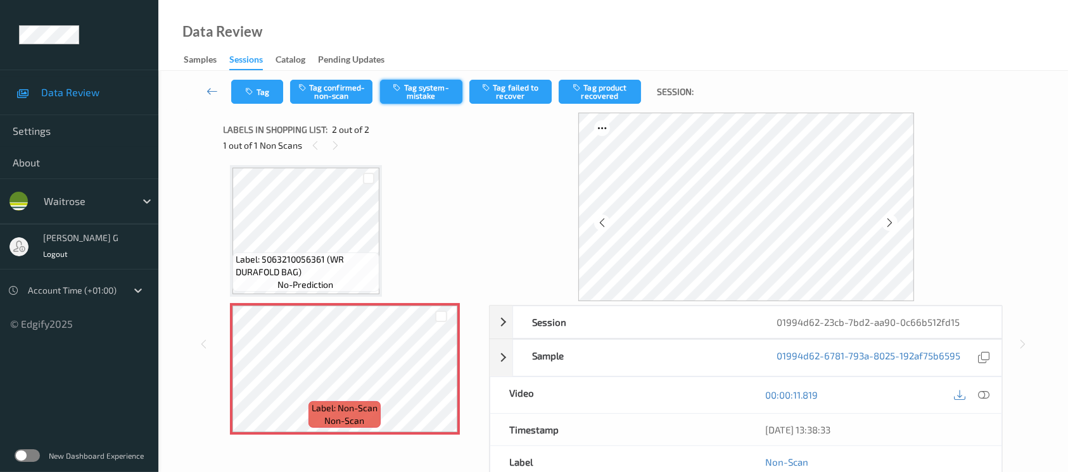
click at [405, 88] on button "Tag system-mistake" at bounding box center [421, 92] width 82 height 24
click at [254, 94] on icon "button" at bounding box center [251, 91] width 11 height 9
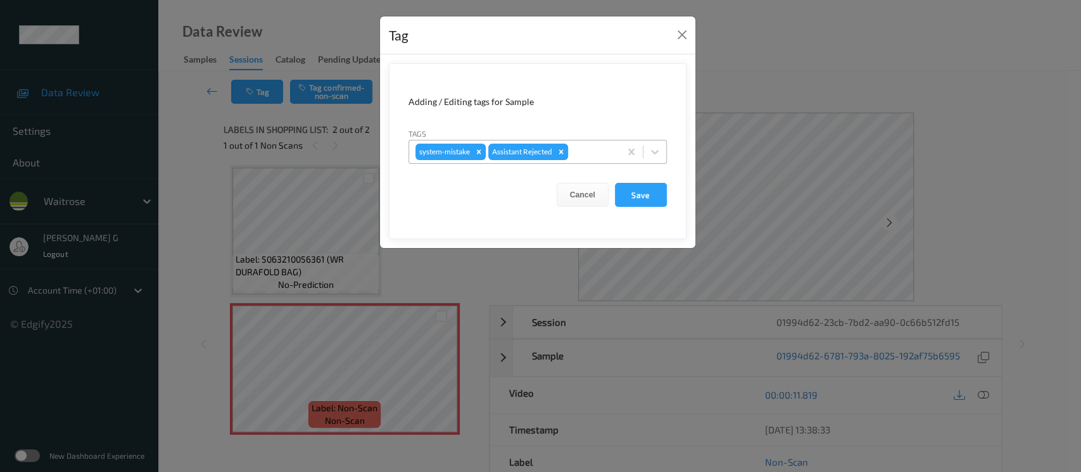
click at [593, 155] on div at bounding box center [592, 151] width 43 height 15
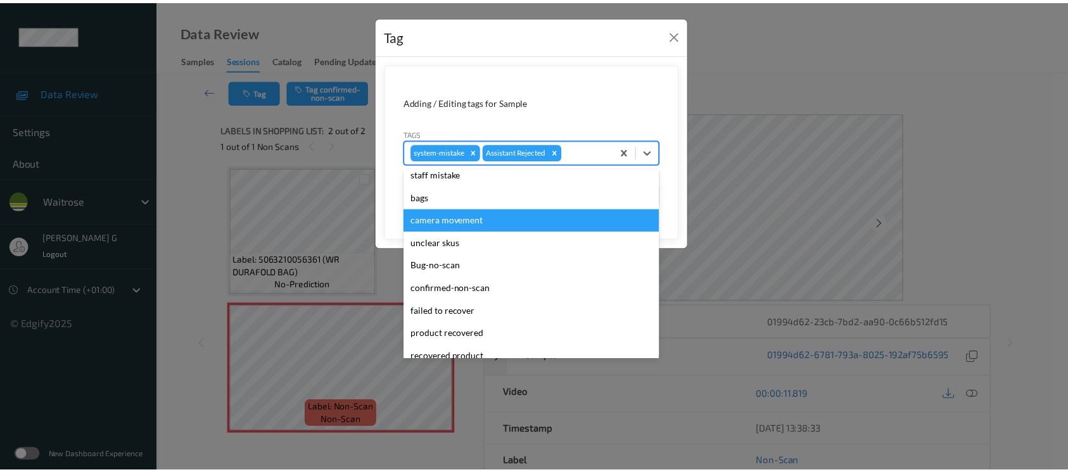
scroll to position [0, 0]
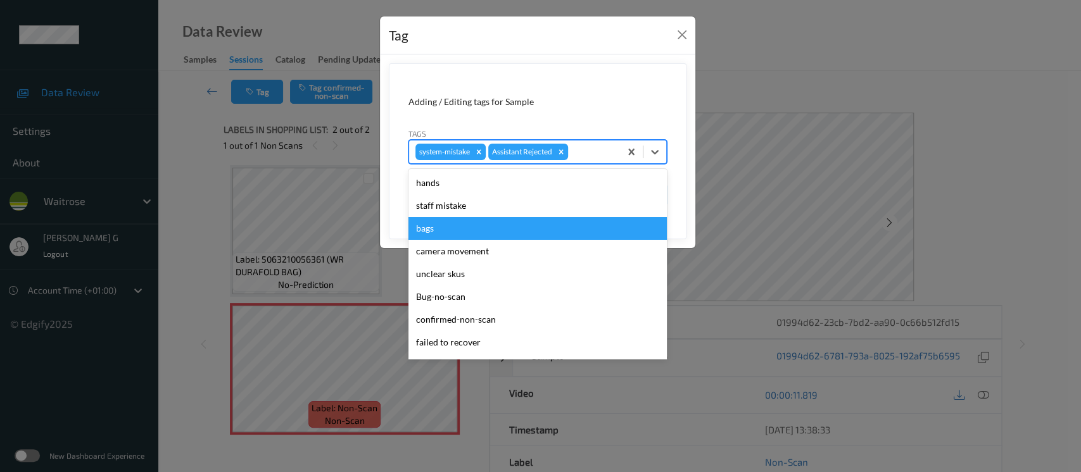
click at [442, 226] on div "bags" at bounding box center [537, 228] width 258 height 23
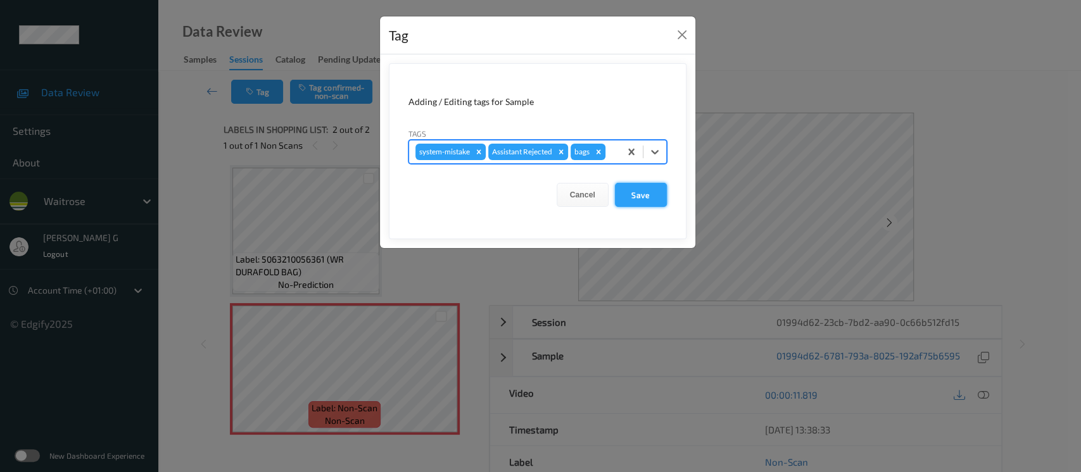
click at [648, 193] on button "Save" at bounding box center [641, 195] width 52 height 24
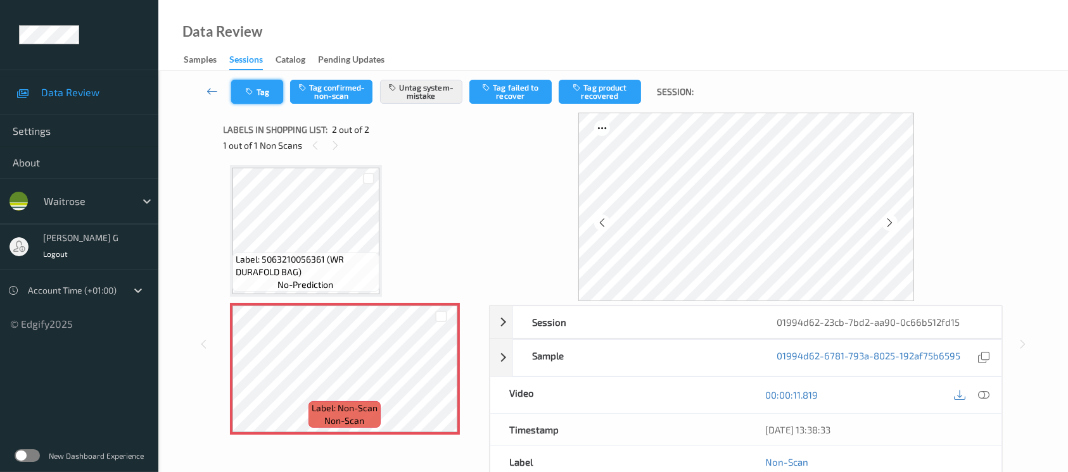
click at [251, 94] on icon "button" at bounding box center [251, 91] width 11 height 9
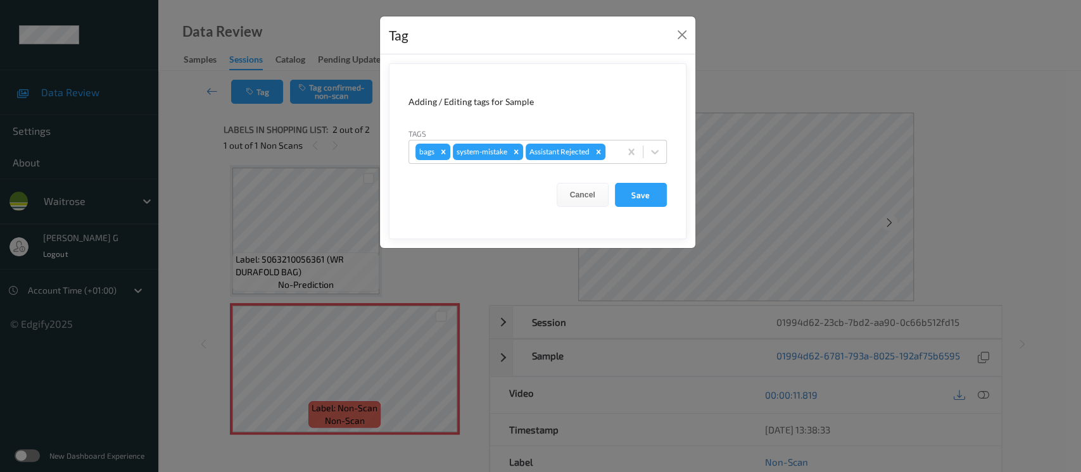
click at [183, 226] on div "Tag Adding / Editing tags for Sample Tags bags system-mistake Assistant Rejecte…" at bounding box center [540, 236] width 1081 height 472
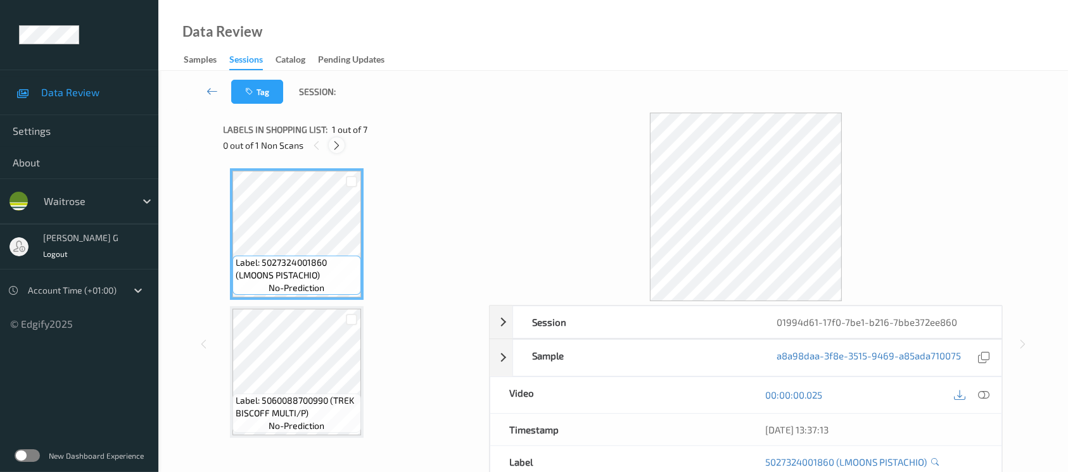
click at [335, 141] on icon at bounding box center [336, 145] width 11 height 11
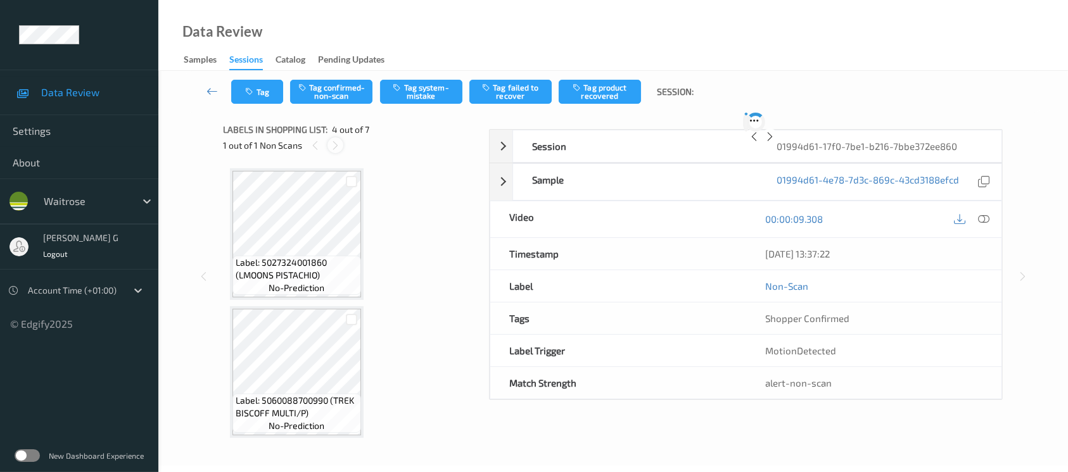
scroll to position [281, 0]
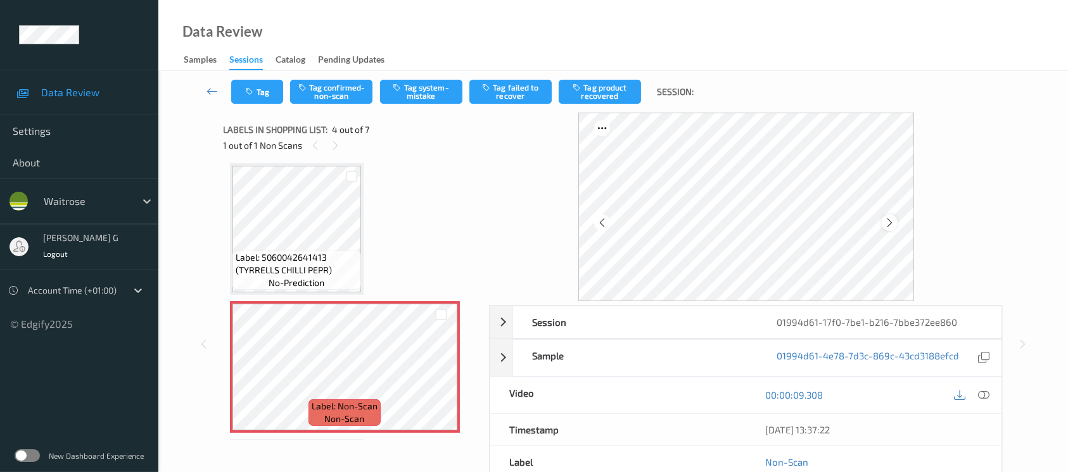
click at [893, 220] on icon at bounding box center [889, 222] width 11 height 11
click at [891, 220] on icon at bounding box center [889, 222] width 11 height 11
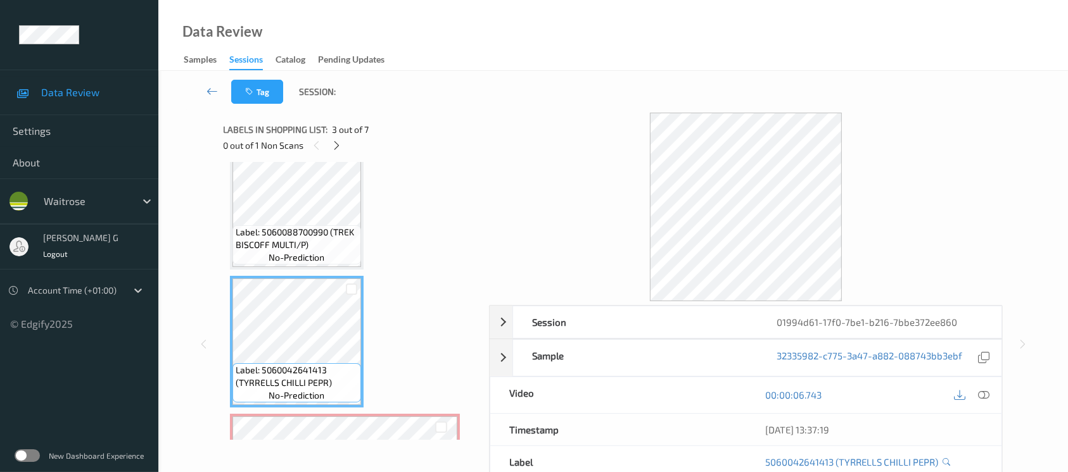
scroll to position [253, 0]
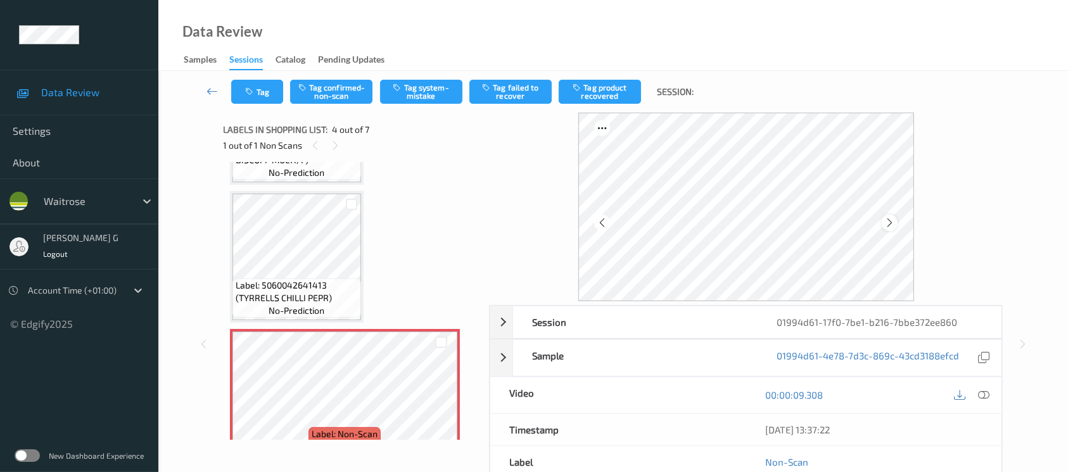
click at [890, 220] on icon at bounding box center [889, 222] width 11 height 11
click at [987, 395] on icon at bounding box center [983, 394] width 11 height 11
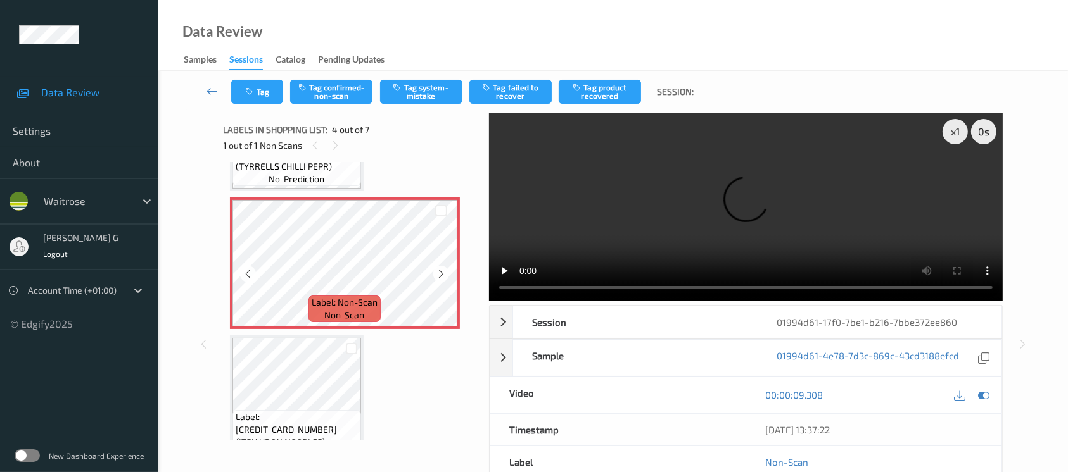
scroll to position [422, 0]
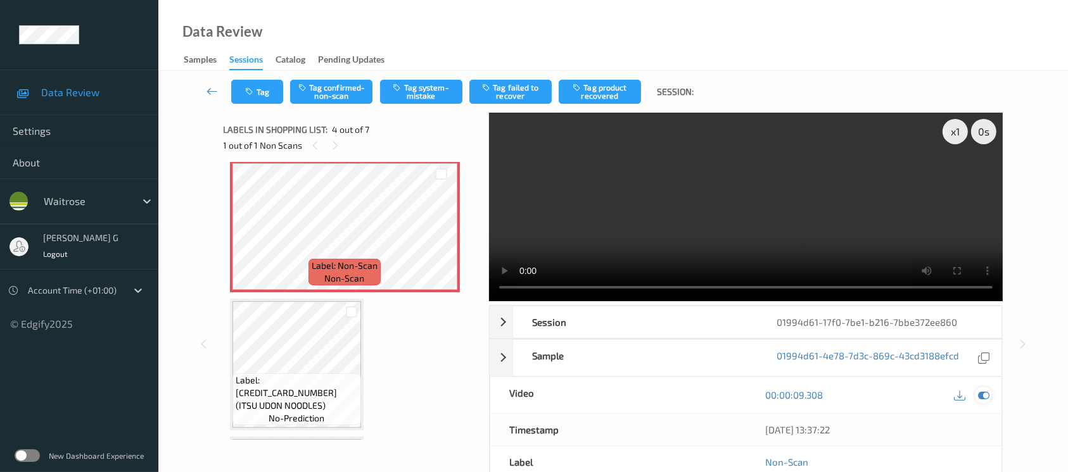
click at [984, 391] on icon at bounding box center [983, 394] width 11 height 11
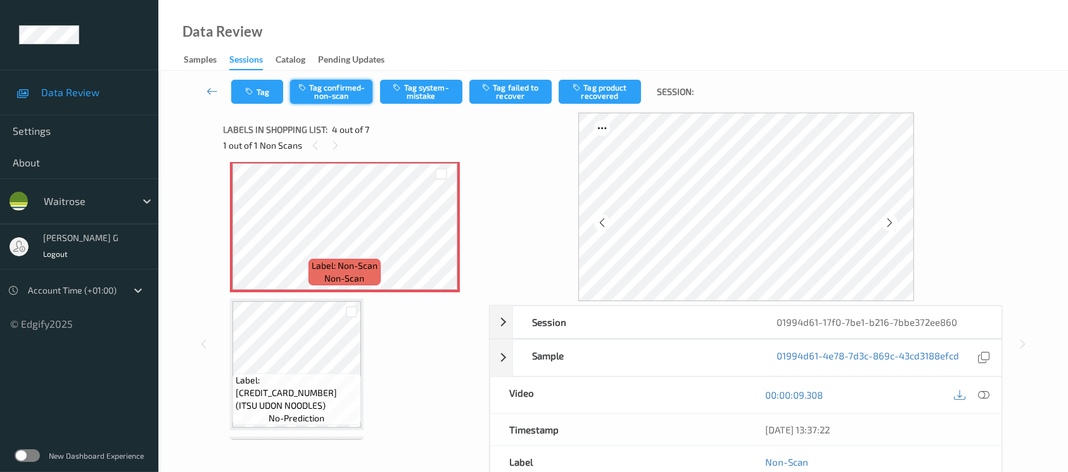
click at [339, 91] on button "Tag confirmed-non-scan" at bounding box center [331, 92] width 82 height 24
click at [610, 93] on button "Tag product recovered" at bounding box center [600, 92] width 82 height 24
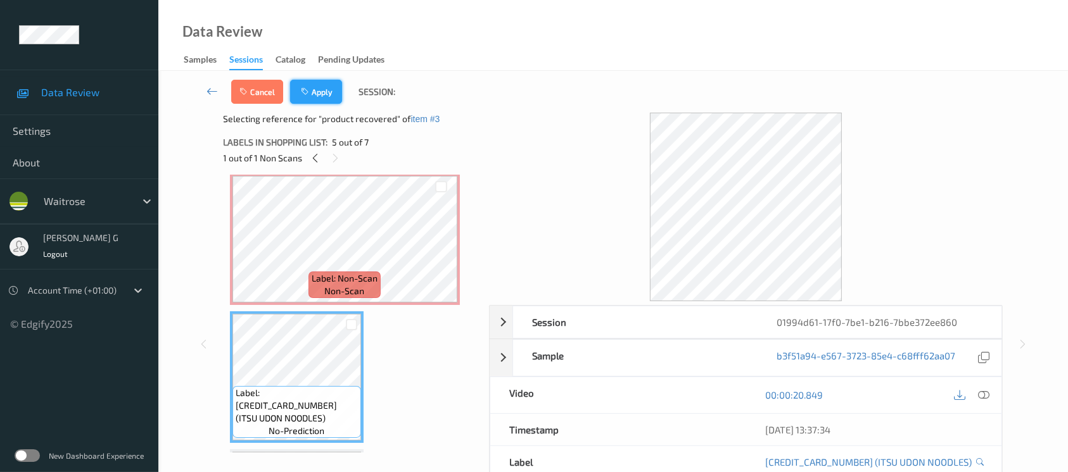
click at [313, 90] on button "Apply" at bounding box center [316, 92] width 52 height 24
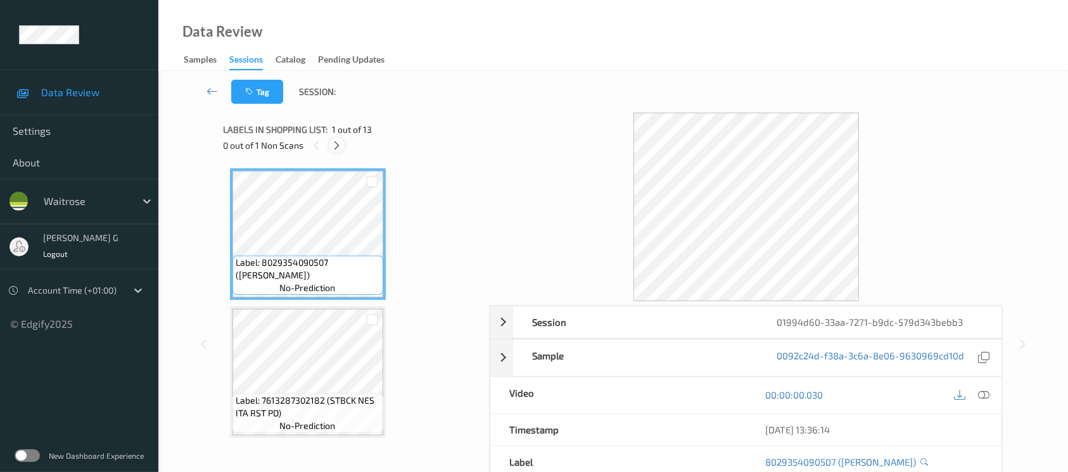
click at [338, 141] on icon at bounding box center [336, 145] width 11 height 11
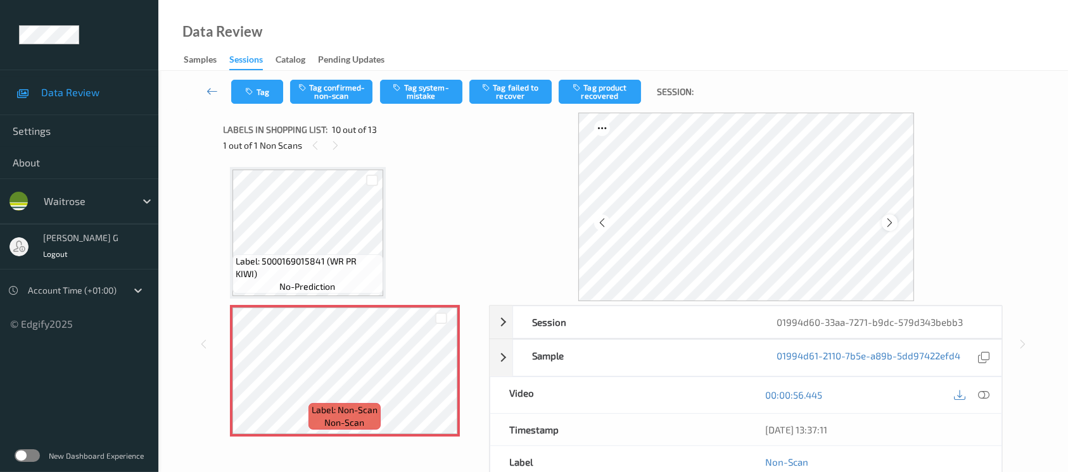
click at [885, 225] on icon at bounding box center [889, 222] width 11 height 11
click at [989, 393] on div at bounding box center [983, 395] width 17 height 17
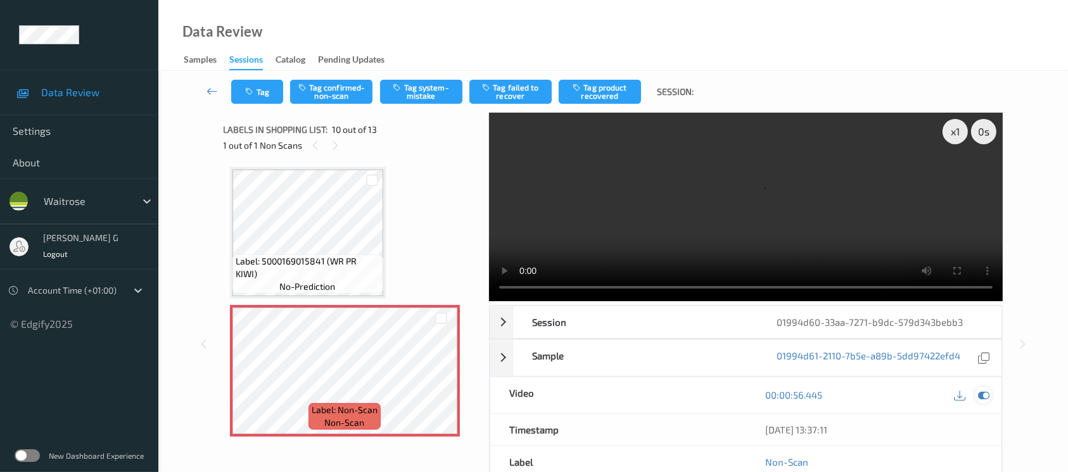
click at [988, 396] on icon at bounding box center [983, 394] width 11 height 11
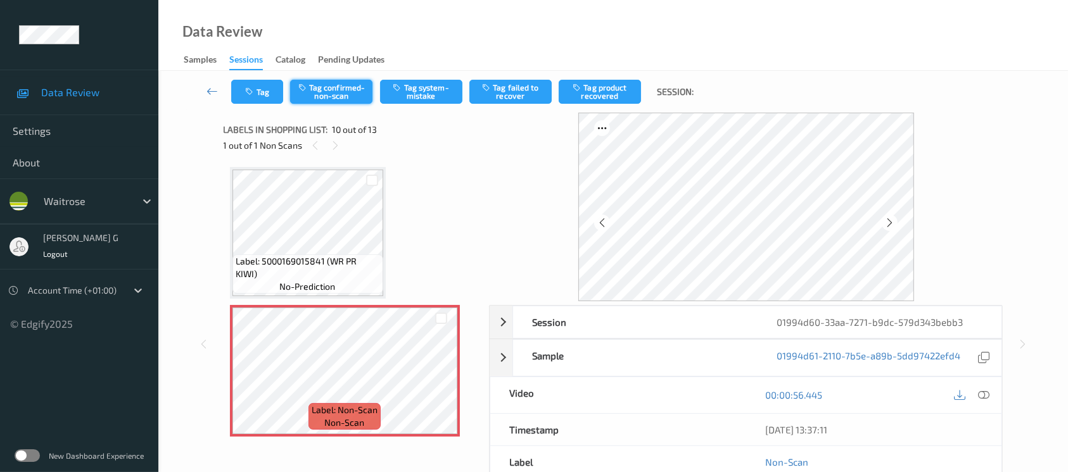
click at [326, 89] on button "Tag confirmed-non-scan" at bounding box center [331, 92] width 82 height 24
click at [613, 96] on button "Tag product recovered" at bounding box center [600, 92] width 82 height 24
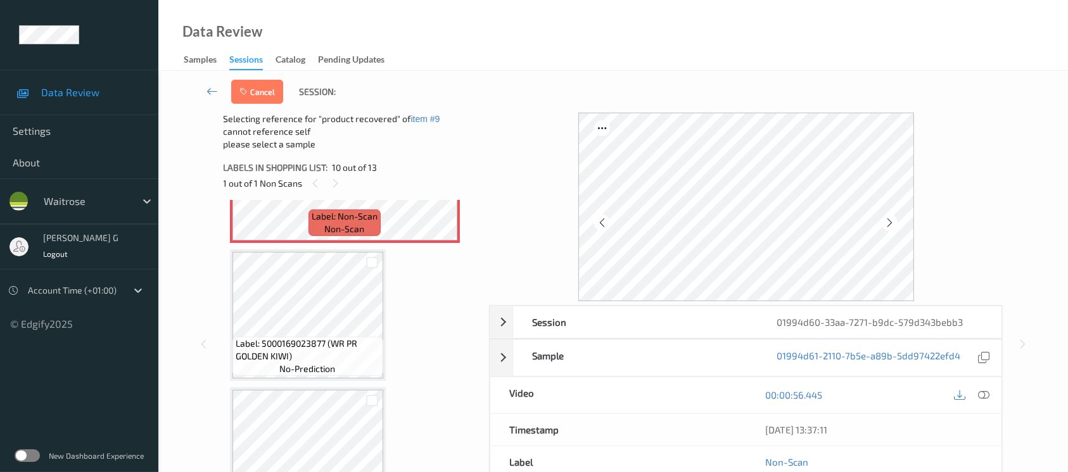
scroll to position [1359, 0]
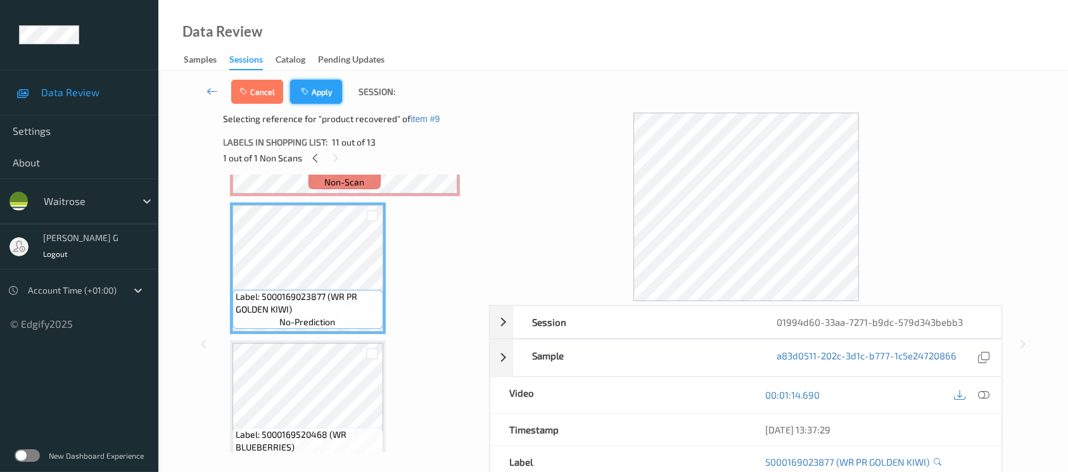
click at [327, 87] on button "Apply" at bounding box center [316, 92] width 52 height 24
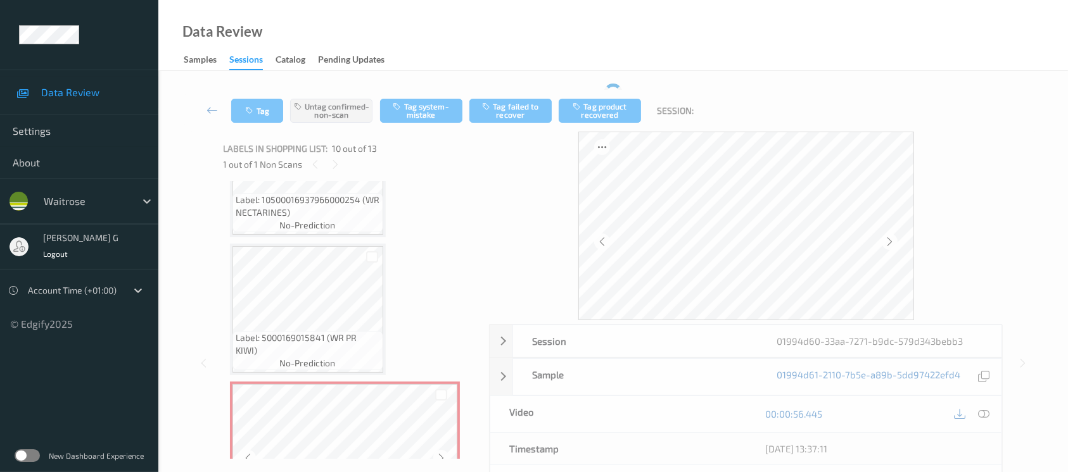
scroll to position [1022, 0]
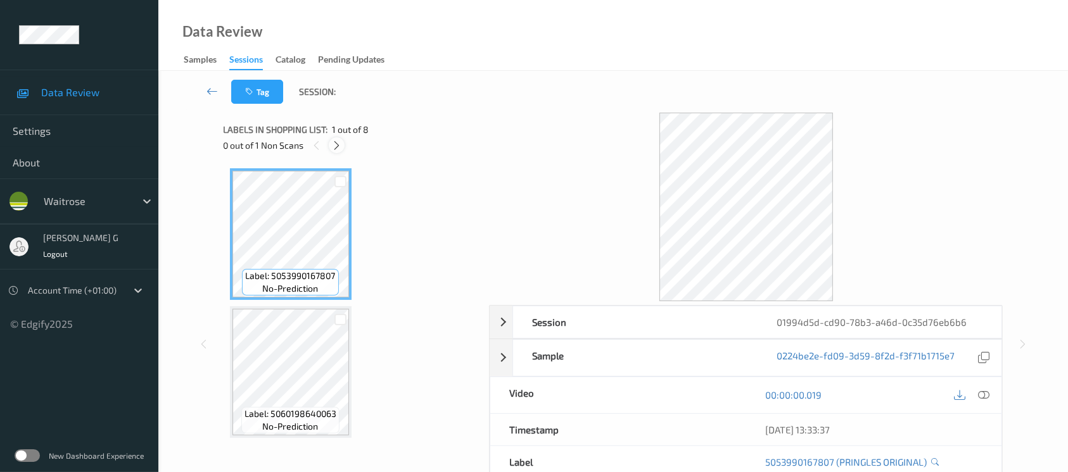
click at [343, 148] on div at bounding box center [337, 145] width 16 height 16
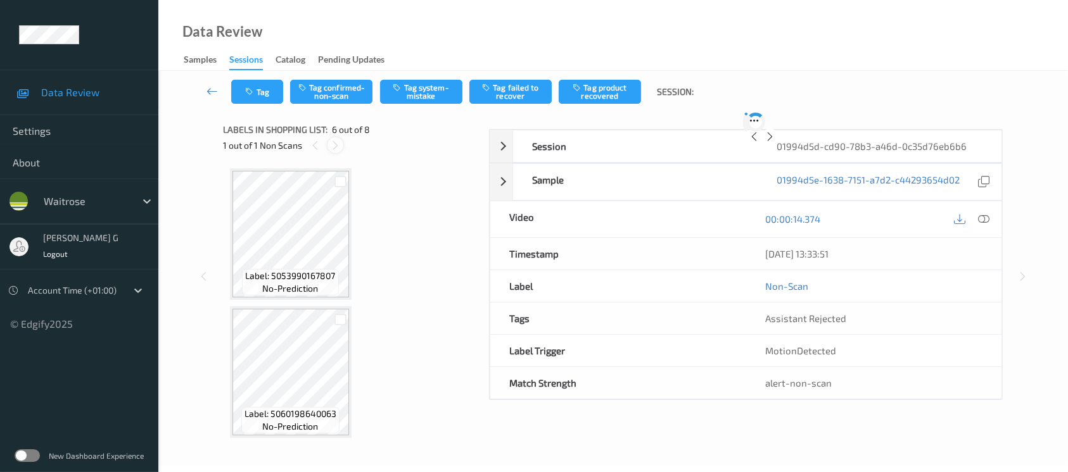
scroll to position [556, 0]
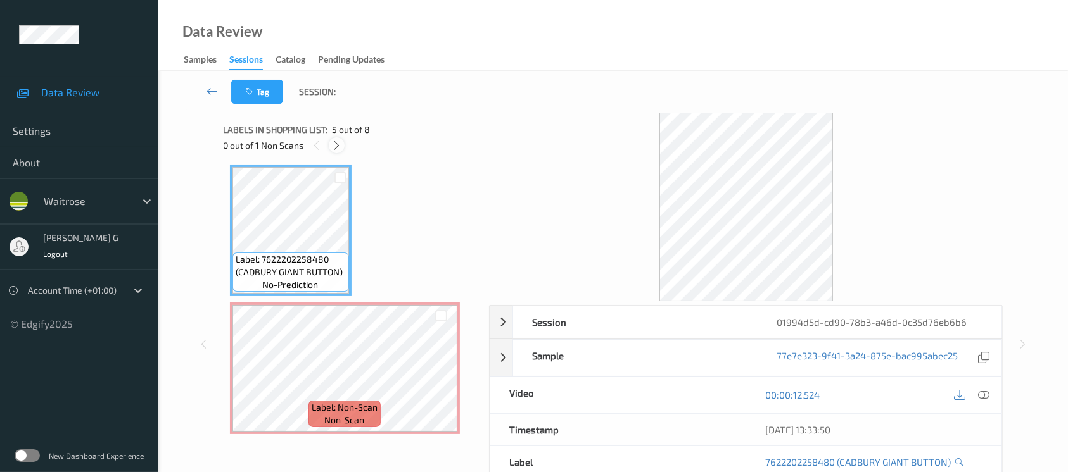
click at [339, 142] on icon at bounding box center [336, 145] width 11 height 11
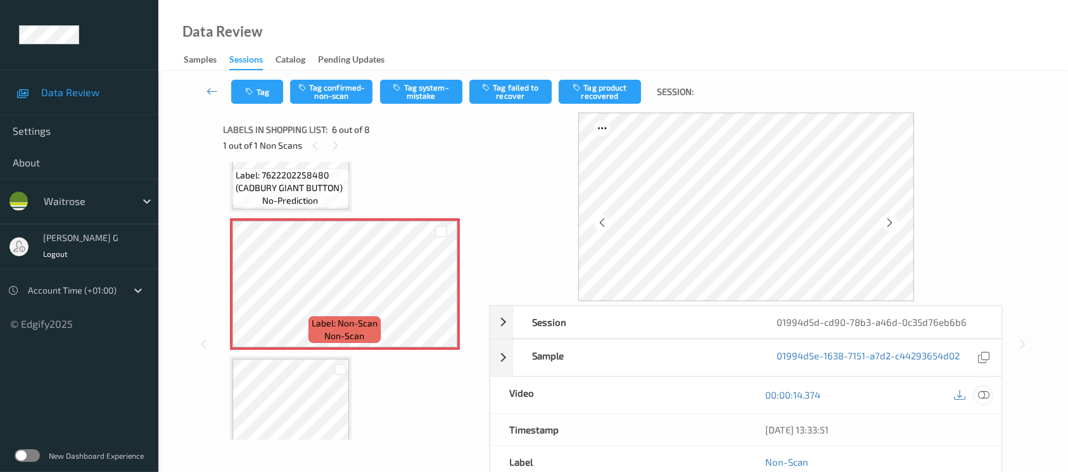
click at [988, 392] on icon at bounding box center [983, 394] width 11 height 11
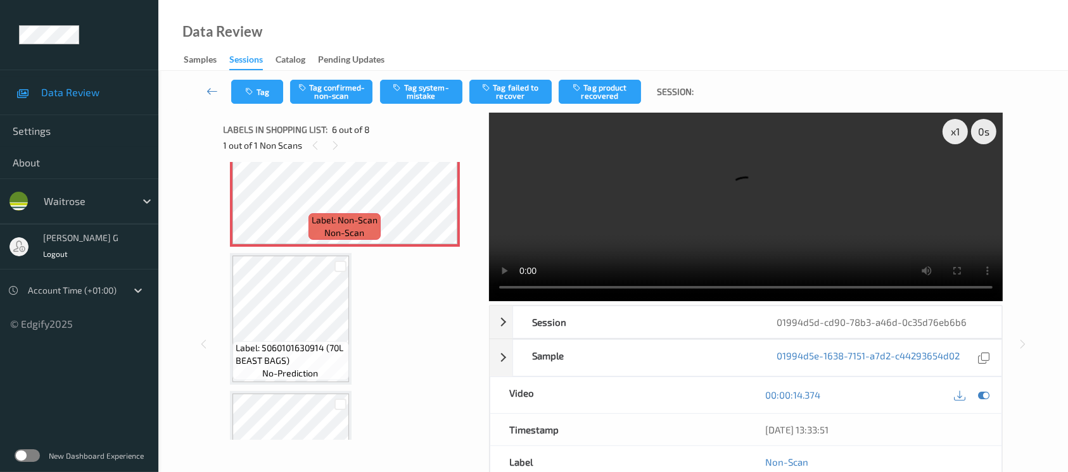
scroll to position [692, 0]
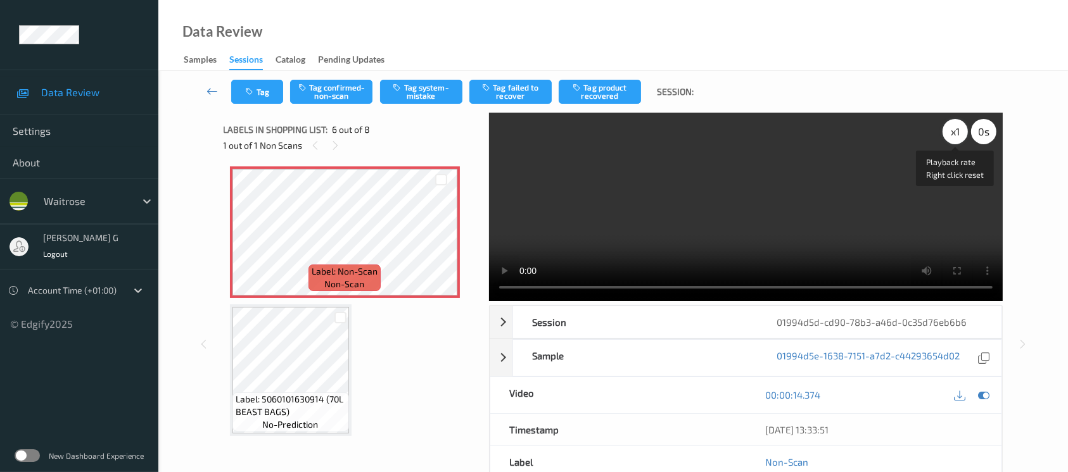
click at [947, 127] on div "x 1" at bounding box center [954, 131] width 25 height 25
click at [953, 132] on div "x 2" at bounding box center [954, 131] width 25 height 25
click at [976, 397] on div at bounding box center [983, 395] width 17 height 17
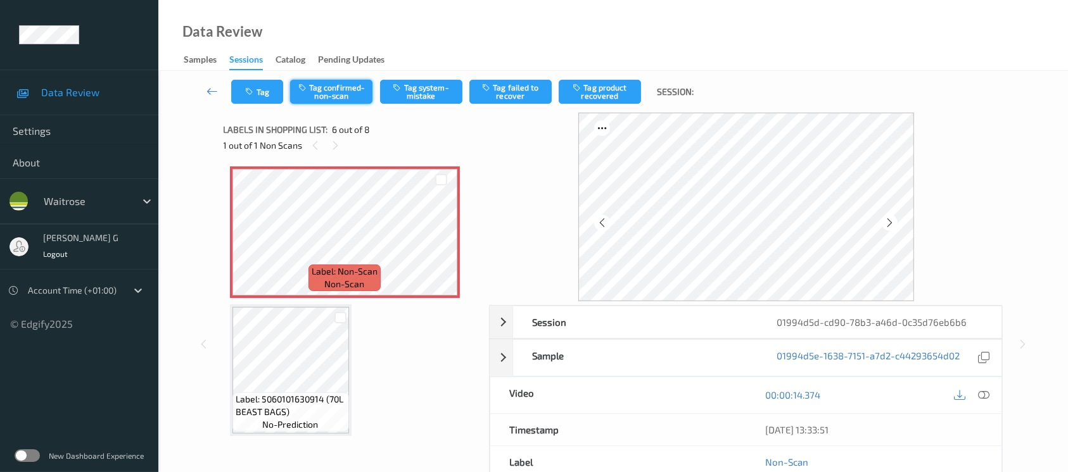
click at [331, 98] on button "Tag confirmed-non-scan" at bounding box center [331, 92] width 82 height 24
click at [517, 86] on button "Tag failed to recover" at bounding box center [510, 92] width 82 height 24
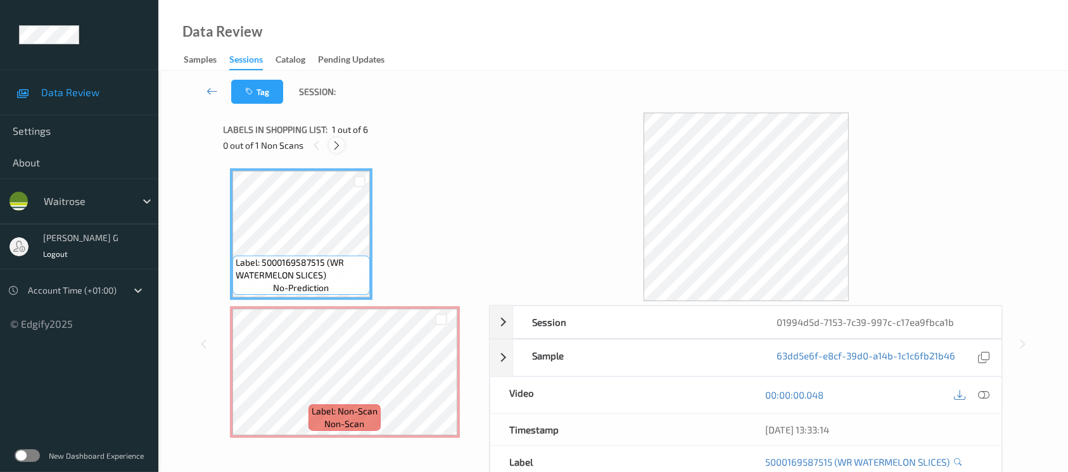
click at [338, 148] on icon at bounding box center [336, 145] width 11 height 11
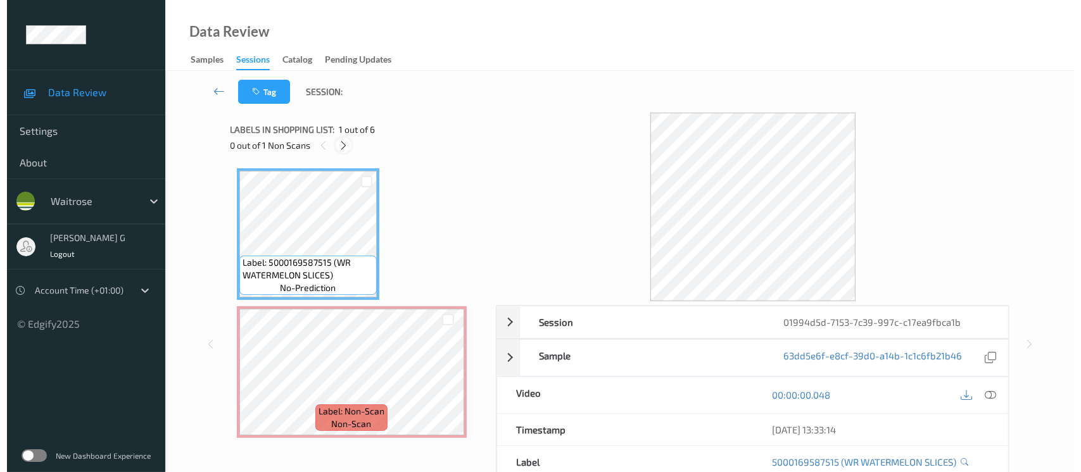
scroll to position [6, 0]
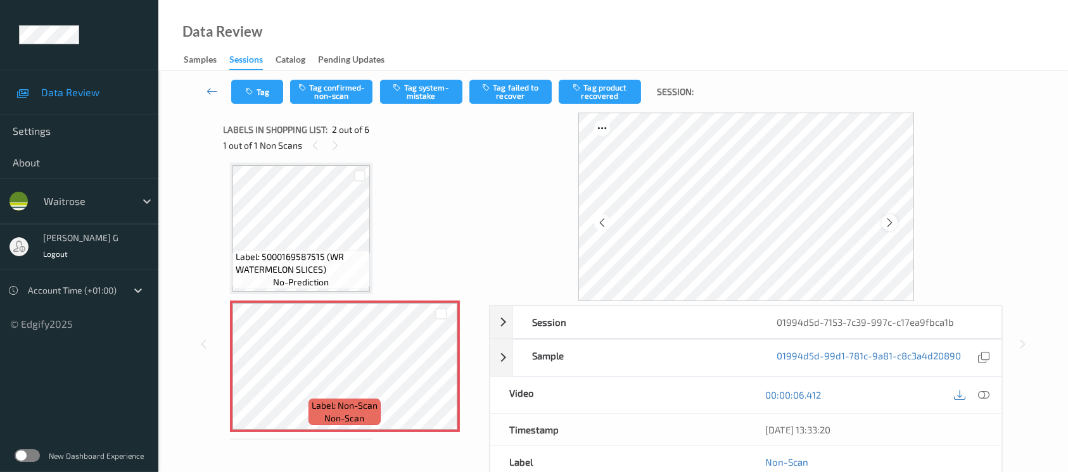
click at [892, 227] on icon at bounding box center [889, 222] width 11 height 11
click at [414, 92] on button "Tag system-mistake" at bounding box center [421, 92] width 82 height 24
click at [260, 94] on button "Tag" at bounding box center [257, 92] width 52 height 24
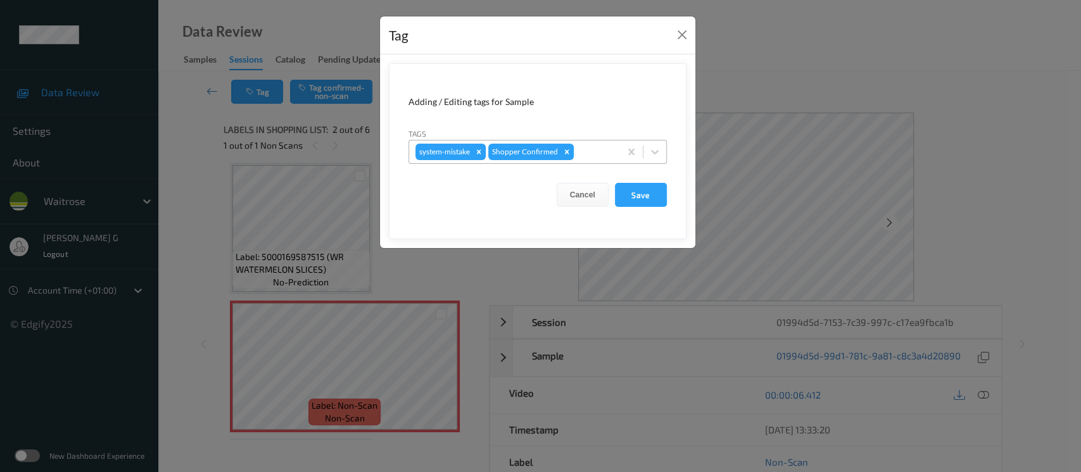
click at [590, 140] on div "system-mistake Shopper Confirmed" at bounding box center [537, 152] width 258 height 24
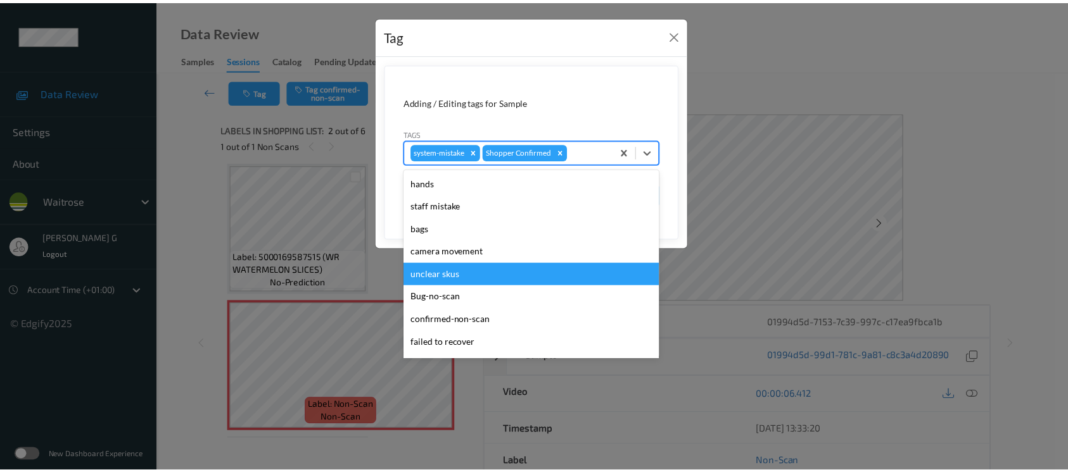
scroll to position [316, 0]
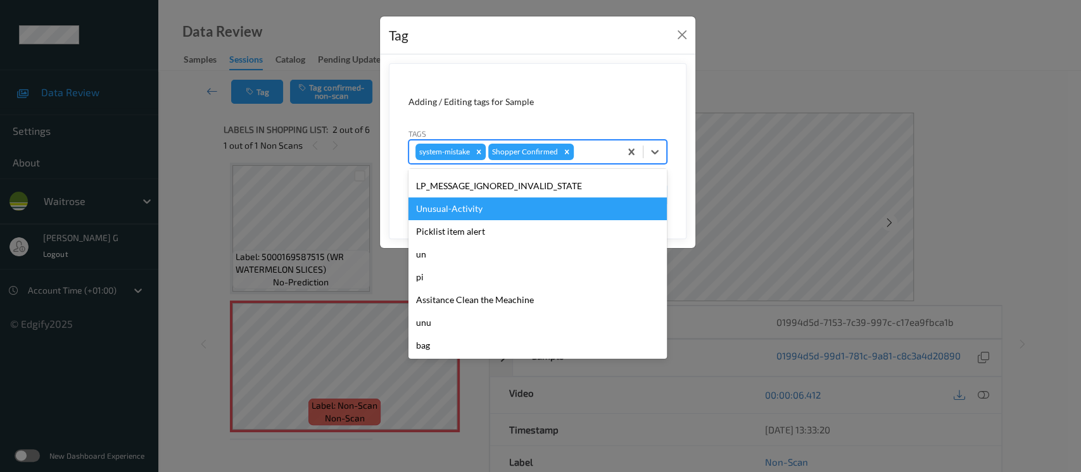
click at [453, 208] on div "Unusual-Activity" at bounding box center [537, 209] width 258 height 23
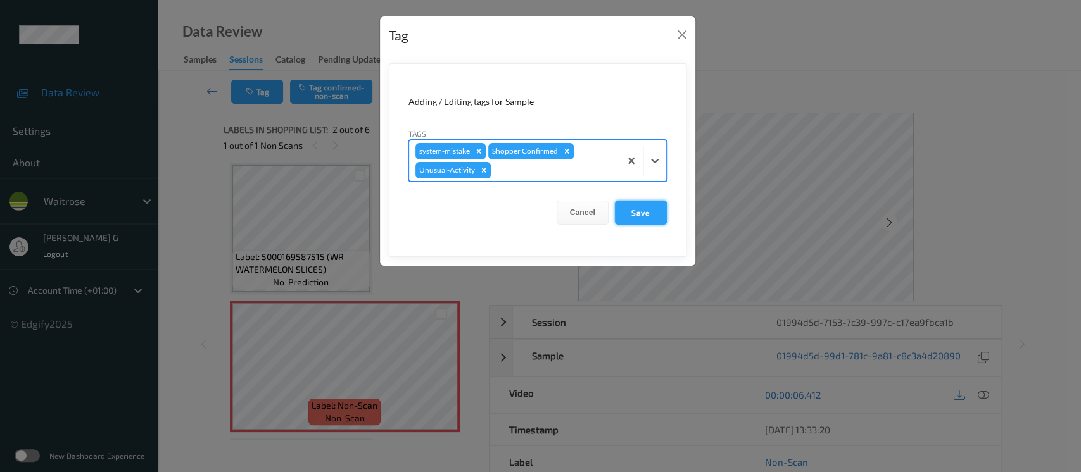
click at [643, 212] on button "Save" at bounding box center [641, 213] width 52 height 24
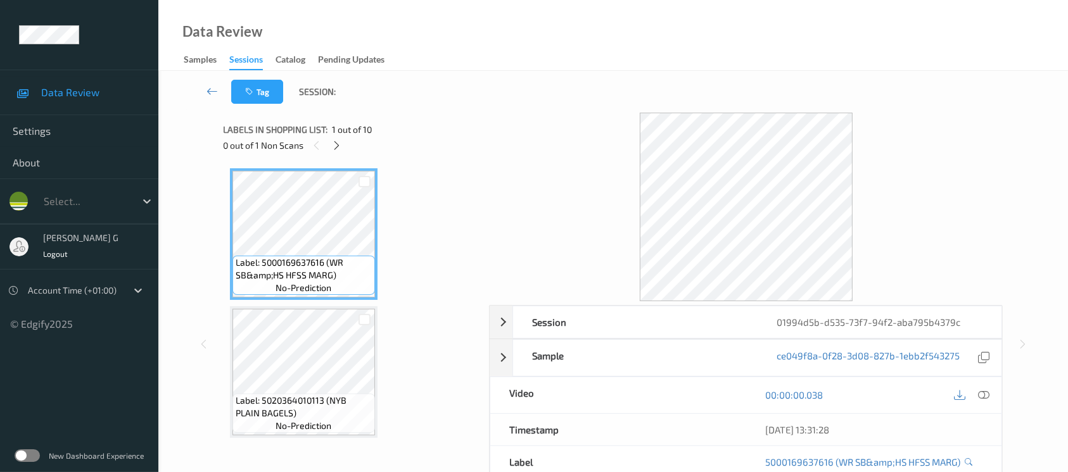
click at [551, 111] on div "Tag Session:" at bounding box center [613, 92] width 858 height 42
click at [334, 138] on div at bounding box center [337, 145] width 16 height 16
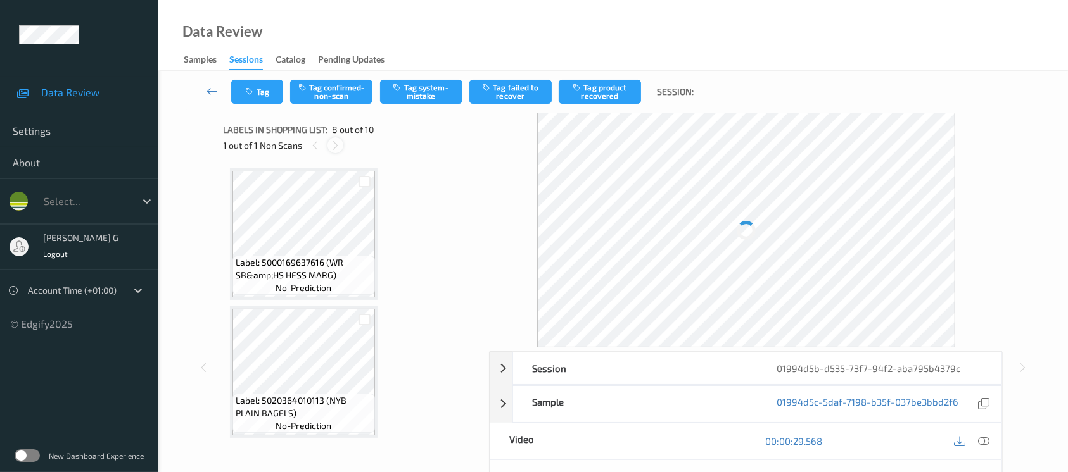
scroll to position [831, 0]
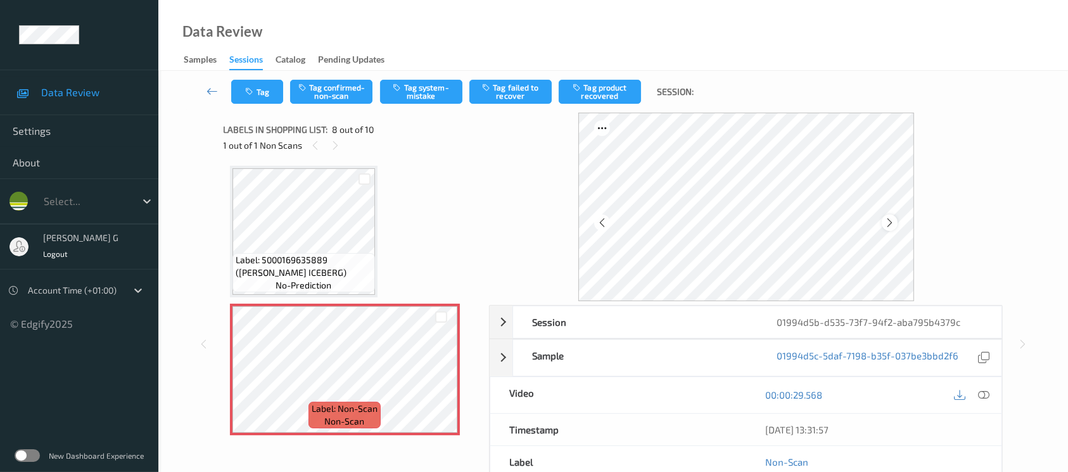
click at [889, 225] on icon at bounding box center [889, 222] width 11 height 11
click at [981, 398] on icon at bounding box center [983, 394] width 11 height 11
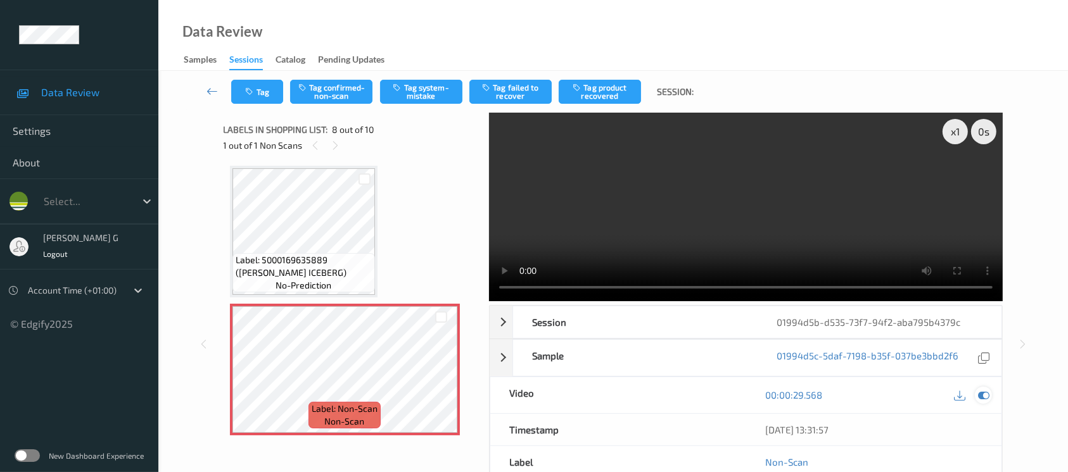
drag, startPoint x: 987, startPoint y: 394, endPoint x: 979, endPoint y: 396, distance: 8.4
click at [987, 394] on icon at bounding box center [983, 394] width 11 height 11
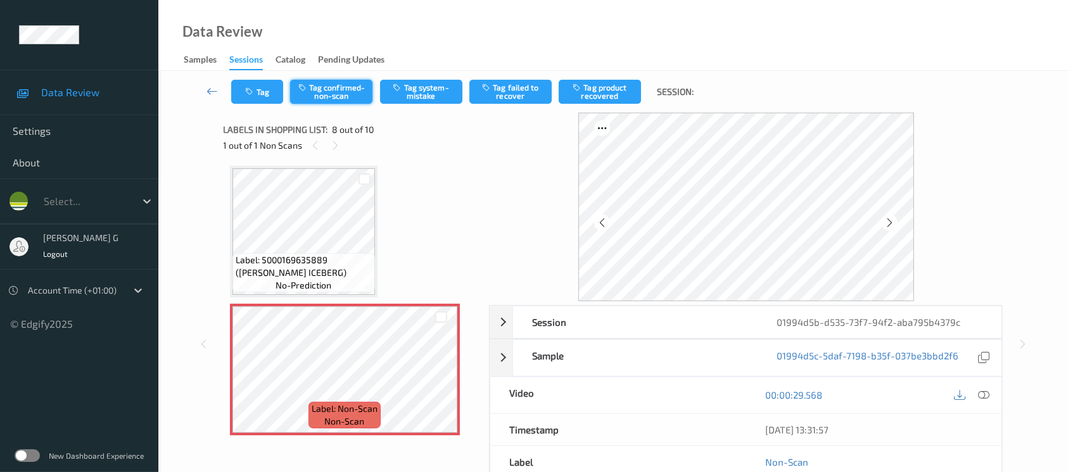
click at [329, 99] on button "Tag confirmed-non-scan" at bounding box center [331, 92] width 82 height 24
click at [605, 85] on button "Tag product recovered" at bounding box center [600, 92] width 82 height 24
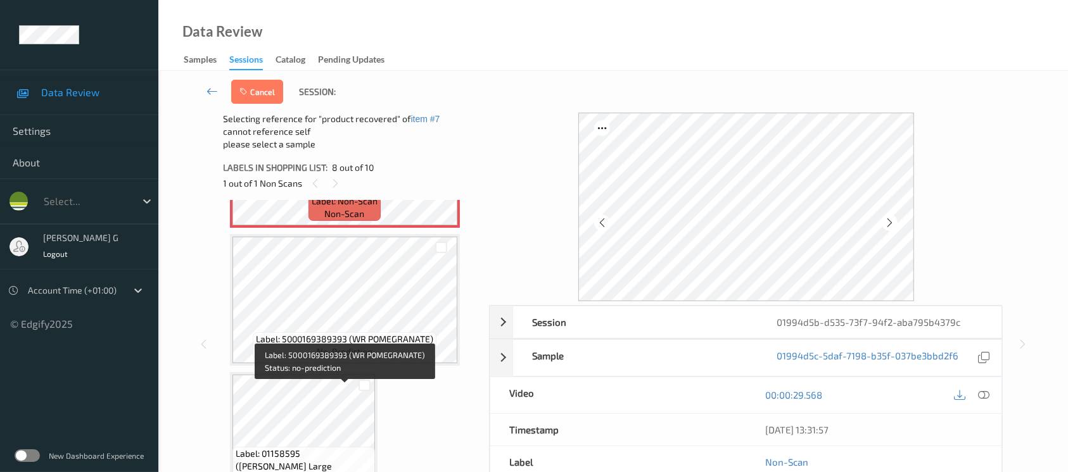
scroll to position [1103, 0]
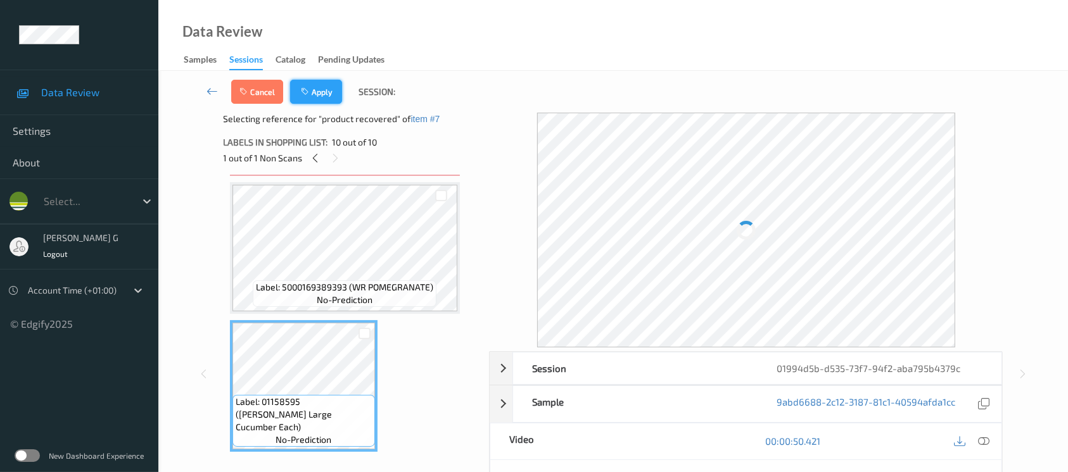
click at [317, 86] on button "Apply" at bounding box center [316, 92] width 52 height 24
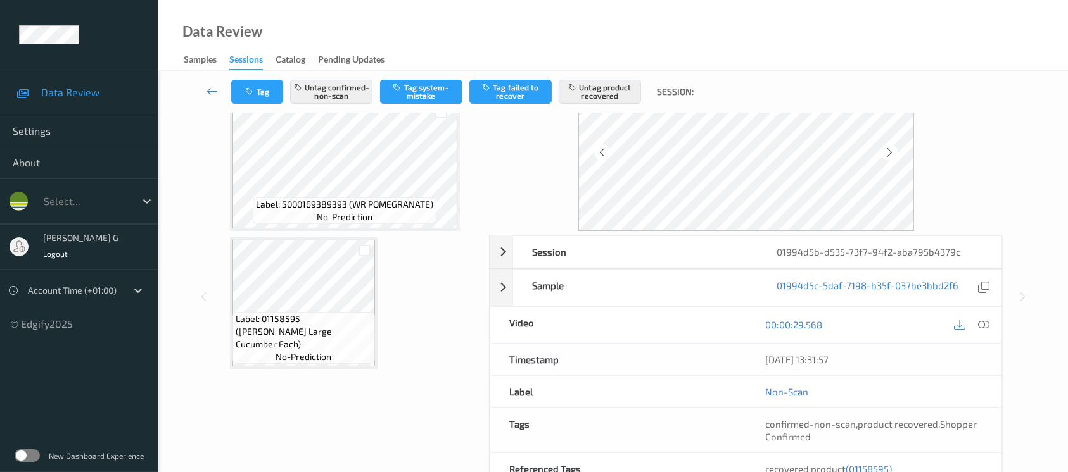
scroll to position [168, 0]
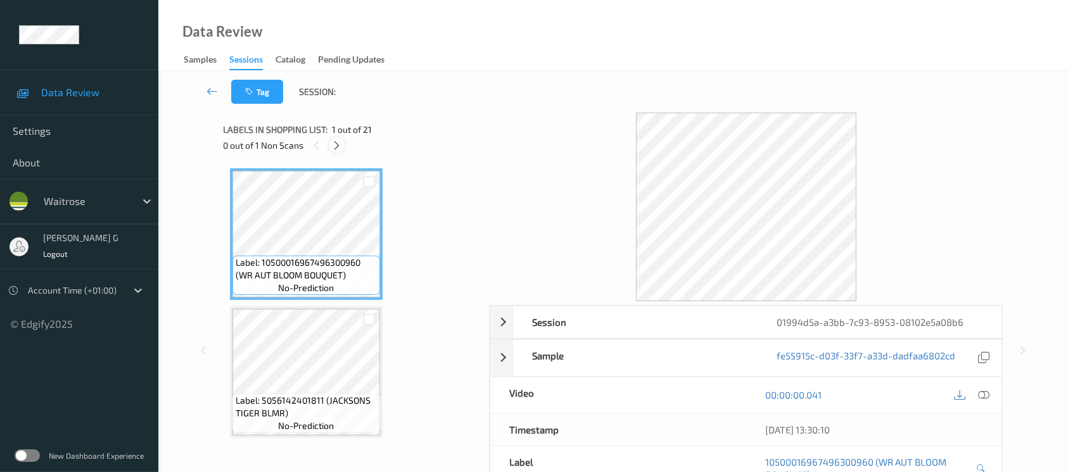
click at [339, 140] on icon at bounding box center [336, 145] width 11 height 11
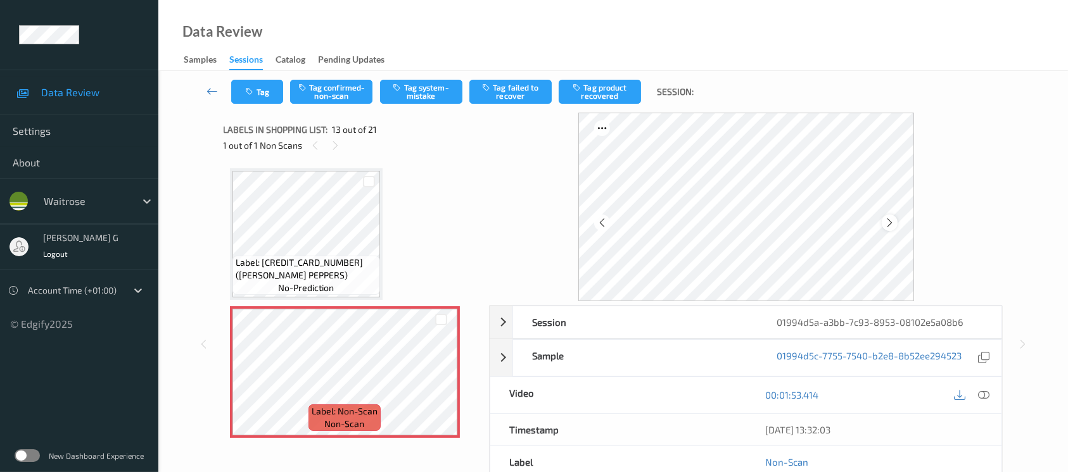
click at [891, 224] on icon at bounding box center [889, 222] width 11 height 11
click at [894, 220] on icon at bounding box center [889, 222] width 11 height 11
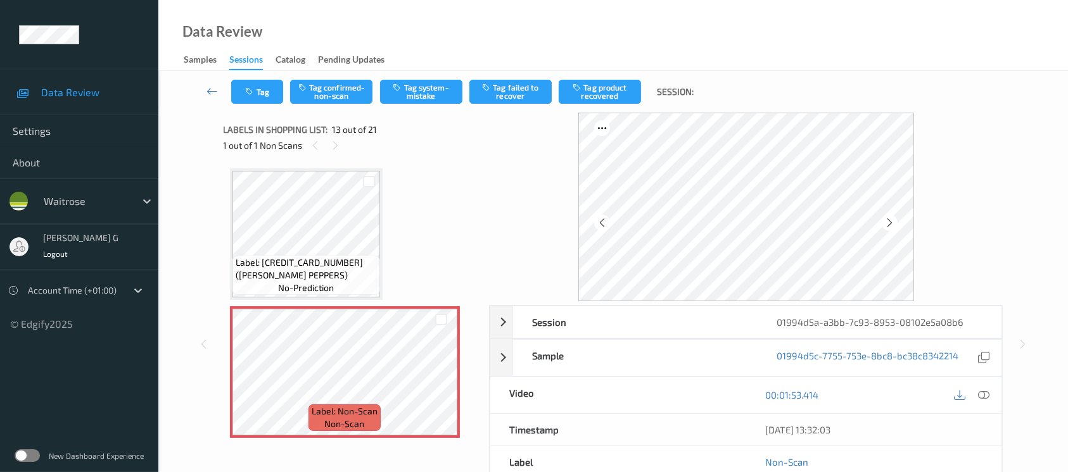
click at [894, 220] on icon at bounding box center [889, 222] width 11 height 11
click at [979, 394] on icon at bounding box center [983, 394] width 11 height 11
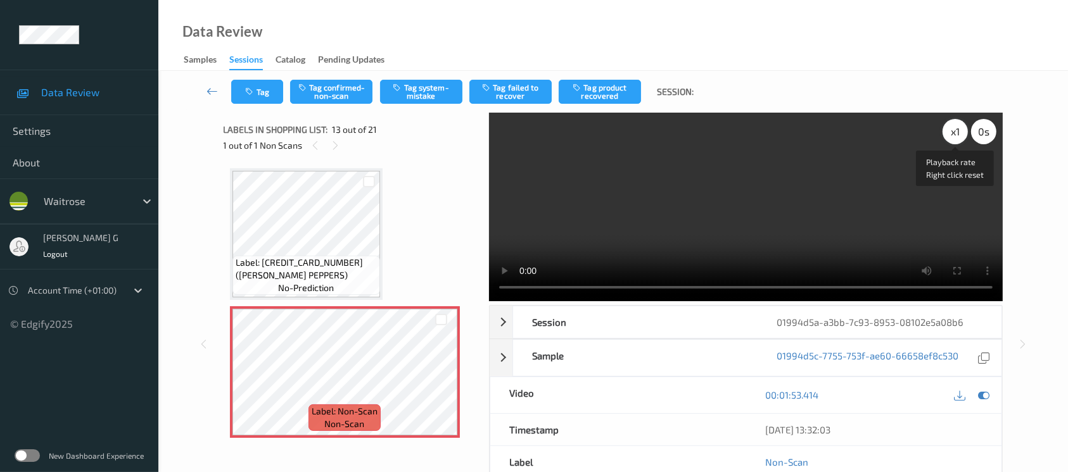
click at [949, 129] on div "x 1" at bounding box center [954, 131] width 25 height 25
click at [949, 129] on div "x 2" at bounding box center [954, 131] width 25 height 25
click at [983, 393] on icon at bounding box center [983, 394] width 11 height 11
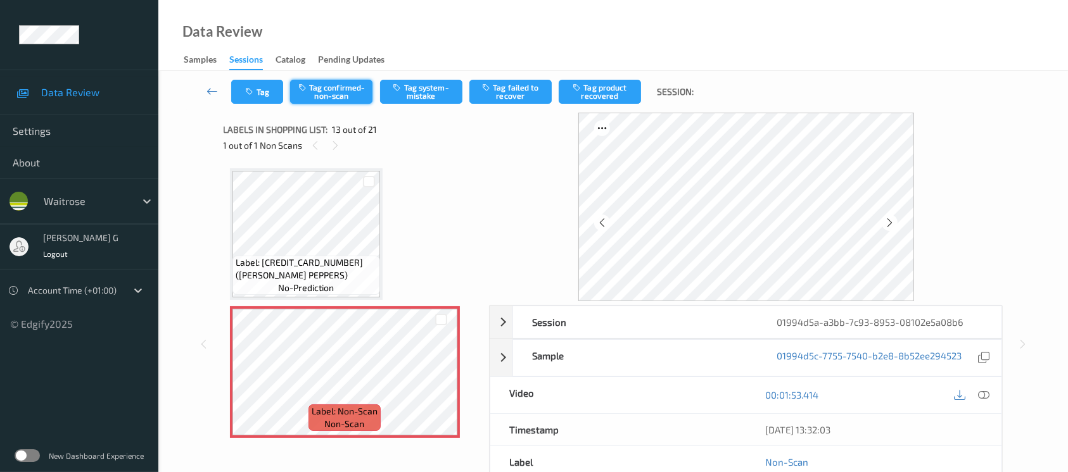
click at [324, 89] on button "Tag confirmed-non-scan" at bounding box center [331, 92] width 82 height 24
click at [527, 89] on button "Tag failed to recover" at bounding box center [510, 92] width 82 height 24
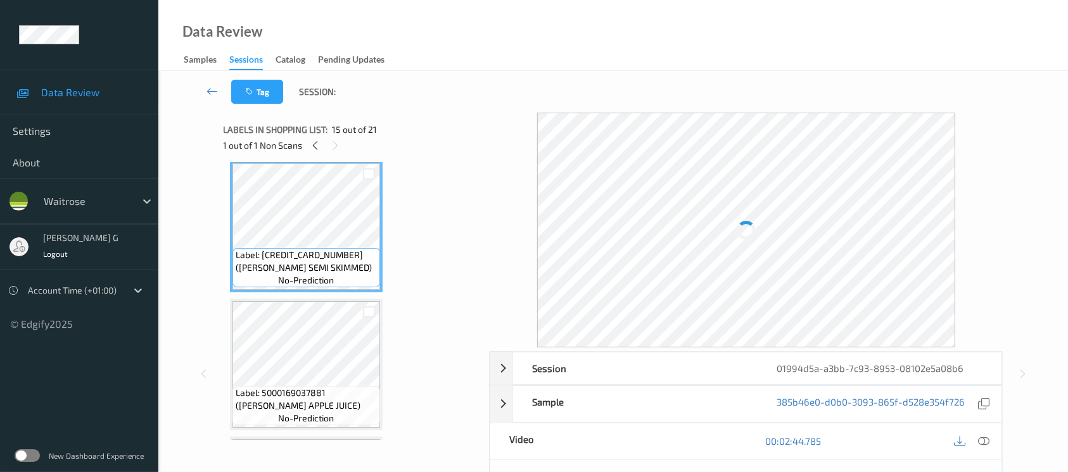
scroll to position [1941, 0]
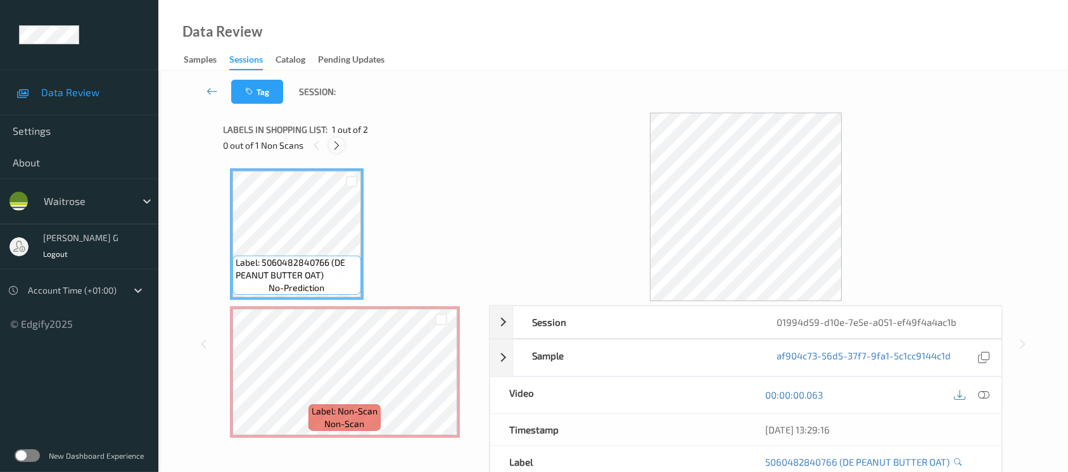
click at [333, 145] on icon at bounding box center [336, 145] width 11 height 11
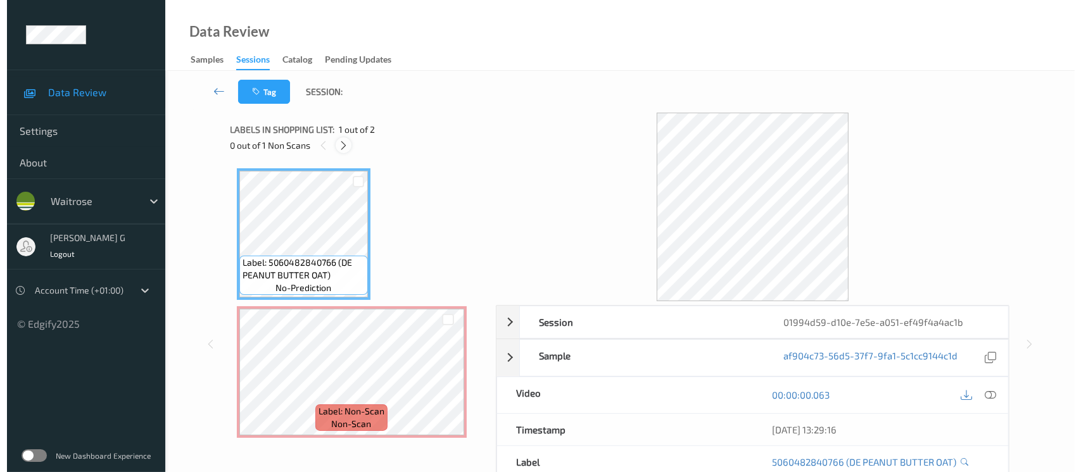
scroll to position [3, 0]
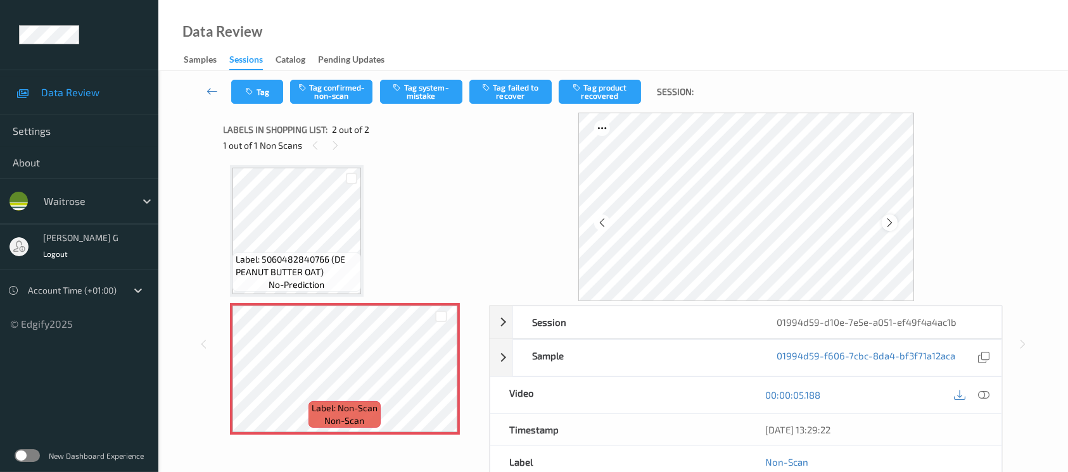
click at [893, 219] on icon at bounding box center [889, 222] width 11 height 11
click at [419, 92] on button "Tag system-mistake" at bounding box center [421, 92] width 82 height 24
click at [257, 103] on button "Tag" at bounding box center [257, 92] width 52 height 24
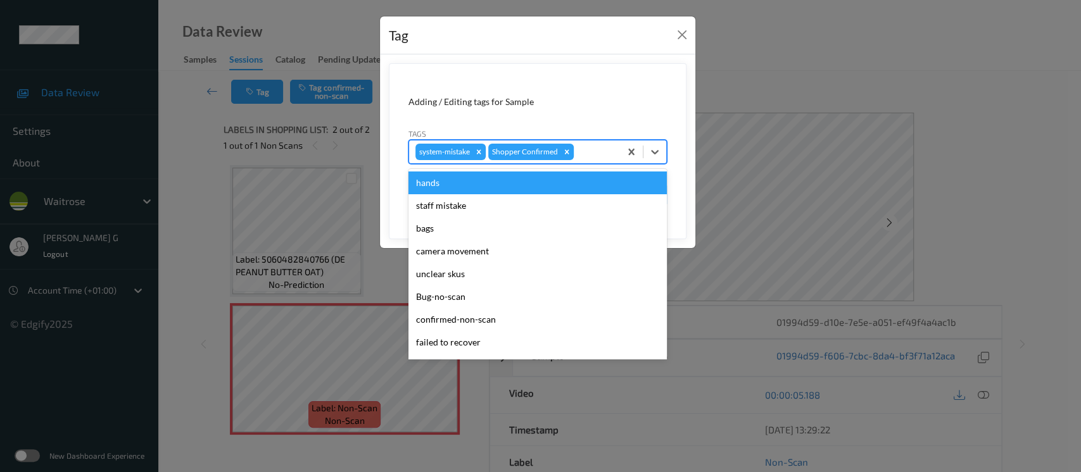
click at [605, 151] on div at bounding box center [594, 151] width 37 height 15
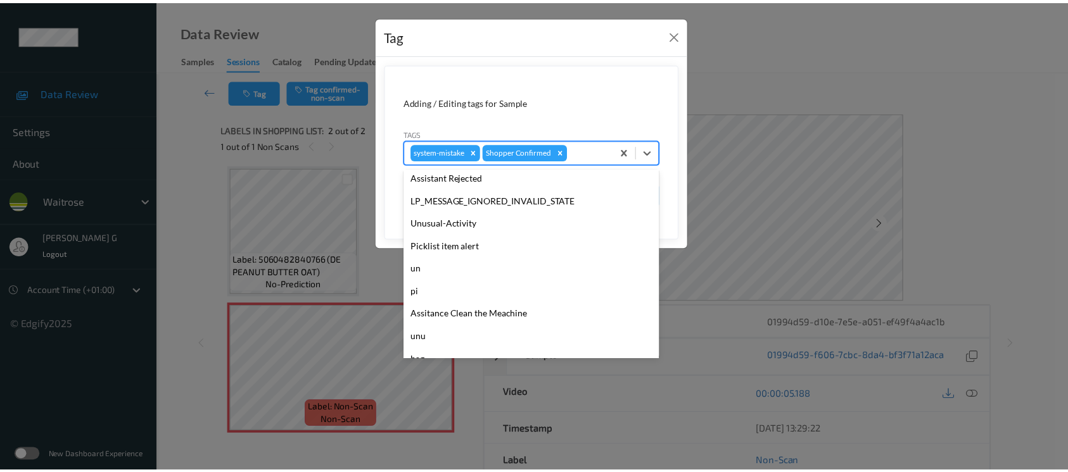
scroll to position [316, 0]
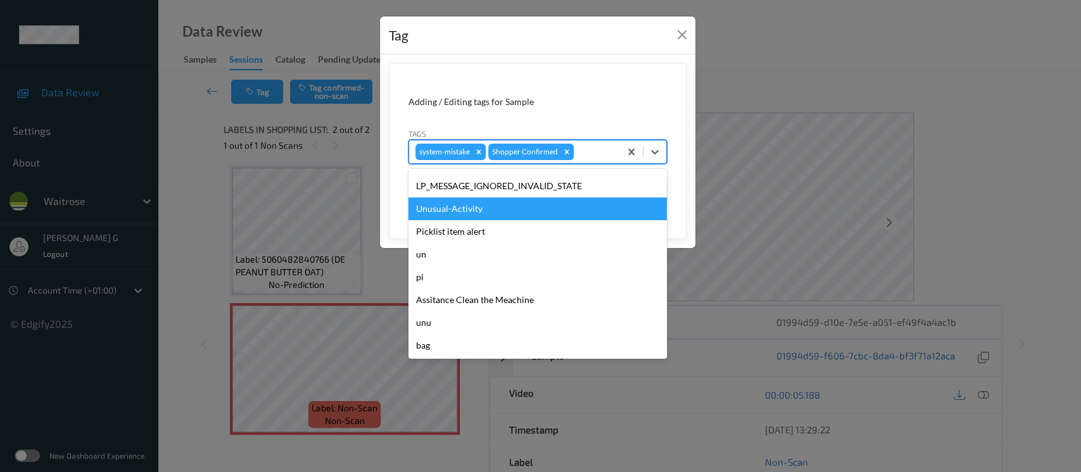
click at [453, 211] on div "Unusual-Activity" at bounding box center [537, 209] width 258 height 23
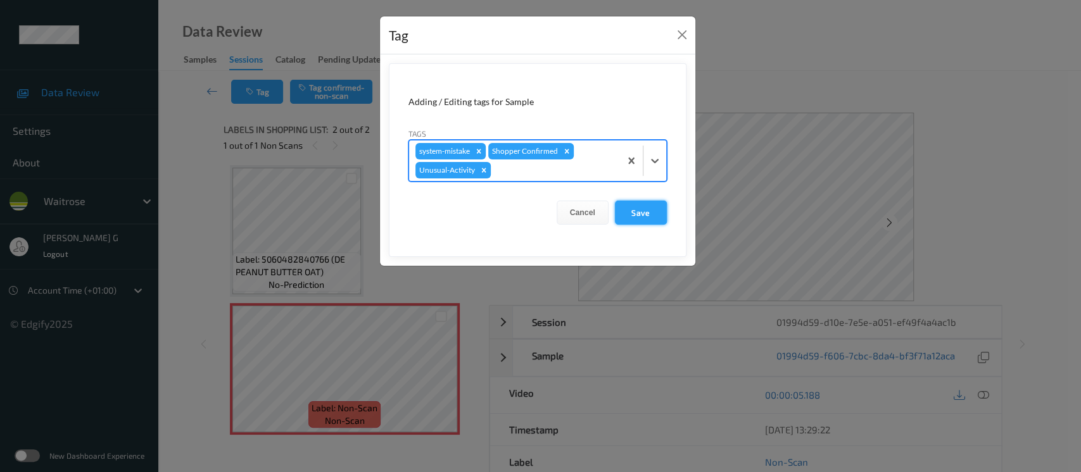
click at [642, 205] on button "Save" at bounding box center [641, 213] width 52 height 24
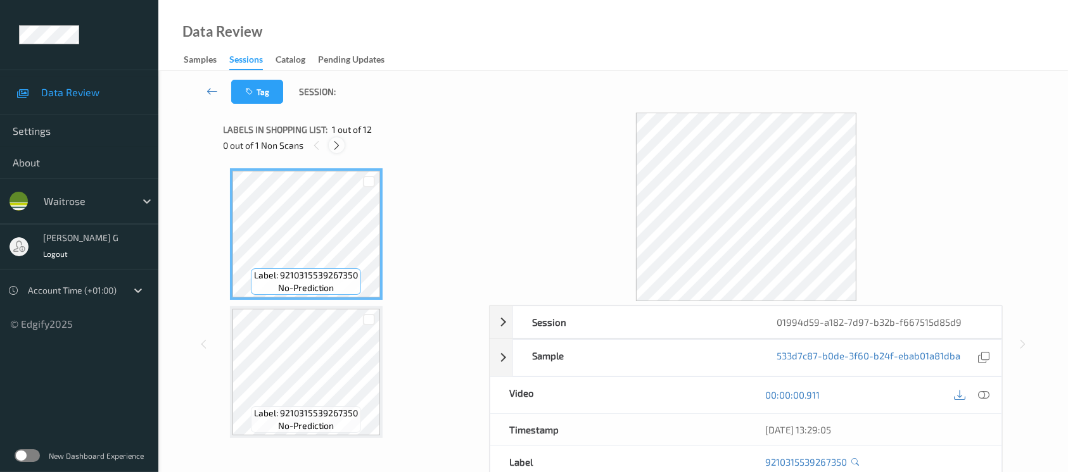
click at [334, 141] on icon at bounding box center [336, 145] width 11 height 11
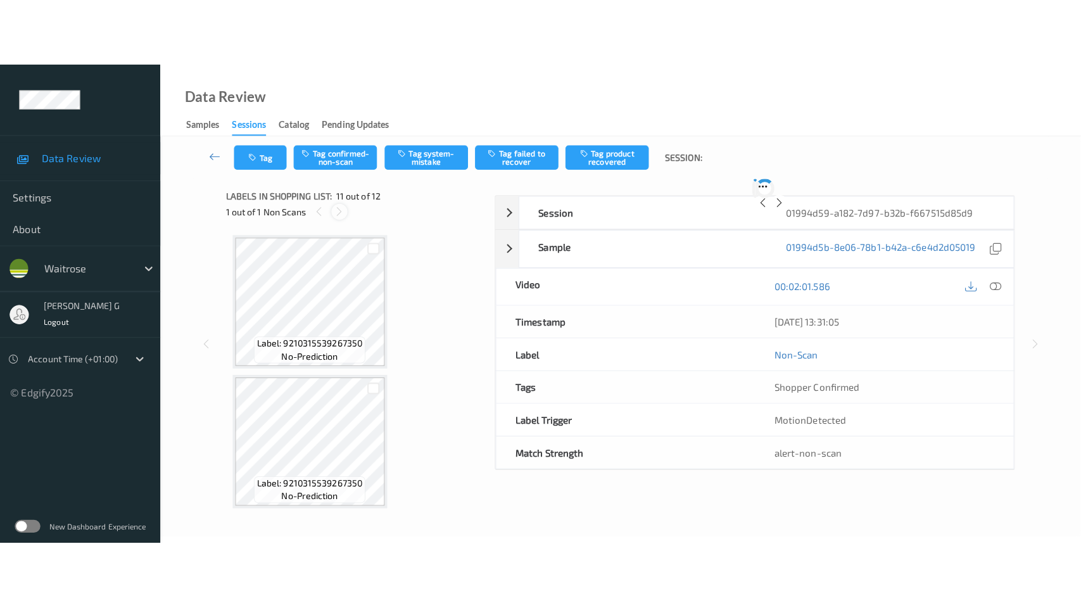
scroll to position [1244, 0]
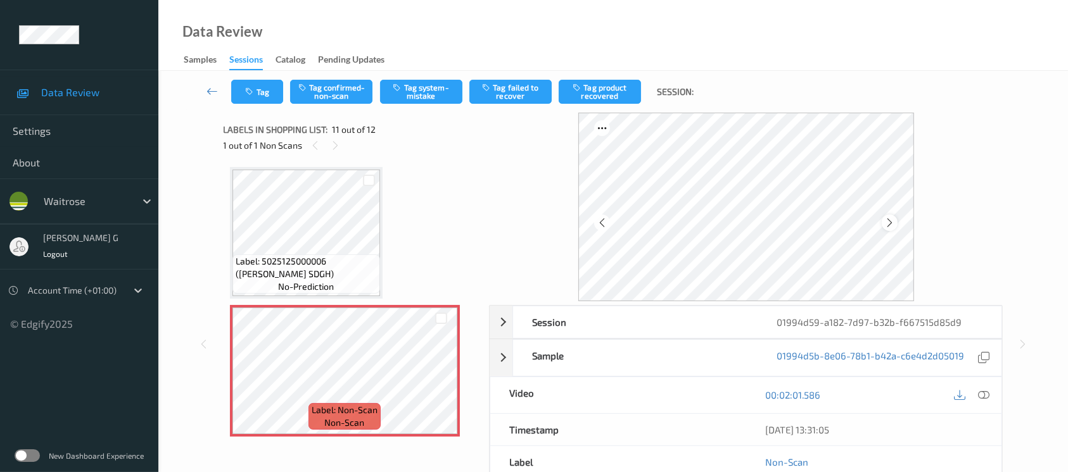
click at [890, 226] on icon at bounding box center [889, 222] width 11 height 11
click at [986, 392] on icon at bounding box center [983, 394] width 11 height 11
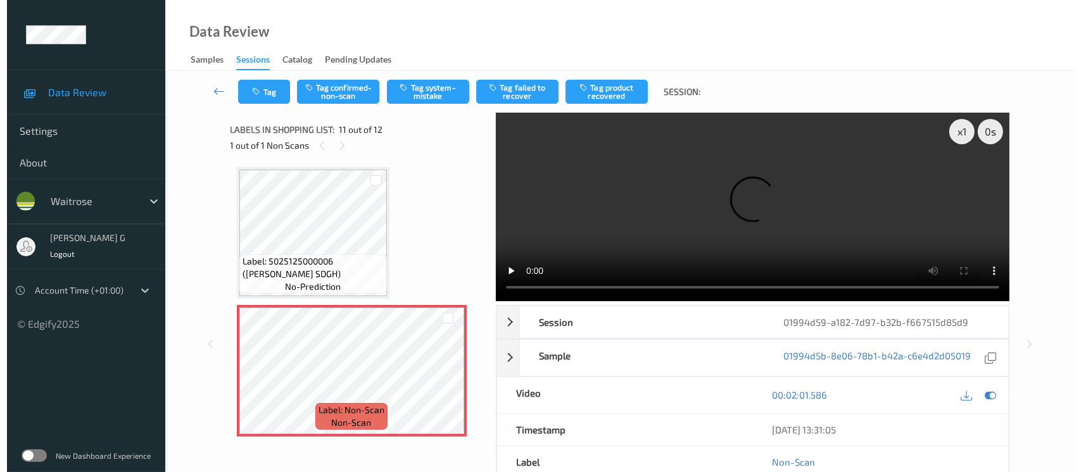
scroll to position [1242, 0]
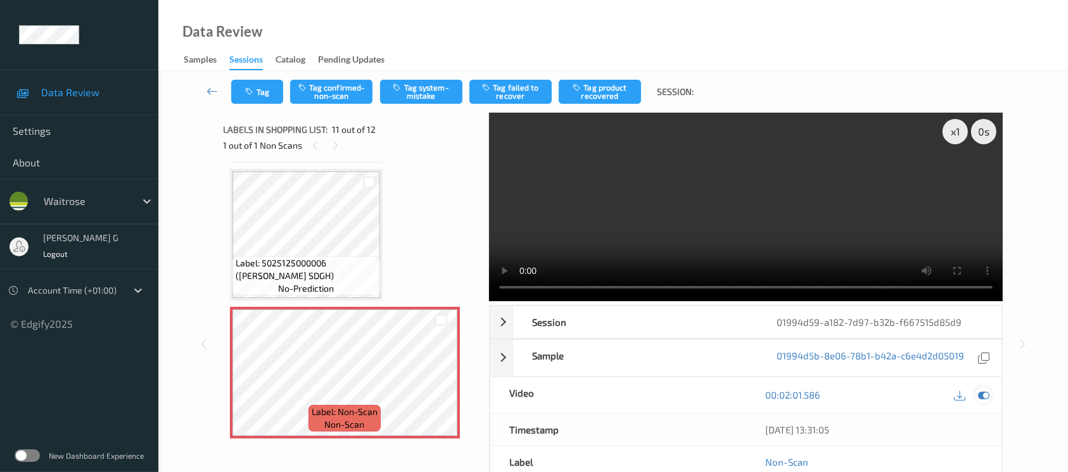
click at [979, 393] on icon at bounding box center [983, 394] width 11 height 11
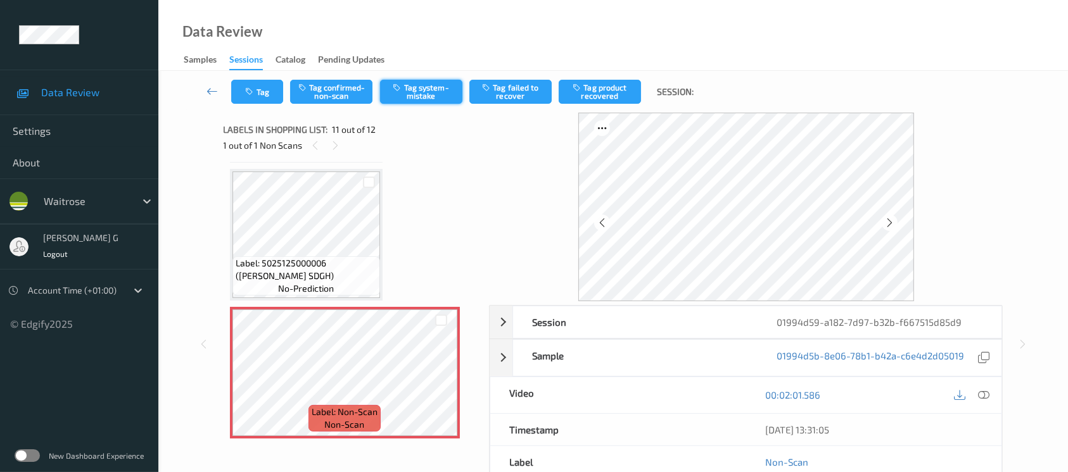
click at [428, 91] on button "Tag system-mistake" at bounding box center [421, 92] width 82 height 24
click at [242, 85] on button "Tag" at bounding box center [257, 92] width 52 height 24
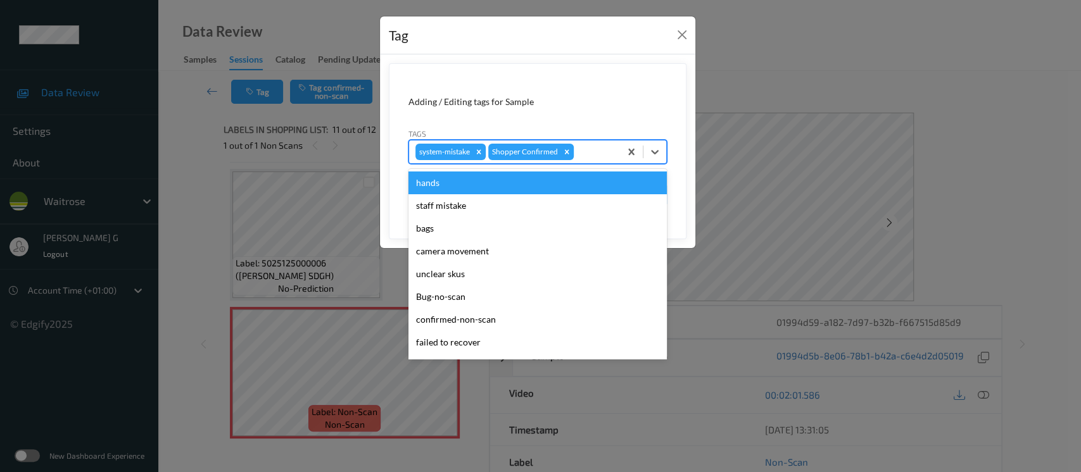
click at [579, 149] on div at bounding box center [594, 151] width 37 height 15
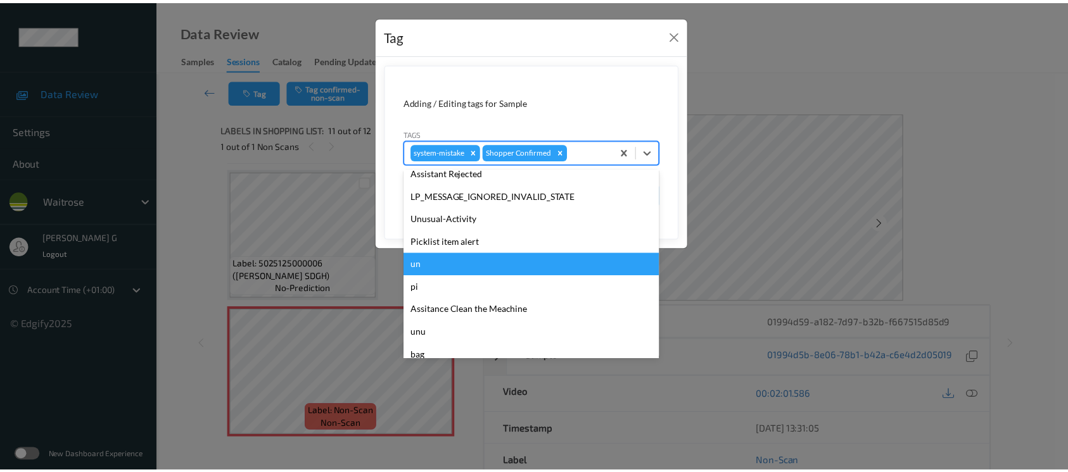
scroll to position [316, 0]
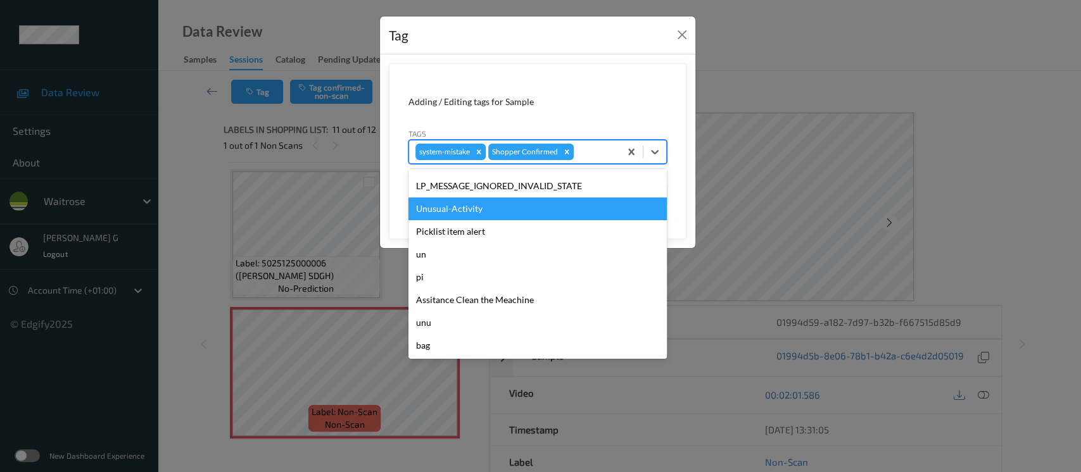
click at [448, 206] on div "Unusual-Activity" at bounding box center [537, 209] width 258 height 23
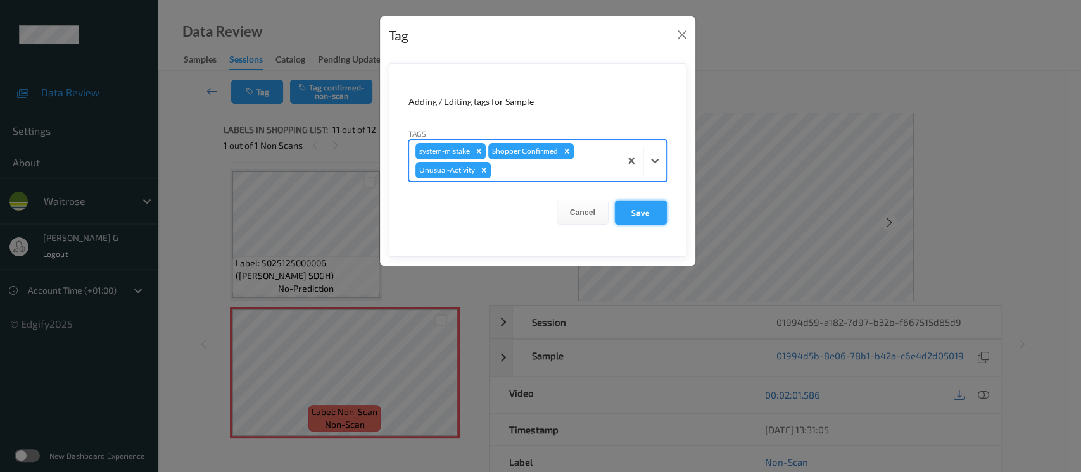
click at [644, 206] on button "Save" at bounding box center [641, 213] width 52 height 24
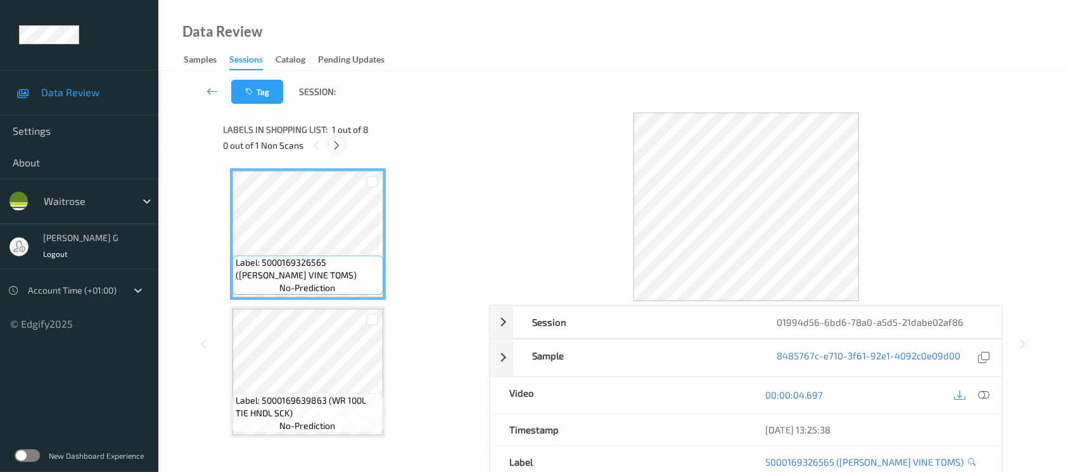
click at [337, 144] on icon at bounding box center [336, 145] width 11 height 11
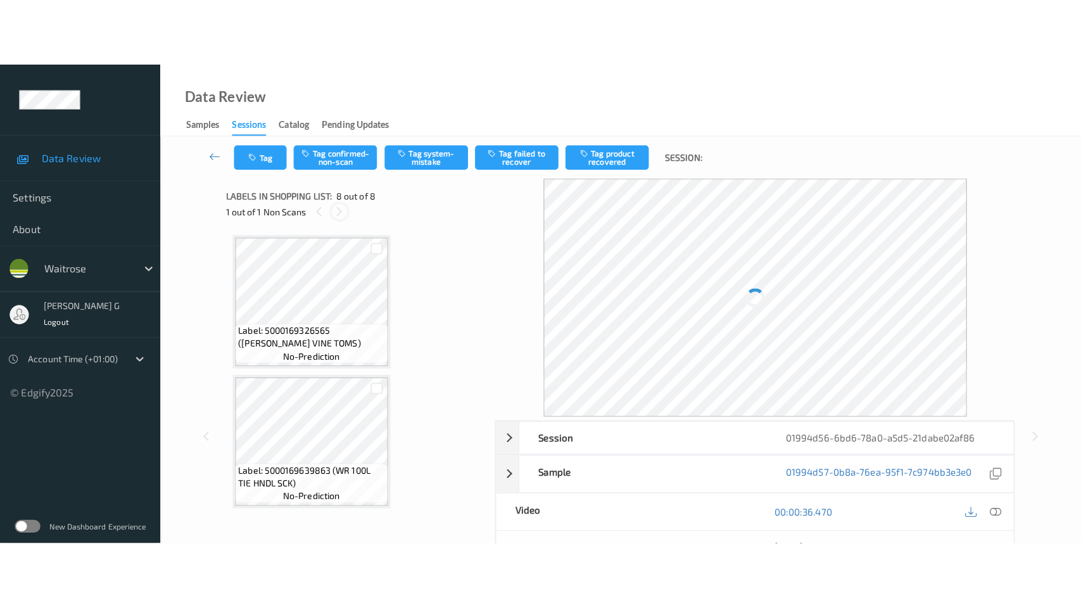
scroll to position [828, 0]
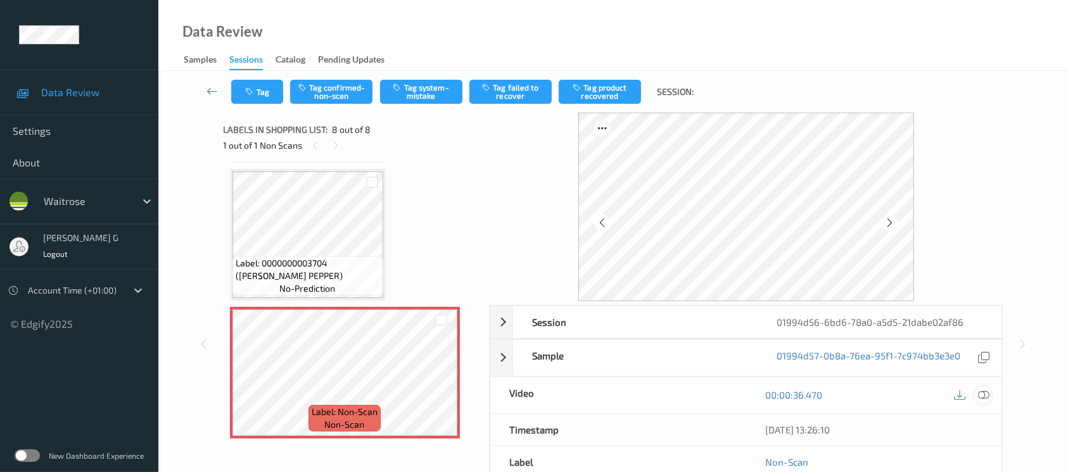
click at [987, 395] on icon at bounding box center [983, 394] width 11 height 11
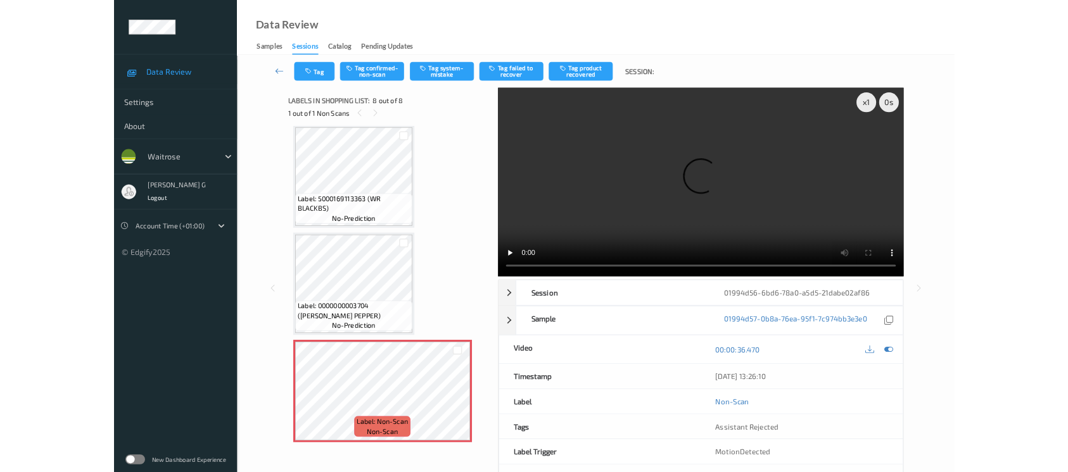
scroll to position [692, 0]
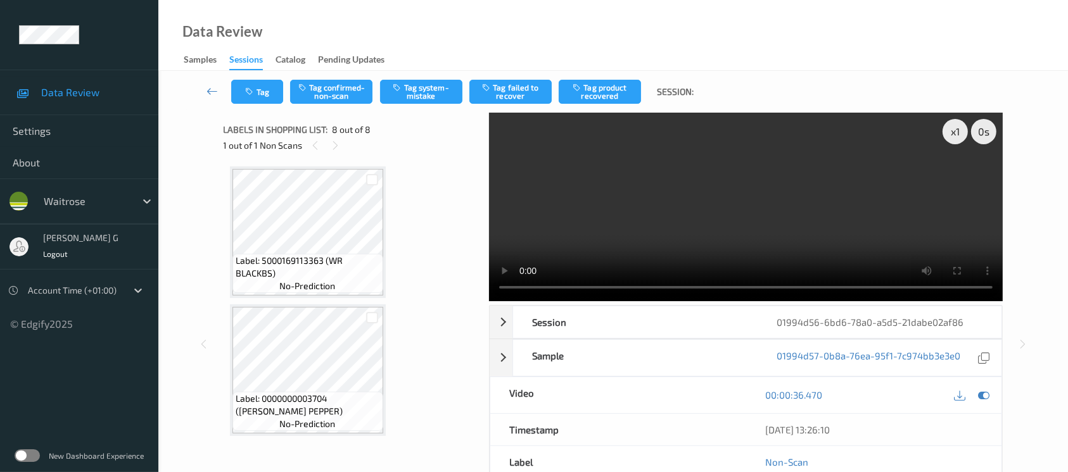
click at [974, 393] on div at bounding box center [971, 395] width 41 height 17
click at [984, 393] on icon at bounding box center [983, 394] width 11 height 11
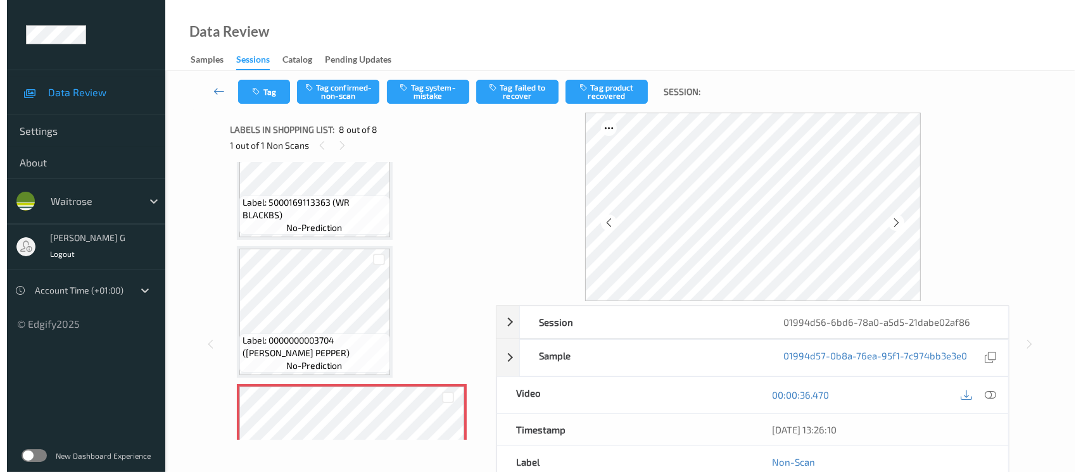
scroll to position [776, 0]
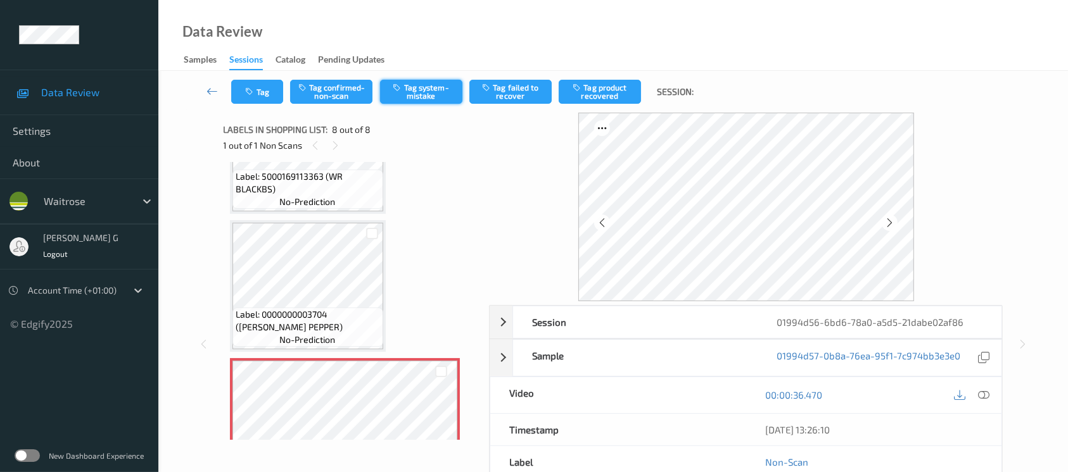
click at [418, 85] on button "Tag system-mistake" at bounding box center [421, 92] width 82 height 24
click at [256, 99] on button "Tag" at bounding box center [257, 92] width 52 height 24
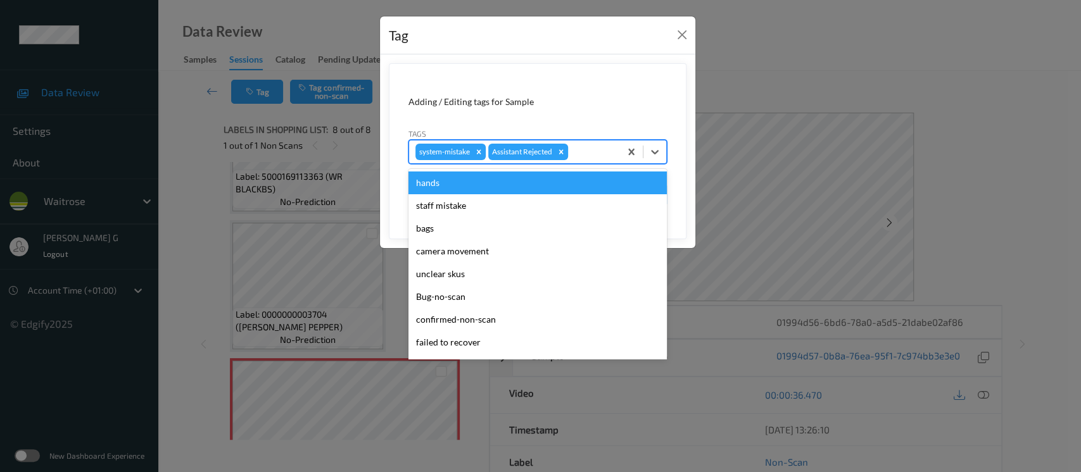
click at [567, 140] on div "system-mistake Assistant Rejected" at bounding box center [537, 152] width 258 height 24
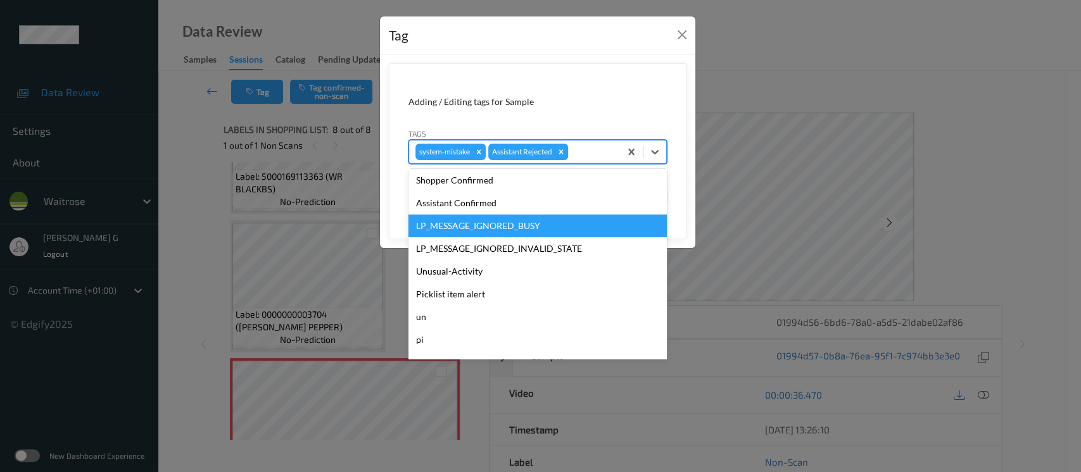
scroll to position [316, 0]
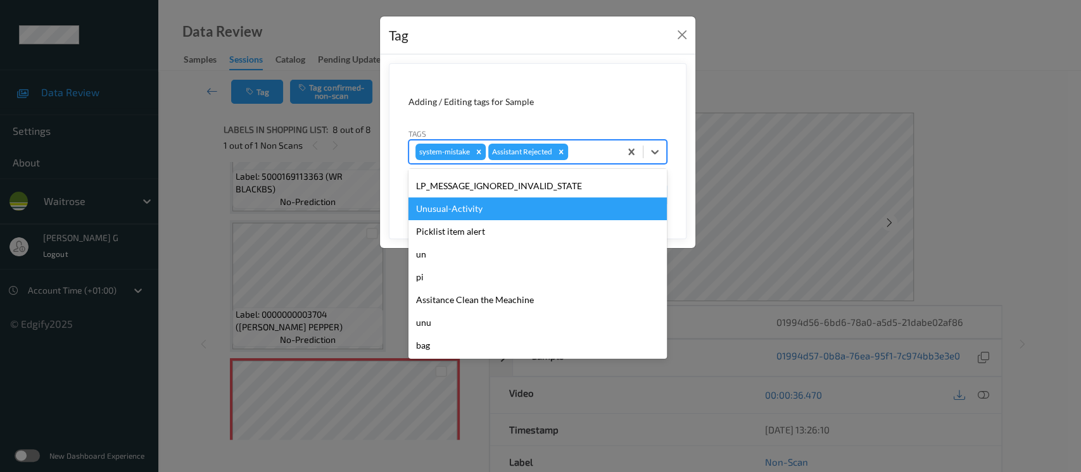
click at [458, 206] on div "Unusual-Activity" at bounding box center [537, 209] width 258 height 23
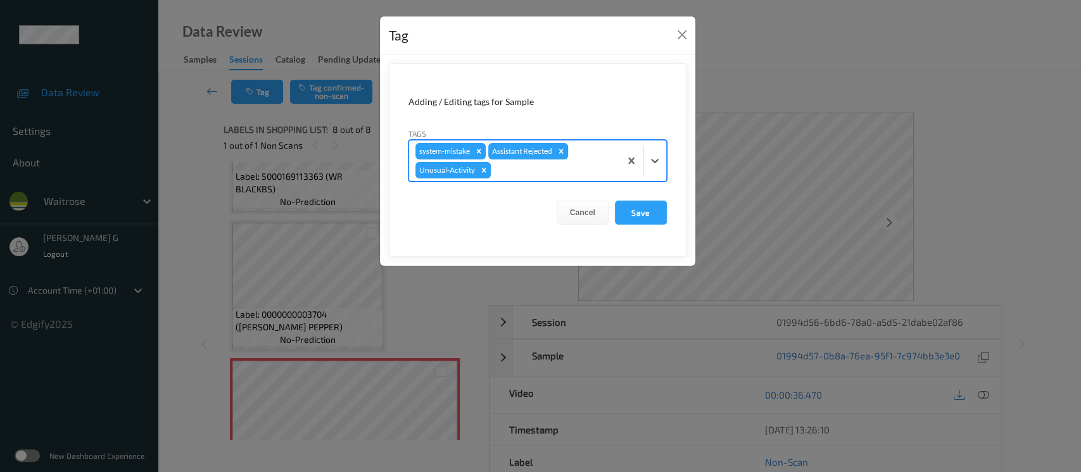
click at [569, 175] on div at bounding box center [553, 170] width 120 height 15
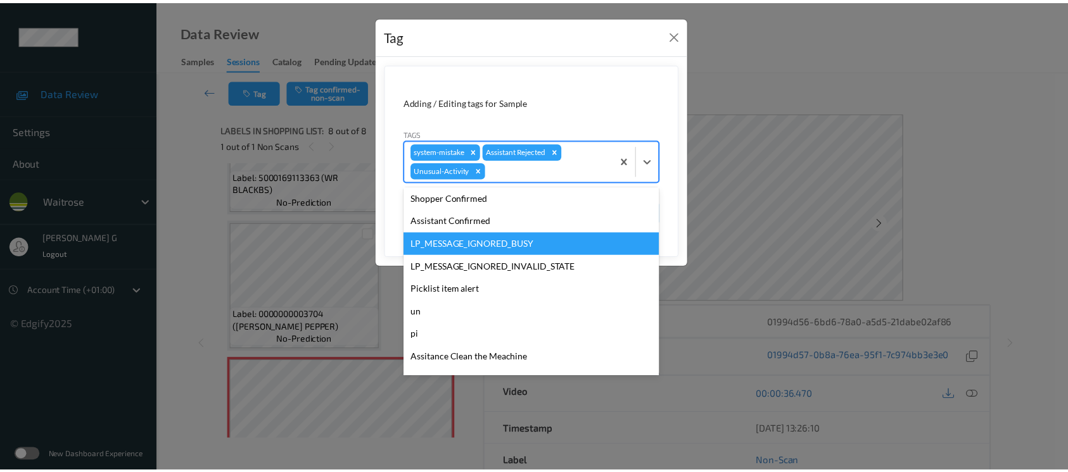
scroll to position [294, 0]
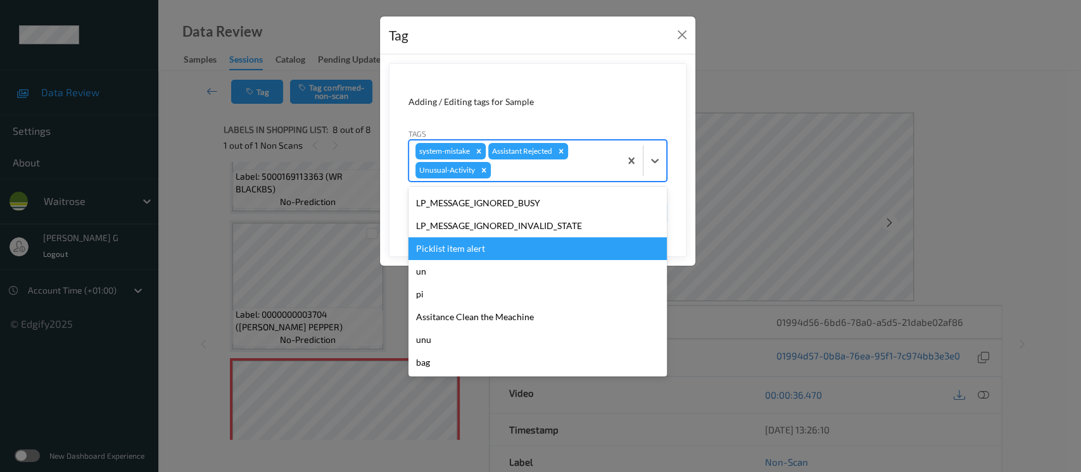
click at [460, 251] on div "Picklist item alert" at bounding box center [537, 248] width 258 height 23
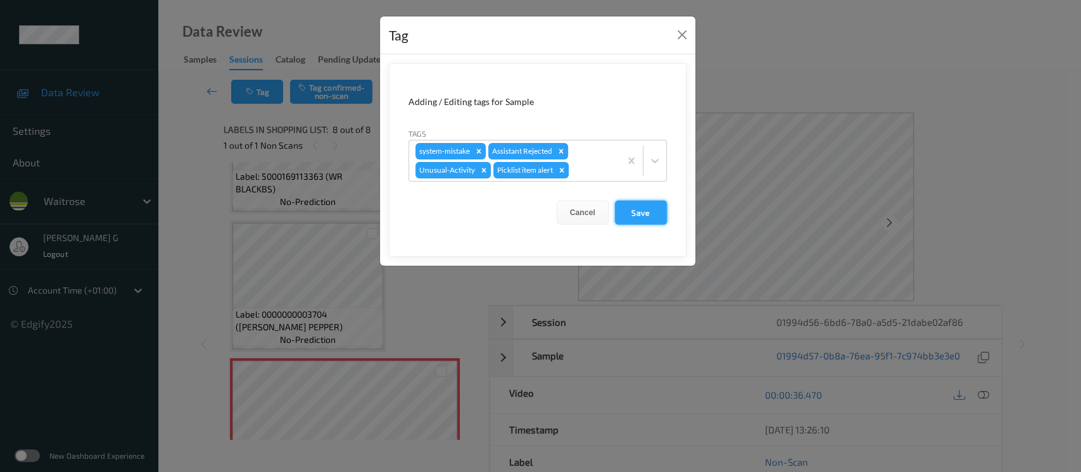
click at [634, 212] on button "Save" at bounding box center [641, 213] width 52 height 24
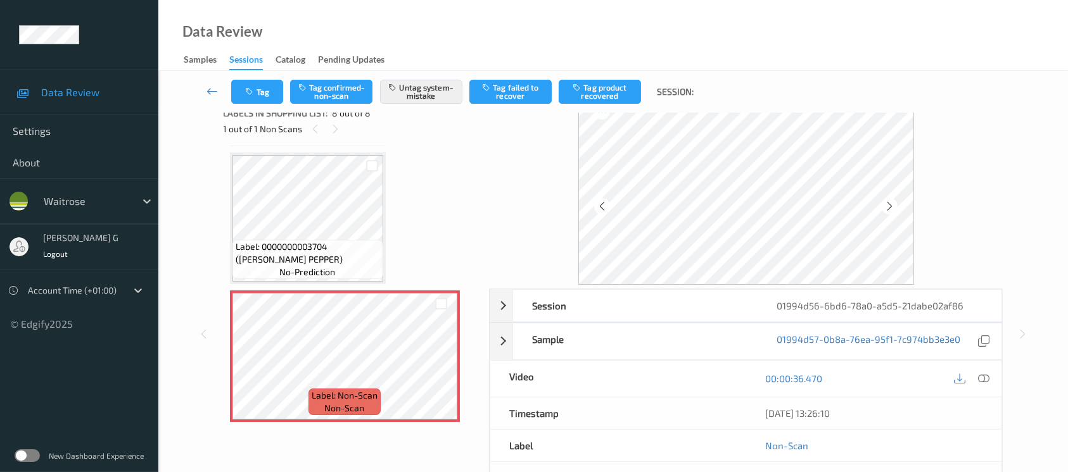
scroll to position [0, 0]
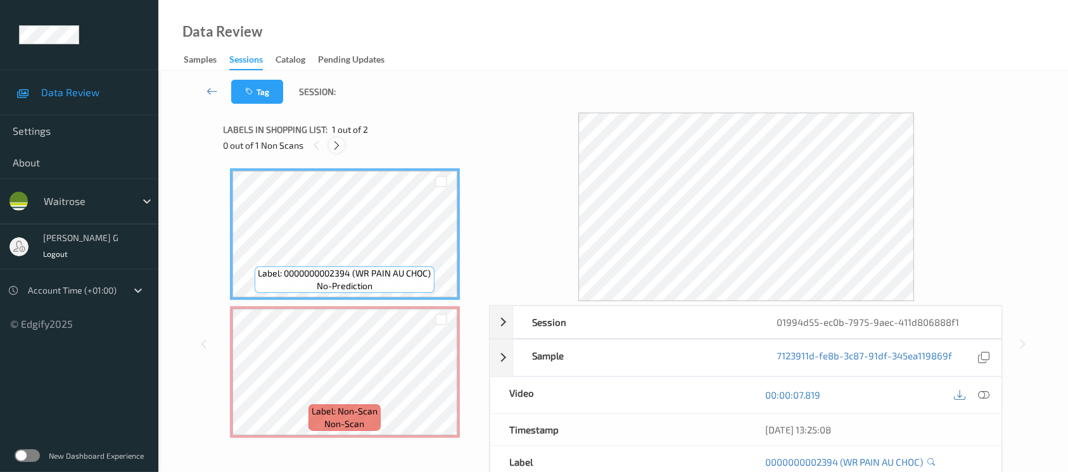
click at [335, 144] on icon at bounding box center [336, 145] width 11 height 11
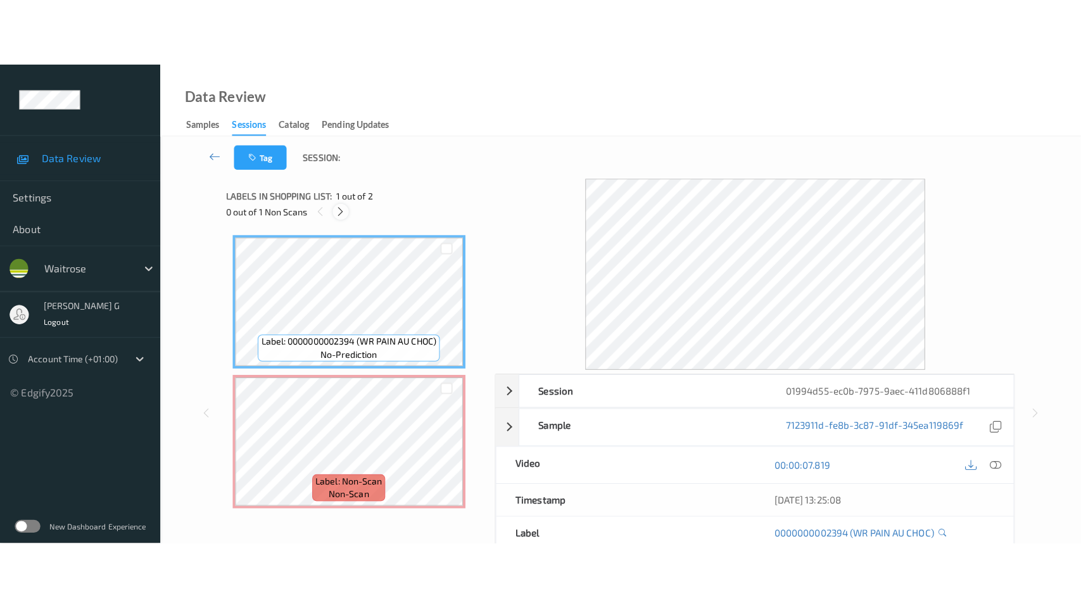
scroll to position [3, 0]
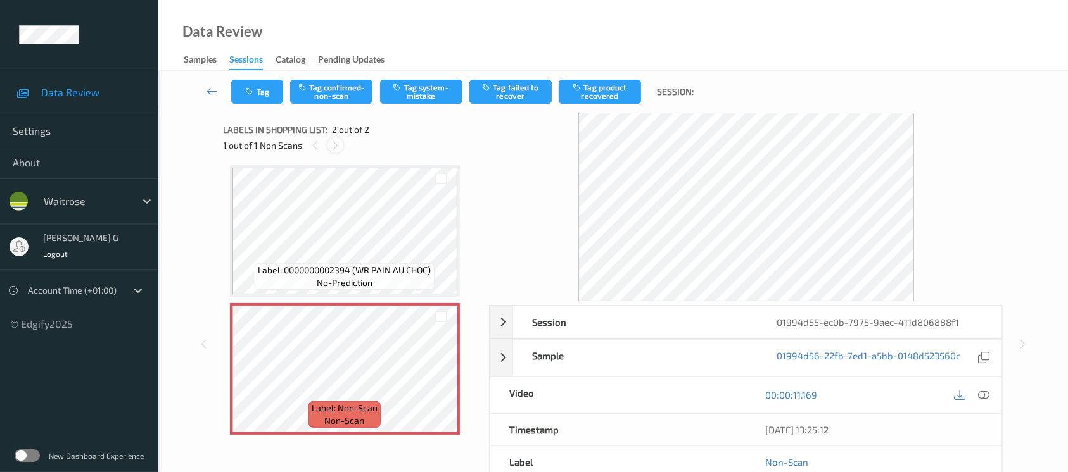
click at [334, 149] on icon at bounding box center [335, 145] width 11 height 11
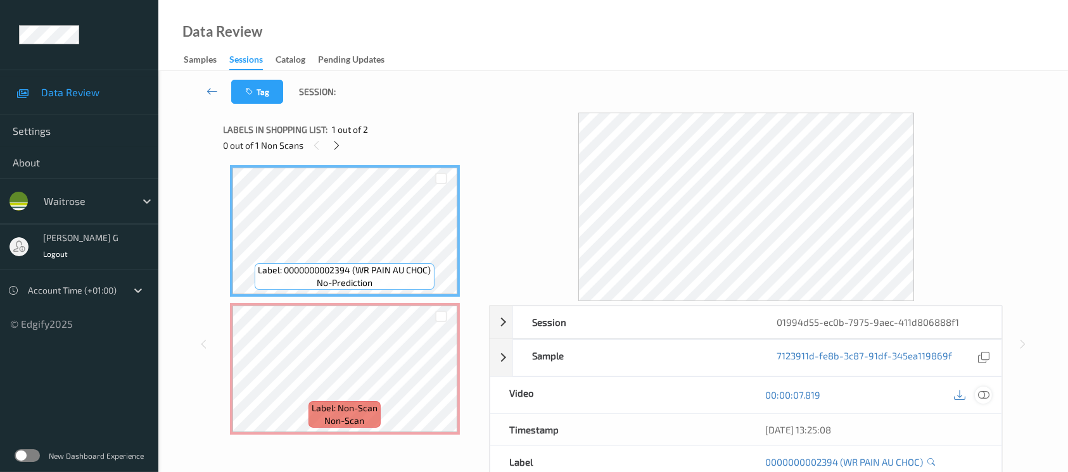
click at [988, 395] on icon at bounding box center [983, 394] width 11 height 11
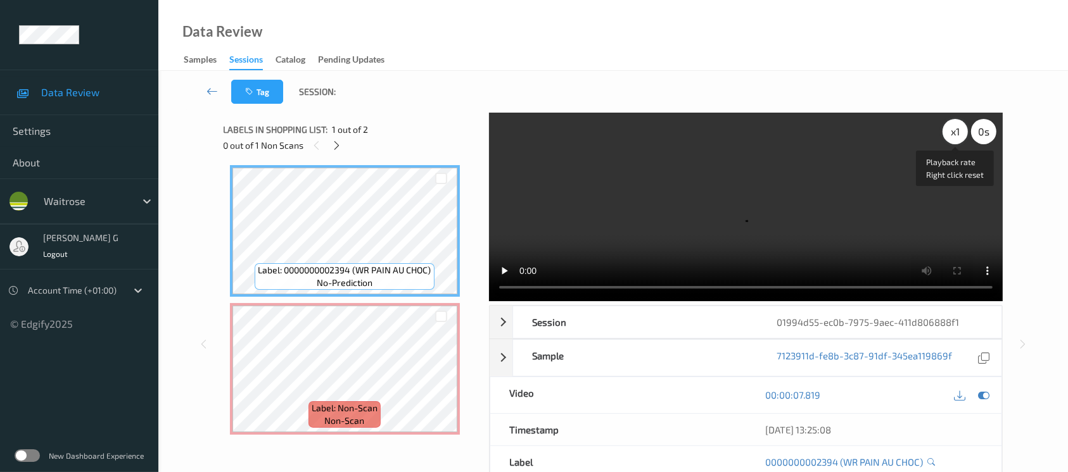
click at [954, 132] on div "x 1" at bounding box center [954, 131] width 25 height 25
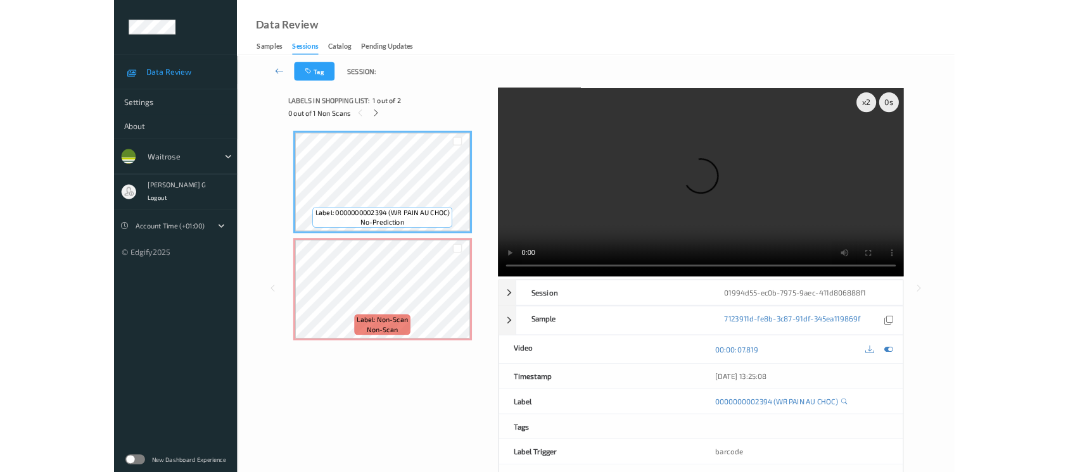
scroll to position [0, 0]
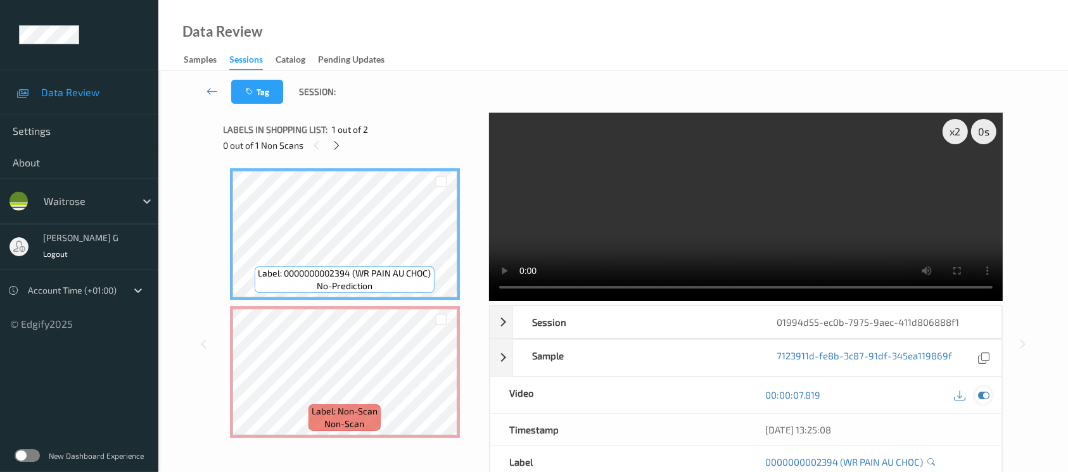
click at [985, 389] on icon at bounding box center [983, 394] width 11 height 11
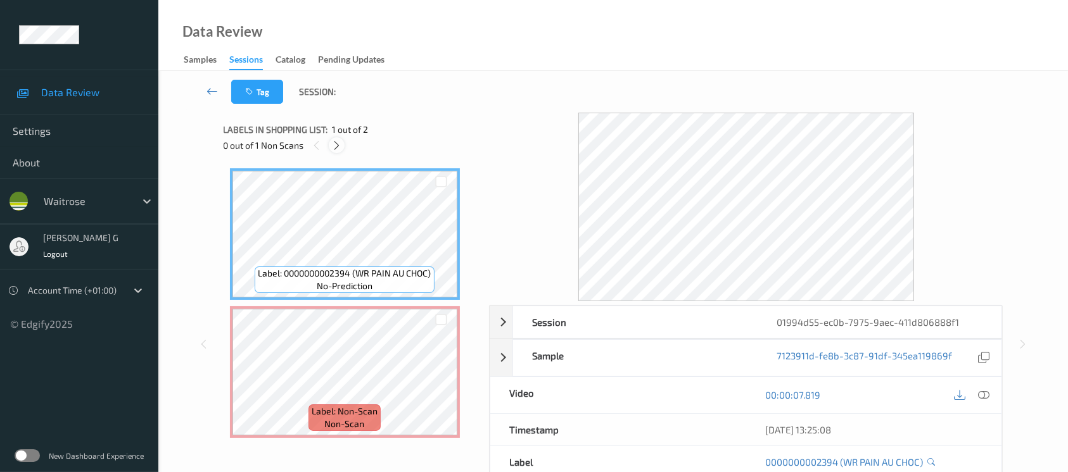
click at [341, 149] on icon at bounding box center [336, 145] width 11 height 11
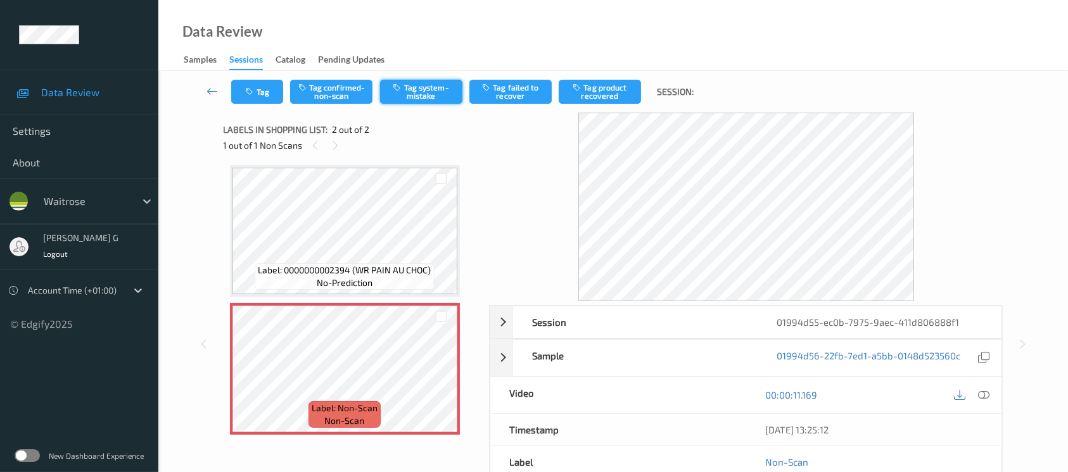
click at [418, 96] on button "Tag system-mistake" at bounding box center [421, 92] width 82 height 24
click at [269, 99] on button "Tag" at bounding box center [257, 92] width 52 height 24
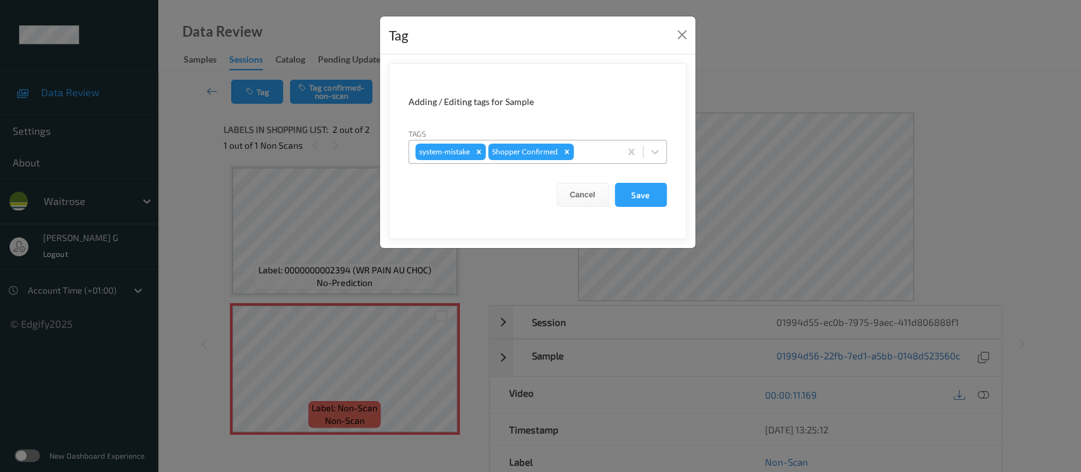
click at [570, 150] on div "Remove Shopper Confirmed" at bounding box center [567, 152] width 14 height 16
click at [695, 120] on div "Tag Adding / Editing tags for Sample Tags option system-mistake, selected. Sele…" at bounding box center [540, 236] width 1081 height 472
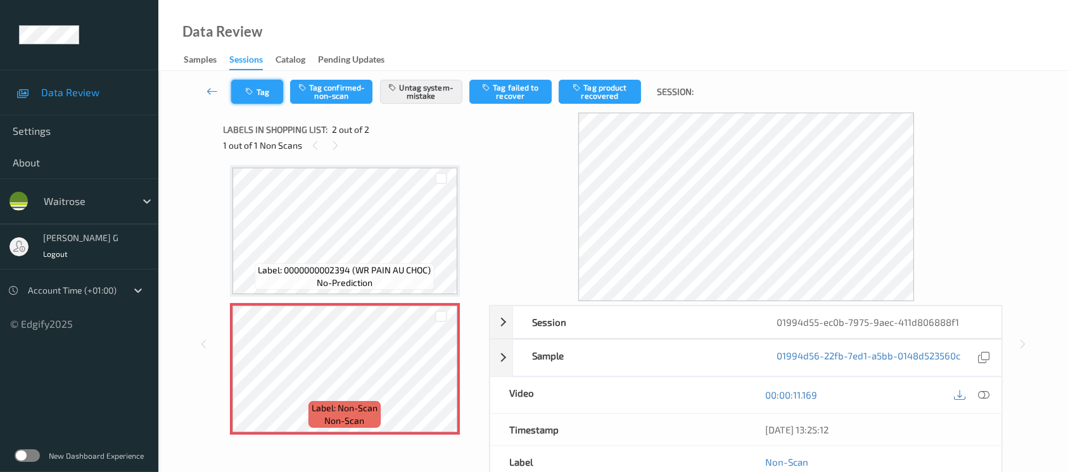
click at [267, 90] on button "Tag" at bounding box center [257, 92] width 52 height 24
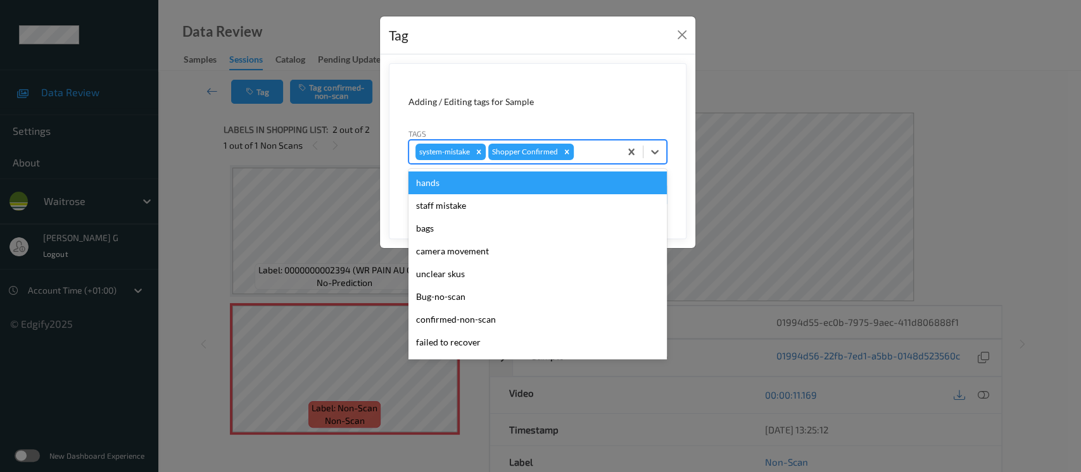
click at [587, 148] on div at bounding box center [594, 151] width 37 height 15
type input "un"
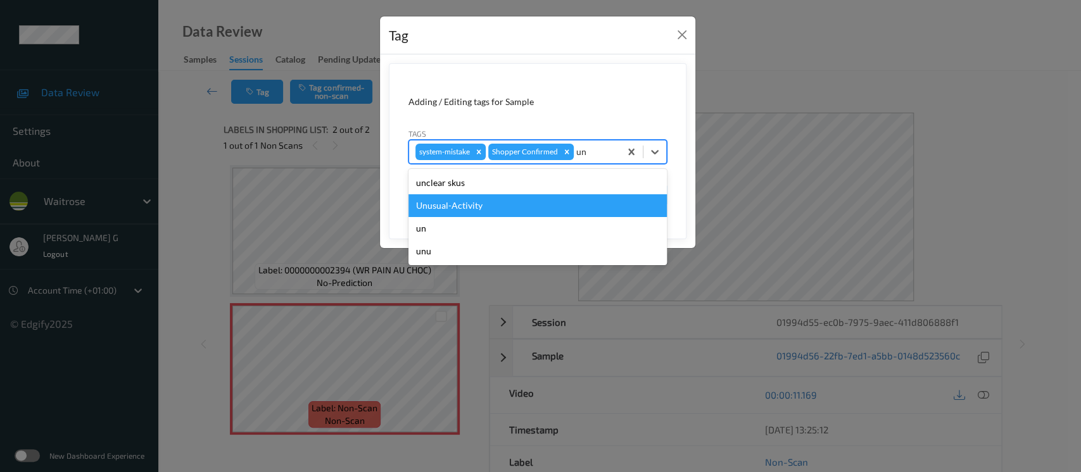
click at [475, 203] on div "Unusual-Activity" at bounding box center [537, 205] width 258 height 23
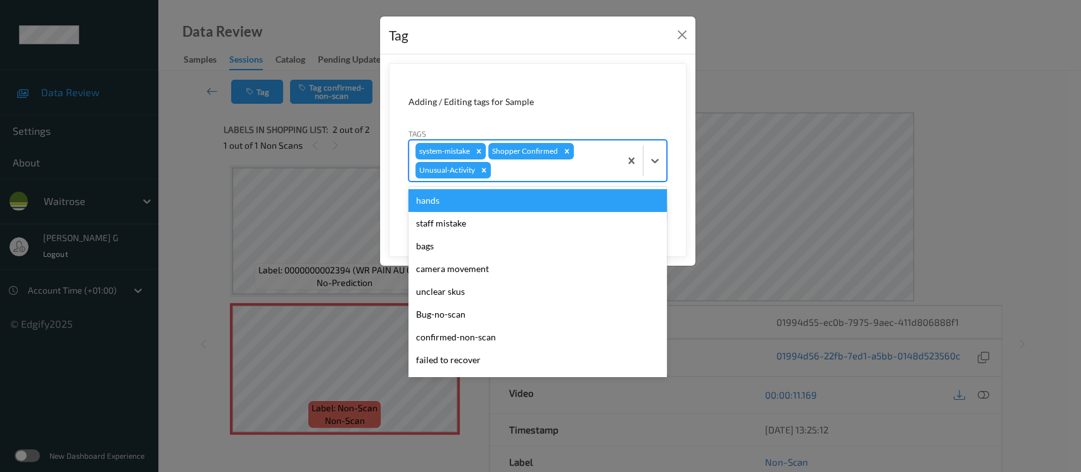
click at [549, 172] on div at bounding box center [553, 170] width 120 height 15
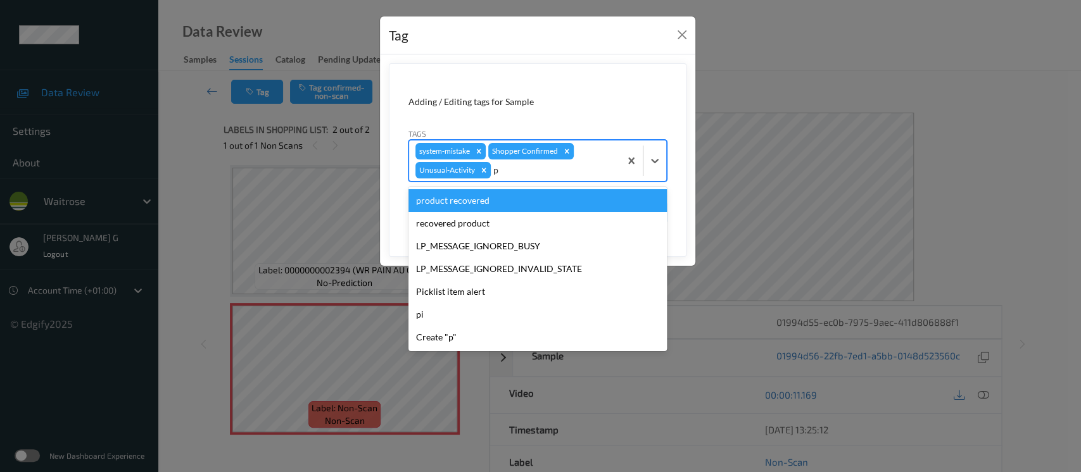
type input "pi"
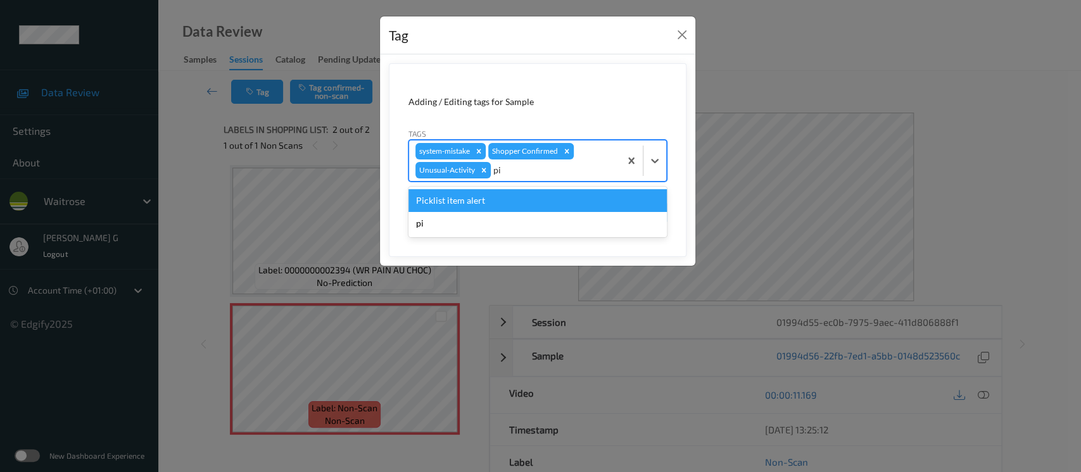
click at [455, 200] on div "Picklist item alert" at bounding box center [537, 200] width 258 height 23
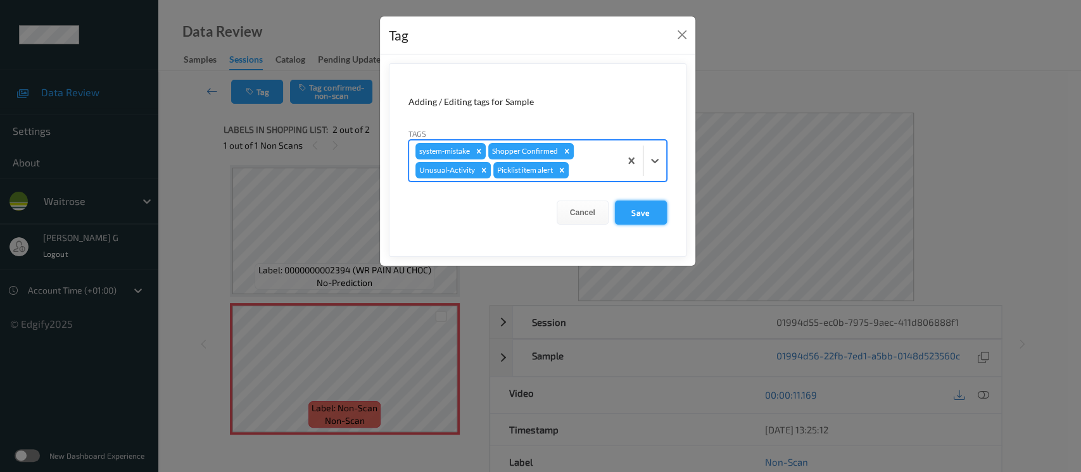
click at [640, 201] on button "Save" at bounding box center [641, 213] width 52 height 24
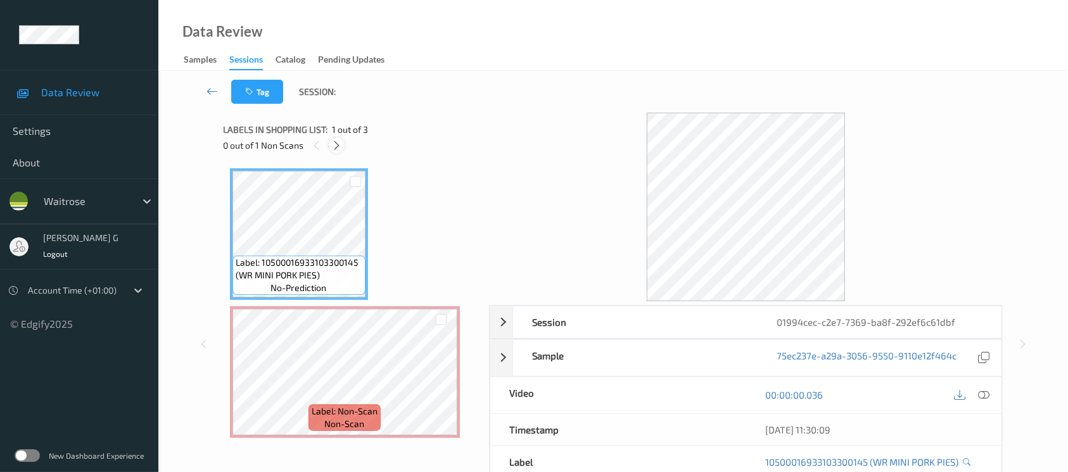
click at [336, 144] on icon at bounding box center [336, 145] width 11 height 11
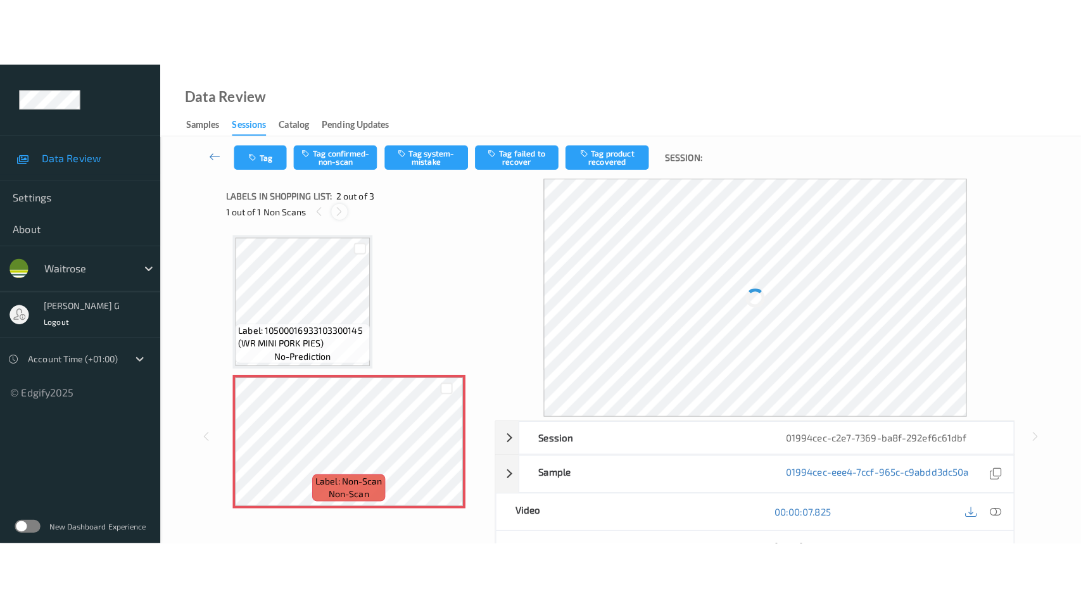
scroll to position [6, 0]
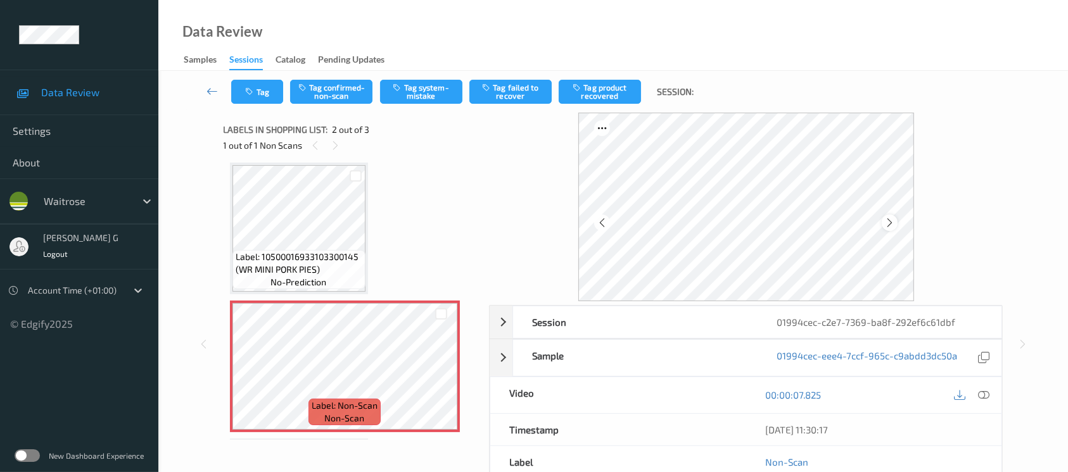
click at [889, 217] on icon at bounding box center [889, 222] width 11 height 11
click at [982, 395] on icon at bounding box center [983, 394] width 11 height 11
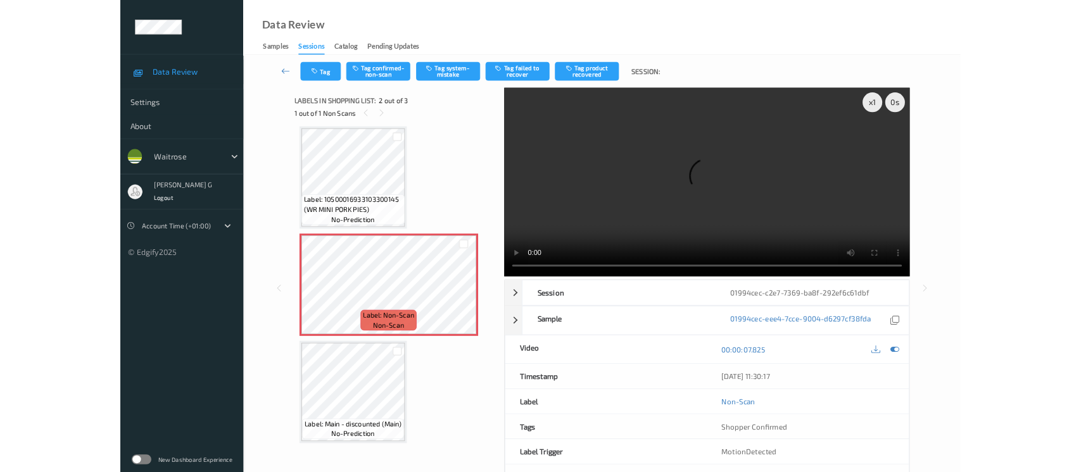
scroll to position [5, 0]
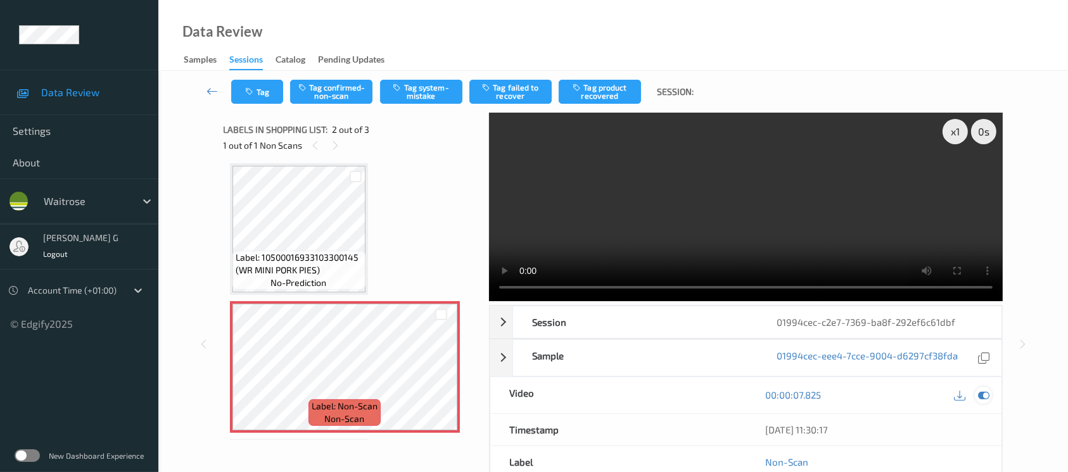
click at [988, 392] on icon at bounding box center [983, 394] width 11 height 11
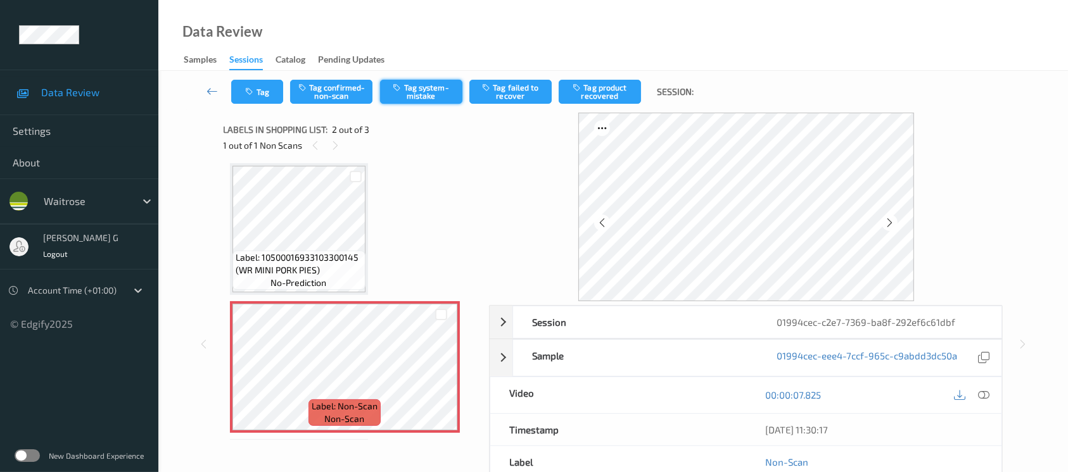
click at [412, 92] on button "Tag system-mistake" at bounding box center [421, 92] width 82 height 24
click at [263, 89] on button "Tag" at bounding box center [257, 92] width 52 height 24
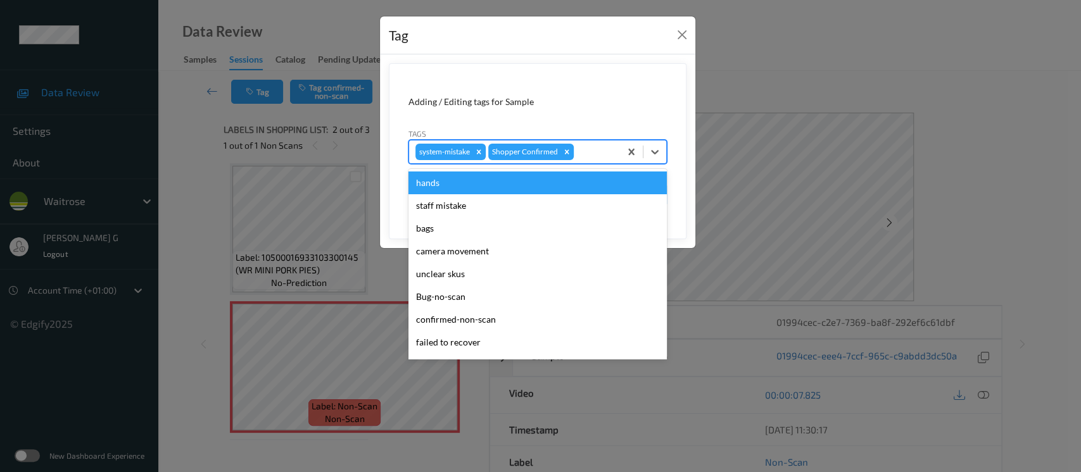
click at [591, 156] on div at bounding box center [594, 151] width 37 height 15
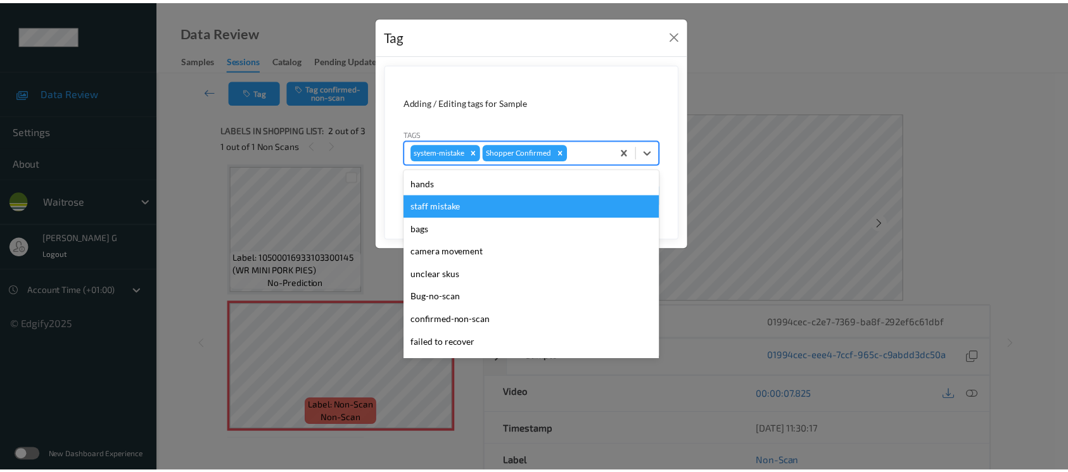
scroll to position [316, 0]
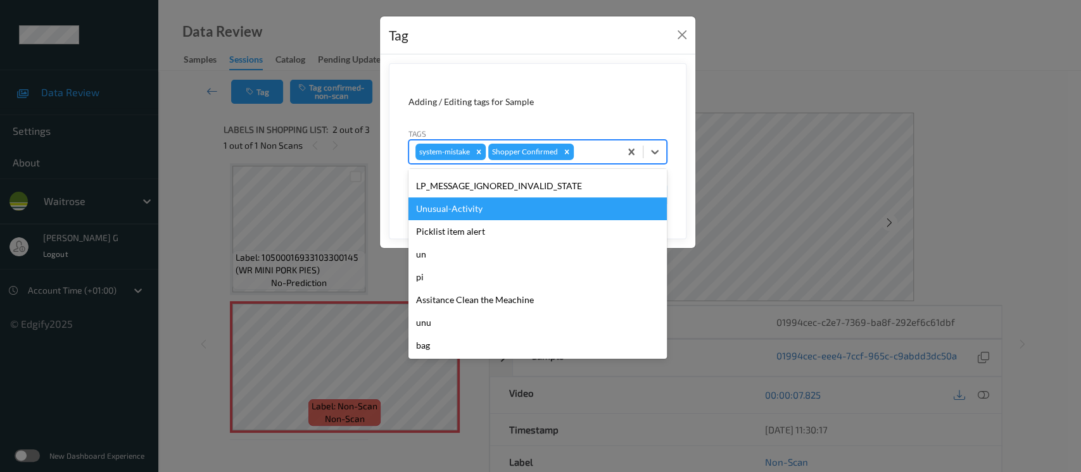
click at [459, 205] on div "Unusual-Activity" at bounding box center [537, 209] width 258 height 23
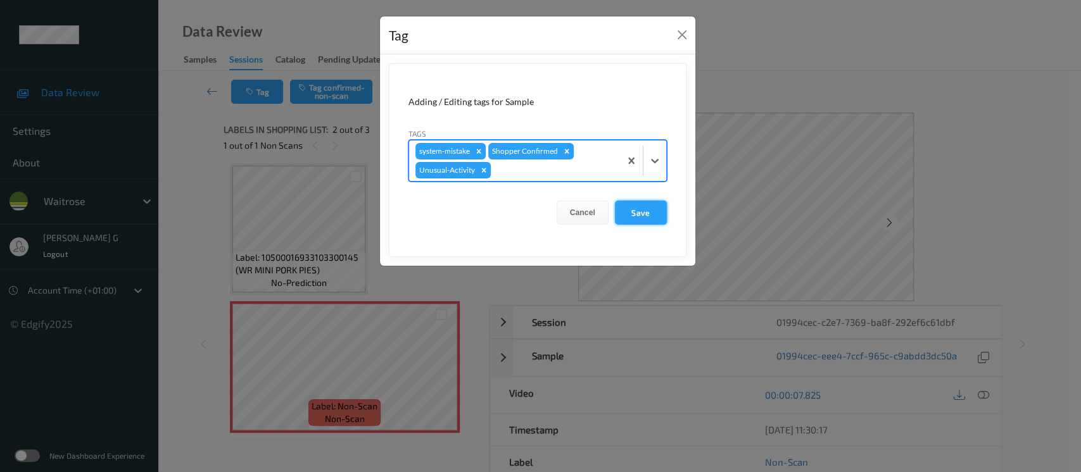
click at [644, 207] on button "Save" at bounding box center [641, 213] width 52 height 24
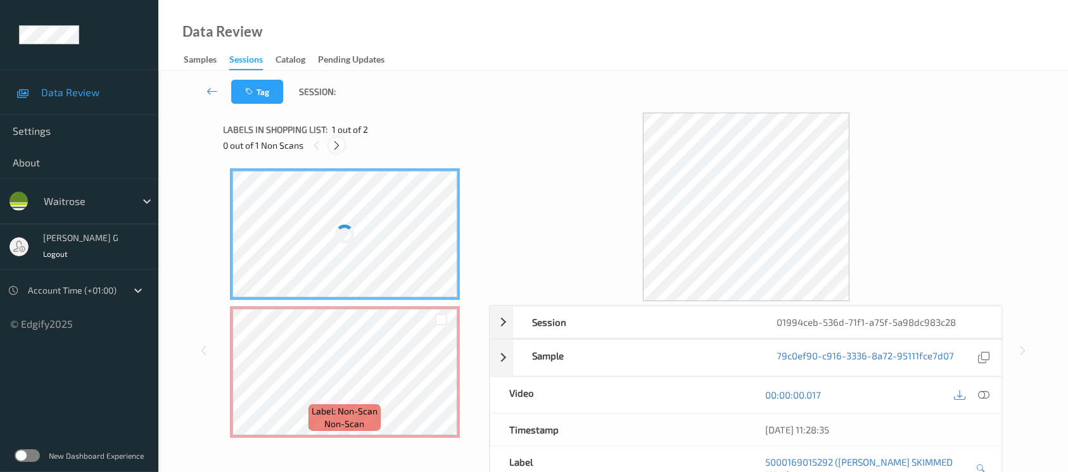
click at [334, 146] on icon at bounding box center [336, 145] width 11 height 11
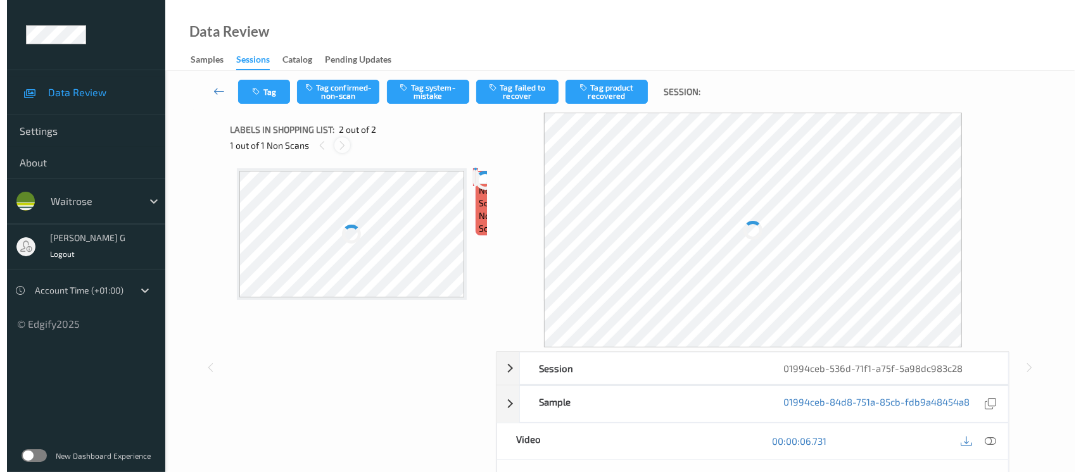
scroll to position [3, 0]
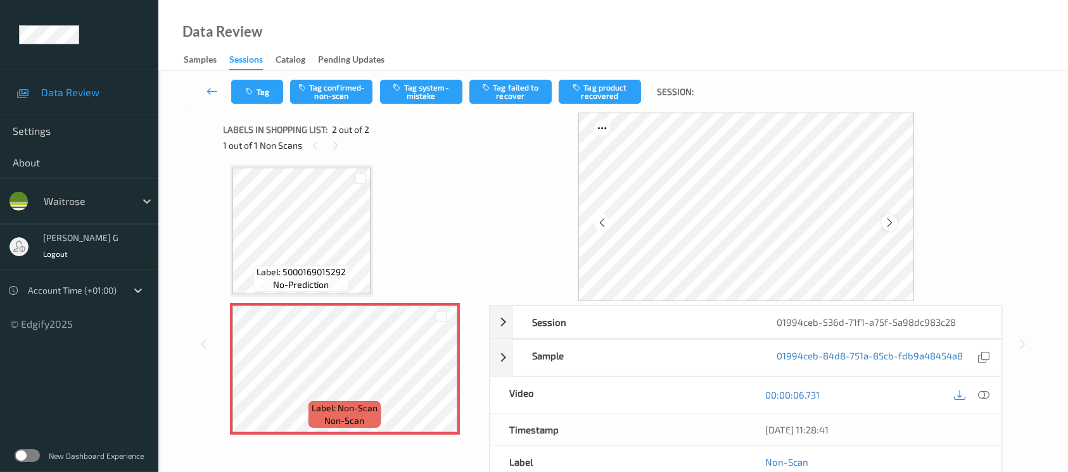
click at [896, 218] on div at bounding box center [890, 223] width 16 height 16
click at [427, 92] on button "Tag system-mistake" at bounding box center [421, 92] width 82 height 24
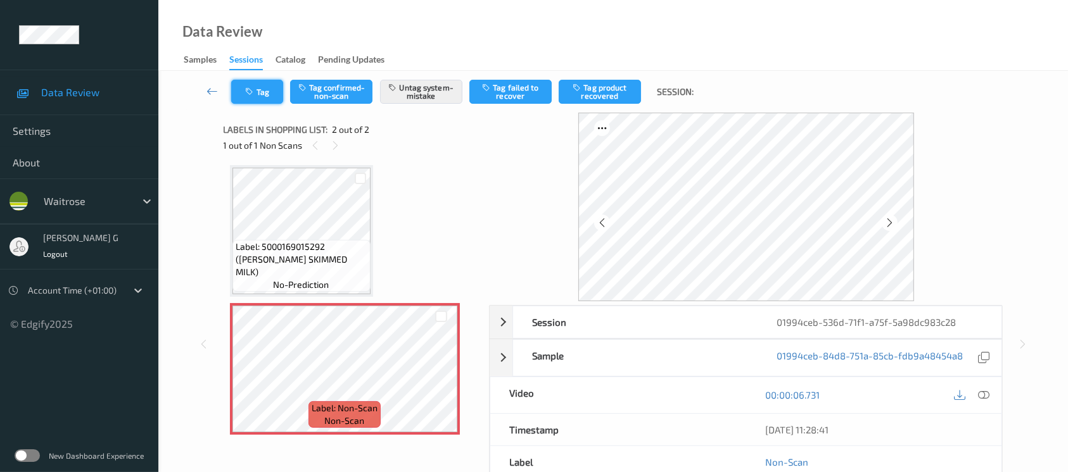
click at [247, 99] on button "Tag" at bounding box center [257, 92] width 52 height 24
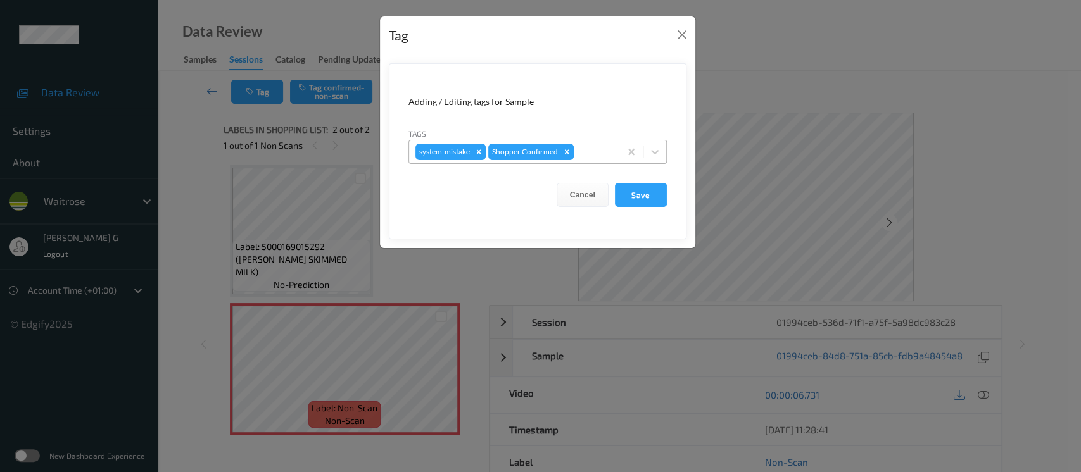
click at [593, 146] on div at bounding box center [594, 151] width 37 height 15
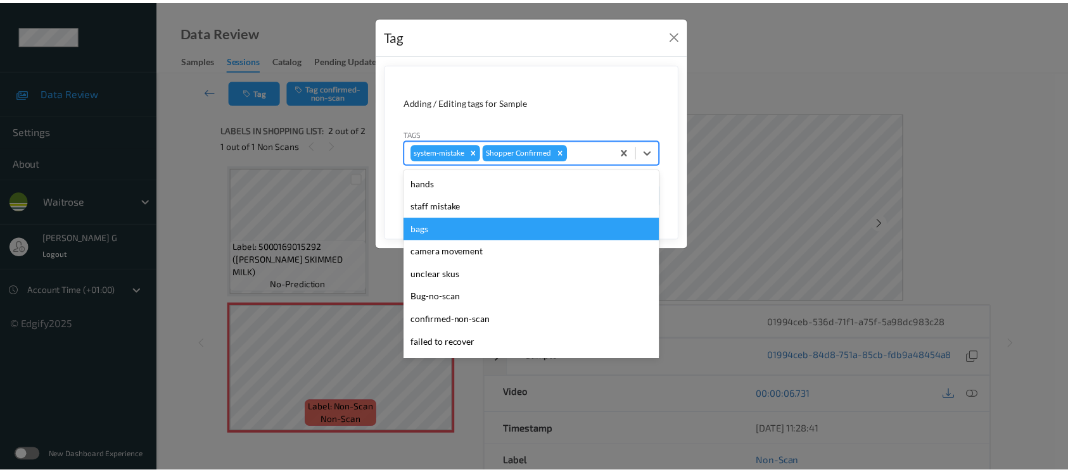
scroll to position [316, 0]
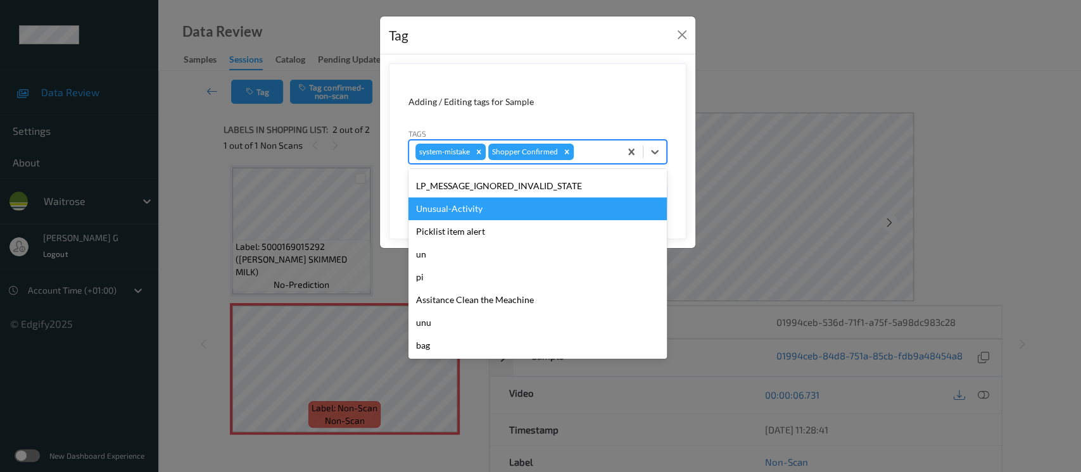
click at [458, 206] on div "Unusual-Activity" at bounding box center [537, 209] width 258 height 23
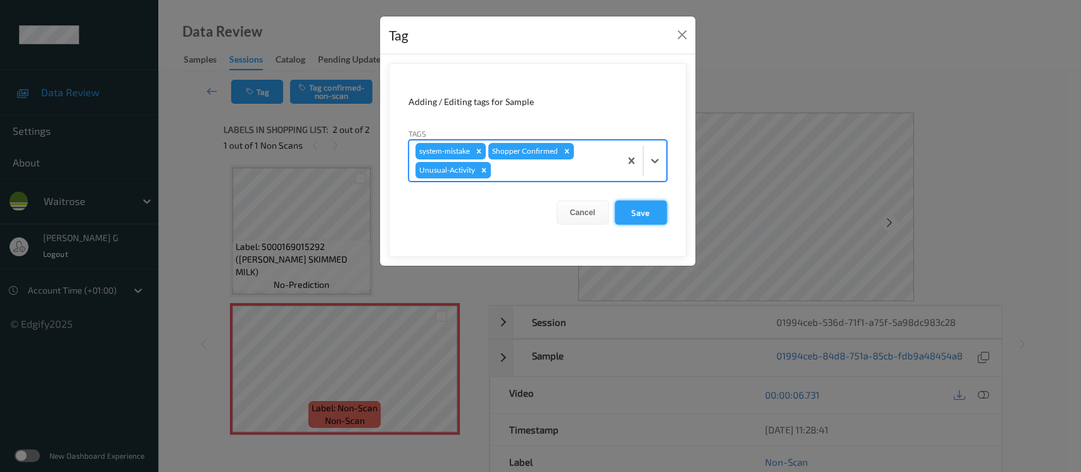
click at [629, 208] on button "Save" at bounding box center [641, 213] width 52 height 24
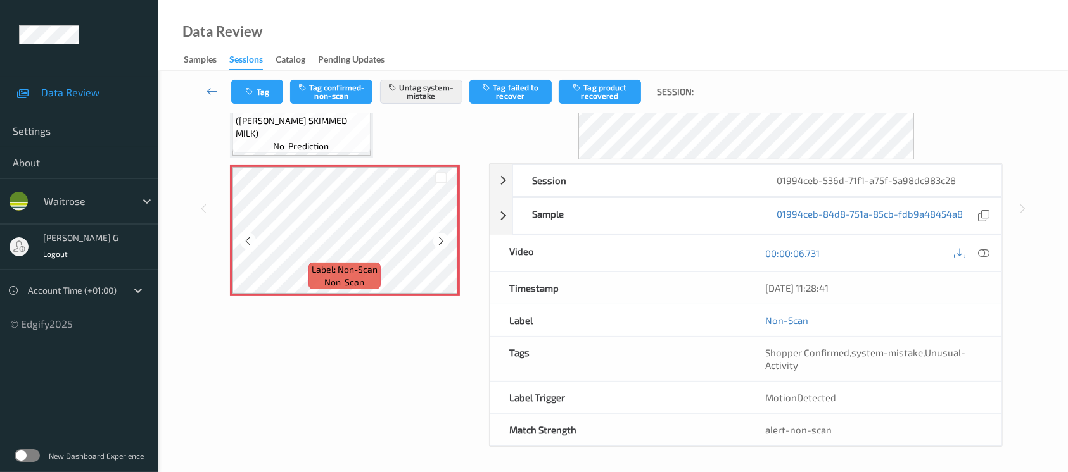
scroll to position [3, 0]
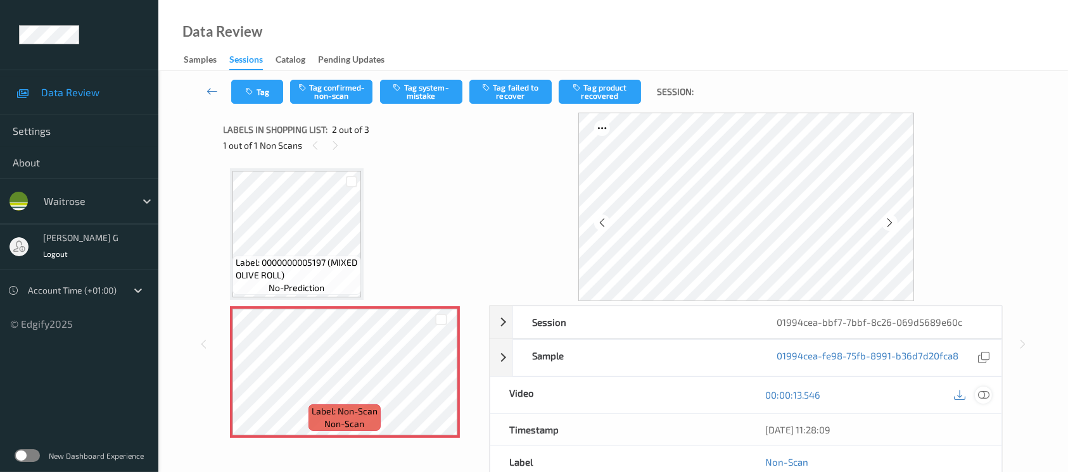
click at [987, 393] on icon at bounding box center [983, 394] width 11 height 11
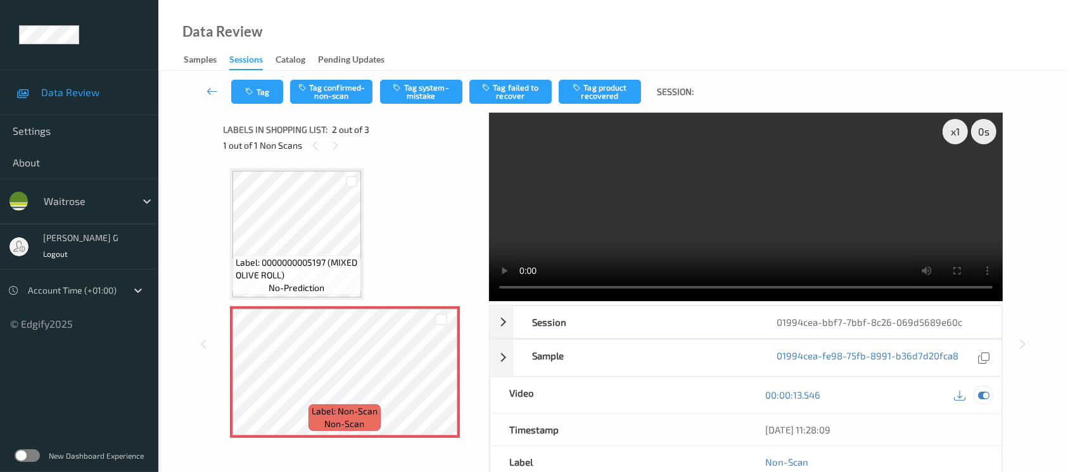
click at [989, 396] on icon at bounding box center [983, 394] width 11 height 11
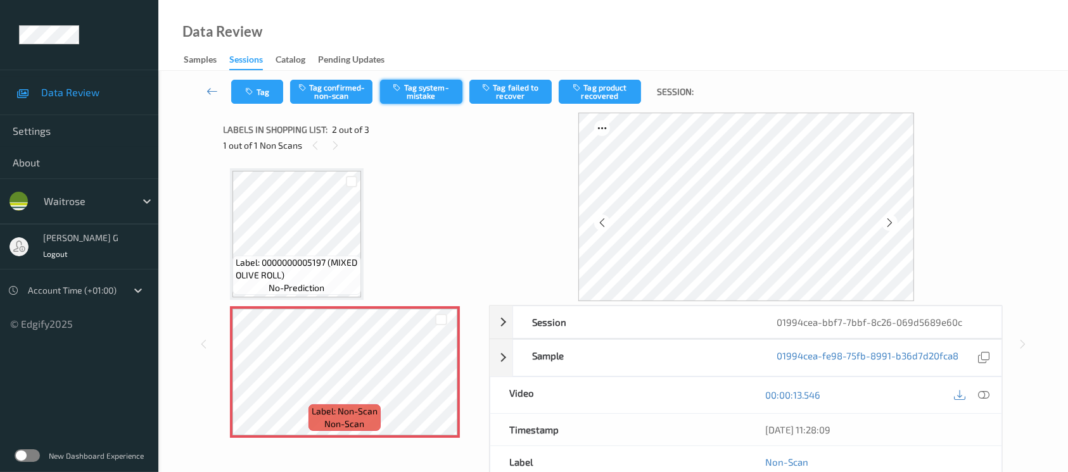
click at [411, 87] on button "Tag system-mistake" at bounding box center [421, 92] width 82 height 24
click at [250, 85] on button "Tag" at bounding box center [257, 92] width 52 height 24
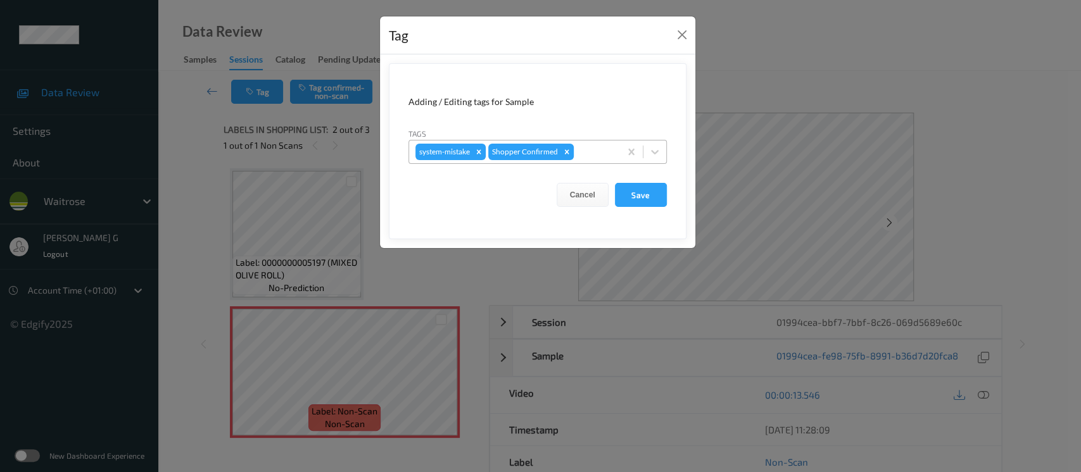
click at [588, 149] on div at bounding box center [594, 151] width 37 height 15
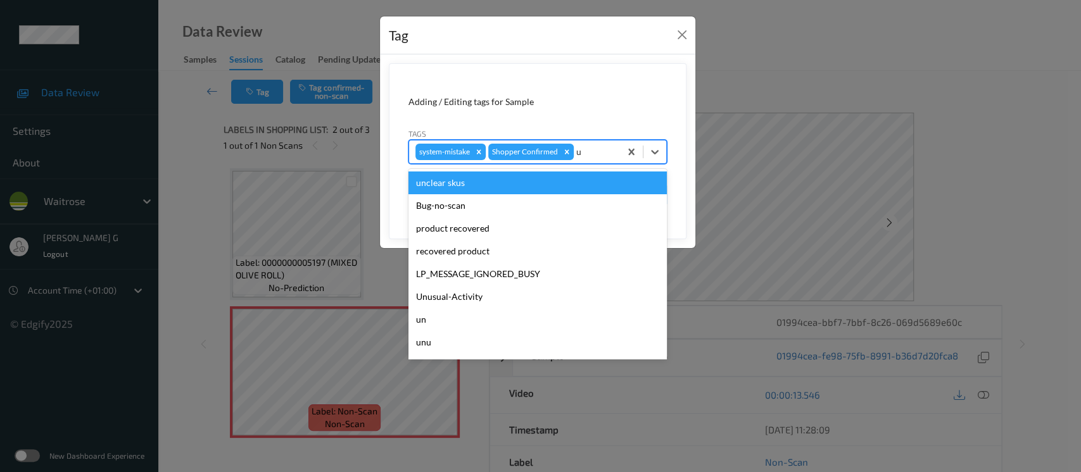
type input "un"
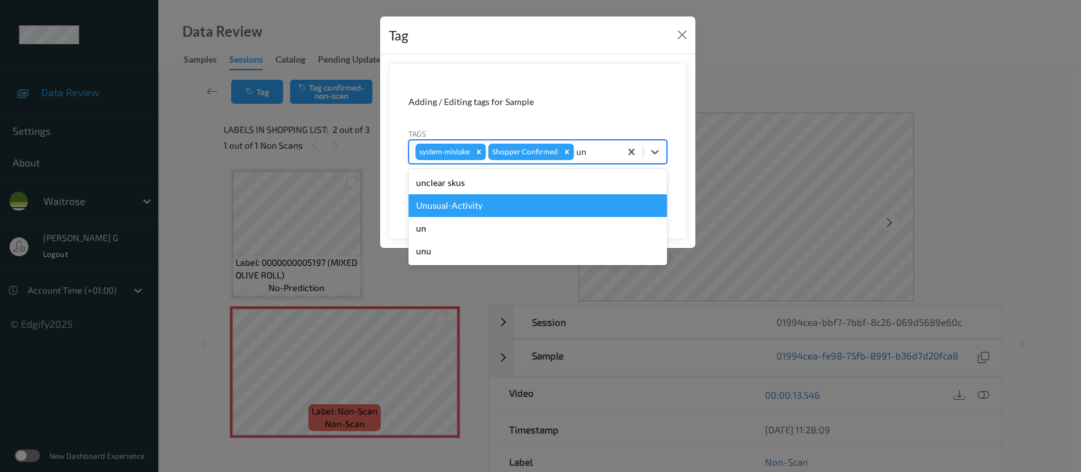
click at [469, 212] on div "Unusual-Activity" at bounding box center [537, 205] width 258 height 23
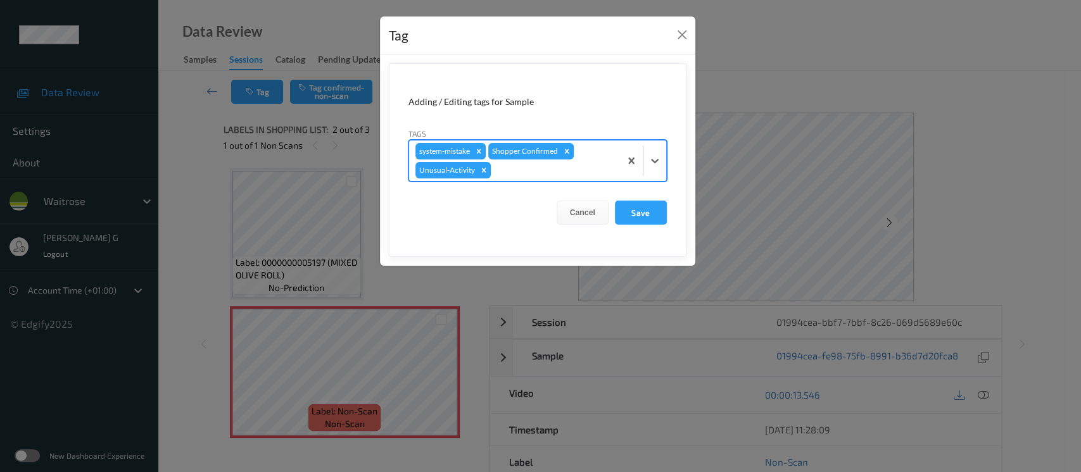
click at [569, 167] on div at bounding box center [553, 170] width 120 height 15
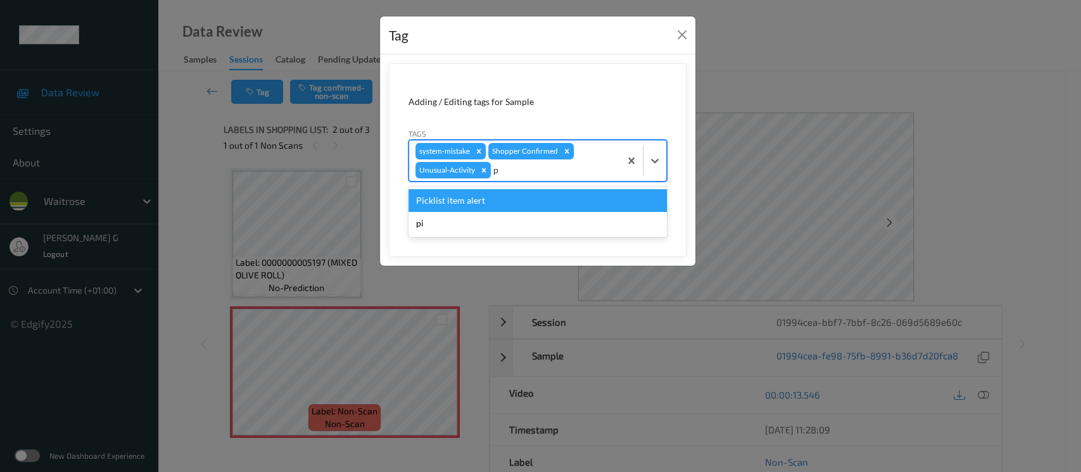
type input "pi"
click at [478, 199] on div "Picklist item alert" at bounding box center [537, 200] width 258 height 23
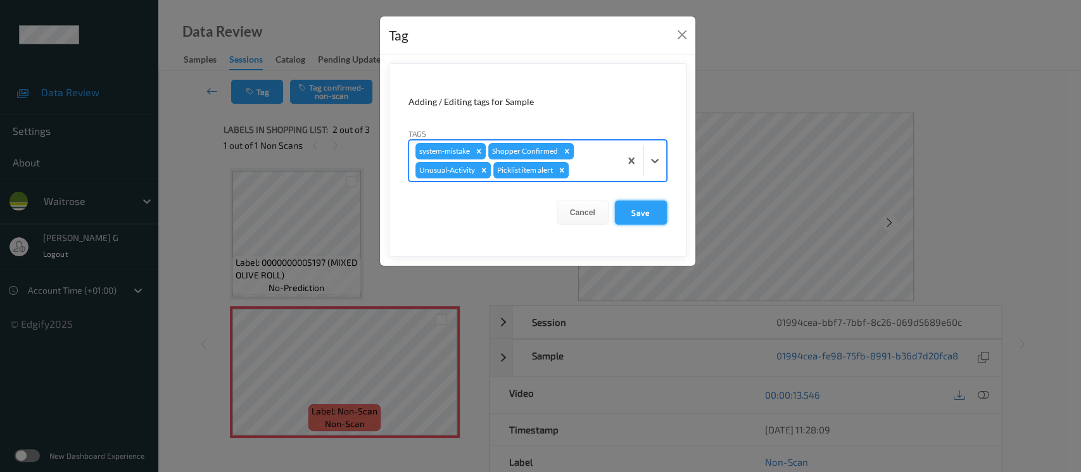
click at [638, 210] on button "Save" at bounding box center [641, 213] width 52 height 24
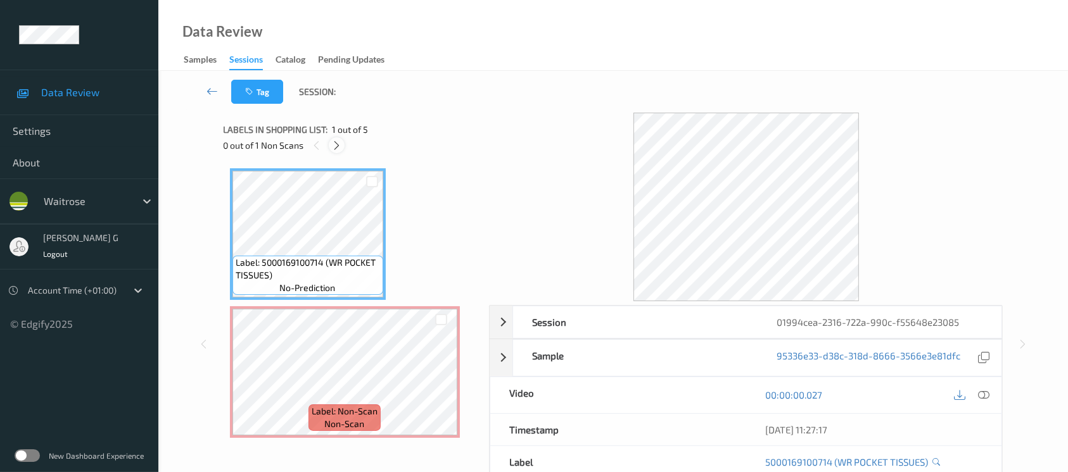
click at [334, 142] on icon at bounding box center [336, 145] width 11 height 11
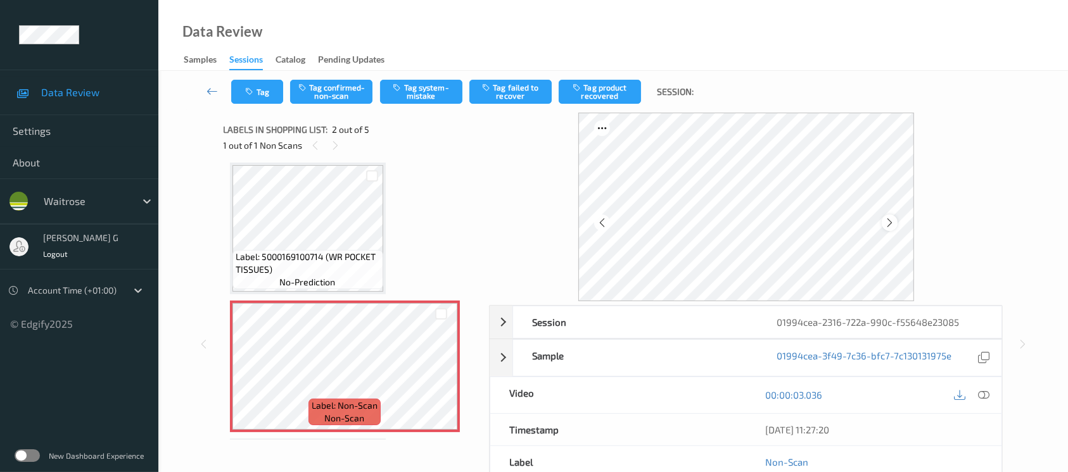
click at [894, 222] on icon at bounding box center [889, 222] width 11 height 11
click at [892, 222] on icon at bounding box center [889, 222] width 11 height 11
click at [884, 221] on icon at bounding box center [889, 222] width 11 height 11
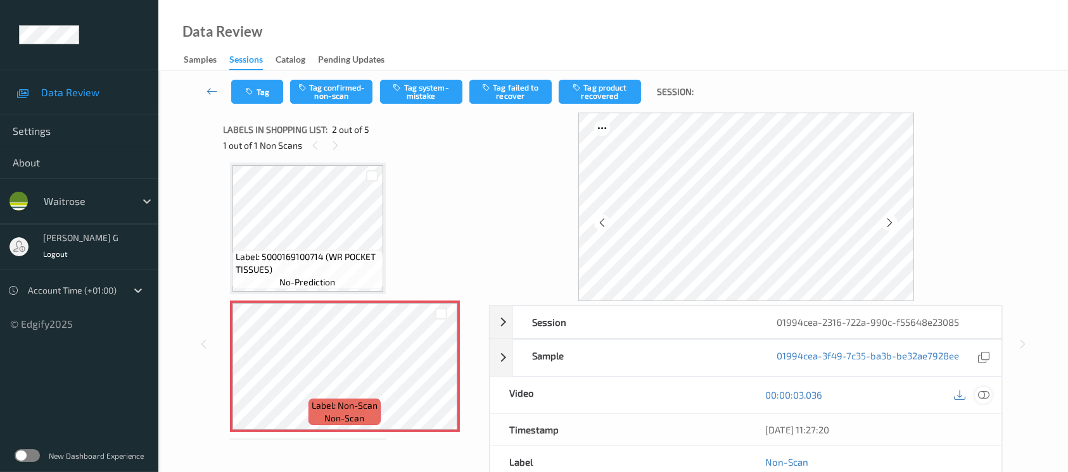
click at [982, 393] on icon at bounding box center [983, 394] width 11 height 11
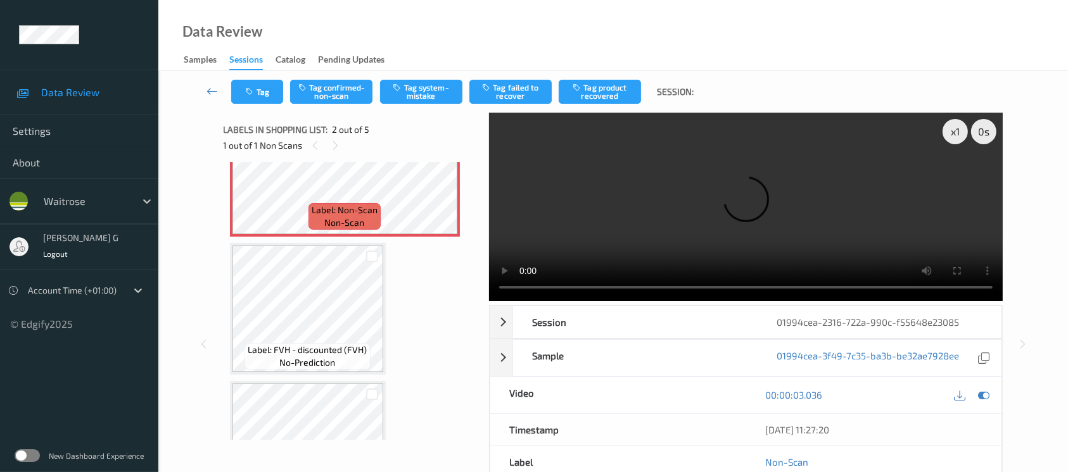
scroll to position [175, 0]
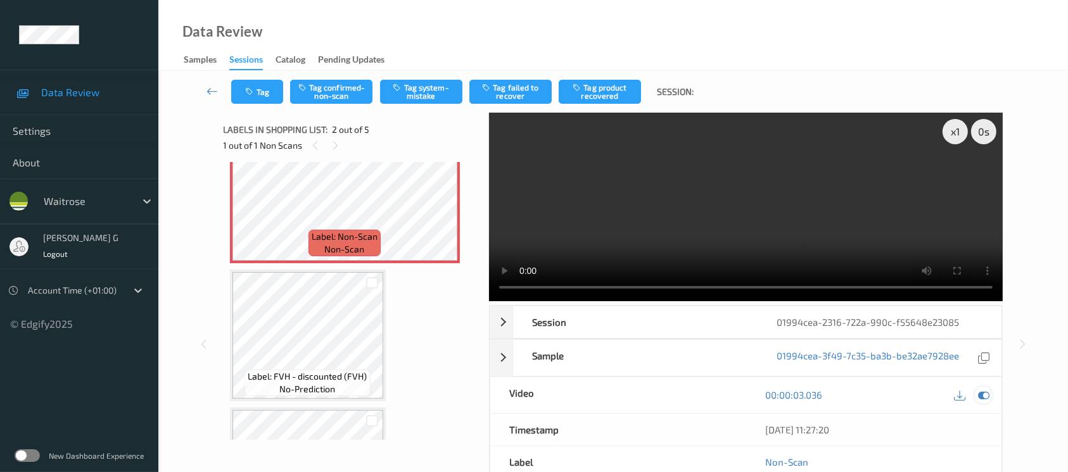
click at [985, 395] on icon at bounding box center [983, 394] width 11 height 11
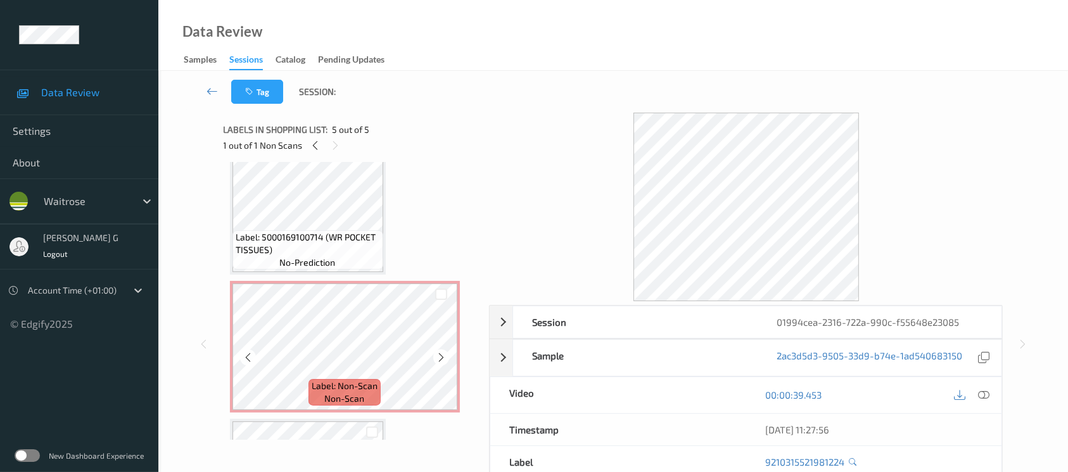
scroll to position [0, 0]
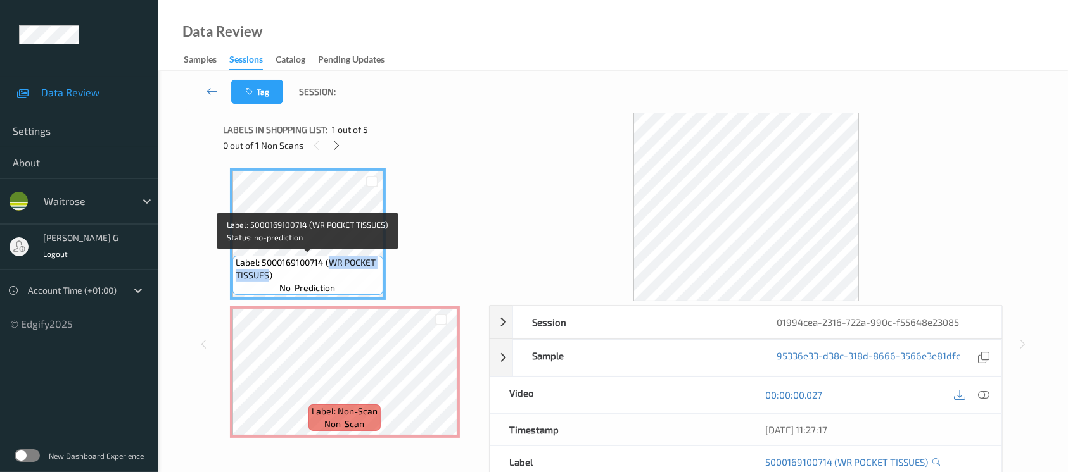
drag, startPoint x: 331, startPoint y: 263, endPoint x: 267, endPoint y: 271, distance: 64.5
click at [267, 271] on span "Label: 5000169100714 (WR POCKET TISSUES)" at bounding box center [308, 268] width 144 height 25
copy span "WR POCKET TISSUES"
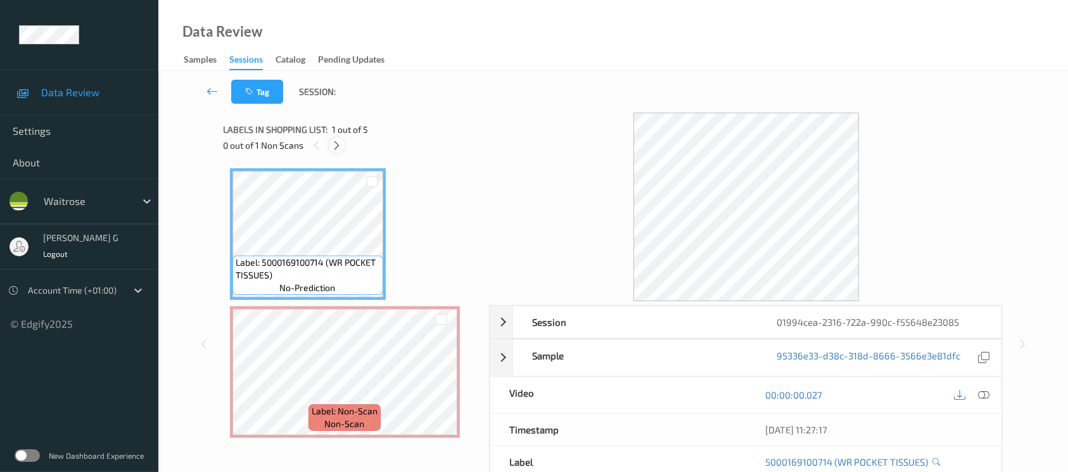
click at [335, 146] on icon at bounding box center [336, 145] width 11 height 11
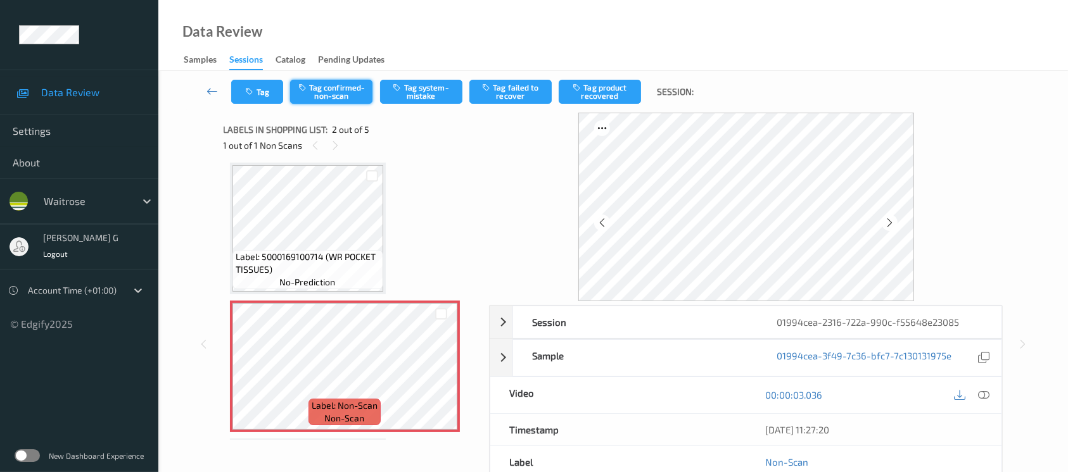
click at [325, 91] on button "Tag confirmed-non-scan" at bounding box center [331, 92] width 82 height 24
click at [514, 91] on button "Tag failed to recover" at bounding box center [510, 92] width 82 height 24
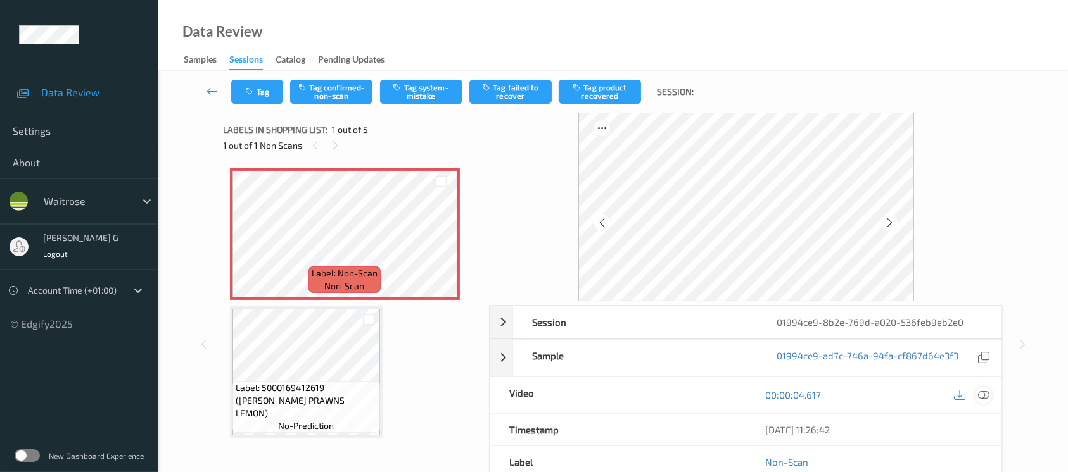
click at [986, 398] on icon at bounding box center [983, 394] width 11 height 11
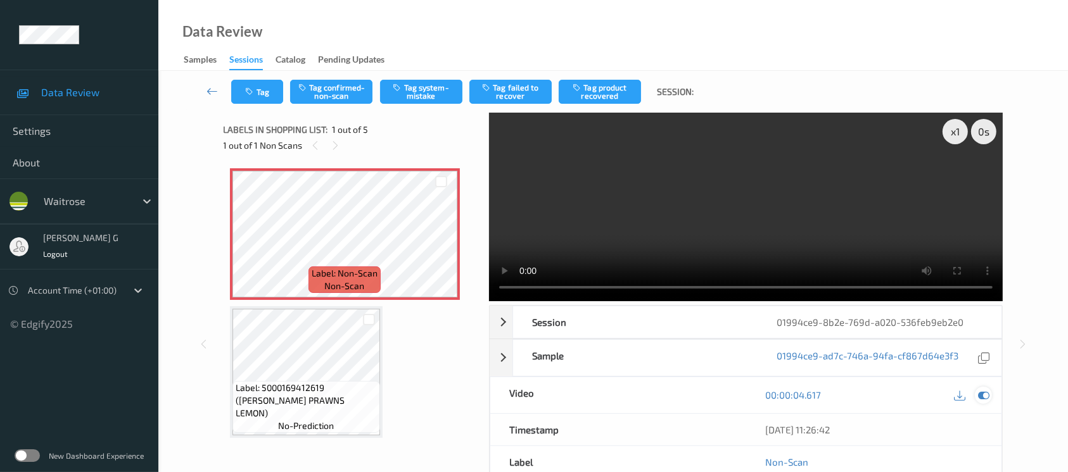
click at [991, 393] on div at bounding box center [983, 395] width 17 height 17
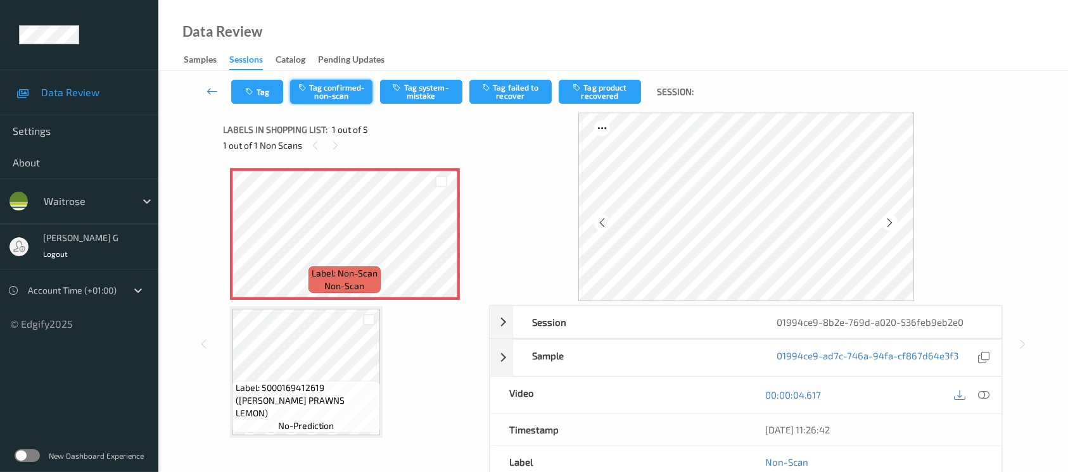
click at [322, 89] on button "Tag confirmed-non-scan" at bounding box center [331, 92] width 82 height 24
click at [602, 94] on button "Tag product recovered" at bounding box center [600, 92] width 82 height 24
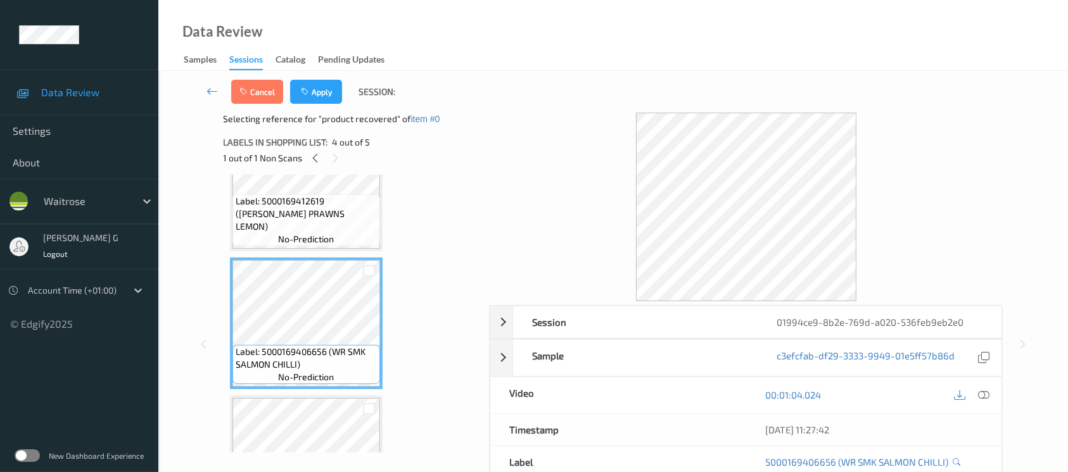
scroll to position [415, 0]
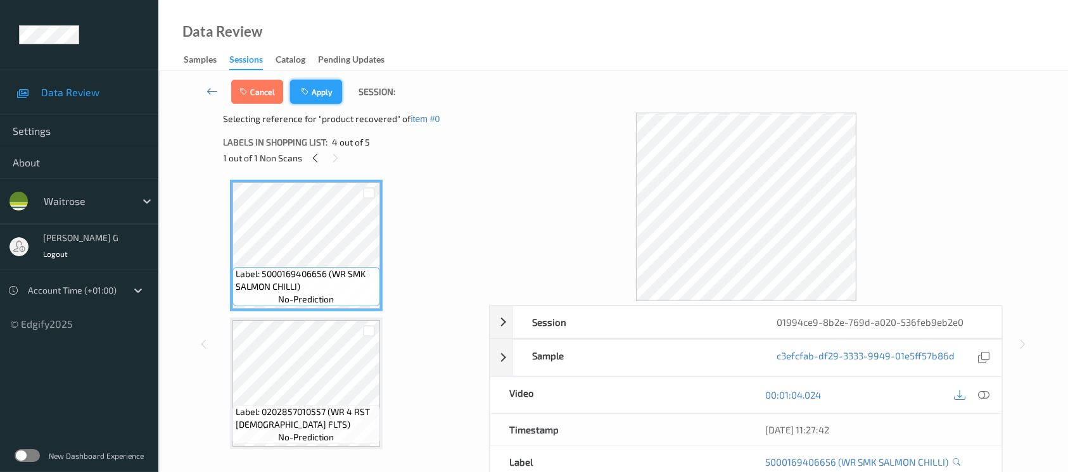
click at [307, 89] on icon "button" at bounding box center [306, 91] width 11 height 9
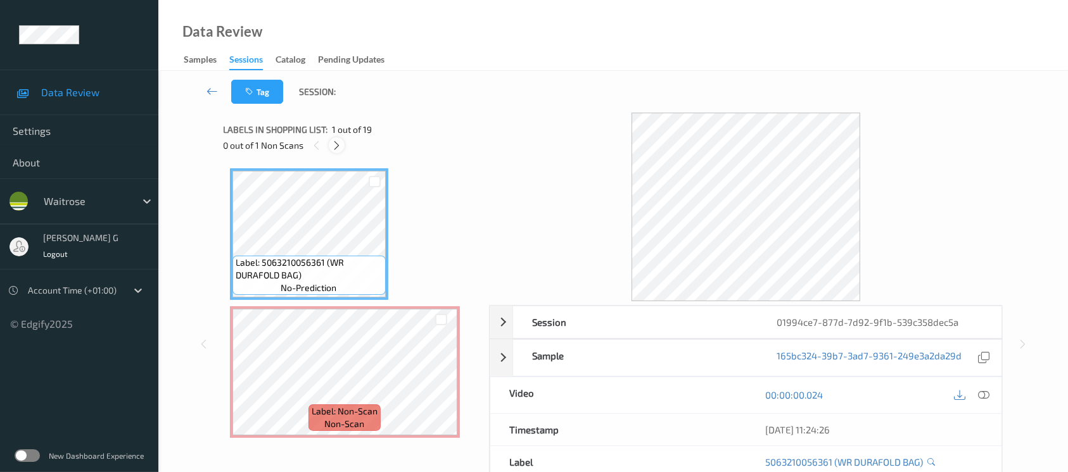
click at [333, 145] on icon at bounding box center [336, 145] width 11 height 11
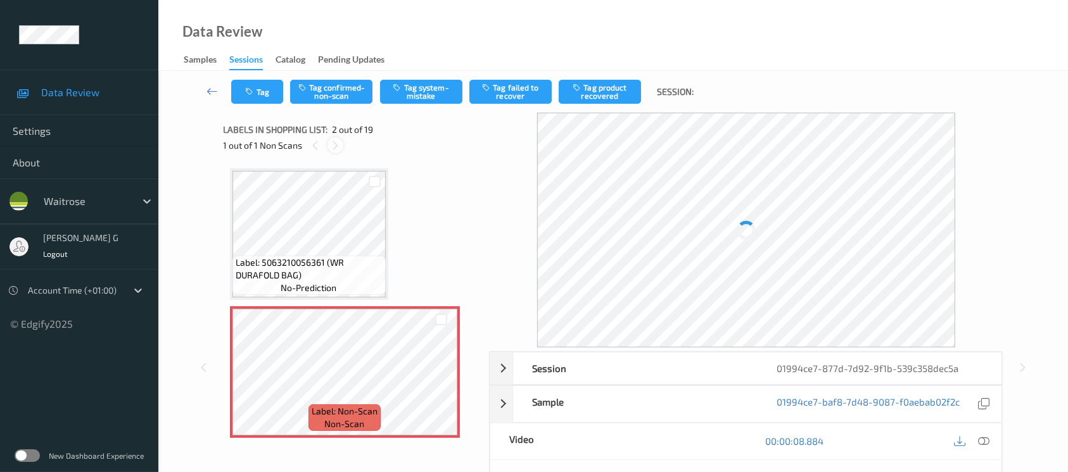
scroll to position [6, 0]
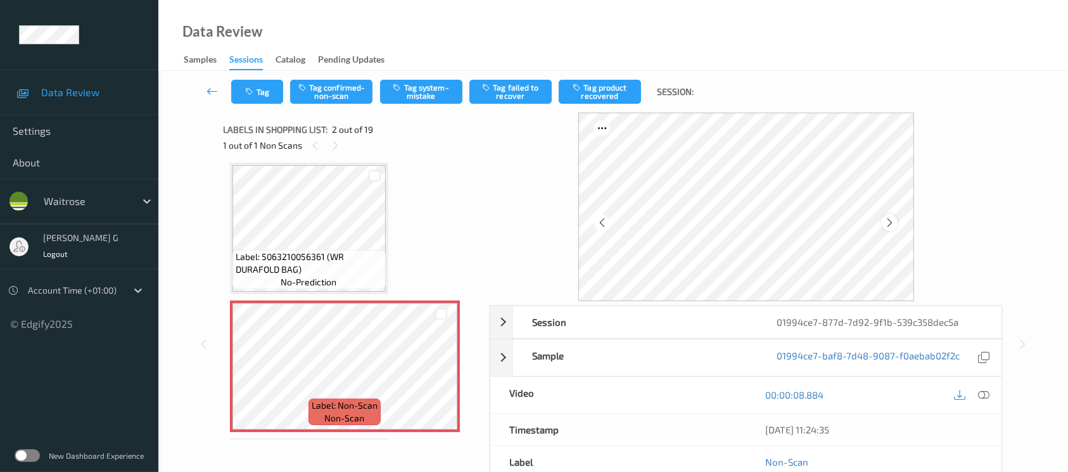
click at [894, 224] on icon at bounding box center [889, 222] width 11 height 11
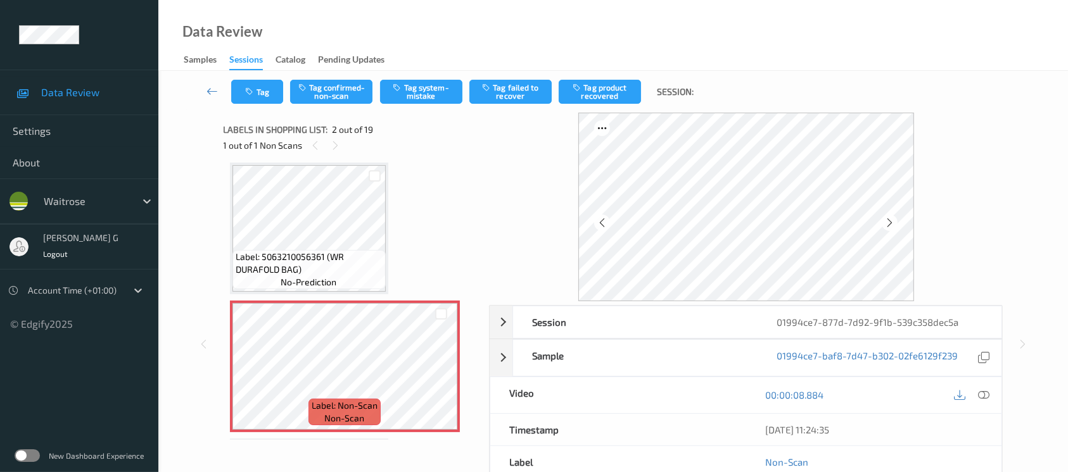
click at [894, 224] on icon at bounding box center [889, 222] width 11 height 11
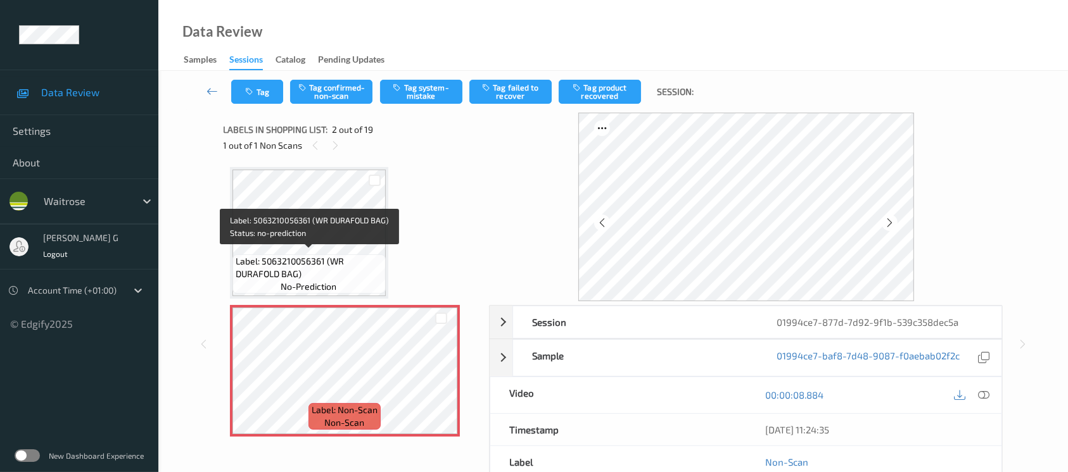
scroll to position [0, 0]
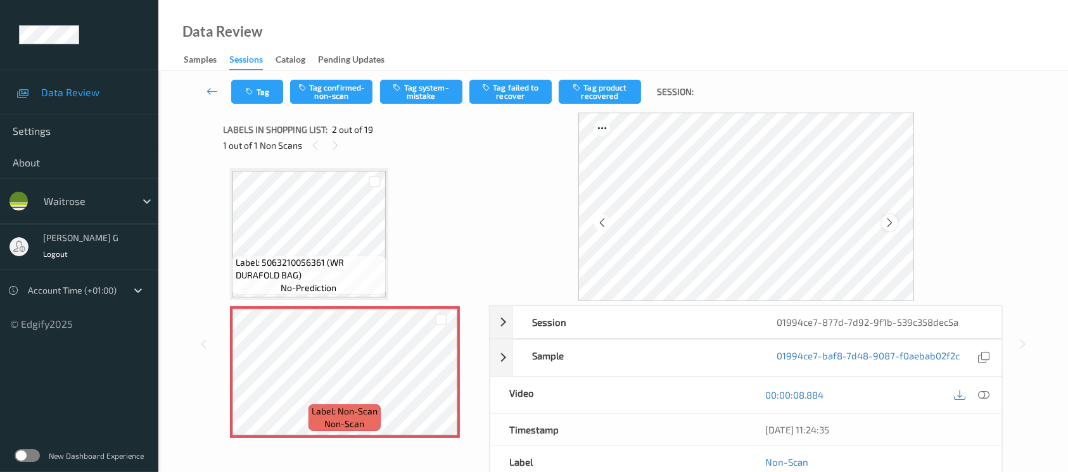
click at [892, 221] on icon at bounding box center [889, 222] width 11 height 11
click at [412, 92] on button "Tag system-mistake" at bounding box center [421, 92] width 82 height 24
click at [262, 84] on button "Tag" at bounding box center [257, 92] width 52 height 24
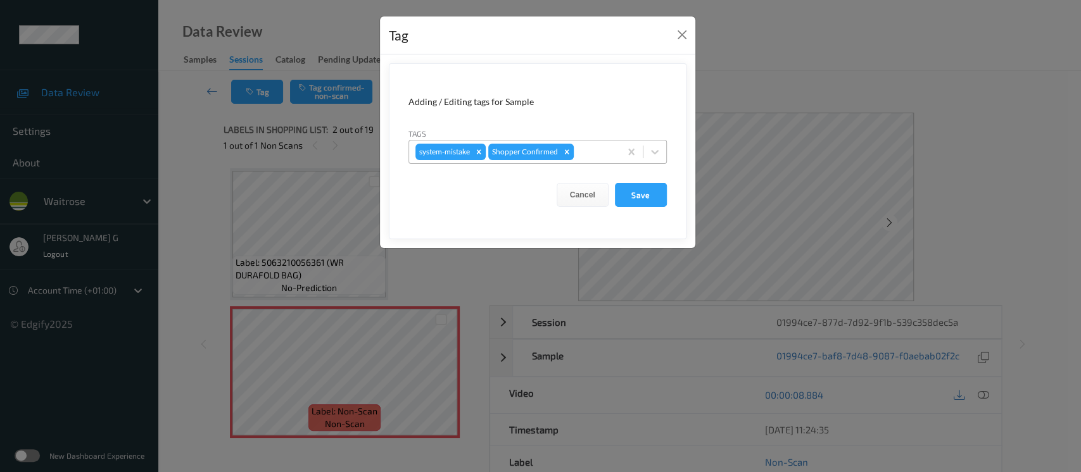
click at [594, 153] on div at bounding box center [594, 151] width 37 height 15
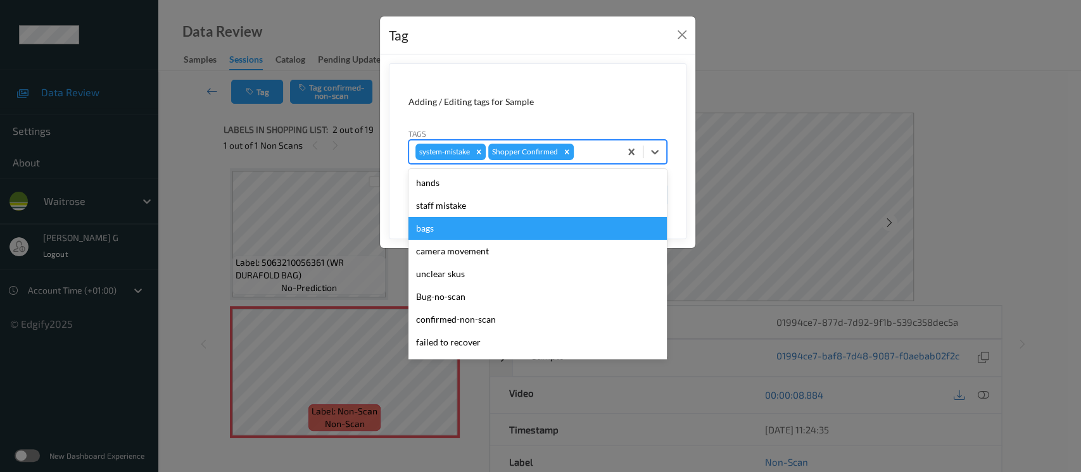
click at [430, 225] on div "bags" at bounding box center [537, 228] width 258 height 23
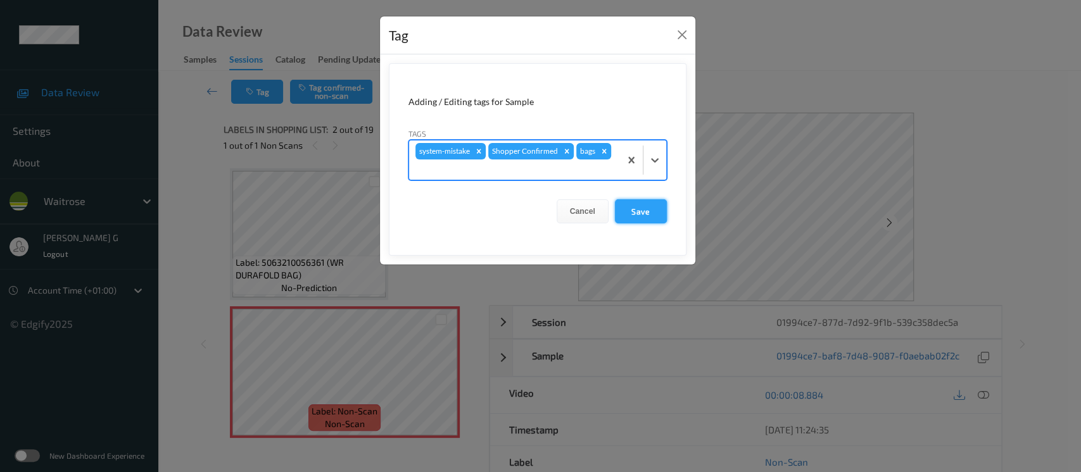
click at [654, 213] on button "Save" at bounding box center [641, 211] width 52 height 24
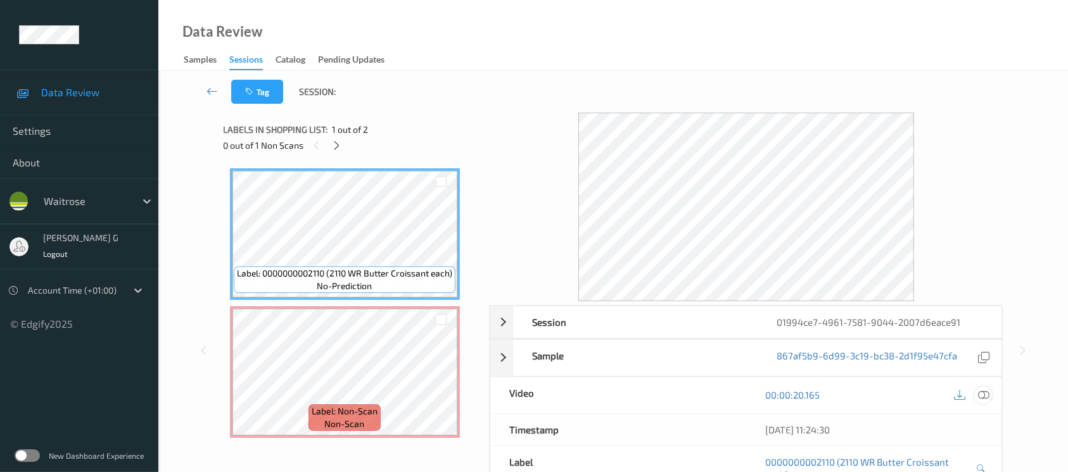
click at [985, 395] on icon at bounding box center [983, 394] width 11 height 11
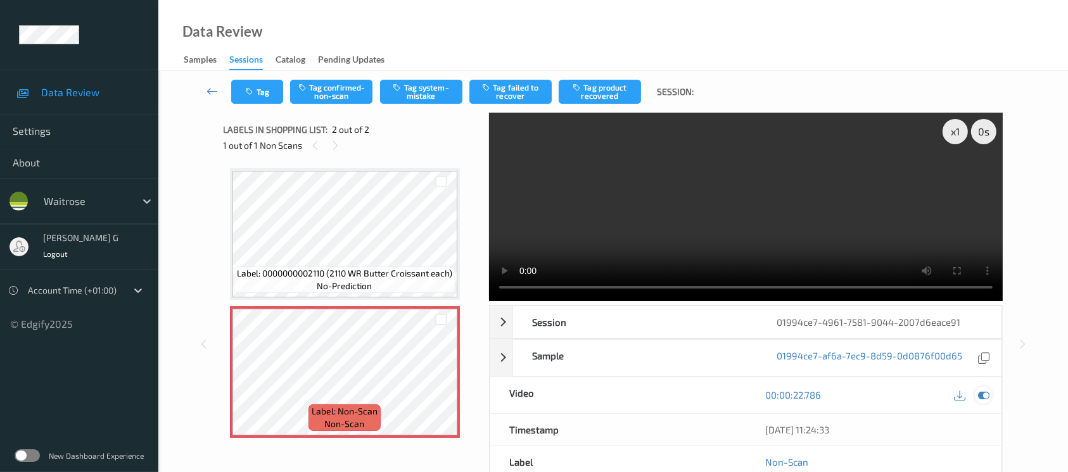
click at [983, 393] on icon at bounding box center [983, 394] width 11 height 11
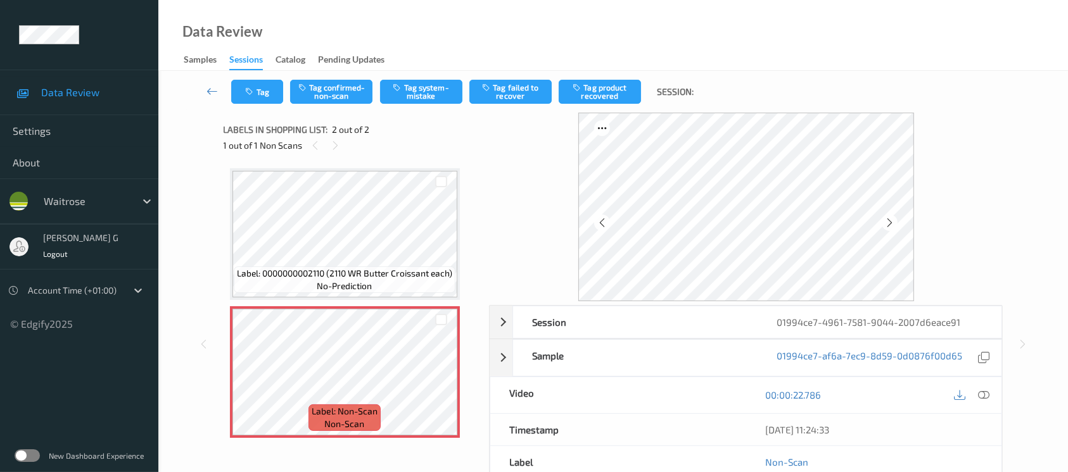
click at [401, 72] on div "Tag Tag confirmed-non-scan Tag system-mistake Tag failed to recover Tag product…" at bounding box center [613, 92] width 858 height 42
click at [416, 91] on button "Tag system-mistake" at bounding box center [421, 92] width 82 height 24
click at [261, 97] on button "Tag" at bounding box center [257, 92] width 52 height 24
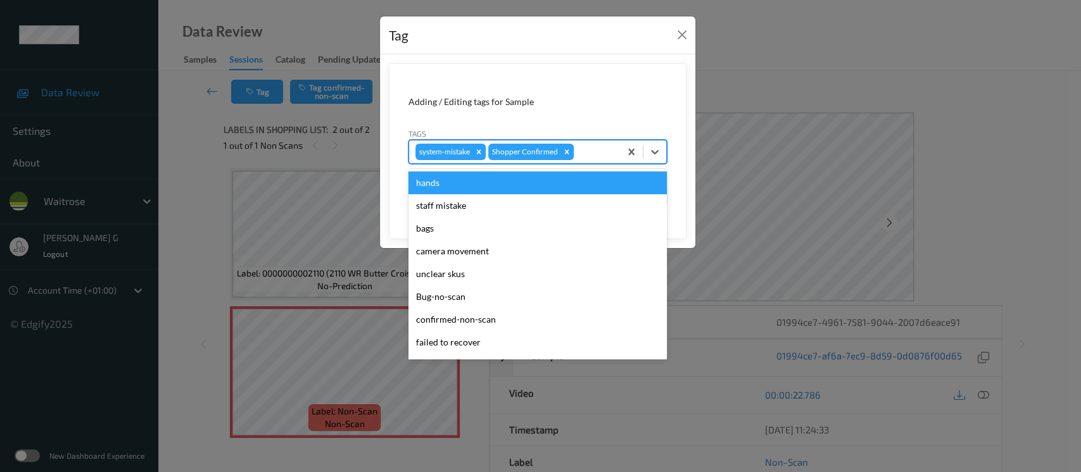
click at [592, 146] on div at bounding box center [594, 151] width 37 height 15
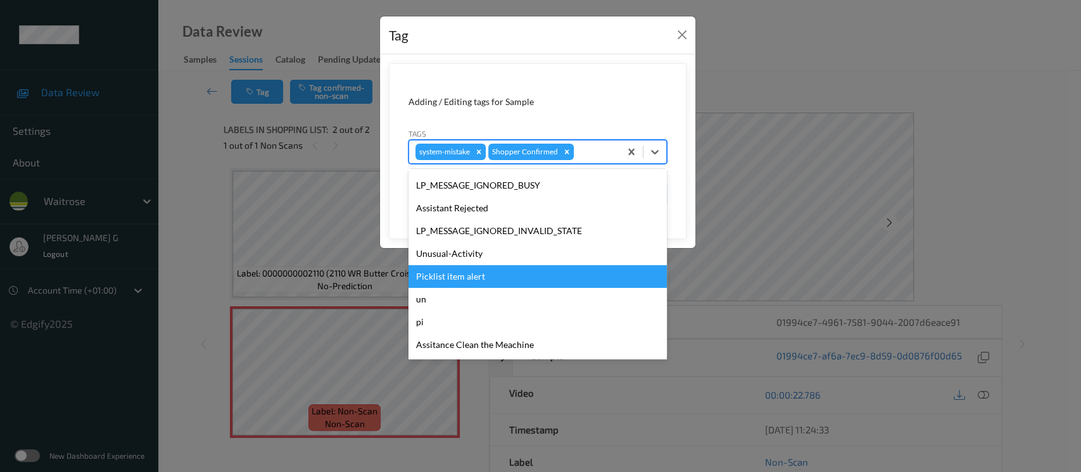
scroll to position [316, 0]
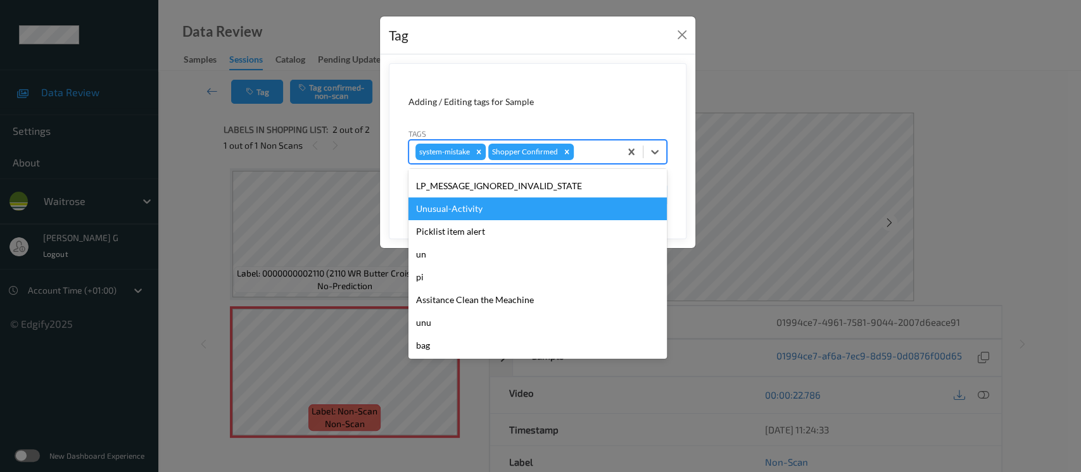
click at [461, 204] on div "Unusual-Activity" at bounding box center [537, 209] width 258 height 23
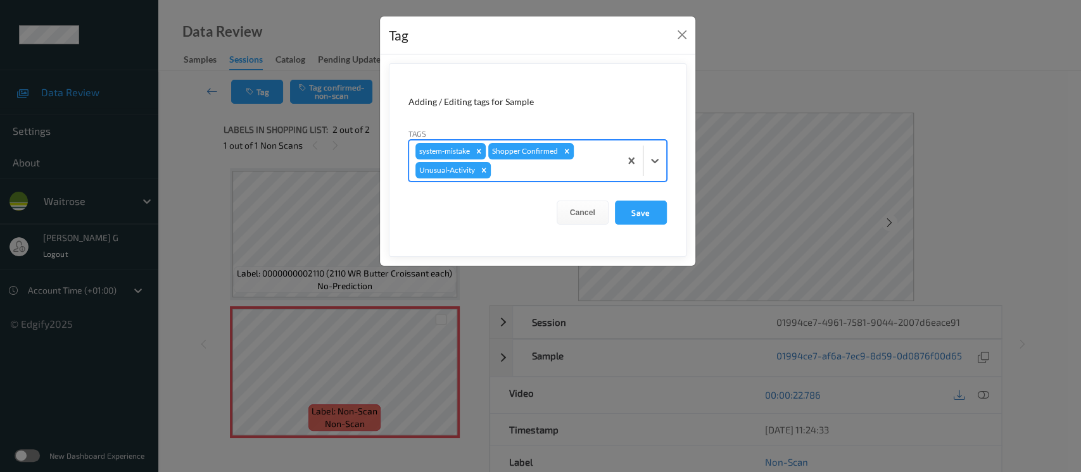
click at [578, 165] on div at bounding box center [553, 170] width 120 height 15
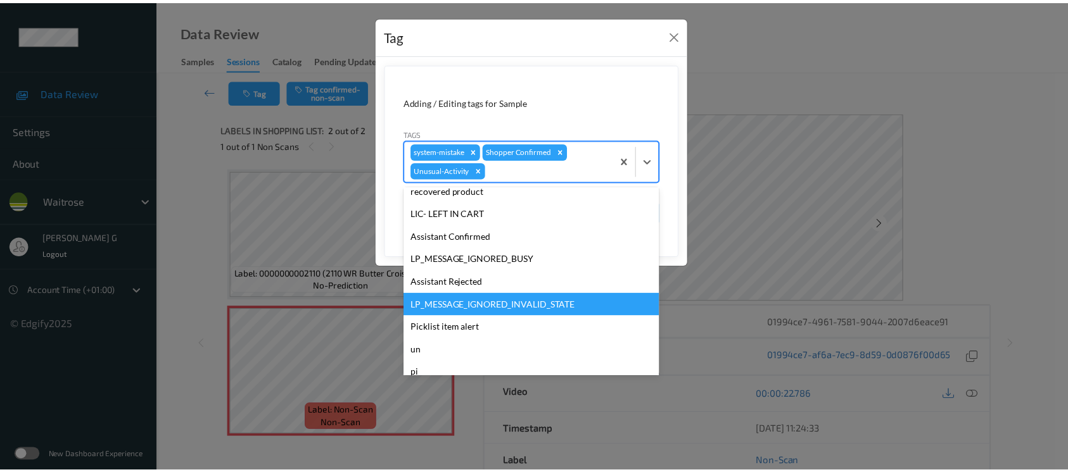
scroll to position [294, 0]
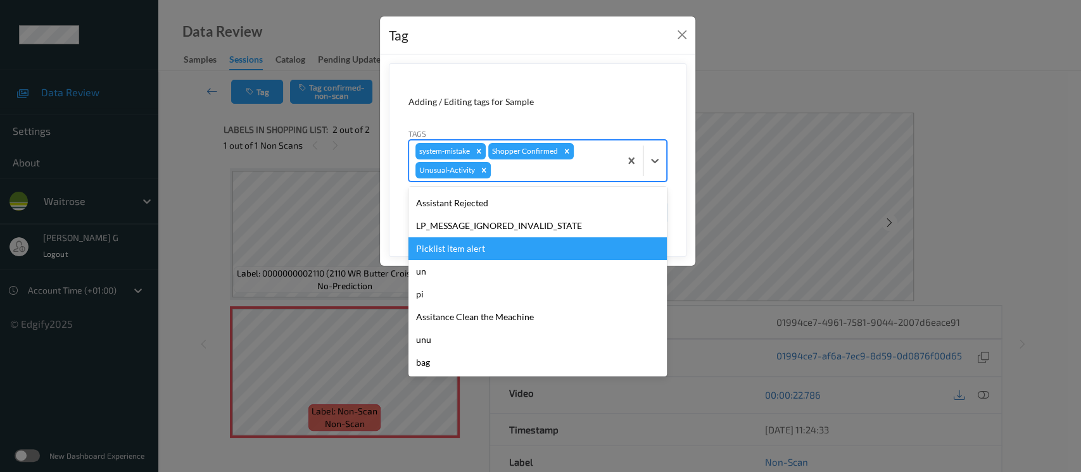
click at [461, 239] on div "Picklist item alert" at bounding box center [537, 248] width 258 height 23
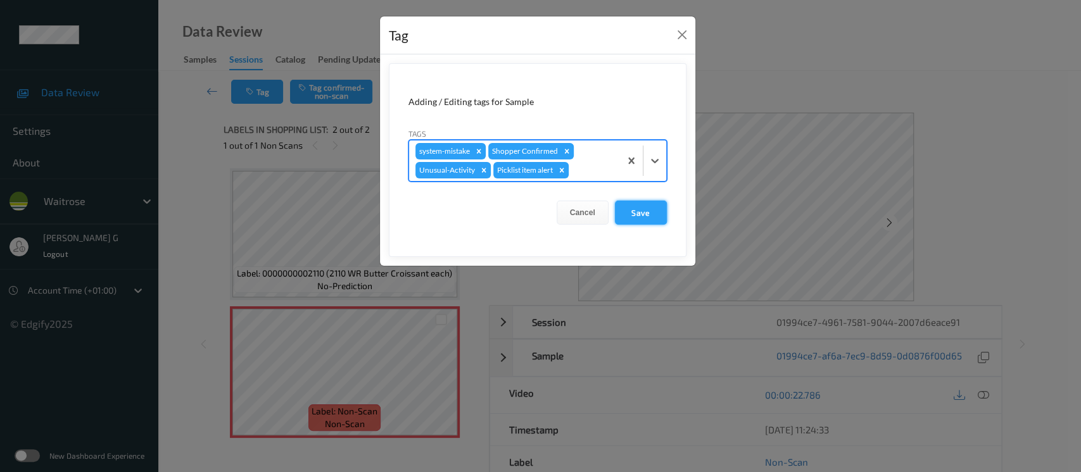
click at [629, 210] on button "Save" at bounding box center [641, 213] width 52 height 24
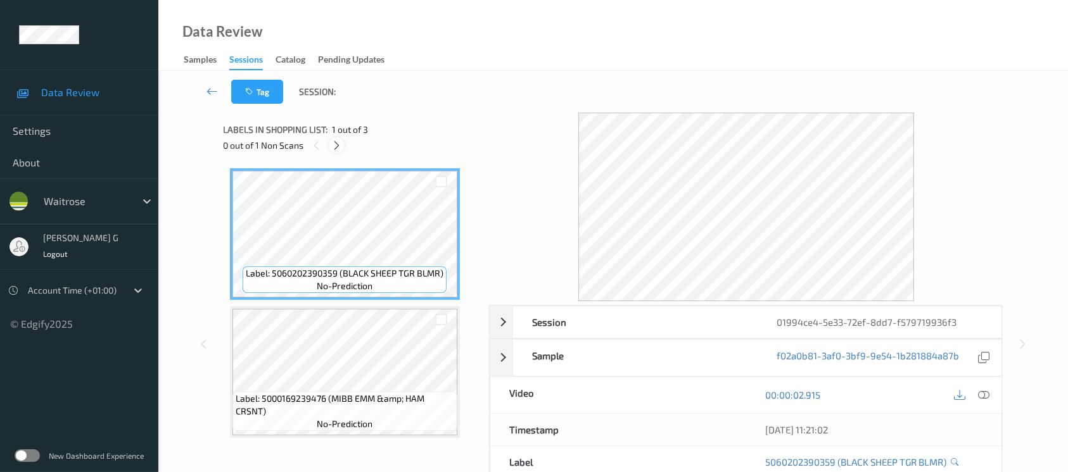
click at [340, 145] on icon at bounding box center [336, 145] width 11 height 11
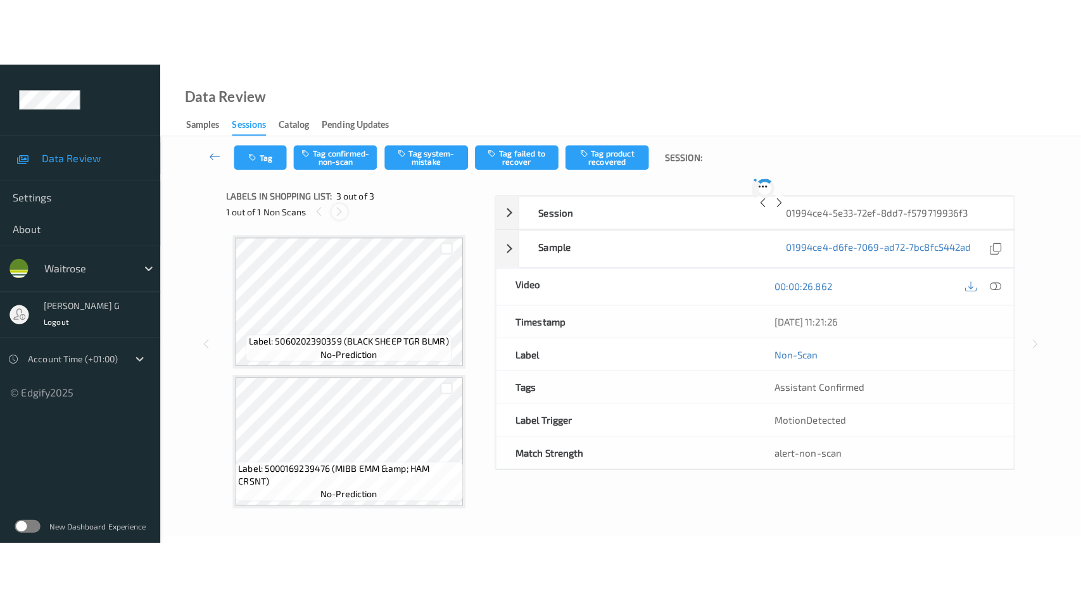
scroll to position [141, 0]
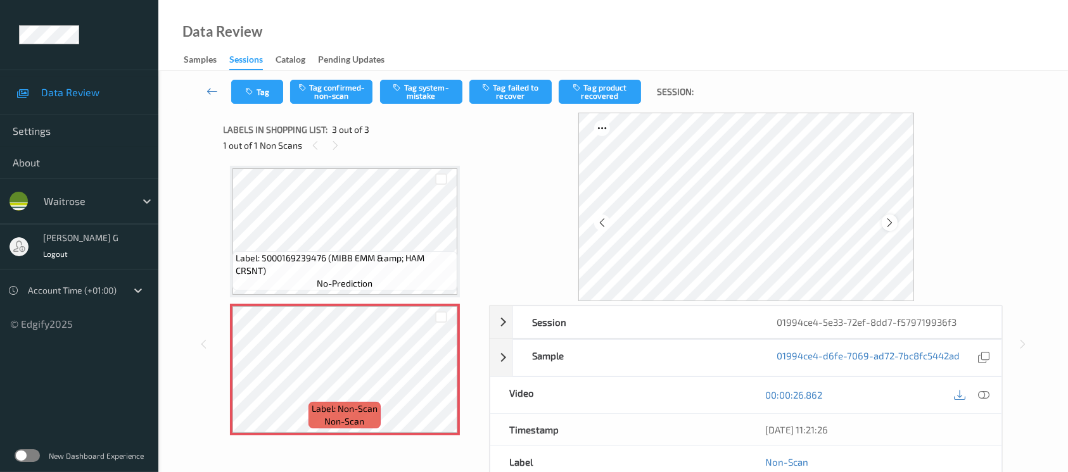
click at [887, 224] on icon at bounding box center [889, 222] width 11 height 11
click at [889, 223] on icon at bounding box center [889, 222] width 11 height 11
click at [987, 393] on icon at bounding box center [983, 394] width 11 height 11
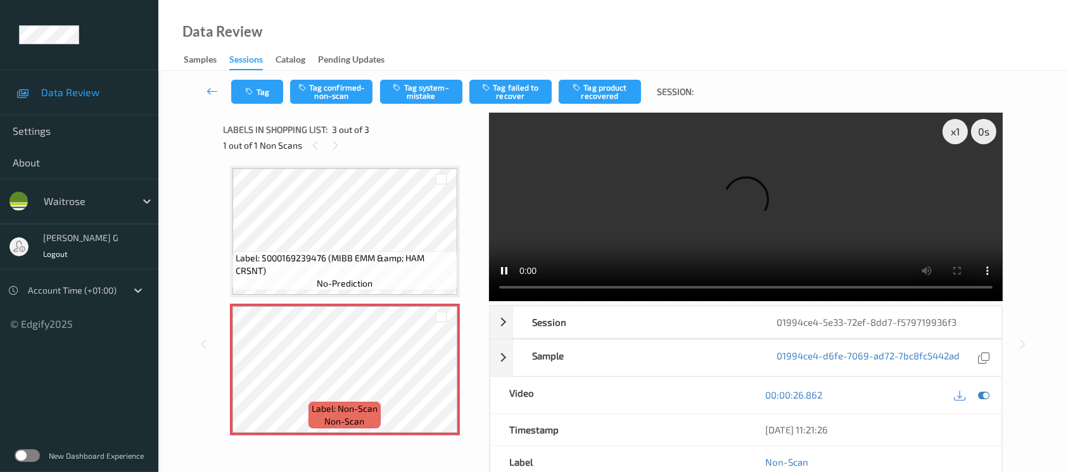
scroll to position [5, 0]
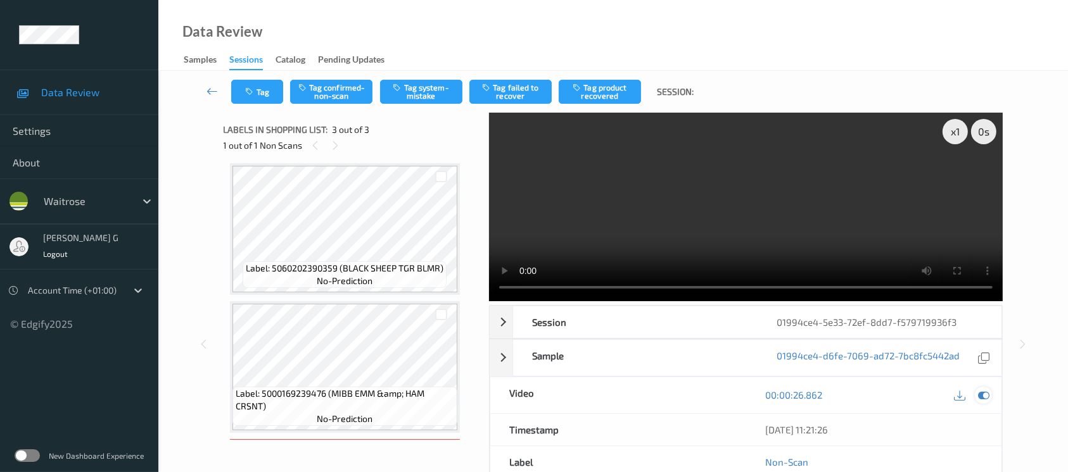
click at [980, 394] on icon at bounding box center [983, 394] width 11 height 11
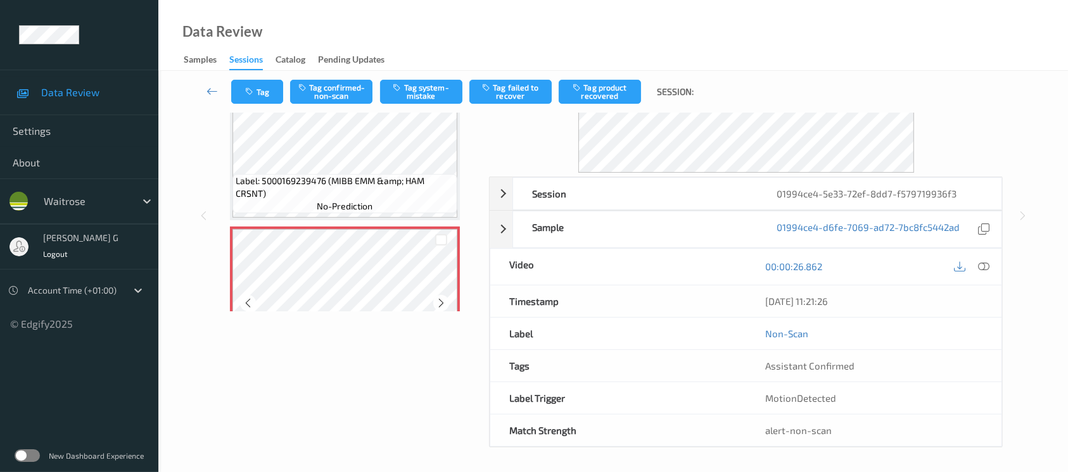
scroll to position [141, 0]
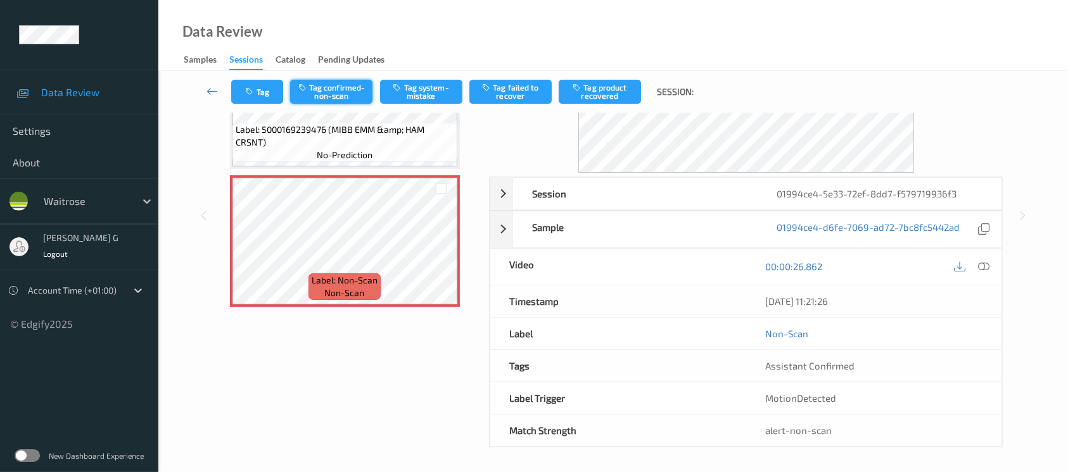
click at [343, 89] on button "Tag confirmed-non-scan" at bounding box center [331, 92] width 82 height 24
click at [519, 87] on button "Tag failed to recover" at bounding box center [510, 92] width 82 height 24
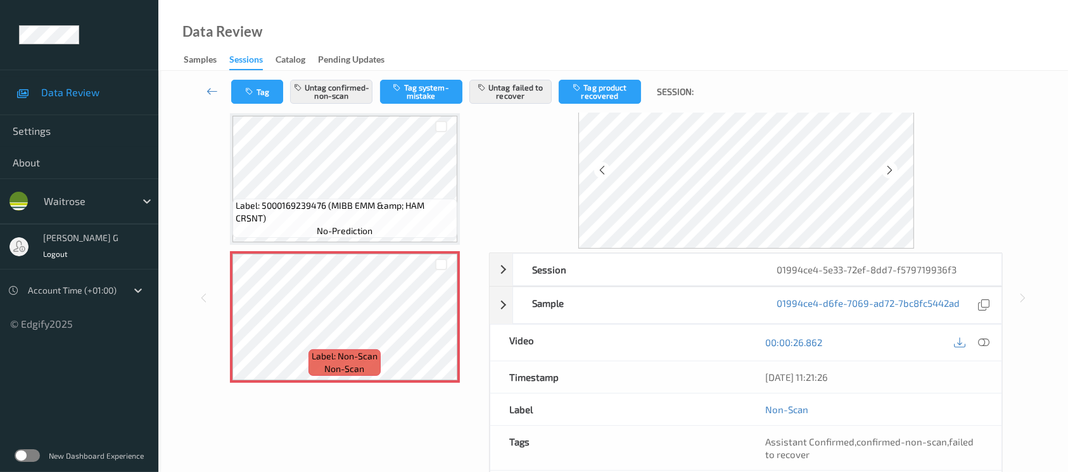
scroll to position [0, 0]
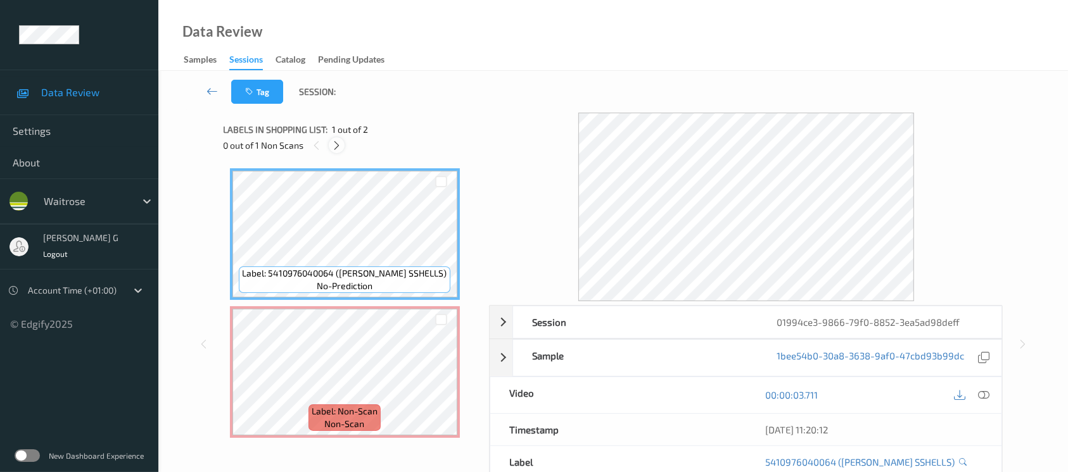
click at [336, 141] on icon at bounding box center [336, 145] width 11 height 11
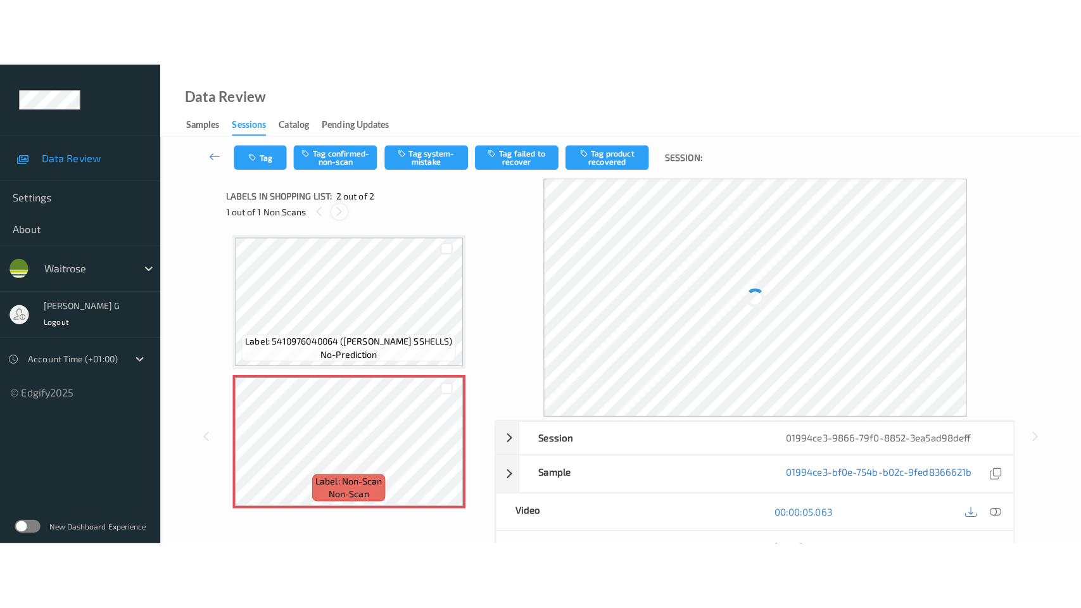
scroll to position [3, 0]
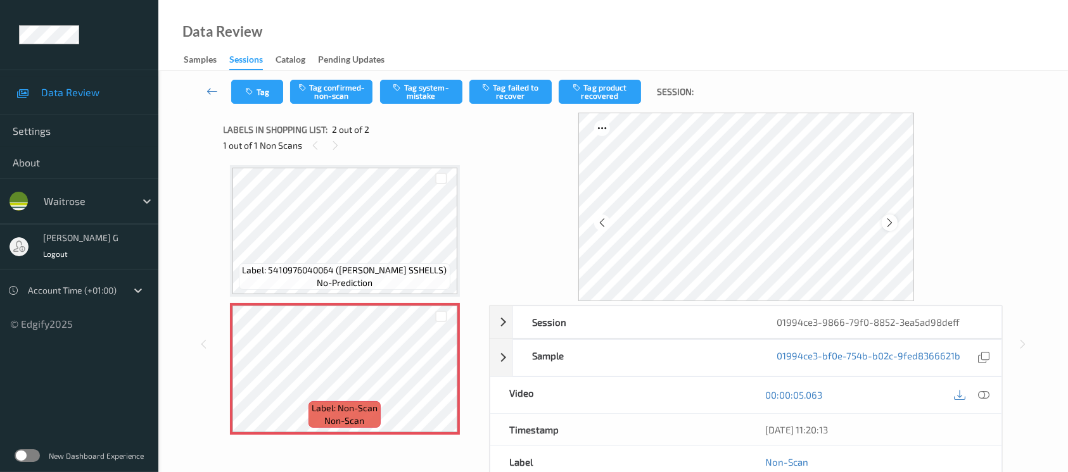
click at [889, 226] on icon at bounding box center [889, 222] width 11 height 11
click at [892, 225] on icon at bounding box center [889, 222] width 11 height 11
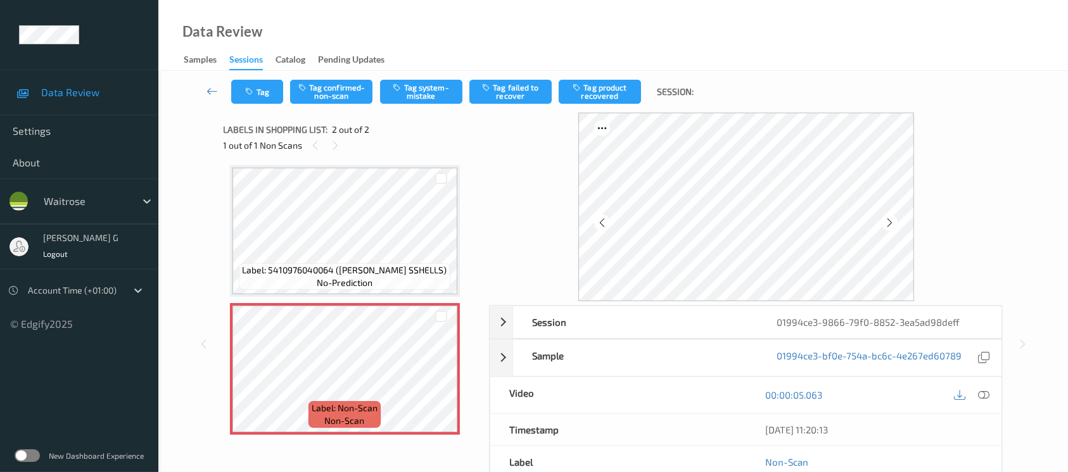
click at [892, 225] on icon at bounding box center [889, 222] width 11 height 11
click at [892, 224] on icon at bounding box center [889, 222] width 11 height 11
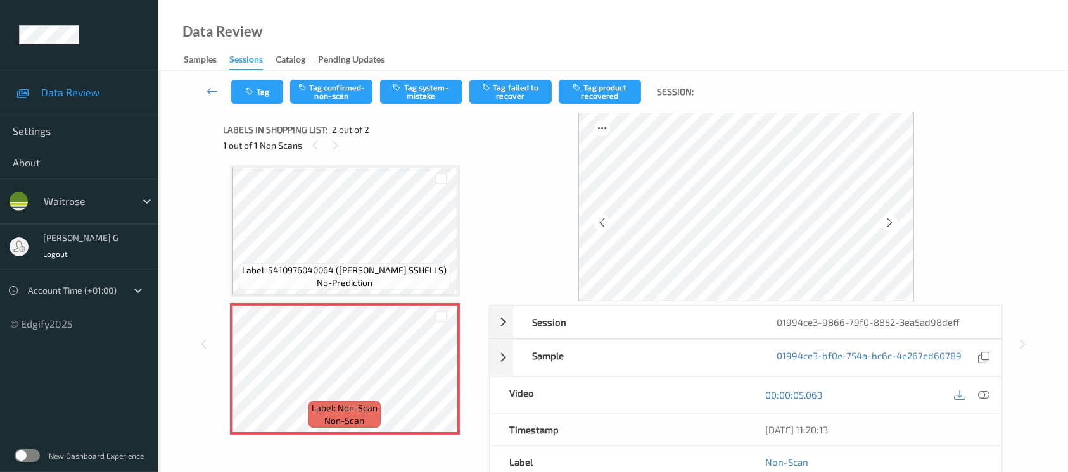
click at [978, 405] on div "00:00:05.063" at bounding box center [874, 395] width 256 height 36
click at [980, 398] on icon at bounding box center [983, 394] width 11 height 11
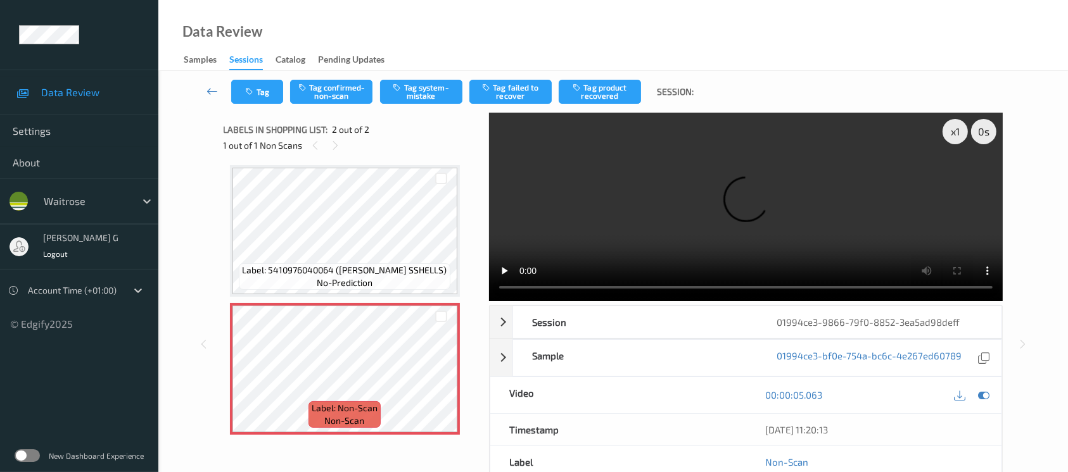
scroll to position [0, 0]
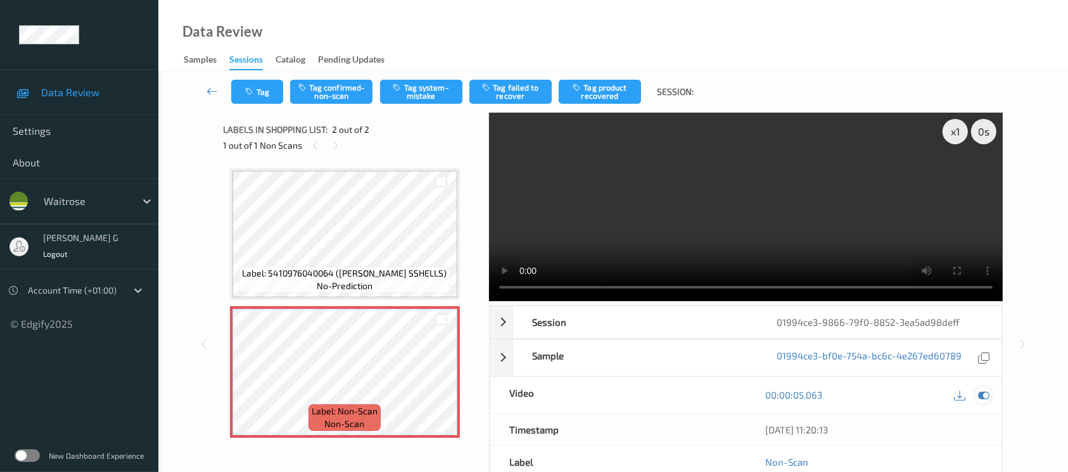
click at [982, 398] on icon at bounding box center [983, 394] width 11 height 11
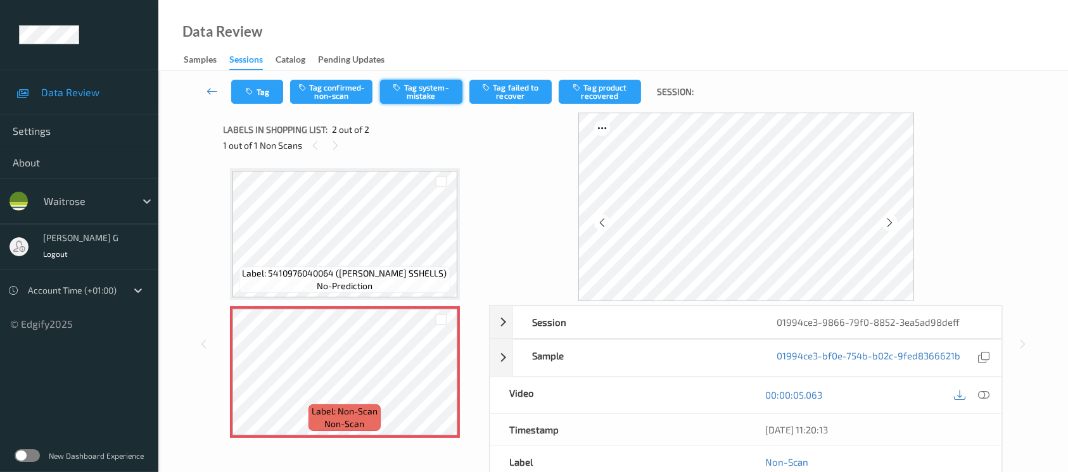
click at [421, 92] on button "Tag system-mistake" at bounding box center [421, 92] width 82 height 24
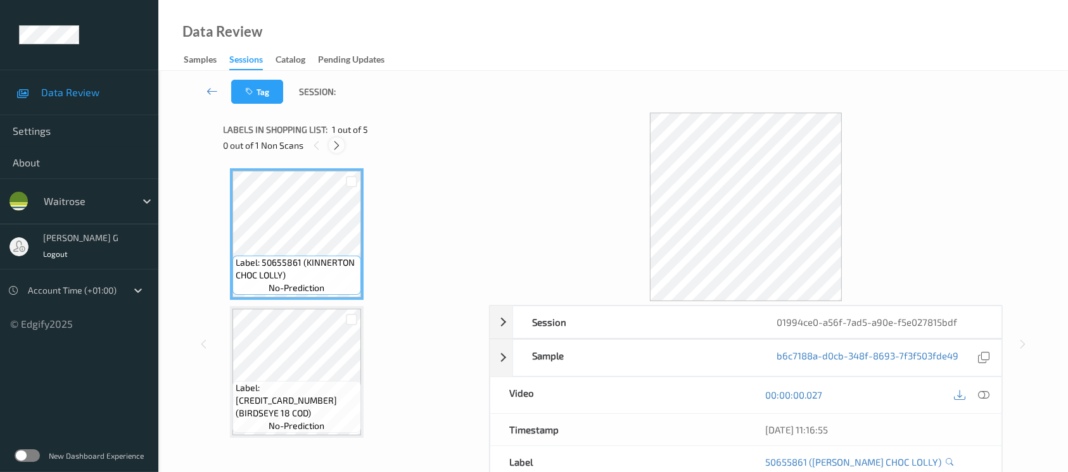
click at [336, 144] on icon at bounding box center [336, 145] width 11 height 11
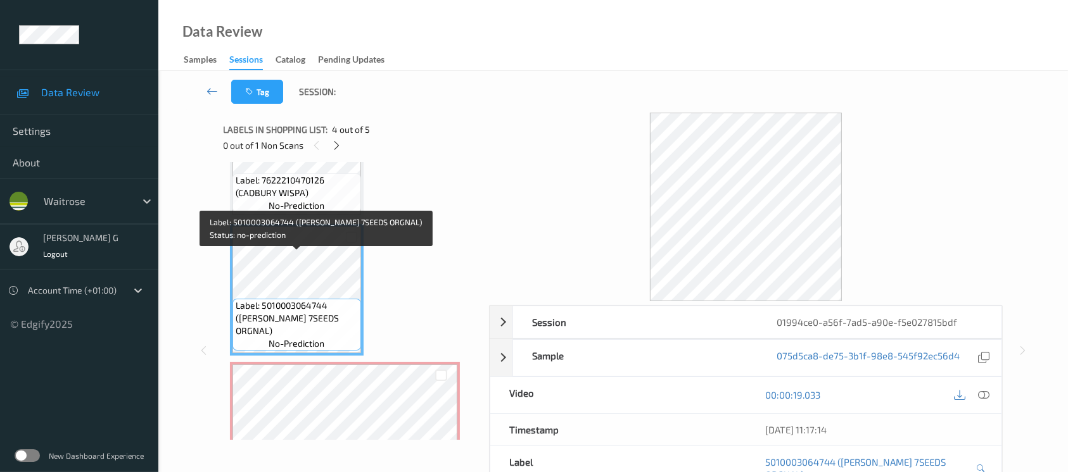
scroll to position [331, 0]
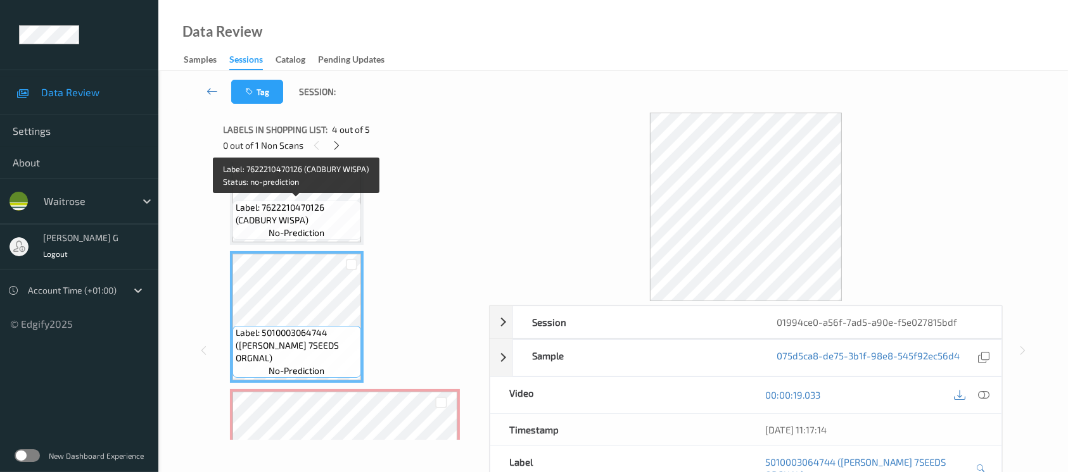
click at [279, 201] on span "Label: 7622210470126 (CADBURY WISPA)" at bounding box center [297, 213] width 122 height 25
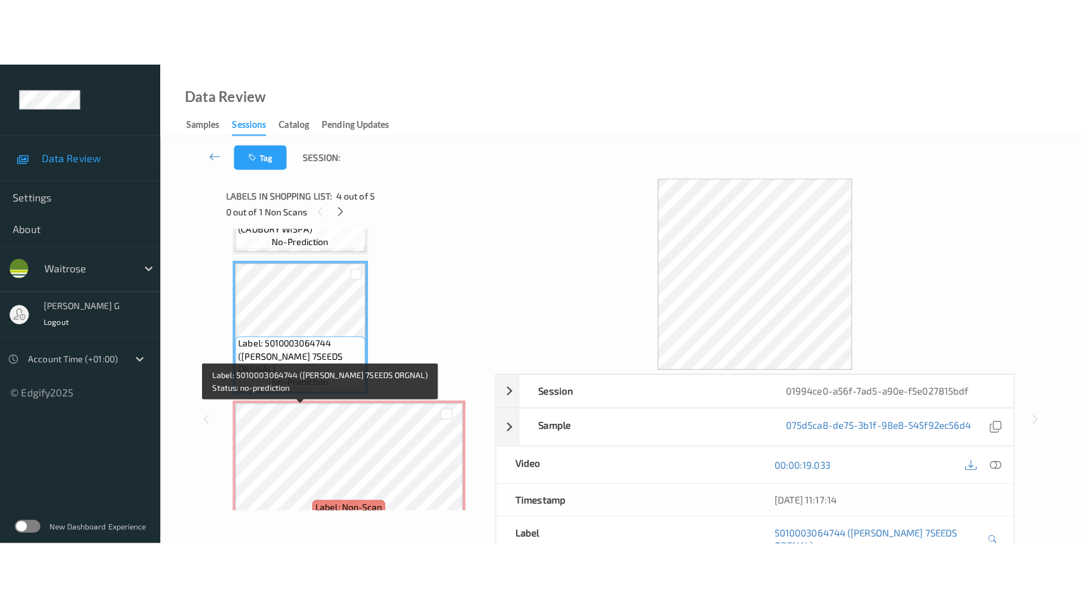
scroll to position [415, 0]
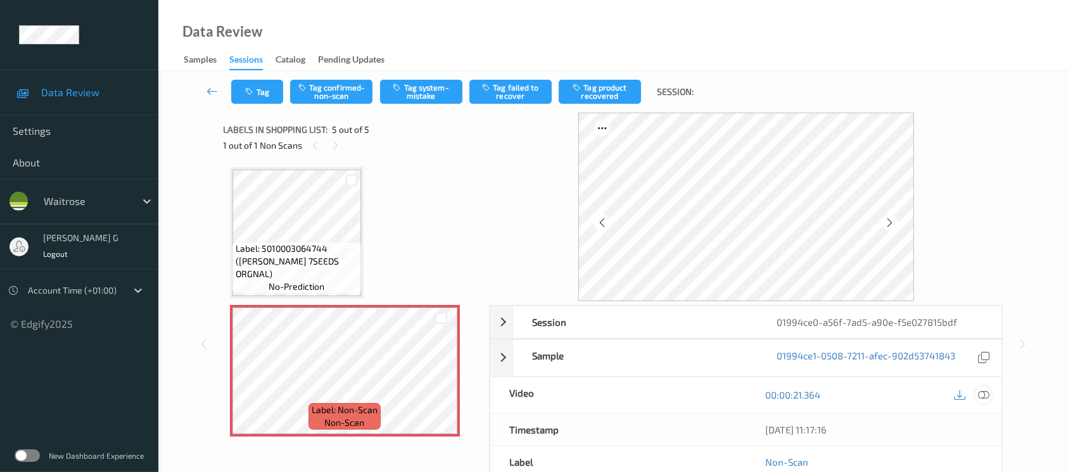
click at [984, 396] on icon at bounding box center [983, 394] width 11 height 11
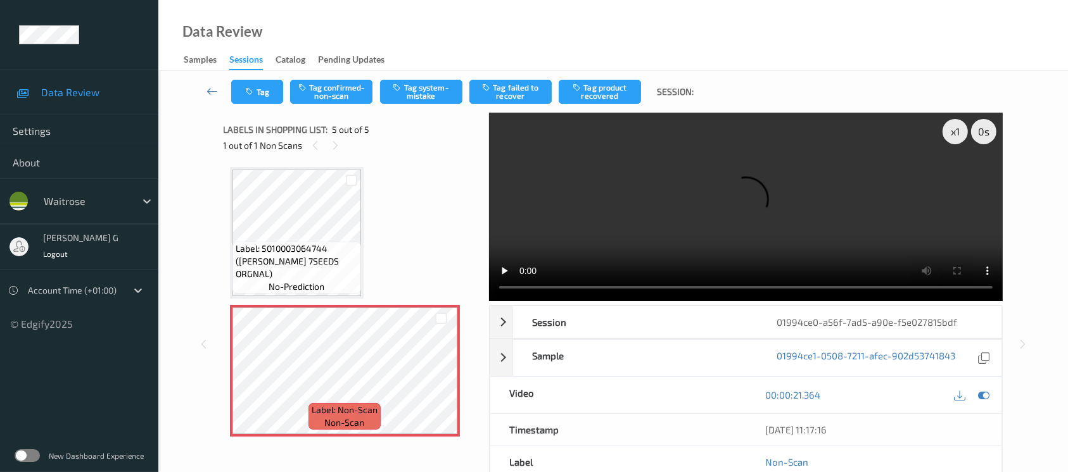
scroll to position [280, 0]
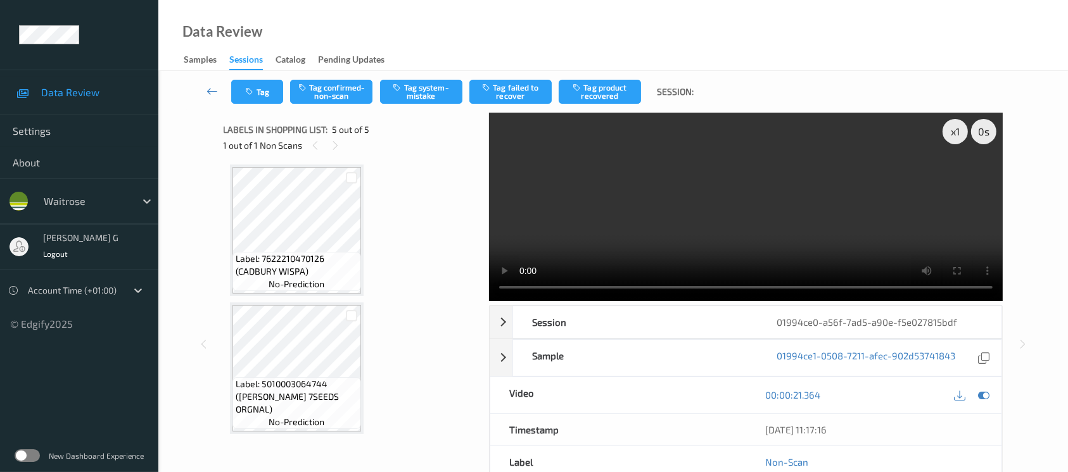
click at [982, 405] on div "00:00:21.364" at bounding box center [874, 395] width 256 height 36
click at [989, 393] on icon at bounding box center [983, 394] width 11 height 11
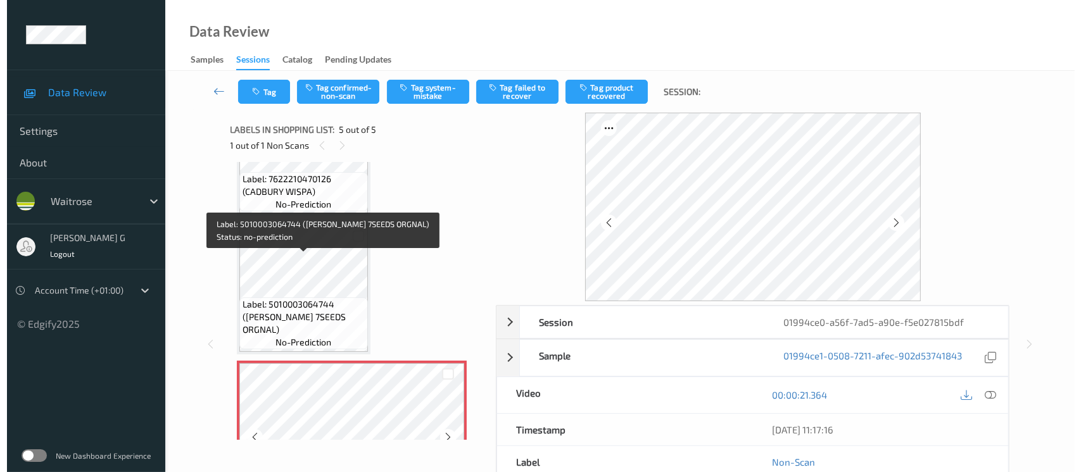
scroll to position [415, 0]
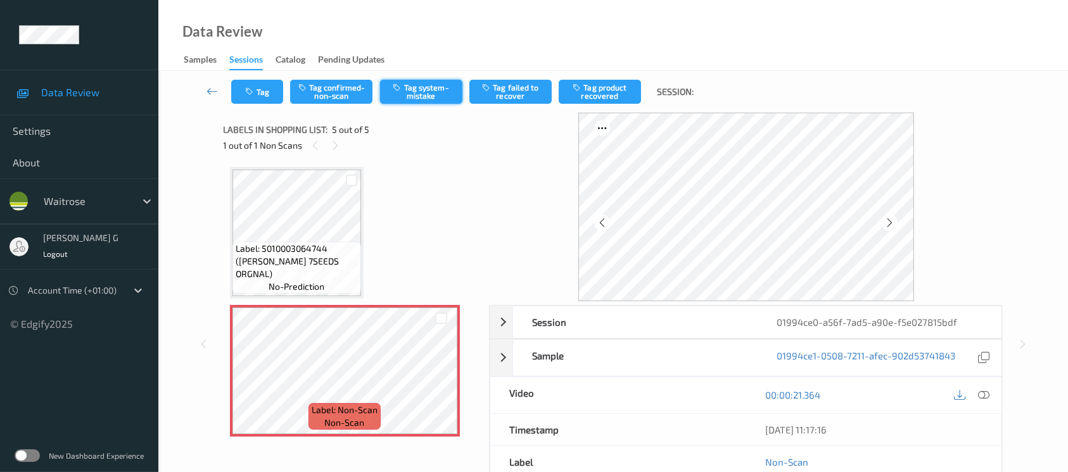
click at [415, 92] on button "Tag system-mistake" at bounding box center [421, 92] width 82 height 24
click at [253, 100] on button "Tag" at bounding box center [257, 92] width 52 height 24
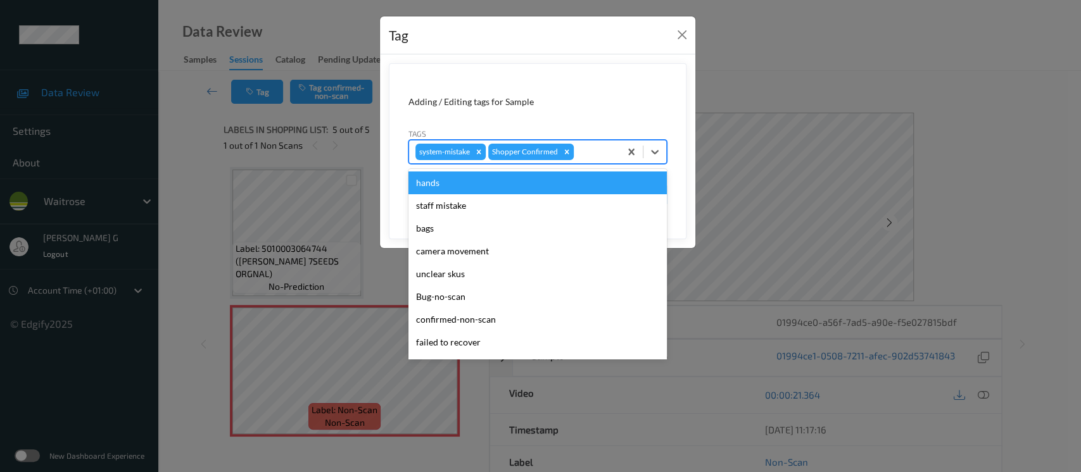
click at [576, 149] on input "text" at bounding box center [577, 152] width 2 height 13
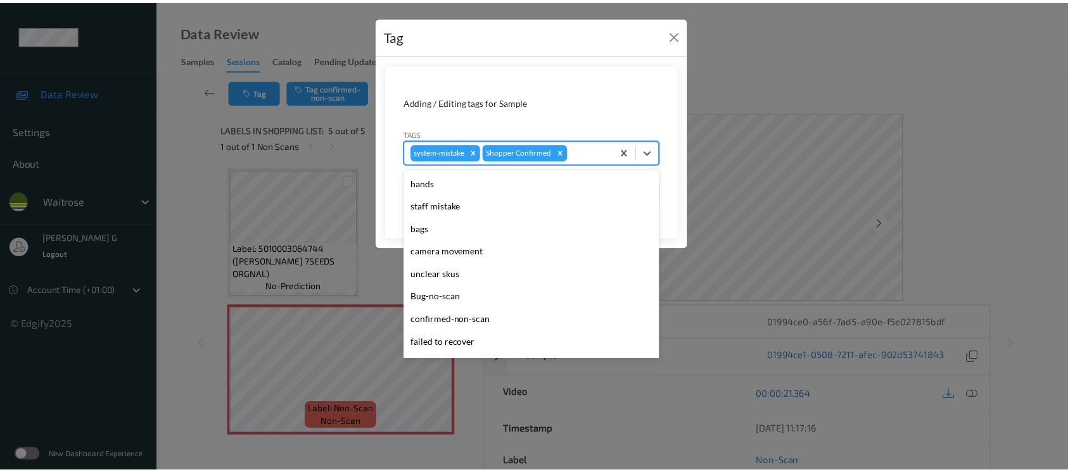
scroll to position [316, 0]
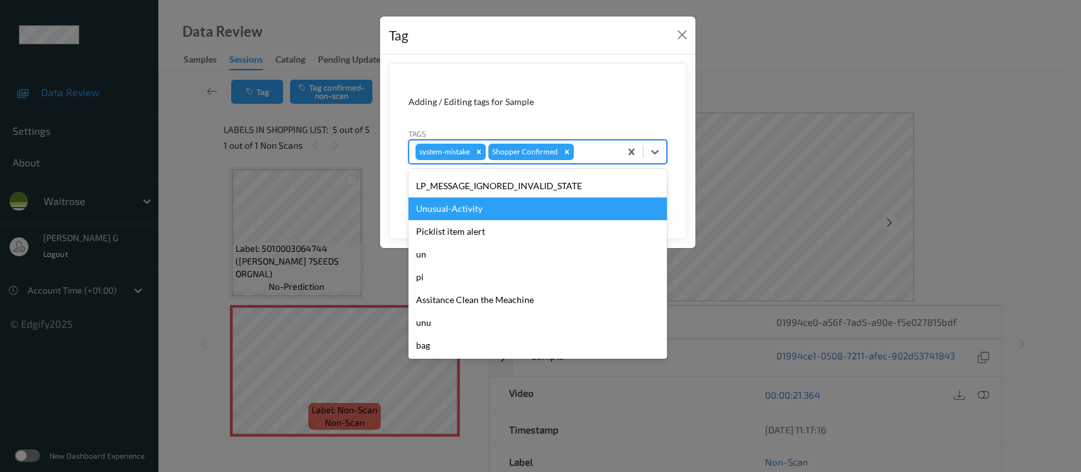
click at [461, 208] on div "Unusual-Activity" at bounding box center [537, 209] width 258 height 23
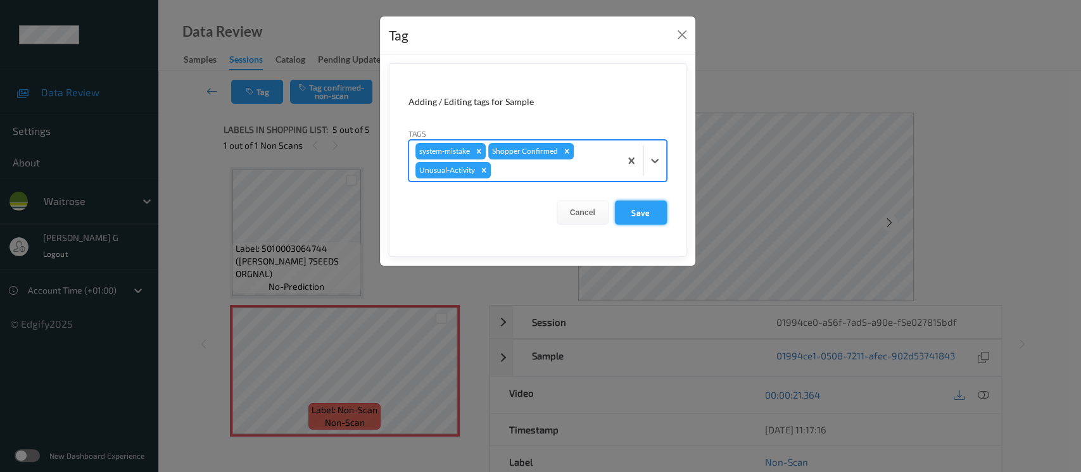
click at [641, 220] on button "Save" at bounding box center [641, 213] width 52 height 24
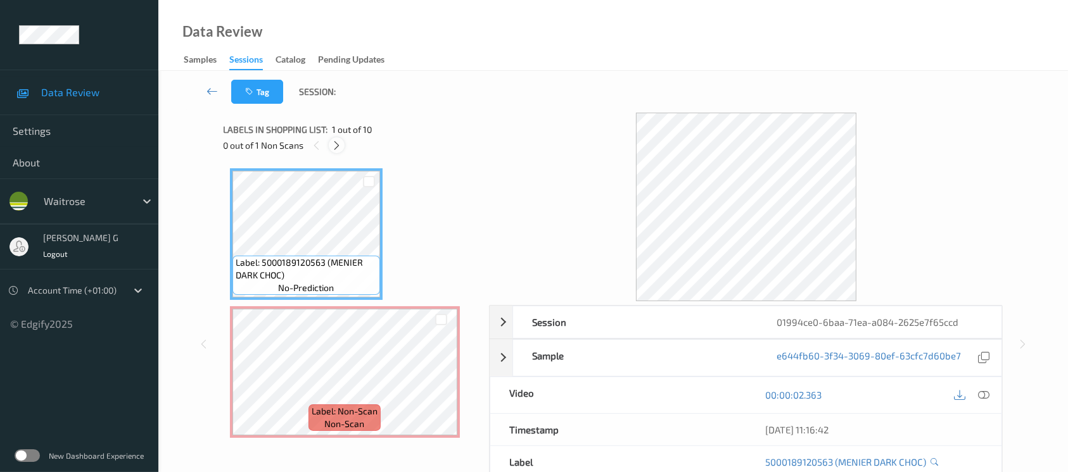
click at [330, 149] on div at bounding box center [337, 145] width 16 height 16
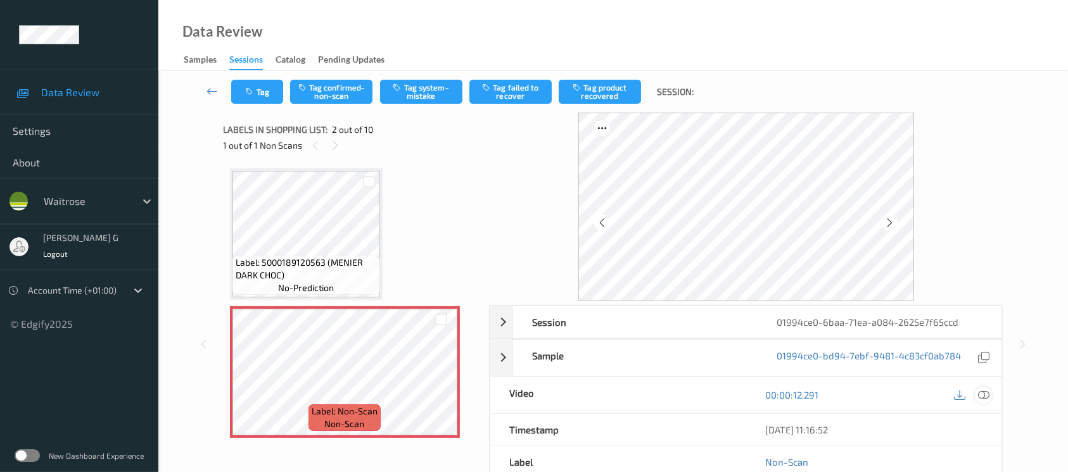
click at [980, 393] on icon at bounding box center [983, 394] width 11 height 11
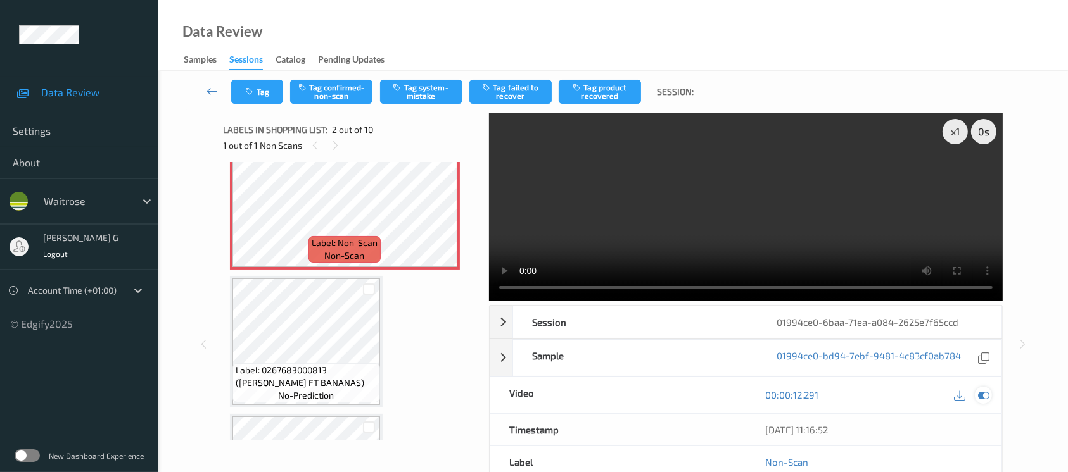
click at [984, 393] on icon at bounding box center [983, 394] width 11 height 11
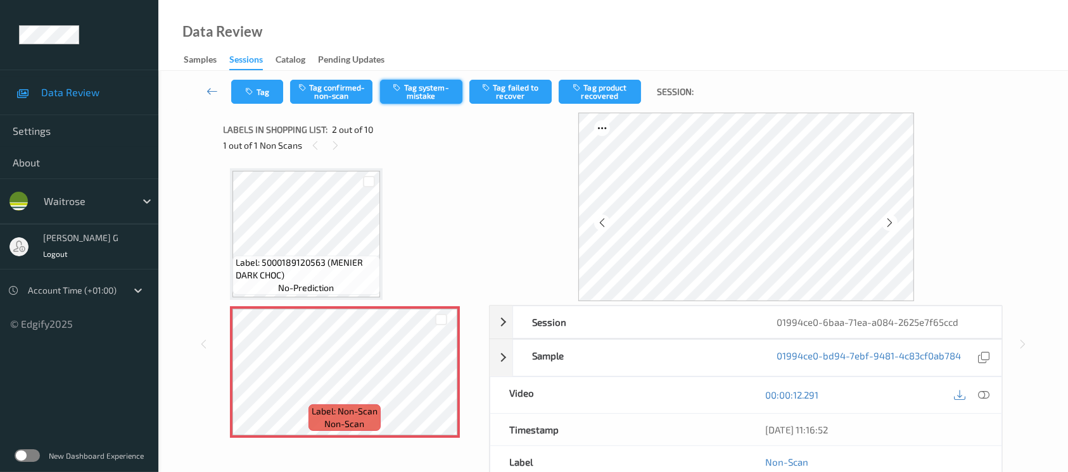
click at [431, 90] on button "Tag system-mistake" at bounding box center [421, 92] width 82 height 24
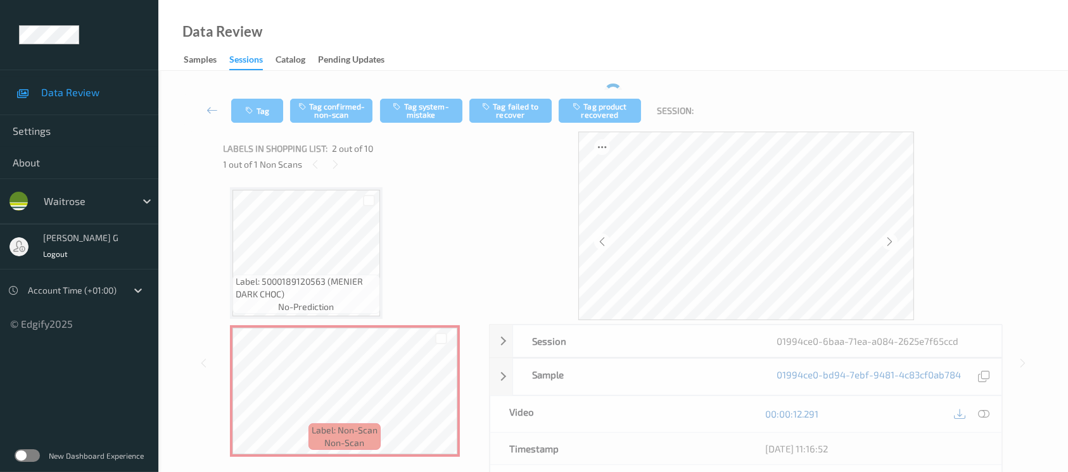
click at [263, 96] on div "Tag Tag confirmed-non-scan Tag system-mistake Tag failed to recover Tag product…" at bounding box center [613, 111] width 858 height 42
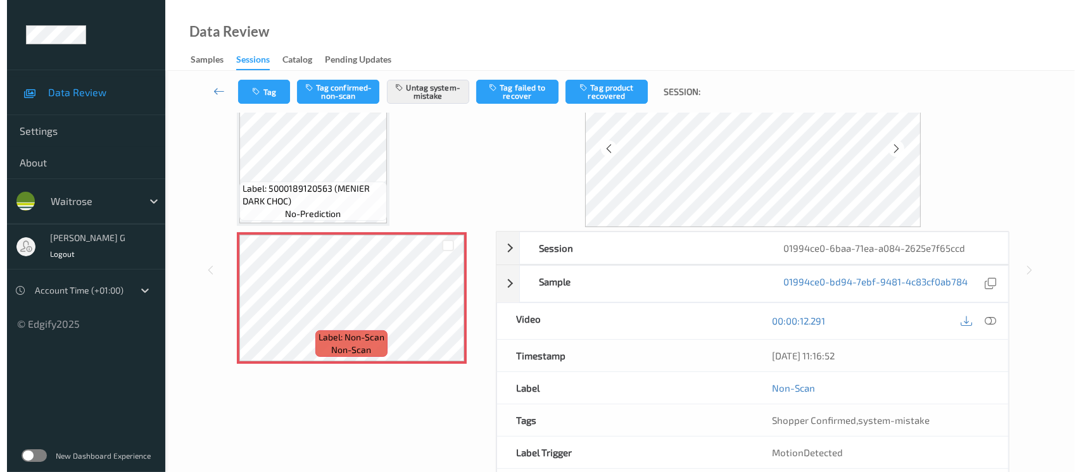
scroll to position [129, 0]
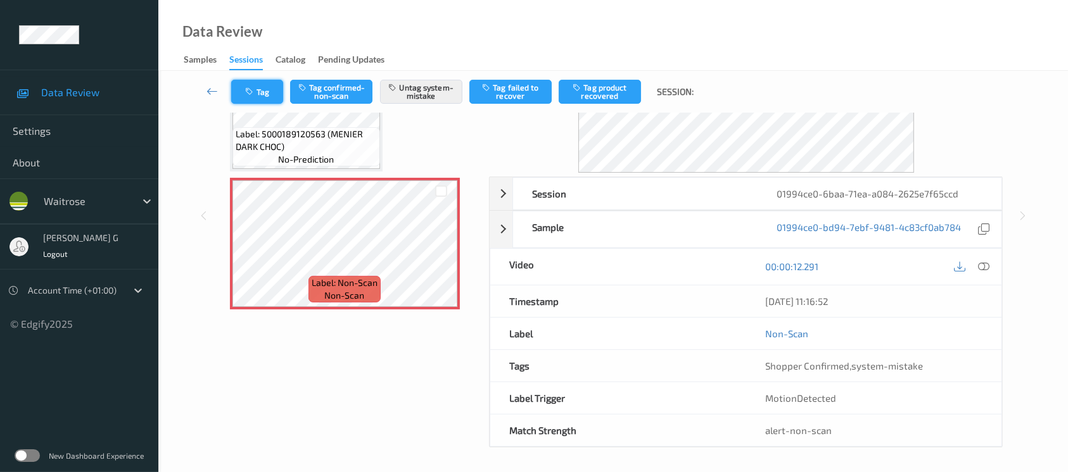
click at [276, 91] on button "Tag" at bounding box center [257, 92] width 52 height 24
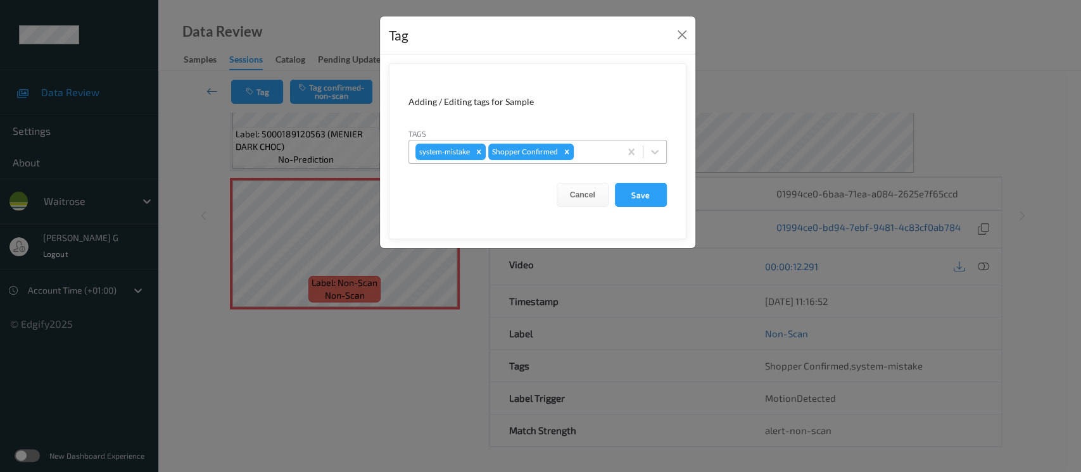
click at [598, 144] on div at bounding box center [594, 151] width 37 height 15
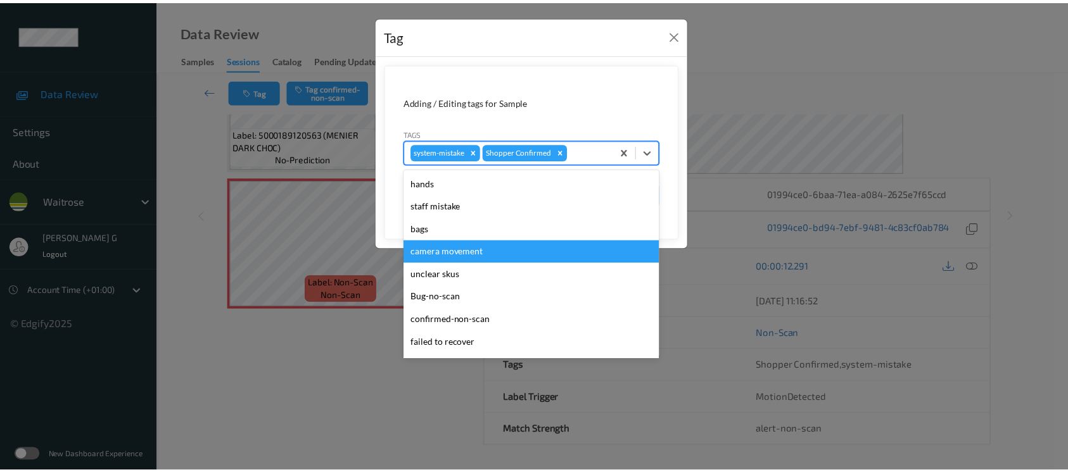
scroll to position [316, 0]
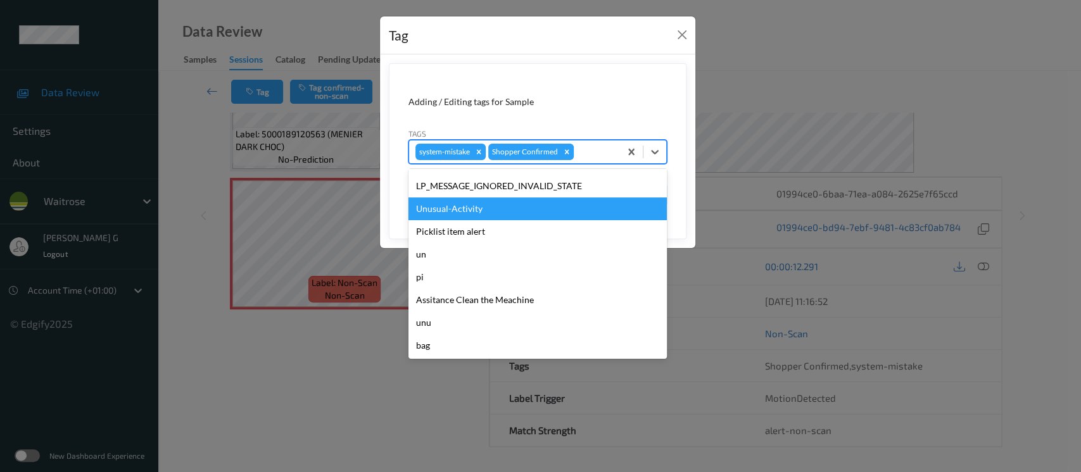
click at [453, 200] on div "Unusual-Activity" at bounding box center [537, 209] width 258 height 23
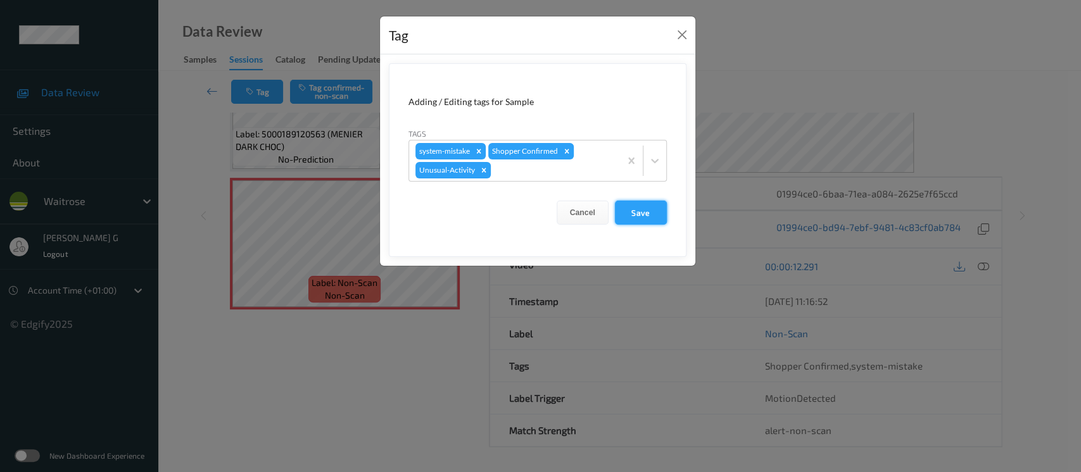
click at [636, 206] on button "Save" at bounding box center [641, 213] width 52 height 24
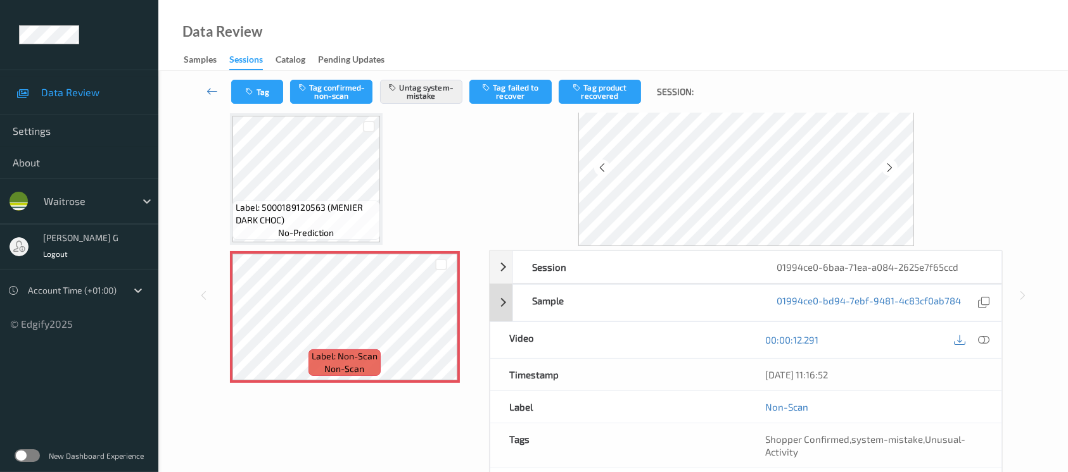
scroll to position [0, 0]
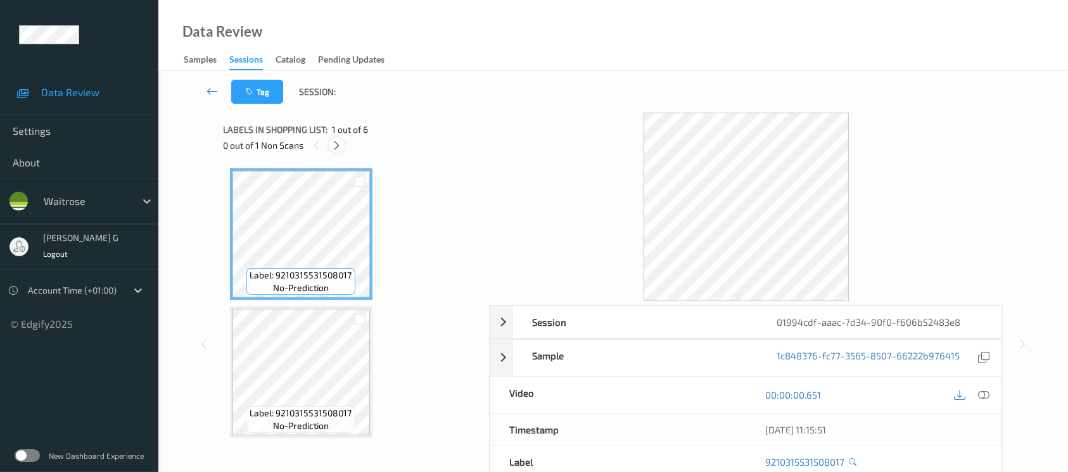
click at [339, 146] on icon at bounding box center [336, 145] width 11 height 11
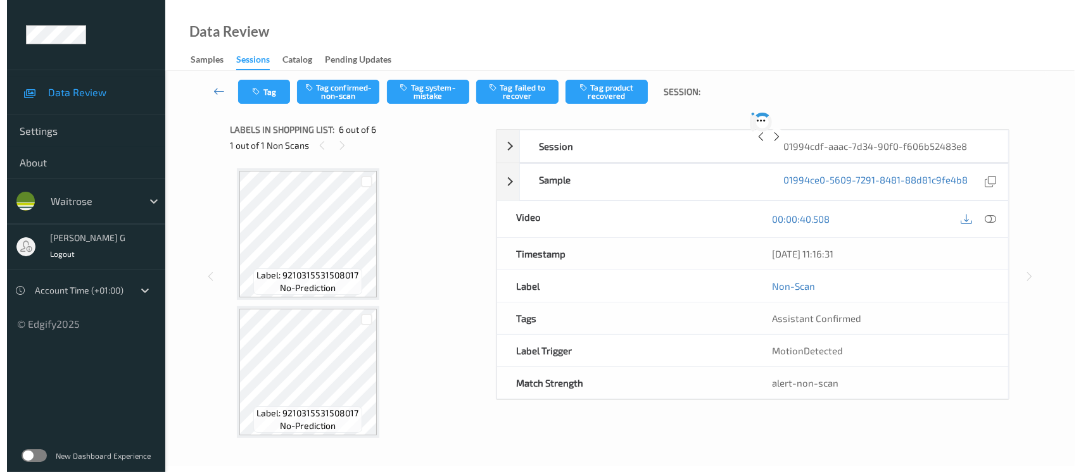
scroll to position [553, 0]
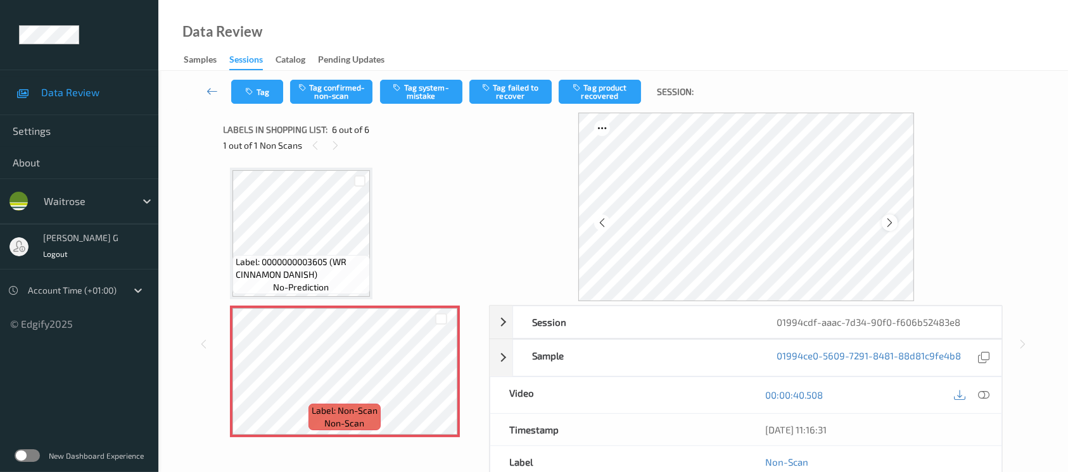
click at [888, 220] on icon at bounding box center [889, 222] width 11 height 11
click at [436, 87] on button "Tag system-mistake" at bounding box center [421, 92] width 82 height 24
click at [257, 91] on button "Tag" at bounding box center [257, 92] width 52 height 24
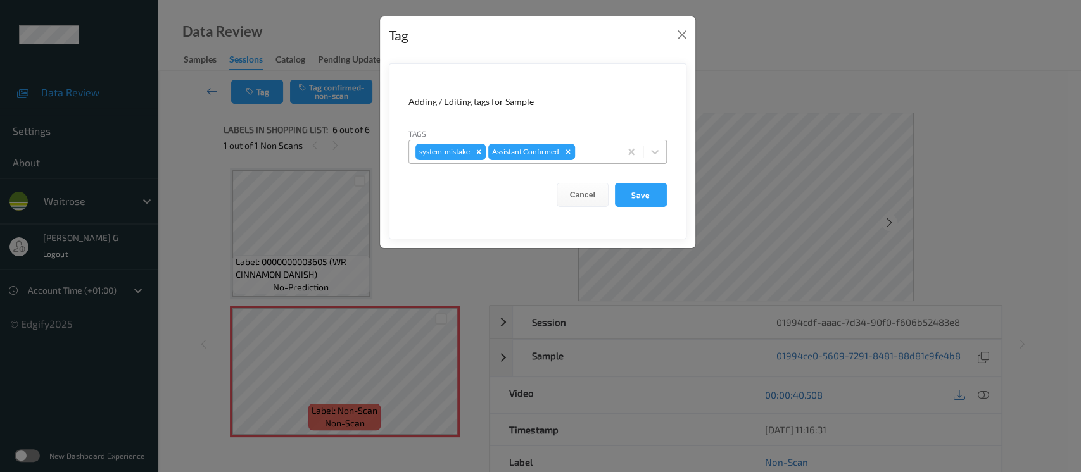
click at [588, 151] on div at bounding box center [596, 151] width 36 height 15
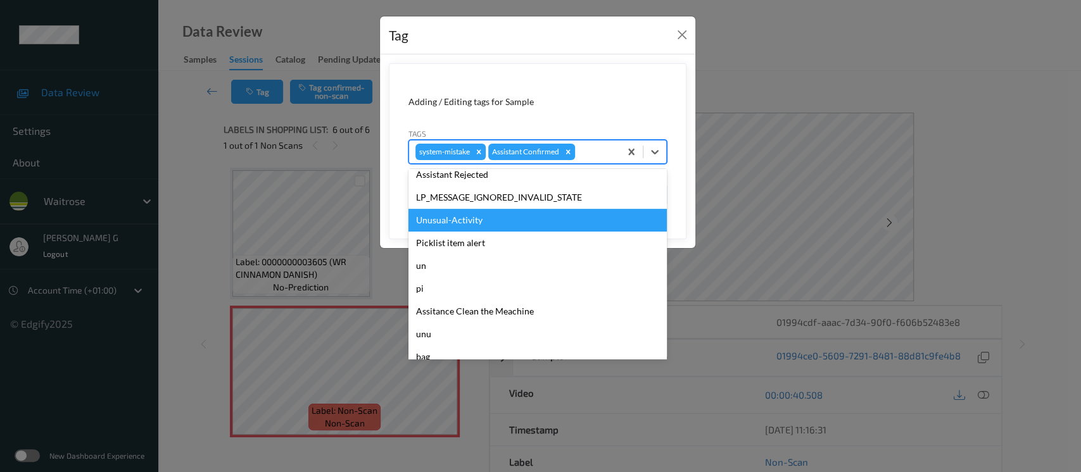
scroll to position [316, 0]
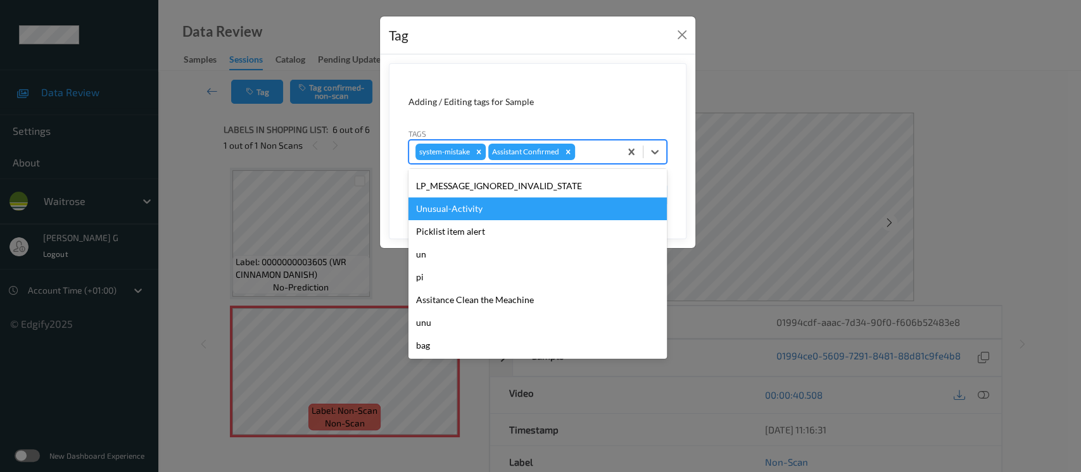
click at [462, 210] on div "Unusual-Activity" at bounding box center [537, 209] width 258 height 23
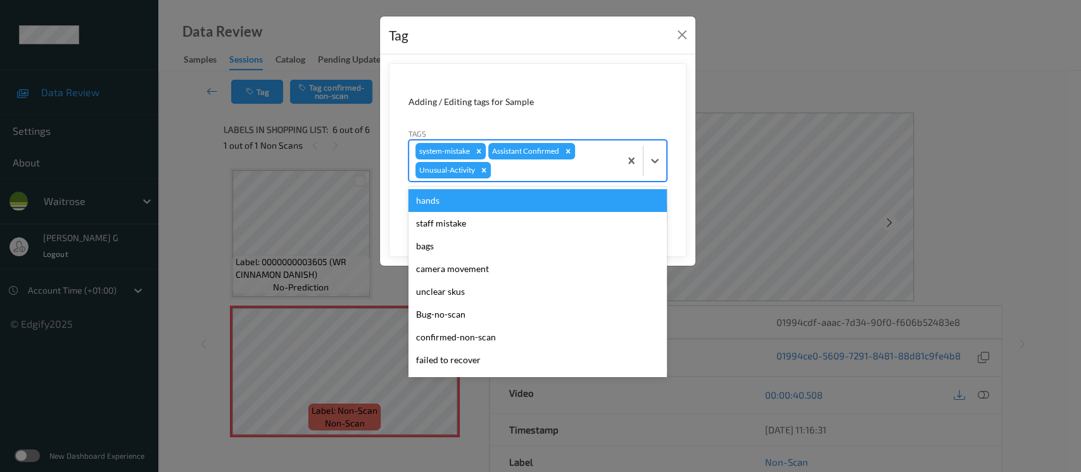
click at [557, 158] on div "Assistant Confirmed" at bounding box center [524, 151] width 73 height 16
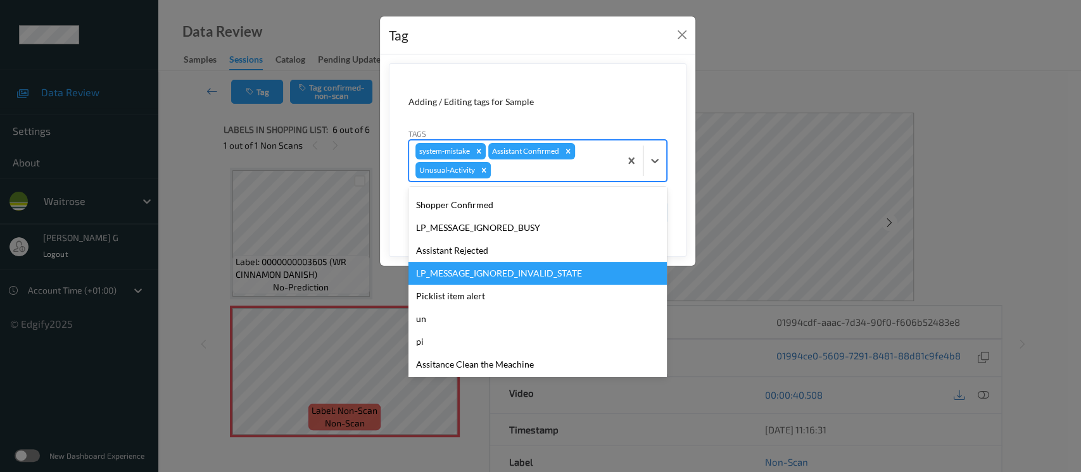
scroll to position [253, 0]
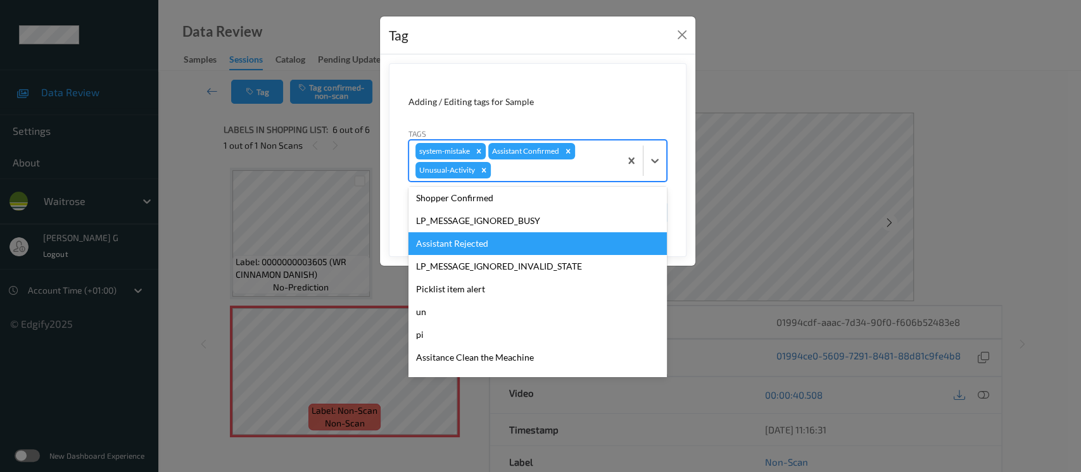
click at [478, 246] on div "Assistant Rejected" at bounding box center [537, 243] width 258 height 23
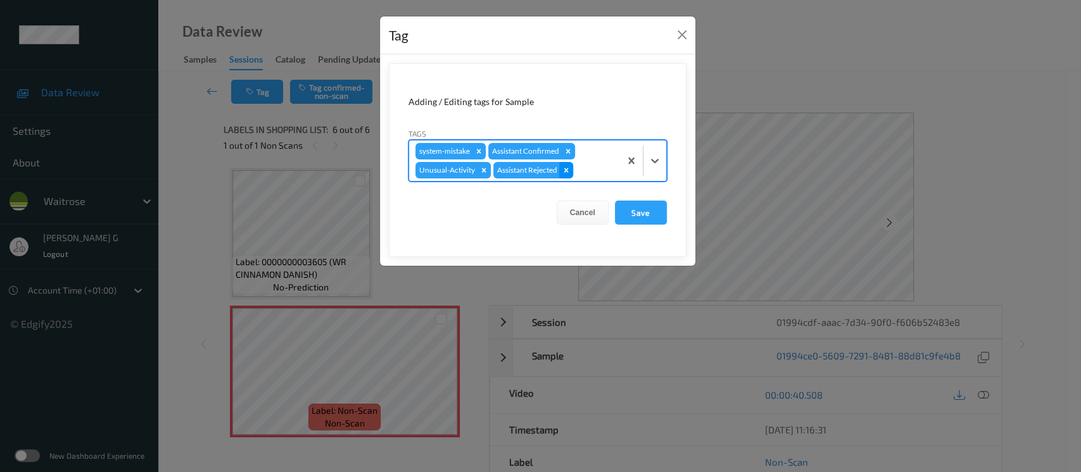
click at [569, 170] on icon "Remove Assistant Rejected" at bounding box center [566, 170] width 9 height 9
click at [528, 177] on div at bounding box center [553, 170] width 120 height 15
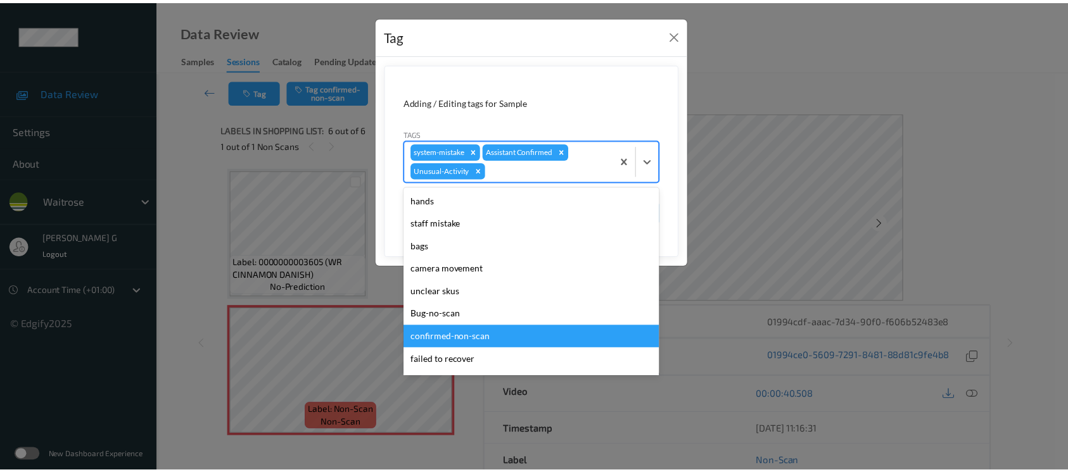
scroll to position [294, 0]
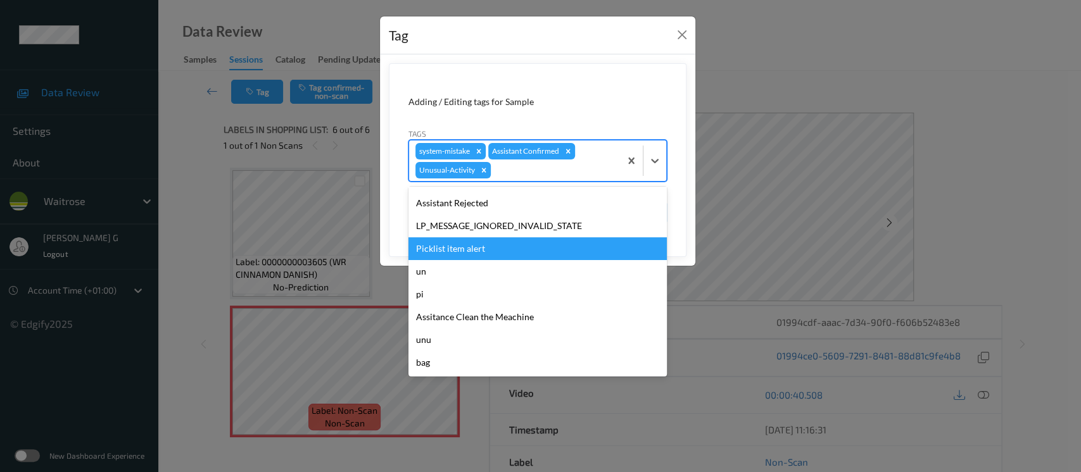
click at [467, 256] on div "Picklist item alert" at bounding box center [537, 248] width 258 height 23
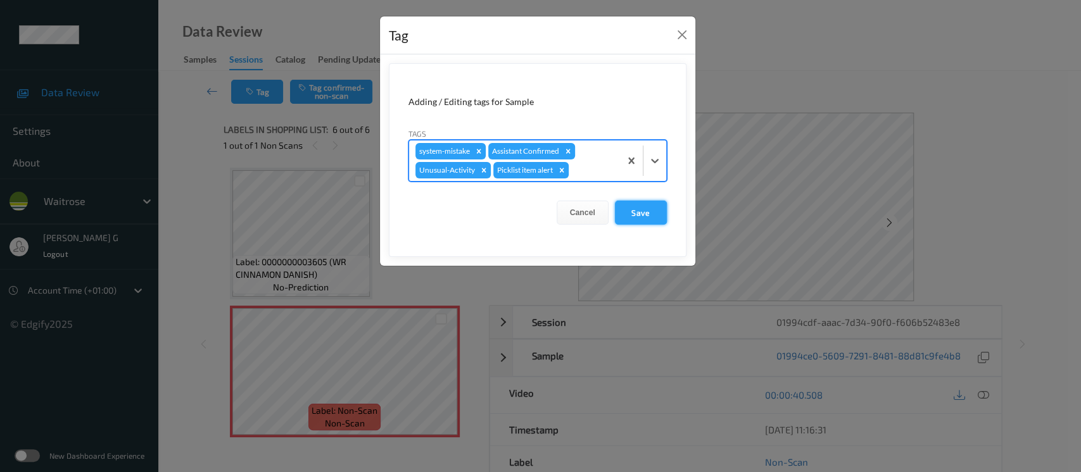
click at [633, 210] on button "Save" at bounding box center [641, 213] width 52 height 24
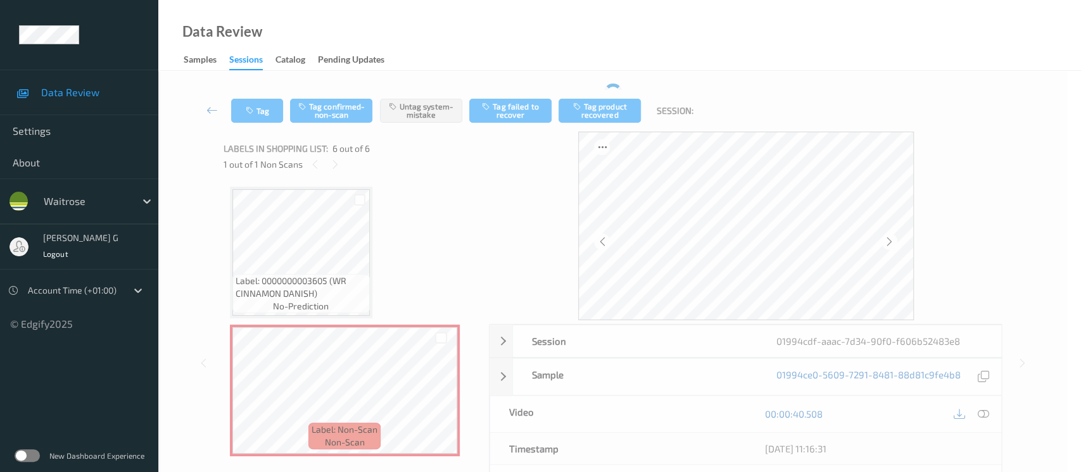
click at [633, 208] on form "Adding / Editing tags for Sample Tags system-mistake Assistant Confirmed Cancel…" at bounding box center [538, 120] width 298 height 176
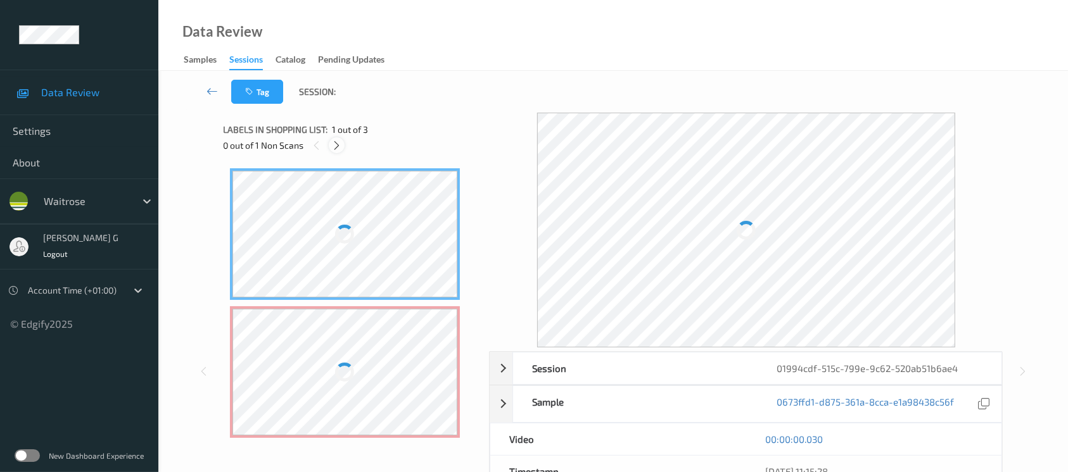
click at [339, 143] on icon at bounding box center [336, 145] width 11 height 11
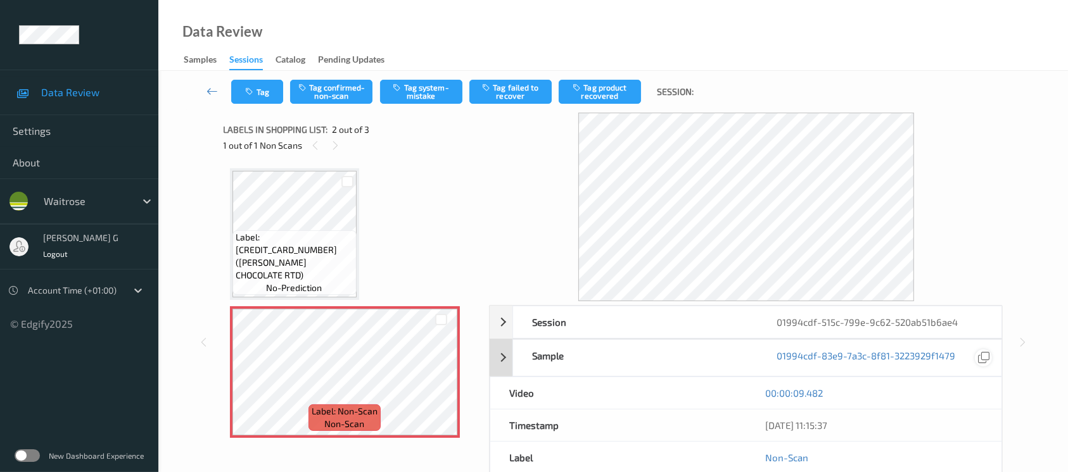
click at [983, 359] on icon at bounding box center [983, 357] width 11 height 11
click at [517, 391] on div "Video" at bounding box center [618, 393] width 256 height 32
click at [531, 385] on div "Video" at bounding box center [618, 393] width 256 height 32
click at [991, 357] on div at bounding box center [983, 358] width 17 height 17
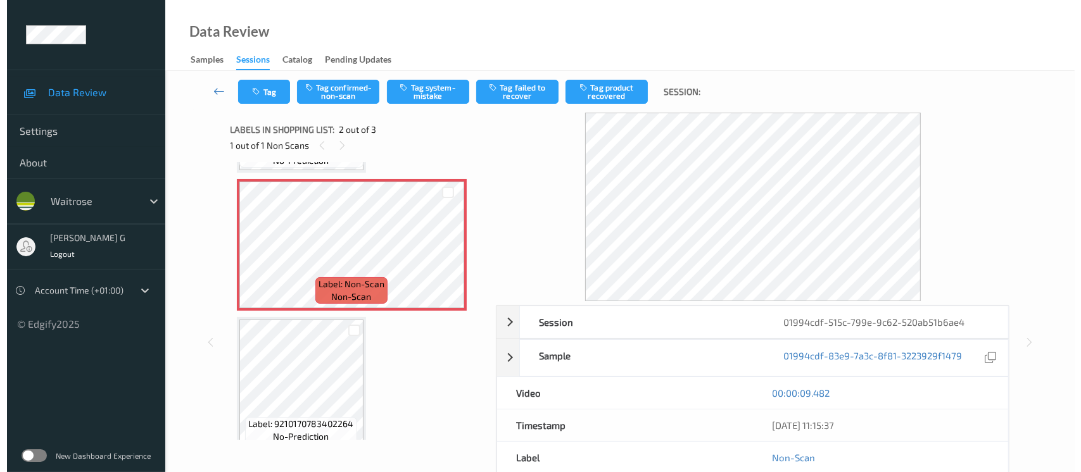
scroll to position [141, 0]
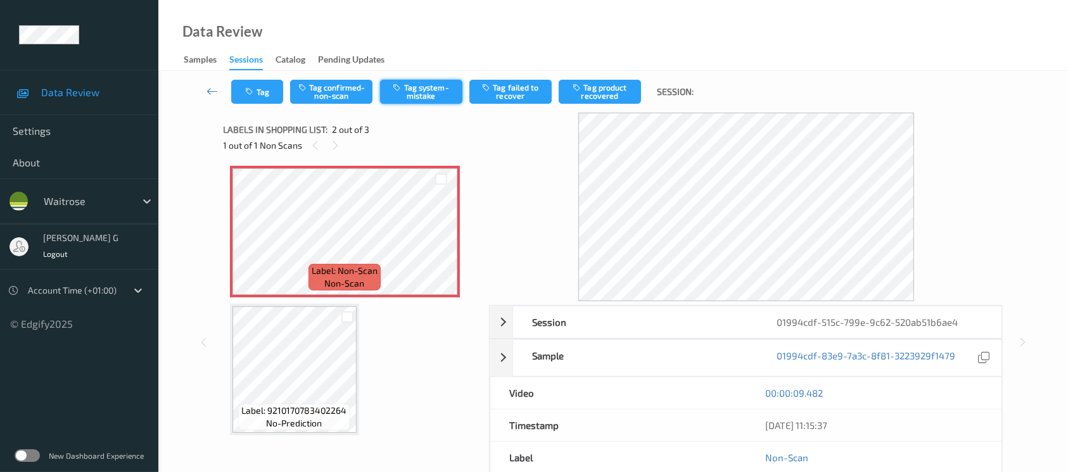
click at [412, 95] on button "Tag system-mistake" at bounding box center [421, 92] width 82 height 24
click at [258, 84] on button "Tag" at bounding box center [257, 92] width 52 height 24
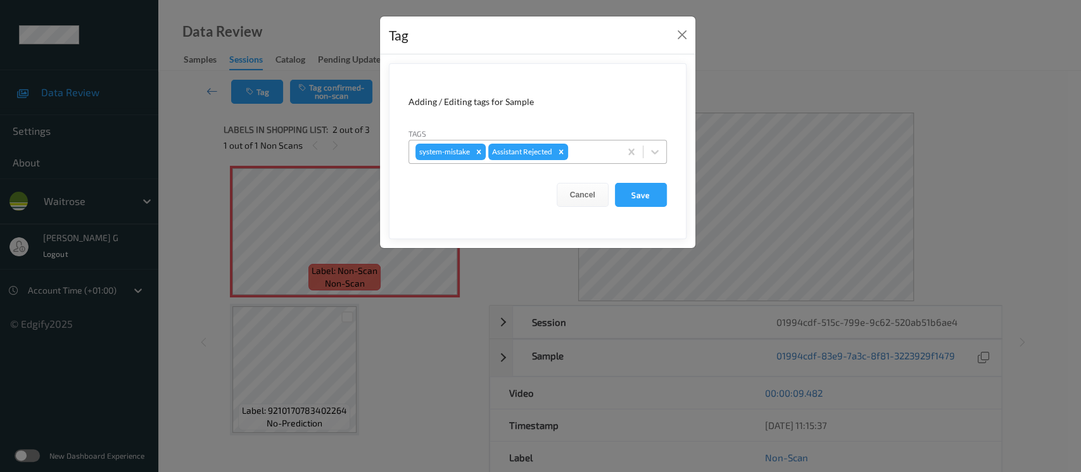
click at [595, 146] on div at bounding box center [592, 151] width 43 height 15
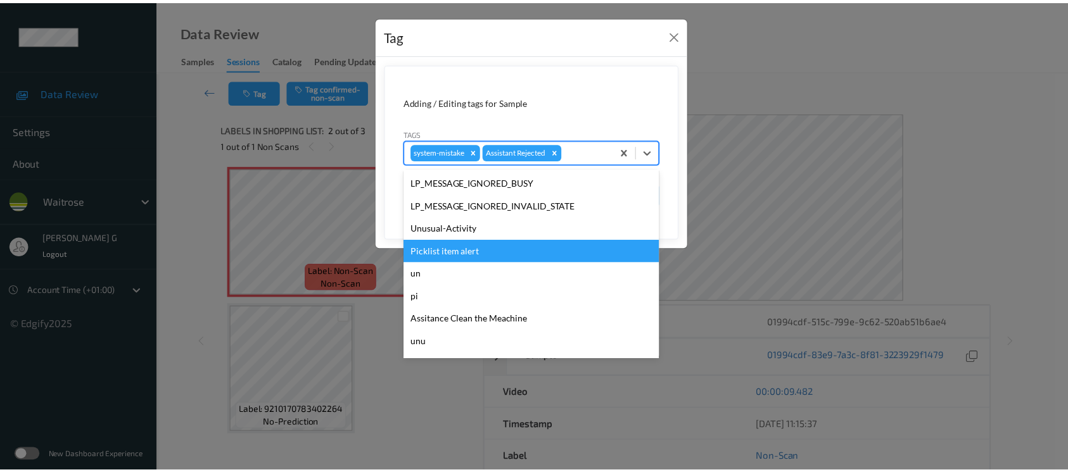
scroll to position [316, 0]
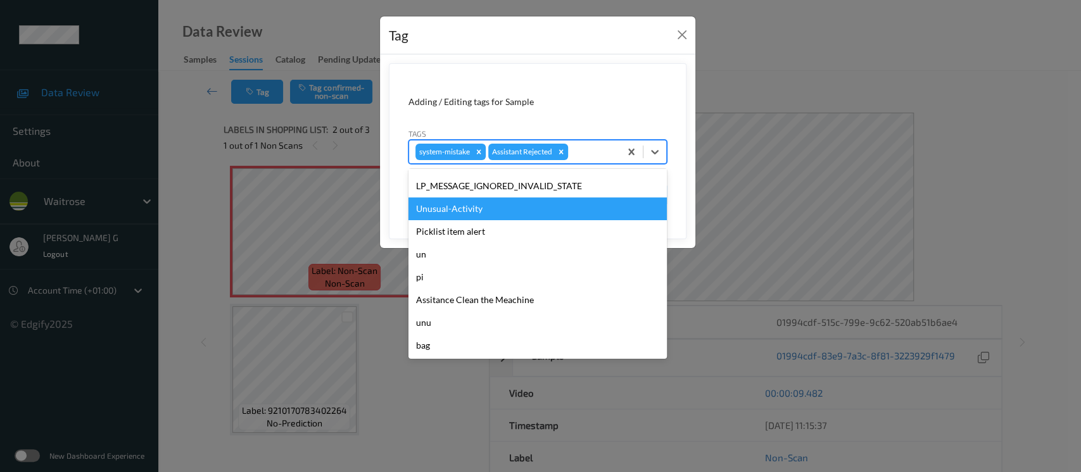
click at [436, 203] on div "Unusual-Activity" at bounding box center [537, 209] width 258 height 23
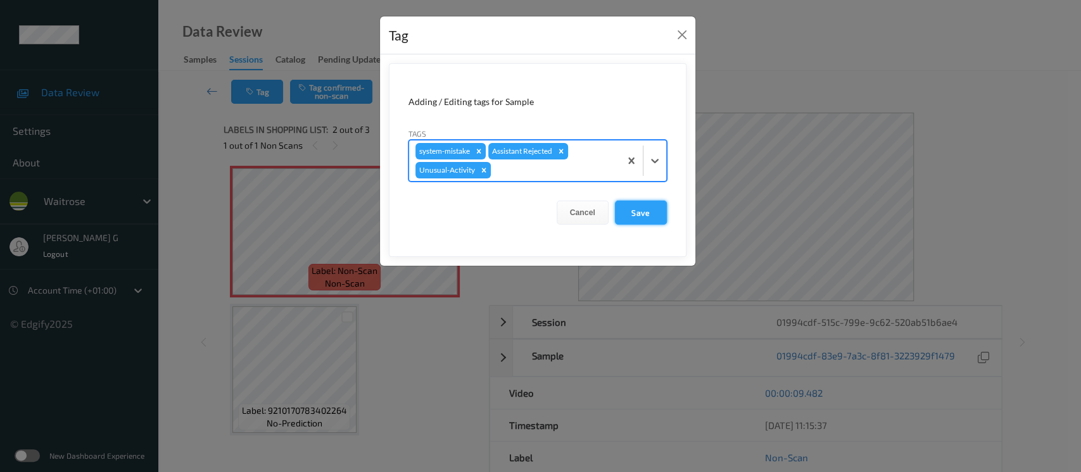
click at [633, 208] on button "Save" at bounding box center [641, 213] width 52 height 24
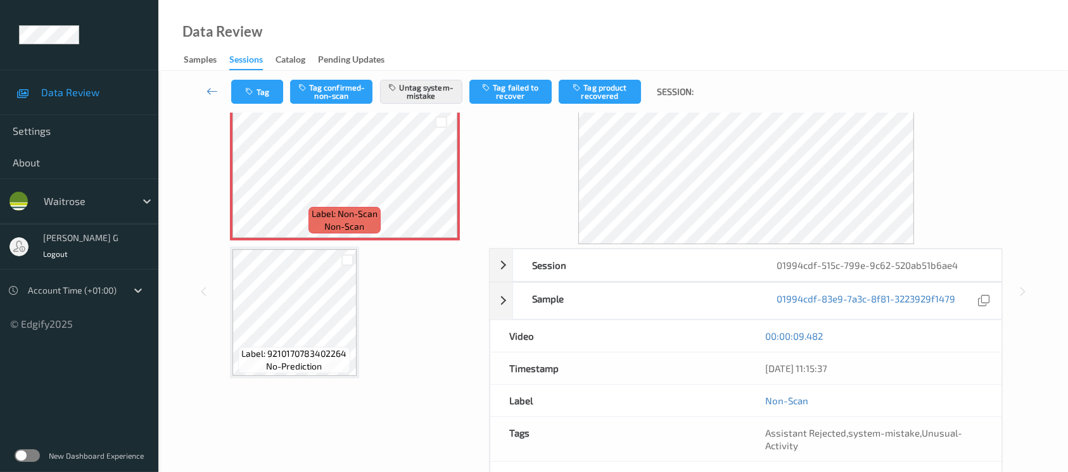
scroll to position [84, 0]
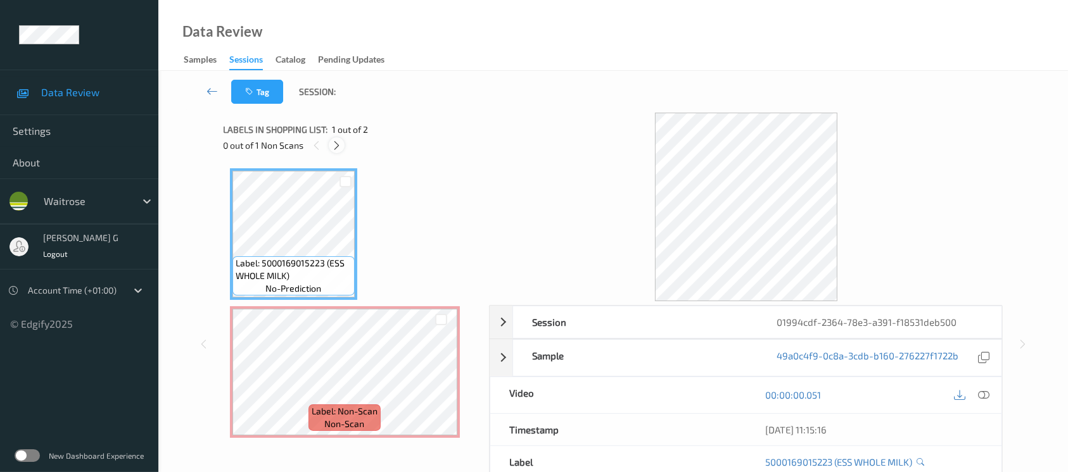
click at [340, 148] on icon at bounding box center [336, 145] width 11 height 11
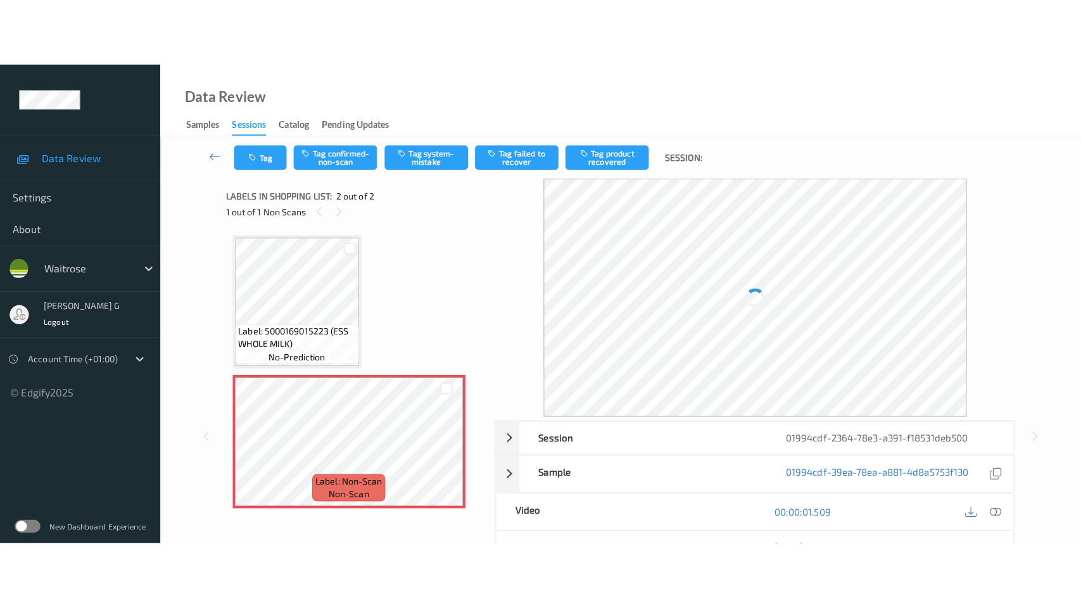
scroll to position [3, 0]
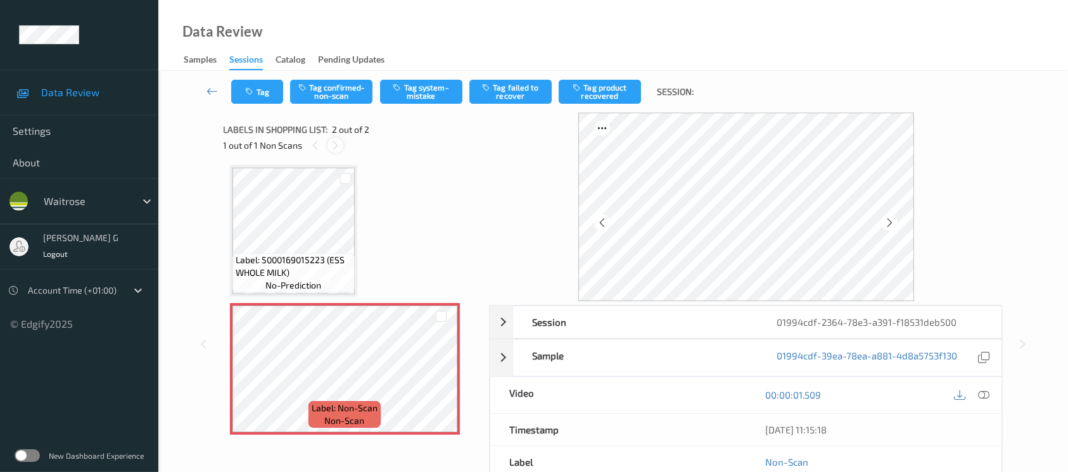
click at [335, 147] on icon at bounding box center [335, 145] width 11 height 11
click at [889, 222] on icon at bounding box center [889, 222] width 11 height 11
click at [985, 396] on icon at bounding box center [983, 394] width 11 height 11
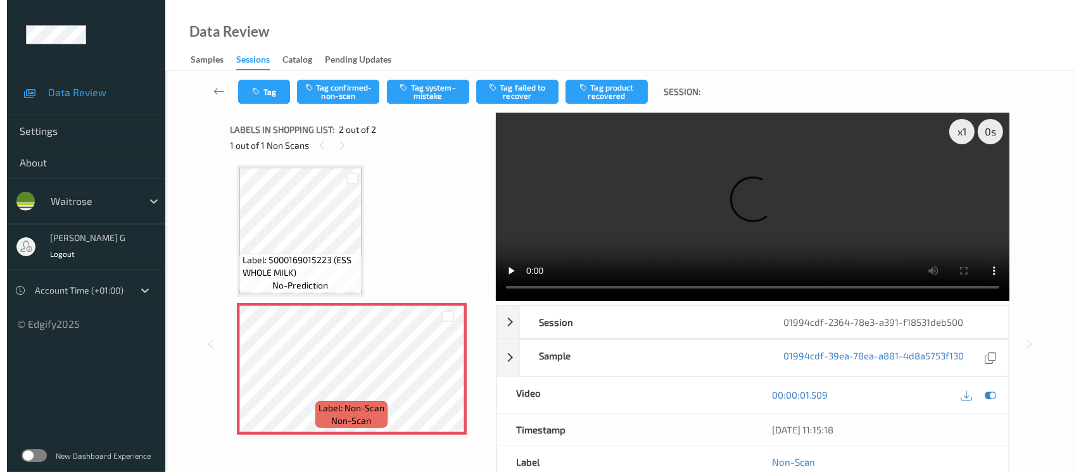
scroll to position [0, 0]
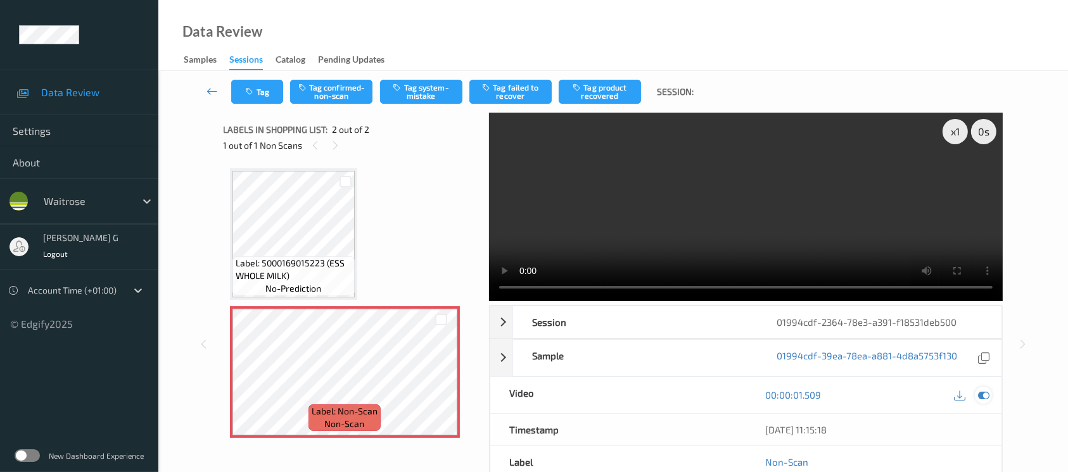
click at [983, 393] on icon at bounding box center [983, 394] width 11 height 11
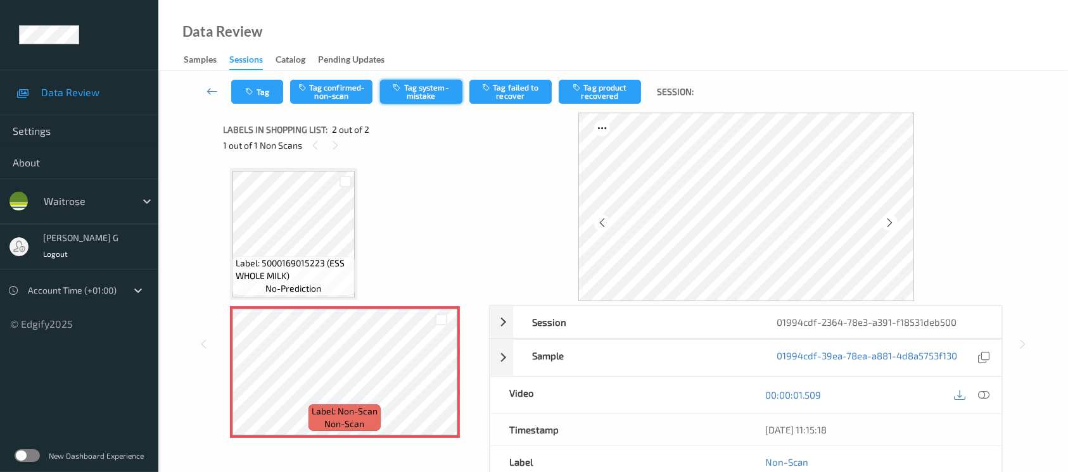
click at [396, 87] on icon "button" at bounding box center [398, 87] width 11 height 9
click at [281, 95] on button "Tag" at bounding box center [257, 92] width 52 height 24
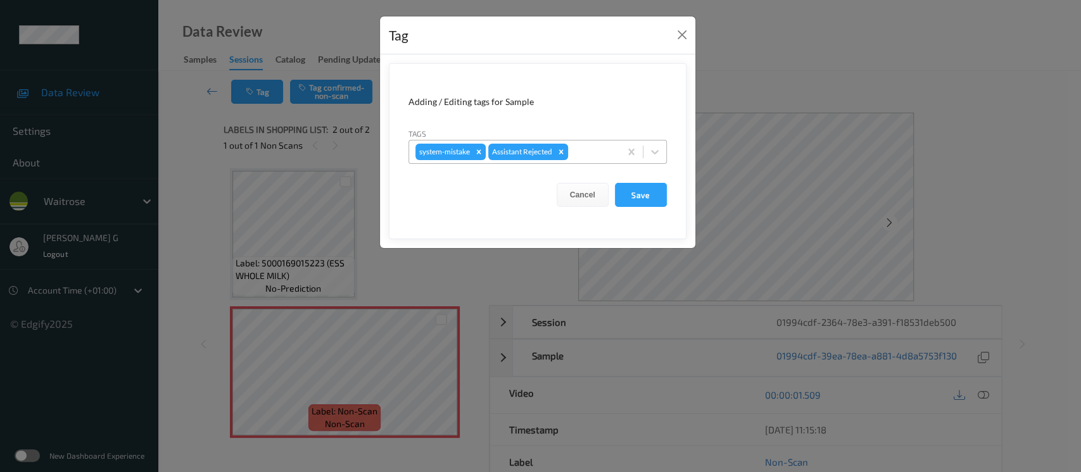
click at [576, 153] on div at bounding box center [592, 151] width 43 height 15
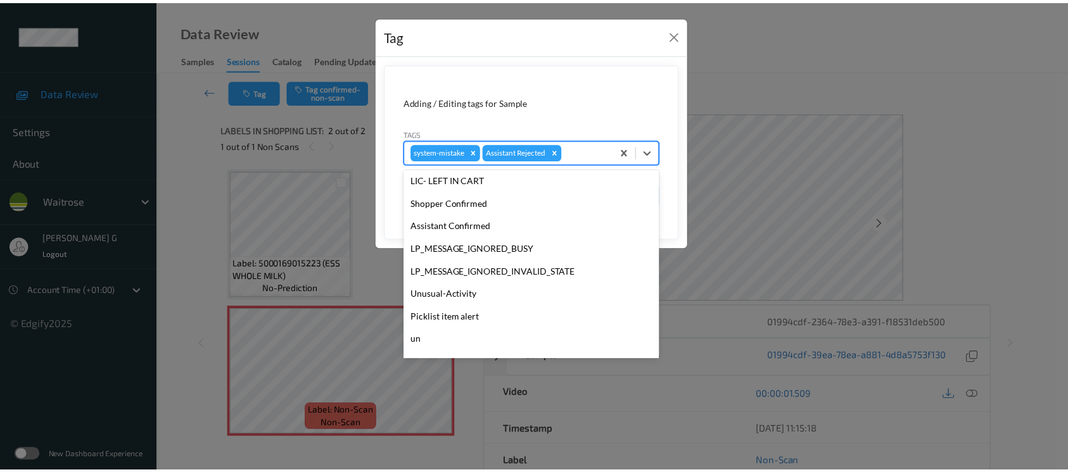
scroll to position [316, 0]
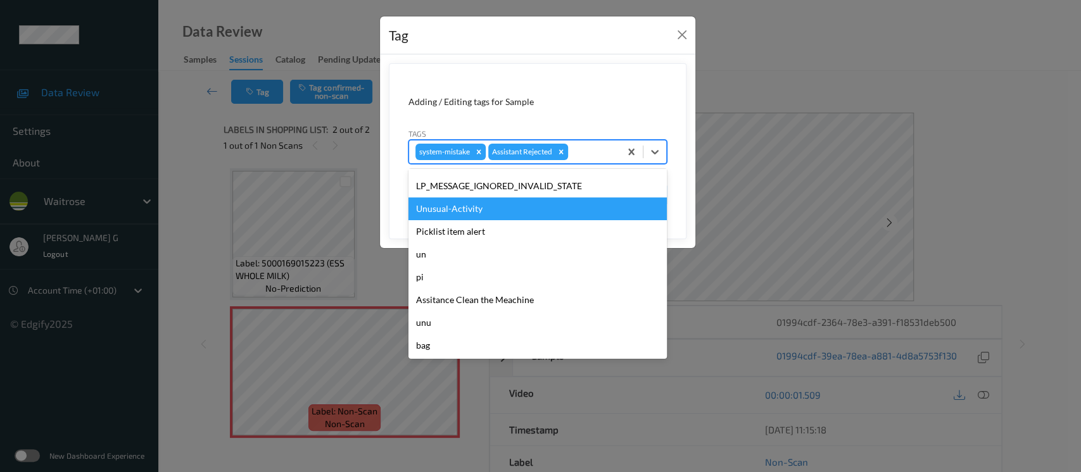
click at [448, 210] on div "Unusual-Activity" at bounding box center [537, 209] width 258 height 23
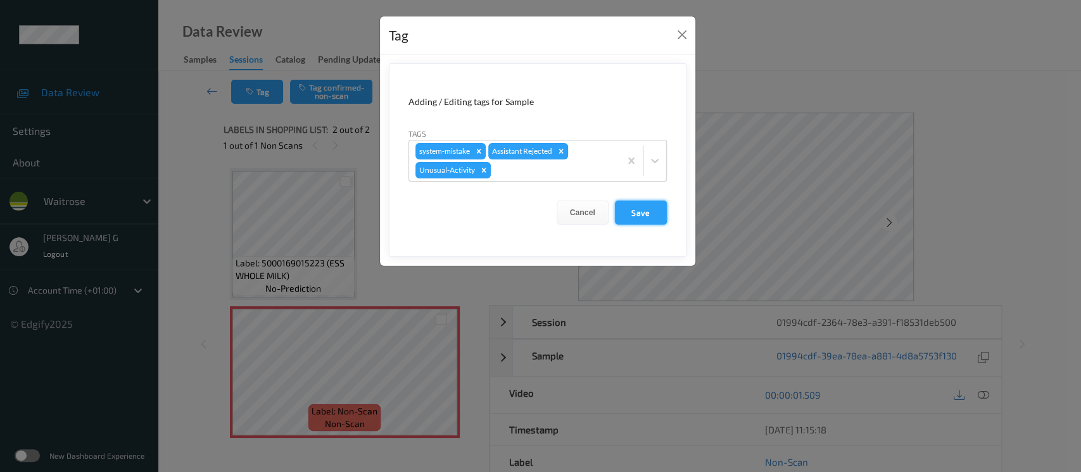
click at [636, 216] on button "Save" at bounding box center [641, 213] width 52 height 24
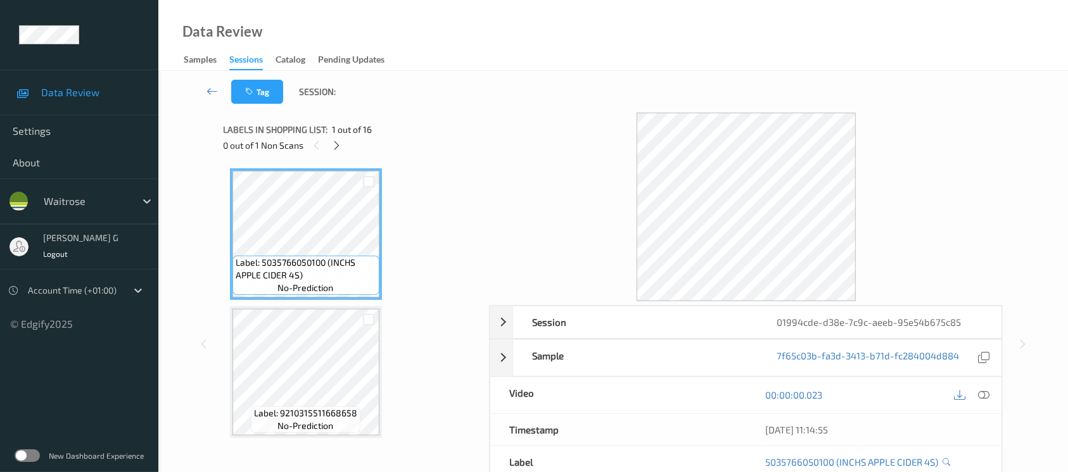
click at [353, 151] on div "0 out of 1 Non Scans" at bounding box center [352, 145] width 257 height 16
click at [332, 143] on icon at bounding box center [336, 145] width 11 height 11
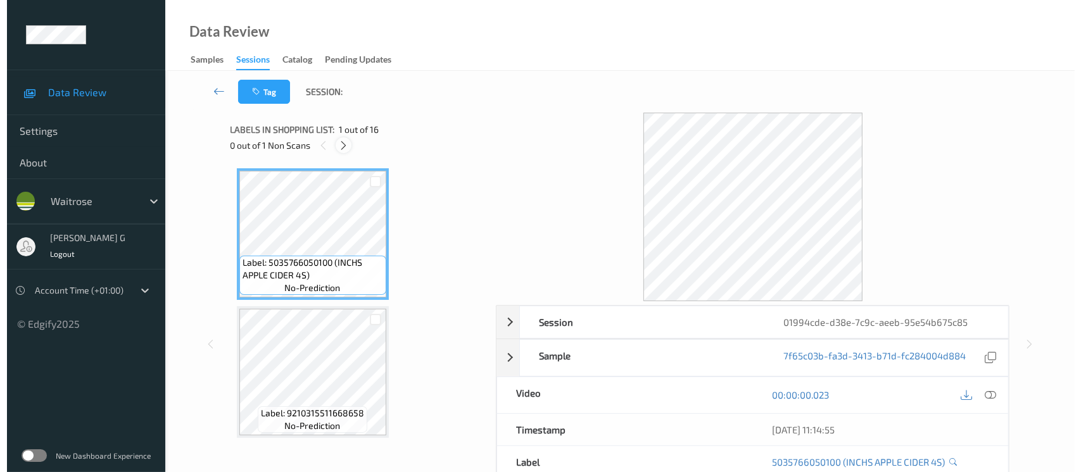
scroll to position [419, 0]
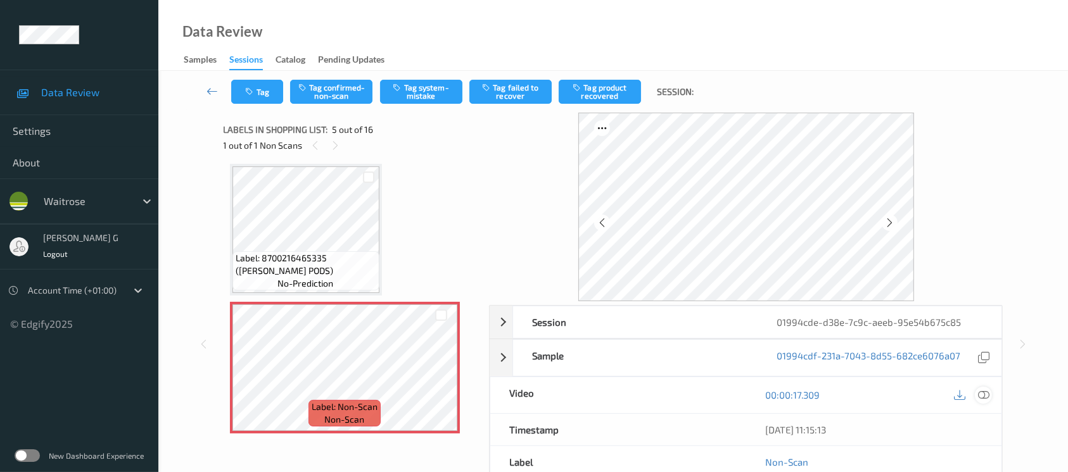
click at [983, 390] on icon at bounding box center [983, 394] width 11 height 11
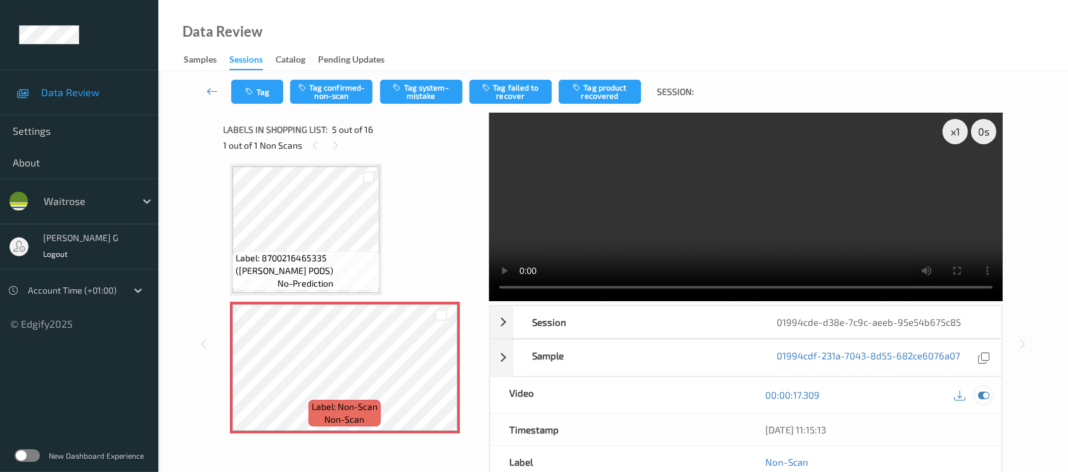
click at [988, 391] on icon at bounding box center [983, 394] width 11 height 11
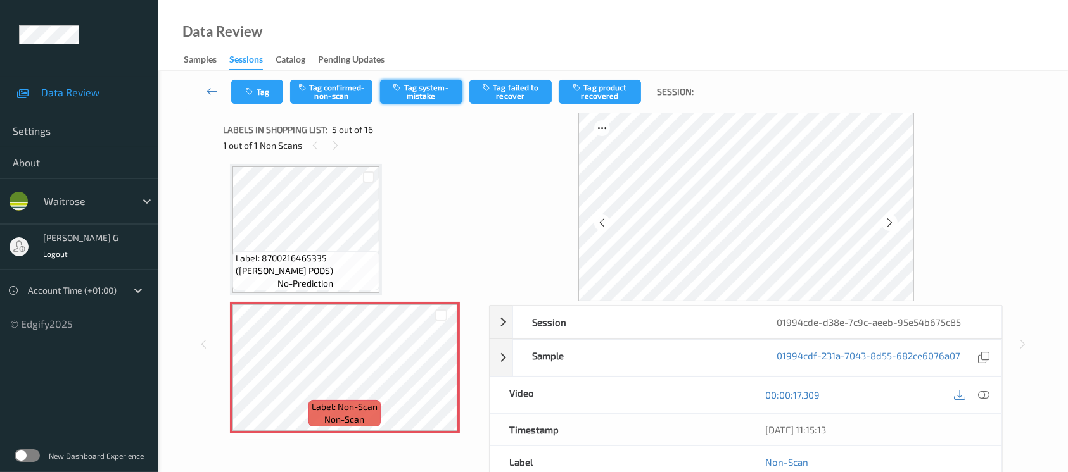
click at [427, 92] on button "Tag system-mistake" at bounding box center [421, 92] width 82 height 24
click at [246, 95] on icon "button" at bounding box center [251, 91] width 11 height 9
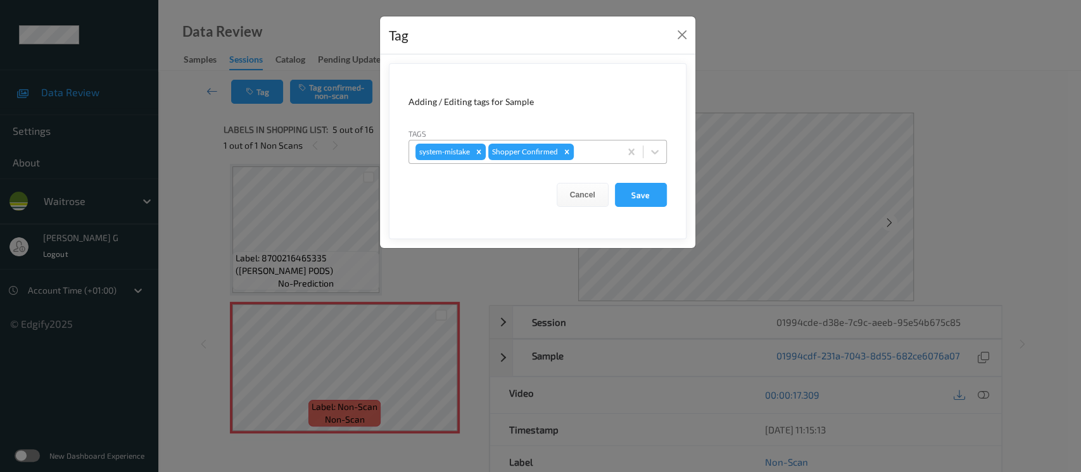
click at [589, 152] on div at bounding box center [594, 151] width 37 height 15
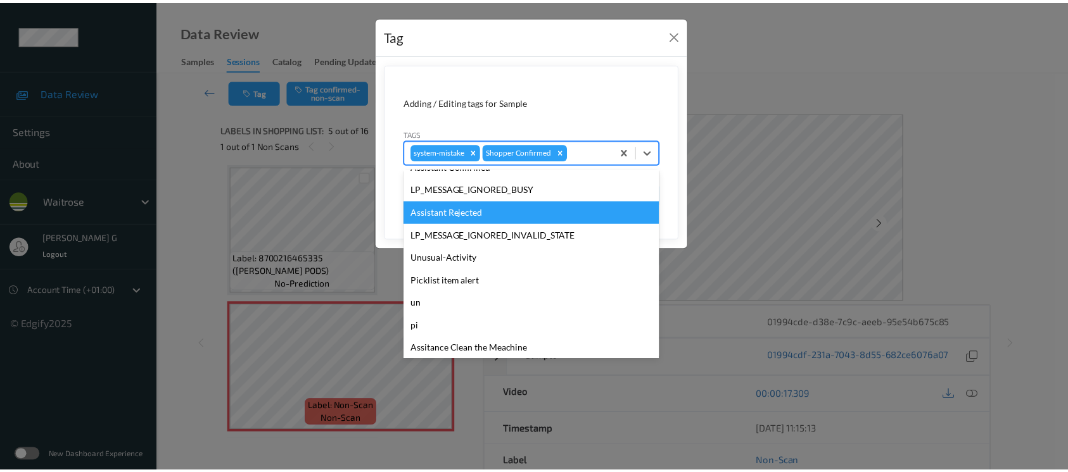
scroll to position [316, 0]
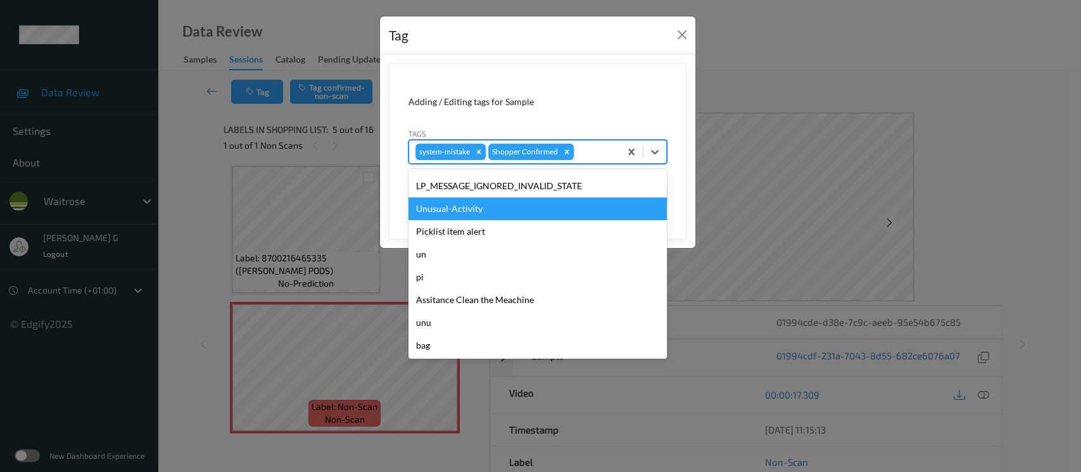
click at [450, 212] on div "Unusual-Activity" at bounding box center [537, 209] width 258 height 23
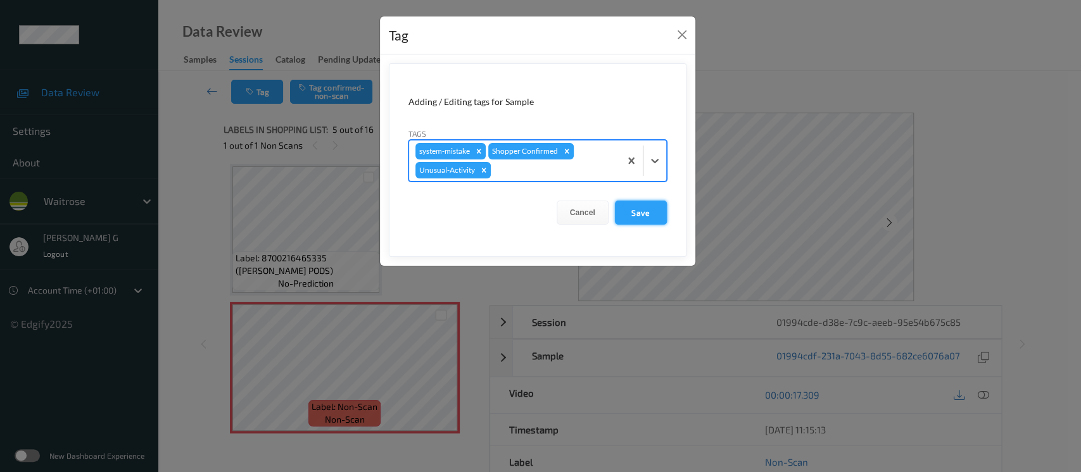
click at [651, 210] on button "Save" at bounding box center [641, 213] width 52 height 24
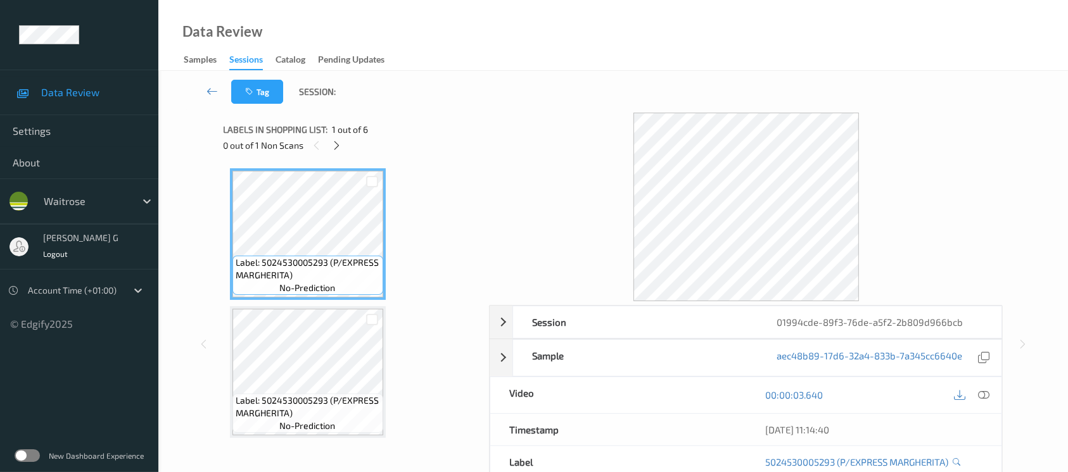
click at [329, 134] on div "Labels in shopping list: 1 out of 6" at bounding box center [352, 130] width 257 height 16
click at [333, 144] on icon at bounding box center [336, 145] width 11 height 11
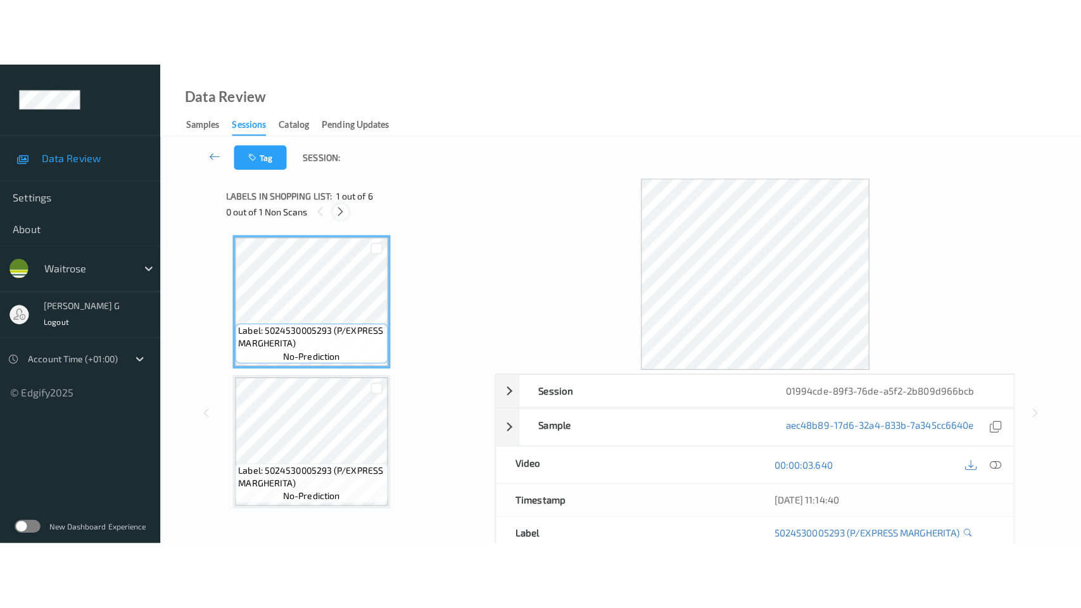
scroll to position [553, 0]
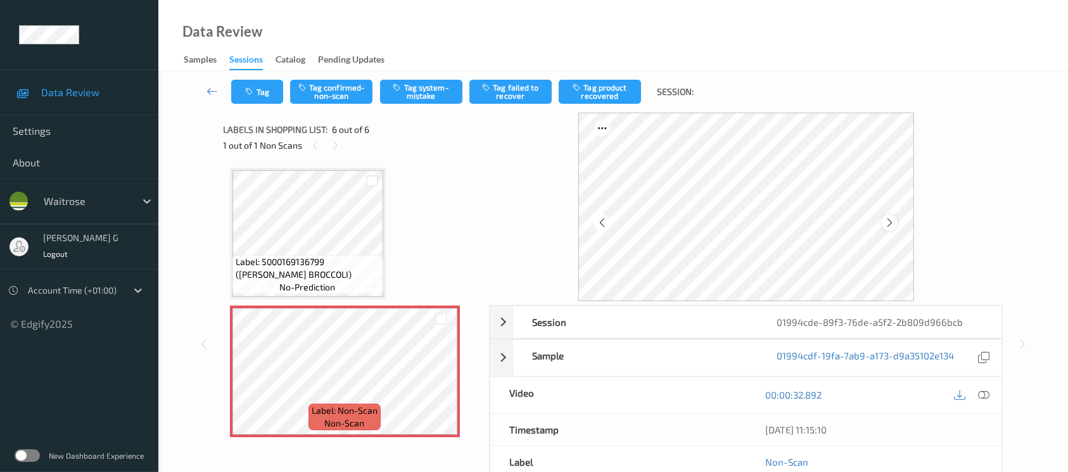
click at [890, 224] on icon at bounding box center [889, 222] width 11 height 11
click at [892, 221] on icon at bounding box center [889, 222] width 11 height 11
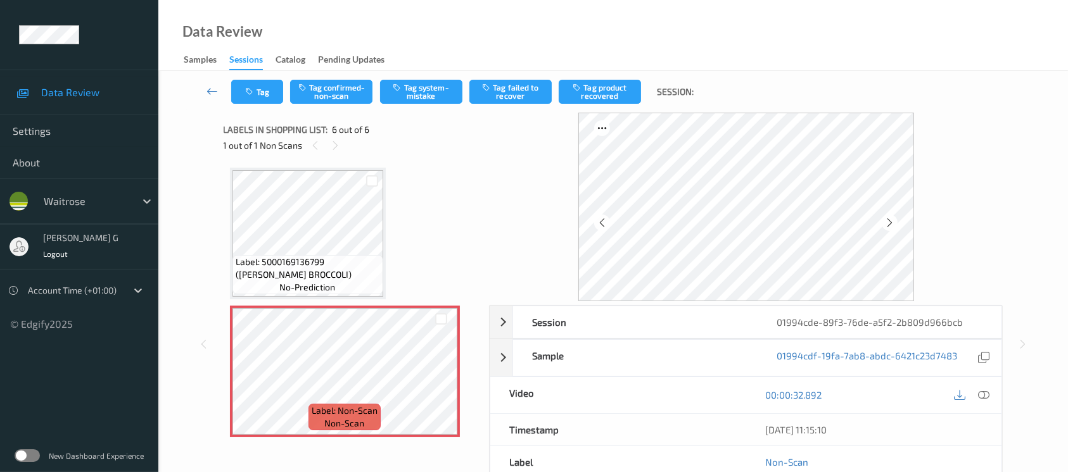
click at [892, 221] on icon at bounding box center [889, 222] width 11 height 11
click at [986, 392] on icon at bounding box center [983, 394] width 11 height 11
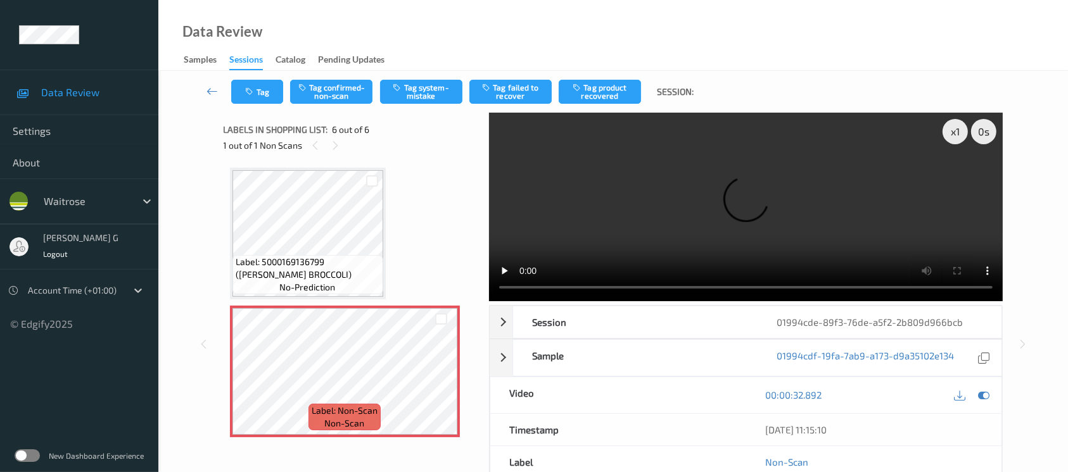
scroll to position [417, 0]
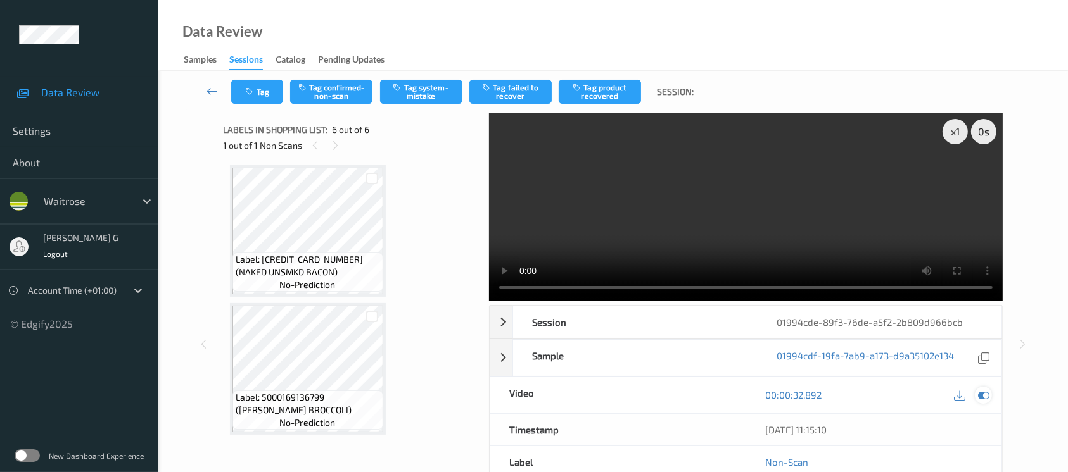
click at [985, 395] on icon at bounding box center [983, 394] width 11 height 11
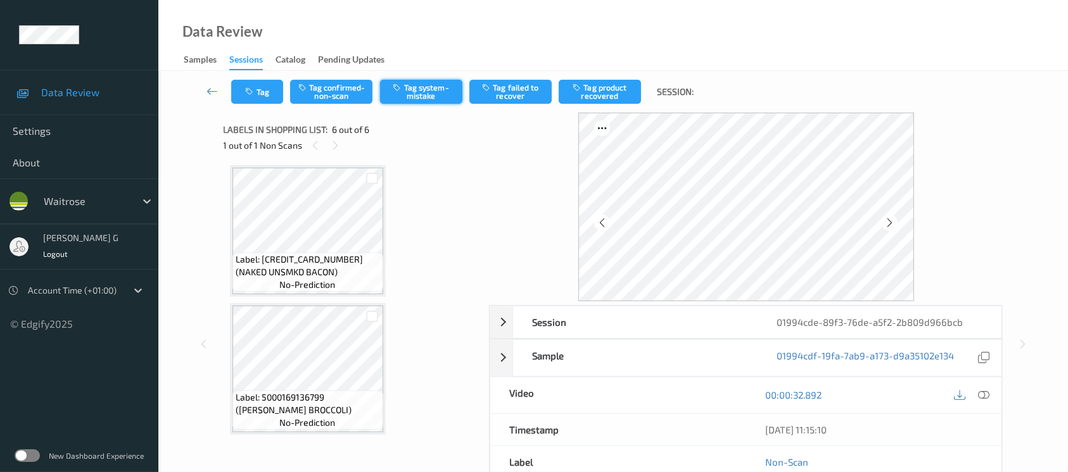
click at [438, 91] on button "Tag system-mistake" at bounding box center [421, 92] width 82 height 24
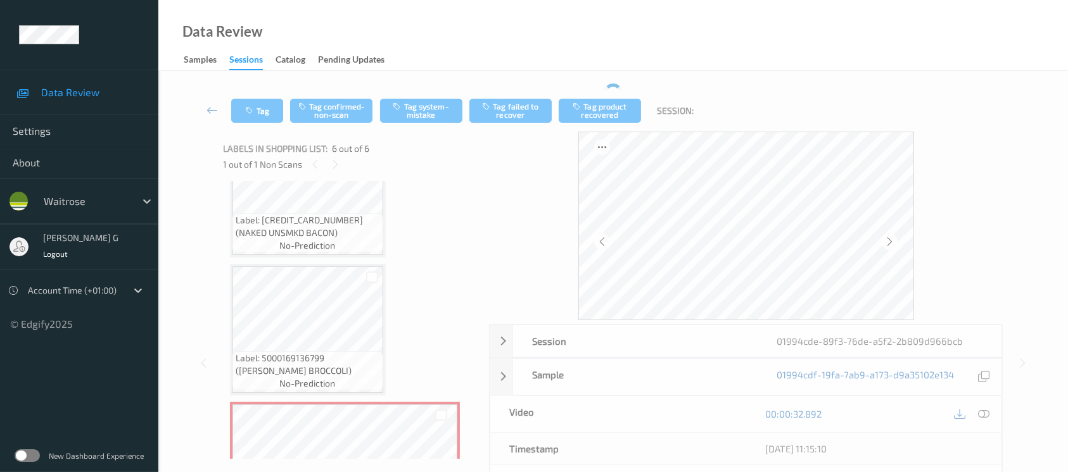
scroll to position [502, 0]
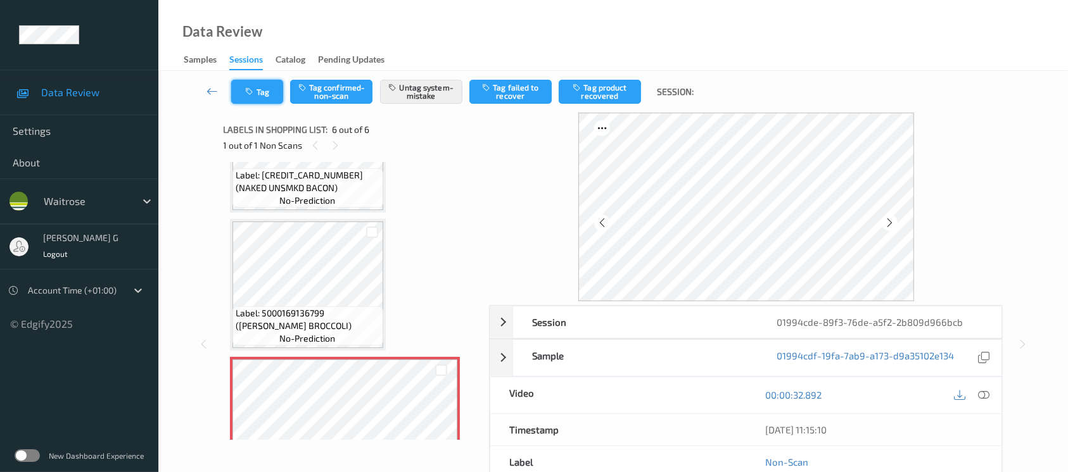
click at [269, 98] on button "Tag" at bounding box center [257, 92] width 52 height 24
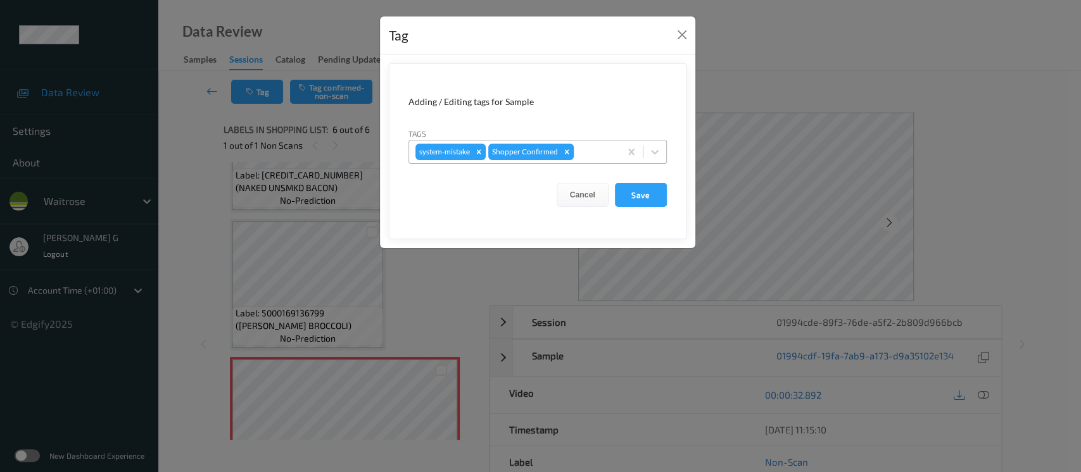
click at [590, 158] on div at bounding box center [594, 151] width 37 height 15
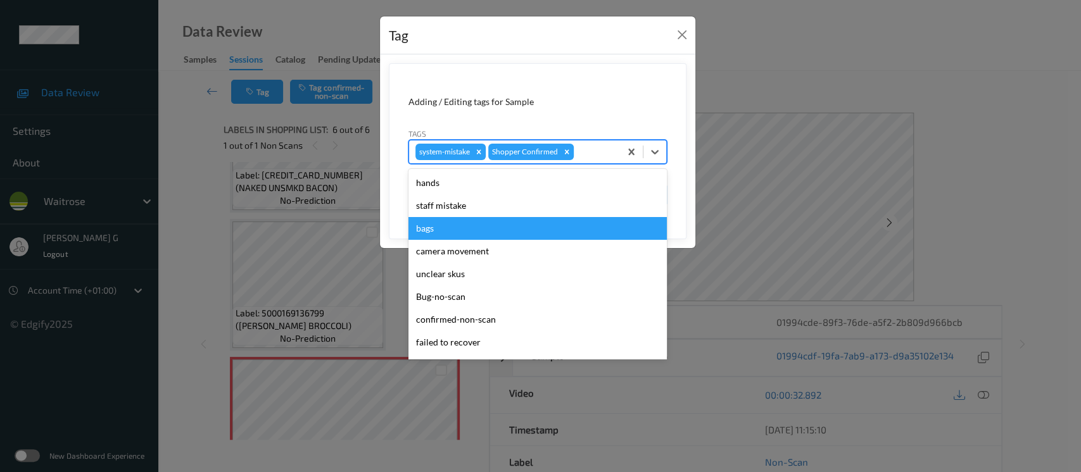
click at [419, 227] on div "bags" at bounding box center [537, 228] width 258 height 23
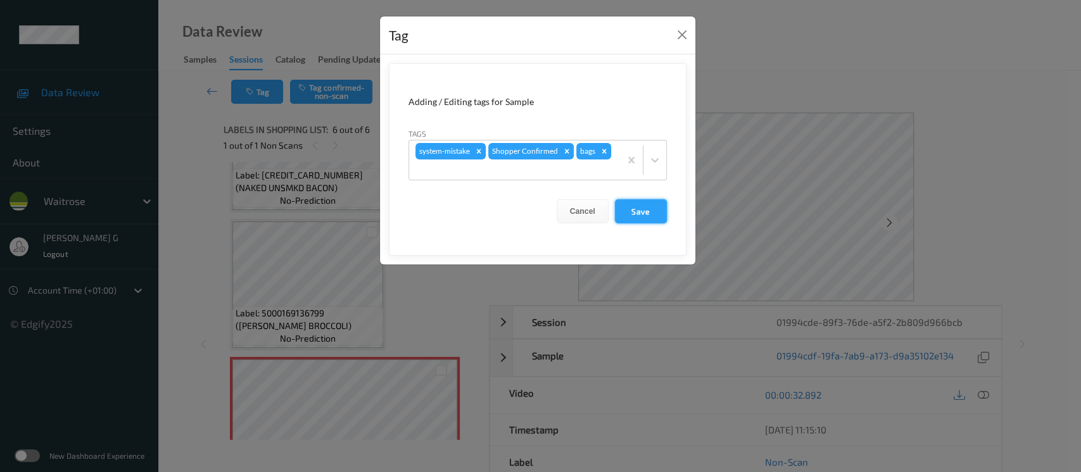
click at [635, 211] on button "Save" at bounding box center [641, 211] width 52 height 24
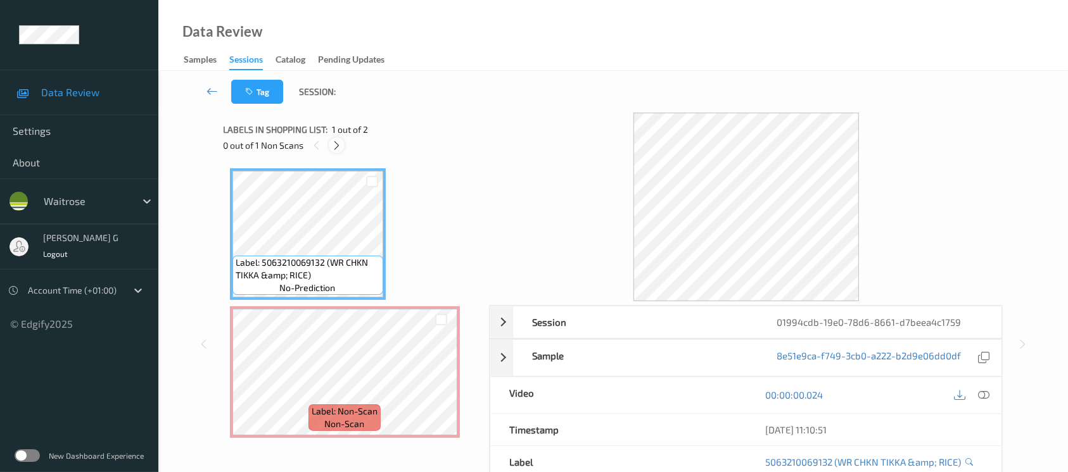
click at [331, 141] on icon at bounding box center [336, 145] width 11 height 11
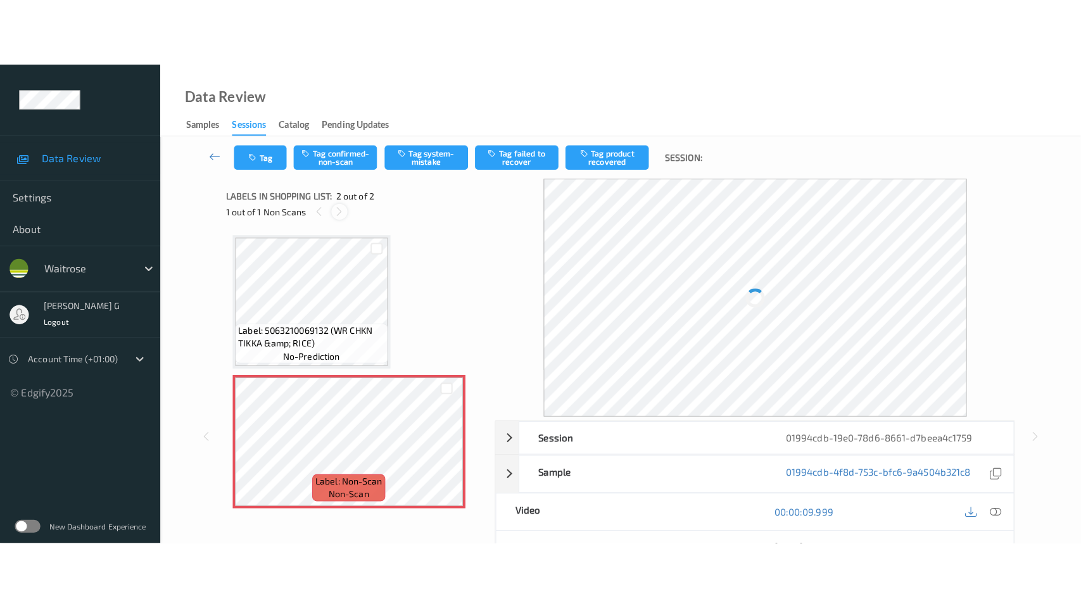
scroll to position [3, 0]
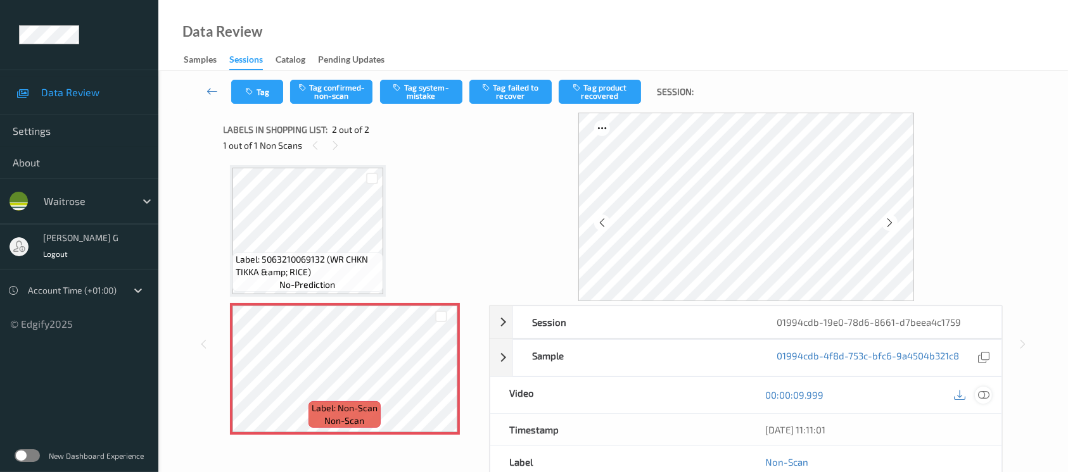
click at [985, 397] on icon at bounding box center [983, 394] width 11 height 11
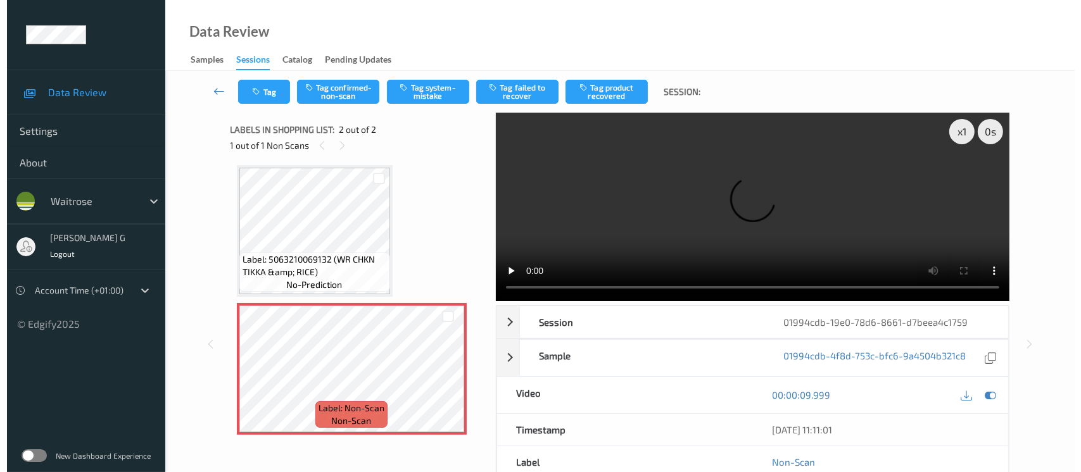
scroll to position [0, 0]
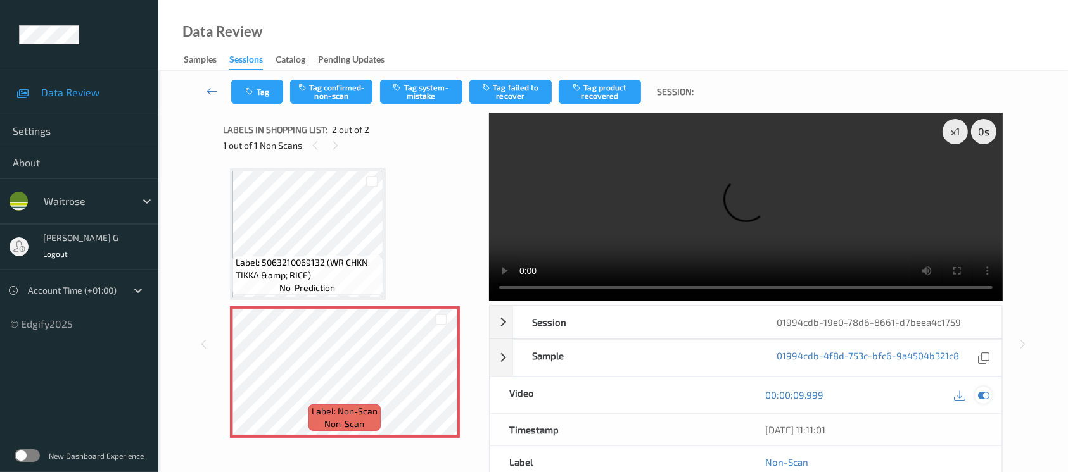
click at [982, 395] on icon at bounding box center [983, 394] width 11 height 11
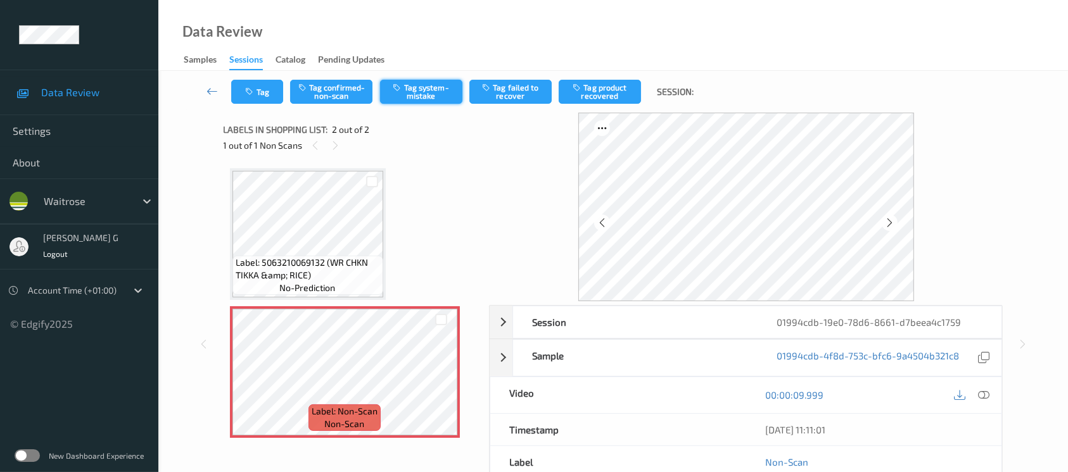
click at [420, 102] on button "Tag system-mistake" at bounding box center [421, 92] width 82 height 24
click at [404, 91] on button "Tag system-mistake" at bounding box center [421, 92] width 82 height 24
click at [274, 95] on button "Tag" at bounding box center [257, 92] width 52 height 24
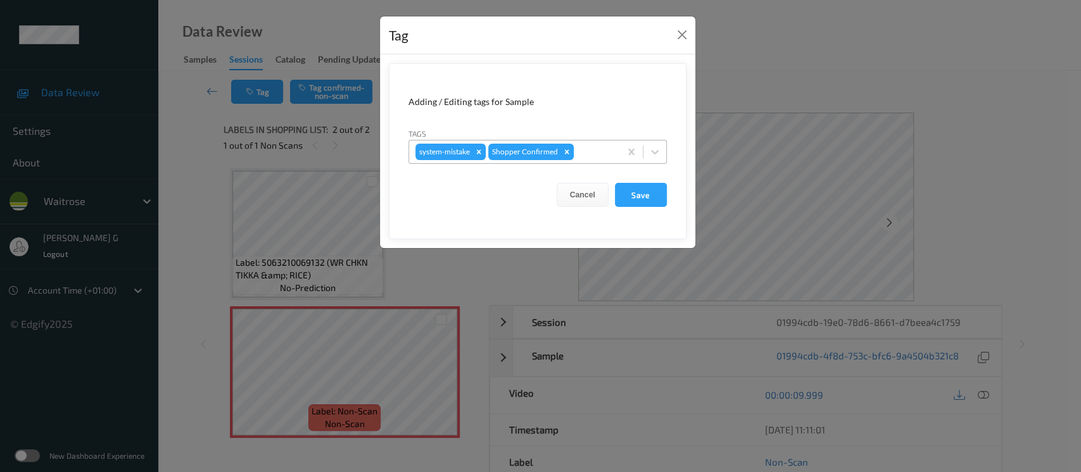
click at [595, 149] on div at bounding box center [594, 151] width 37 height 15
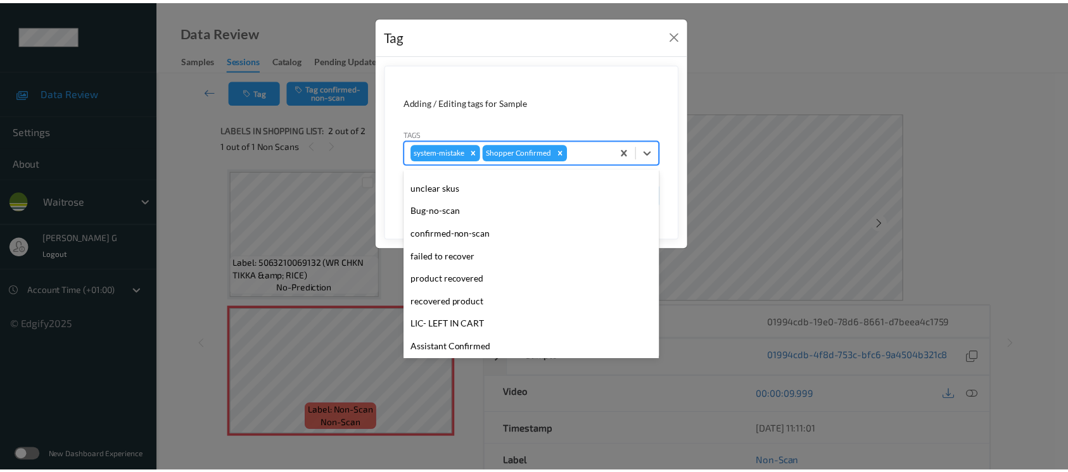
scroll to position [316, 0]
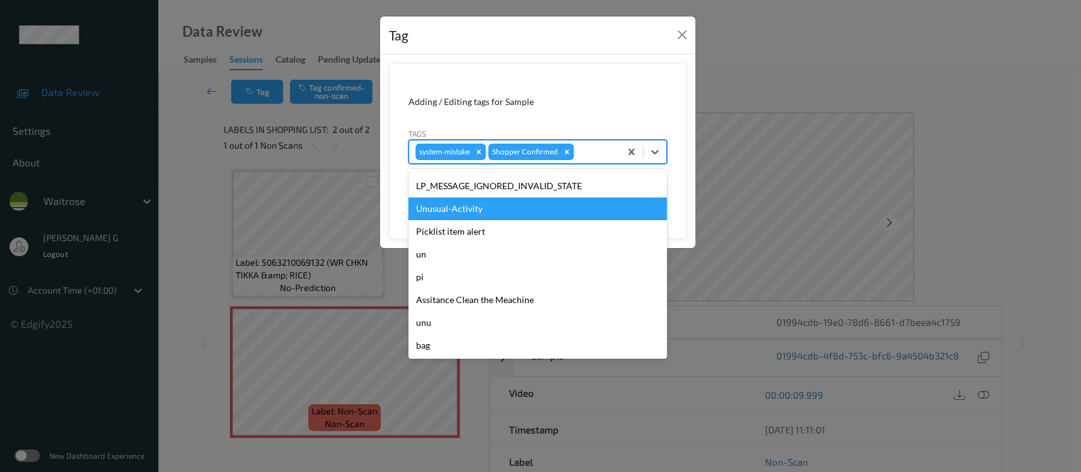
click at [473, 212] on div "Unusual-Activity" at bounding box center [537, 209] width 258 height 23
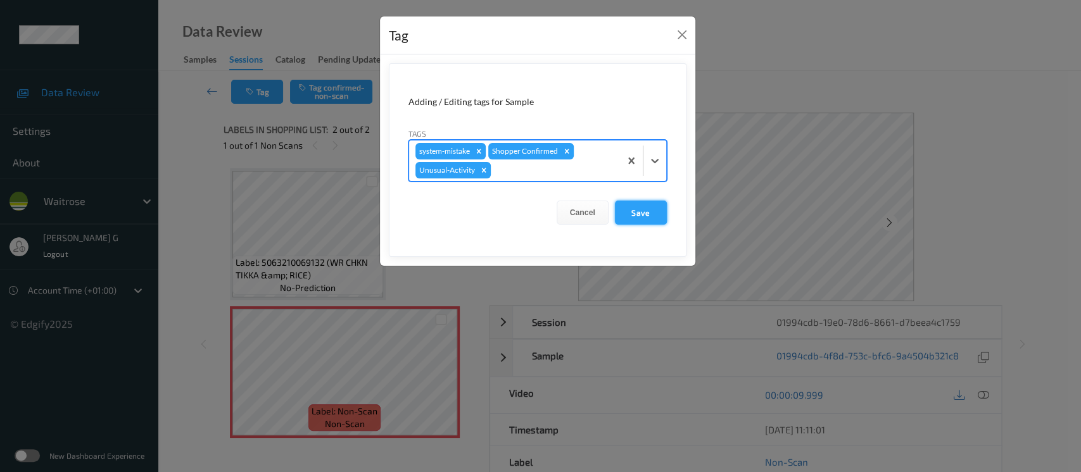
click at [639, 208] on button "Save" at bounding box center [641, 213] width 52 height 24
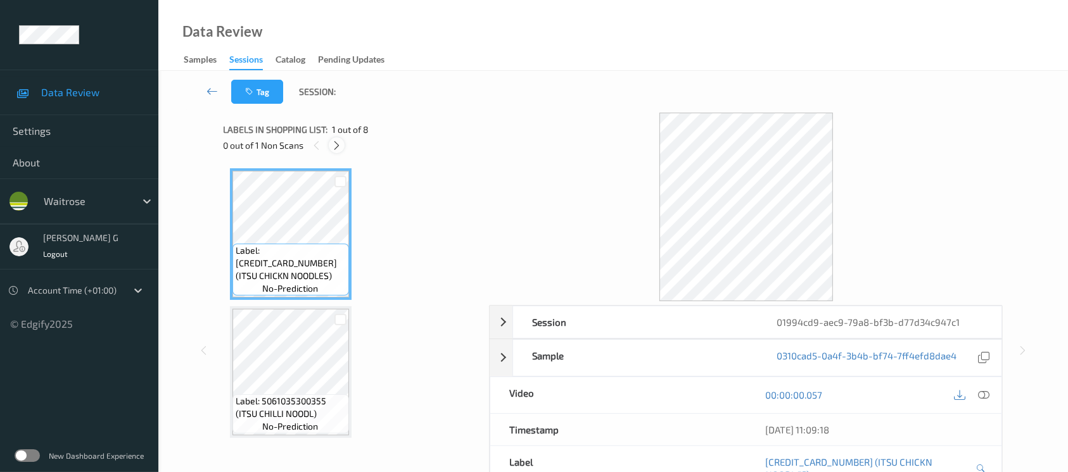
click at [335, 144] on icon at bounding box center [336, 145] width 11 height 11
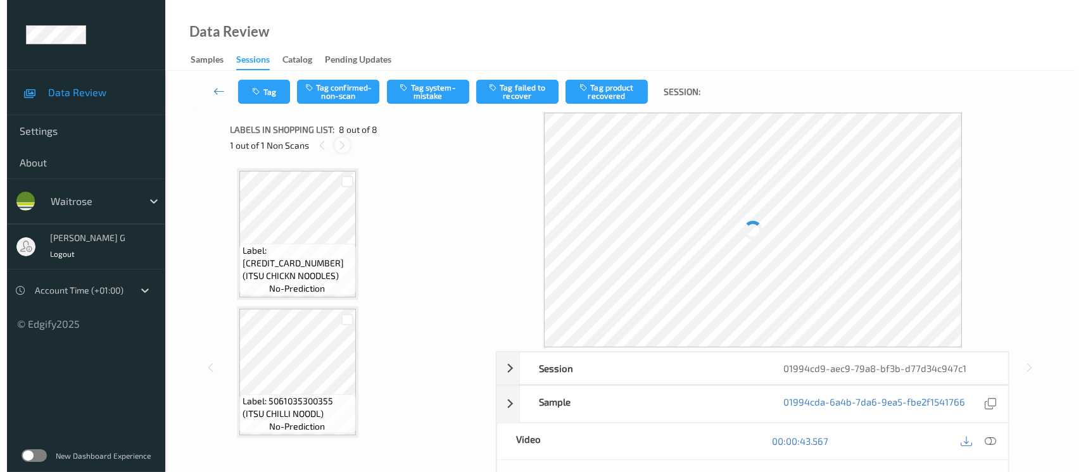
scroll to position [828, 0]
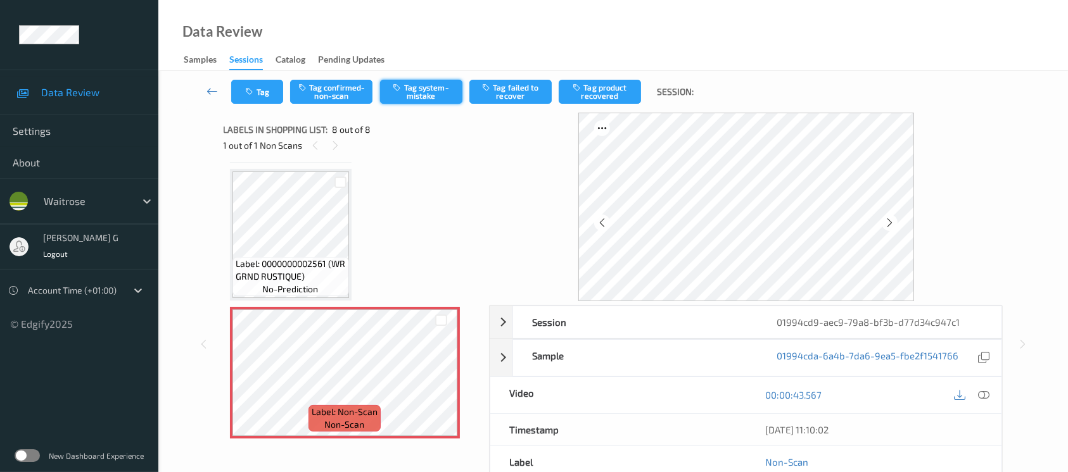
click at [412, 87] on button "Tag system-mistake" at bounding box center [421, 92] width 82 height 24
click at [265, 85] on button "Tag" at bounding box center [257, 92] width 52 height 24
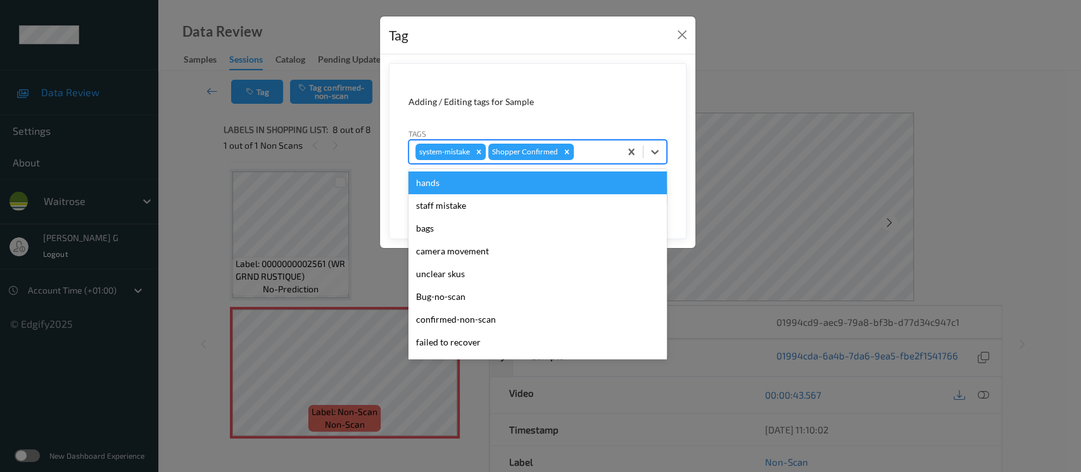
click at [590, 149] on div at bounding box center [594, 151] width 37 height 15
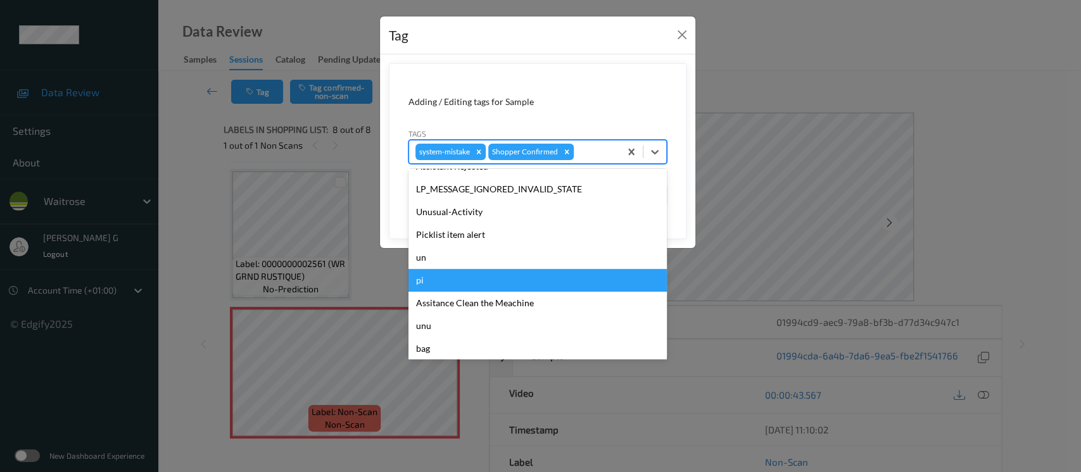
scroll to position [316, 0]
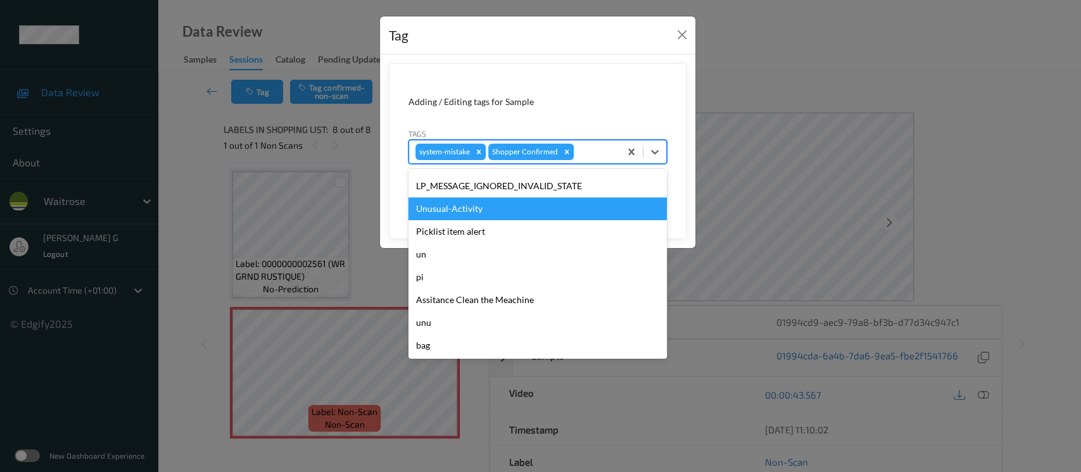
click at [455, 208] on div "Unusual-Activity" at bounding box center [537, 209] width 258 height 23
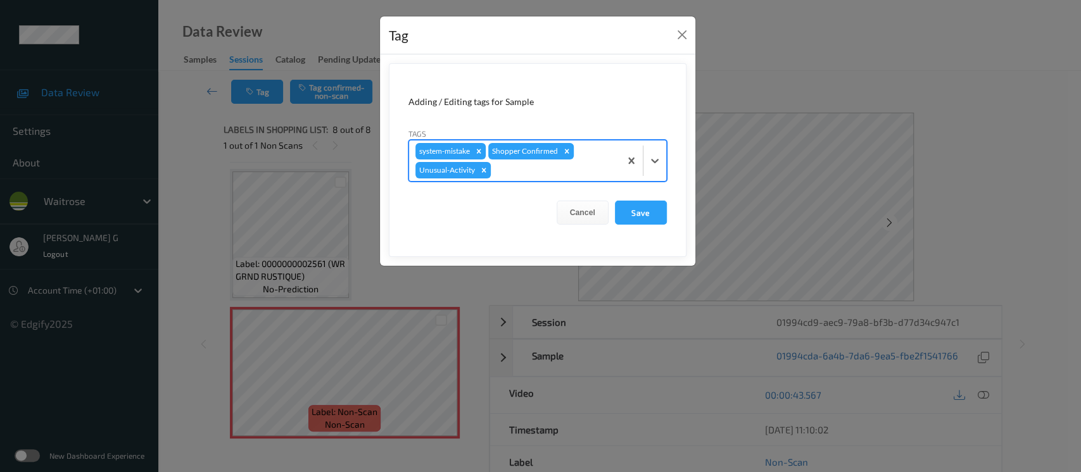
click at [537, 172] on div at bounding box center [553, 170] width 120 height 15
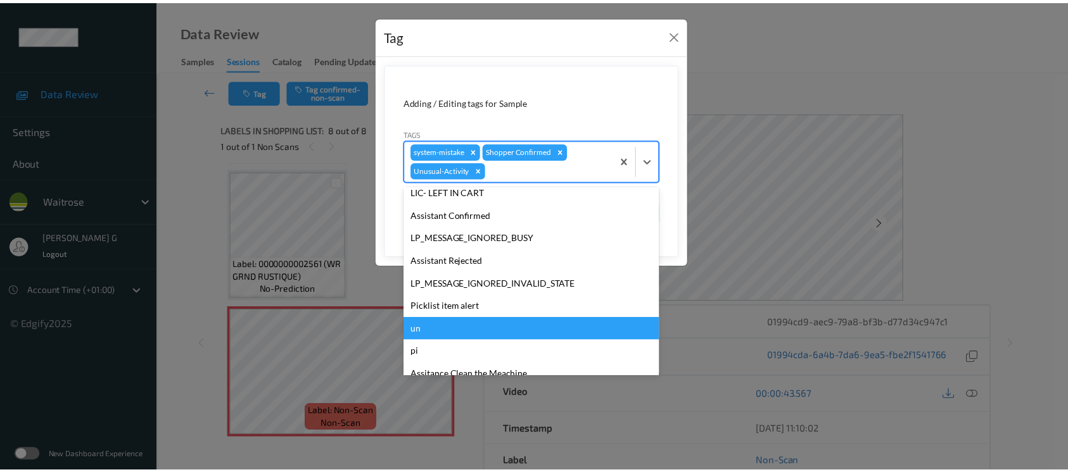
scroll to position [294, 0]
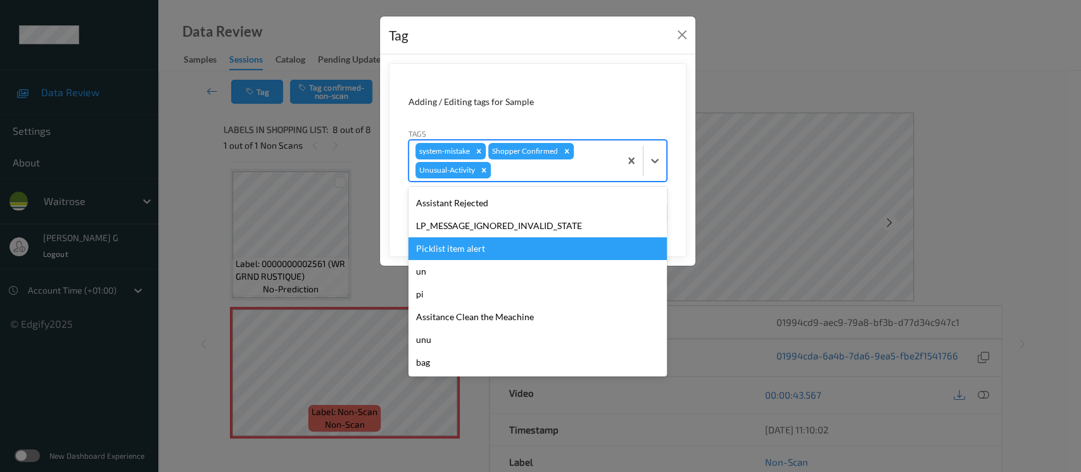
click at [448, 253] on div "Picklist item alert" at bounding box center [537, 248] width 258 height 23
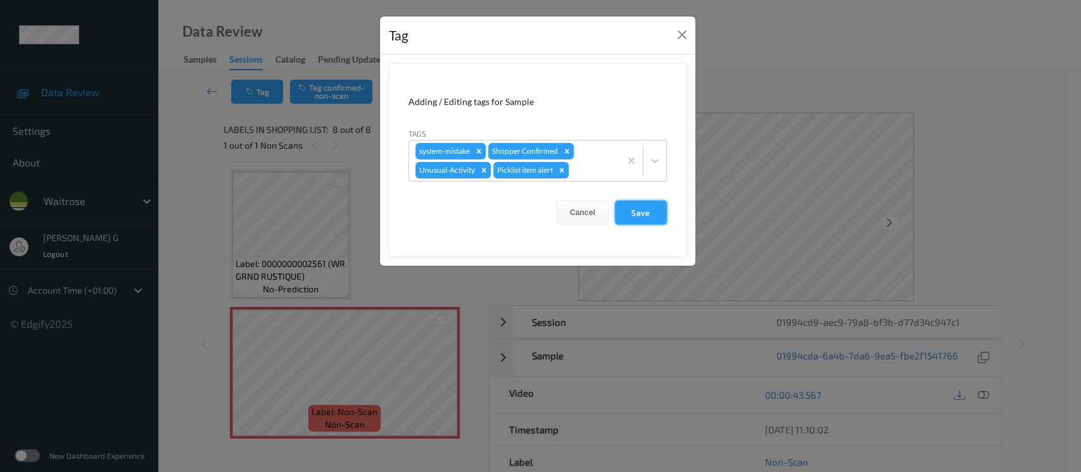
click at [640, 209] on button "Save" at bounding box center [641, 213] width 52 height 24
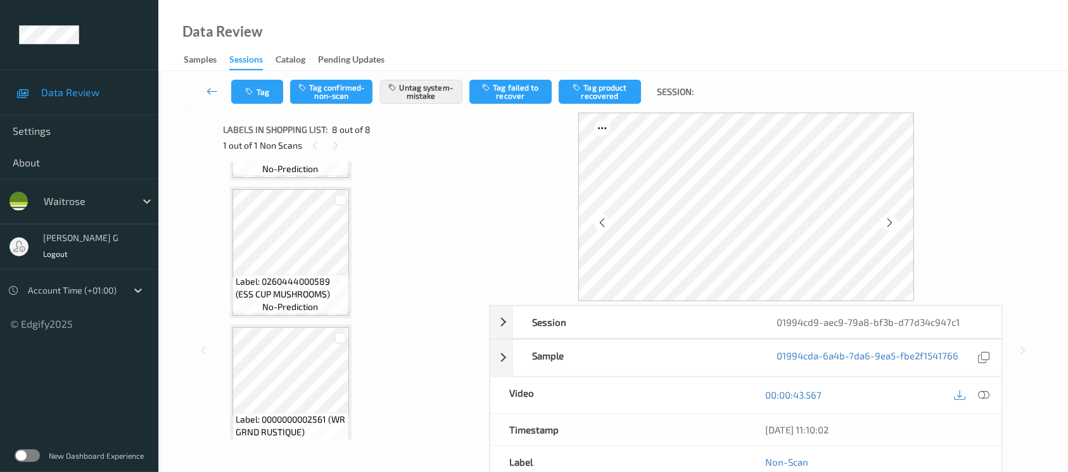
scroll to position [490, 0]
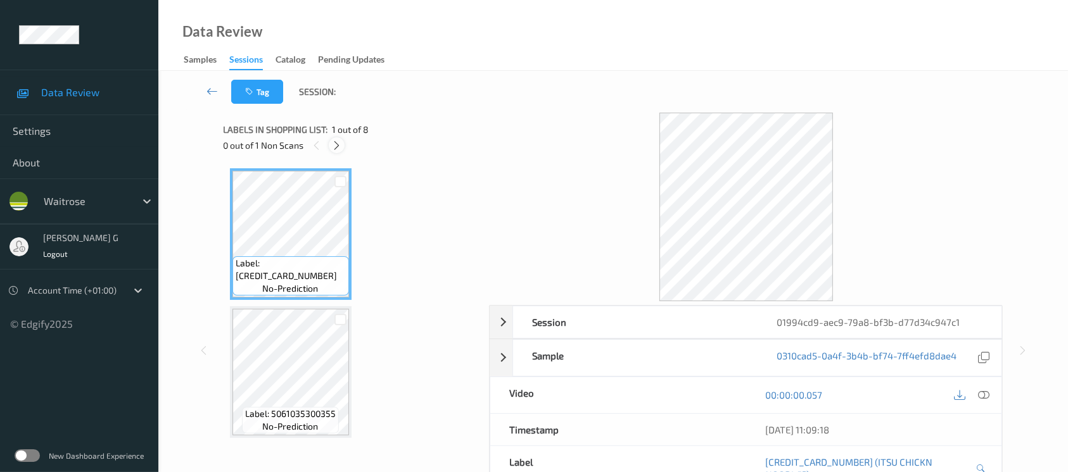
click at [336, 147] on icon at bounding box center [336, 145] width 11 height 11
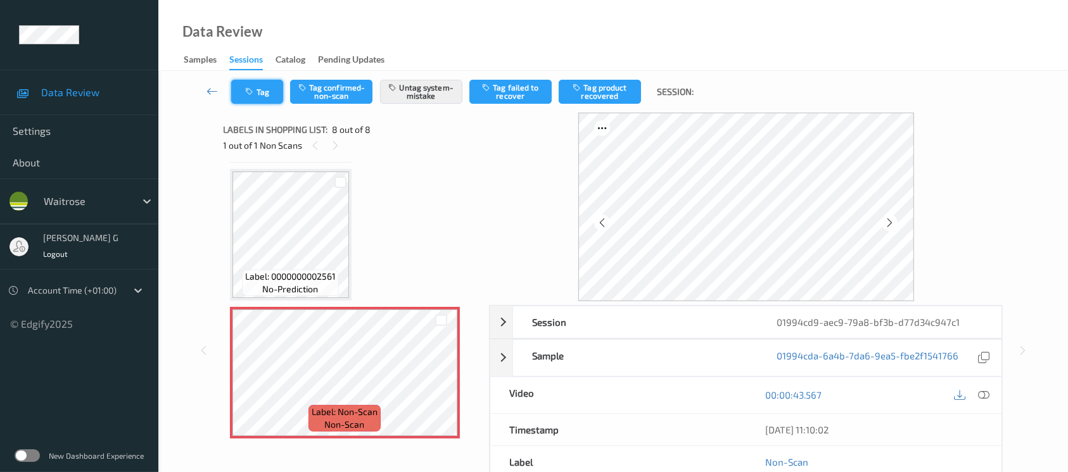
click at [251, 92] on icon "button" at bounding box center [251, 91] width 11 height 9
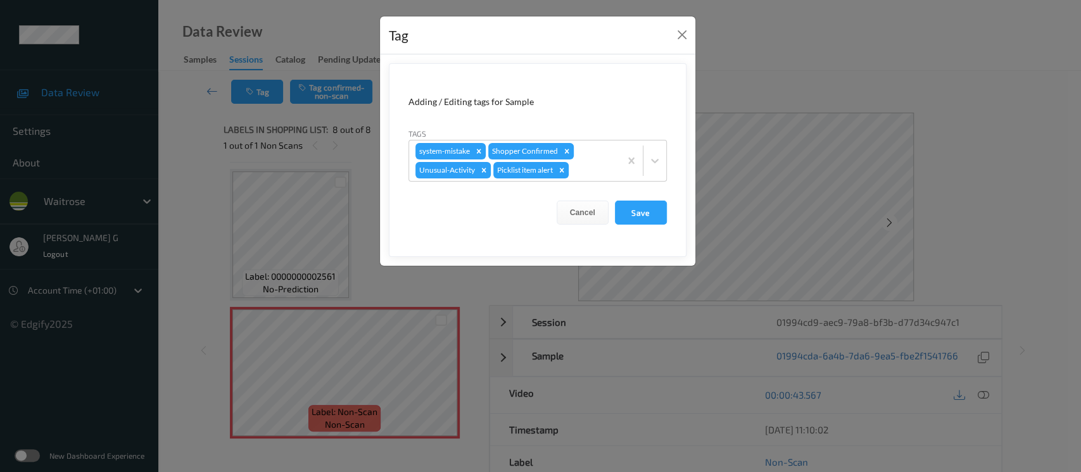
click at [818, 56] on div "Tag Adding / Editing tags for Sample Tags system-mistake Shopper Confirmed Unus…" at bounding box center [540, 236] width 1081 height 472
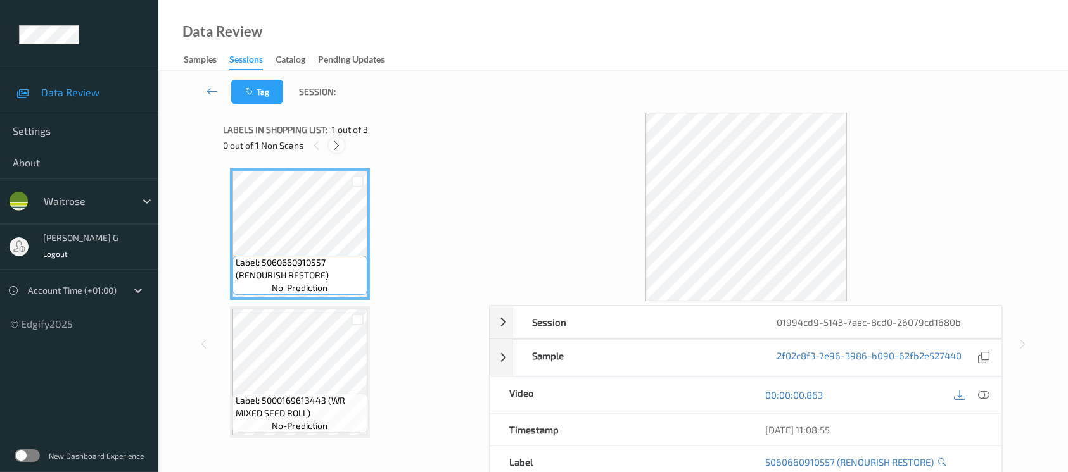
click at [341, 147] on icon at bounding box center [336, 145] width 11 height 11
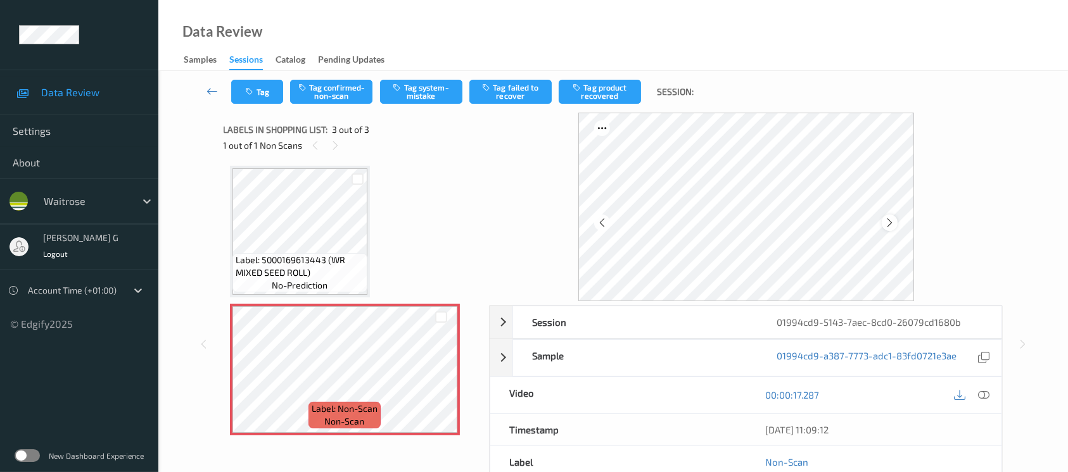
click at [885, 222] on icon at bounding box center [889, 222] width 11 height 11
click at [414, 84] on button "Tag system-mistake" at bounding box center [421, 92] width 82 height 24
click at [253, 94] on icon "button" at bounding box center [251, 91] width 11 height 9
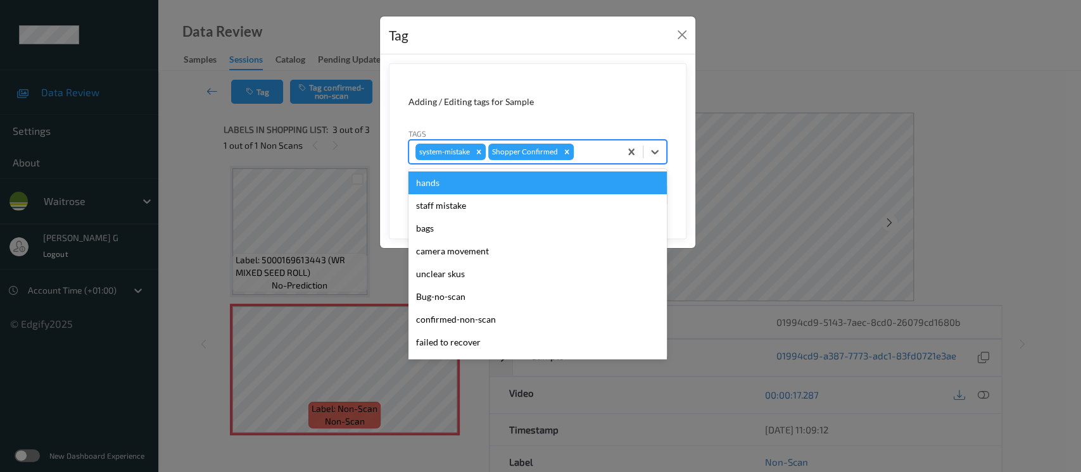
click at [580, 159] on div at bounding box center [594, 151] width 37 height 15
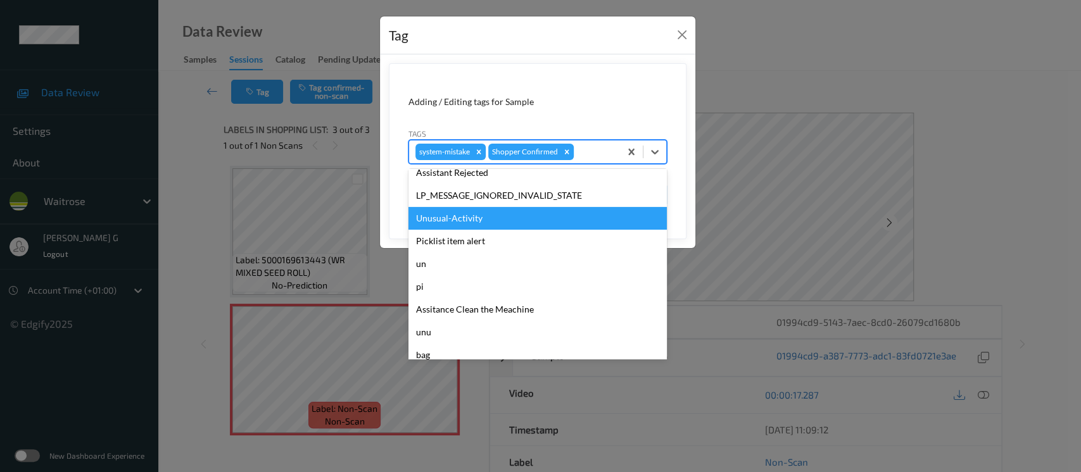
scroll to position [316, 0]
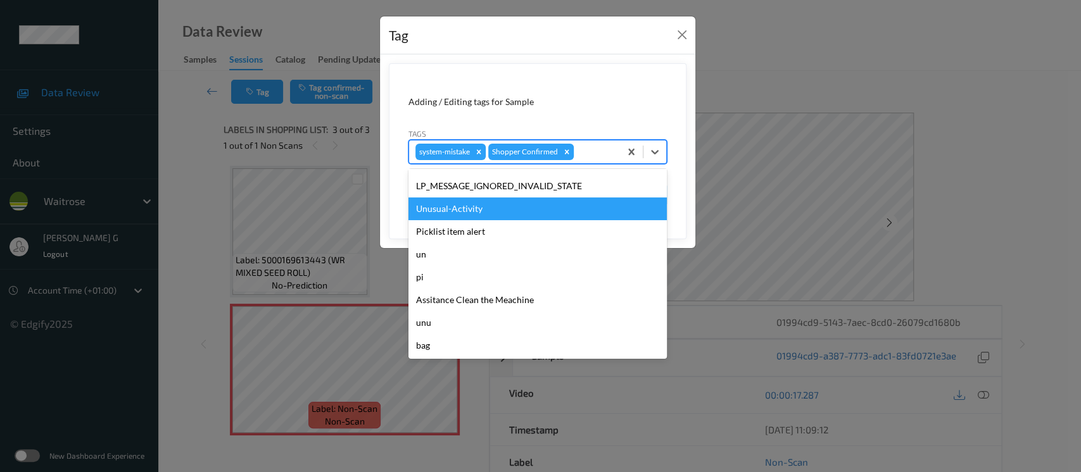
click at [442, 210] on div "Unusual-Activity" at bounding box center [537, 209] width 258 height 23
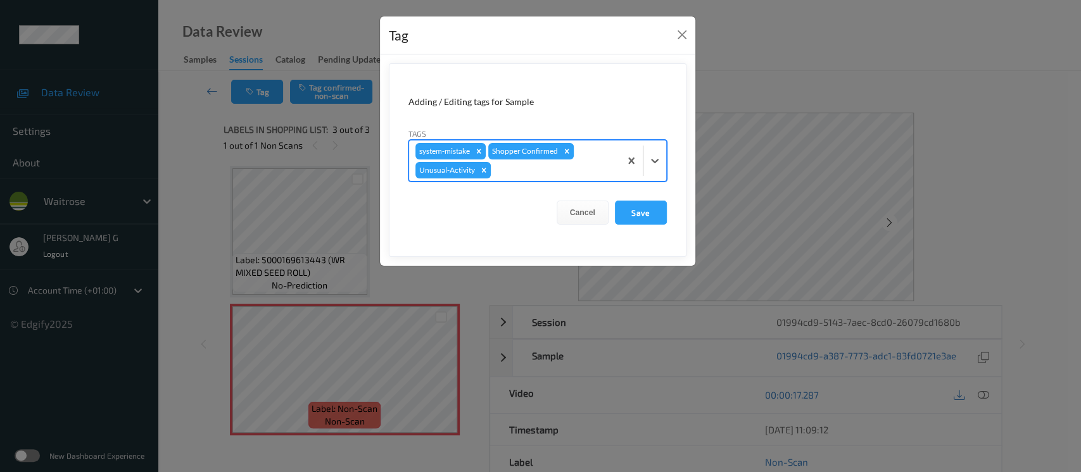
click at [538, 165] on div at bounding box center [553, 170] width 120 height 15
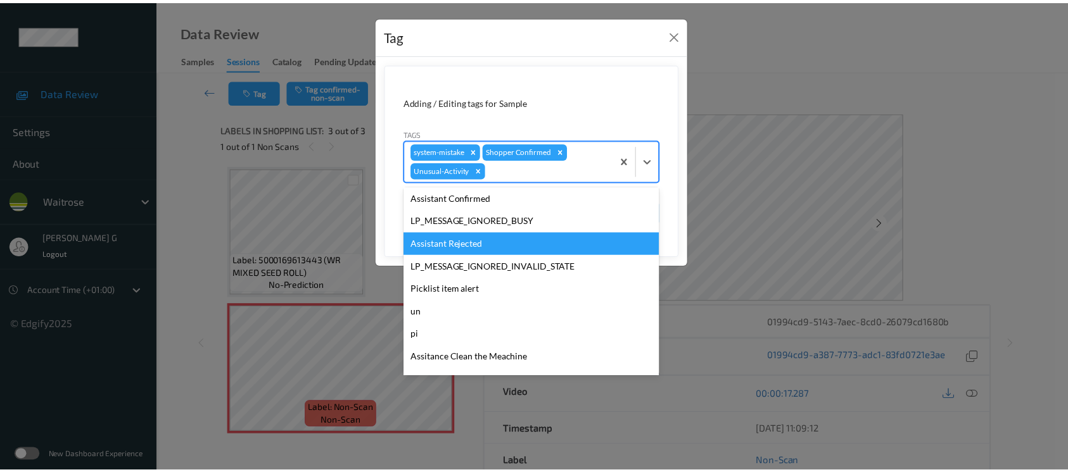
scroll to position [294, 0]
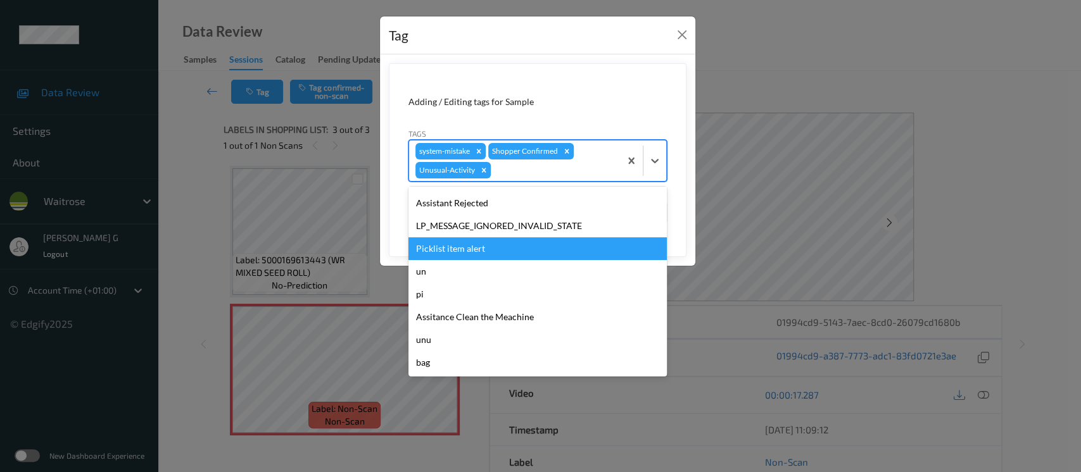
click at [447, 253] on div "Picklist item alert" at bounding box center [537, 248] width 258 height 23
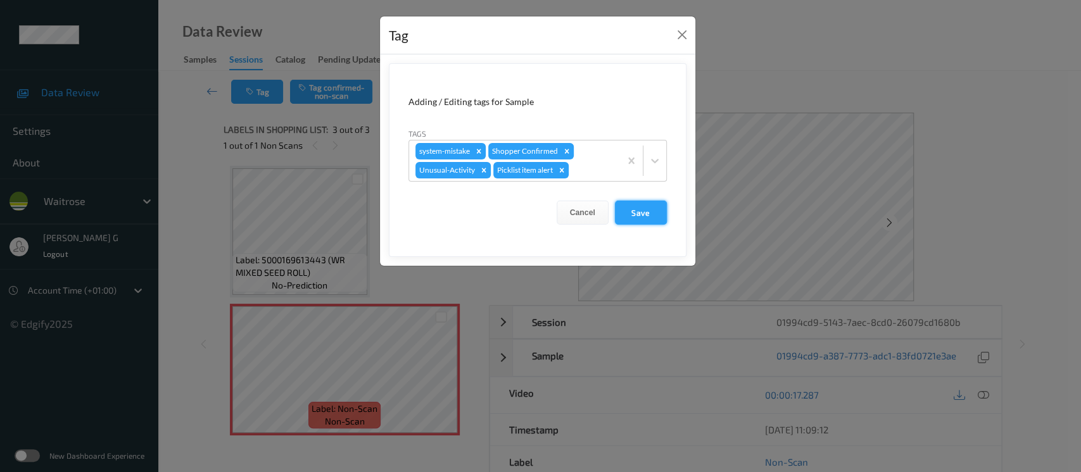
click at [627, 213] on button "Save" at bounding box center [641, 213] width 52 height 24
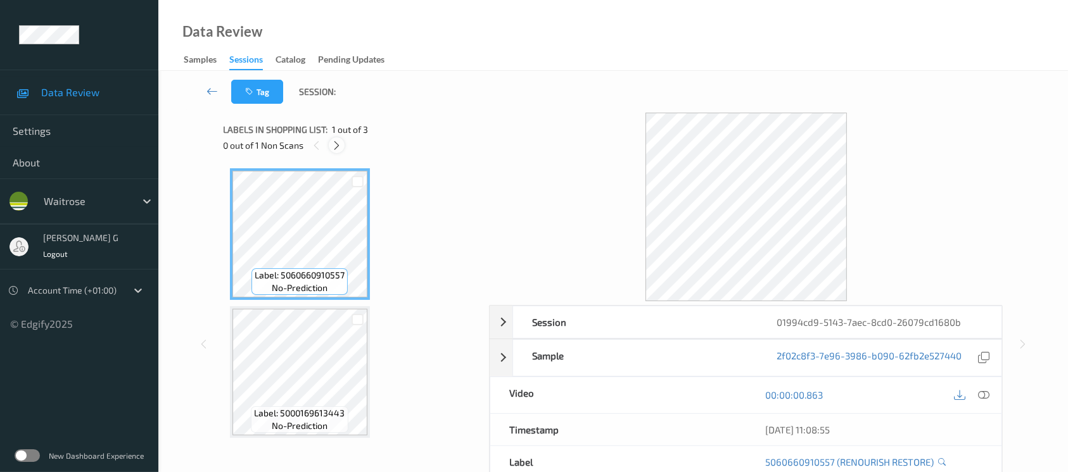
click at [336, 142] on icon at bounding box center [336, 145] width 11 height 11
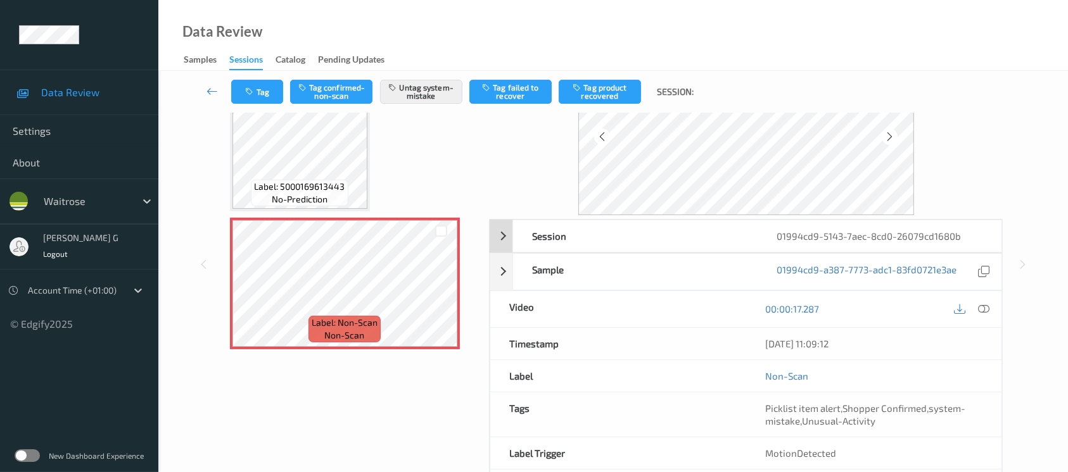
scroll to position [142, 0]
